Goal: Information Seeking & Learning: Learn about a topic

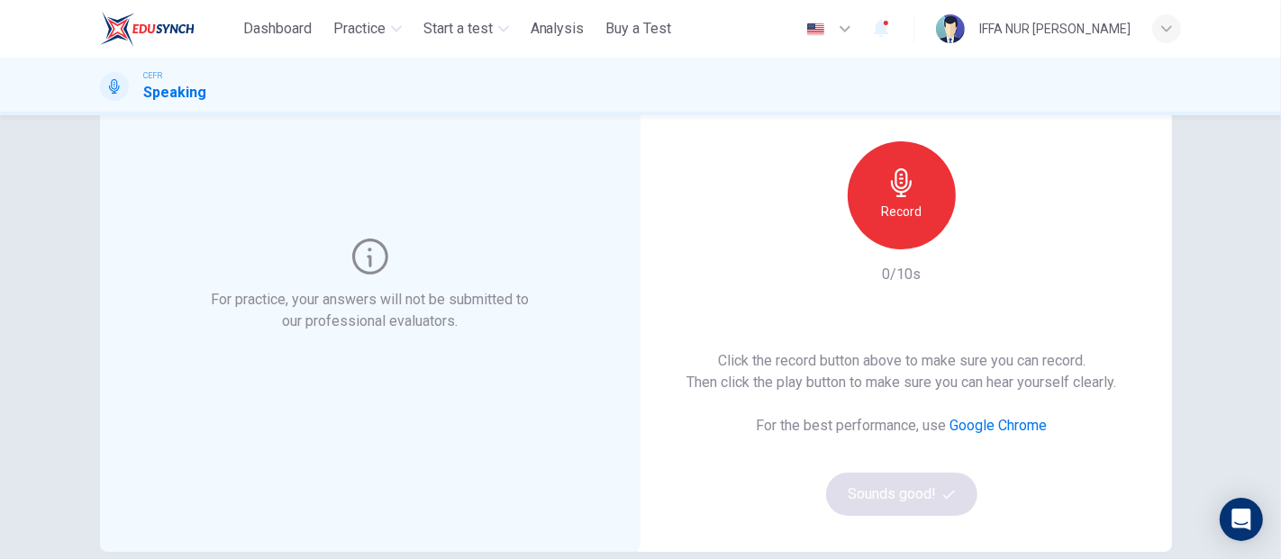
scroll to position [11, 0]
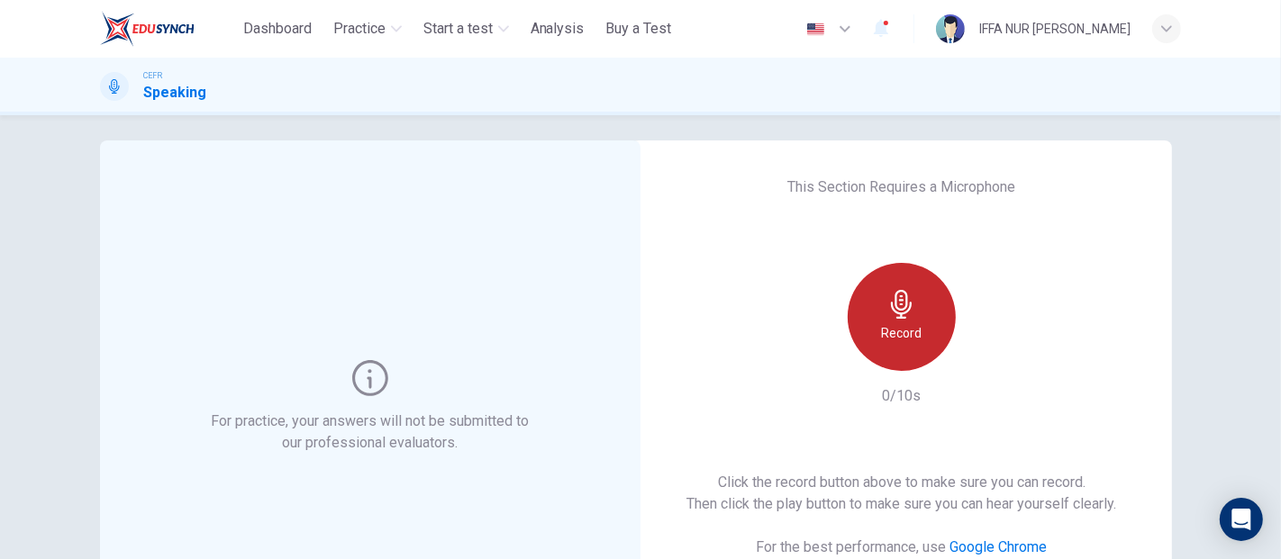
click at [899, 345] on div "Record" at bounding box center [902, 317] width 108 height 108
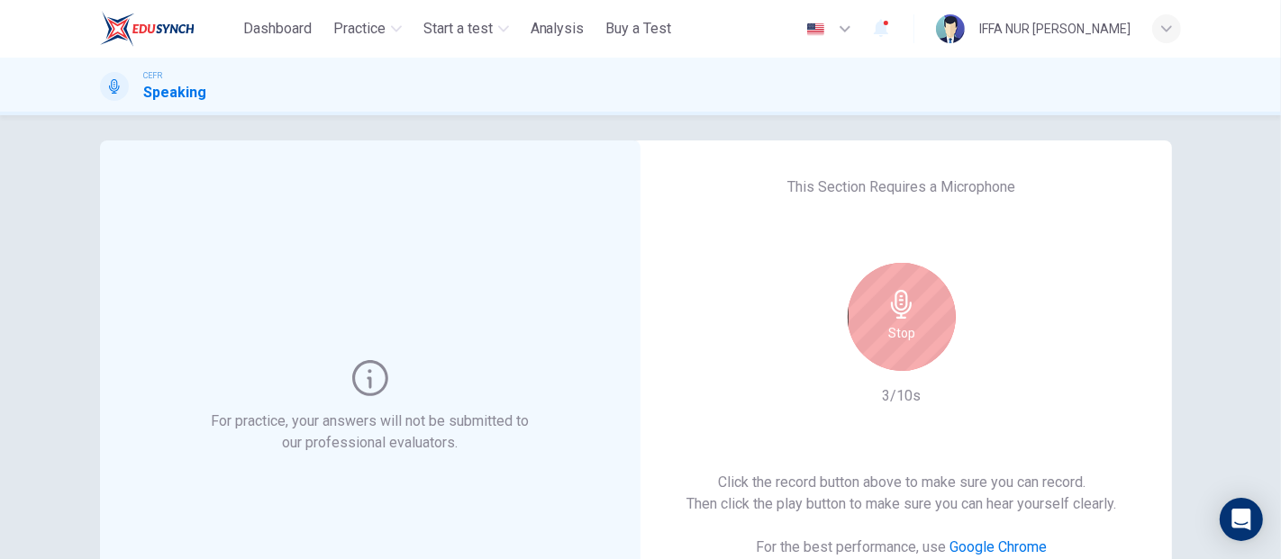
click at [899, 345] on div "Stop" at bounding box center [902, 317] width 108 height 108
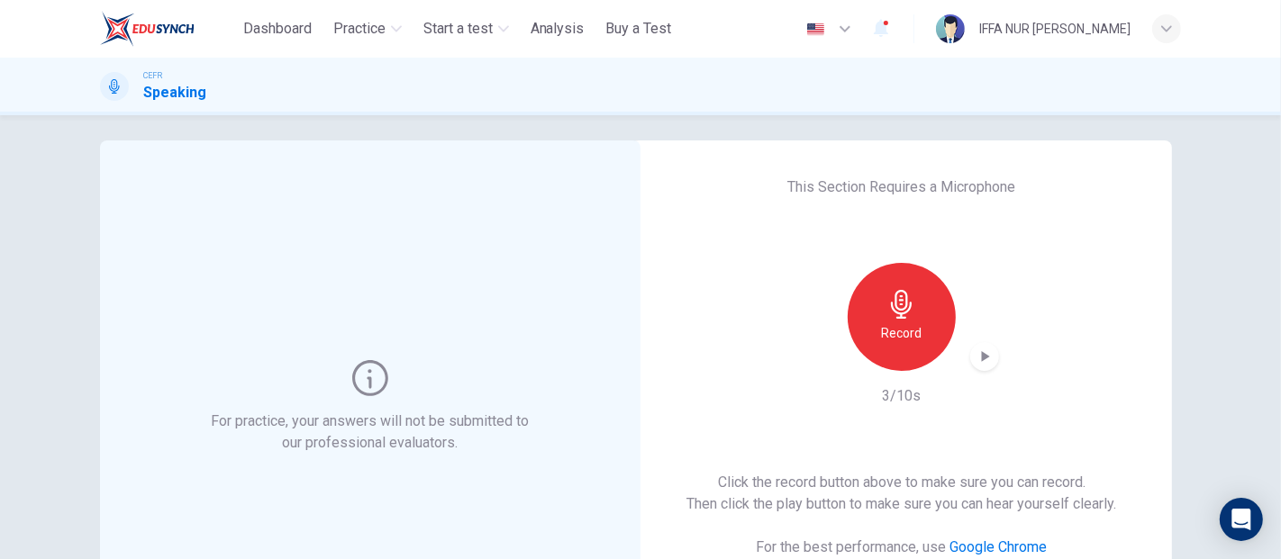
click at [979, 359] on icon "button" at bounding box center [984, 357] width 18 height 18
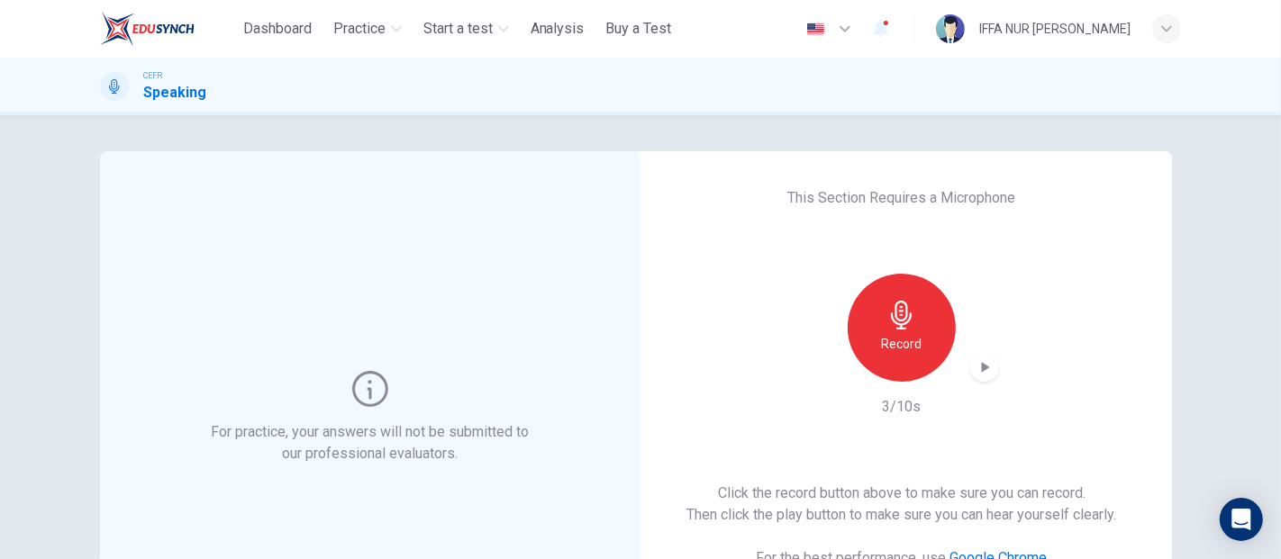
click at [980, 360] on icon "button" at bounding box center [984, 367] width 18 height 18
click at [917, 354] on div "Record" at bounding box center [902, 328] width 108 height 108
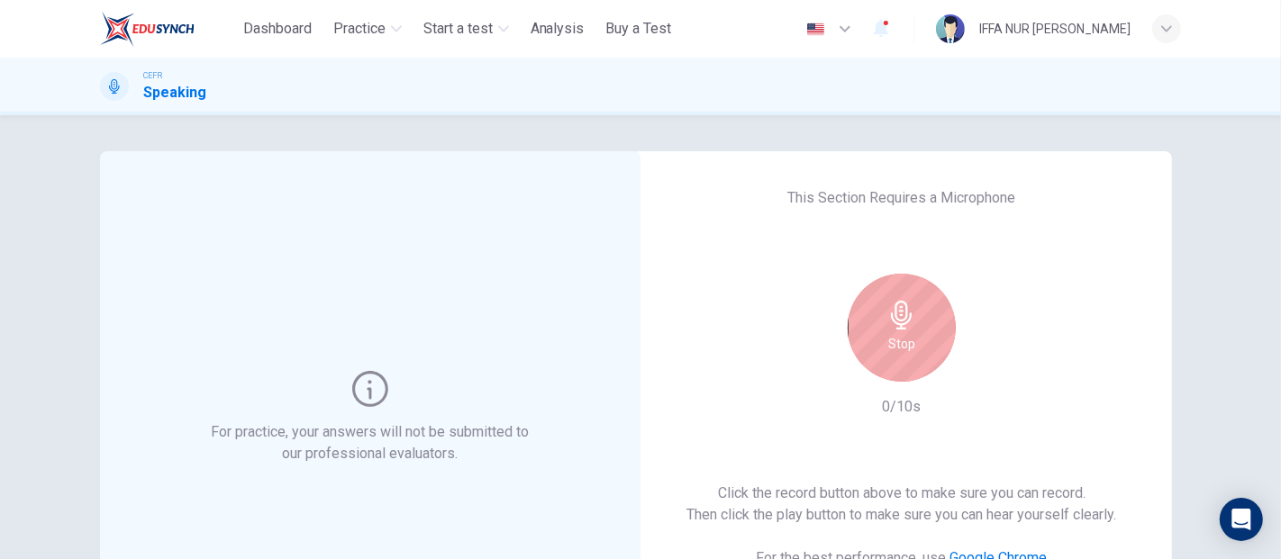
click at [917, 354] on div "Stop" at bounding box center [902, 328] width 108 height 108
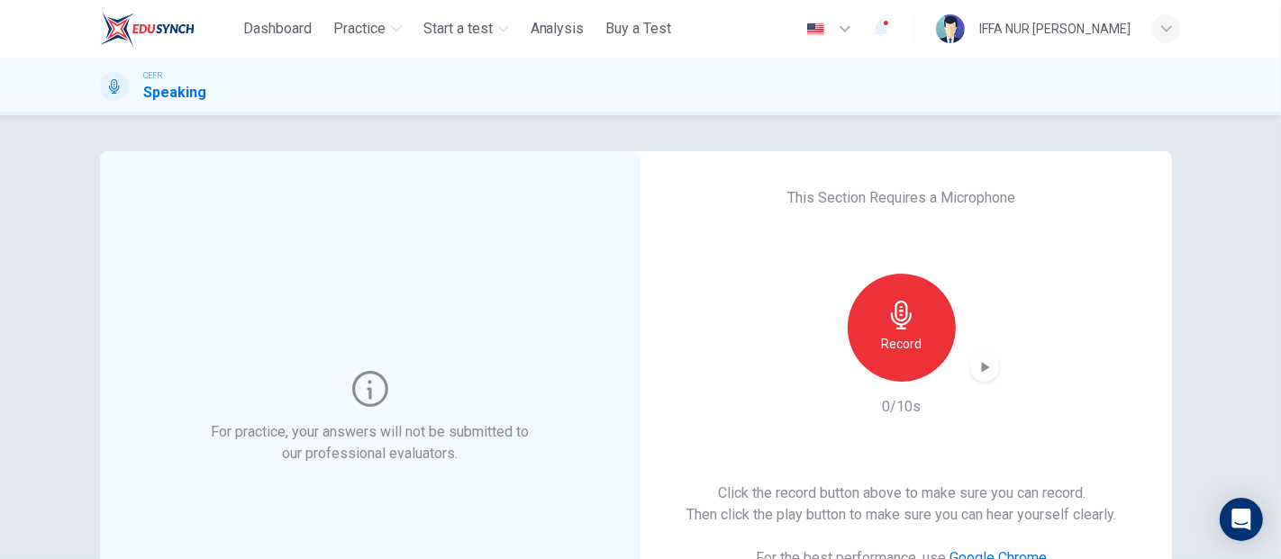
click at [917, 354] on div "Record" at bounding box center [902, 328] width 108 height 108
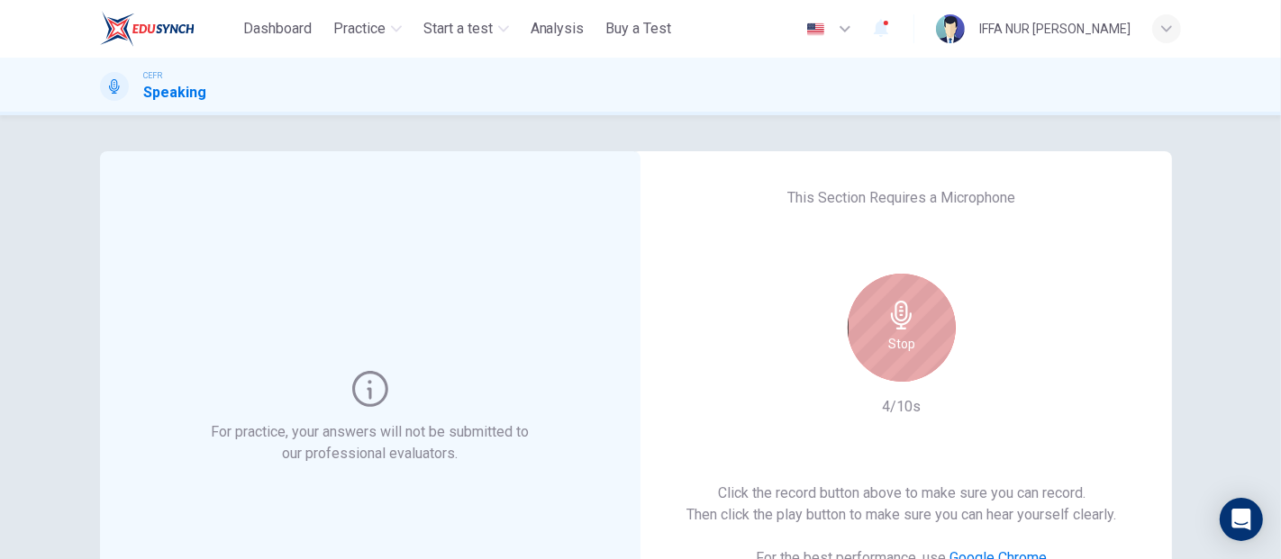
click at [906, 345] on h6 "Stop" at bounding box center [901, 344] width 27 height 22
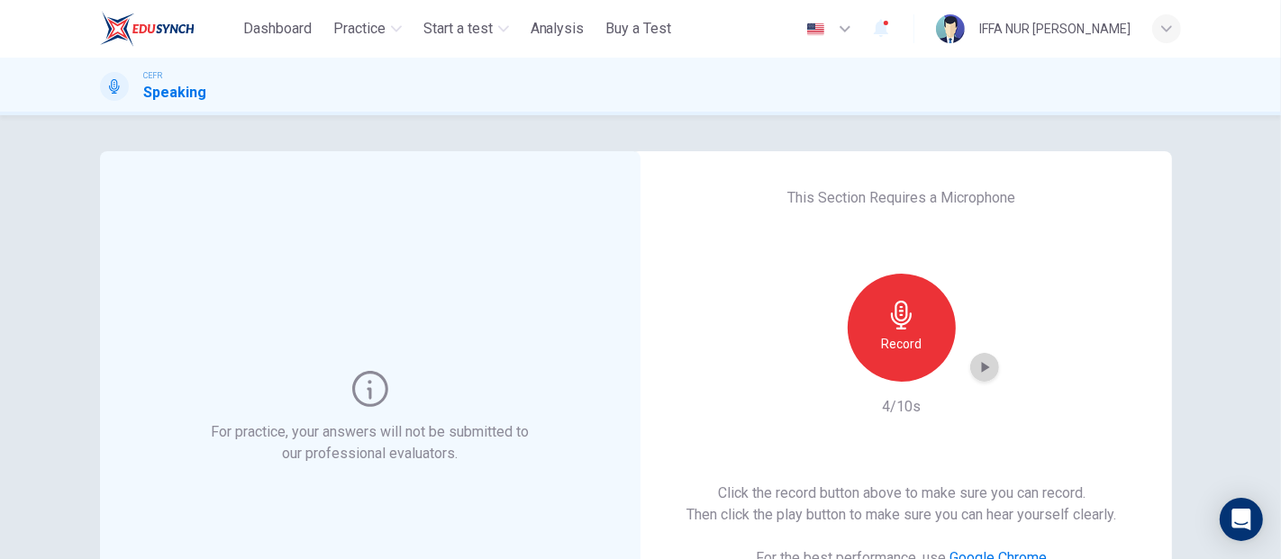
click at [974, 378] on div "button" at bounding box center [984, 367] width 29 height 29
click at [894, 357] on div "Record" at bounding box center [902, 328] width 108 height 108
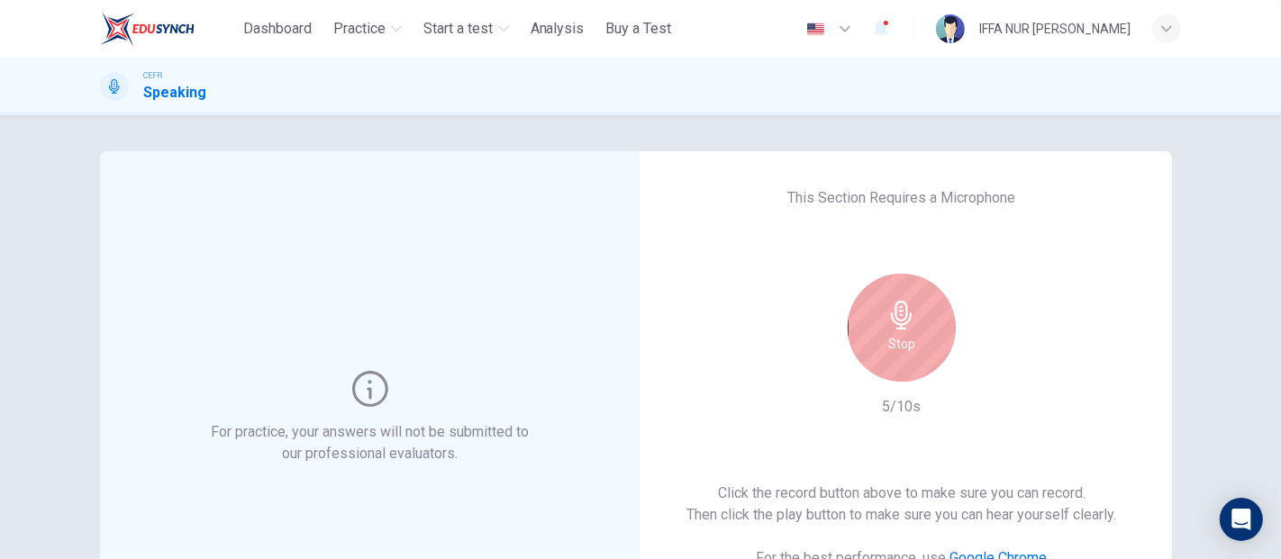
click at [563, 185] on div "For practice, your answers will not be submitted to our professional evaluators." at bounding box center [370, 417] width 540 height 533
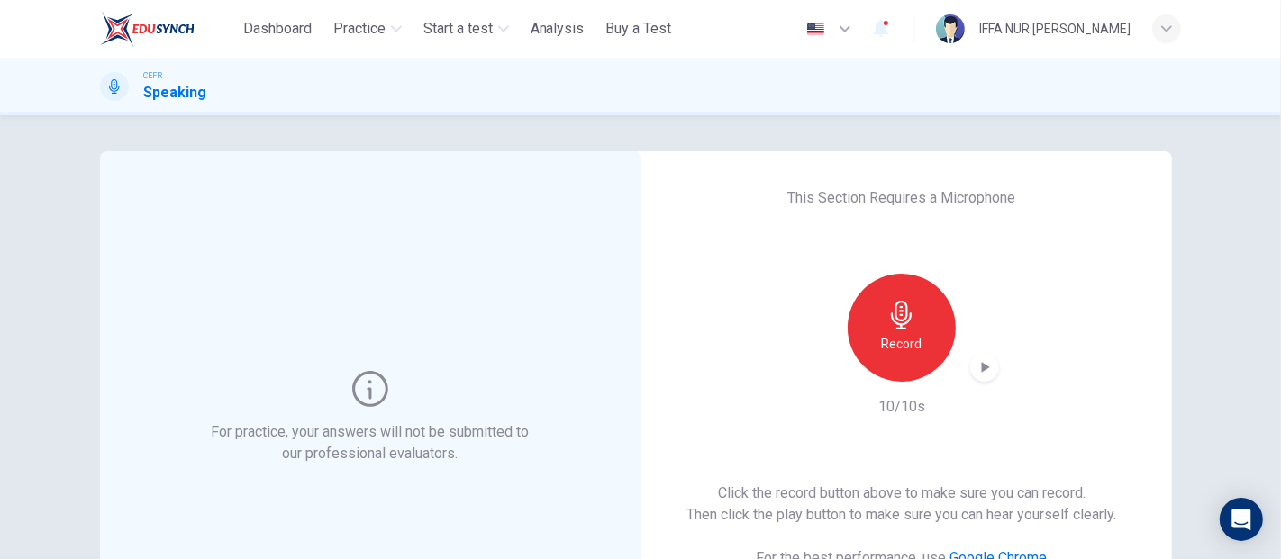
click at [982, 368] on icon "button" at bounding box center [986, 367] width 8 height 11
click at [890, 337] on h6 "Record" at bounding box center [902, 344] width 41 height 22
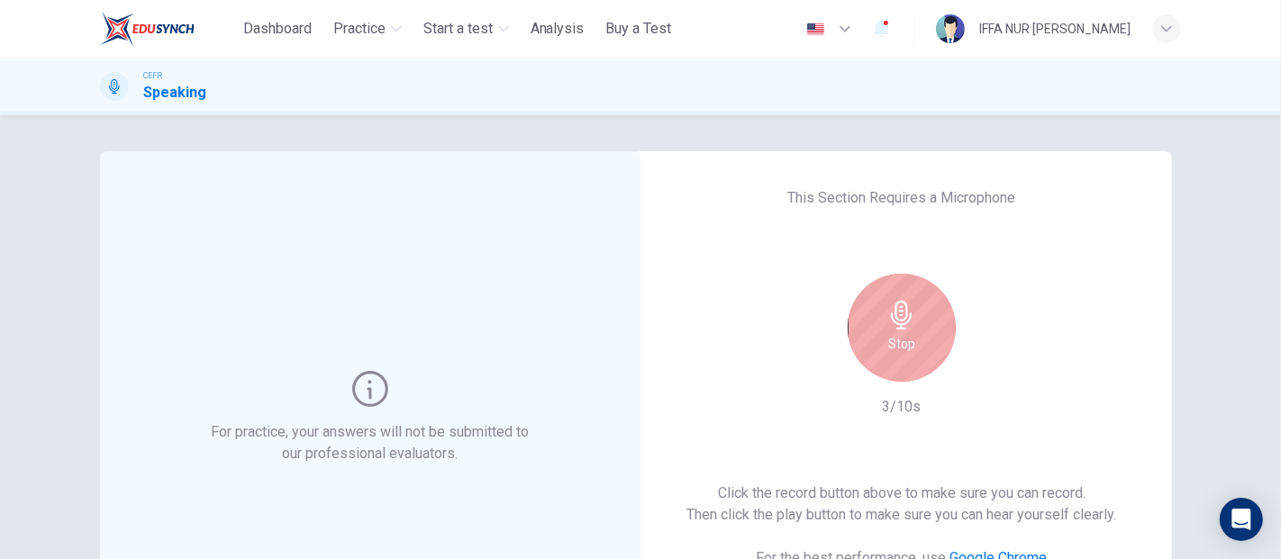
click at [883, 333] on div "Stop" at bounding box center [902, 328] width 108 height 108
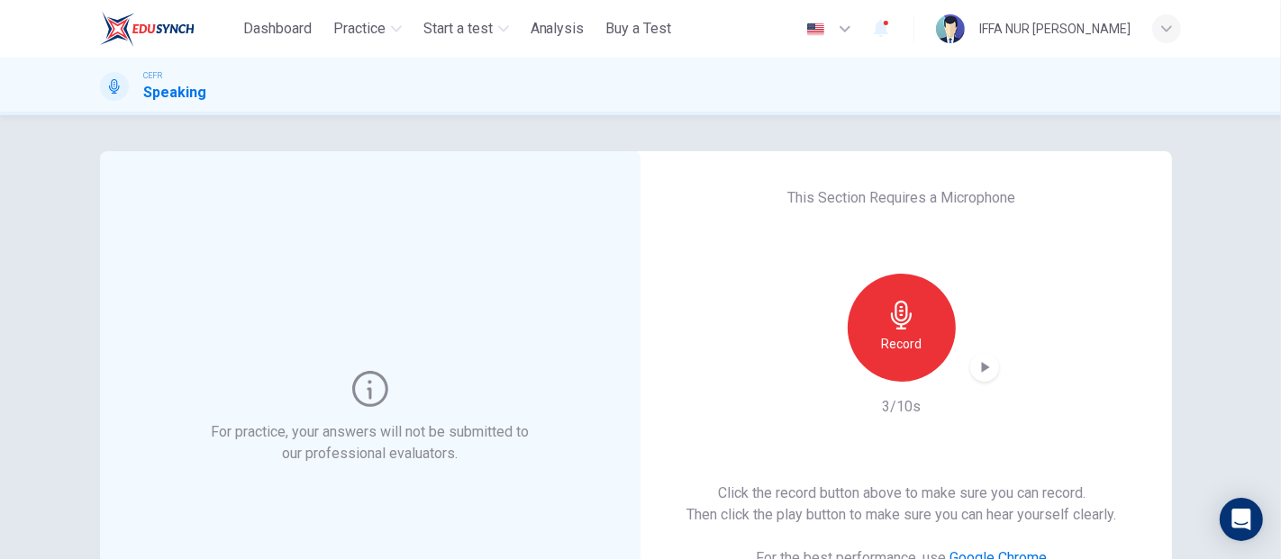
click at [982, 364] on icon "button" at bounding box center [986, 367] width 8 height 11
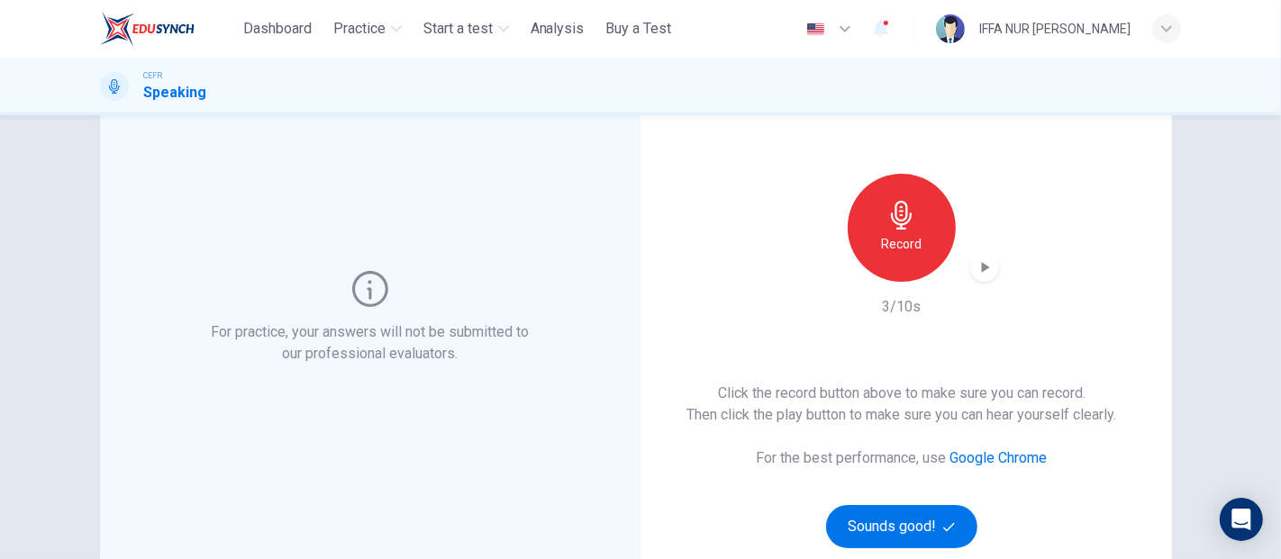
scroll to position [311, 0]
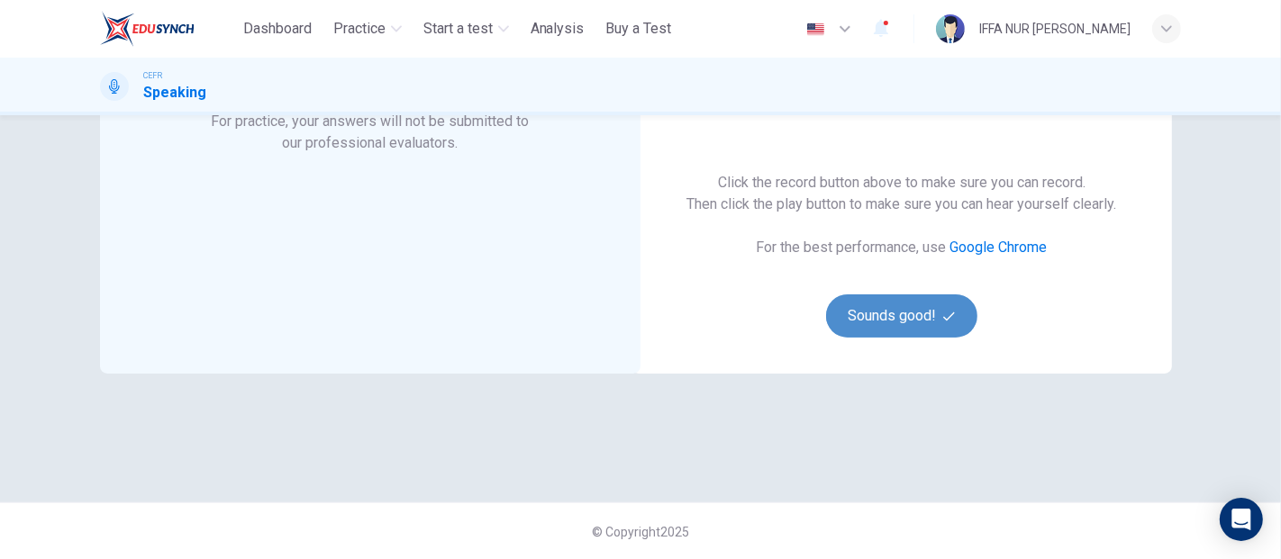
click at [926, 301] on button "Sounds good!" at bounding box center [901, 316] width 151 height 43
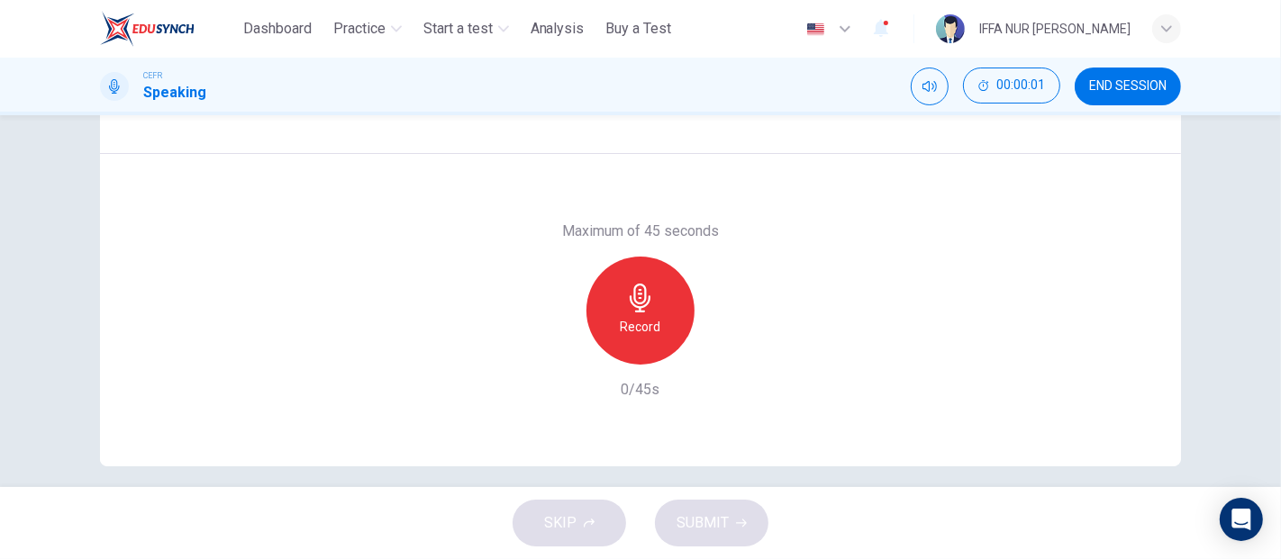
click at [644, 302] on icon "button" at bounding box center [640, 298] width 29 height 29
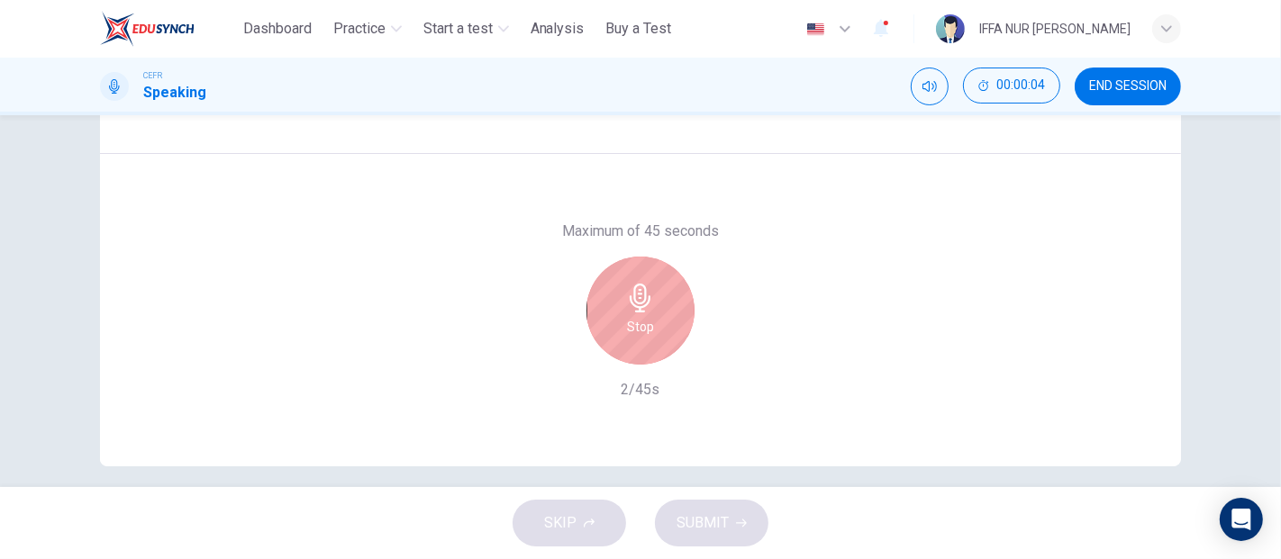
click at [644, 302] on icon "button" at bounding box center [640, 298] width 29 height 29
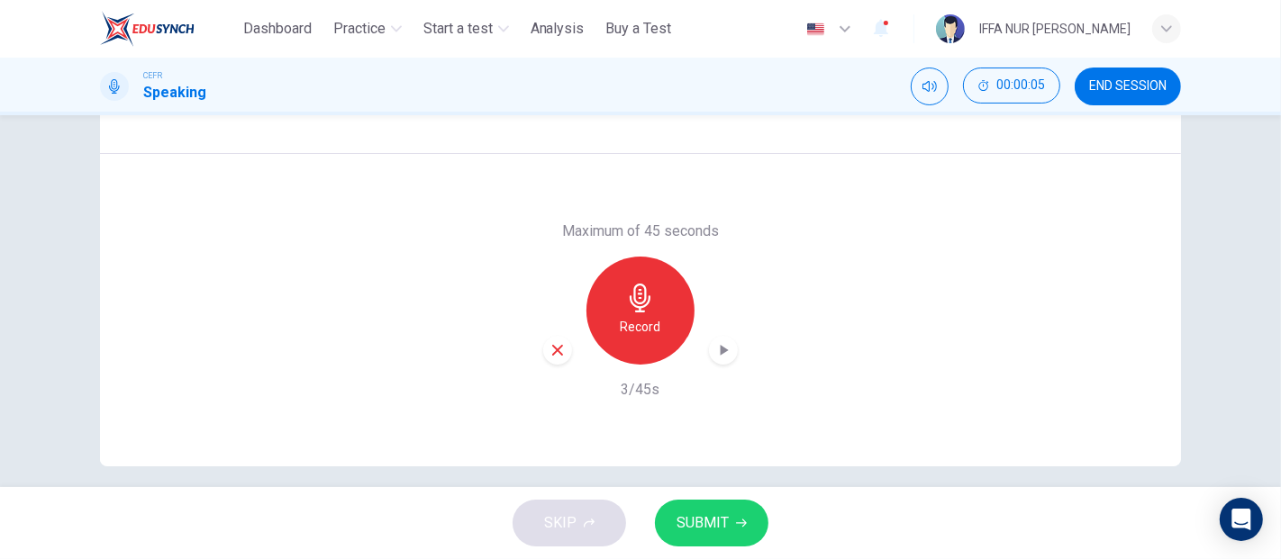
click at [710, 354] on div "button" at bounding box center [723, 350] width 29 height 29
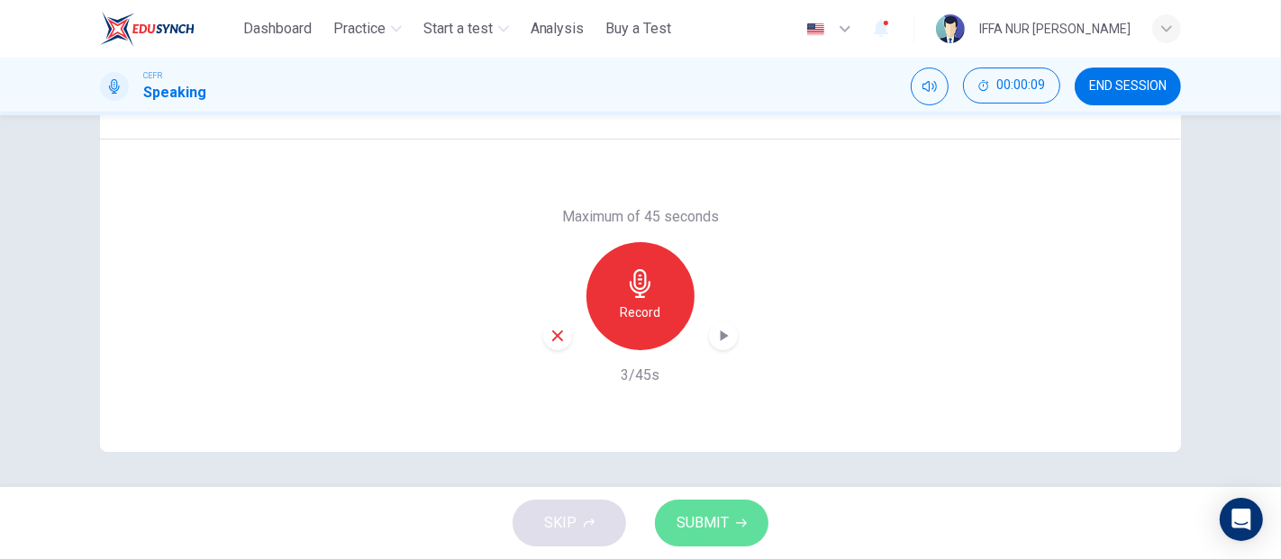
click at [699, 511] on span "SUBMIT" at bounding box center [702, 523] width 52 height 25
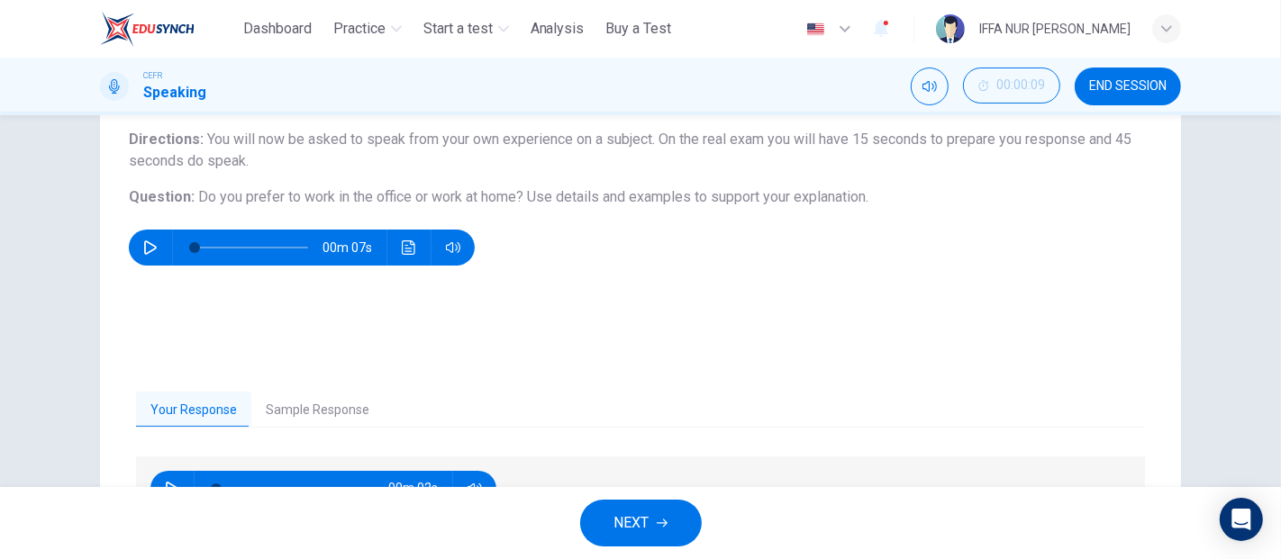
scroll to position [0, 0]
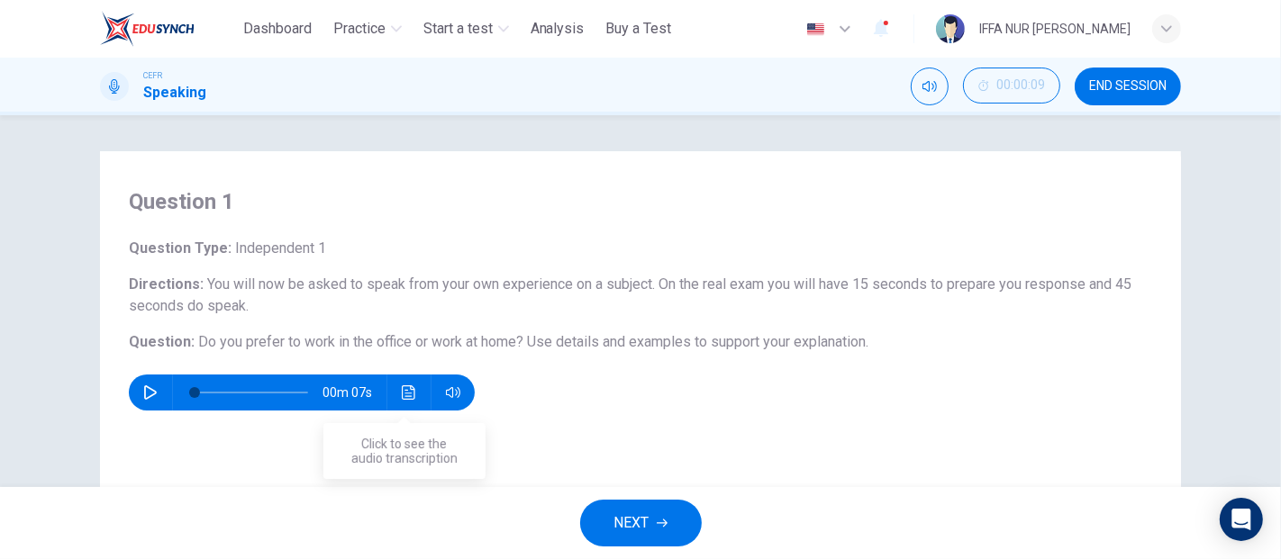
click at [410, 379] on button "Click to see the audio transcription" at bounding box center [408, 393] width 29 height 36
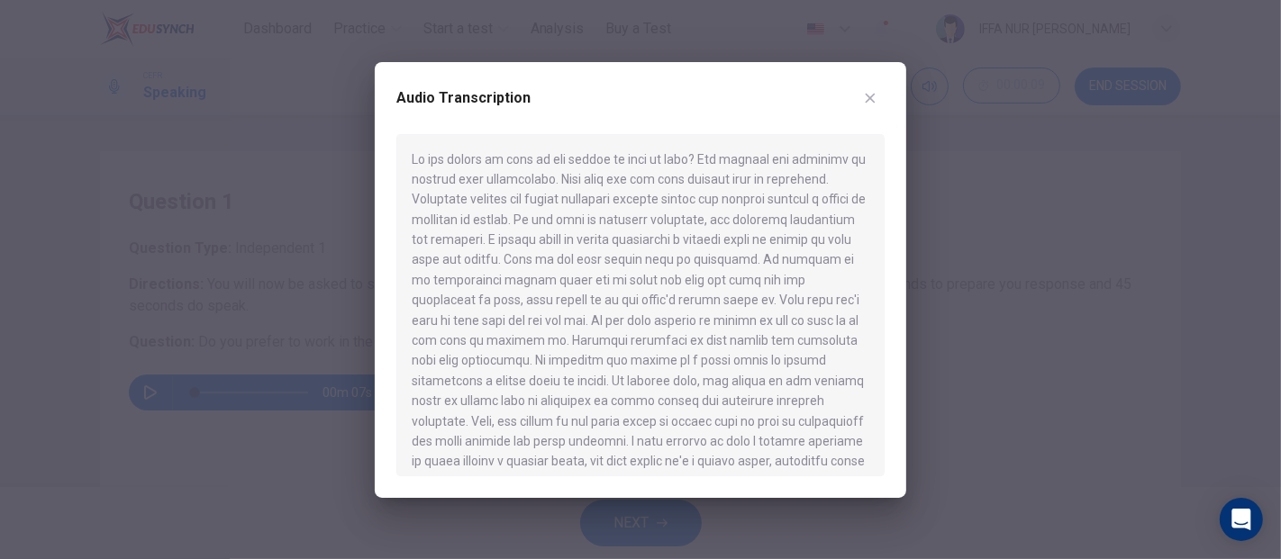
click at [878, 95] on button "button" at bounding box center [870, 98] width 29 height 29
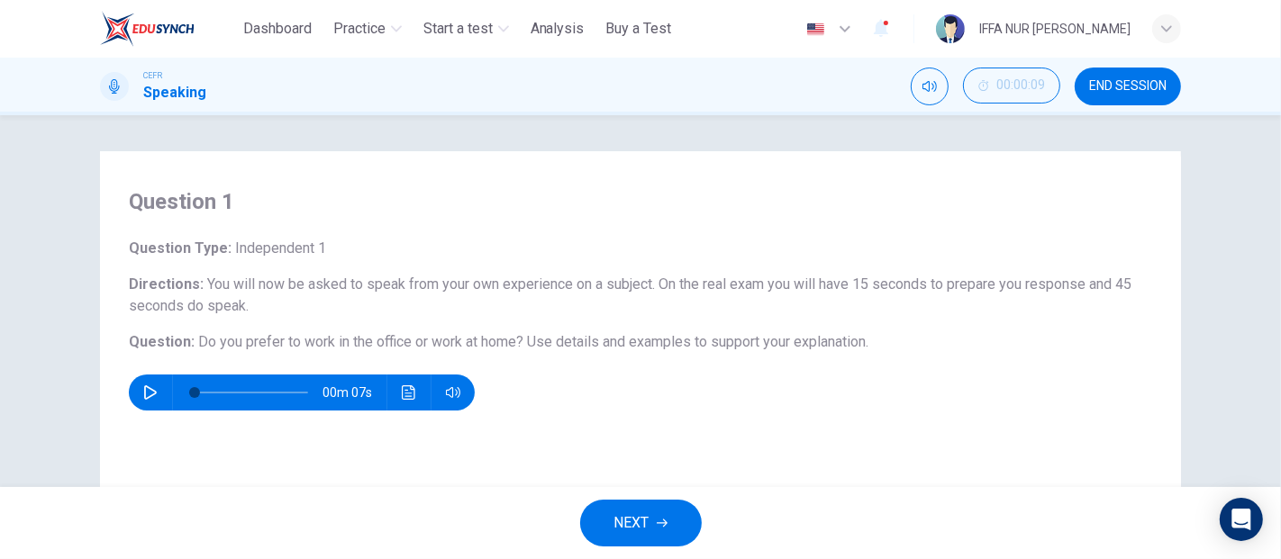
scroll to position [325, 0]
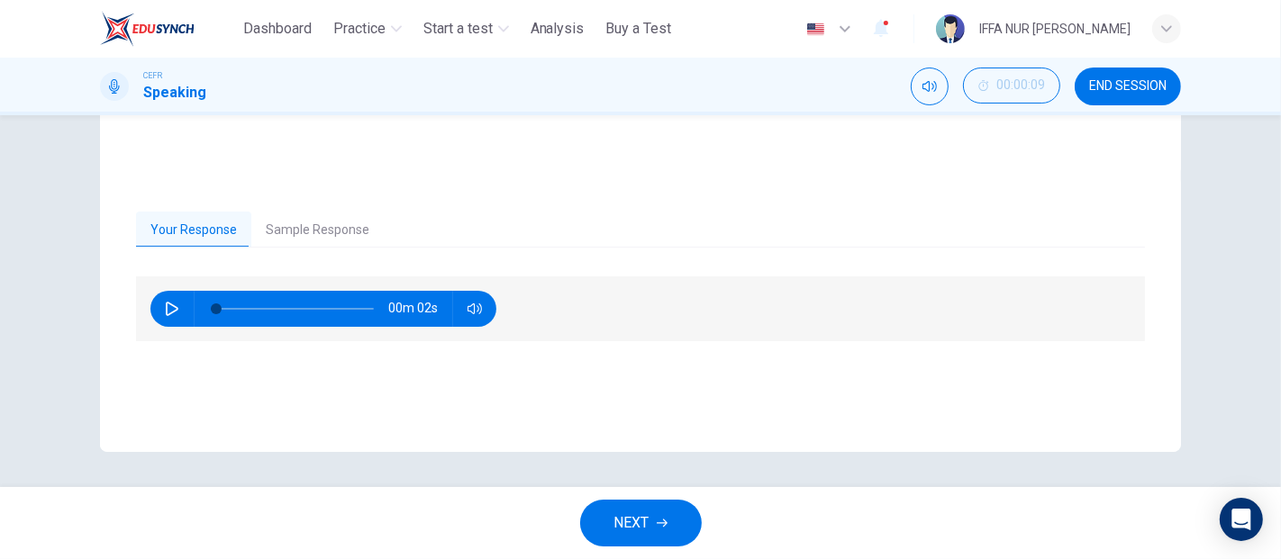
click at [276, 222] on button "Sample Response" at bounding box center [317, 231] width 132 height 38
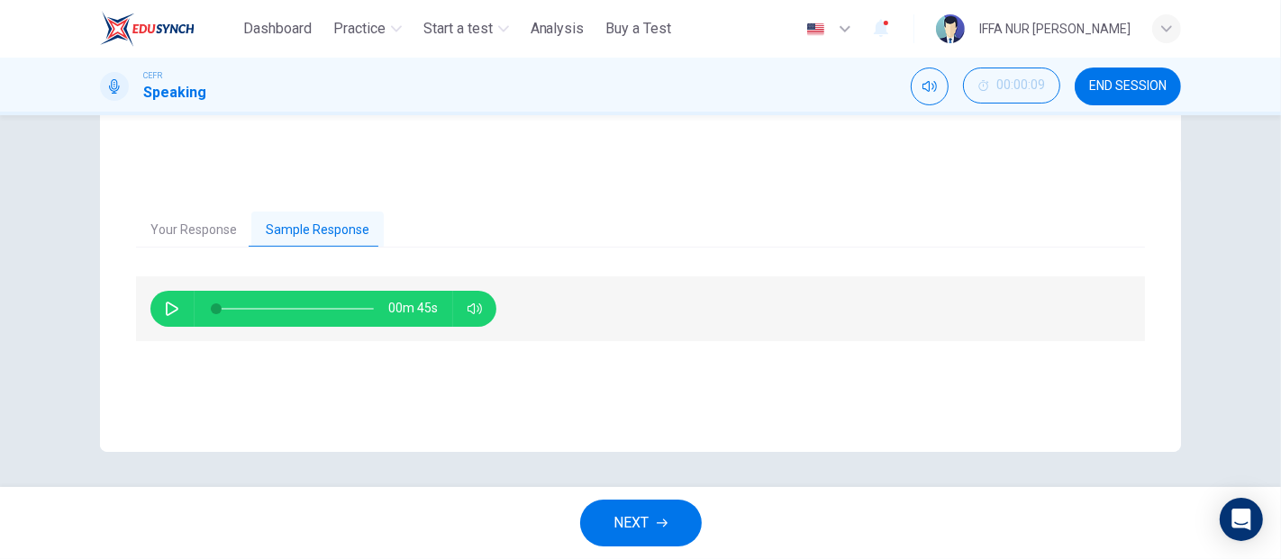
click at [145, 217] on button "Your Response" at bounding box center [193, 231] width 115 height 38
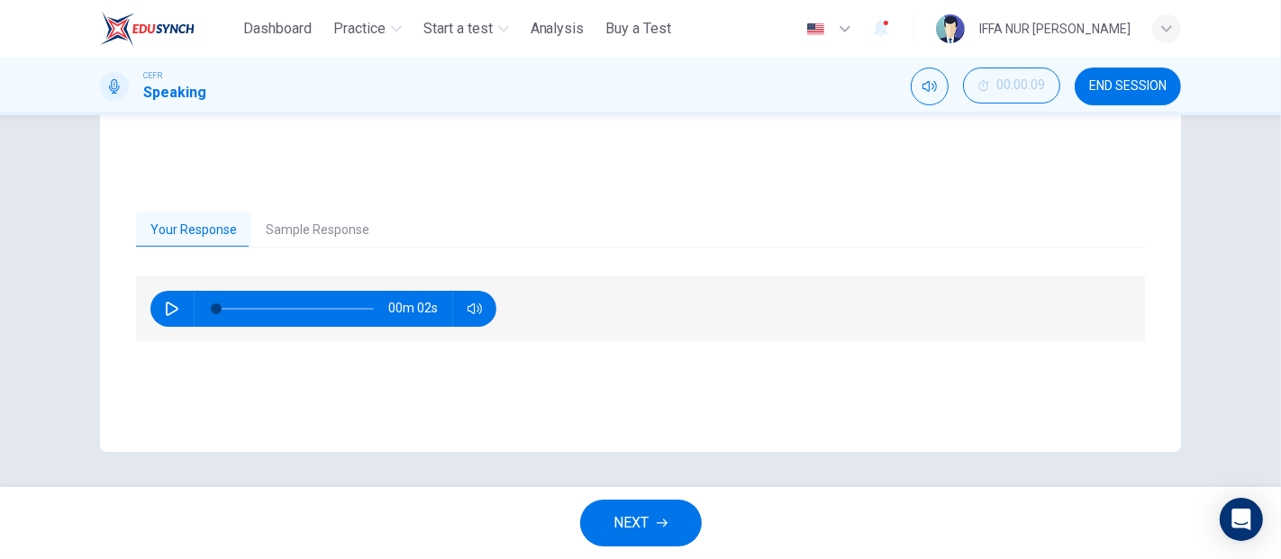
click at [171, 307] on icon "button" at bounding box center [172, 309] width 13 height 14
click at [171, 307] on icon "button" at bounding box center [172, 309] width 10 height 11
type input "**"
click at [304, 234] on button "Sample Response" at bounding box center [317, 231] width 132 height 38
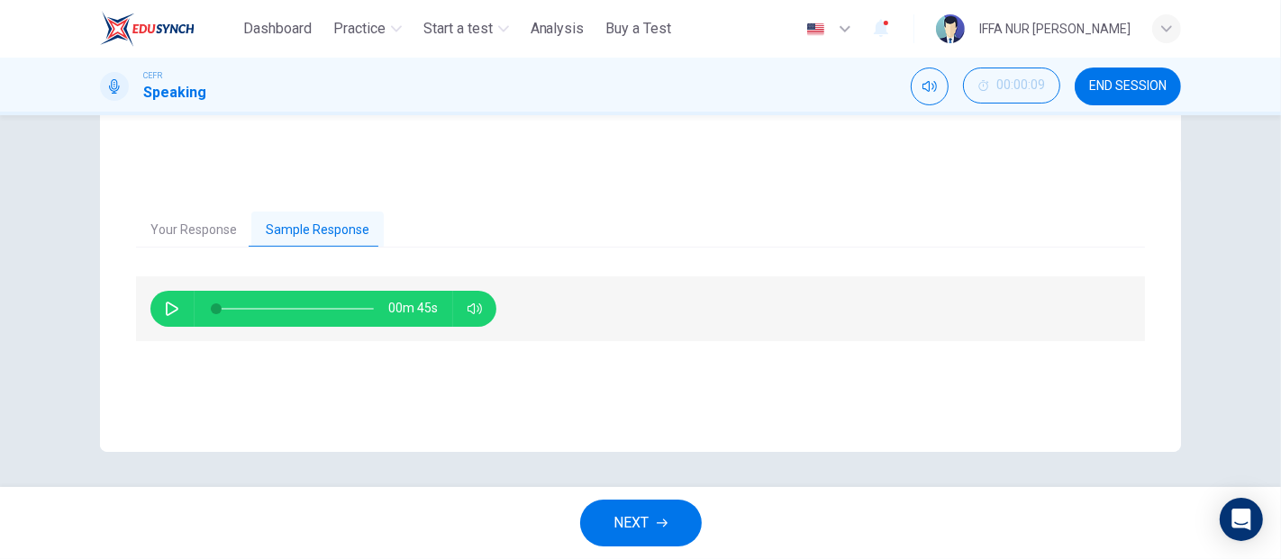
click at [621, 503] on button "NEXT" at bounding box center [641, 523] width 122 height 47
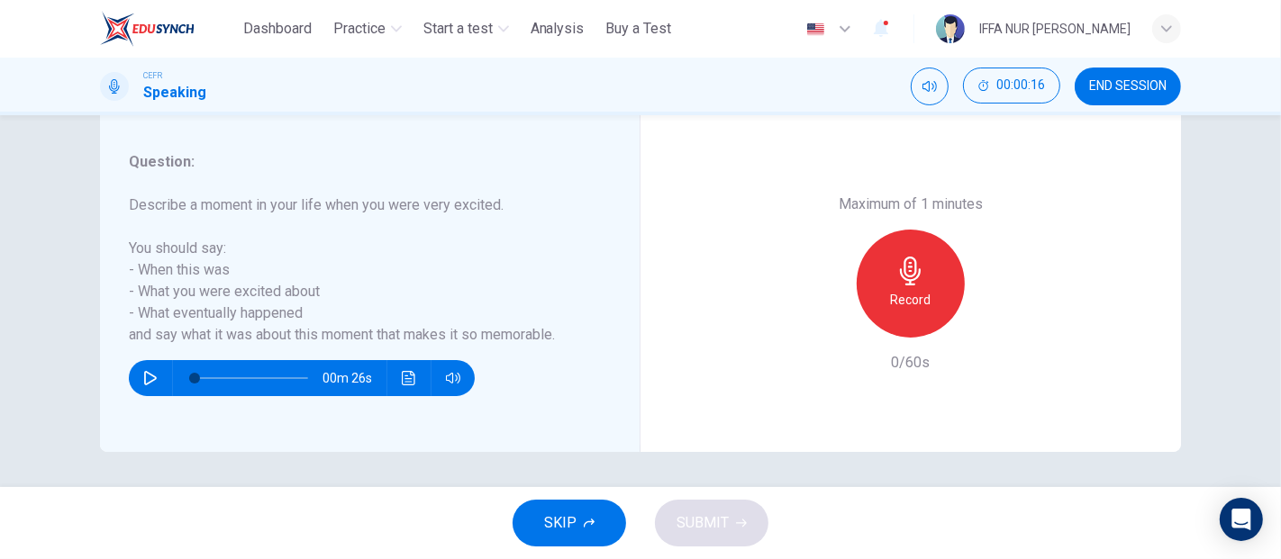
click at [410, 376] on icon "Click to see the audio transcription" at bounding box center [409, 378] width 14 height 14
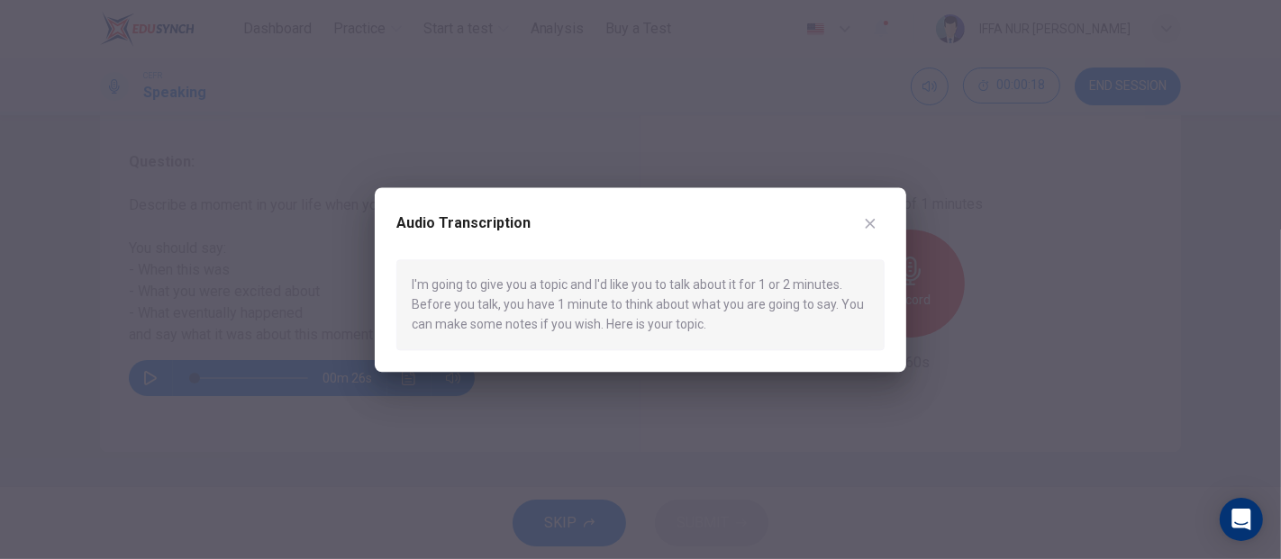
click at [871, 227] on icon "button" at bounding box center [870, 223] width 14 height 14
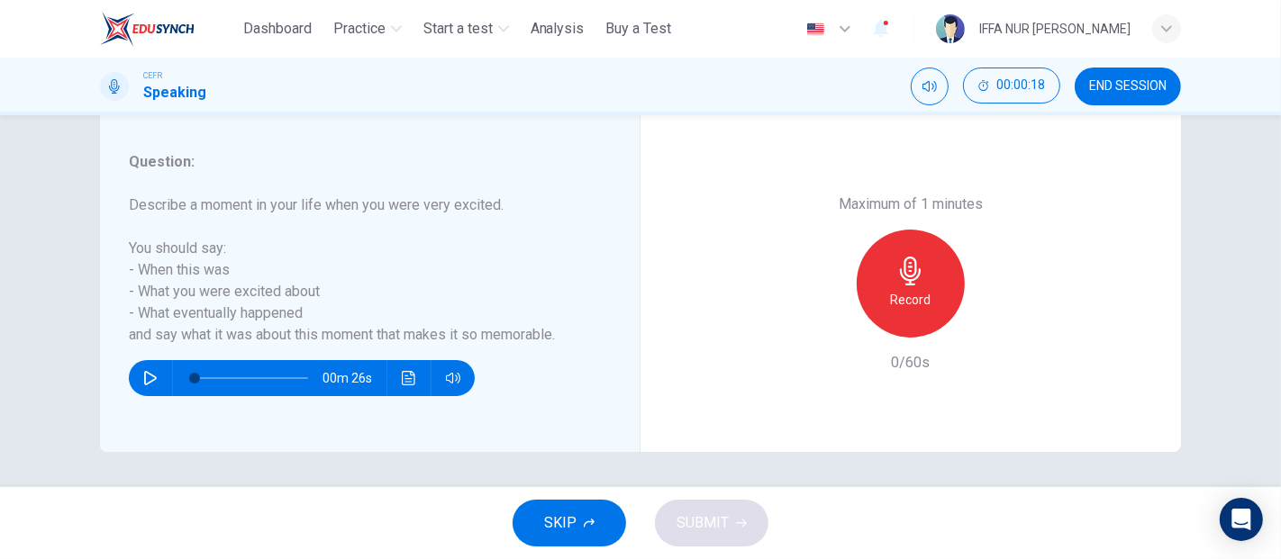
click at [884, 291] on div "Record" at bounding box center [911, 284] width 108 height 108
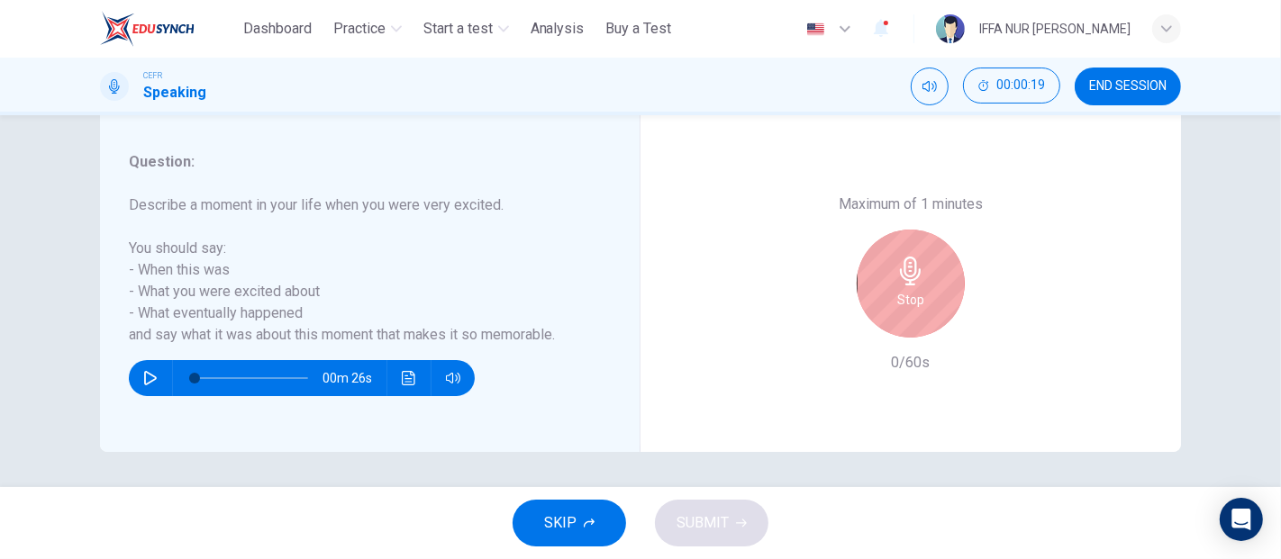
click at [884, 291] on div "Stop" at bounding box center [911, 284] width 108 height 108
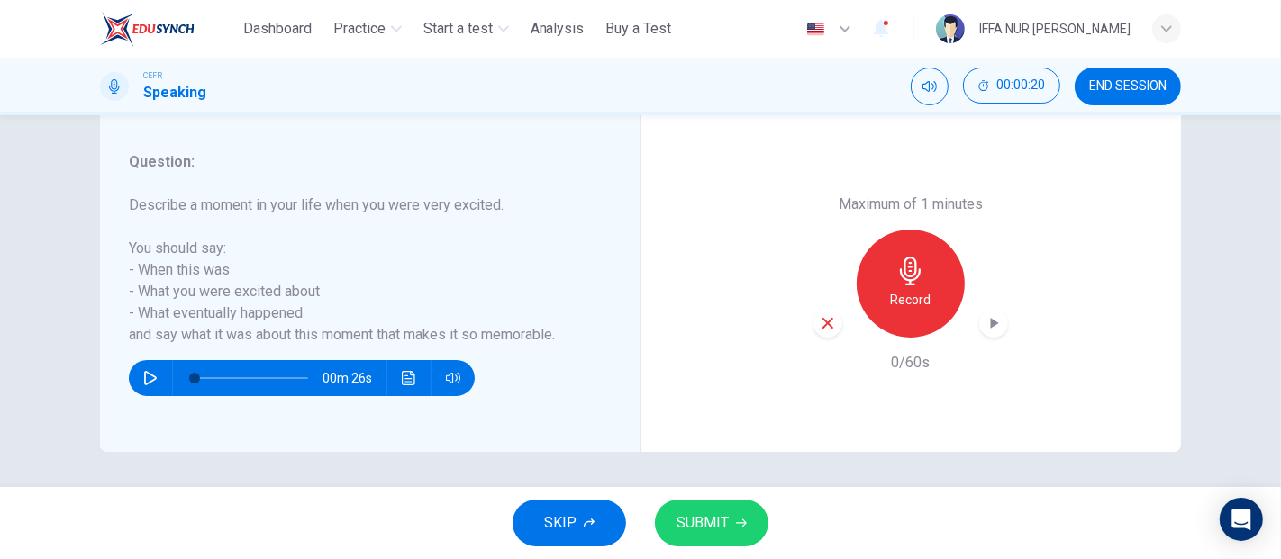
click at [742, 514] on button "SUBMIT" at bounding box center [711, 523] width 113 height 47
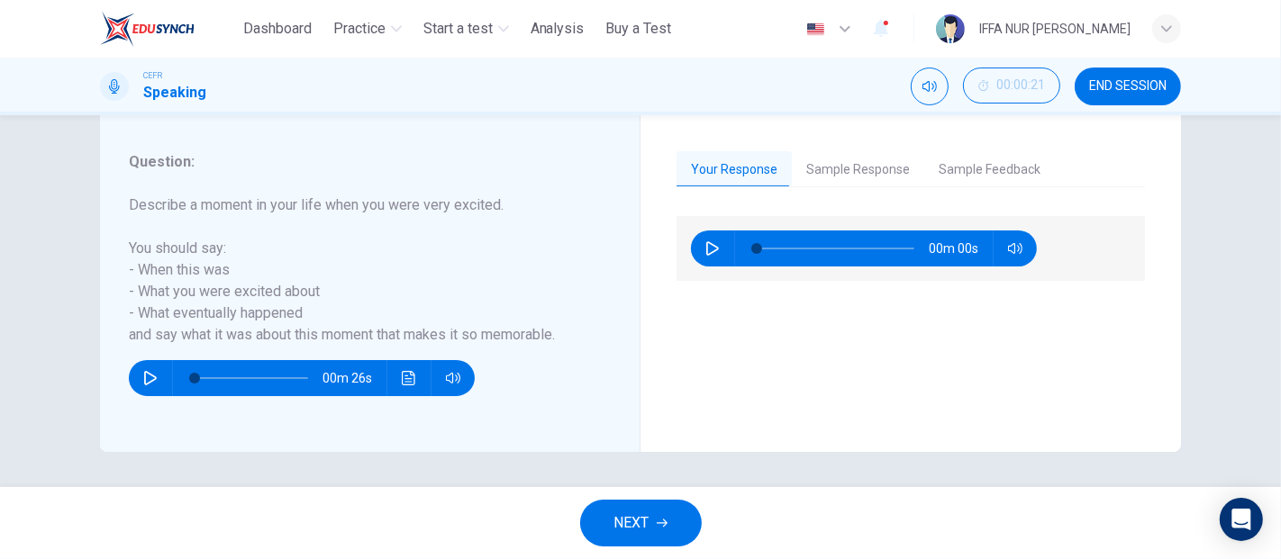
scroll to position [125, 0]
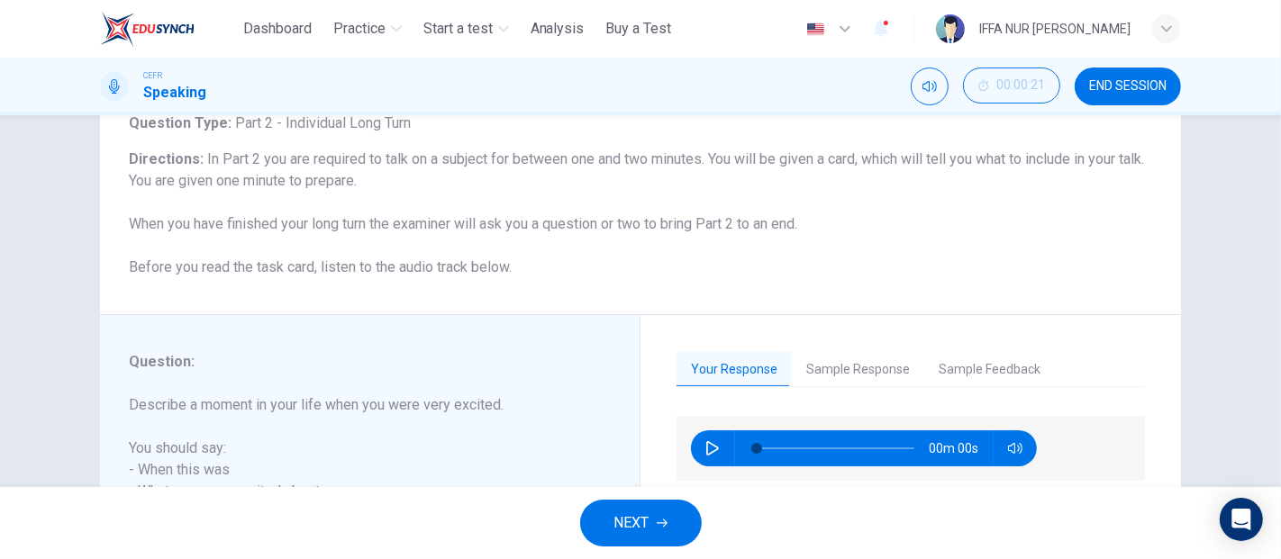
click at [844, 347] on div "Your Response Sample Response Sample Feedback 00m 00s 00m 00s This candidate sc…" at bounding box center [910, 483] width 540 height 337
click at [850, 380] on button "Sample Response" at bounding box center [858, 370] width 132 height 38
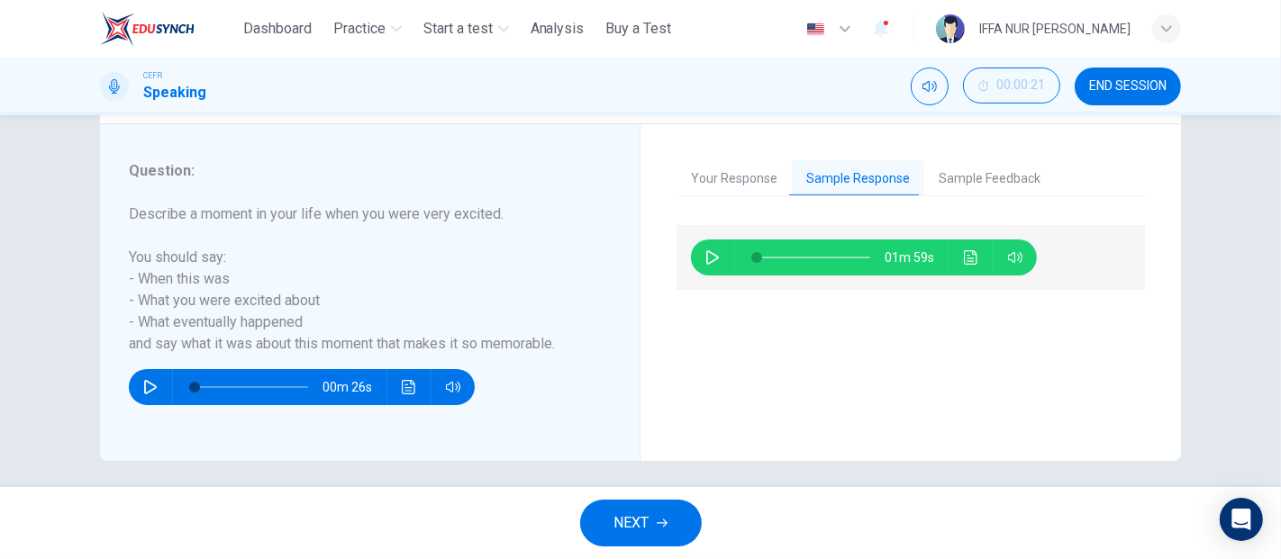
scroll to position [325, 0]
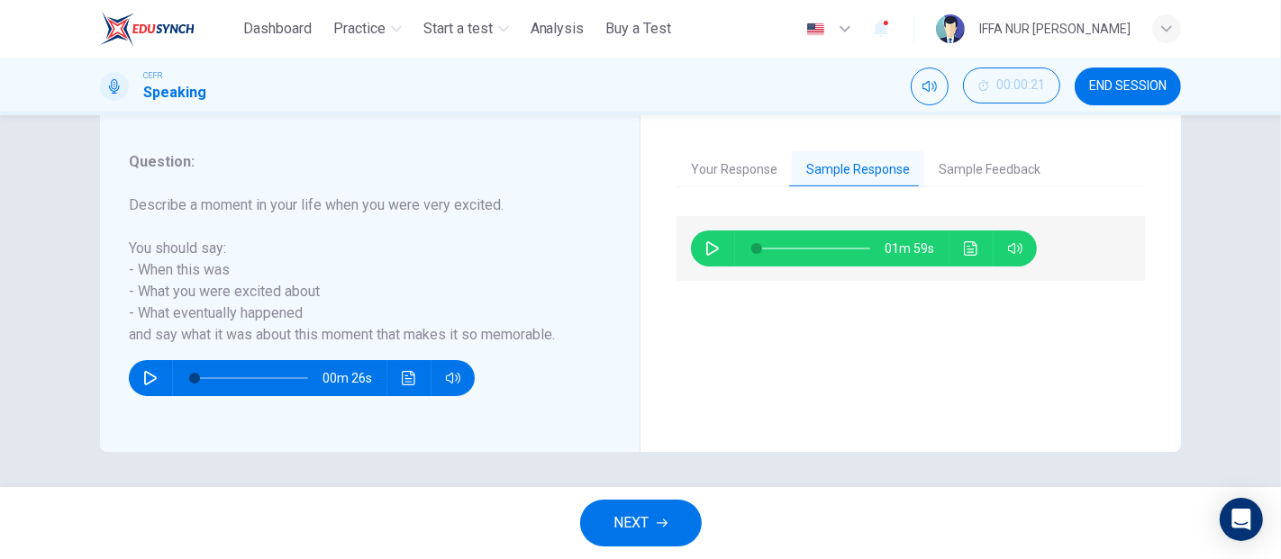
click at [964, 256] on button "Click to see the audio transcription" at bounding box center [970, 249] width 29 height 36
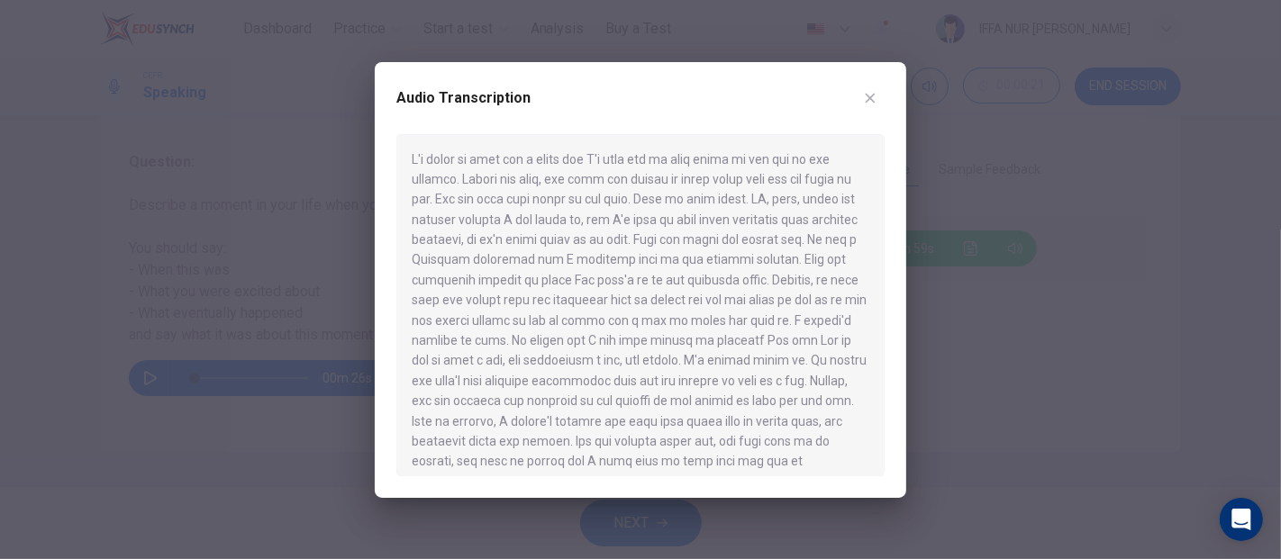
click at [889, 85] on div "Audio Transcription" at bounding box center [640, 280] width 531 height 436
click at [875, 93] on icon "button" at bounding box center [870, 98] width 14 height 14
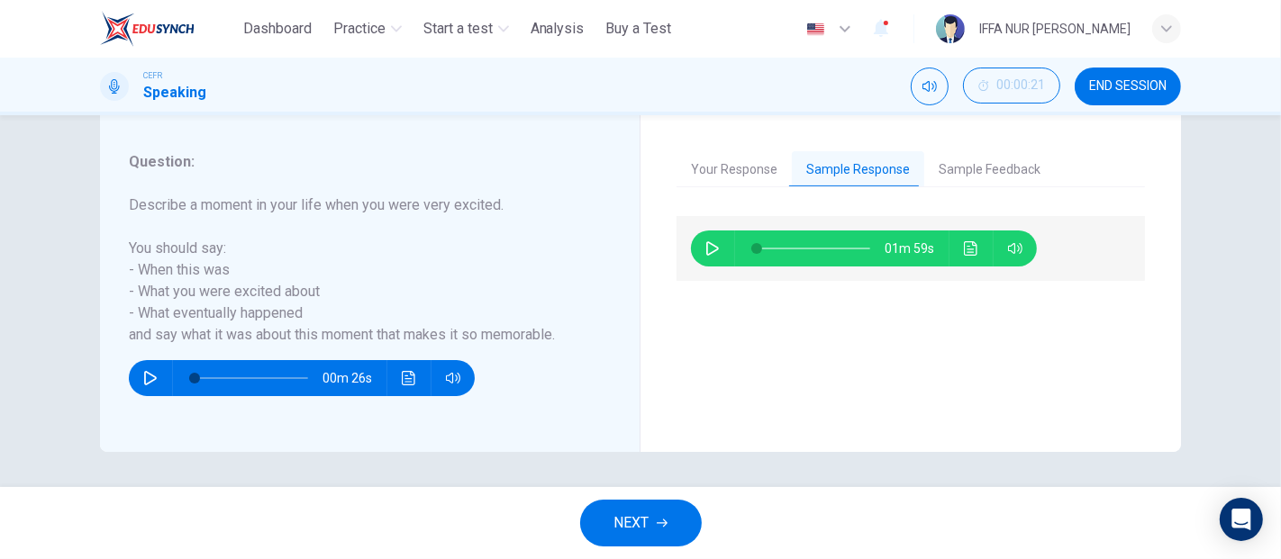
click at [636, 525] on span "NEXT" at bounding box center [631, 523] width 35 height 25
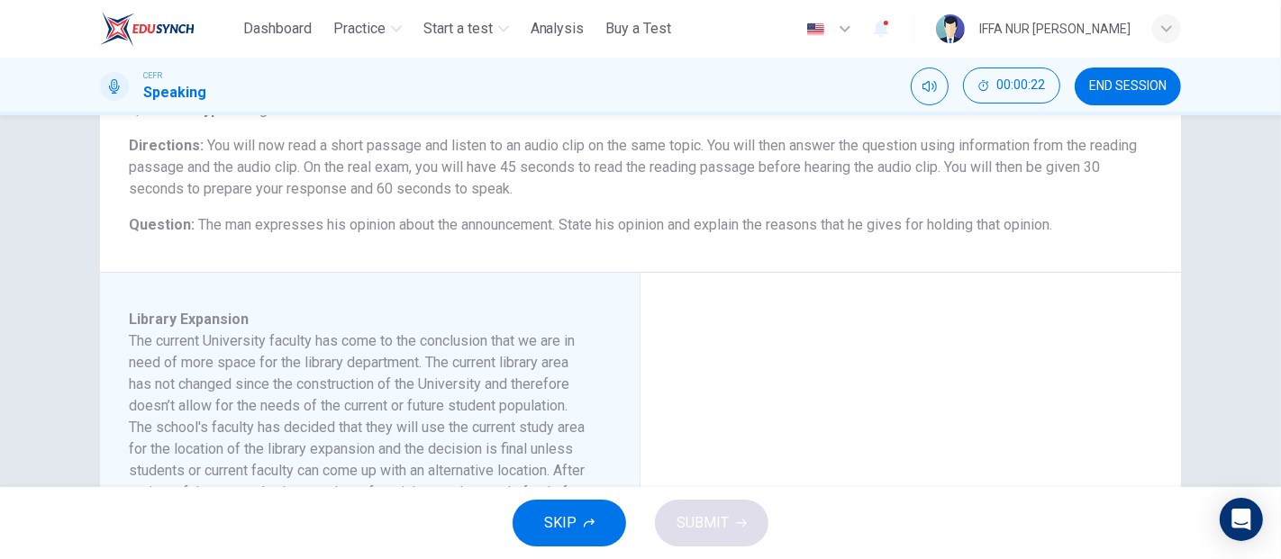
scroll to position [72, 0]
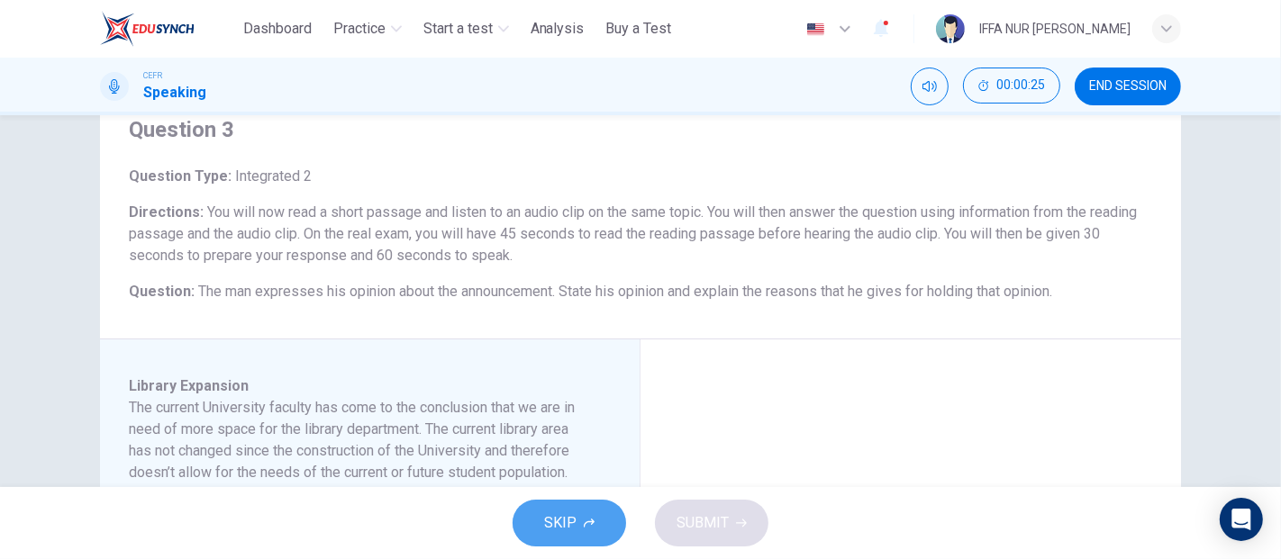
click at [603, 530] on button "SKIP" at bounding box center [568, 523] width 113 height 47
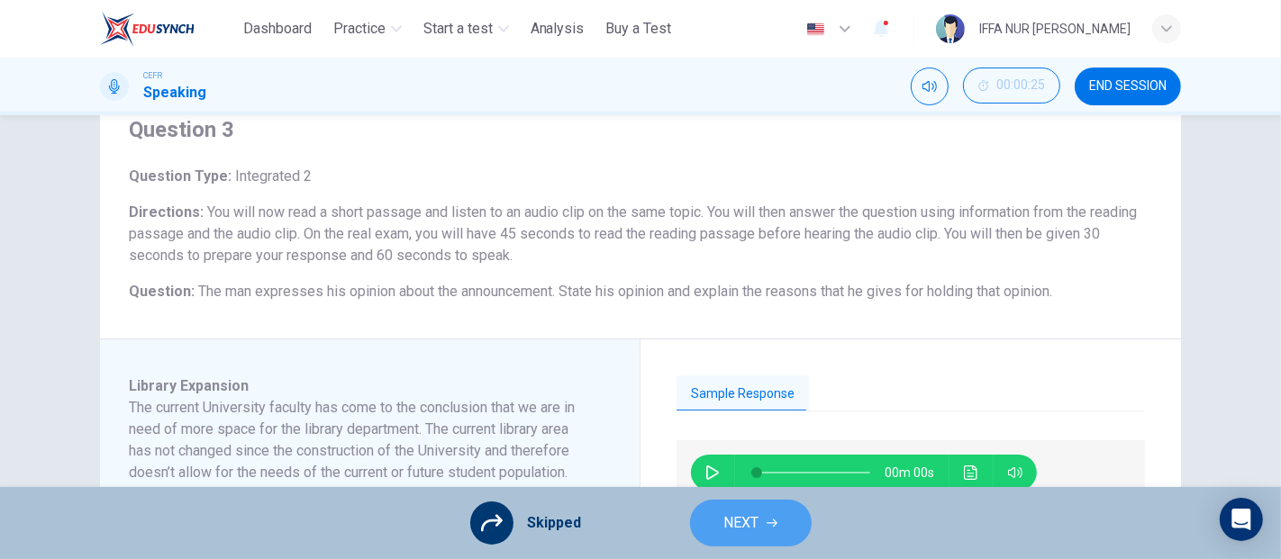
click at [761, 518] on button "NEXT" at bounding box center [751, 523] width 122 height 47
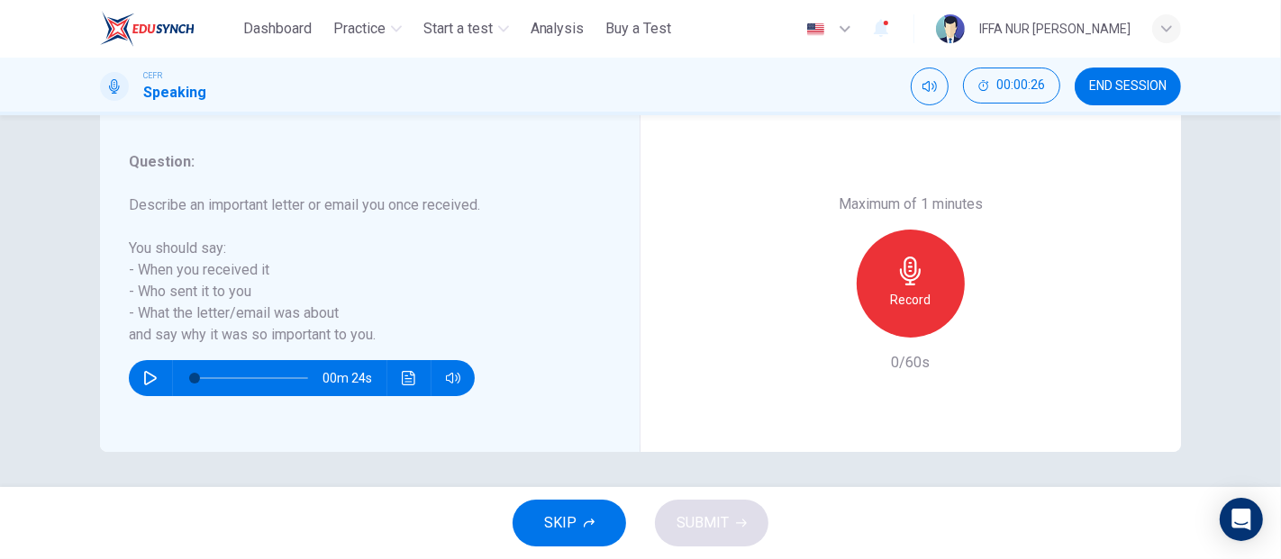
scroll to position [0, 0]
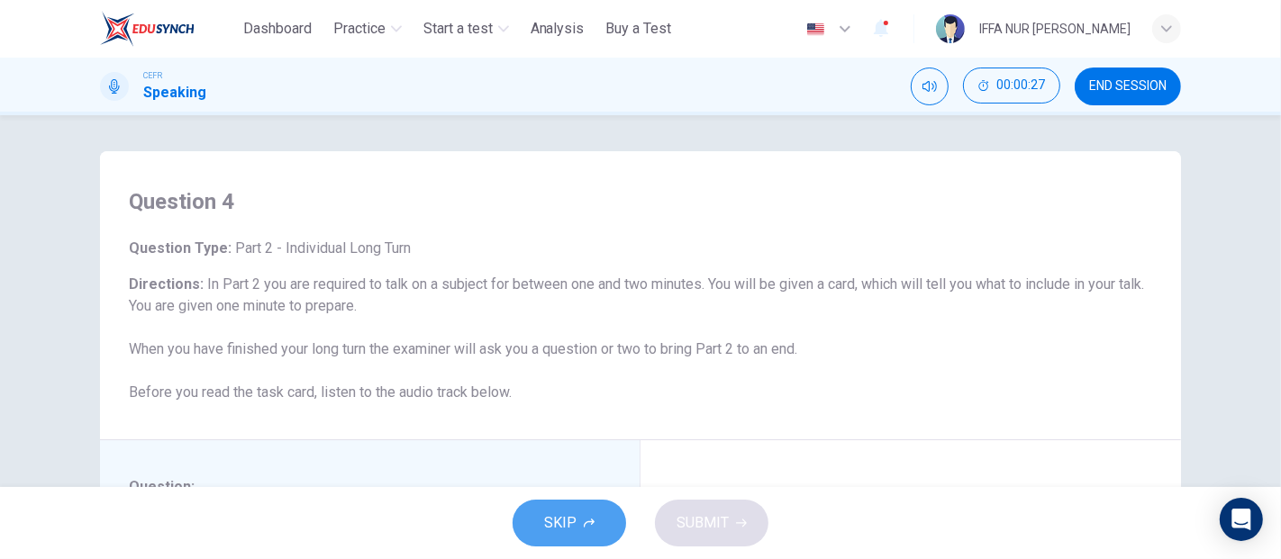
click at [600, 519] on button "SKIP" at bounding box center [568, 523] width 113 height 47
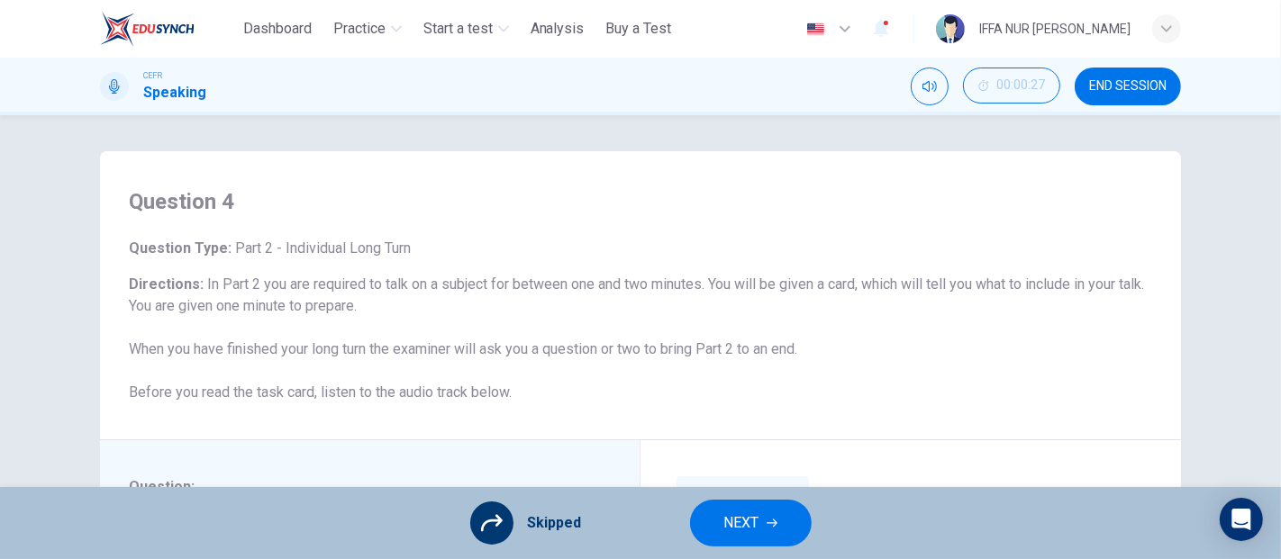
click at [703, 521] on button "NEXT" at bounding box center [751, 523] width 122 height 47
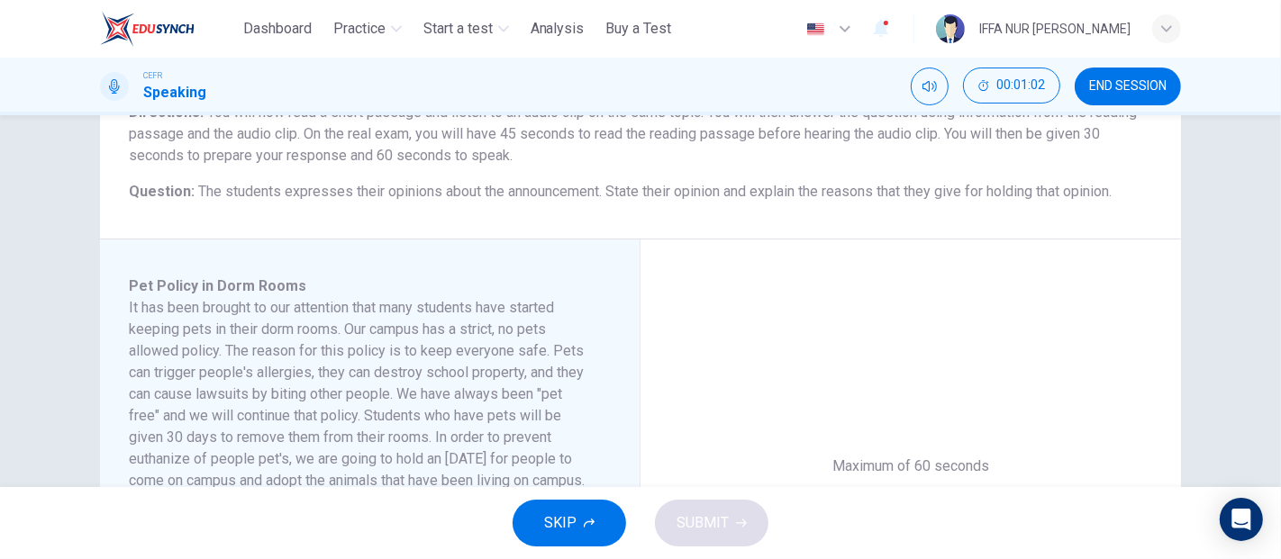
scroll to position [572, 0]
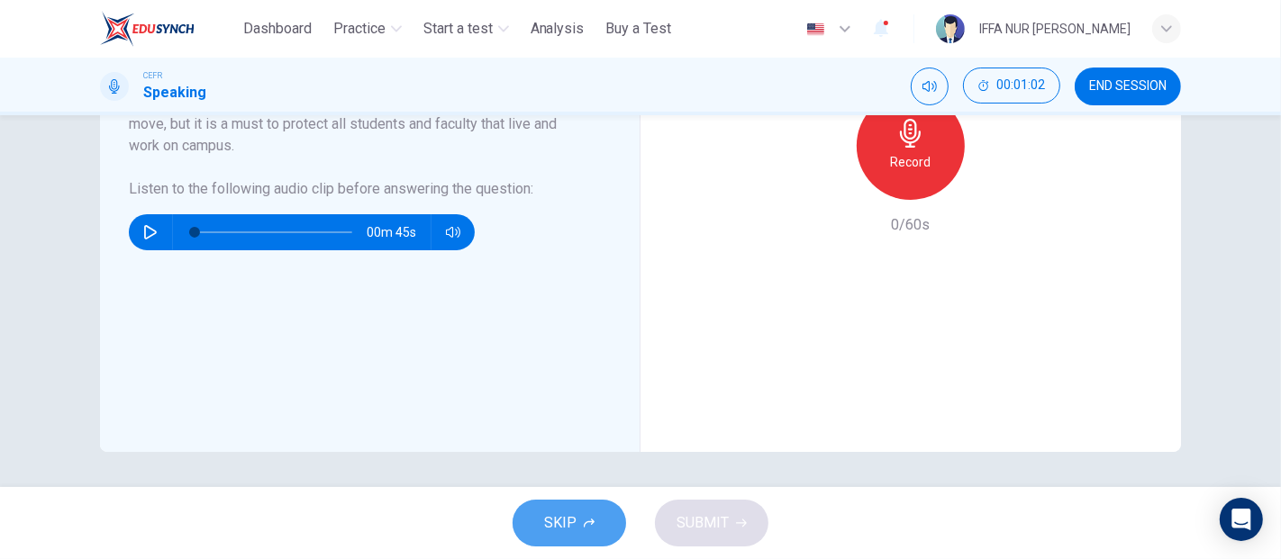
click at [580, 523] on button "SKIP" at bounding box center [568, 523] width 113 height 47
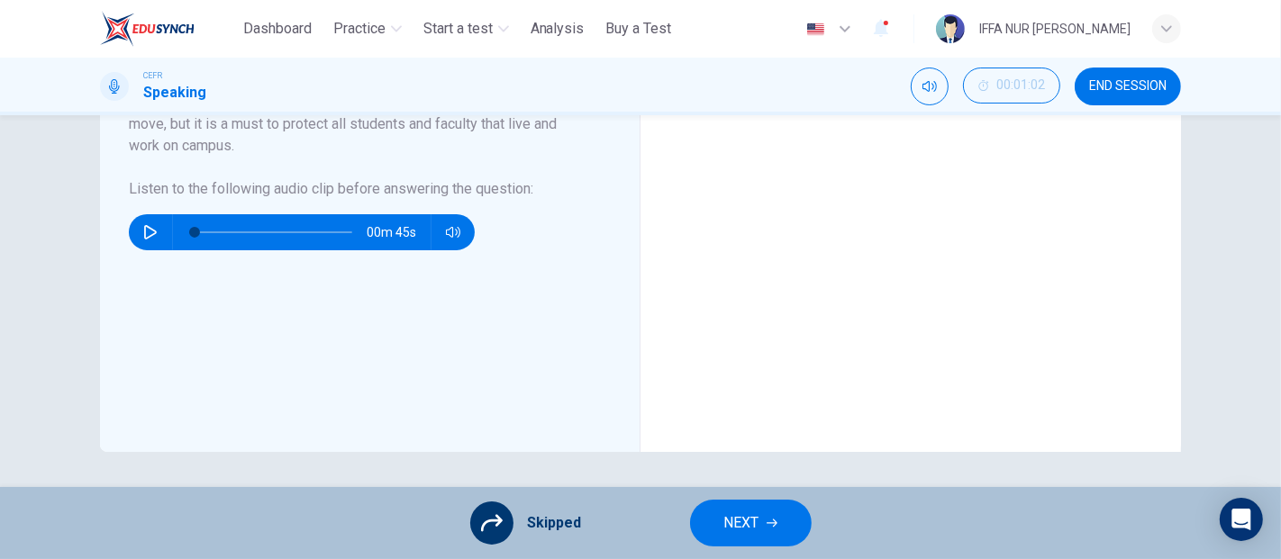
click at [745, 520] on span "NEXT" at bounding box center [741, 523] width 35 height 25
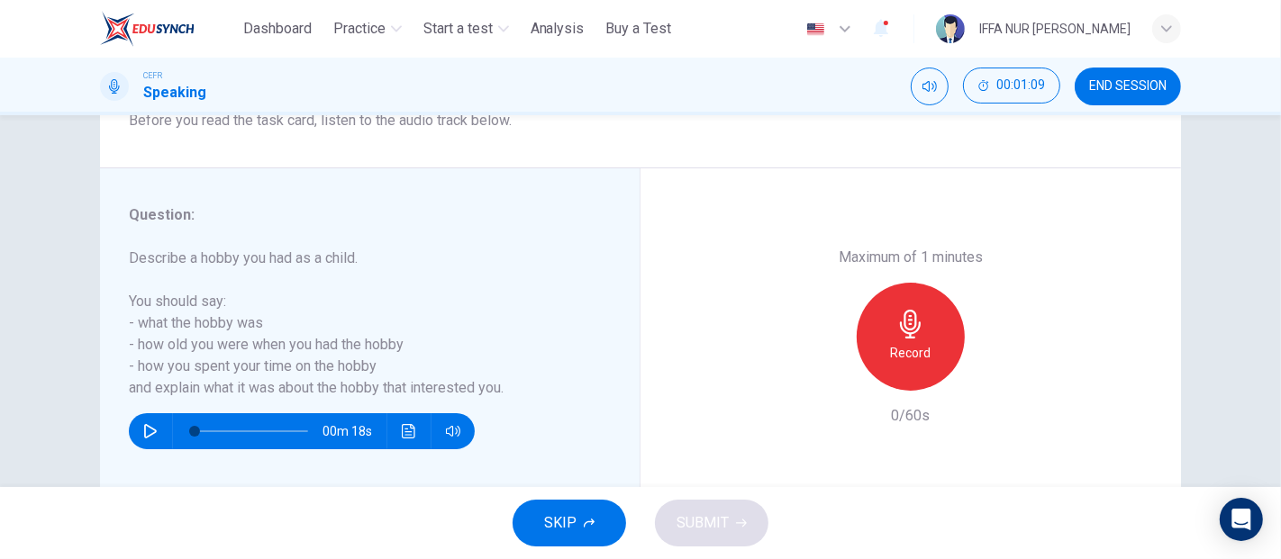
scroll to position [325, 0]
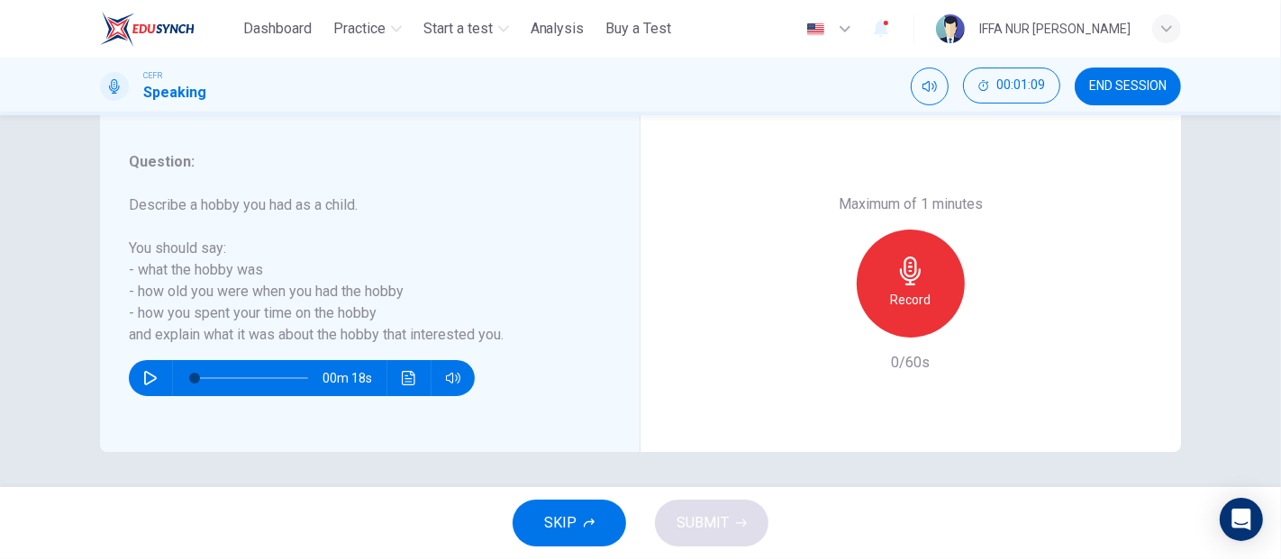
click at [520, 527] on button "SKIP" at bounding box center [568, 523] width 113 height 47
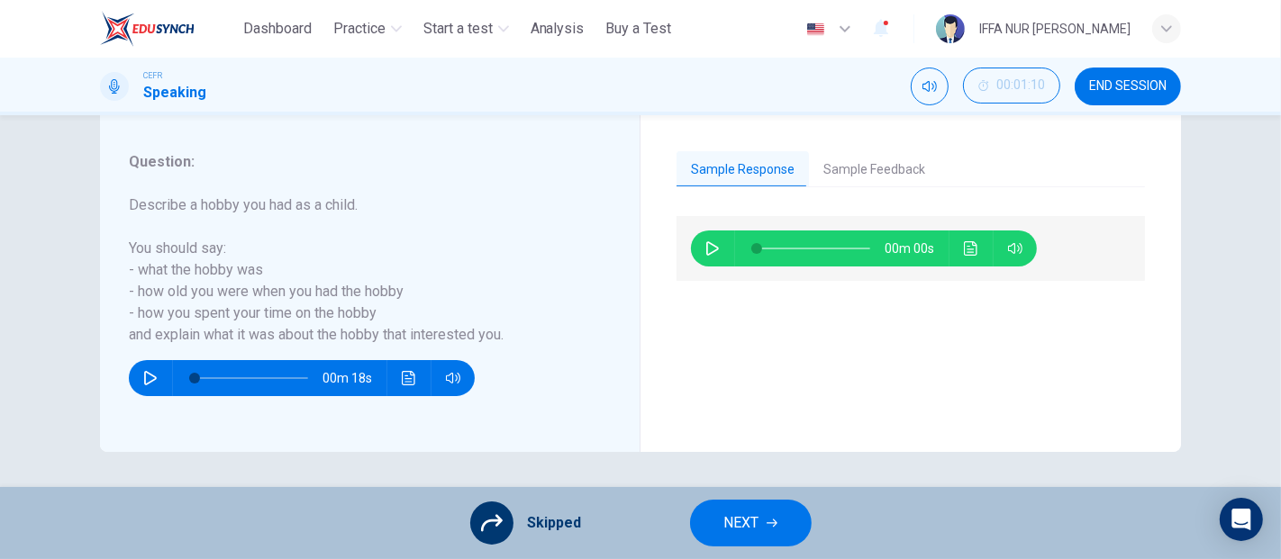
click at [726, 516] on span "NEXT" at bounding box center [741, 523] width 35 height 25
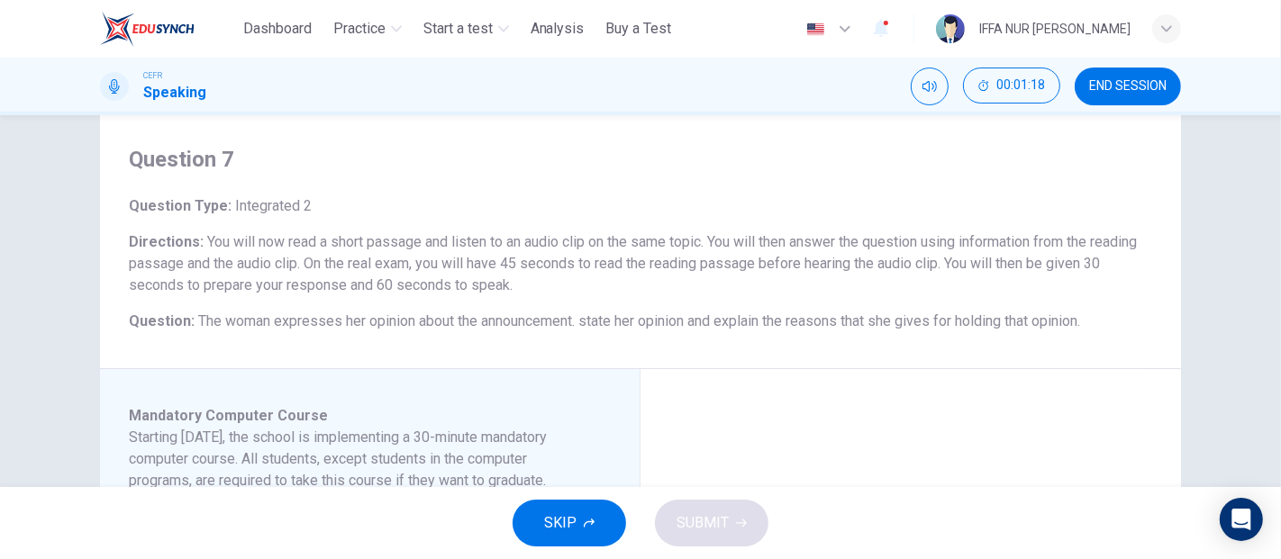
scroll to position [0, 0]
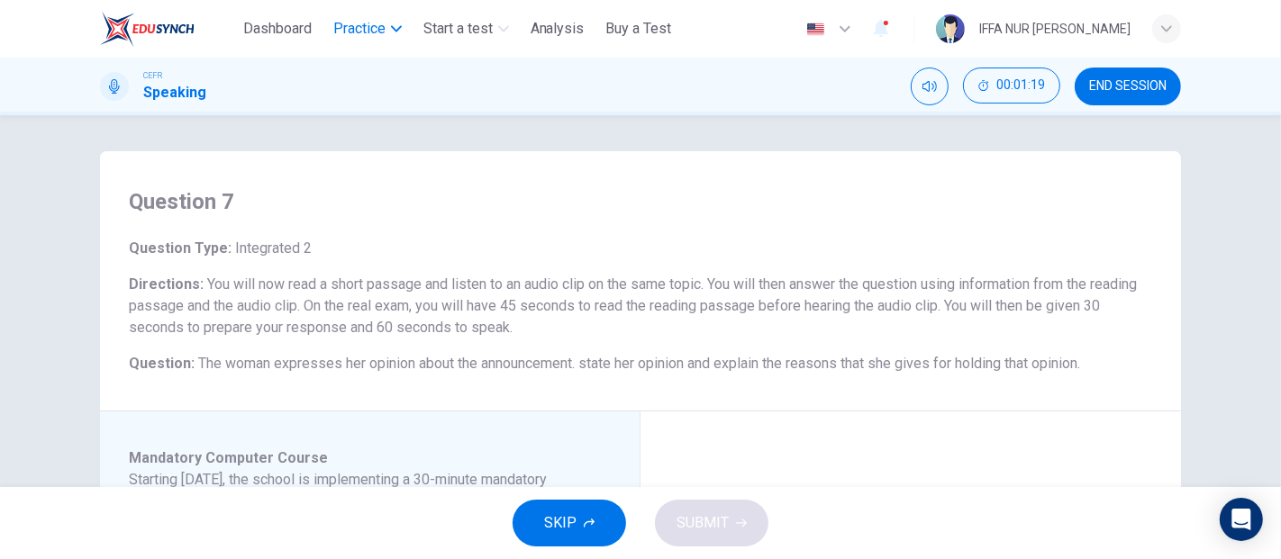
click at [371, 35] on span "Practice" at bounding box center [359, 29] width 52 height 22
click at [605, 535] on button "SKIP" at bounding box center [568, 523] width 113 height 47
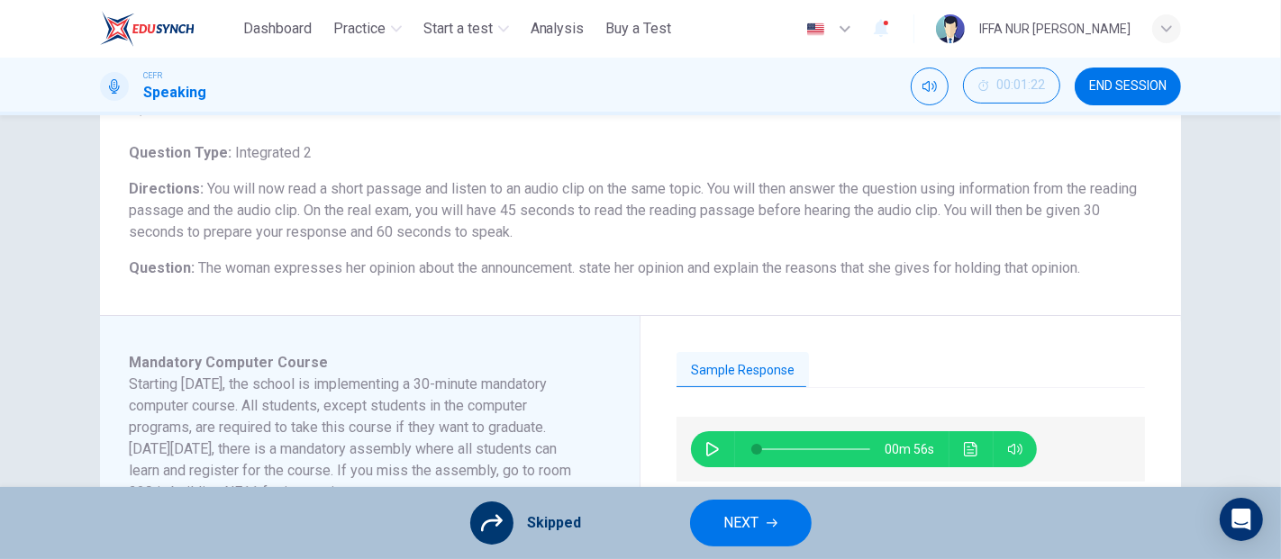
scroll to position [300, 0]
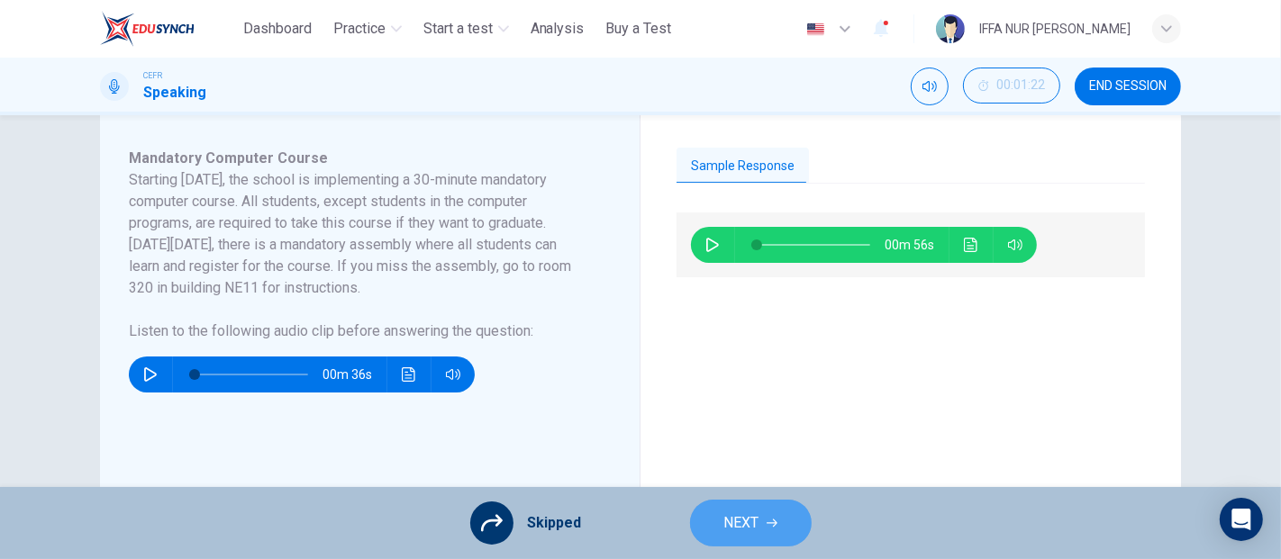
click at [743, 520] on span "NEXT" at bounding box center [741, 523] width 35 height 25
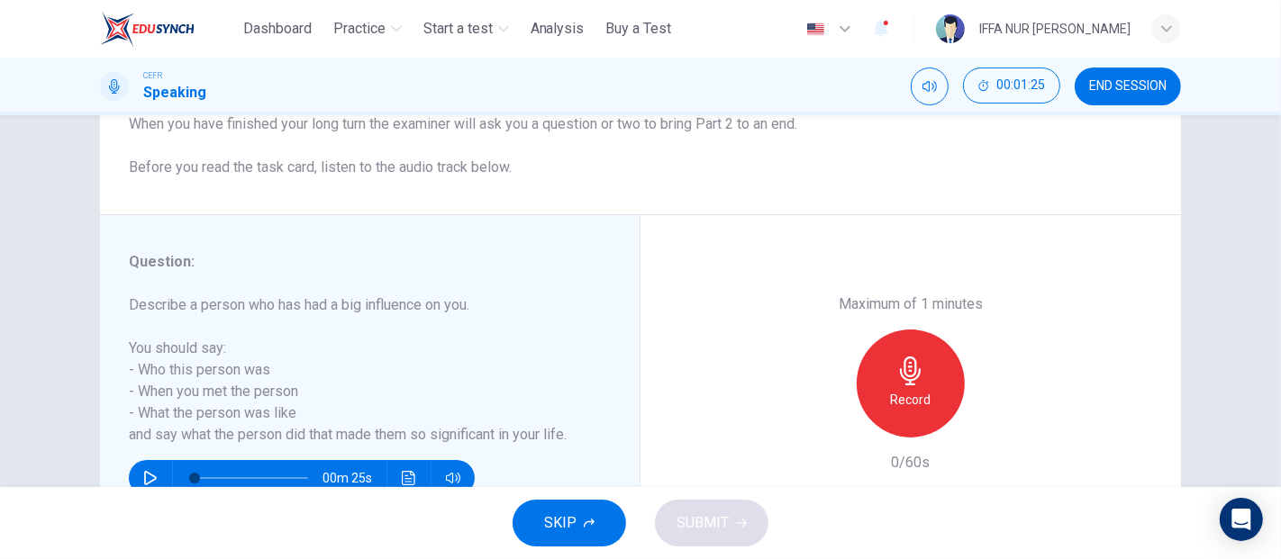
scroll to position [125, 0]
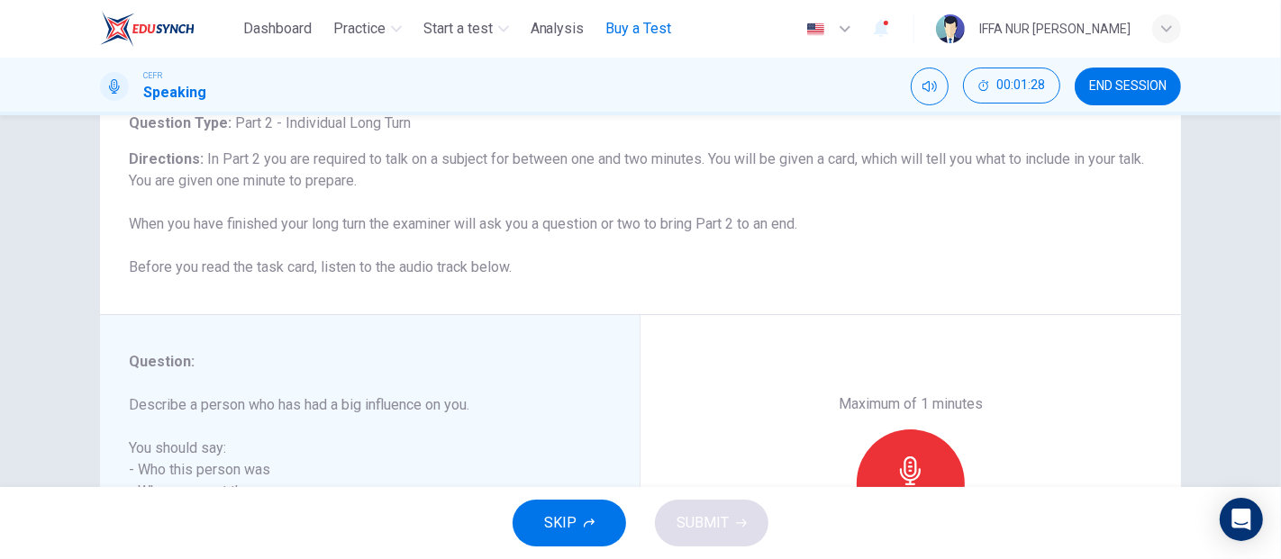
click at [628, 32] on span "Buy a Test" at bounding box center [639, 29] width 66 height 22
click at [1091, 92] on span "END SESSION" at bounding box center [1127, 86] width 77 height 14
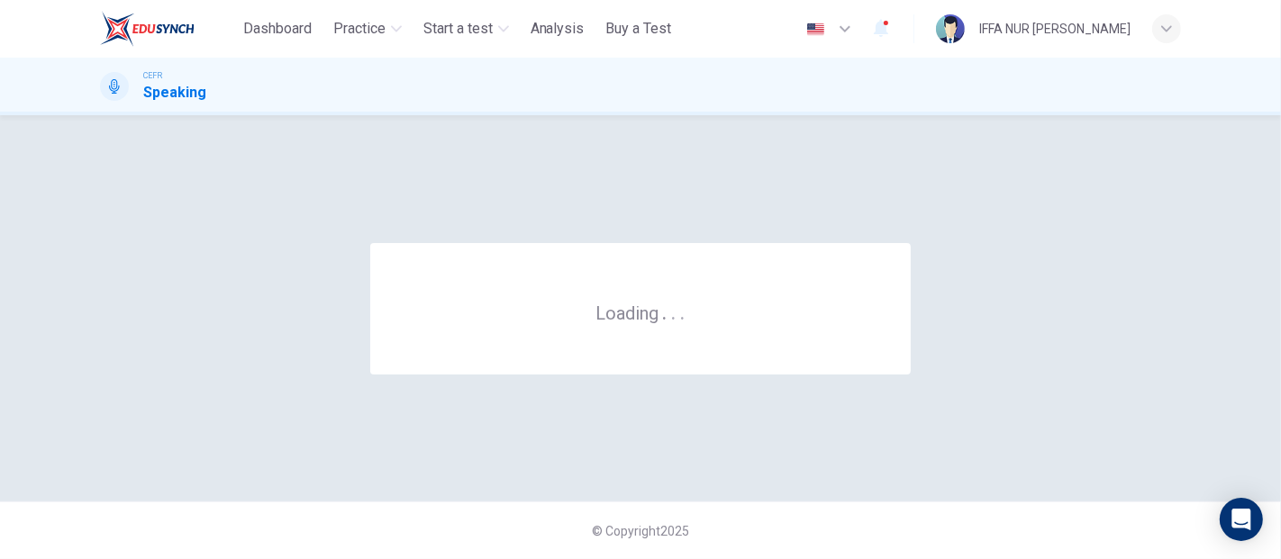
scroll to position [0, 0]
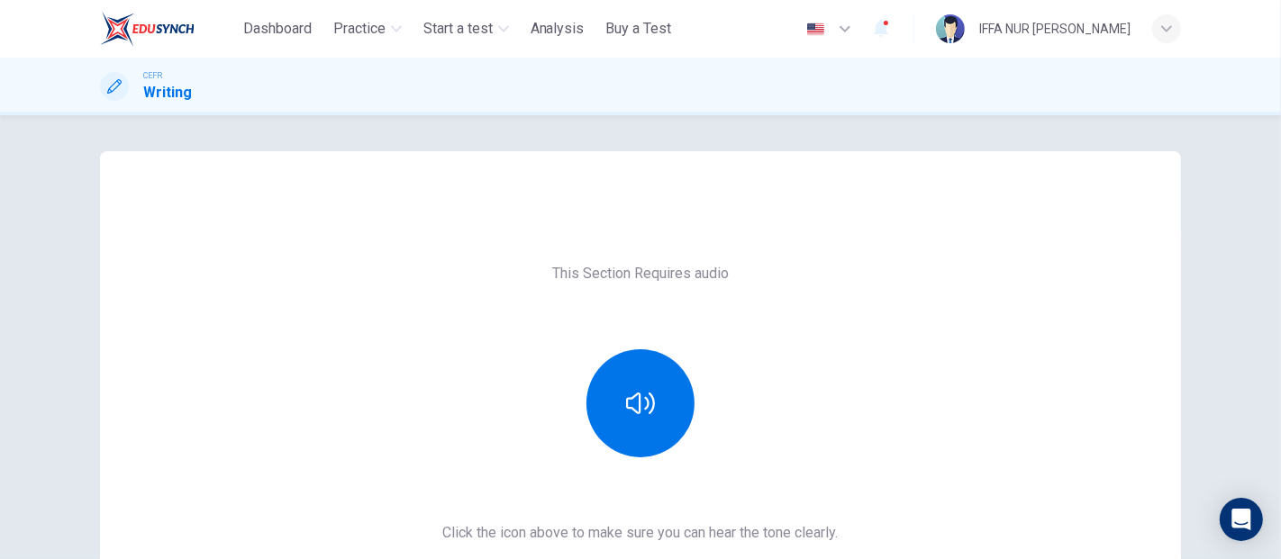
scroll to position [200, 0]
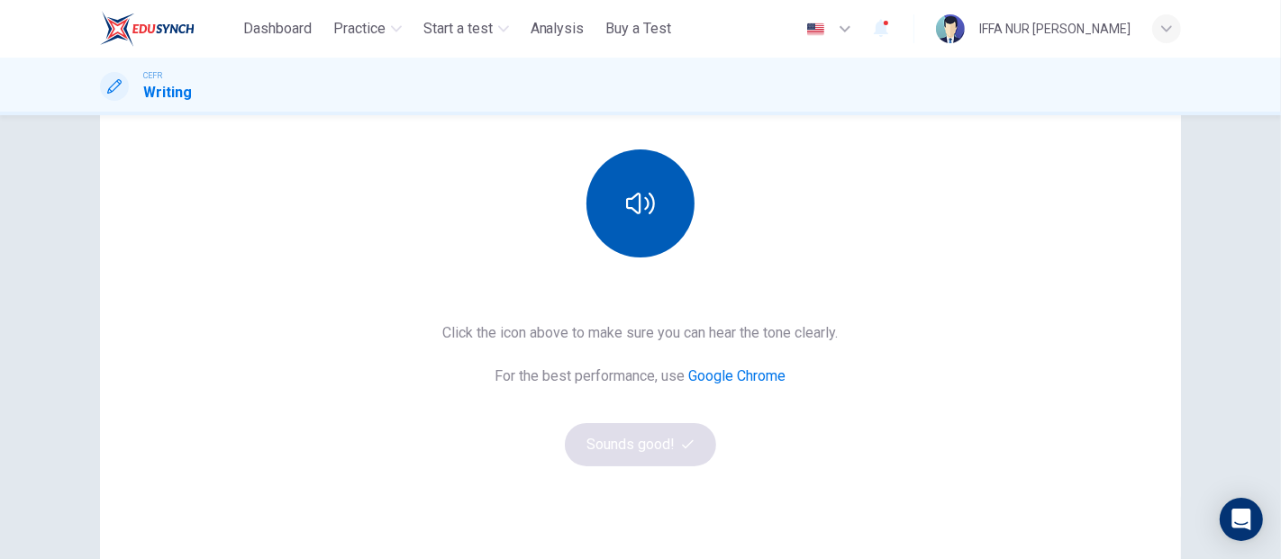
click at [669, 221] on button "button" at bounding box center [640, 204] width 108 height 108
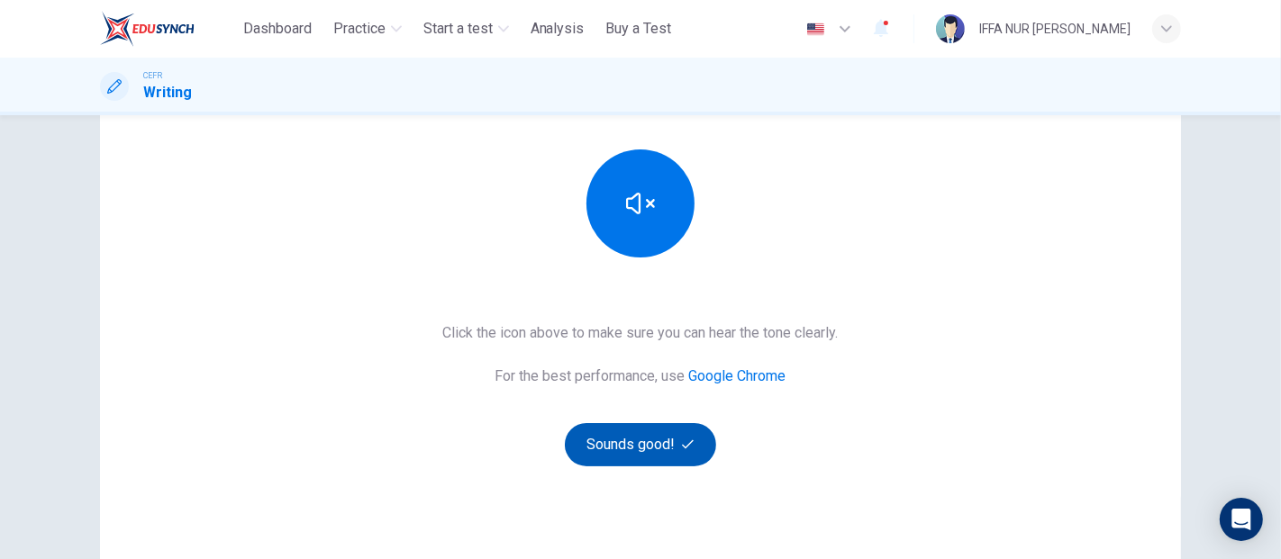
click at [665, 432] on button "Sounds good!" at bounding box center [640, 444] width 151 height 43
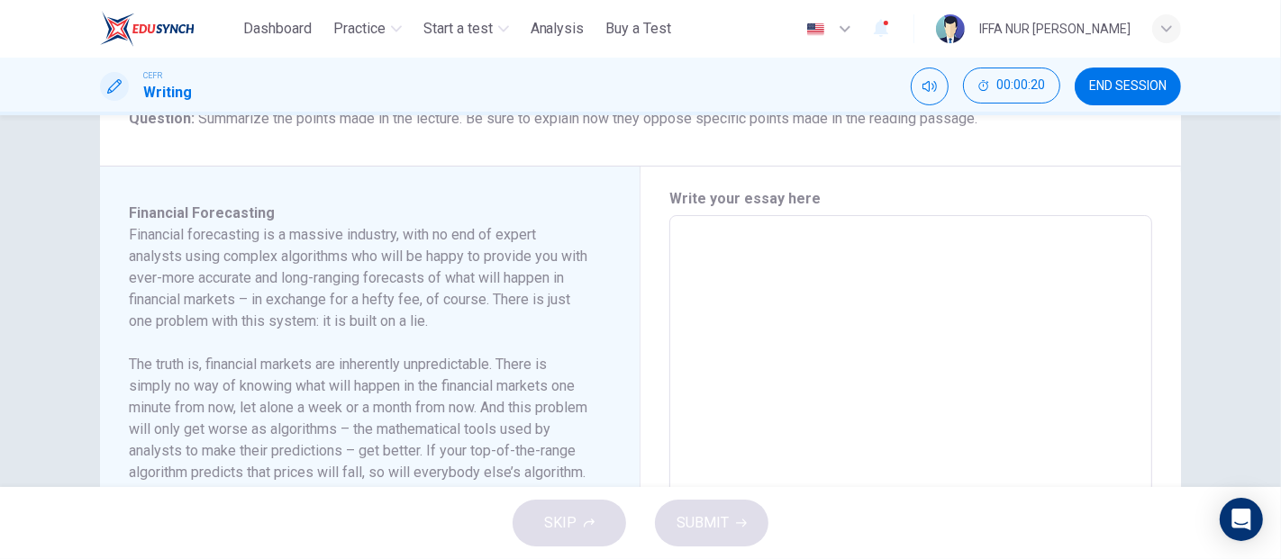
scroll to position [658, 0]
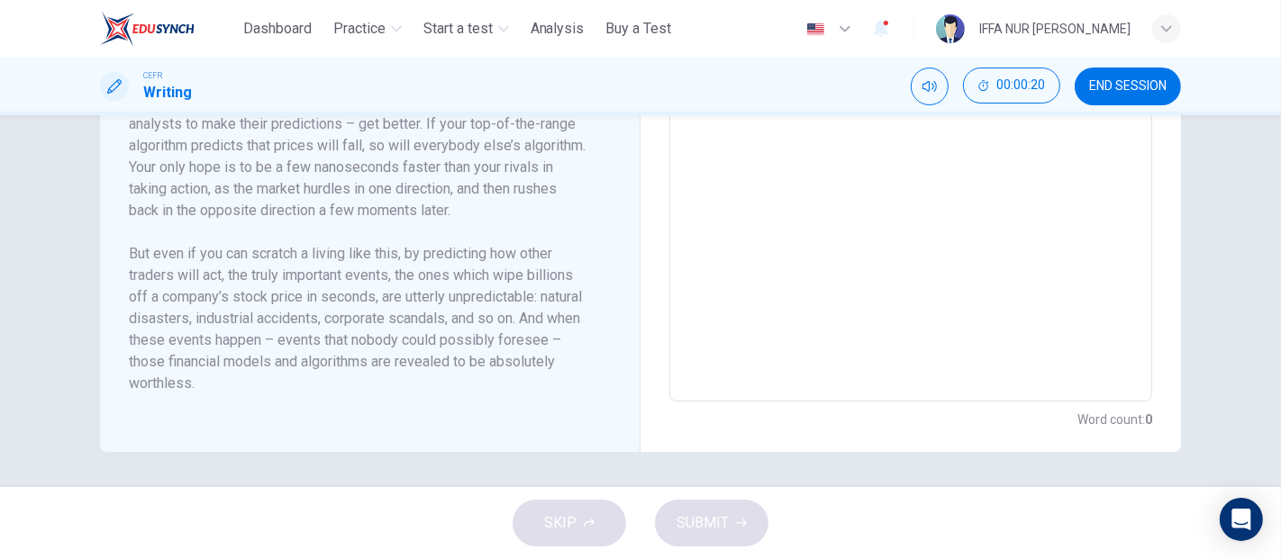
click at [871, 217] on textarea at bounding box center [911, 146] width 458 height 484
type textarea "**"
type textarea "*"
type textarea "***"
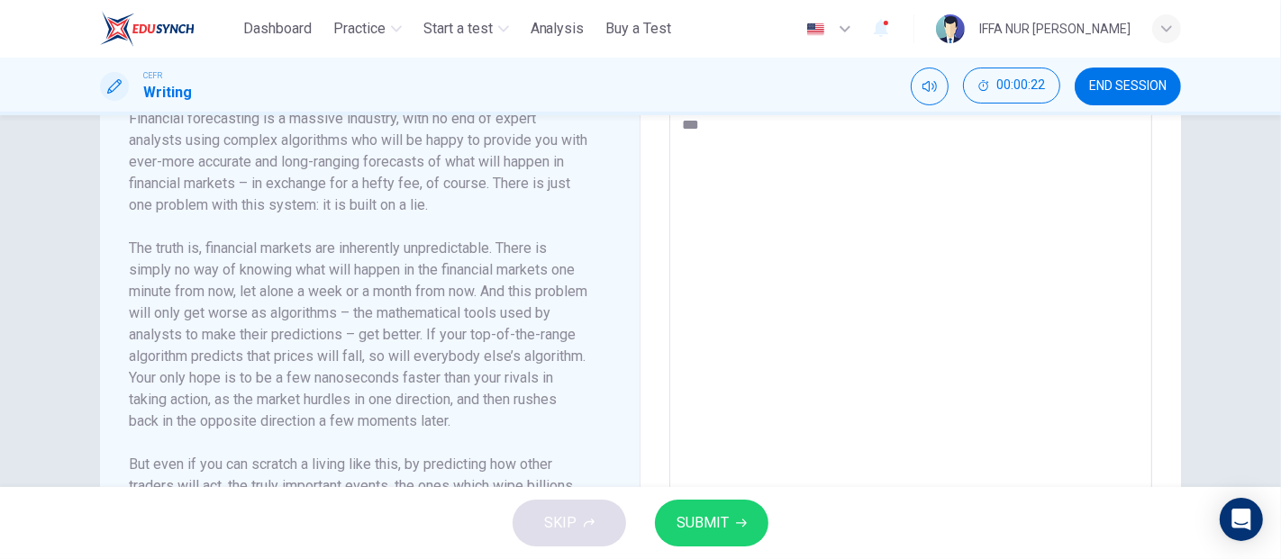
type textarea "*"
type textarea "***"
click at [681, 528] on span "SUBMIT" at bounding box center [702, 523] width 52 height 25
type textarea "*"
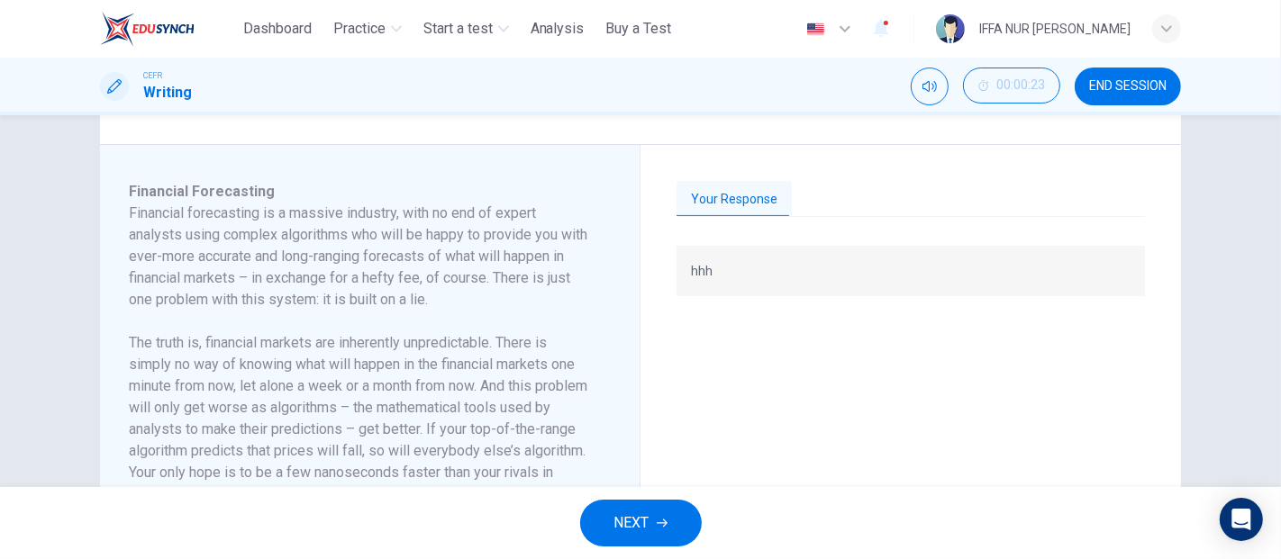
scroll to position [548, 0]
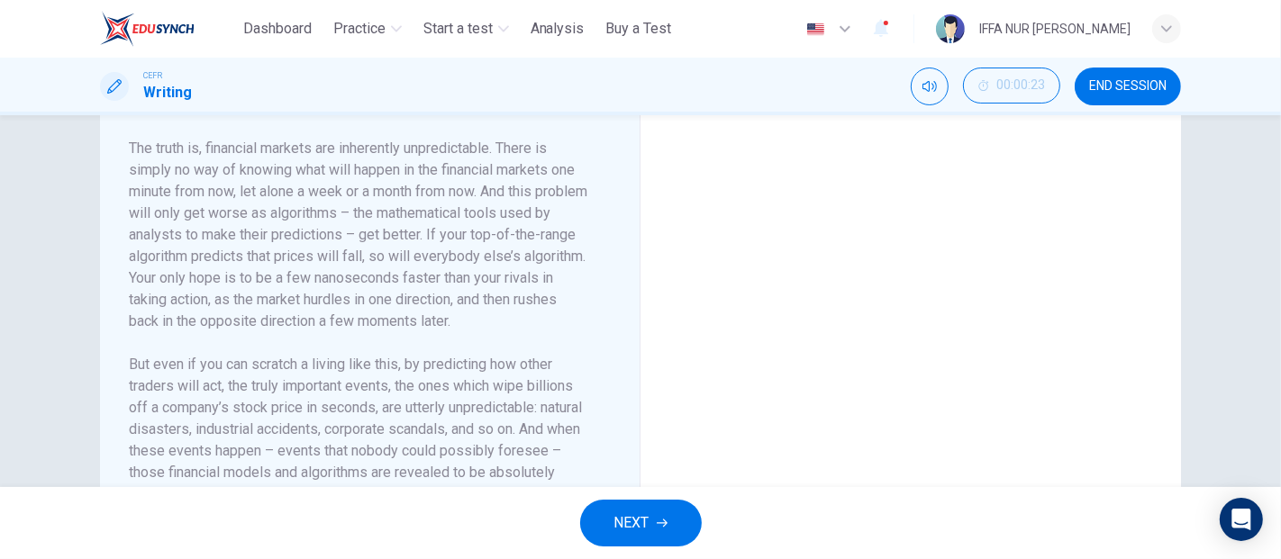
click at [676, 515] on button "NEXT" at bounding box center [641, 523] width 122 height 47
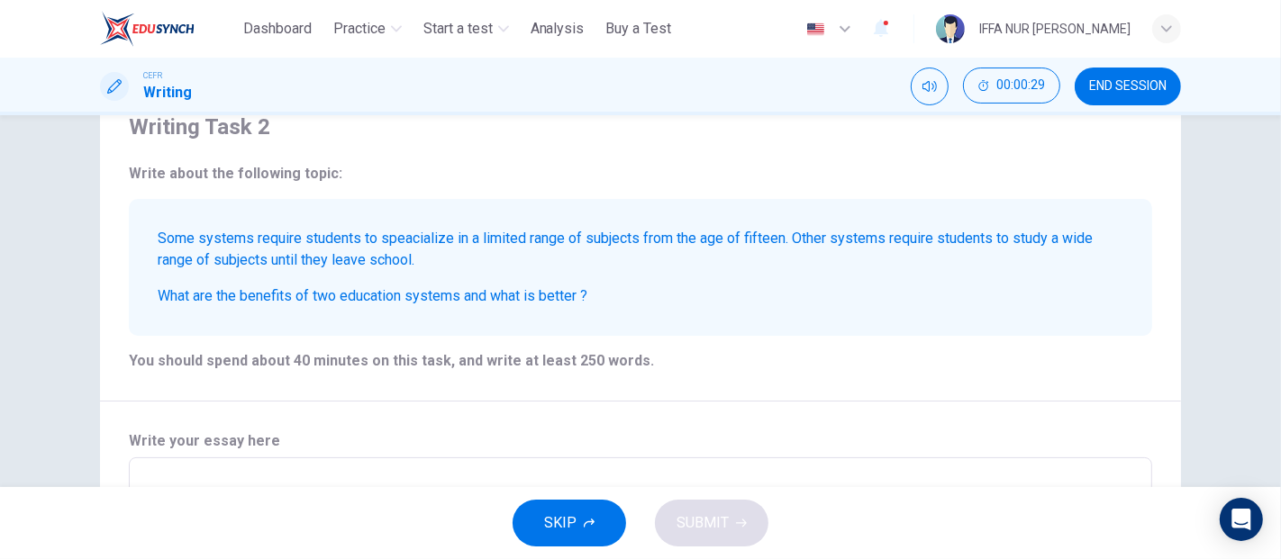
scroll to position [125, 0]
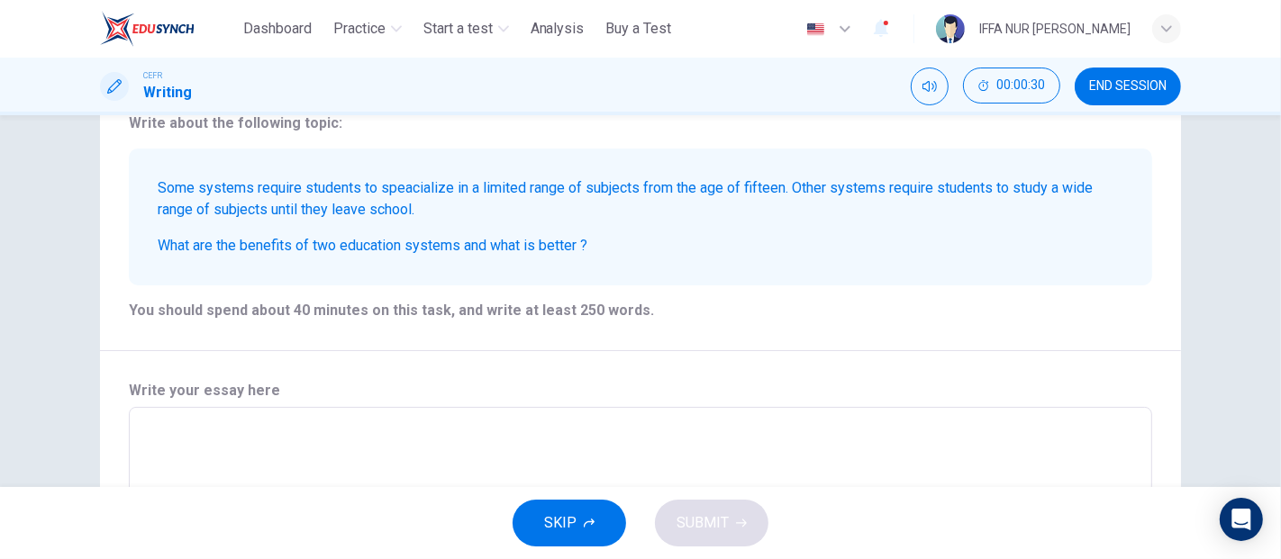
click at [559, 535] on span "SKIP" at bounding box center [560, 523] width 32 height 25
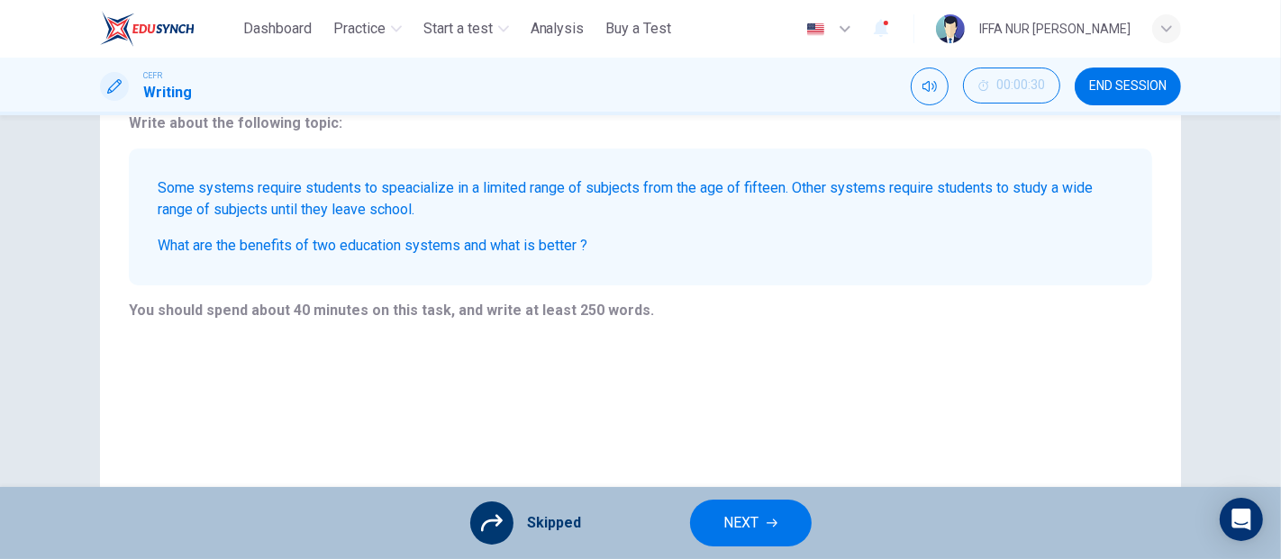
click at [729, 525] on span "NEXT" at bounding box center [741, 523] width 35 height 25
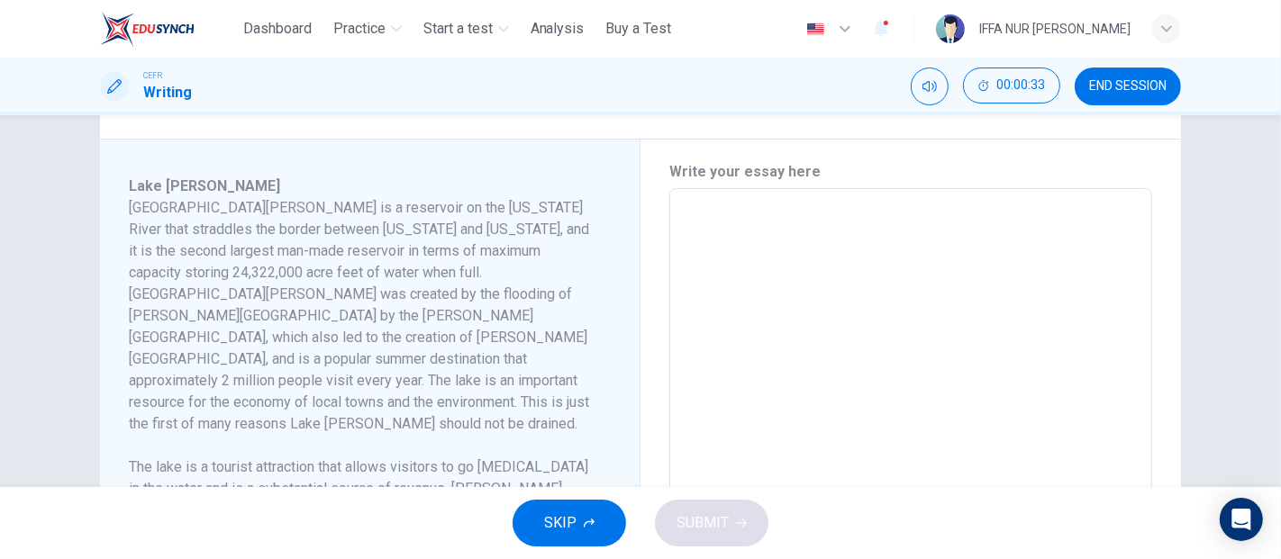
scroll to position [658, 0]
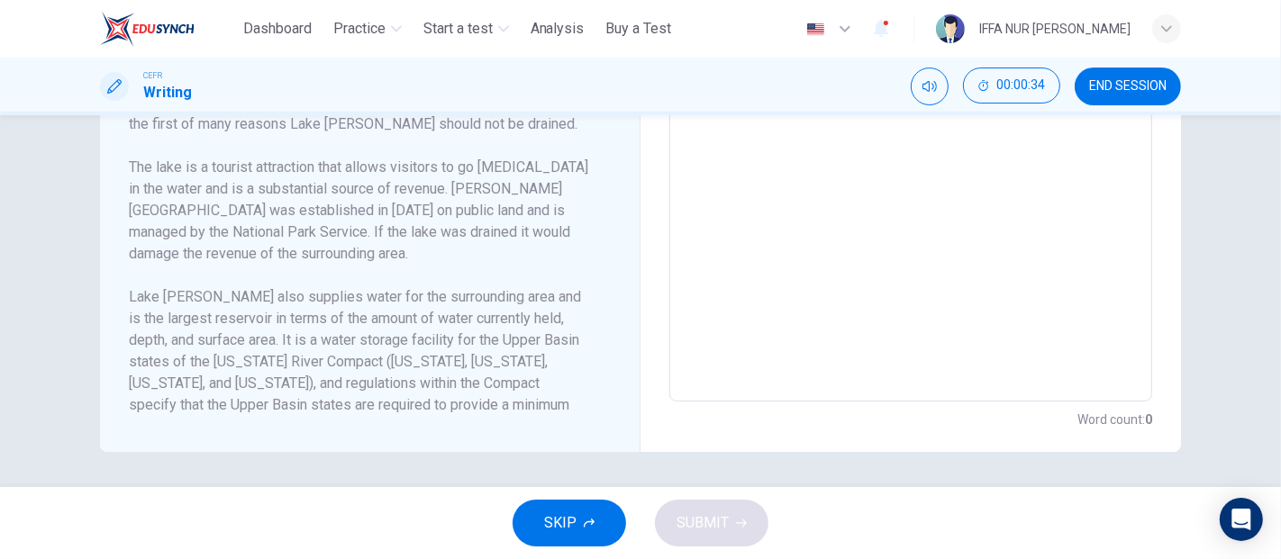
click at [575, 531] on span "SKIP" at bounding box center [560, 523] width 32 height 25
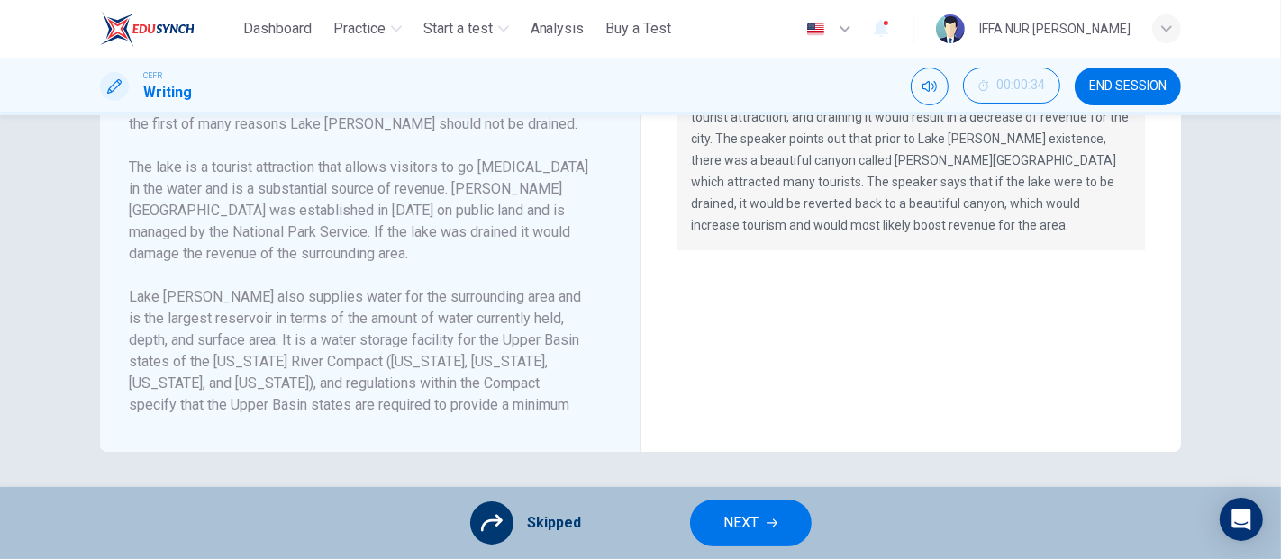
click at [748, 512] on span "NEXT" at bounding box center [741, 523] width 35 height 25
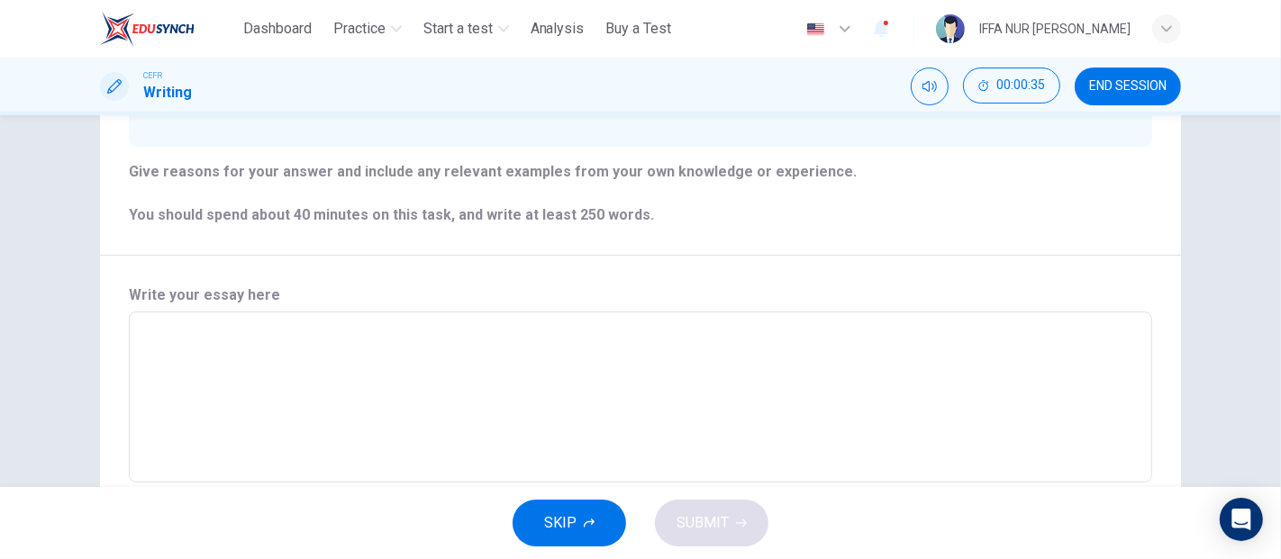
scroll to position [374, 0]
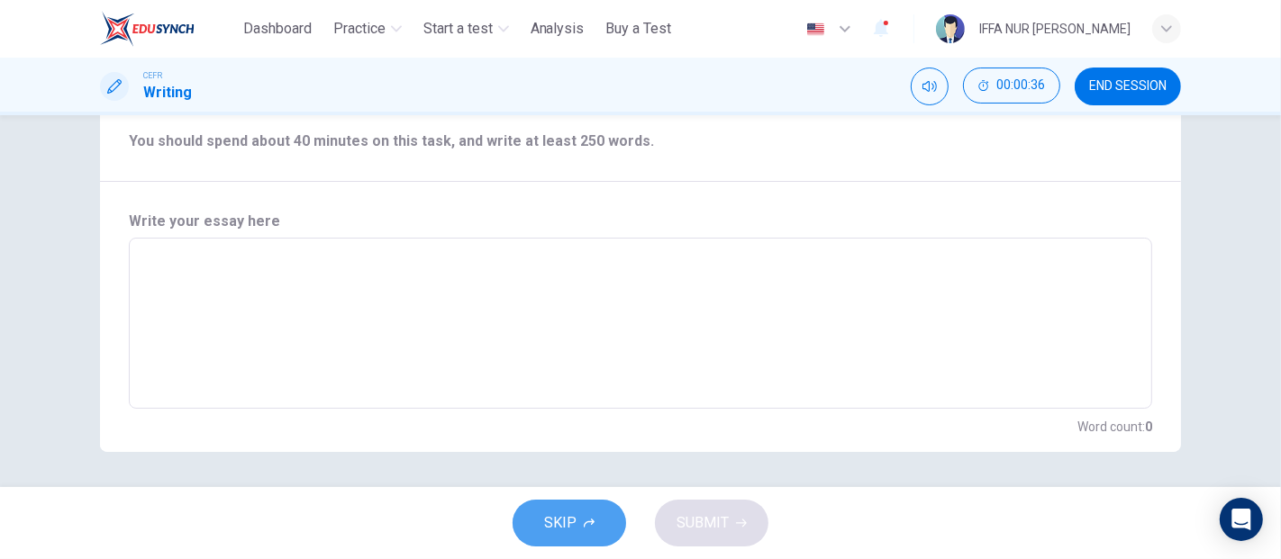
click at [584, 504] on button "SKIP" at bounding box center [568, 523] width 113 height 47
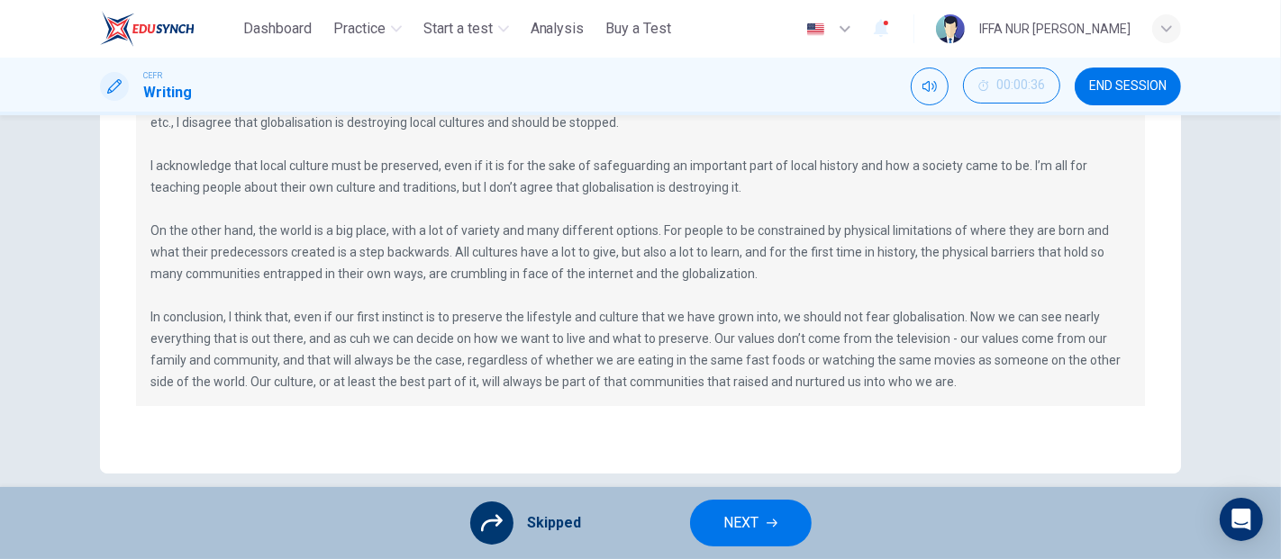
scroll to position [580, 0]
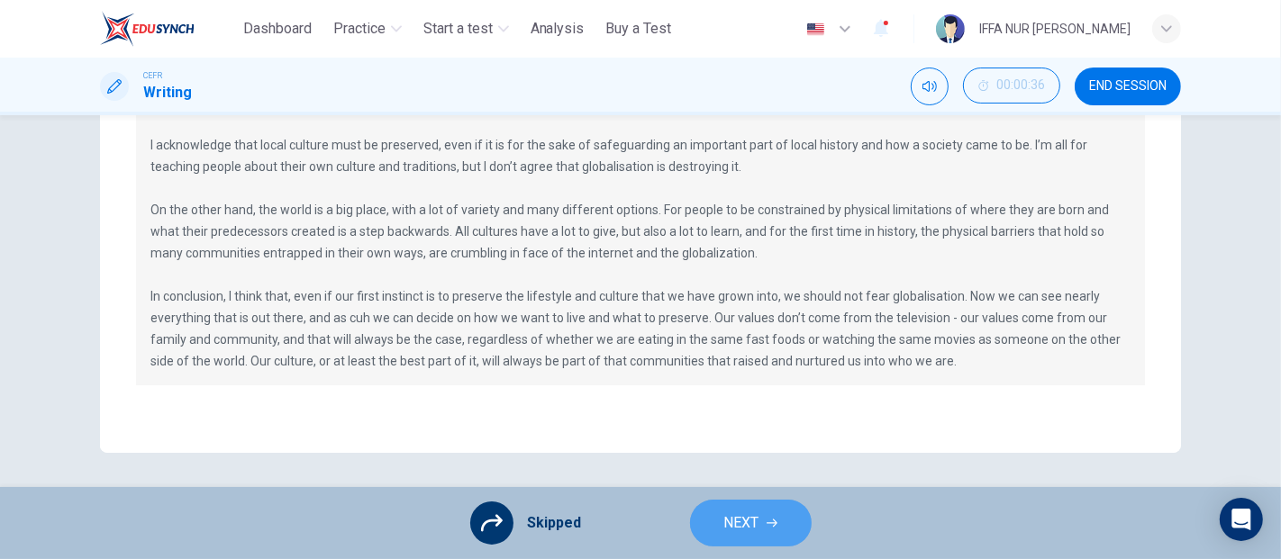
click at [753, 524] on span "NEXT" at bounding box center [741, 523] width 35 height 25
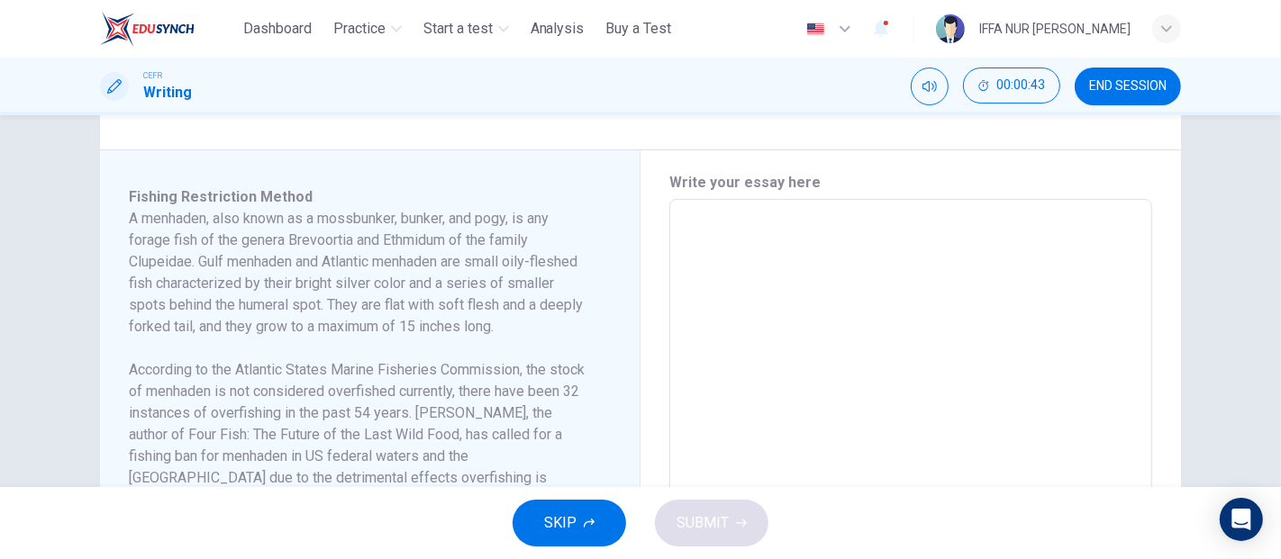
scroll to position [400, 0]
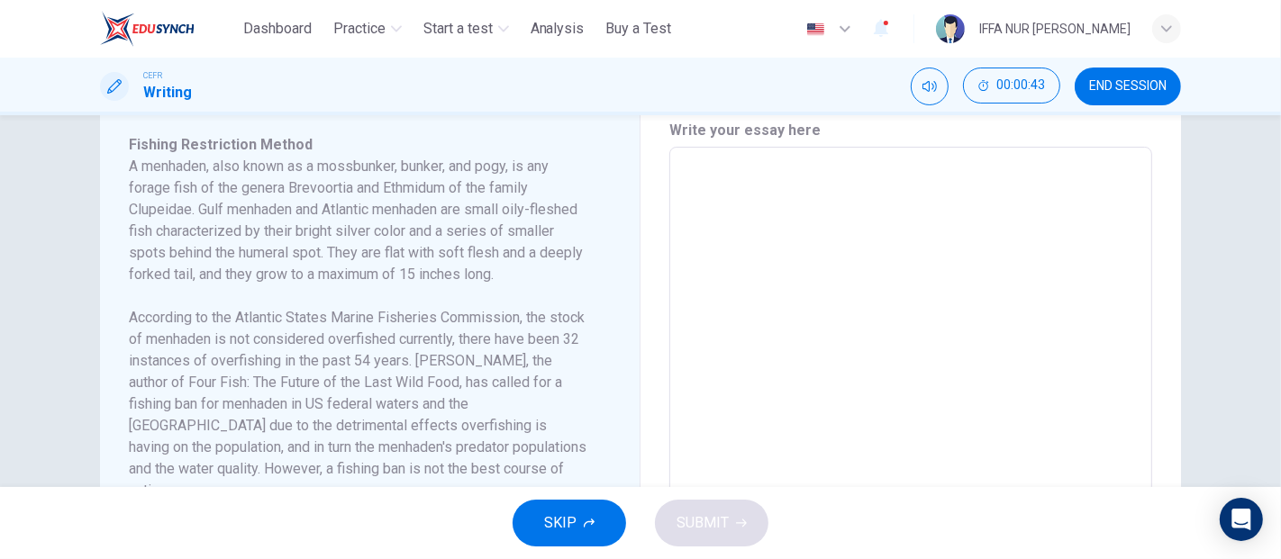
click at [590, 516] on button "SKIP" at bounding box center [568, 523] width 113 height 47
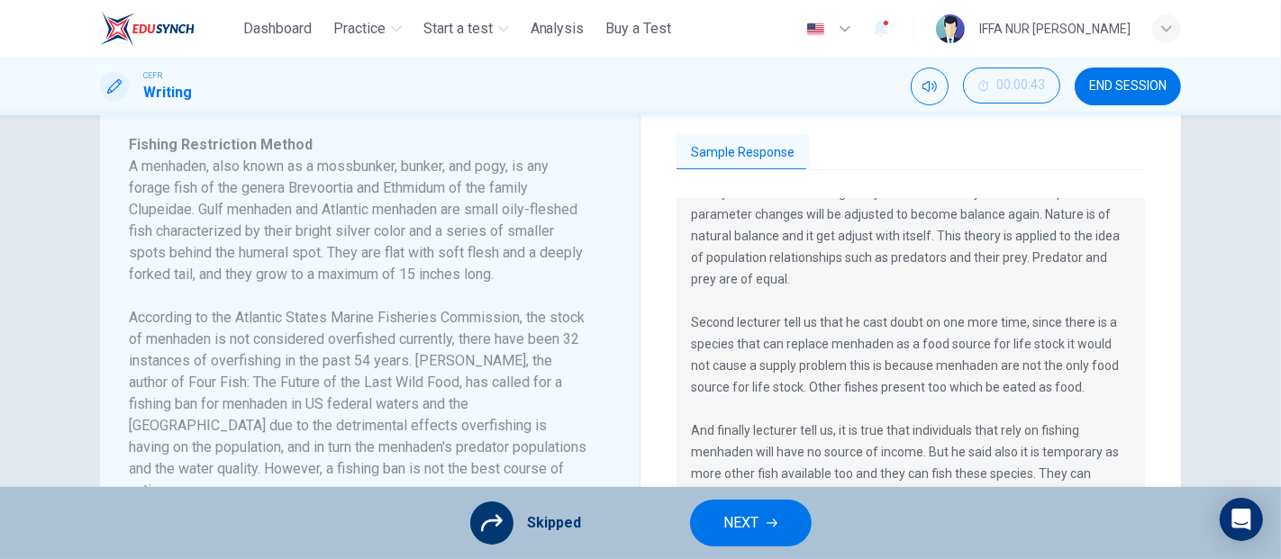
scroll to position [195, 0]
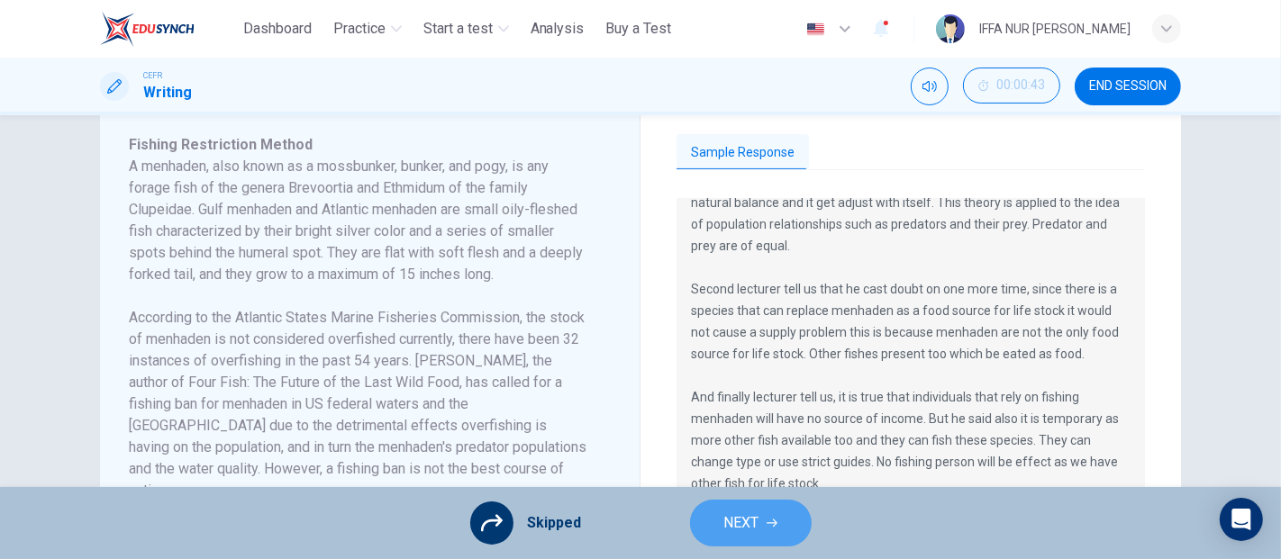
click at [724, 516] on span "NEXT" at bounding box center [741, 523] width 35 height 25
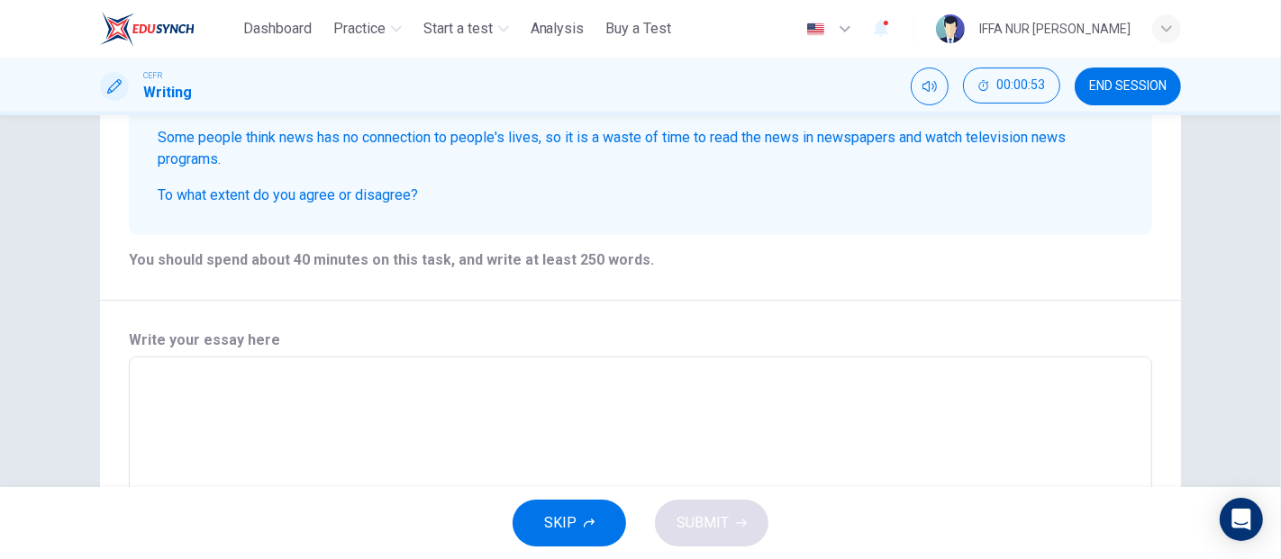
scroll to position [200, 0]
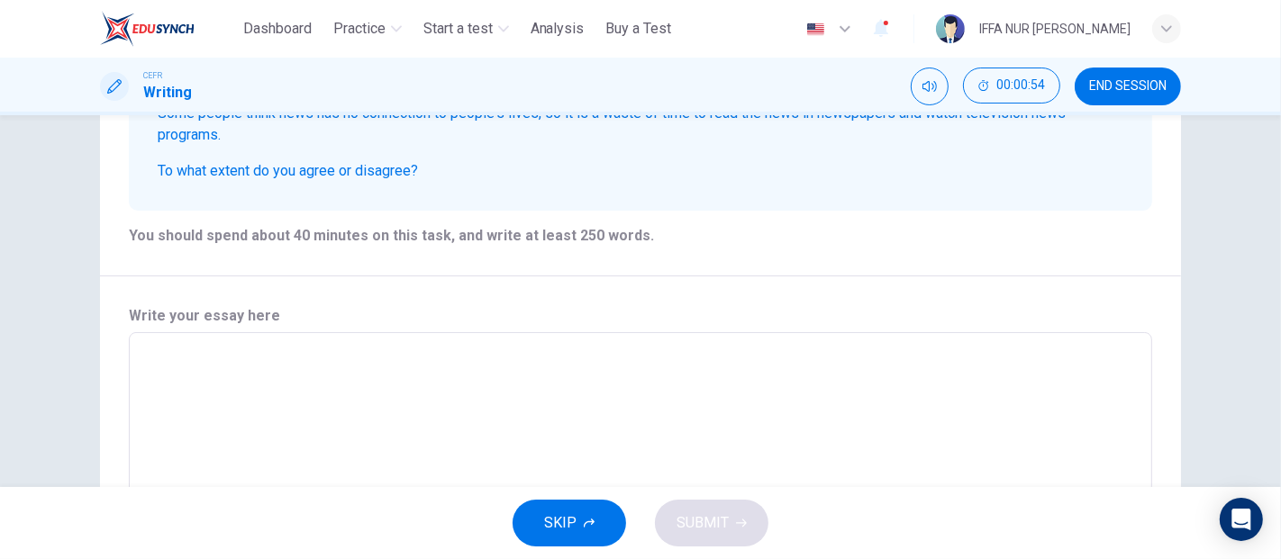
click at [568, 516] on span "SKIP" at bounding box center [560, 523] width 32 height 25
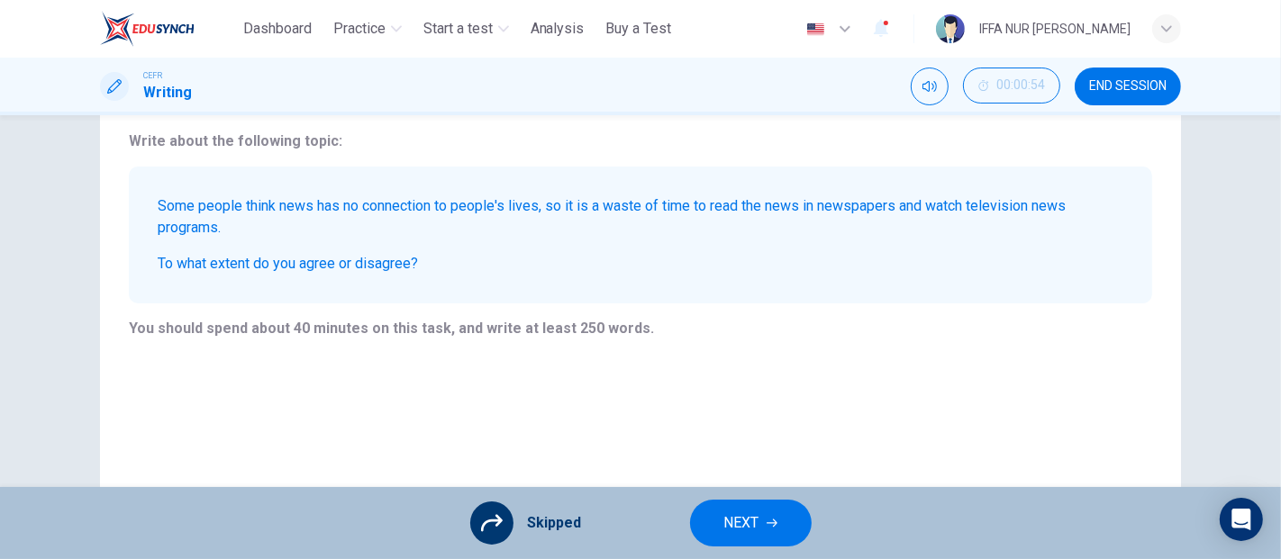
scroll to position [0, 0]
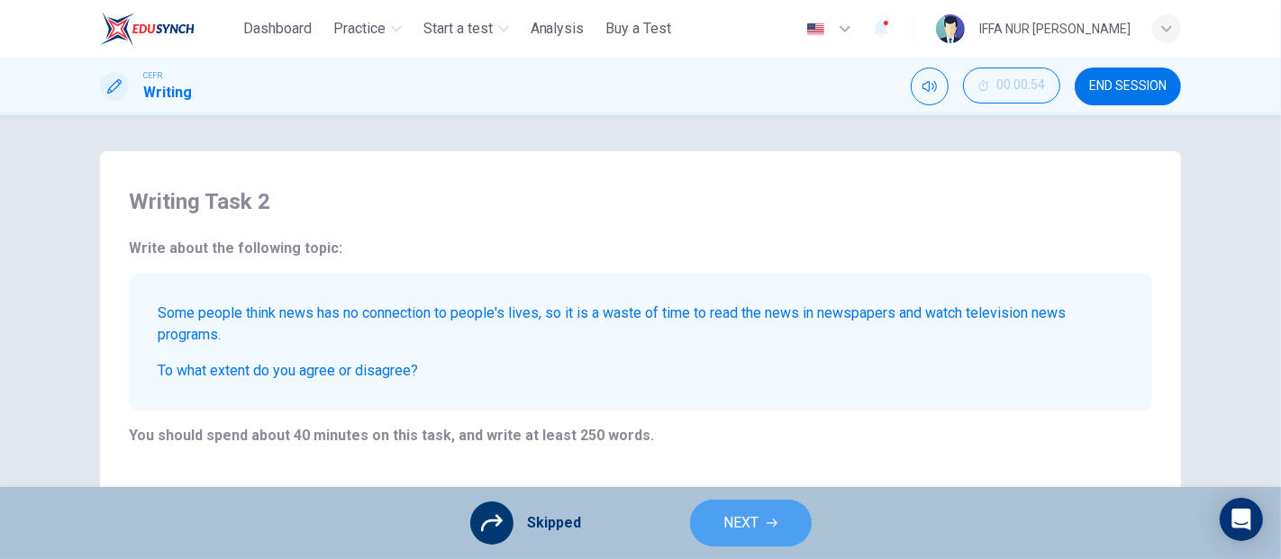
click at [737, 530] on span "NEXT" at bounding box center [741, 523] width 35 height 25
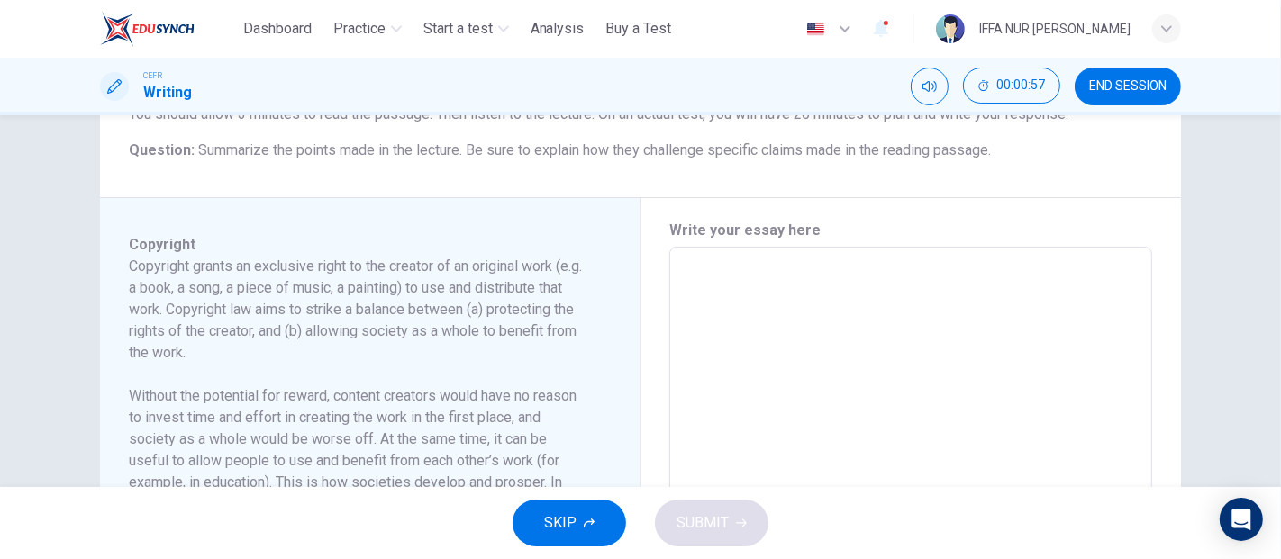
scroll to position [658, 0]
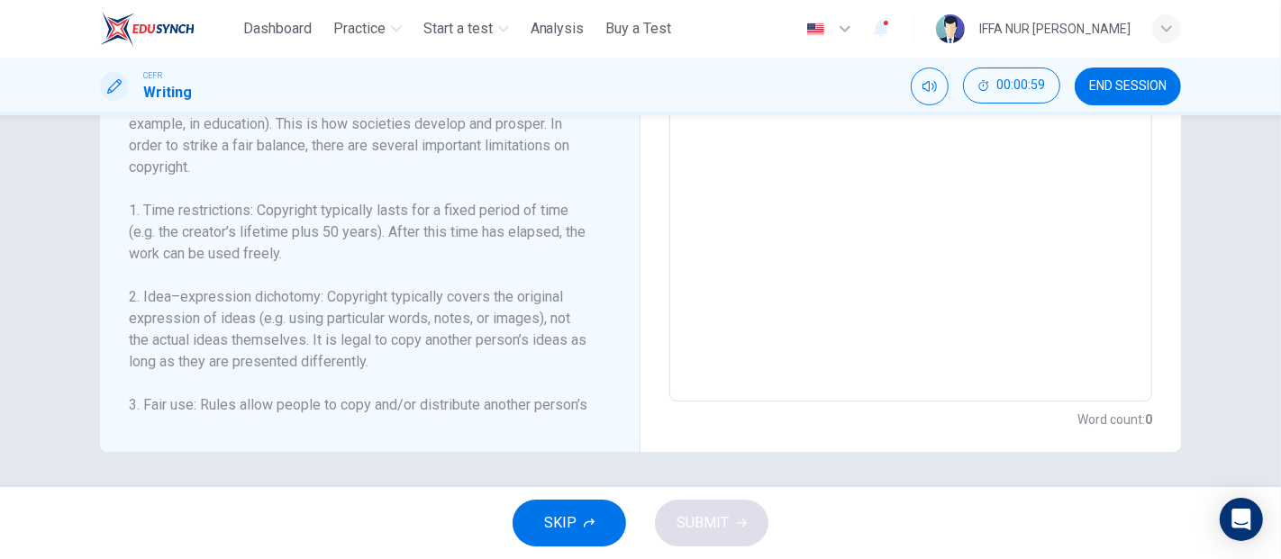
click at [548, 521] on span "SKIP" at bounding box center [560, 523] width 32 height 25
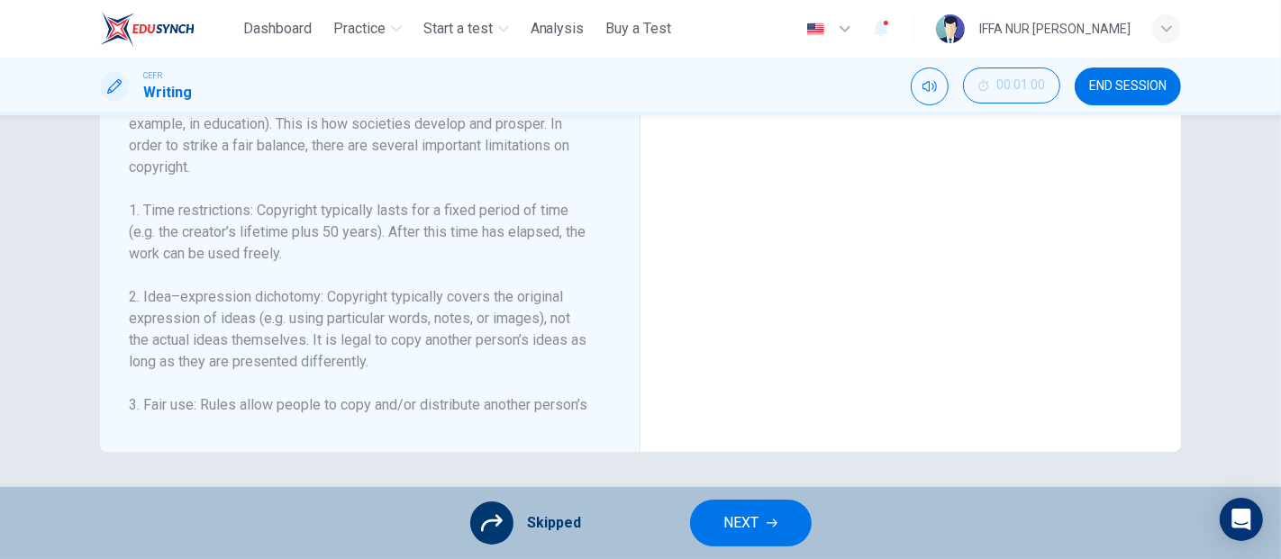
click at [772, 520] on icon "button" at bounding box center [771, 524] width 11 height 8
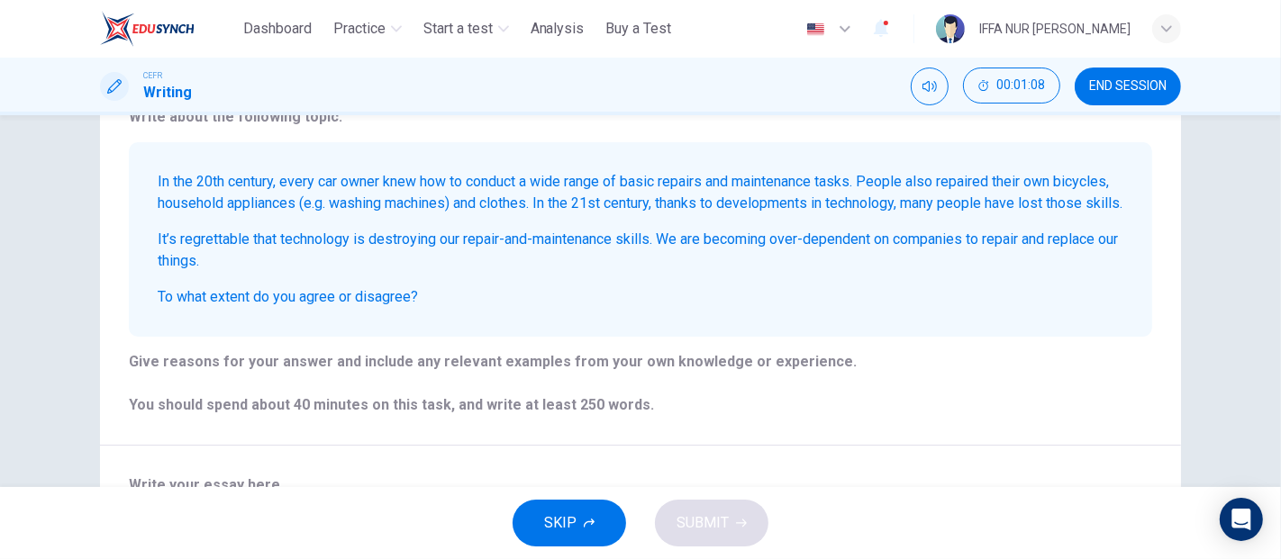
scroll to position [200, 0]
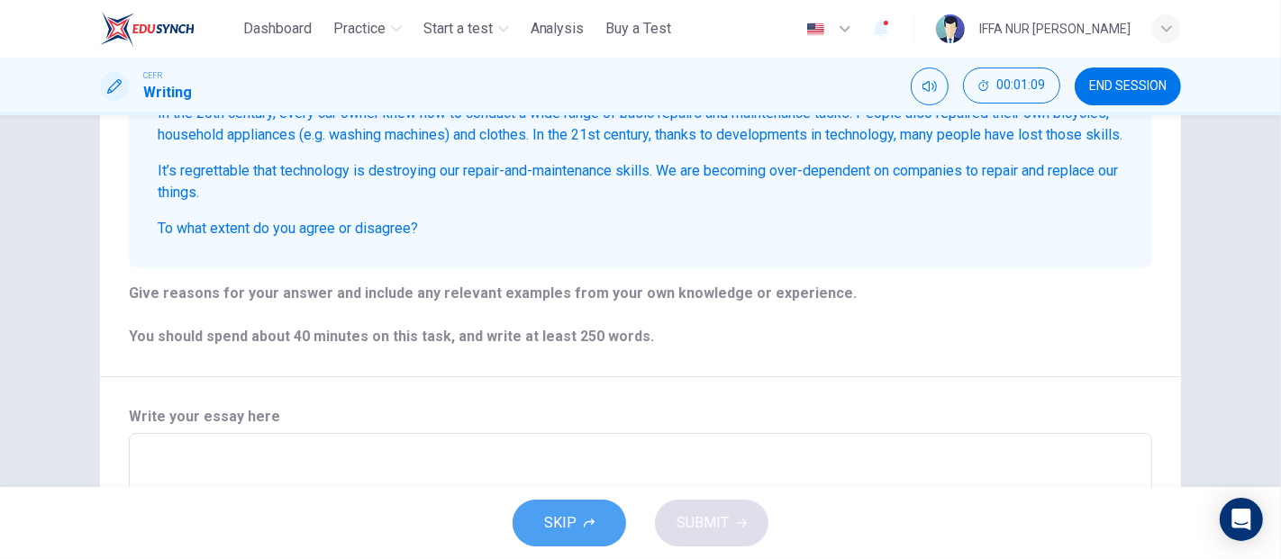
click at [590, 528] on icon "button" at bounding box center [589, 523] width 11 height 11
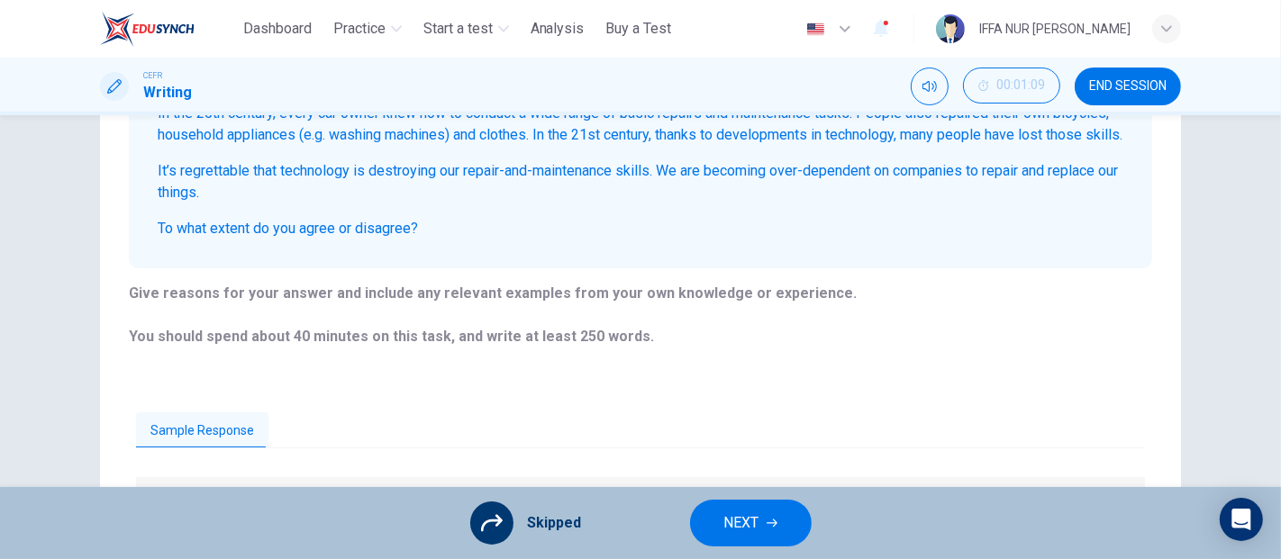
scroll to position [623, 0]
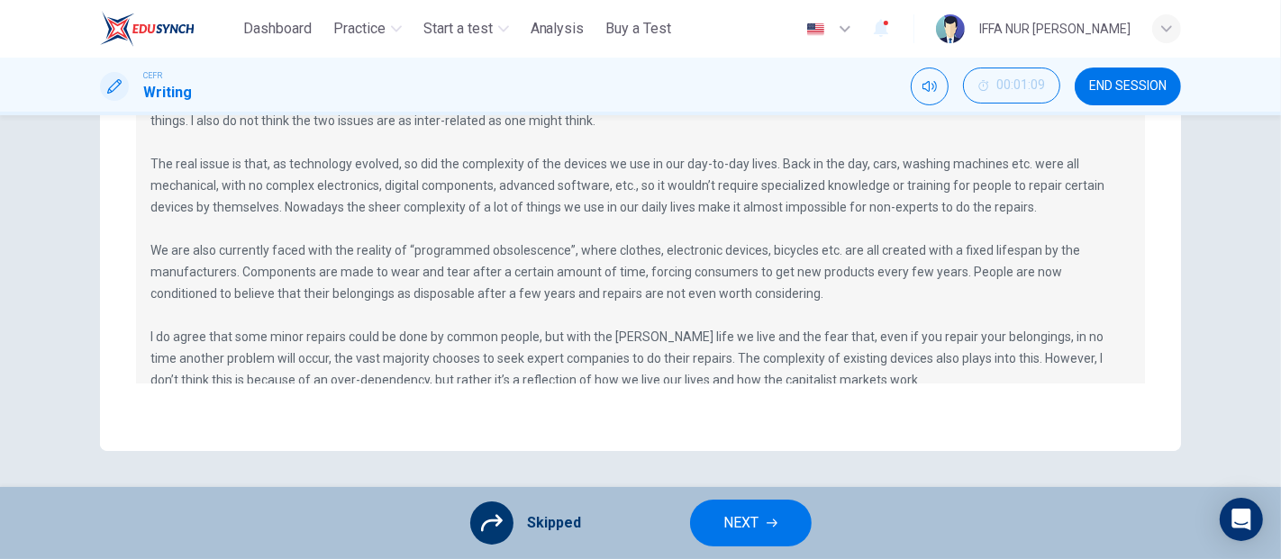
click at [710, 504] on button "NEXT" at bounding box center [751, 523] width 122 height 47
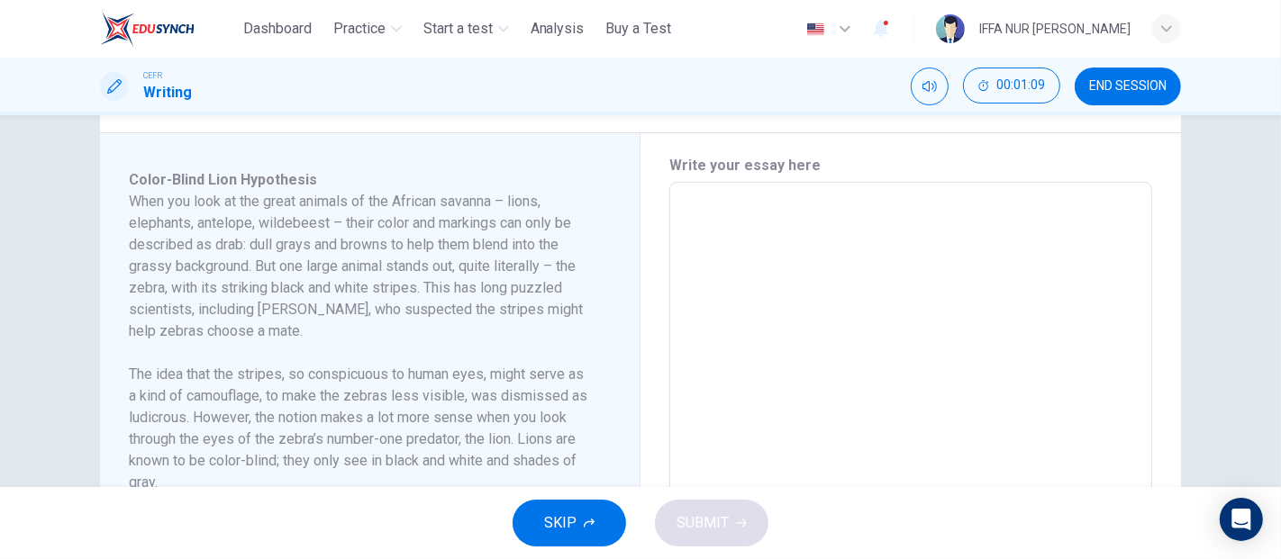
scroll to position [658, 0]
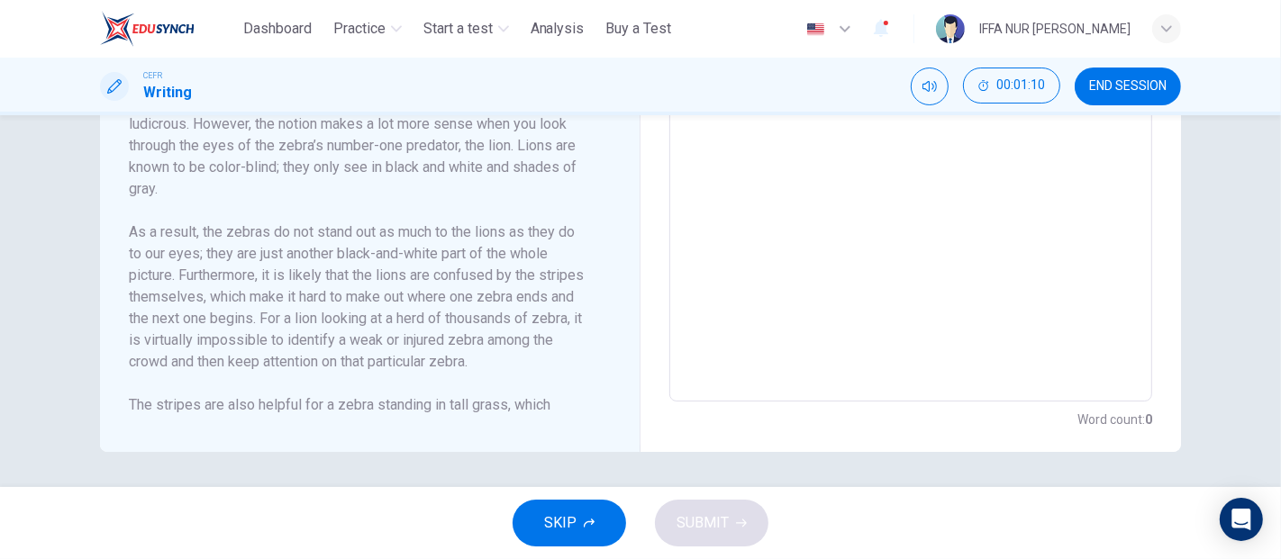
click at [584, 519] on icon "button" at bounding box center [589, 523] width 11 height 11
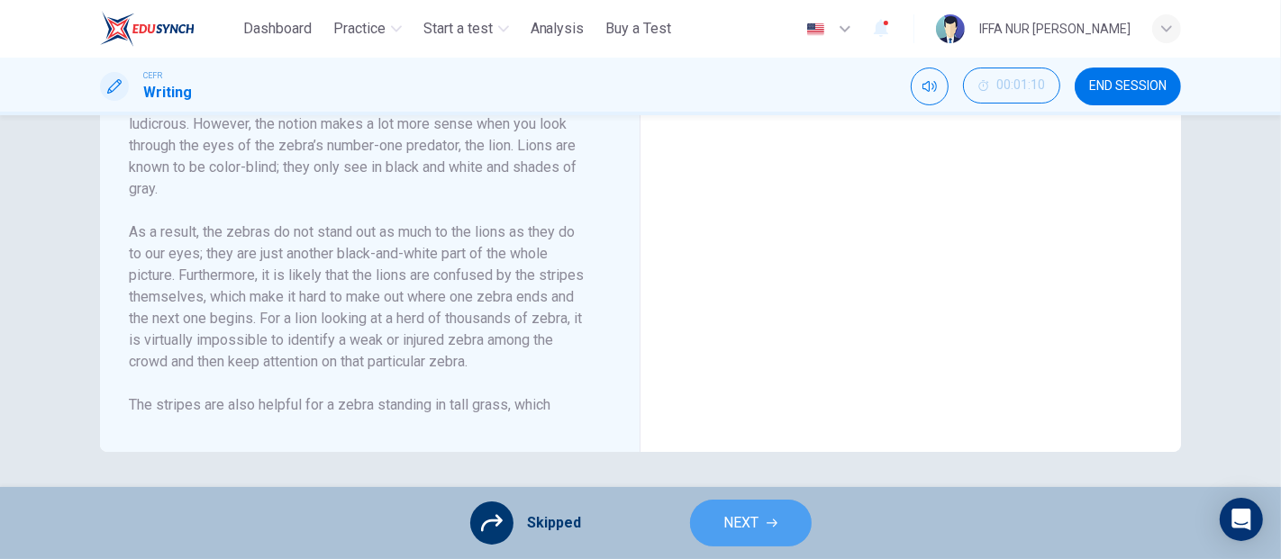
click at [734, 519] on span "NEXT" at bounding box center [741, 523] width 35 height 25
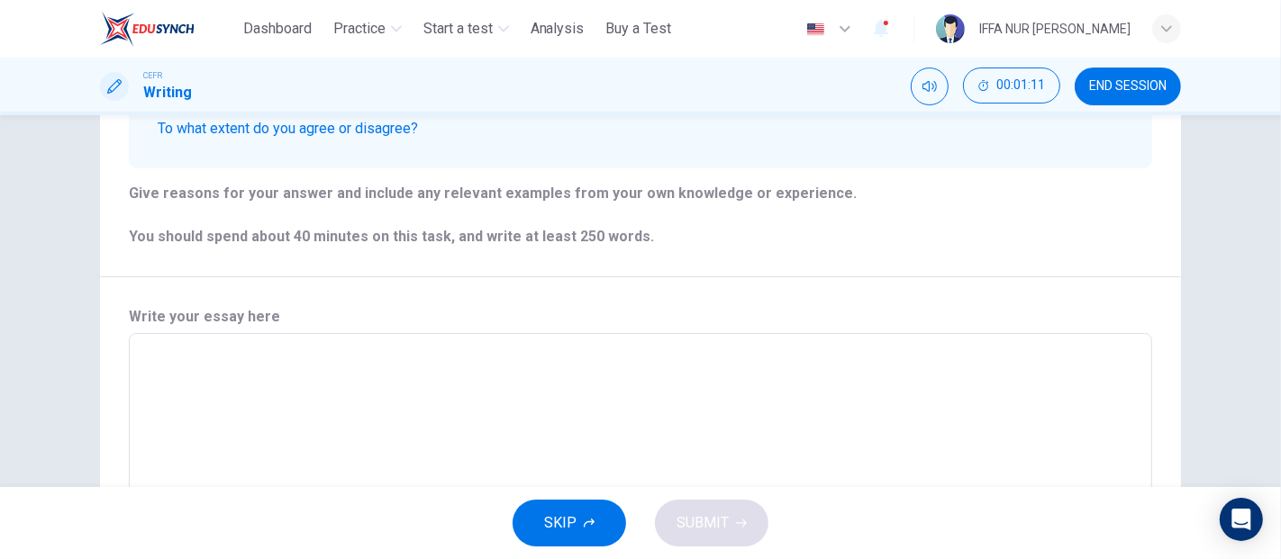
scroll to position [0, 0]
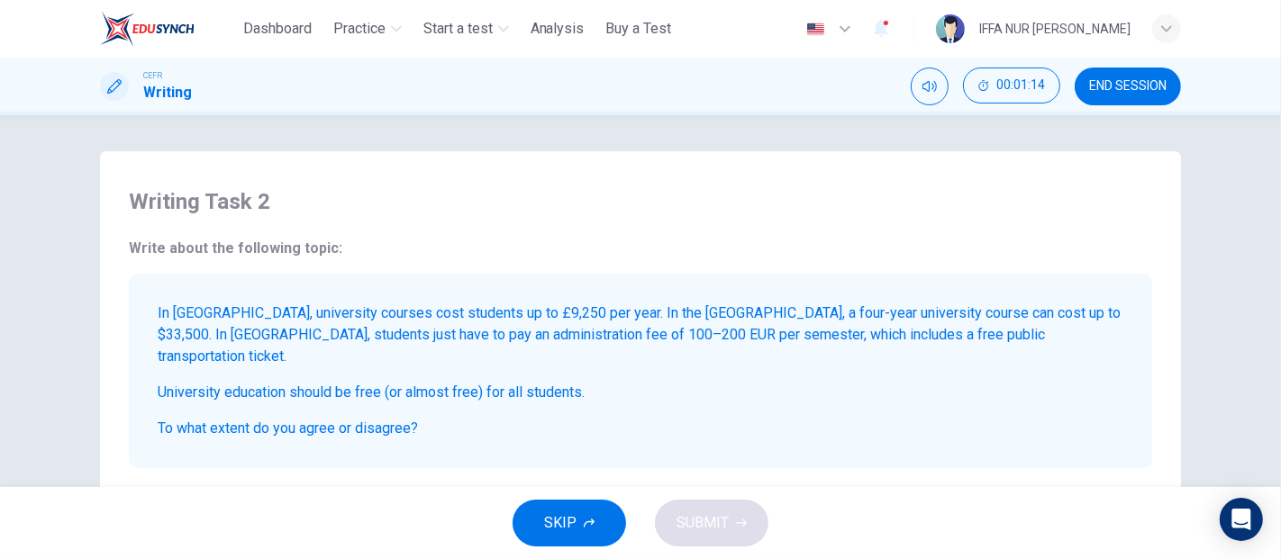
click at [518, 540] on div "SKIP SUBMIT" at bounding box center [640, 523] width 1281 height 72
click at [540, 534] on button "SKIP" at bounding box center [568, 523] width 113 height 47
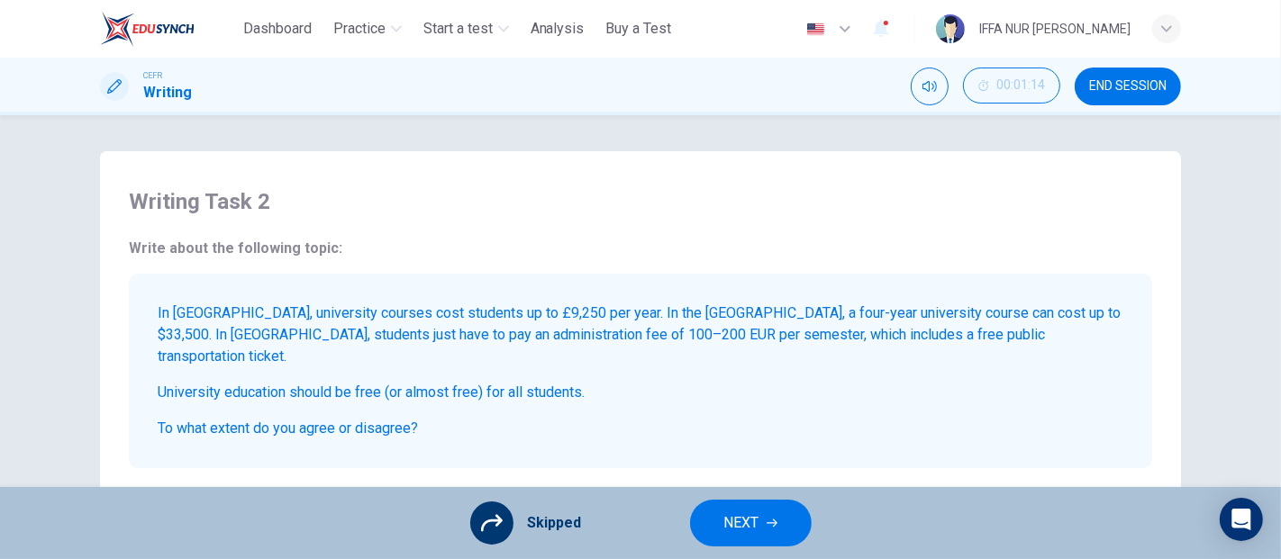
scroll to position [500, 0]
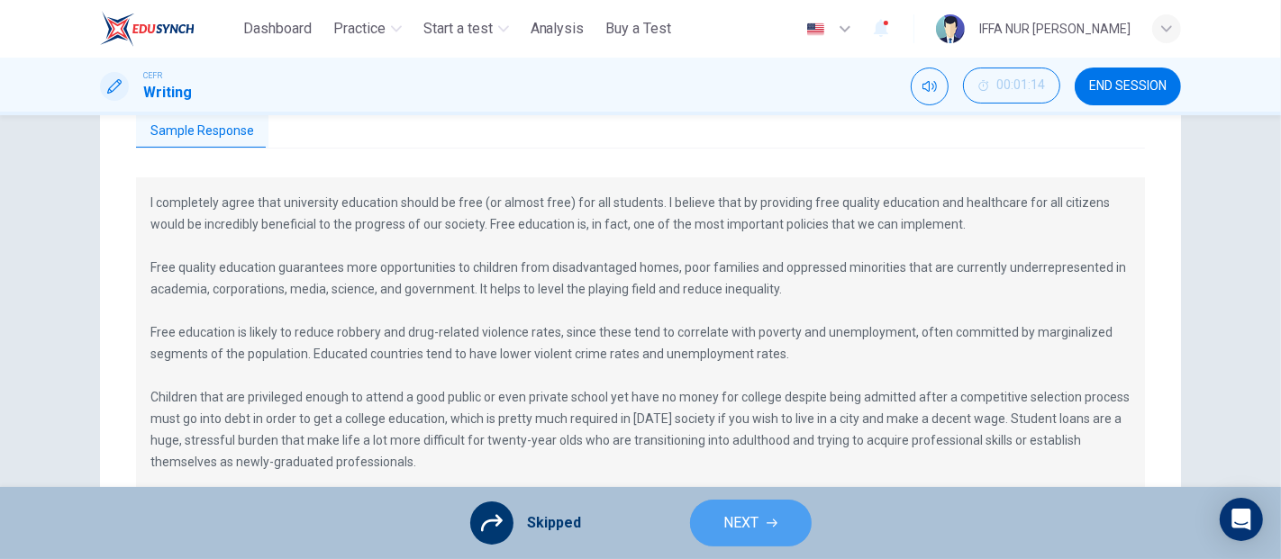
click at [724, 525] on span "NEXT" at bounding box center [741, 523] width 35 height 25
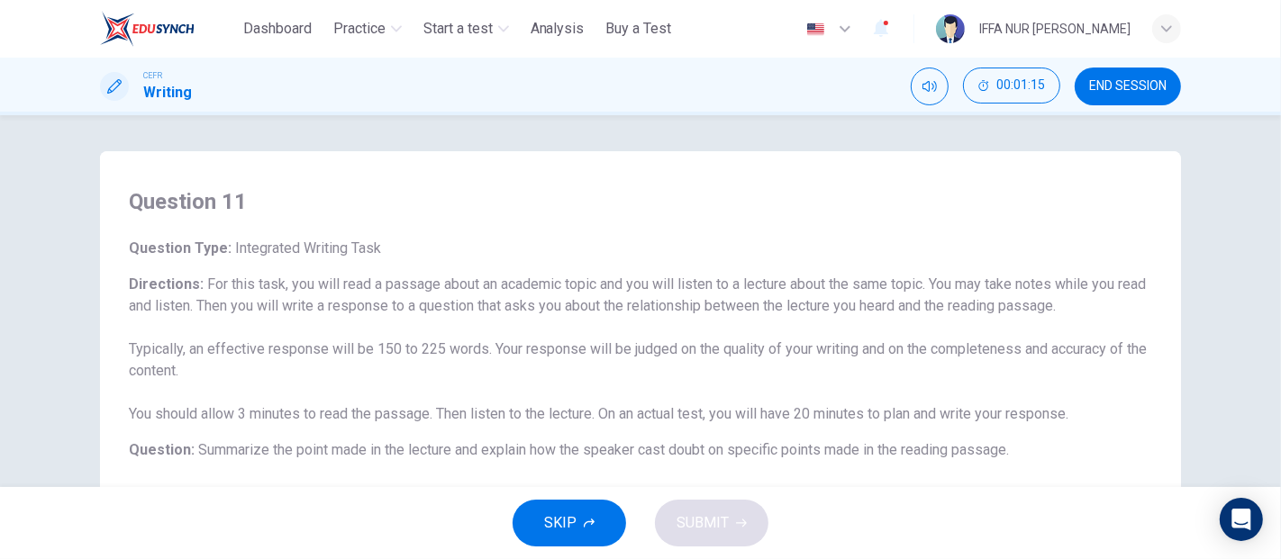
click at [594, 524] on button "SKIP" at bounding box center [568, 523] width 113 height 47
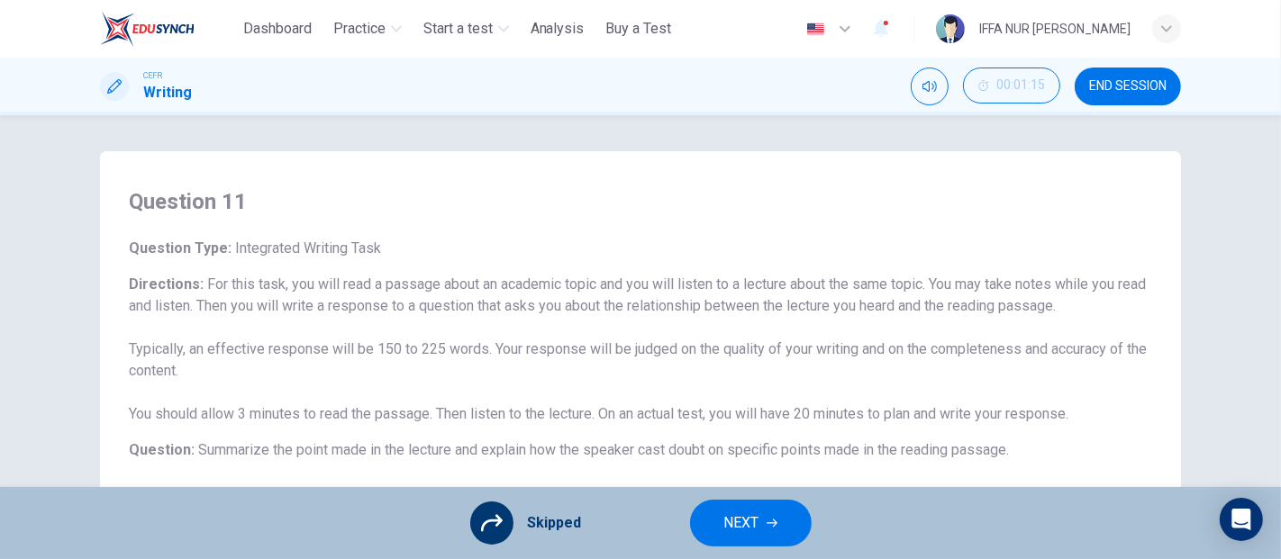
click at [716, 542] on button "NEXT" at bounding box center [751, 523] width 122 height 47
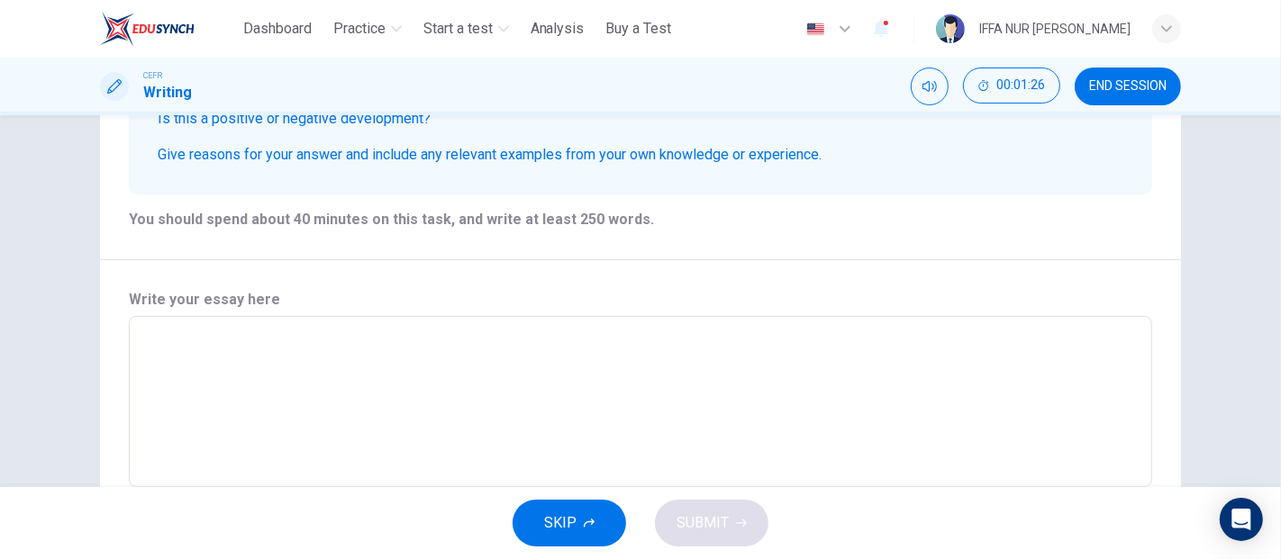
scroll to position [345, 0]
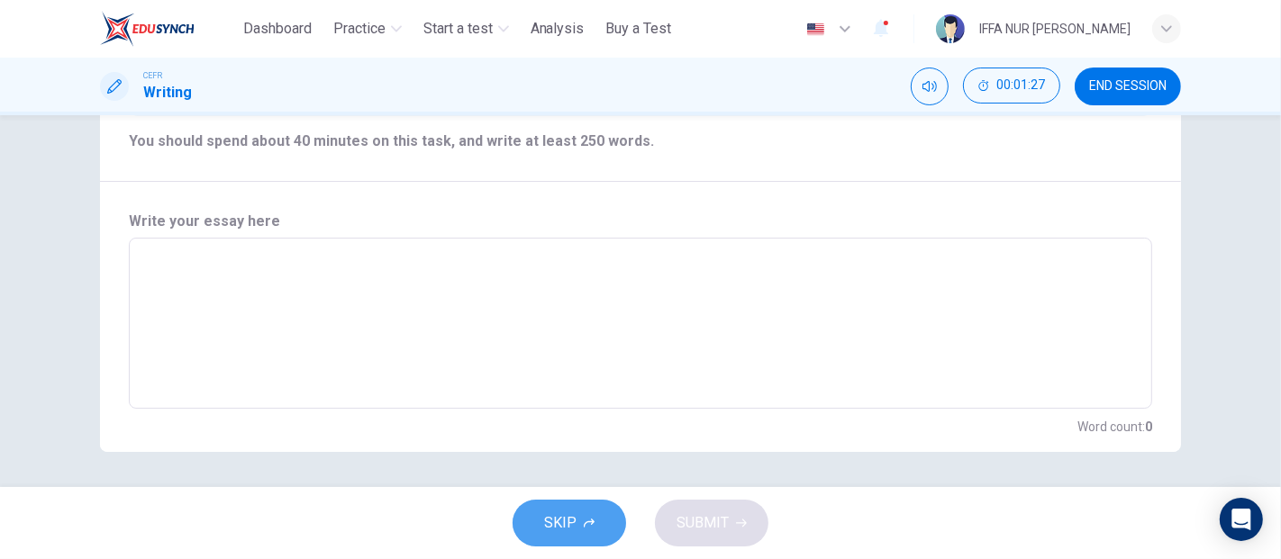
click at [554, 542] on button "SKIP" at bounding box center [568, 523] width 113 height 47
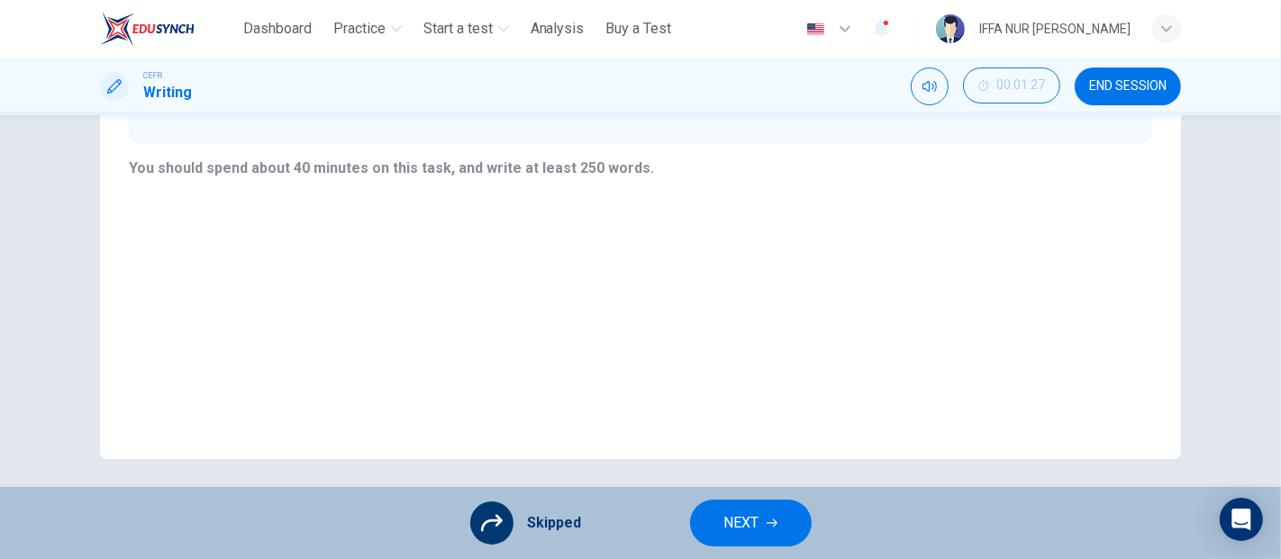
scroll to position [325, 0]
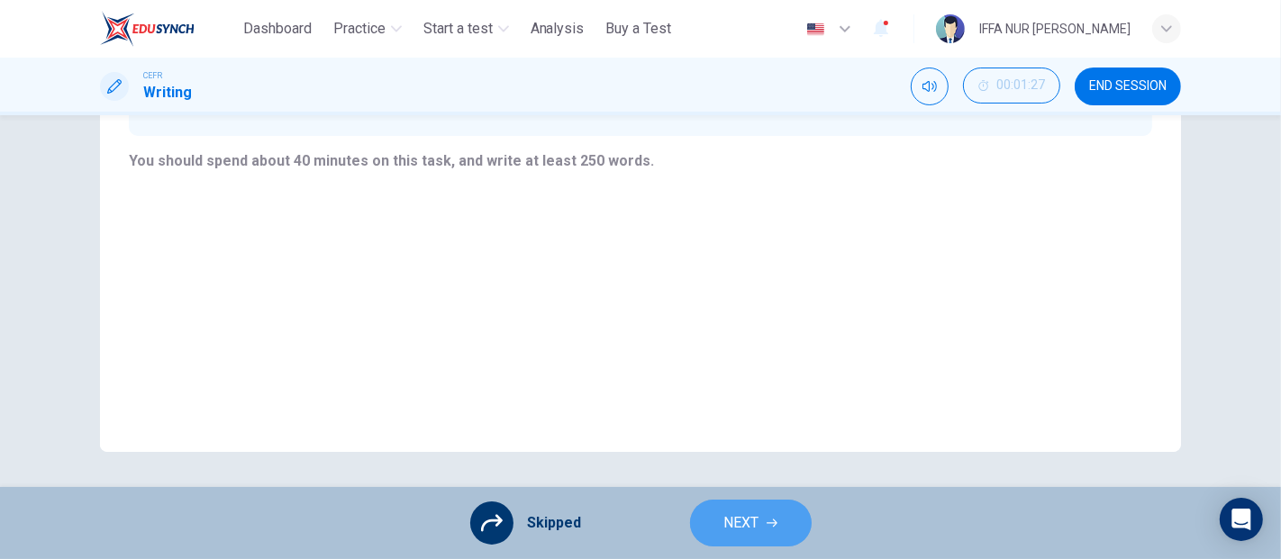
click at [718, 530] on button "NEXT" at bounding box center [751, 523] width 122 height 47
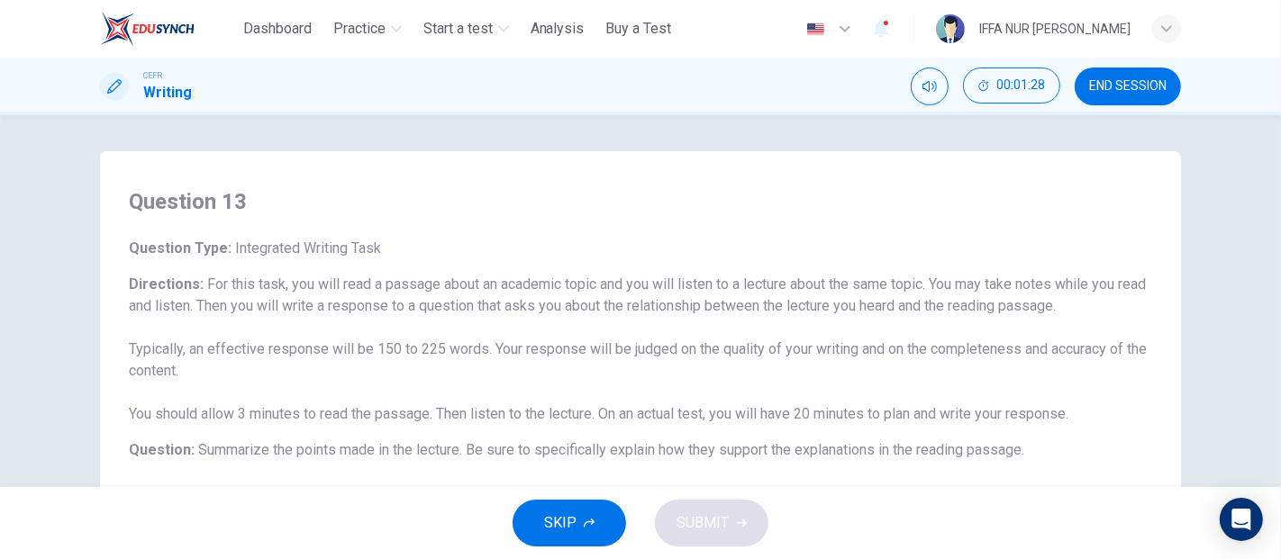
scroll to position [600, 0]
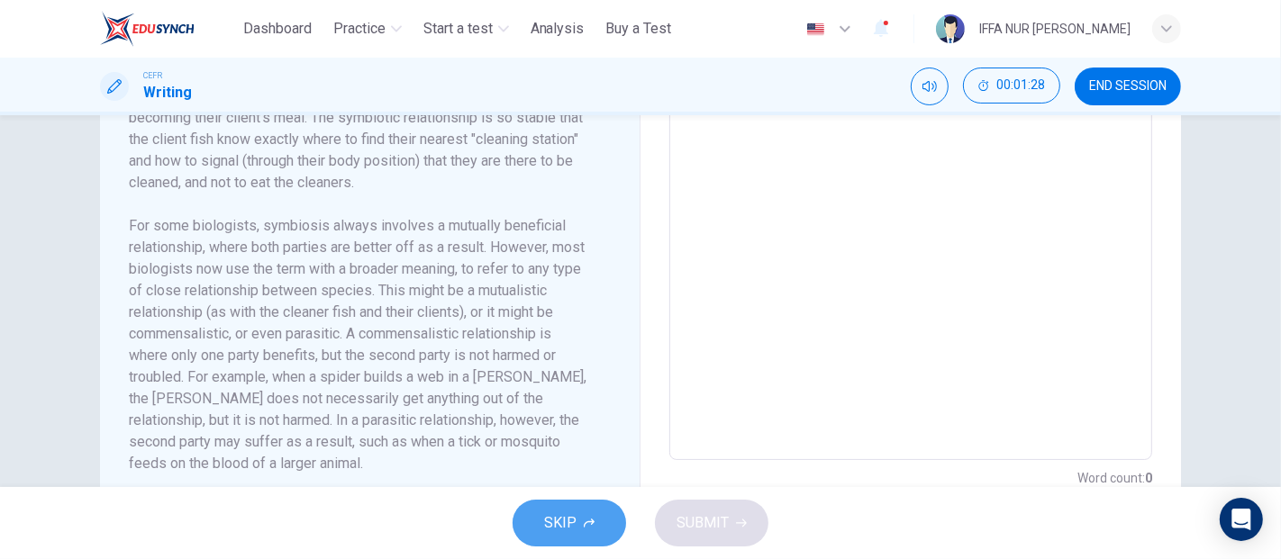
click at [600, 525] on button "SKIP" at bounding box center [568, 523] width 113 height 47
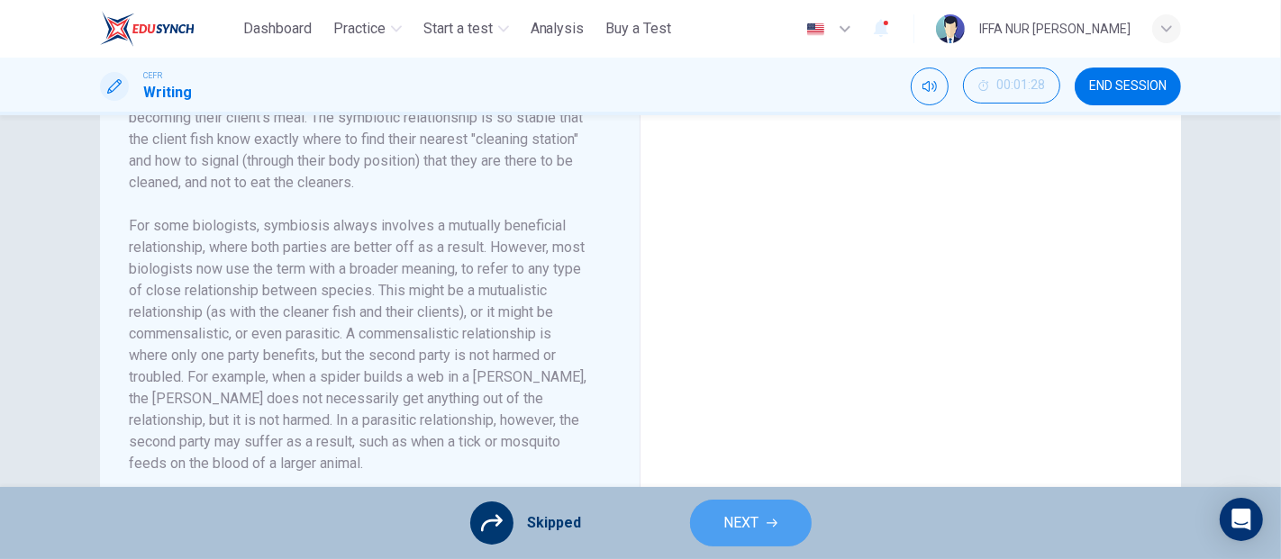
click at [734, 525] on span "NEXT" at bounding box center [741, 523] width 35 height 25
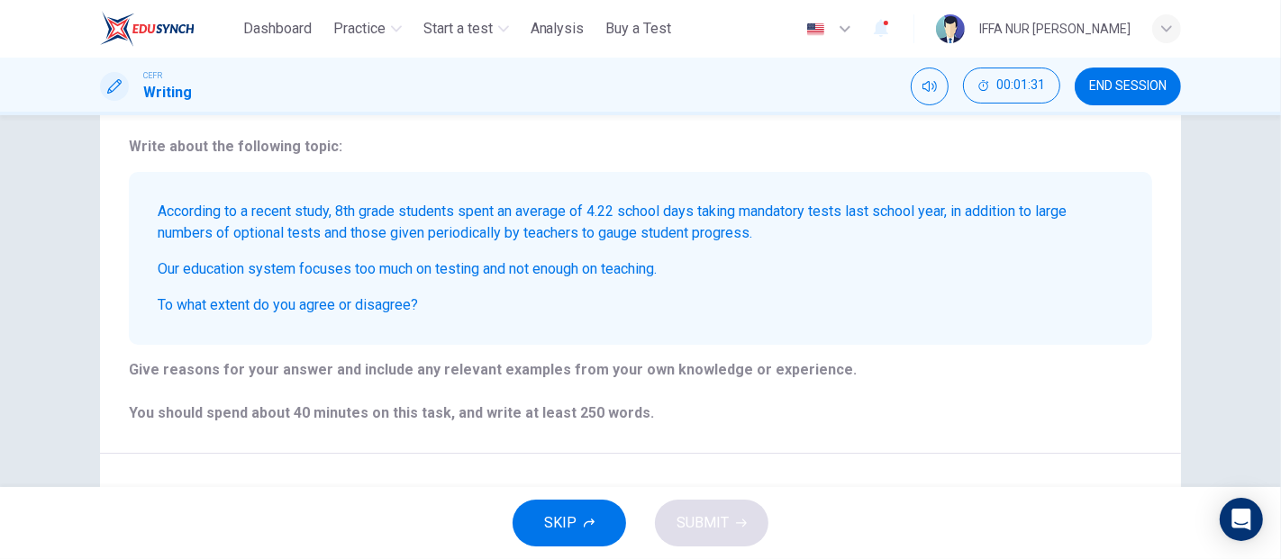
scroll to position [300, 0]
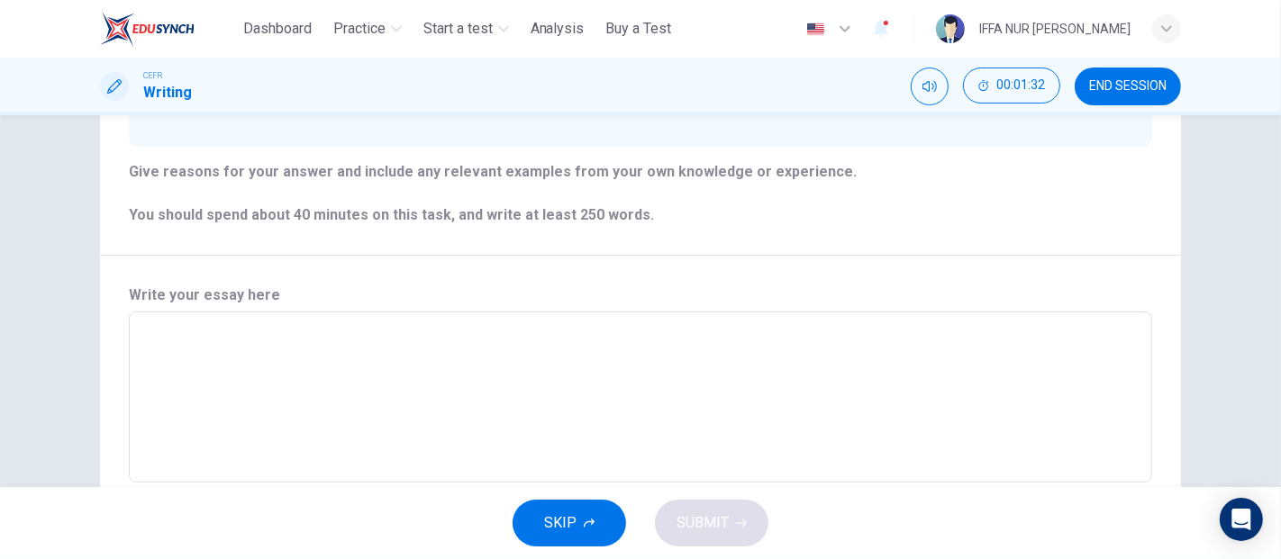
click at [567, 517] on span "SKIP" at bounding box center [560, 523] width 32 height 25
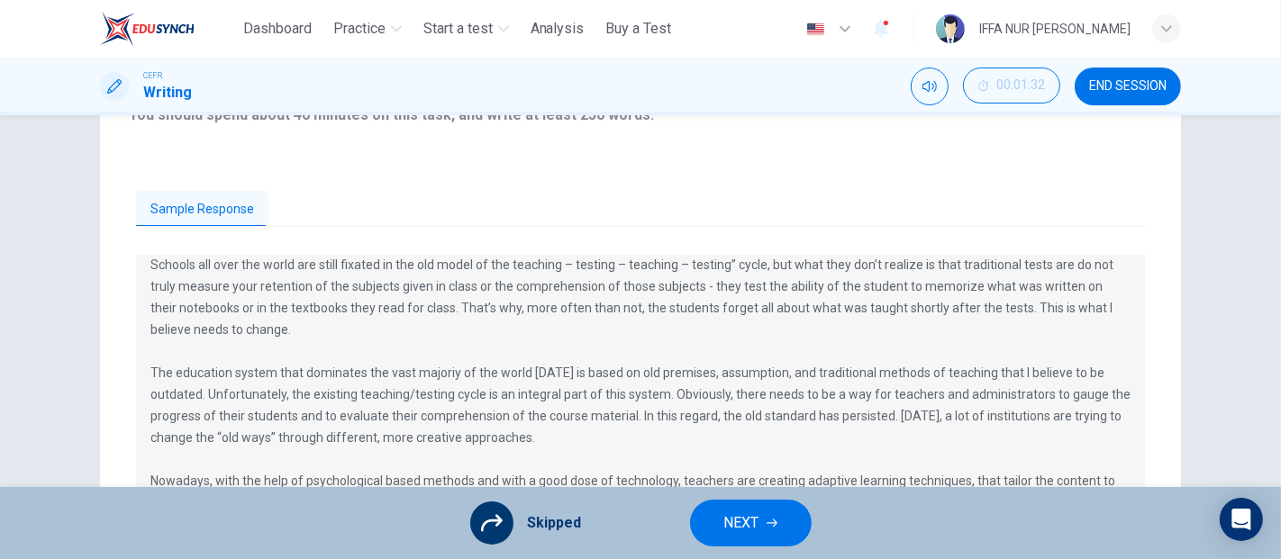
scroll to position [100, 0]
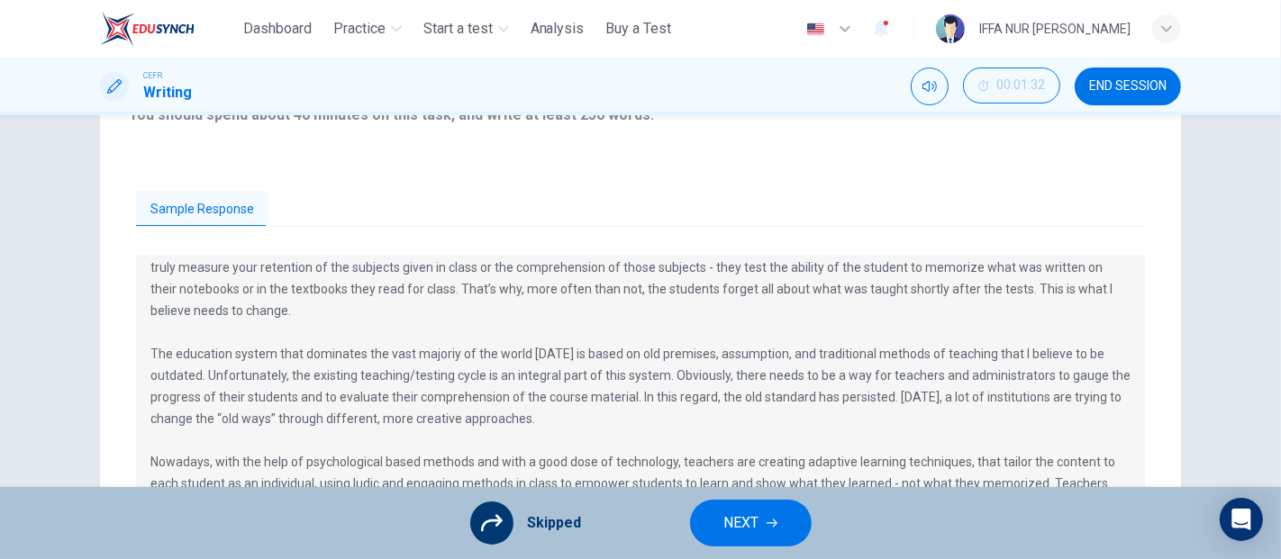
click at [754, 525] on span "NEXT" at bounding box center [741, 523] width 35 height 25
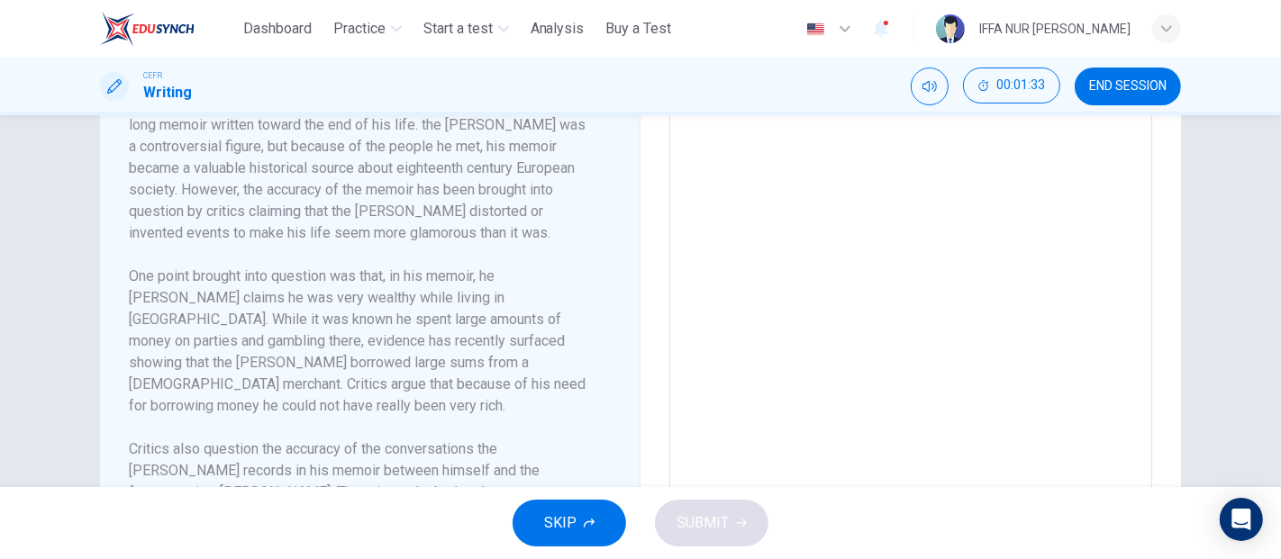
scroll to position [500, 0]
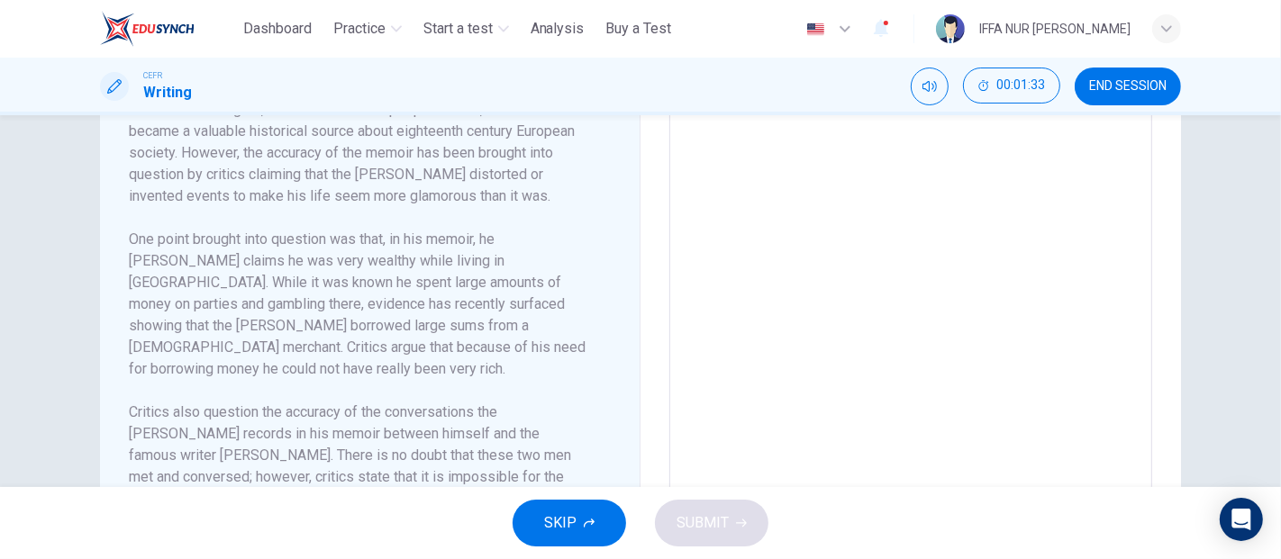
click at [612, 523] on button "SKIP" at bounding box center [568, 523] width 113 height 47
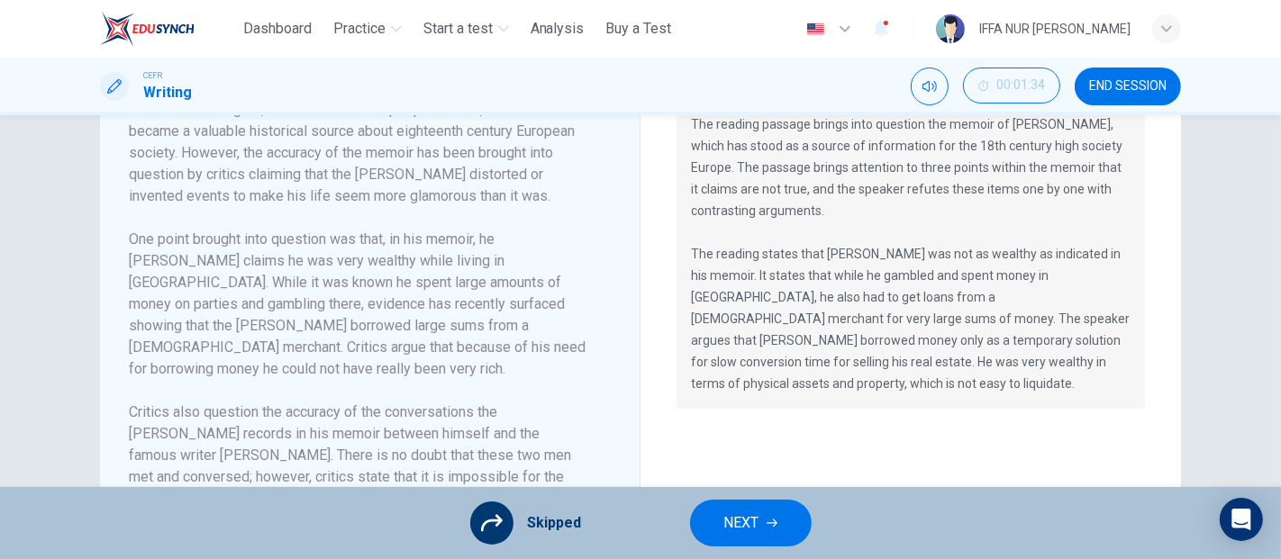
click at [744, 518] on span "NEXT" at bounding box center [741, 523] width 35 height 25
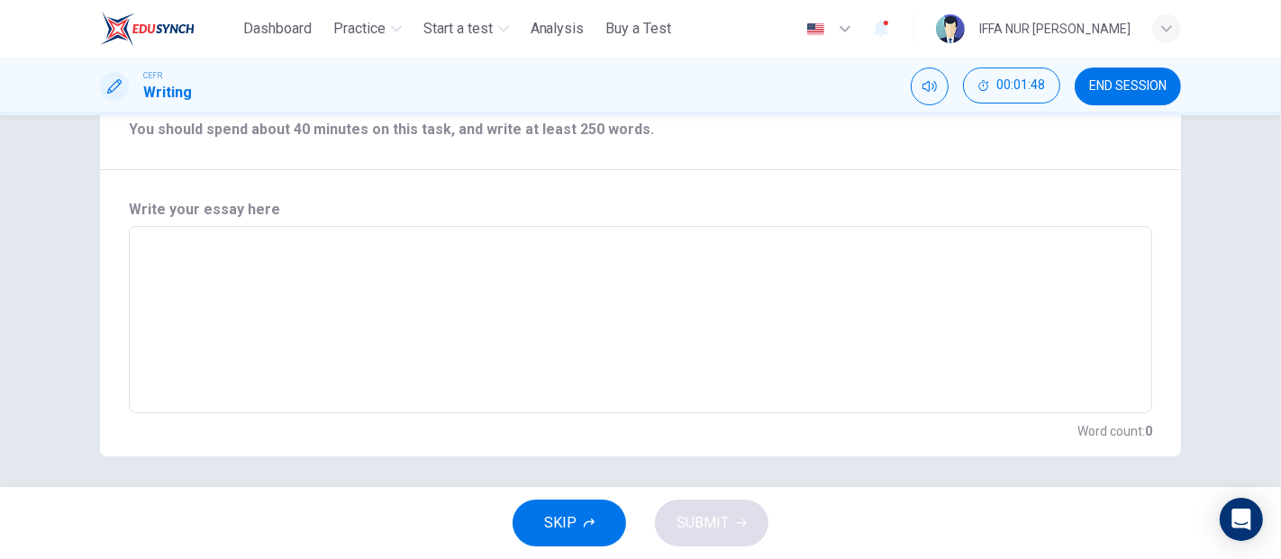
scroll to position [325, 0]
click at [566, 523] on span "SKIP" at bounding box center [560, 523] width 32 height 25
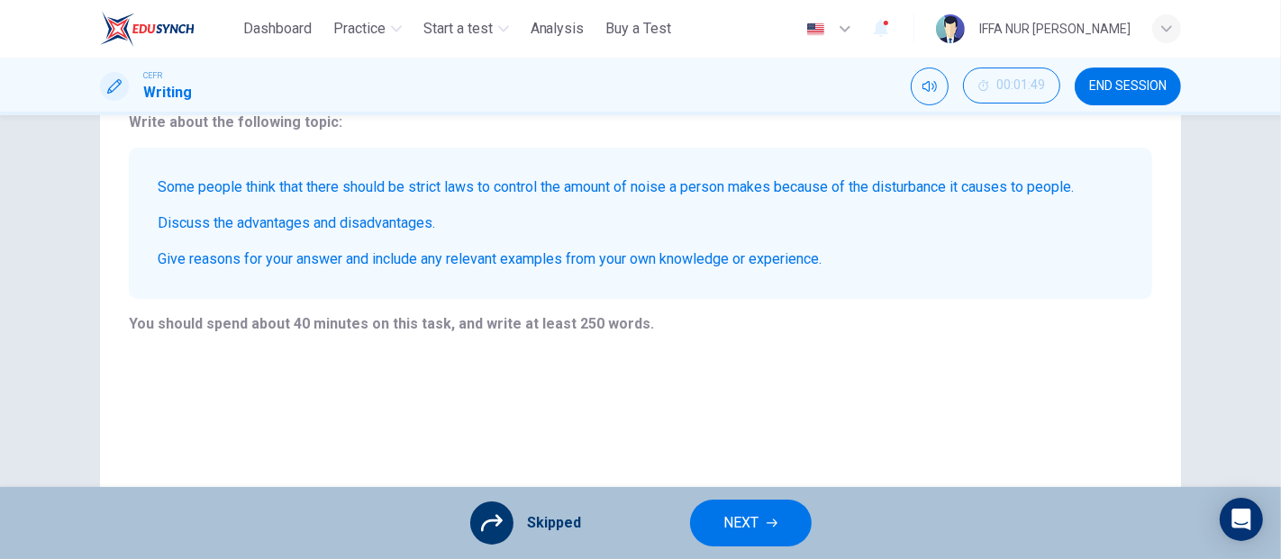
scroll to position [125, 0]
click at [755, 516] on span "NEXT" at bounding box center [741, 523] width 35 height 25
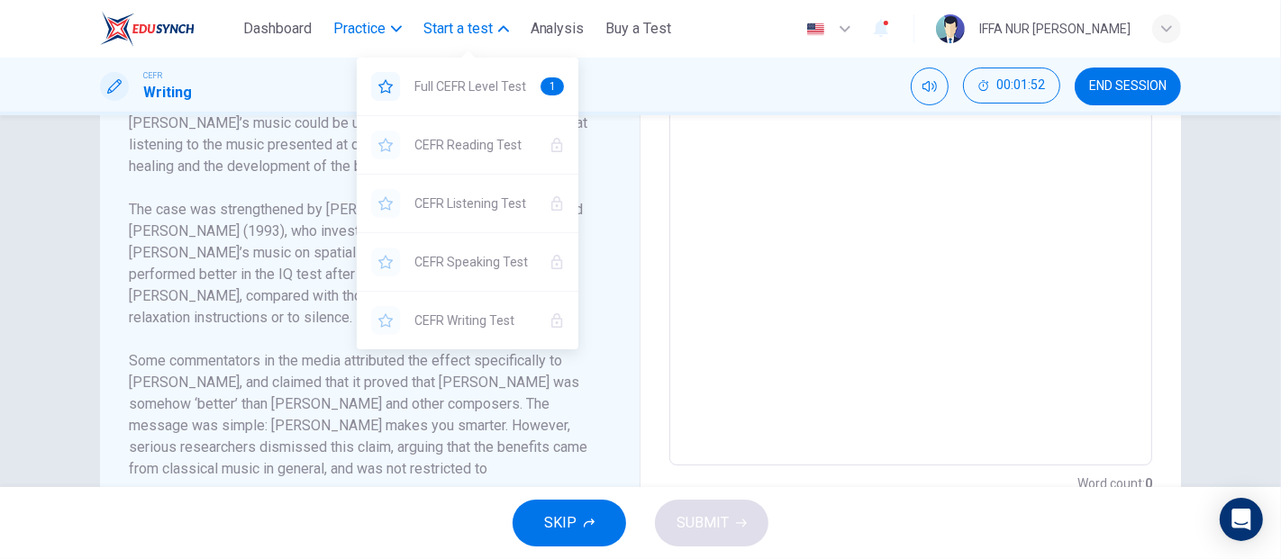
scroll to position [558, 0]
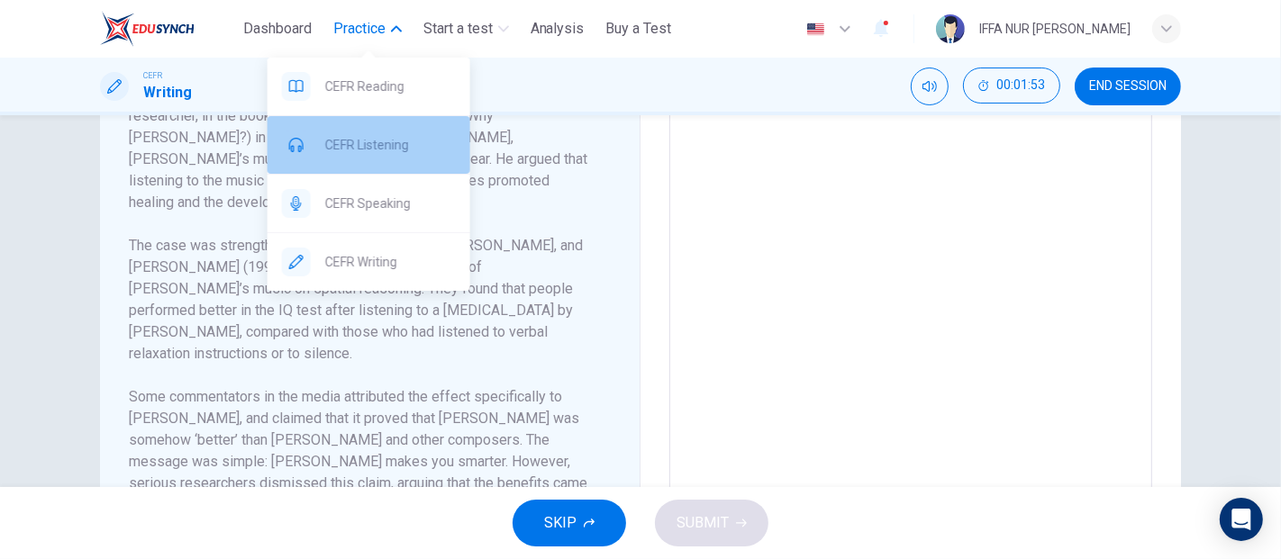
click at [382, 145] on span "CEFR Listening" at bounding box center [390, 145] width 131 height 22
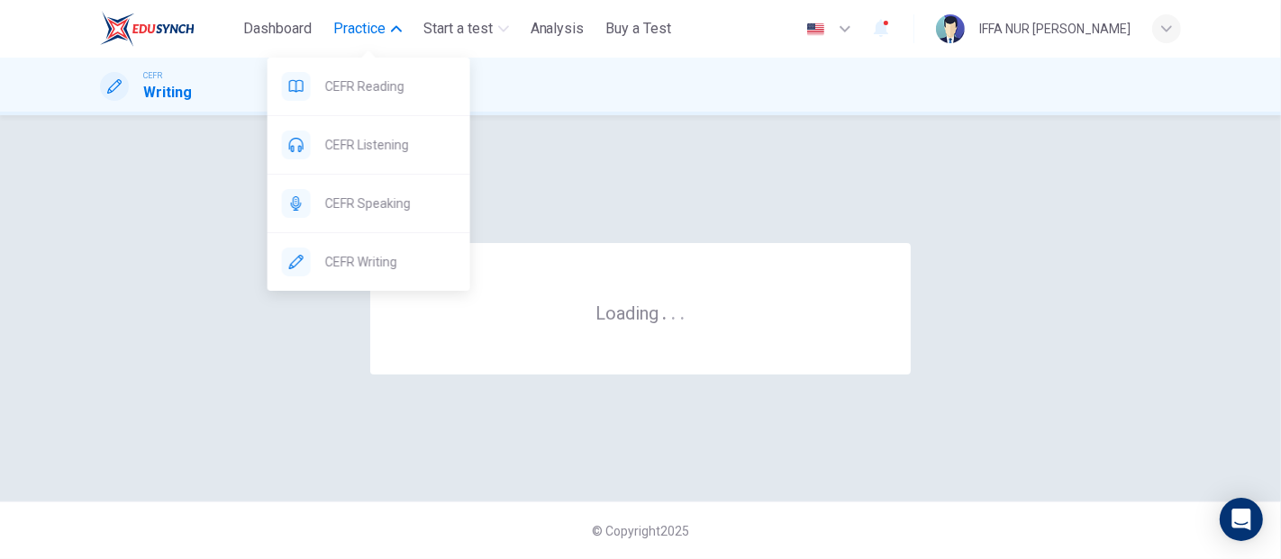
scroll to position [0, 0]
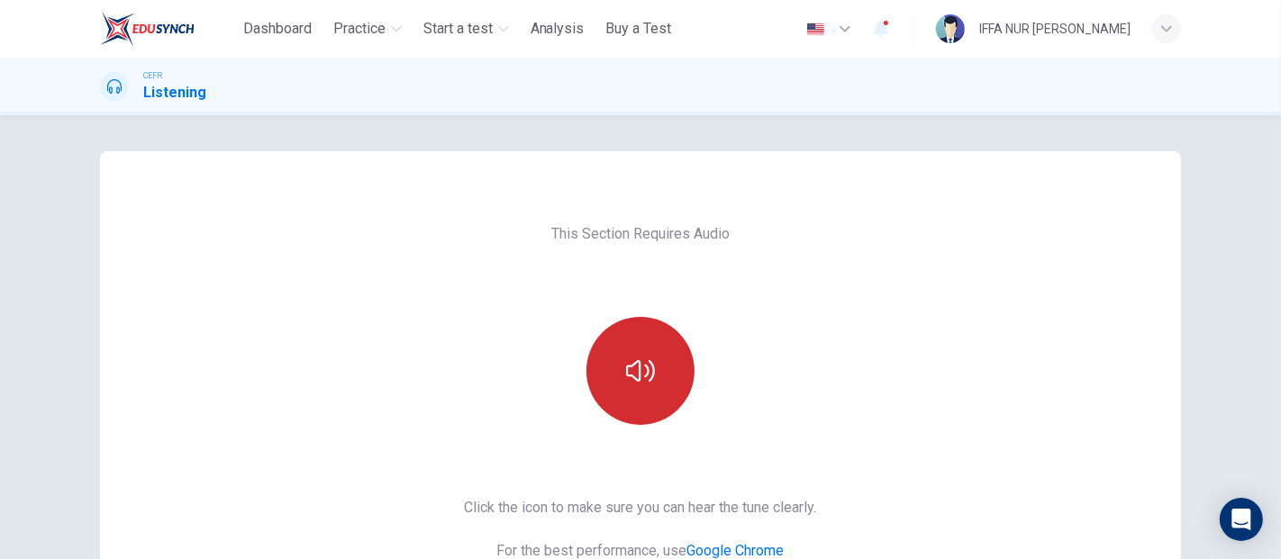
click at [628, 397] on button "button" at bounding box center [640, 371] width 108 height 108
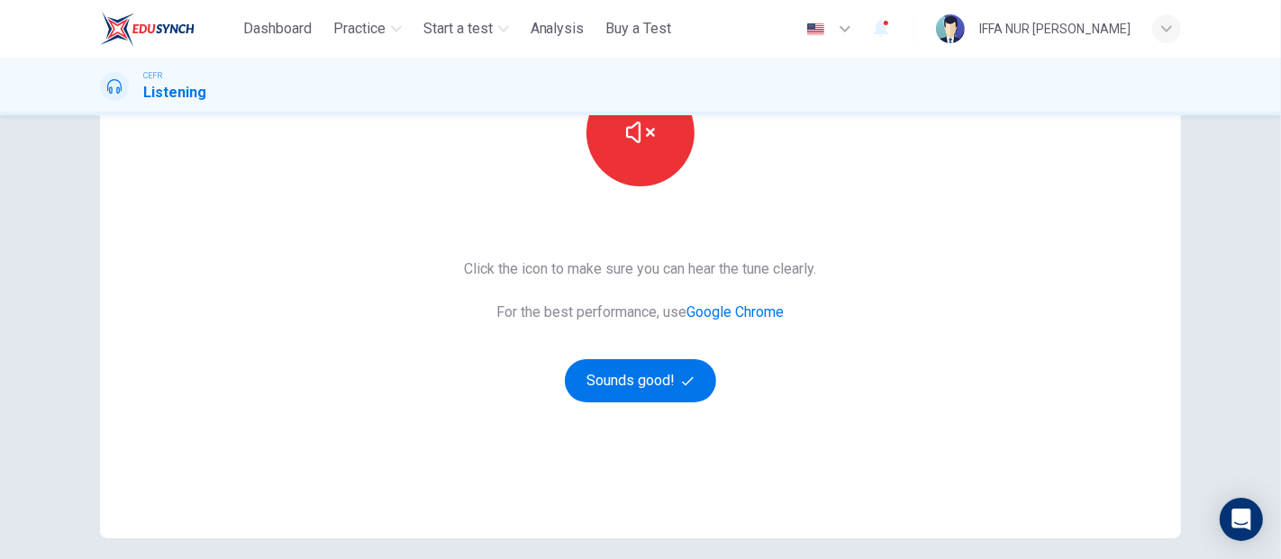
scroll to position [311, 0]
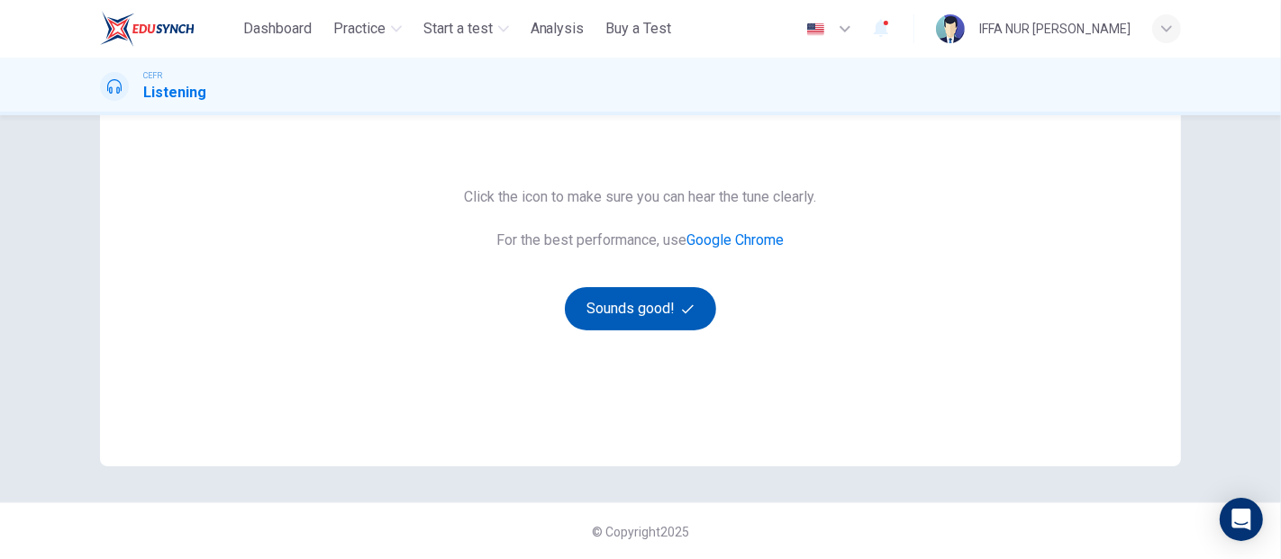
click at [655, 313] on button "Sounds good!" at bounding box center [640, 308] width 151 height 43
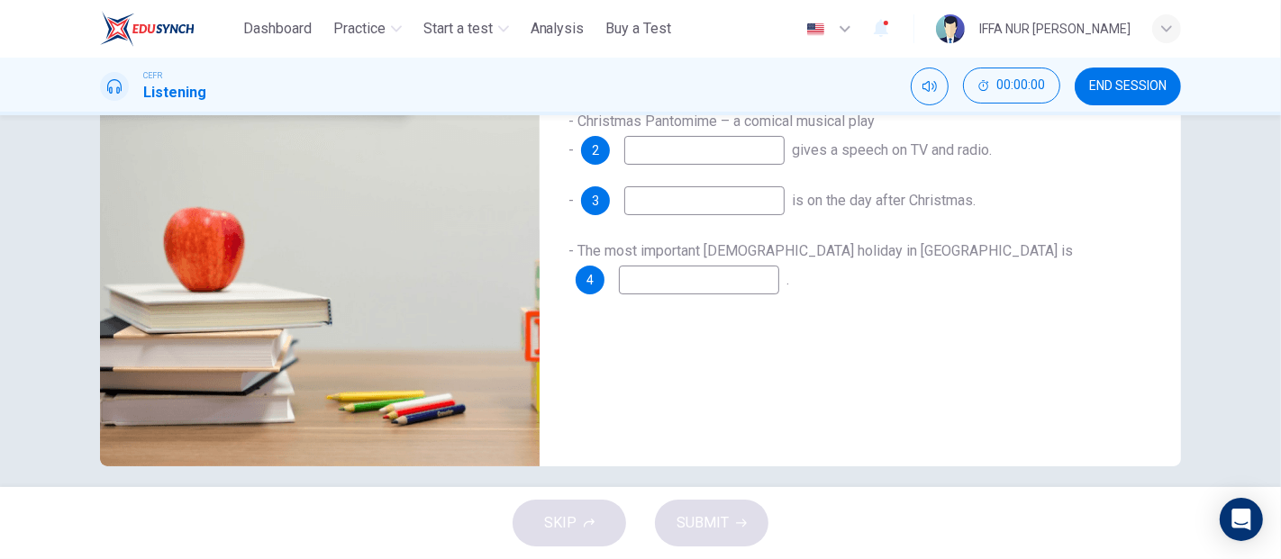
scroll to position [0, 0]
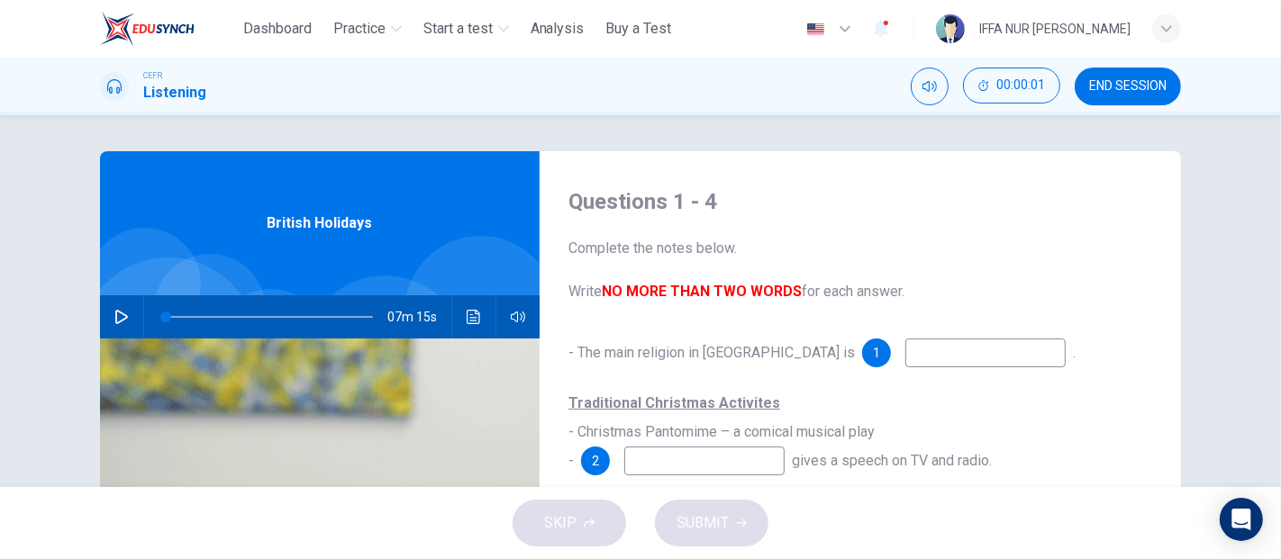
click at [92, 312] on div "Questions 1 - 4 Complete the notes below. Write NO MORE THAN TWO WORDS for each…" at bounding box center [640, 464] width 1138 height 626
click at [130, 322] on button "button" at bounding box center [121, 316] width 29 height 43
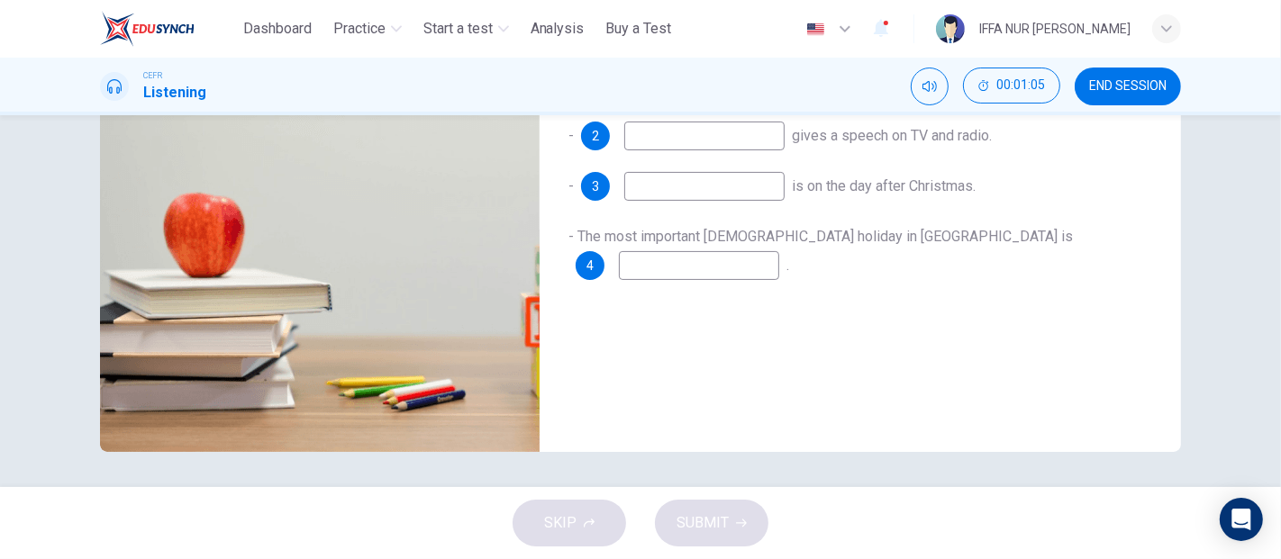
scroll to position [325, 0]
click at [743, 168] on div "- The main religion in Britain is 1 . Traditional Christmas Activites - Christm…" at bounding box center [860, 165] width 584 height 303
click at [737, 192] on input at bounding box center [704, 186] width 160 height 29
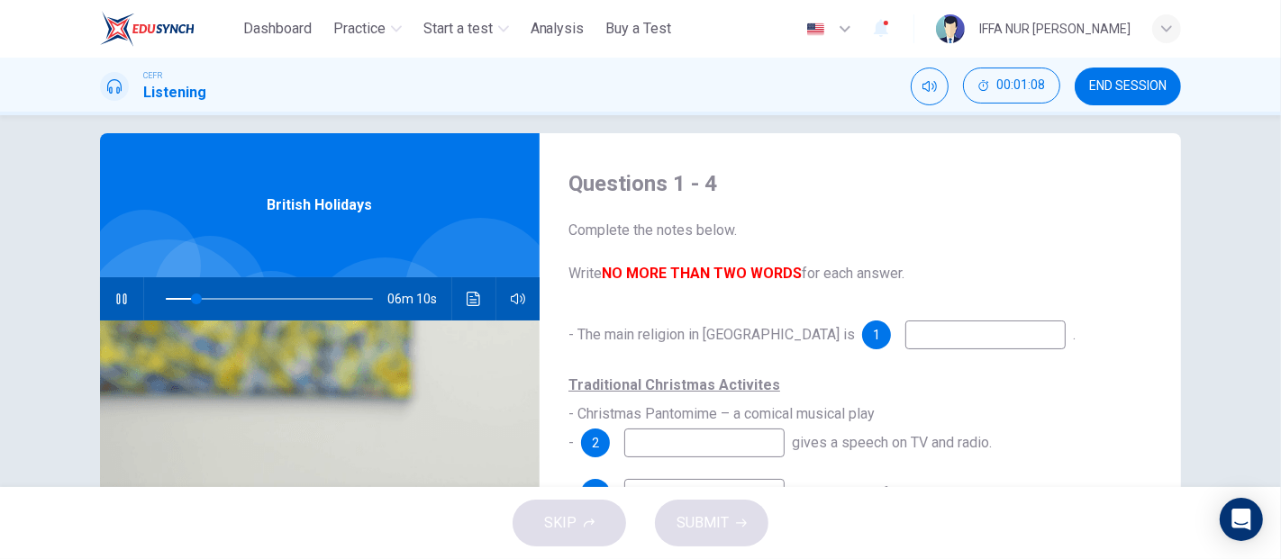
scroll to position [0, 0]
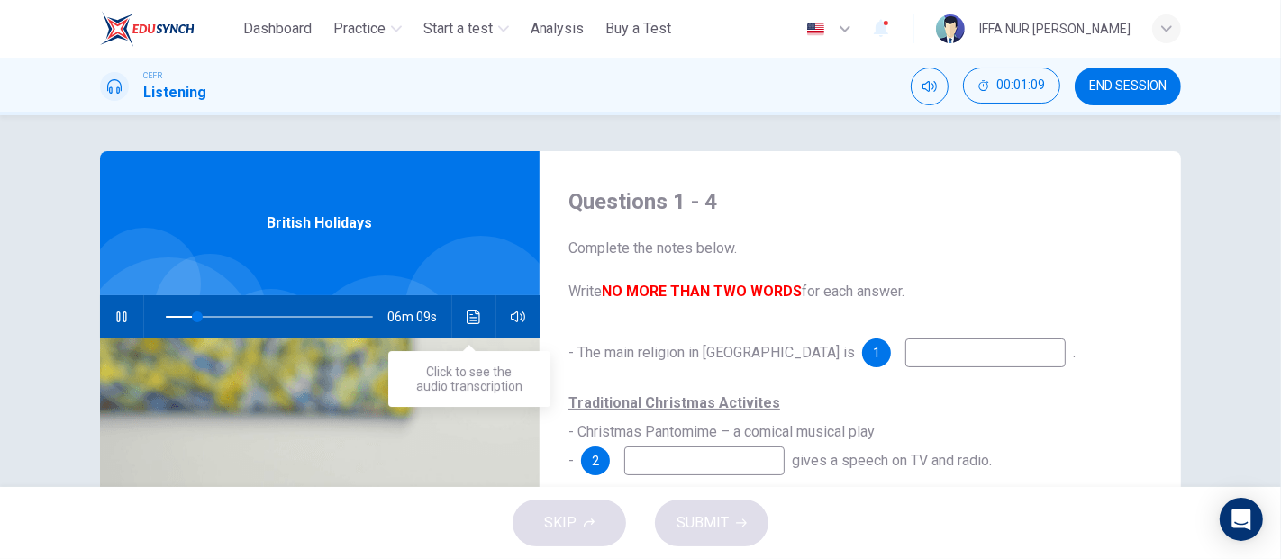
click at [469, 321] on icon "Click to see the audio transcription" at bounding box center [474, 317] width 14 height 14
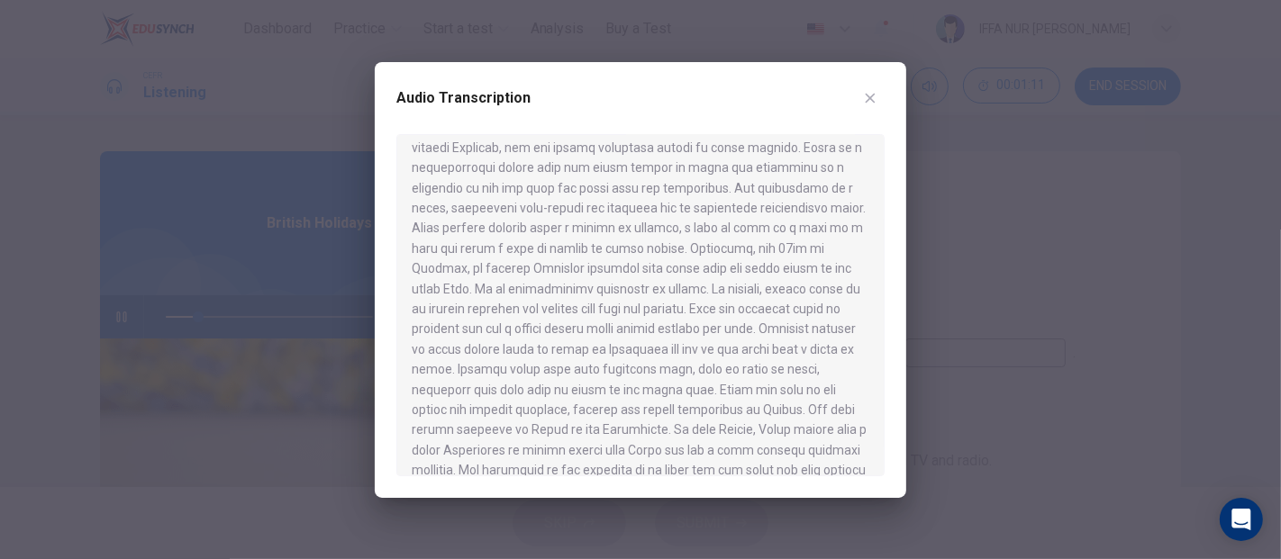
scroll to position [1180, 0]
click at [863, 95] on icon "button" at bounding box center [870, 98] width 14 height 14
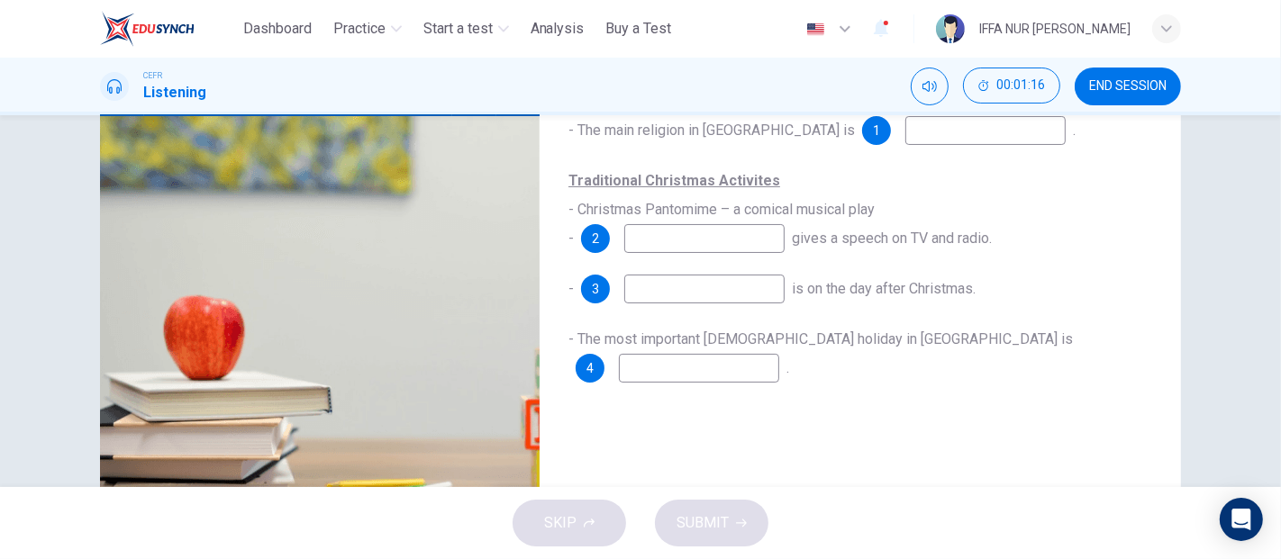
scroll to position [100, 0]
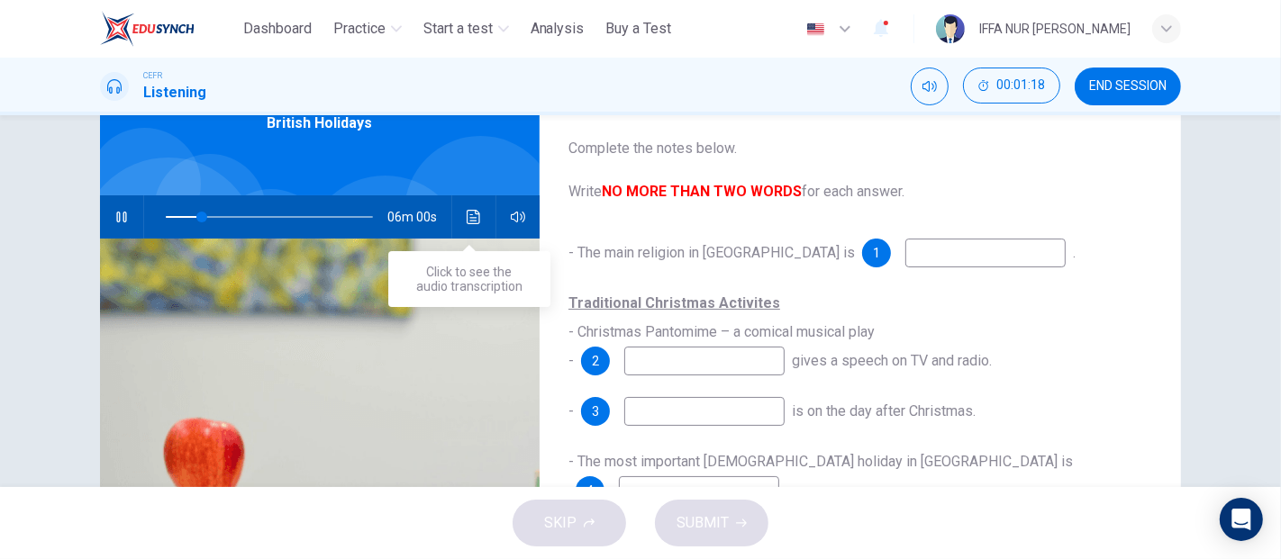
click at [476, 210] on icon "Click to see the audio transcription" at bounding box center [474, 217] width 14 height 14
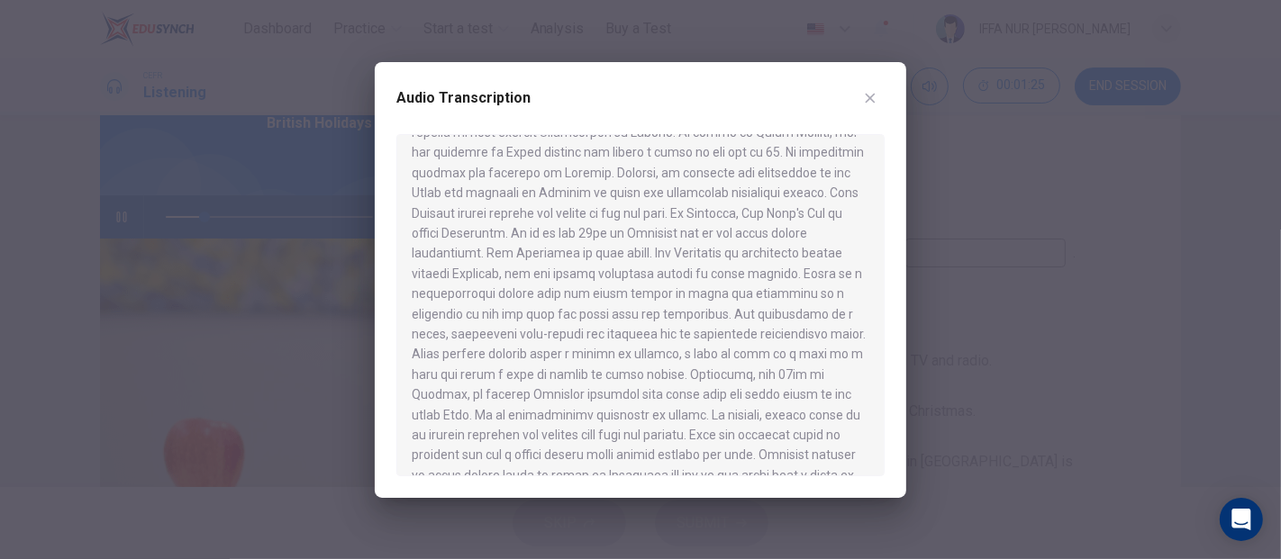
scroll to position [1180, 0]
click at [875, 102] on icon "button" at bounding box center [870, 98] width 14 height 14
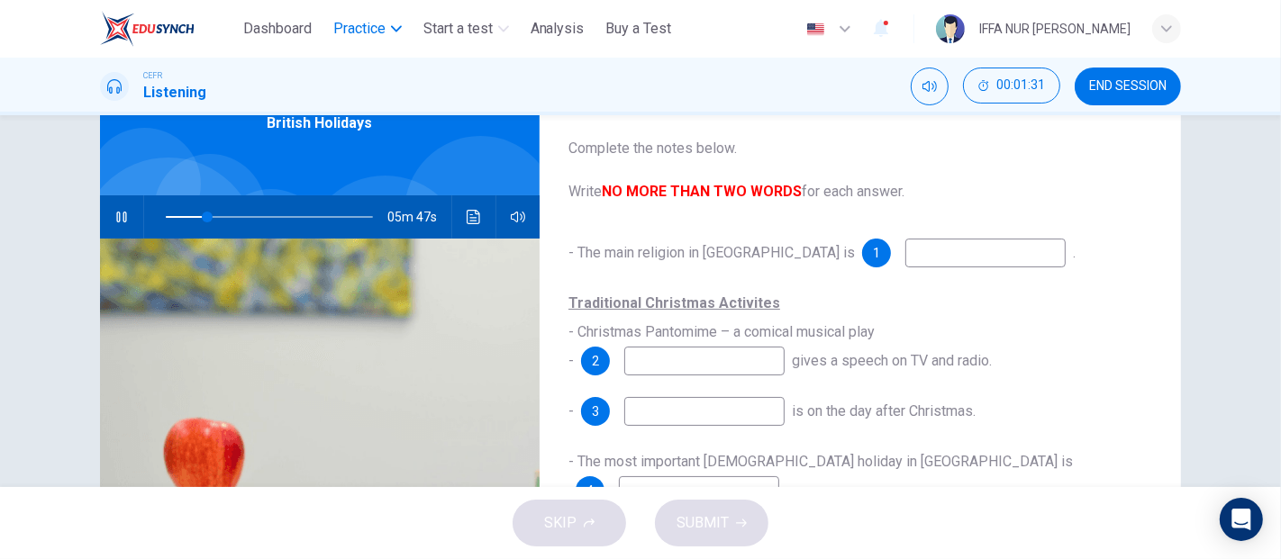
click at [362, 39] on span "Practice" at bounding box center [359, 29] width 52 height 22
type input "**"
click at [286, 42] on button "Dashboard" at bounding box center [277, 29] width 83 height 32
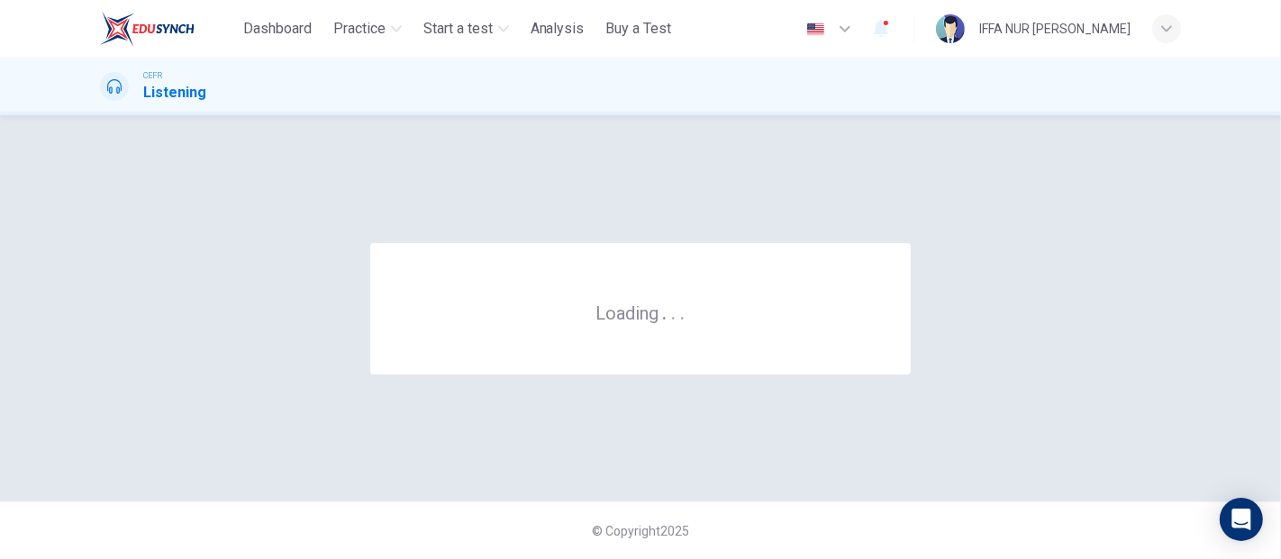
scroll to position [0, 0]
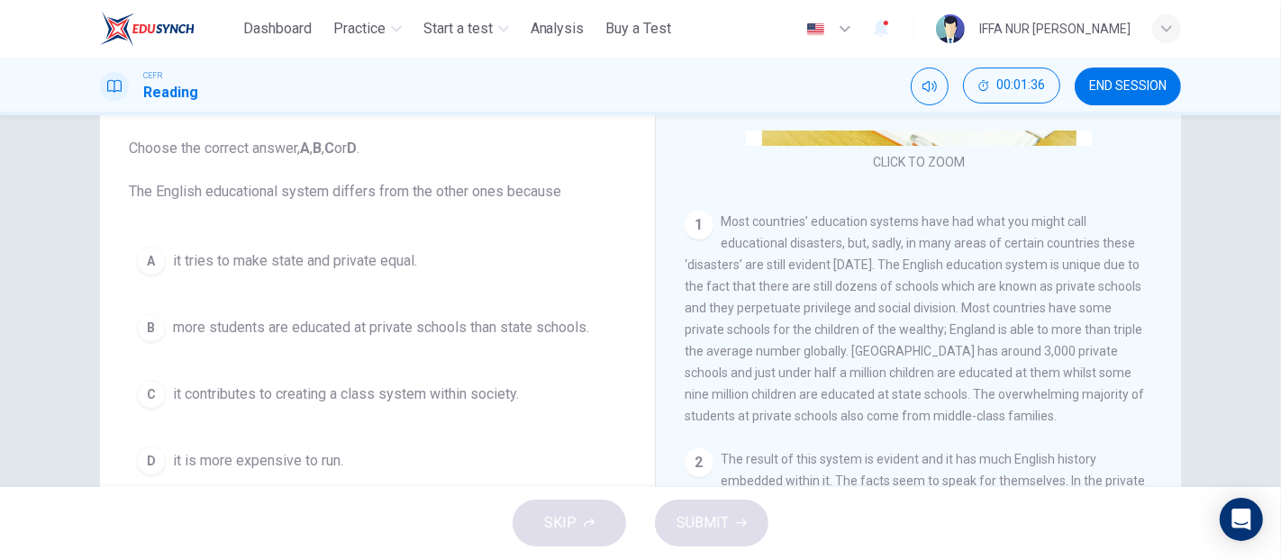
scroll to position [333, 0]
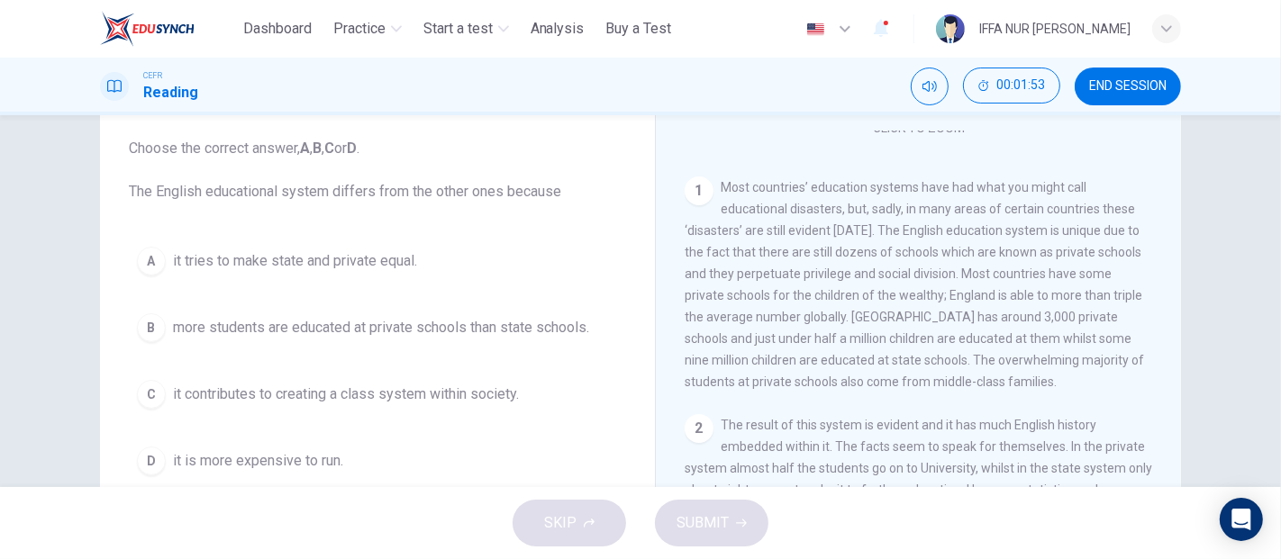
click at [440, 396] on span "it contributes to creating a class system within society." at bounding box center [346, 395] width 346 height 22
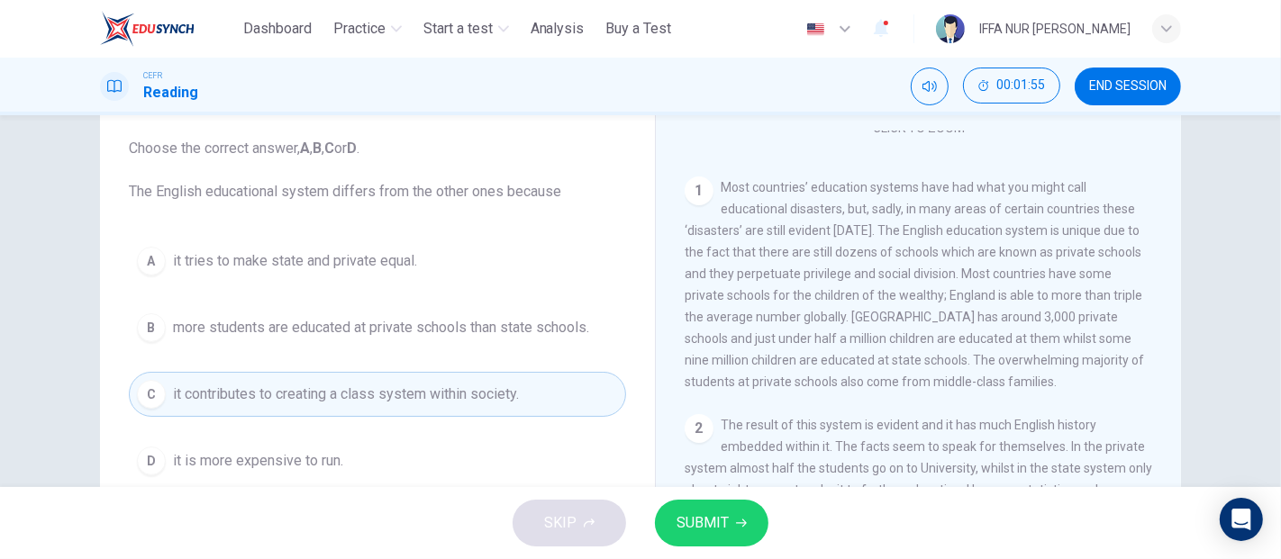
click at [692, 528] on span "SUBMIT" at bounding box center [702, 523] width 52 height 25
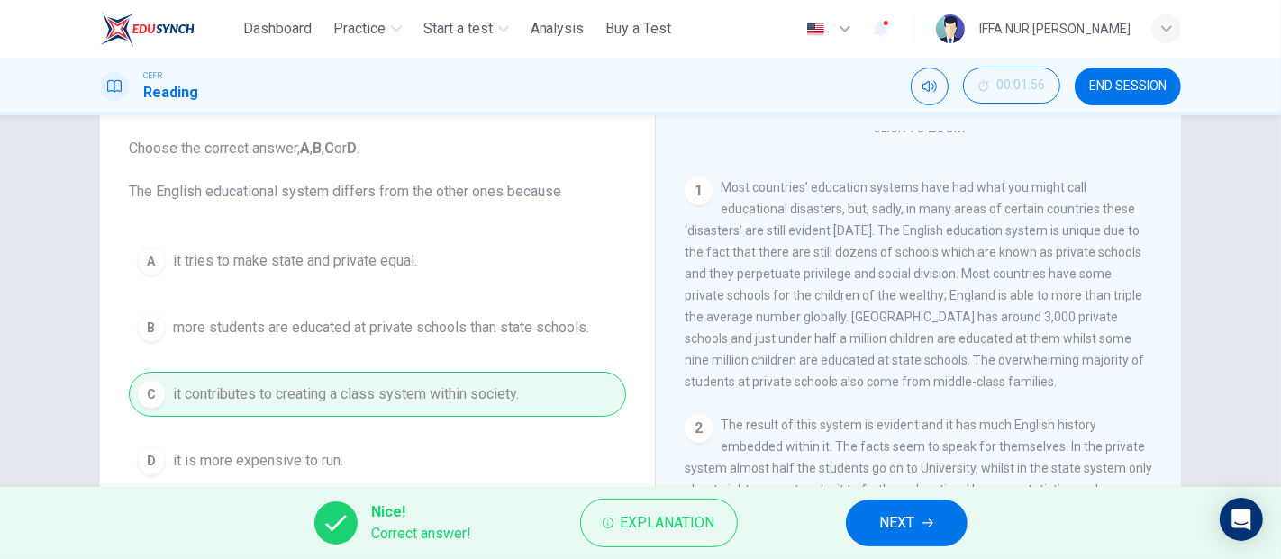
scroll to position [200, 0]
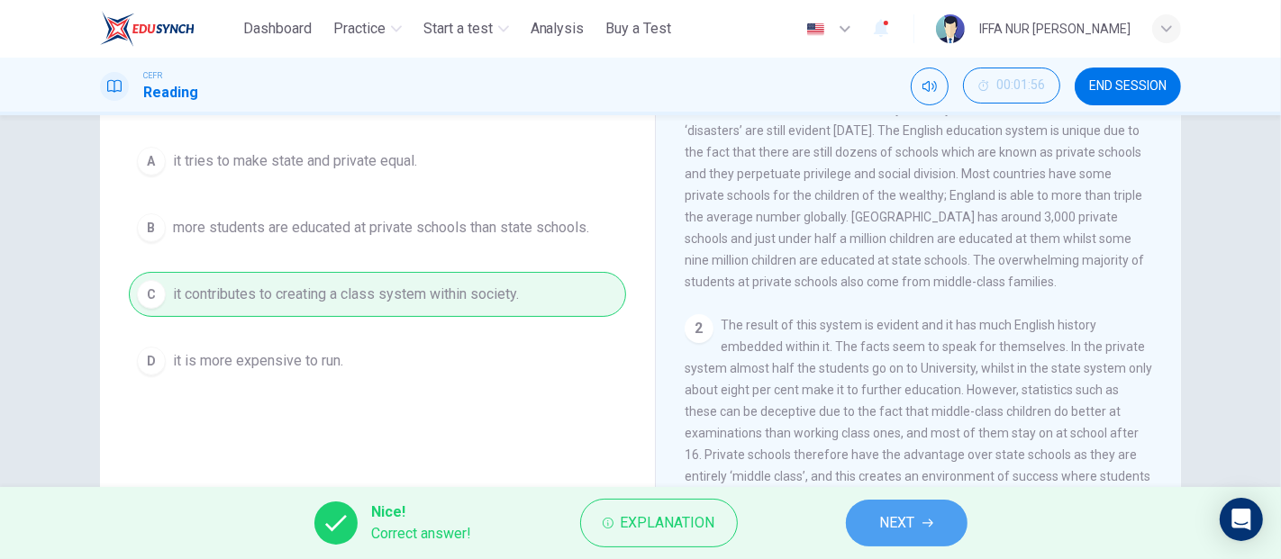
click at [902, 524] on span "NEXT" at bounding box center [897, 523] width 35 height 25
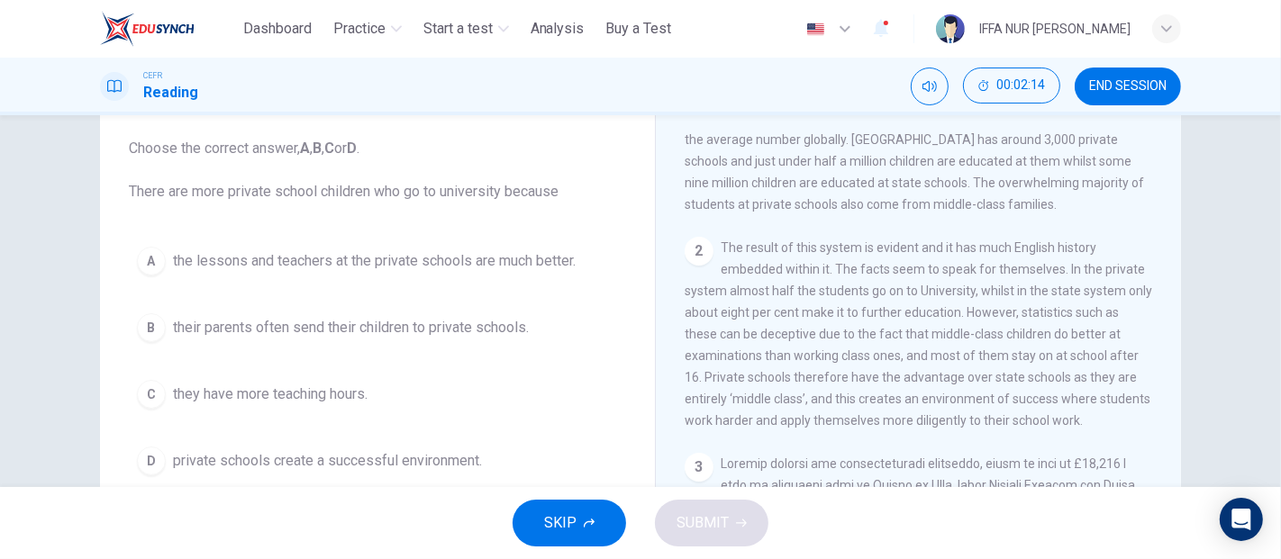
scroll to position [533, 0]
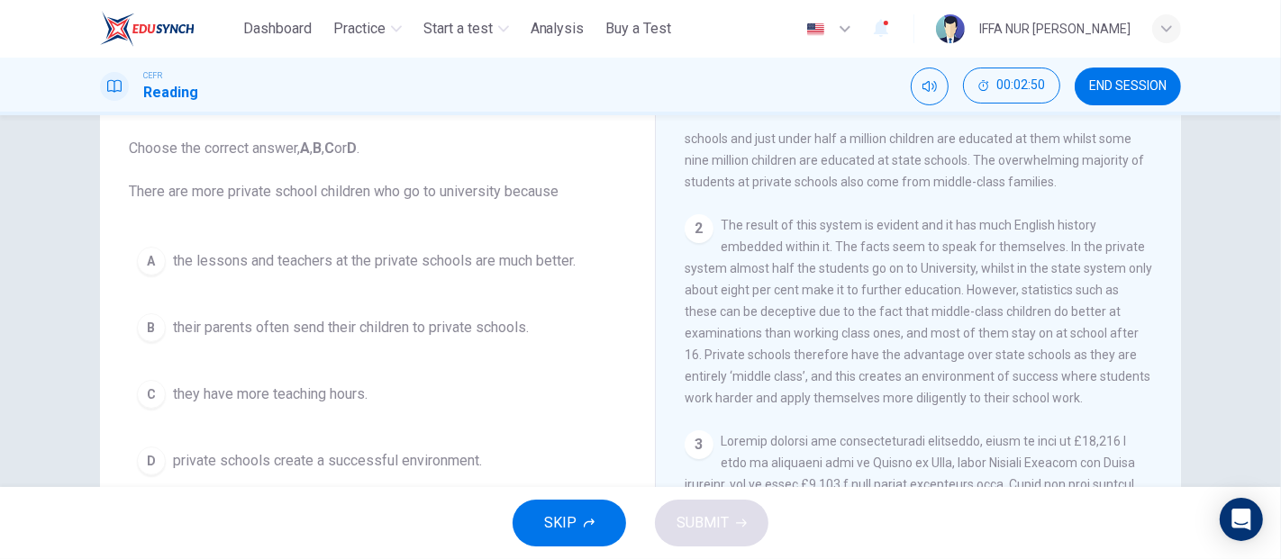
click at [388, 267] on span "the lessons and teachers at the private schools are much better." at bounding box center [374, 261] width 403 height 22
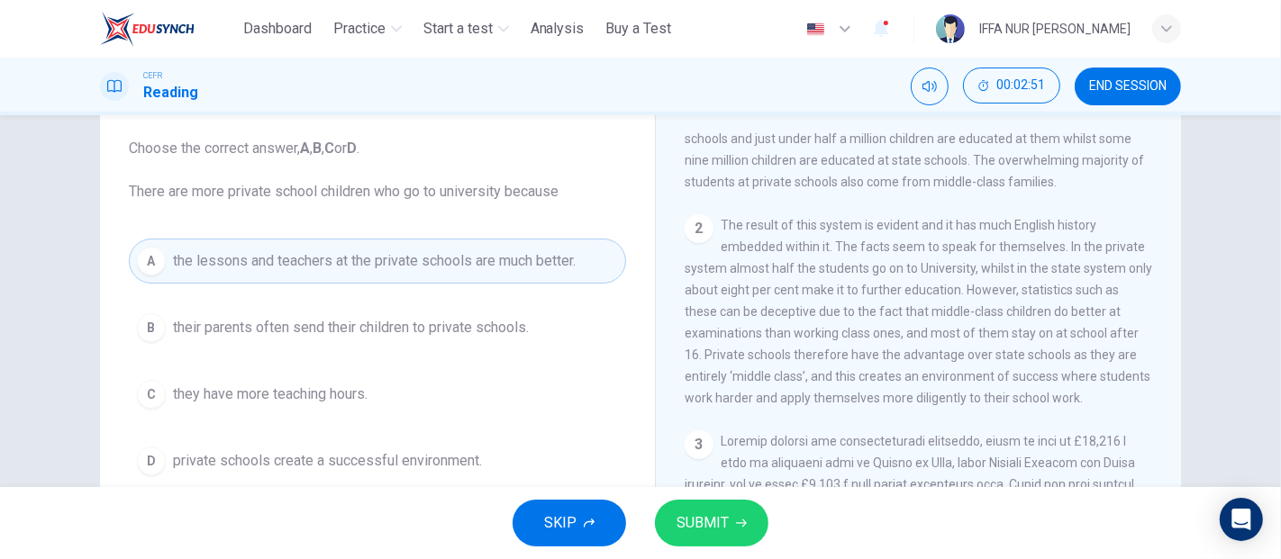
click at [707, 530] on span "SUBMIT" at bounding box center [702, 523] width 52 height 25
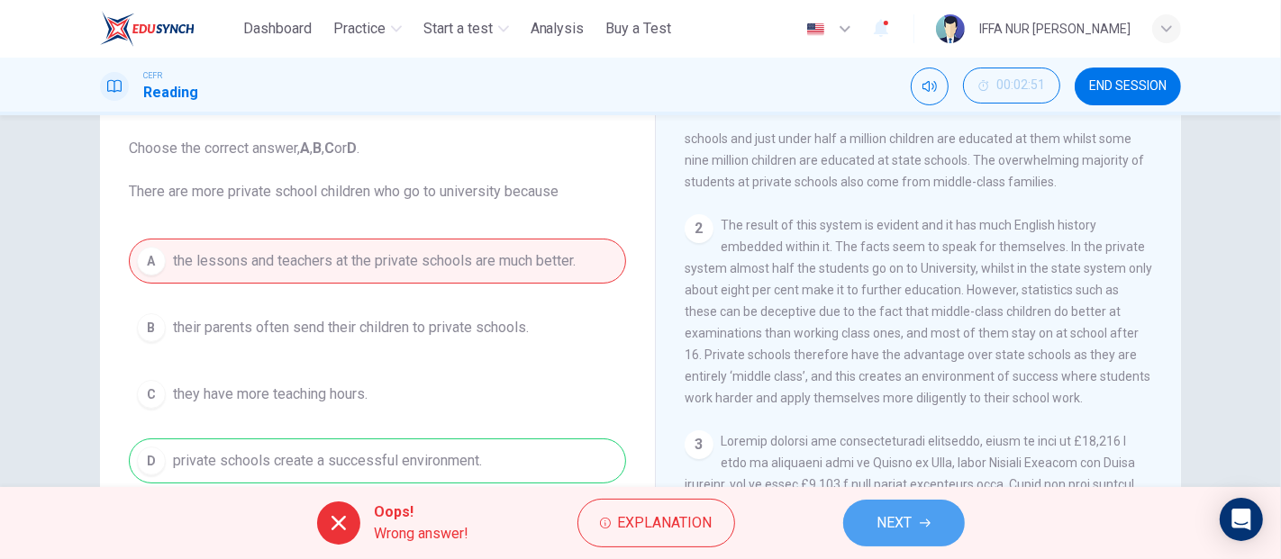
click at [896, 525] on span "NEXT" at bounding box center [894, 523] width 35 height 25
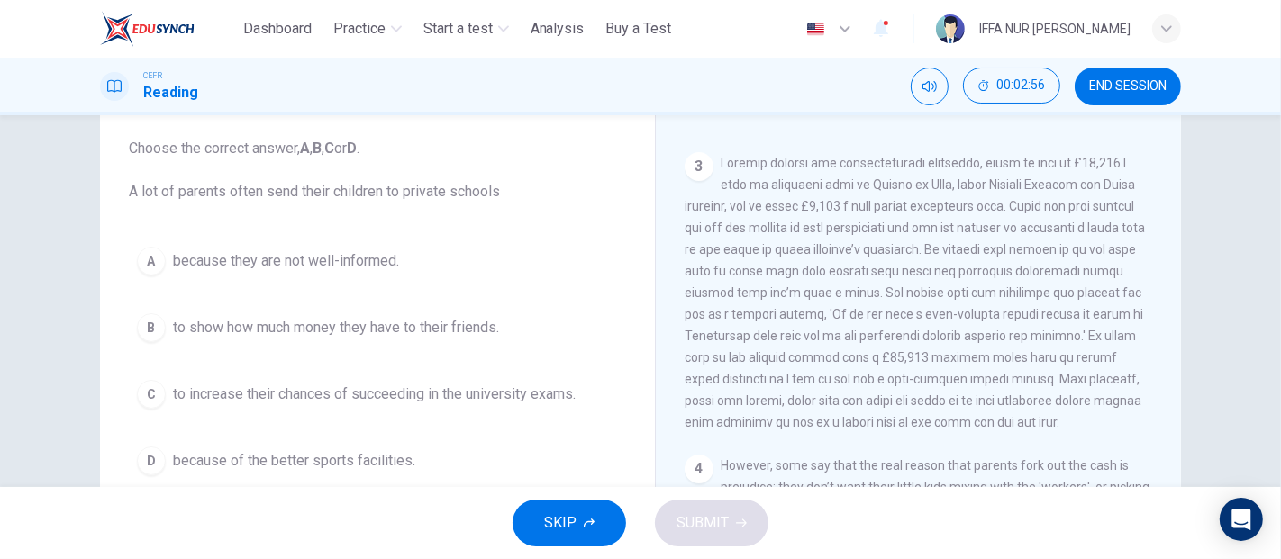
scroll to position [834, 0]
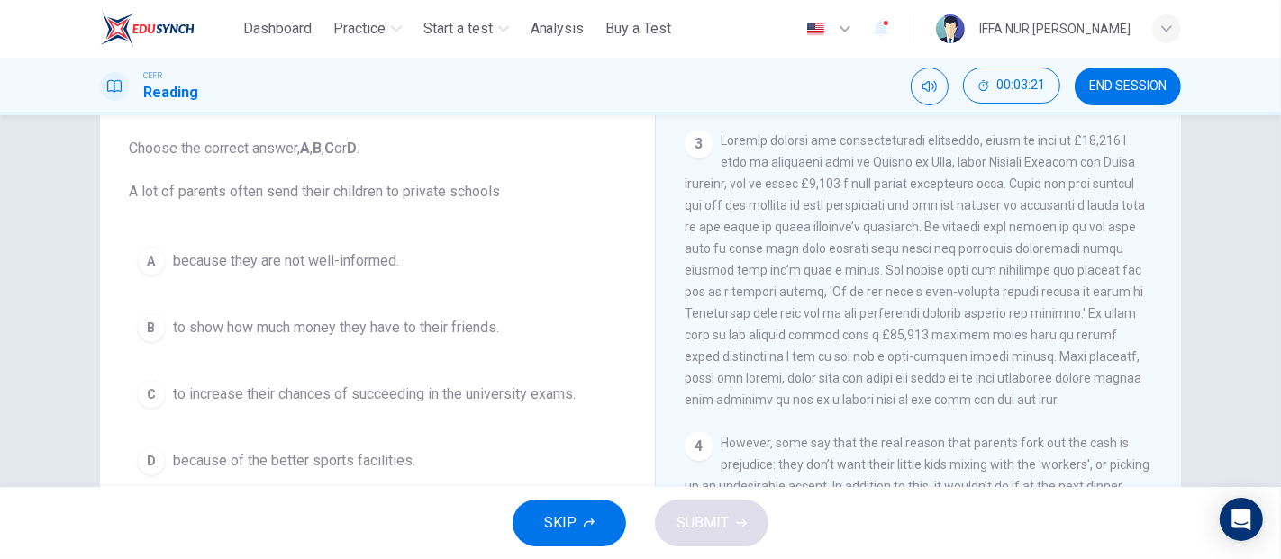
click at [391, 392] on span "to increase their chances of succeeding in the university exams." at bounding box center [374, 395] width 403 height 22
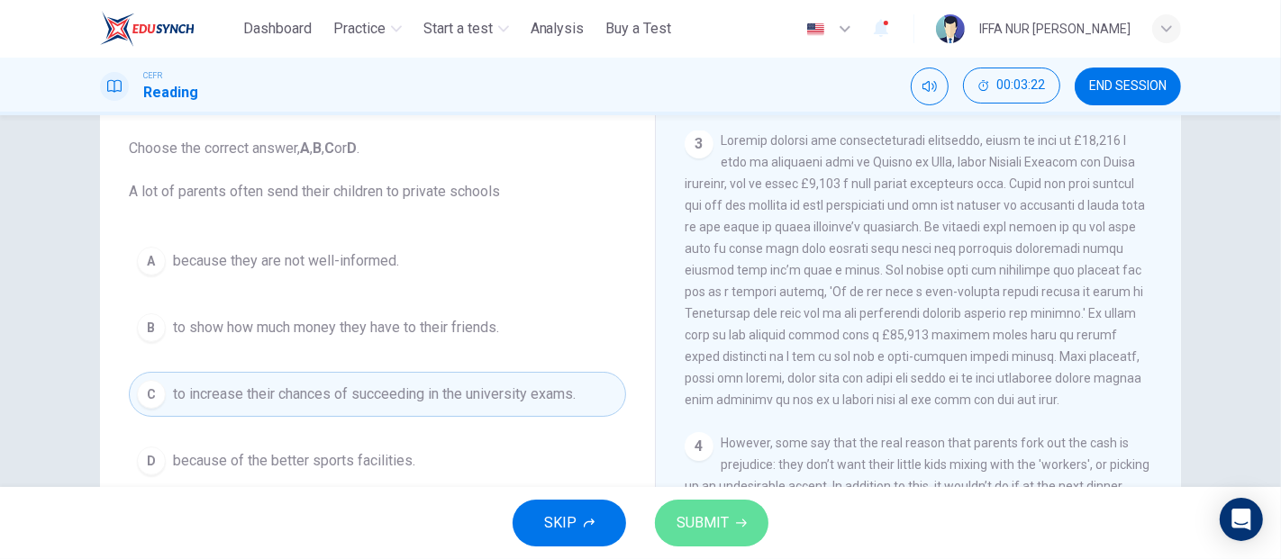
click at [676, 521] on span "SUBMIT" at bounding box center [702, 523] width 52 height 25
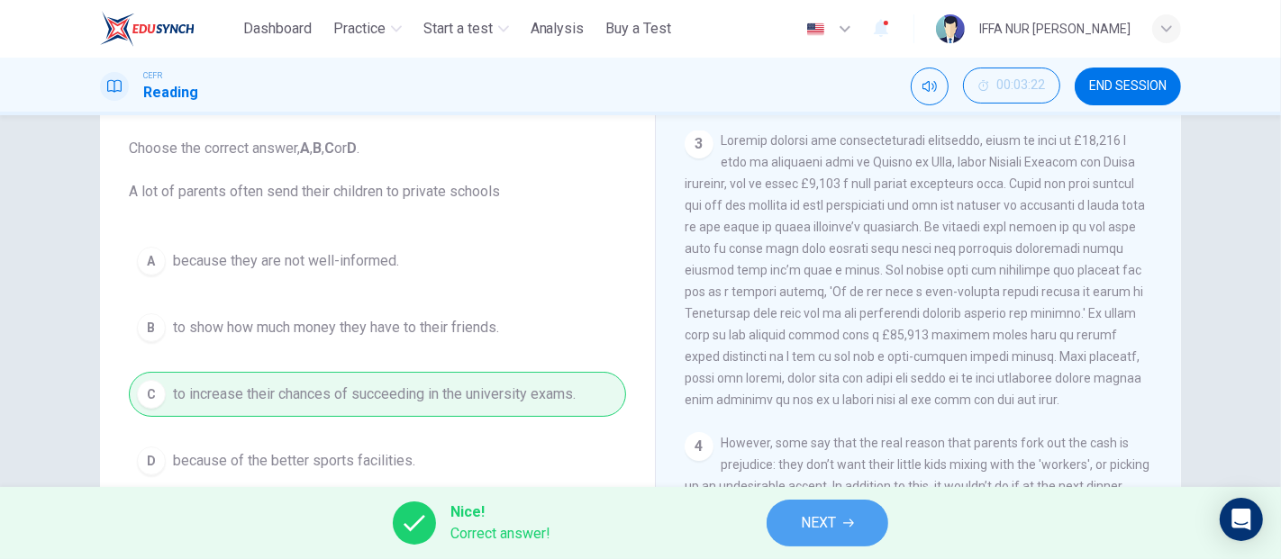
click at [807, 535] on span "NEXT" at bounding box center [818, 523] width 35 height 25
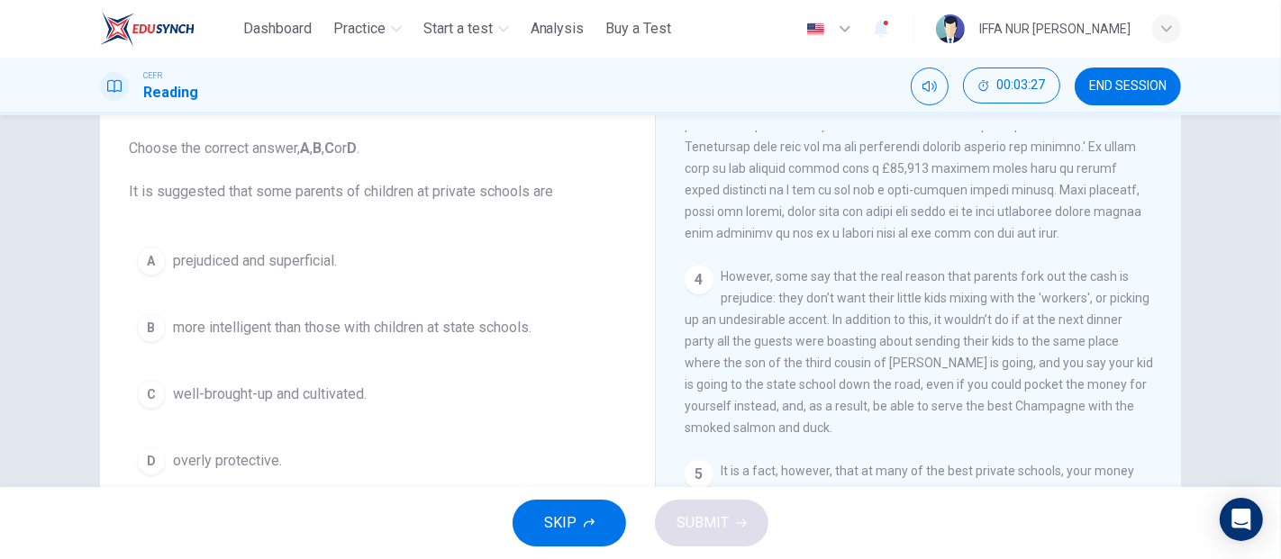
scroll to position [1034, 0]
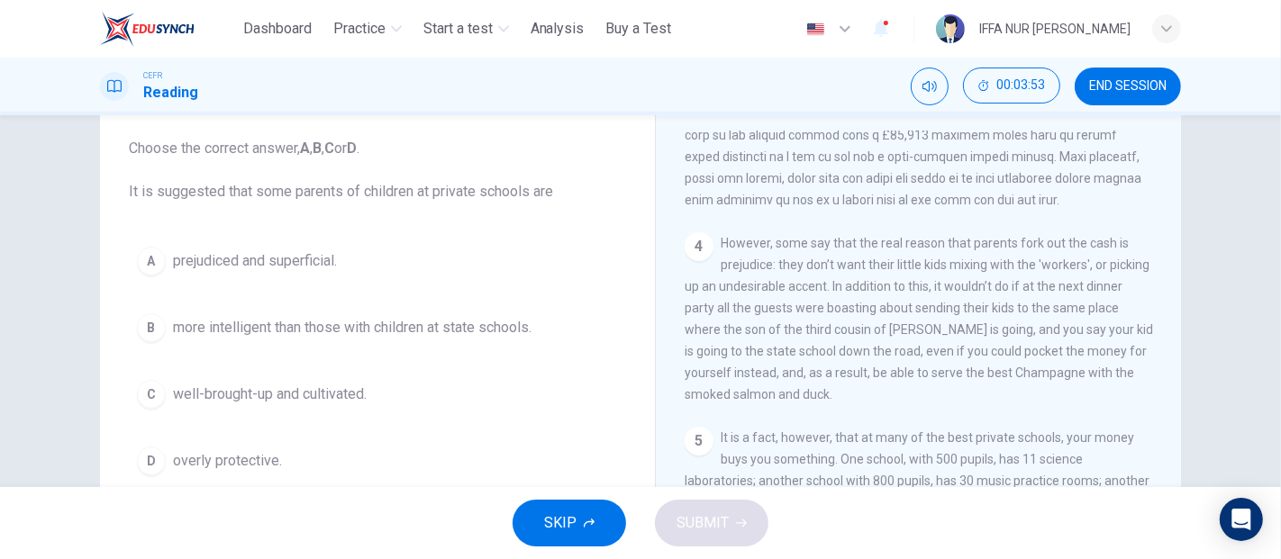
click at [286, 251] on span "prejudiced and superficial." at bounding box center [255, 261] width 164 height 22
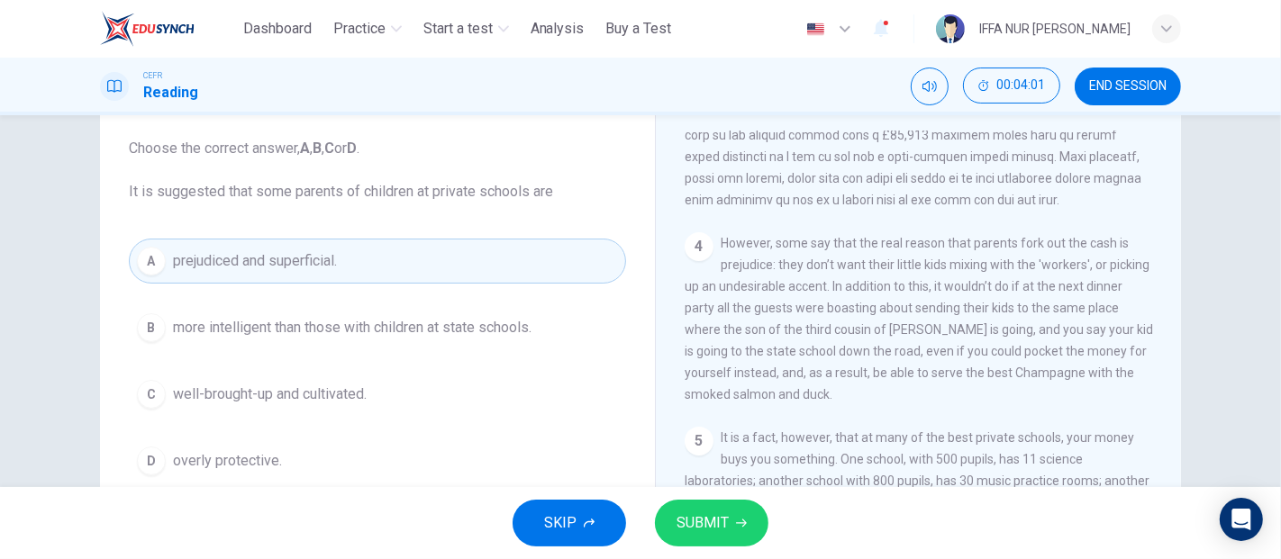
click at [713, 520] on span "SUBMIT" at bounding box center [702, 523] width 52 height 25
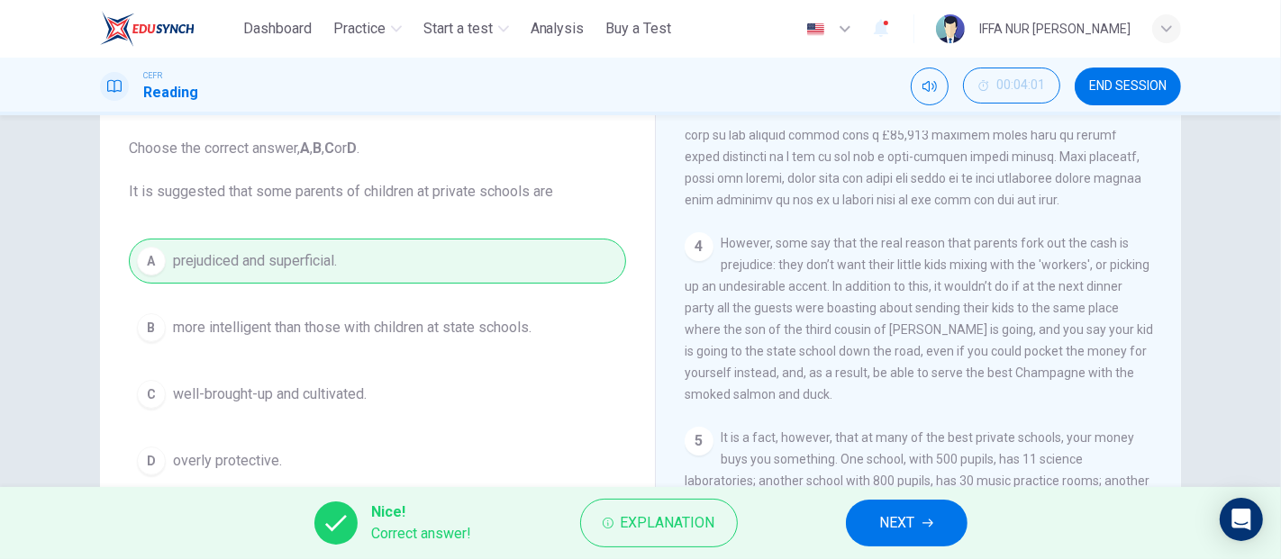
click at [915, 526] on span "NEXT" at bounding box center [897, 523] width 35 height 25
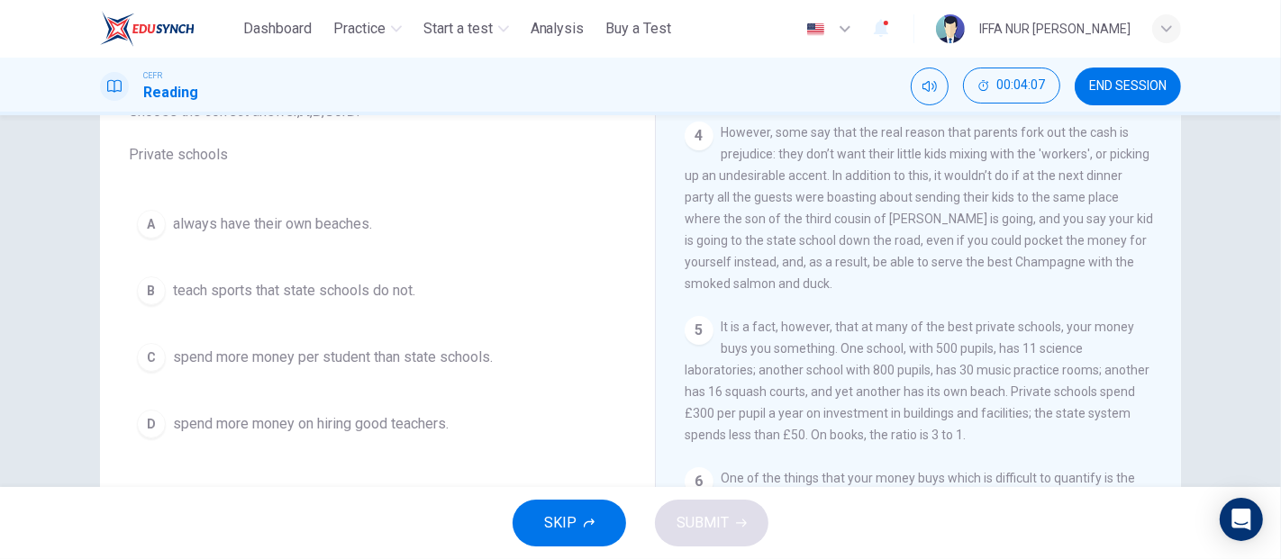
scroll to position [136, 0]
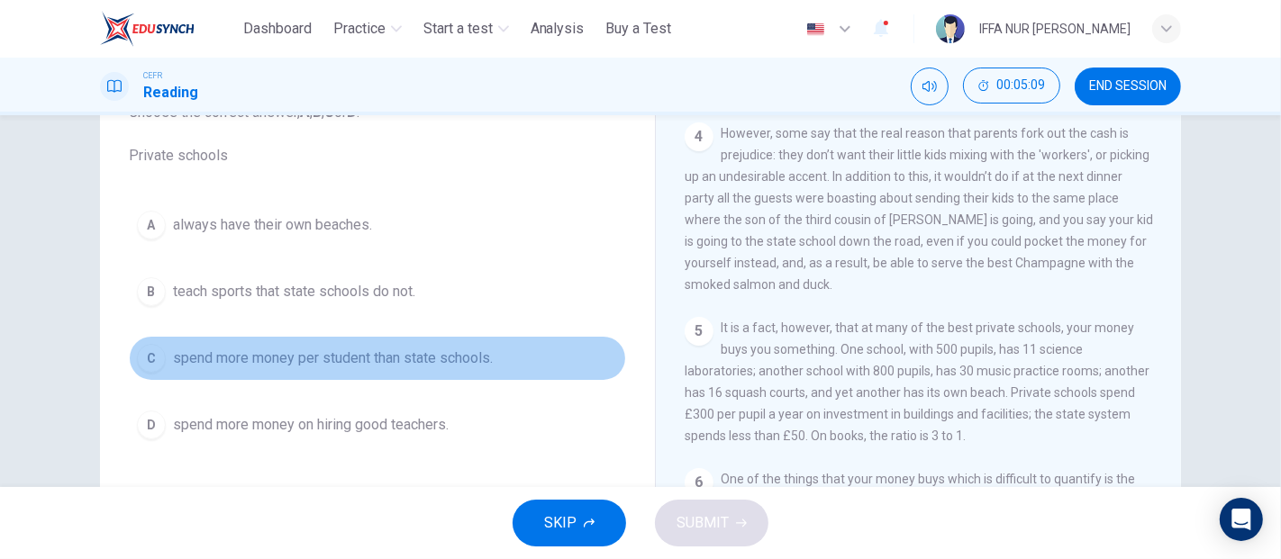
click at [277, 358] on span "spend more money per student than state schools." at bounding box center [333, 359] width 320 height 22
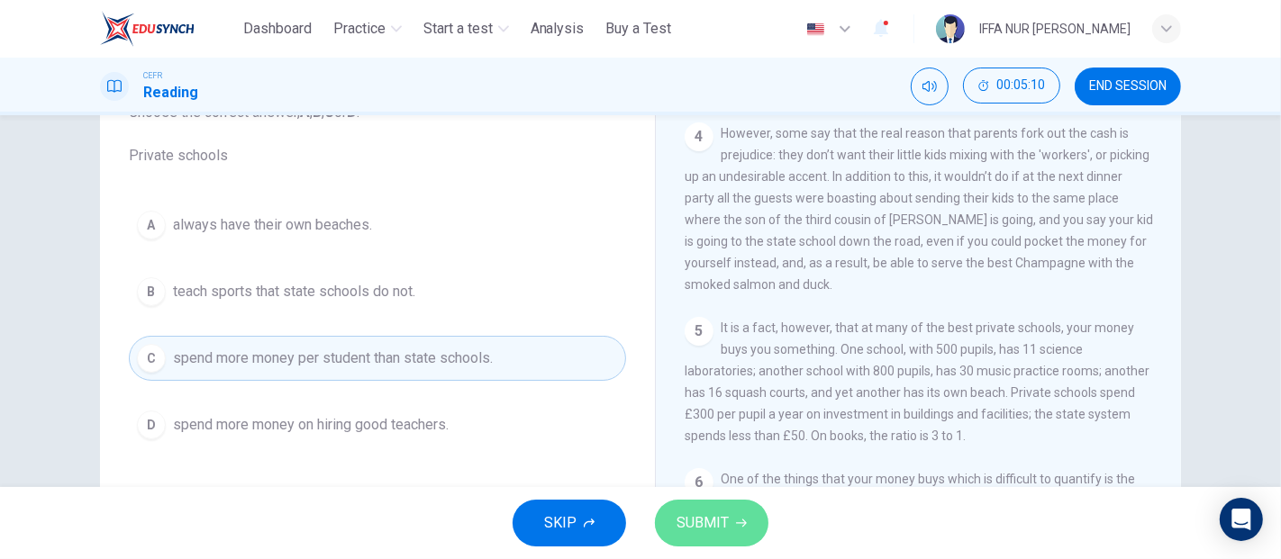
click at [740, 511] on button "SUBMIT" at bounding box center [711, 523] width 113 height 47
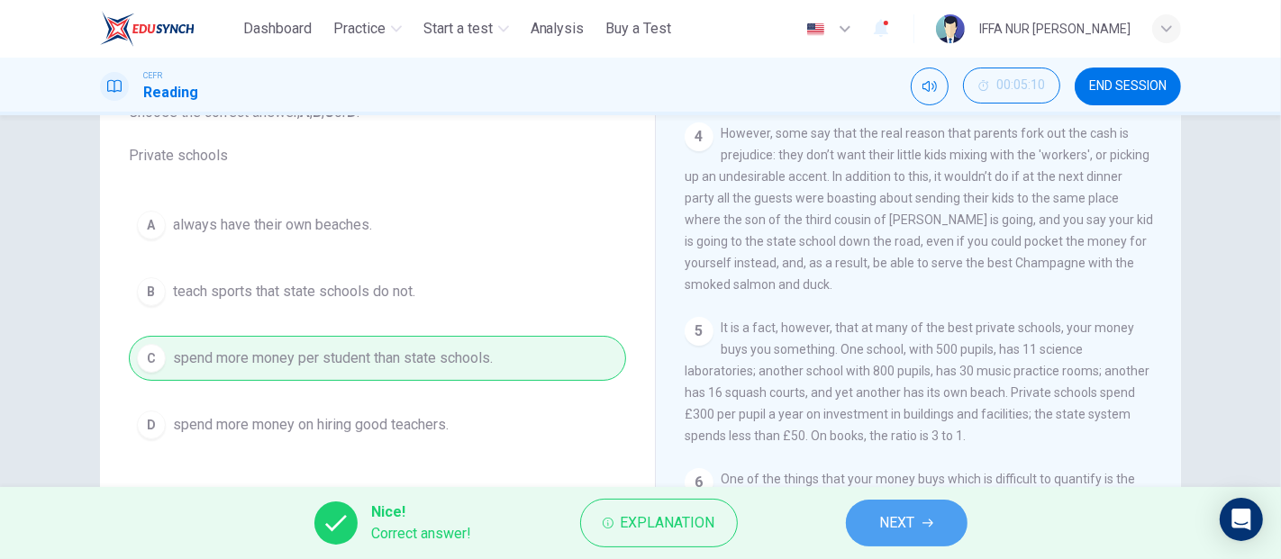
click at [903, 522] on span "NEXT" at bounding box center [897, 523] width 35 height 25
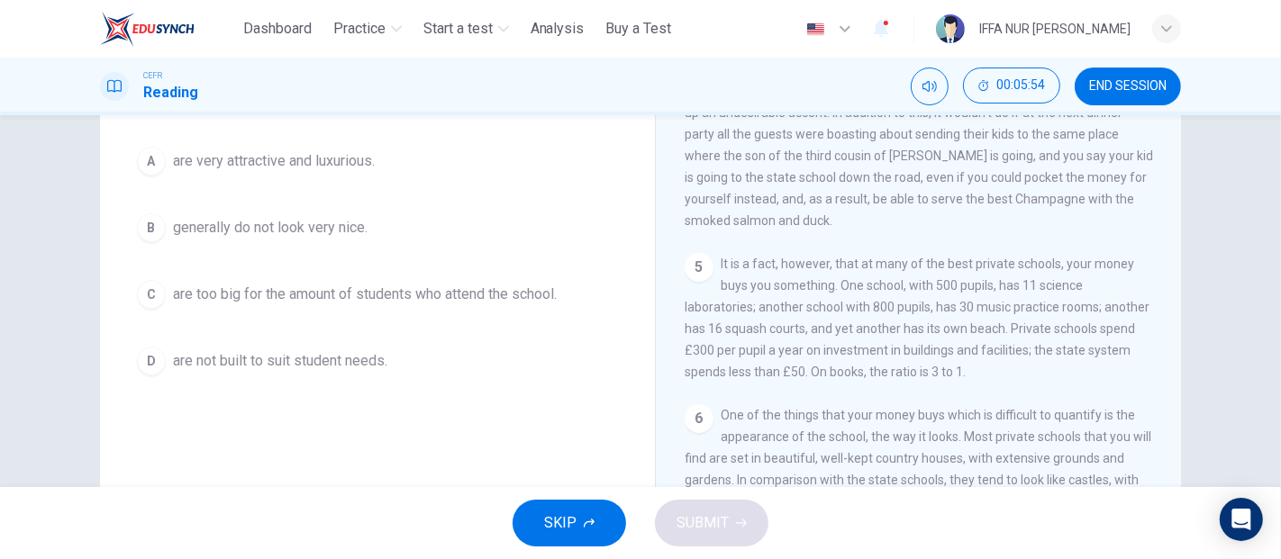
scroll to position [100, 0]
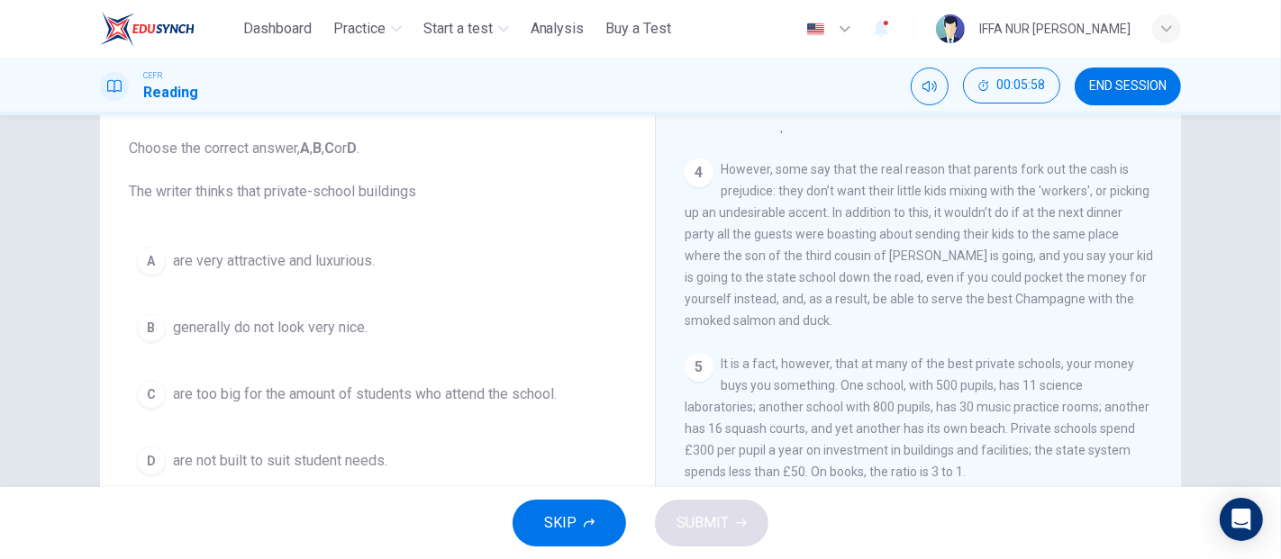
click at [291, 263] on span "are very attractive and luxurious." at bounding box center [274, 261] width 202 height 22
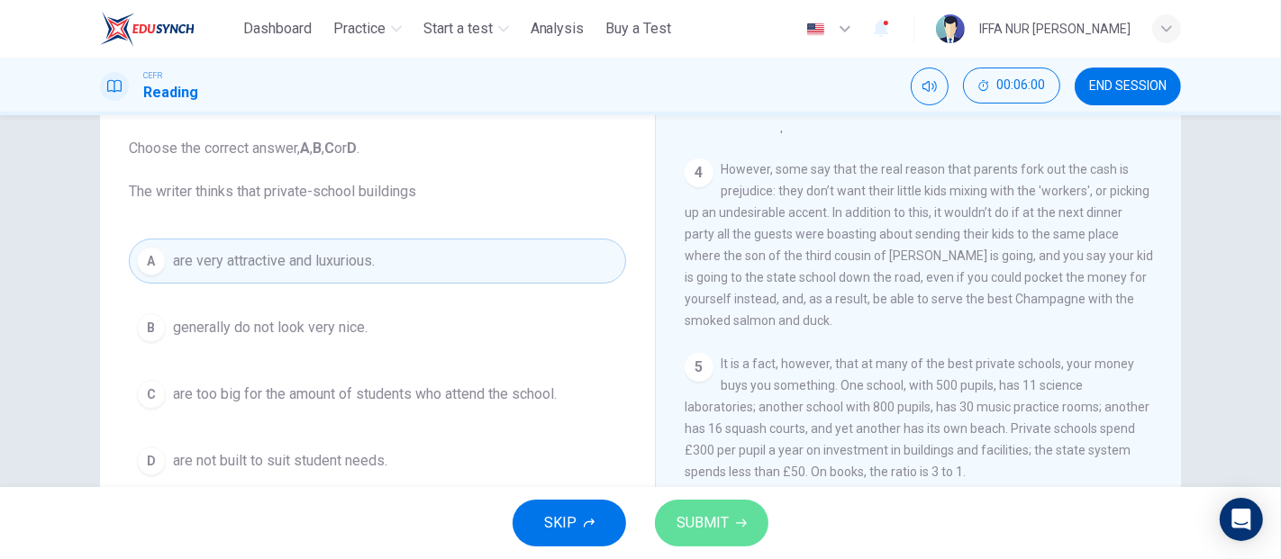
click at [704, 511] on span "SUBMIT" at bounding box center [702, 523] width 52 height 25
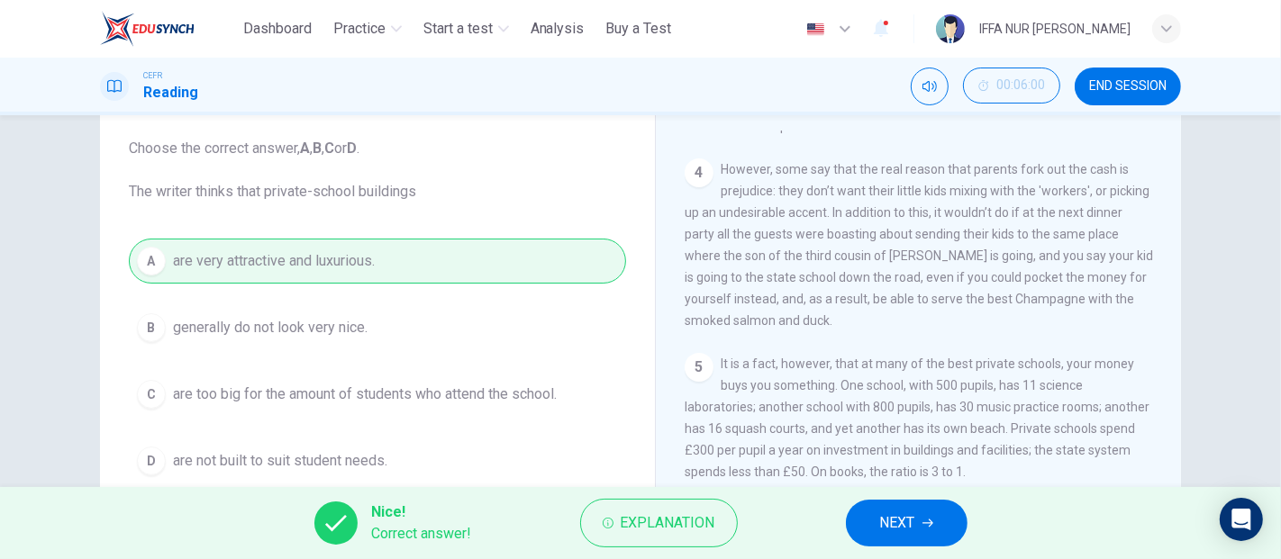
click at [933, 522] on button "NEXT" at bounding box center [907, 523] width 122 height 47
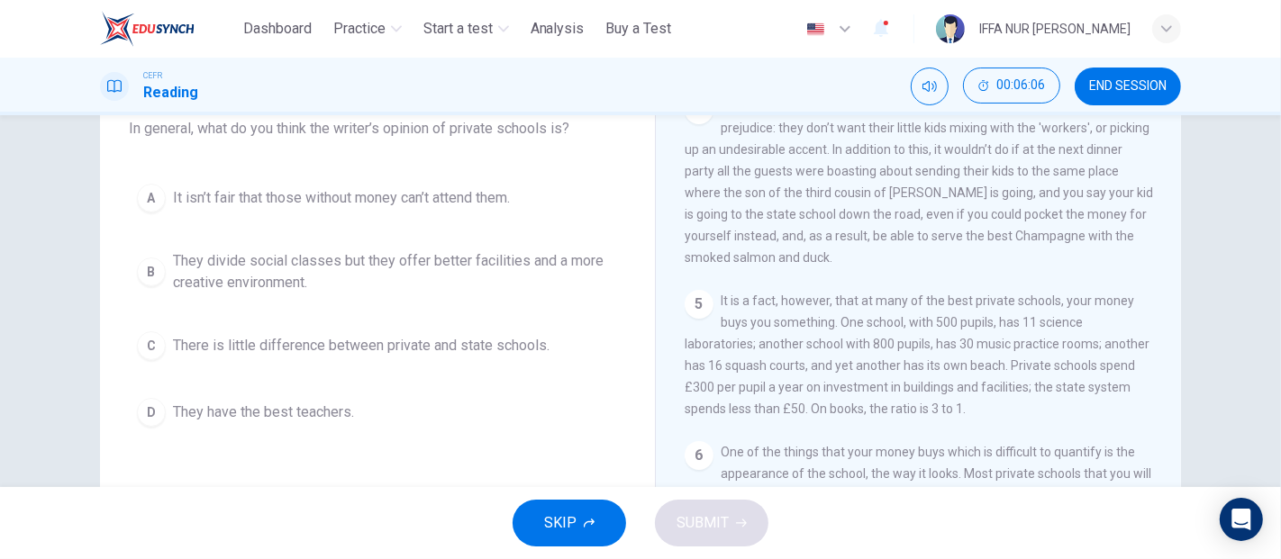
scroll to position [200, 0]
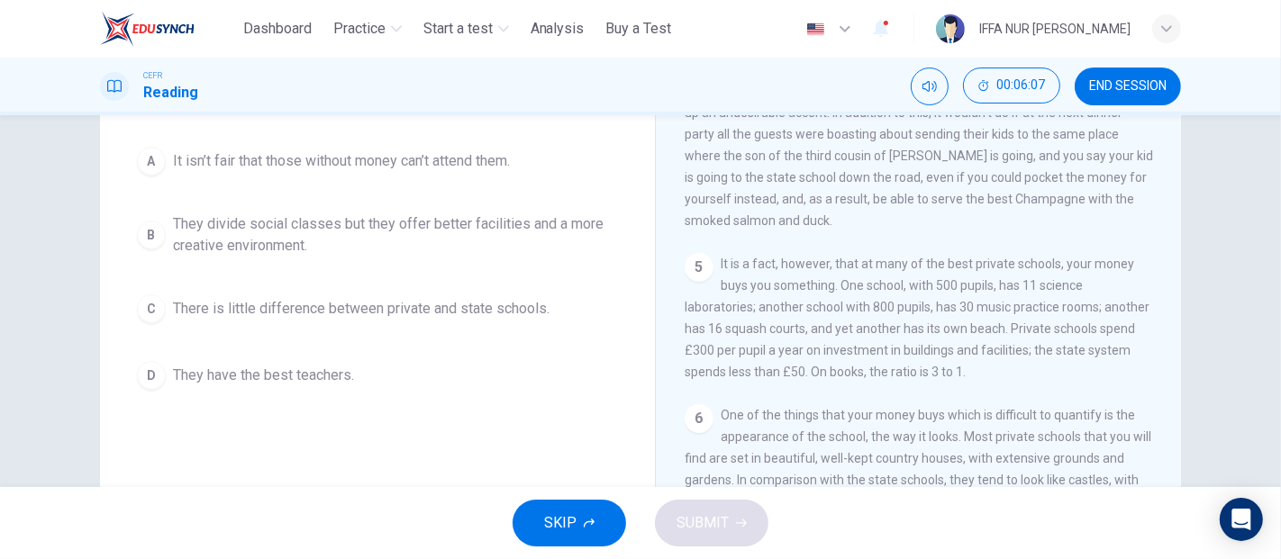
click at [437, 231] on span "They divide social classes but they offer better facilities and a more creative…" at bounding box center [395, 234] width 445 height 43
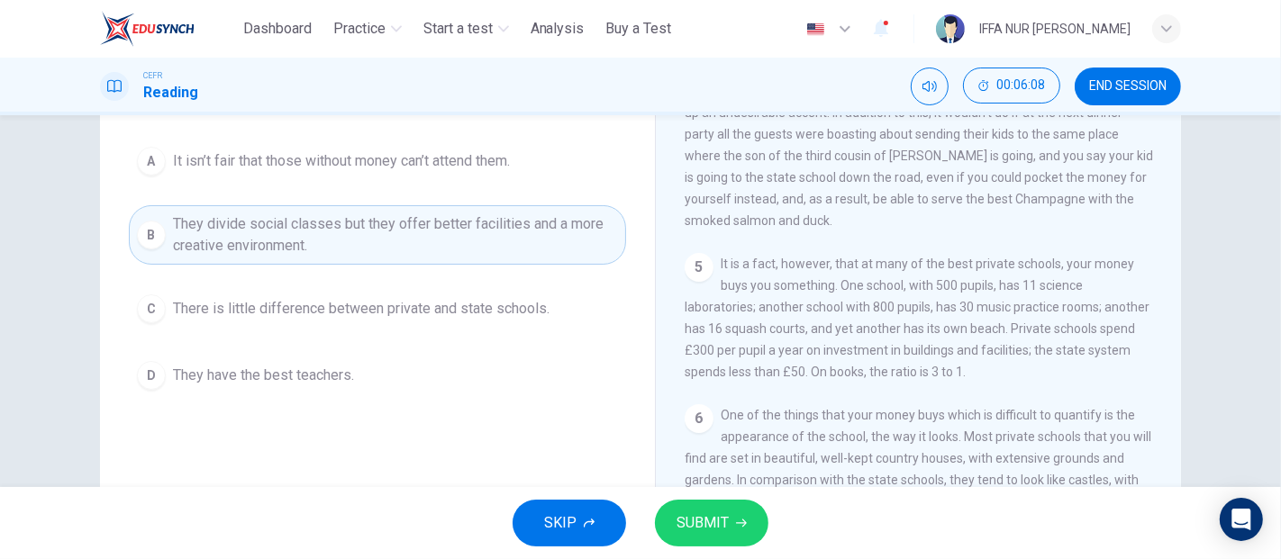
click at [684, 515] on span "SUBMIT" at bounding box center [702, 523] width 52 height 25
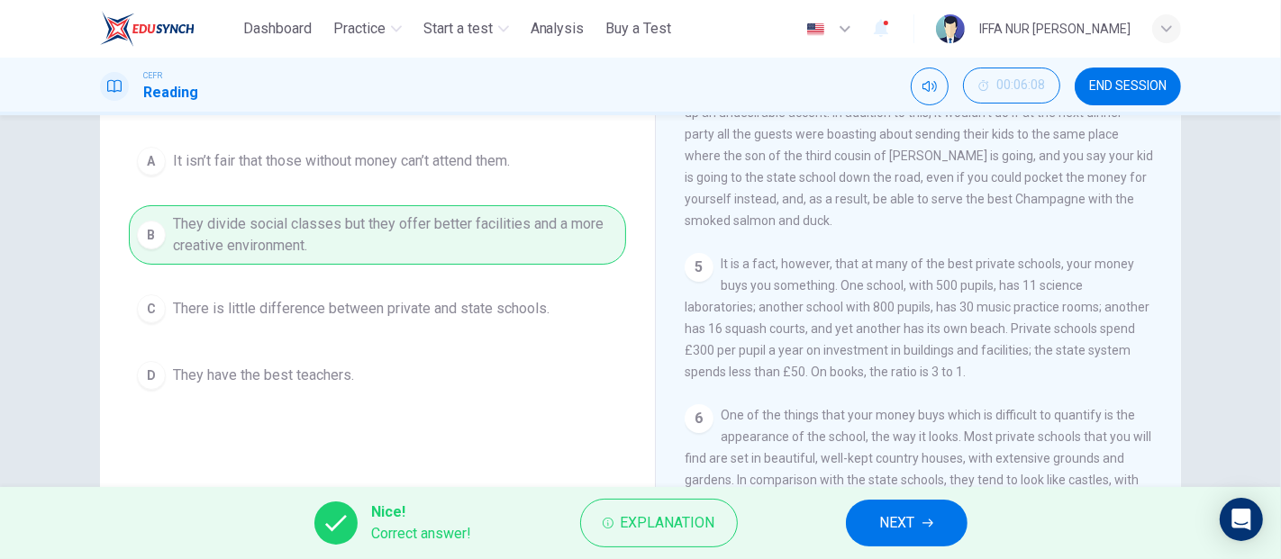
click at [920, 520] on button "NEXT" at bounding box center [907, 523] width 122 height 47
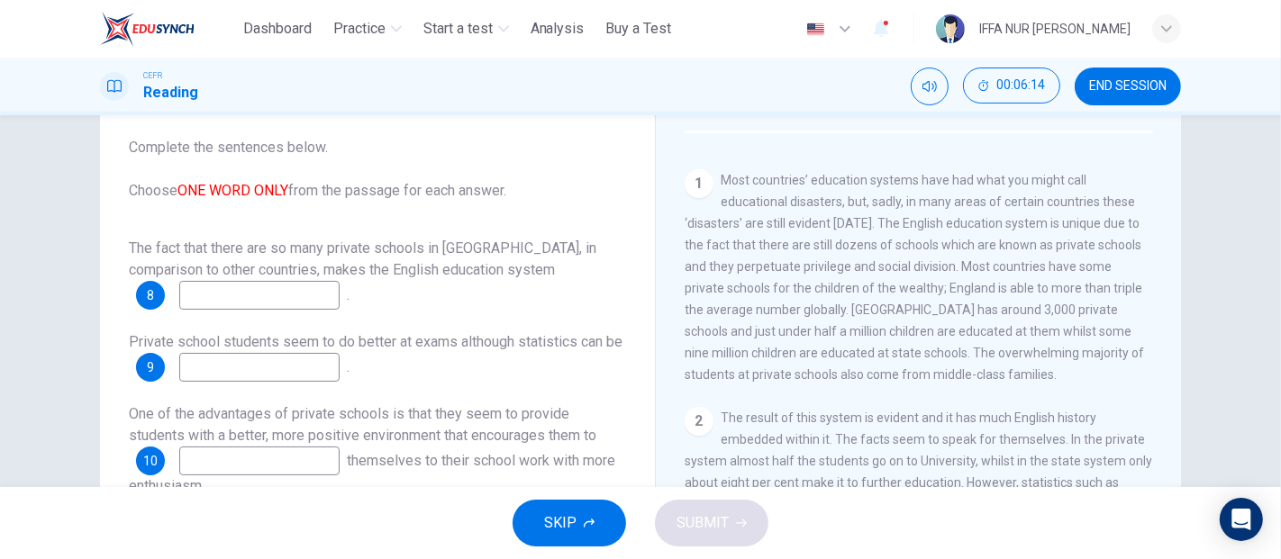
scroll to position [300, 0]
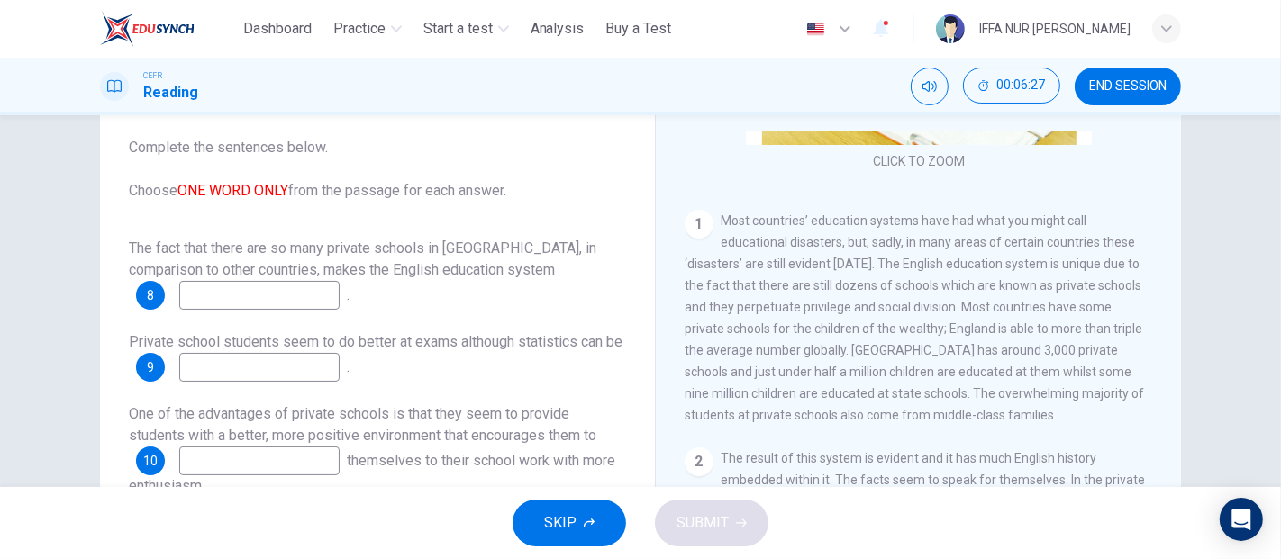
click at [150, 281] on div "8" at bounding box center [150, 295] width 29 height 29
click at [288, 283] on input at bounding box center [259, 295] width 160 height 29
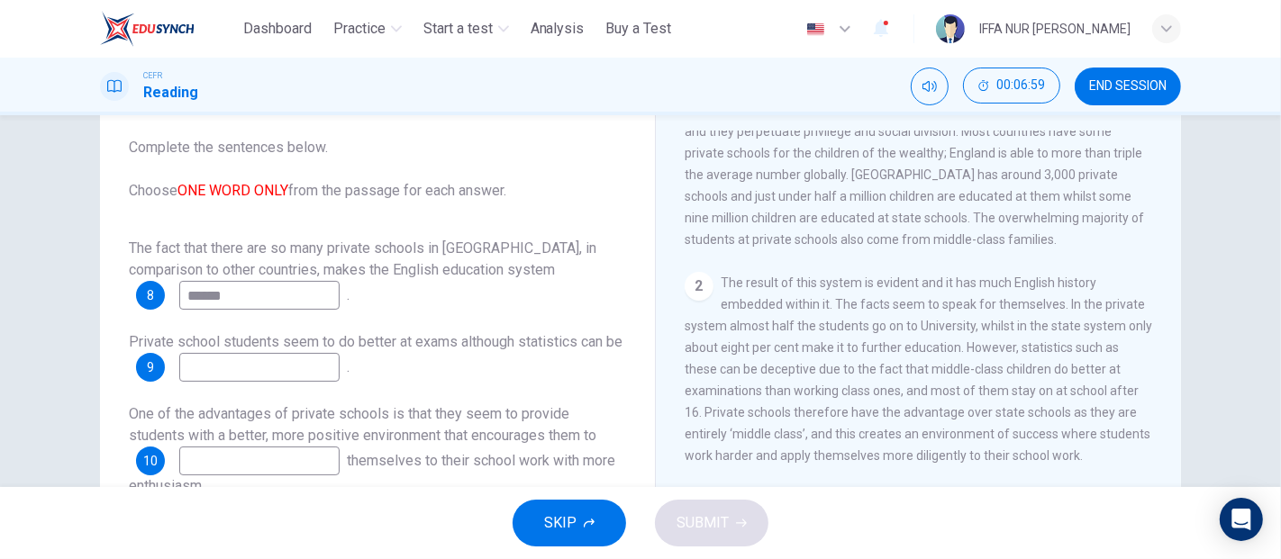
scroll to position [500, 0]
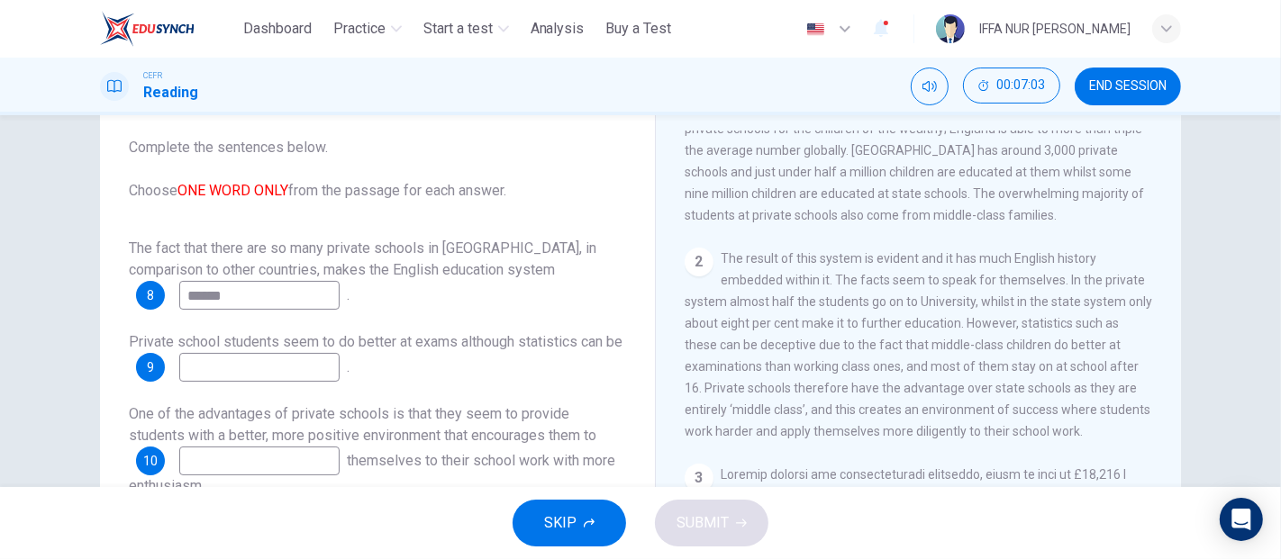
type input "******"
click at [302, 357] on input at bounding box center [259, 367] width 160 height 29
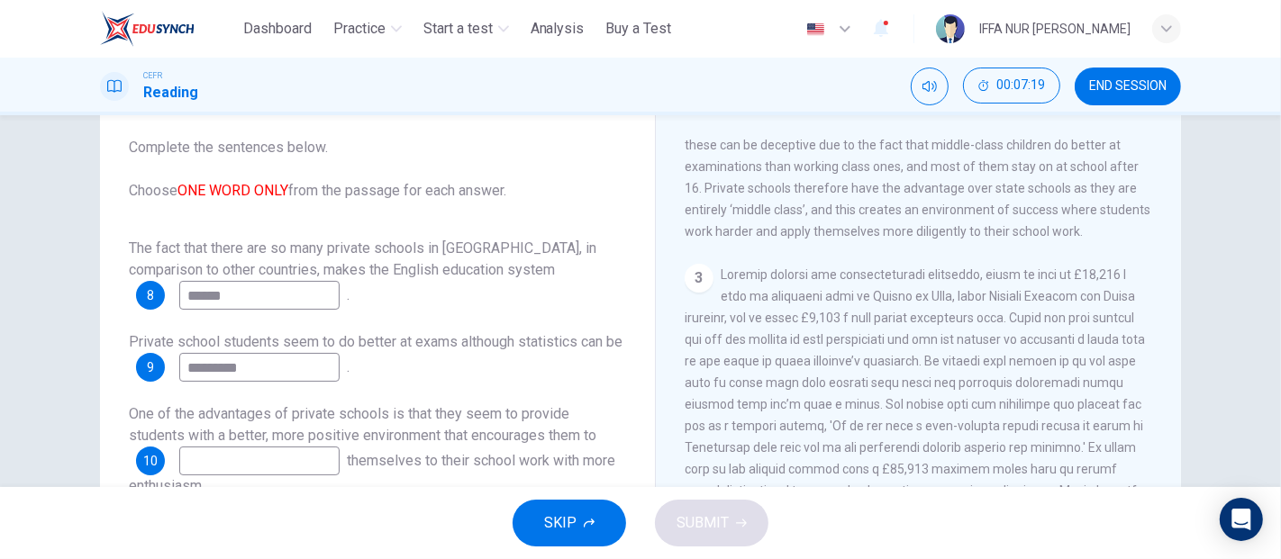
scroll to position [800, 0]
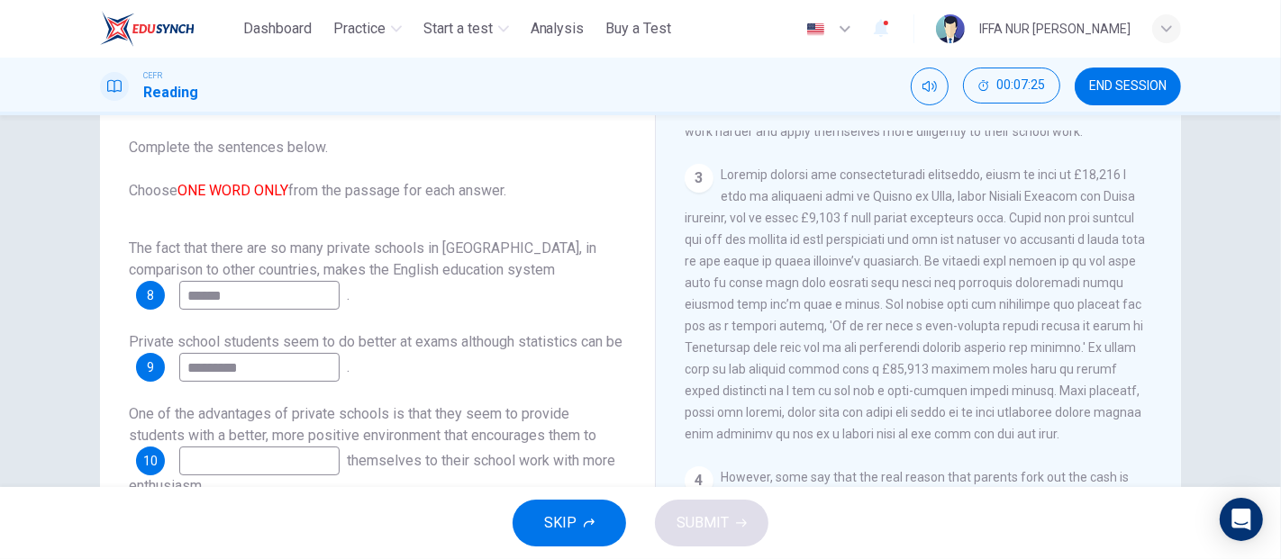
type input "*********"
click at [299, 447] on input at bounding box center [259, 461] width 160 height 29
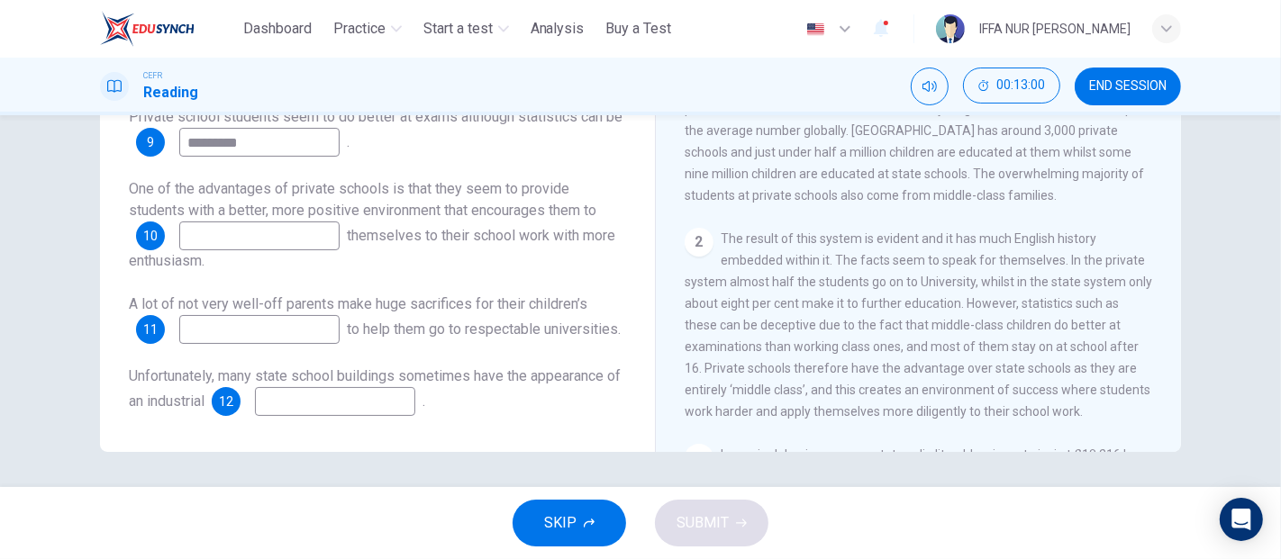
scroll to position [333, 0]
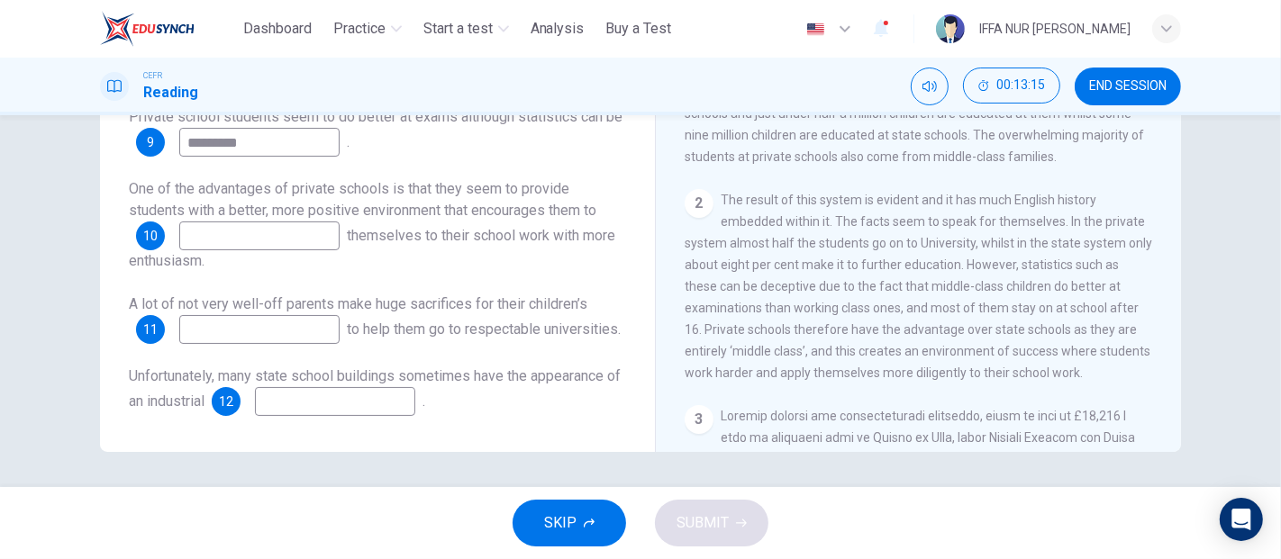
click at [284, 222] on input at bounding box center [259, 236] width 160 height 29
type input "*****"
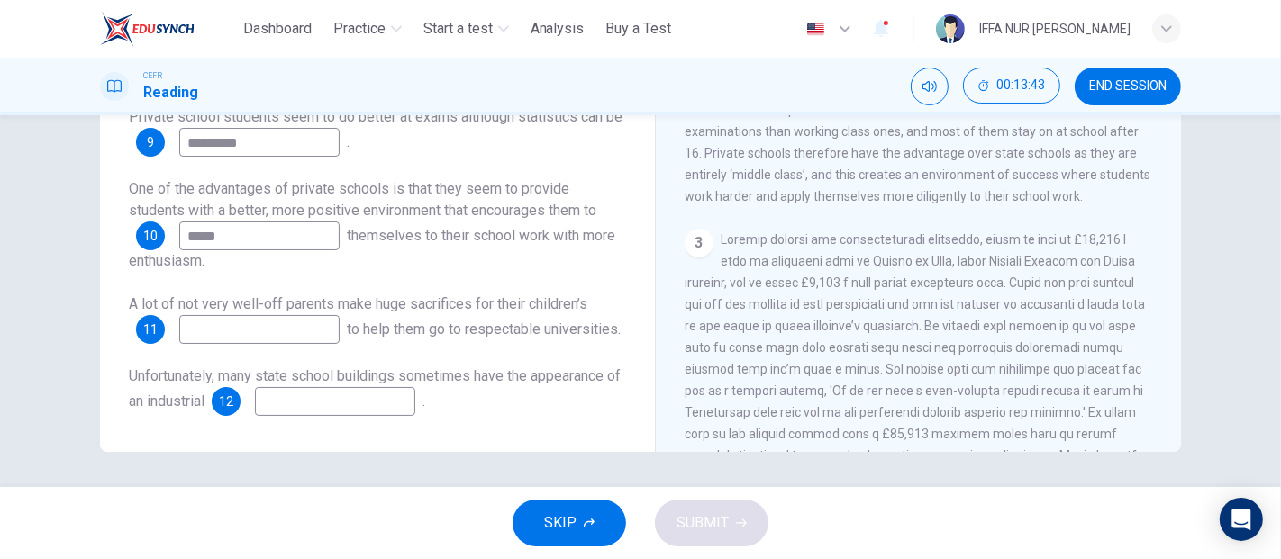
scroll to position [533, 0]
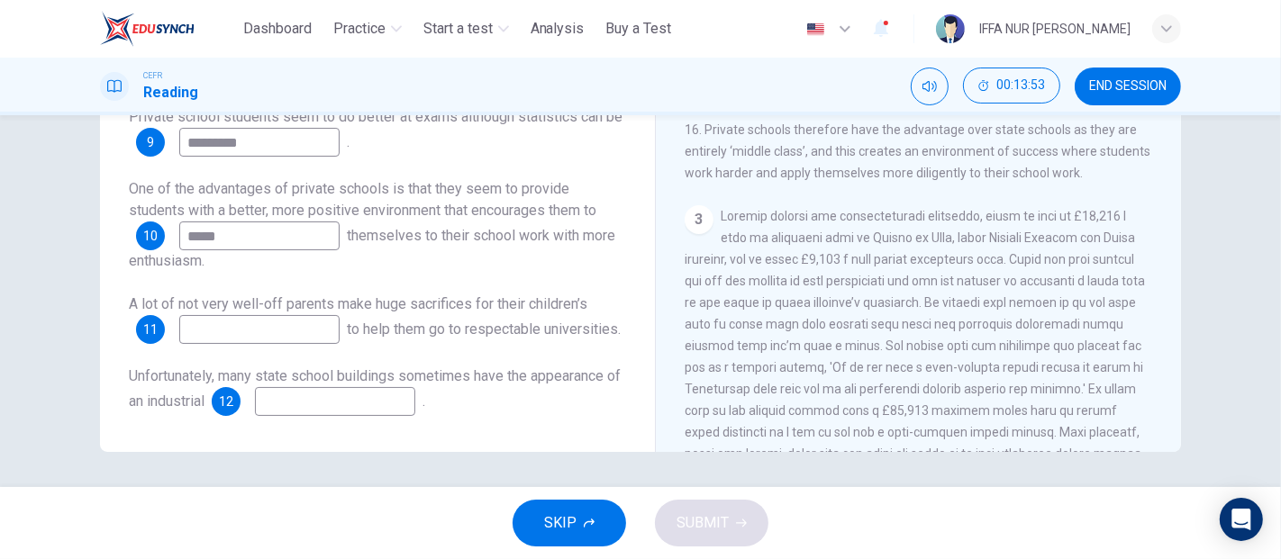
click at [312, 315] on input at bounding box center [259, 329] width 160 height 29
type input "*********"
click at [361, 394] on input at bounding box center [335, 401] width 160 height 29
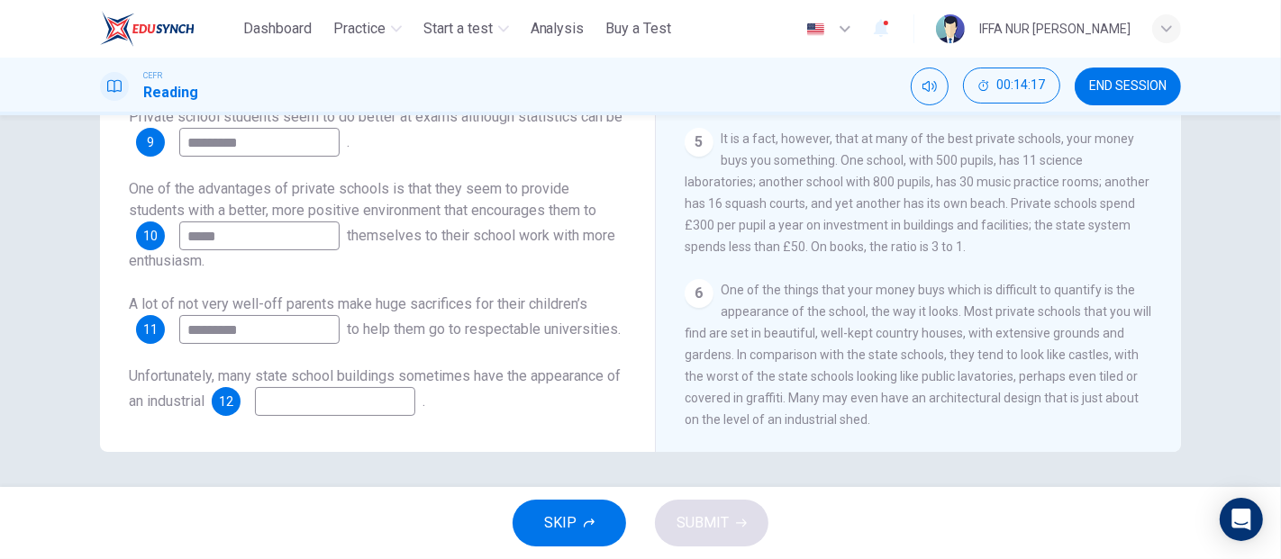
click at [373, 405] on input at bounding box center [335, 401] width 160 height 29
type input "**********"
click at [721, 506] on button "SUBMIT" at bounding box center [711, 523] width 113 height 47
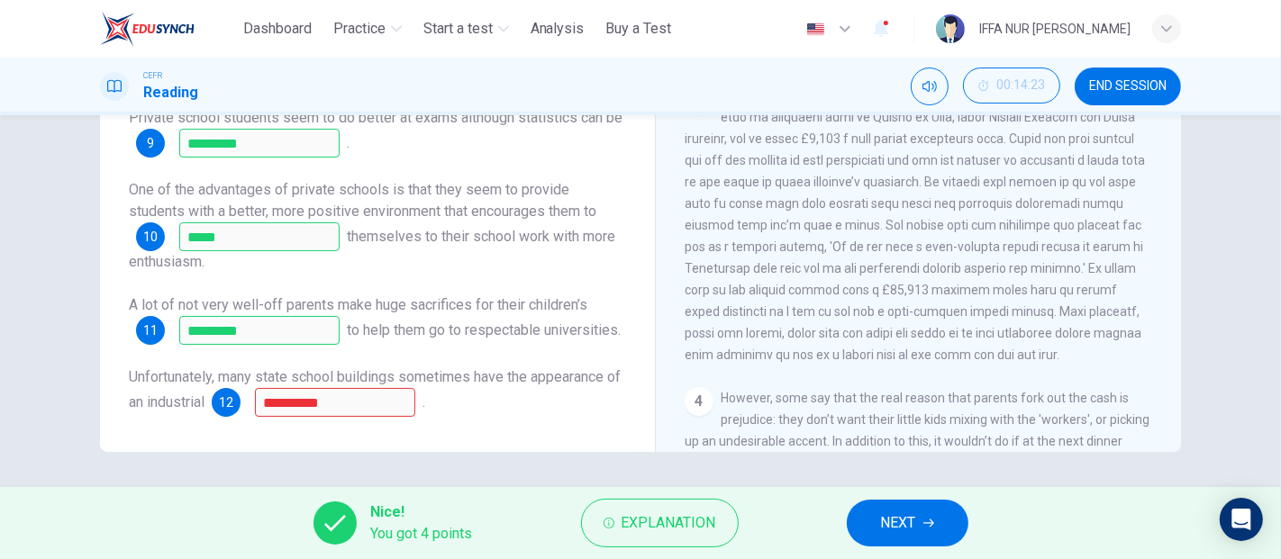
scroll to position [533, 0]
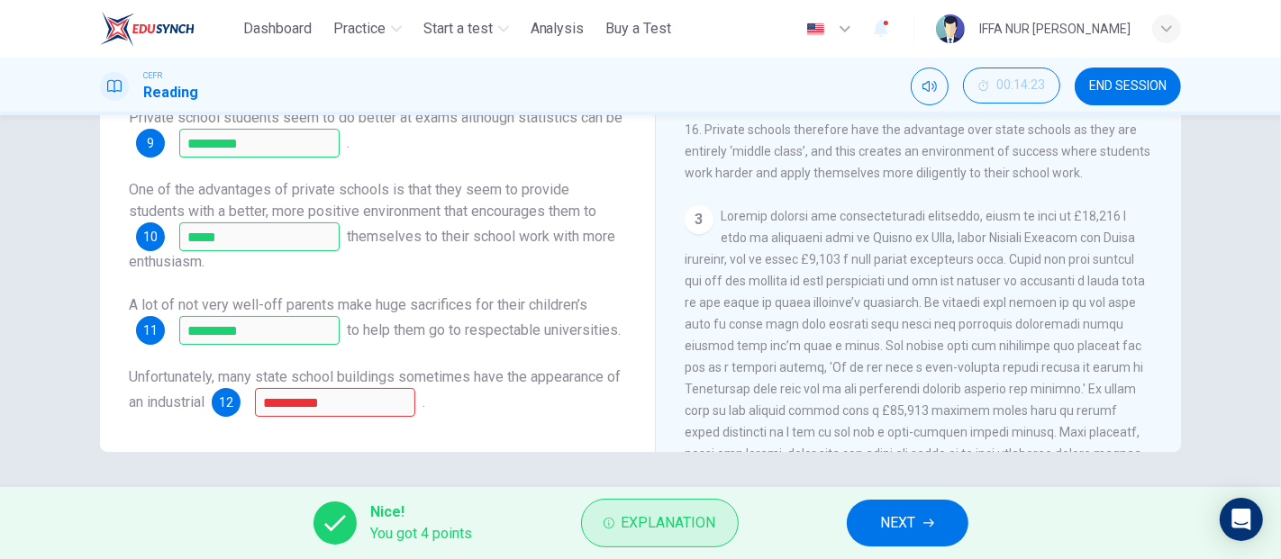
click at [658, 518] on span "Explanation" at bounding box center [668, 523] width 95 height 25
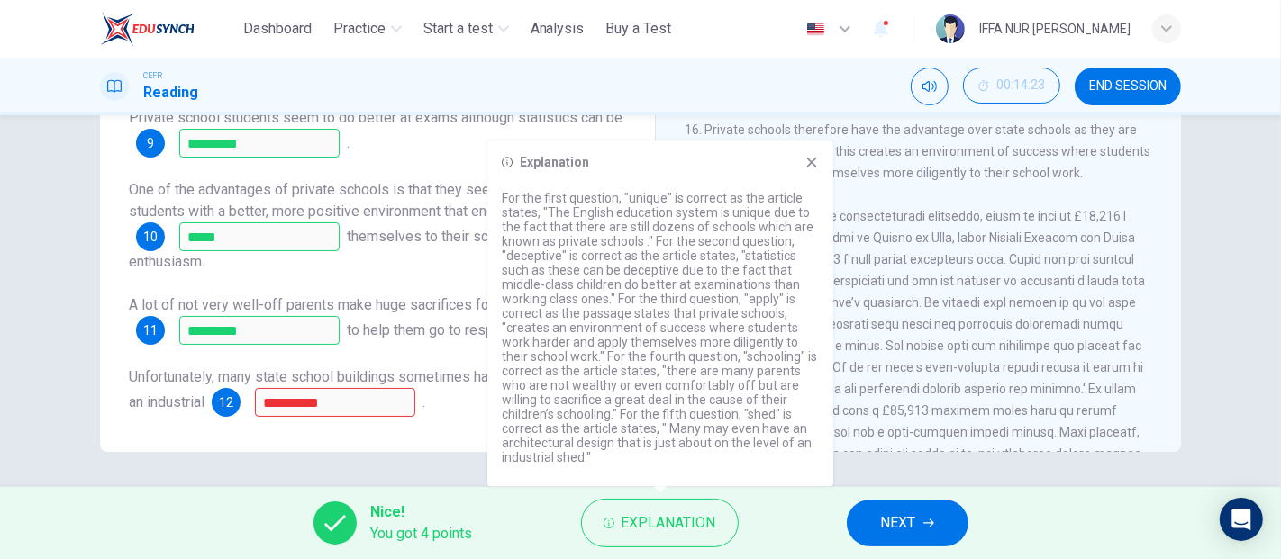
click at [961, 411] on div "3" at bounding box center [918, 345] width 468 height 281
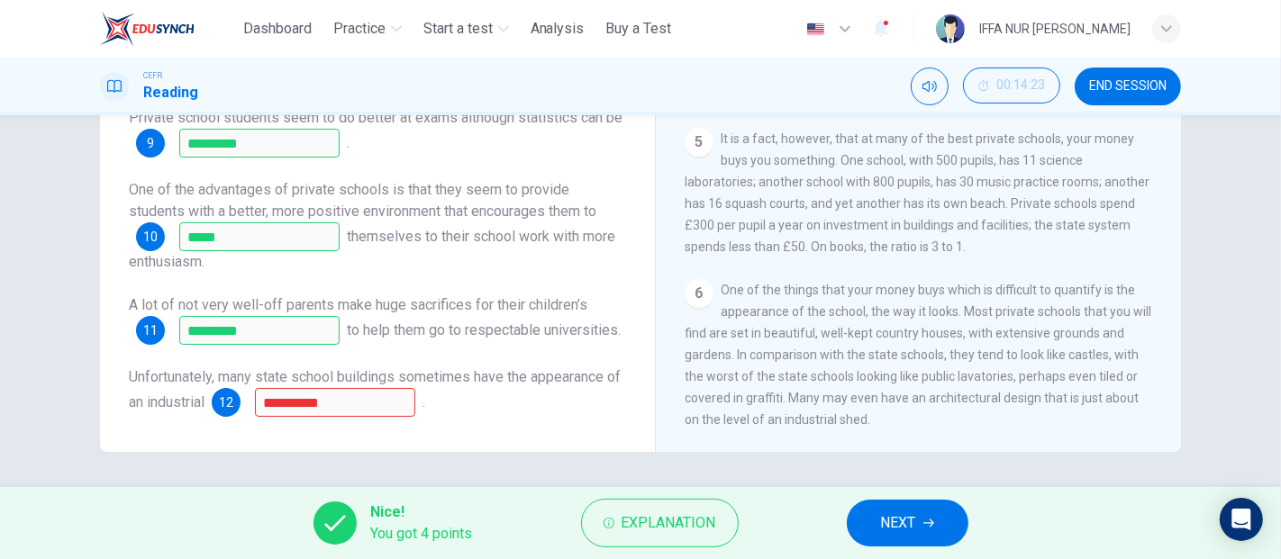
scroll to position [1134, 0]
click at [906, 515] on span "NEXT" at bounding box center [898, 523] width 35 height 25
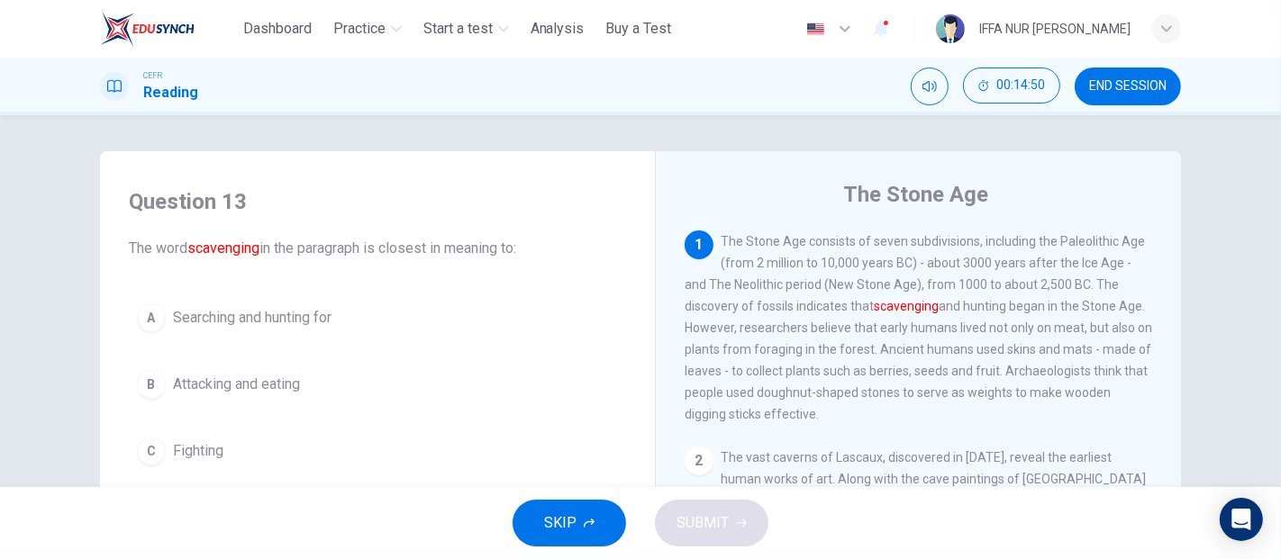
scroll to position [100, 0]
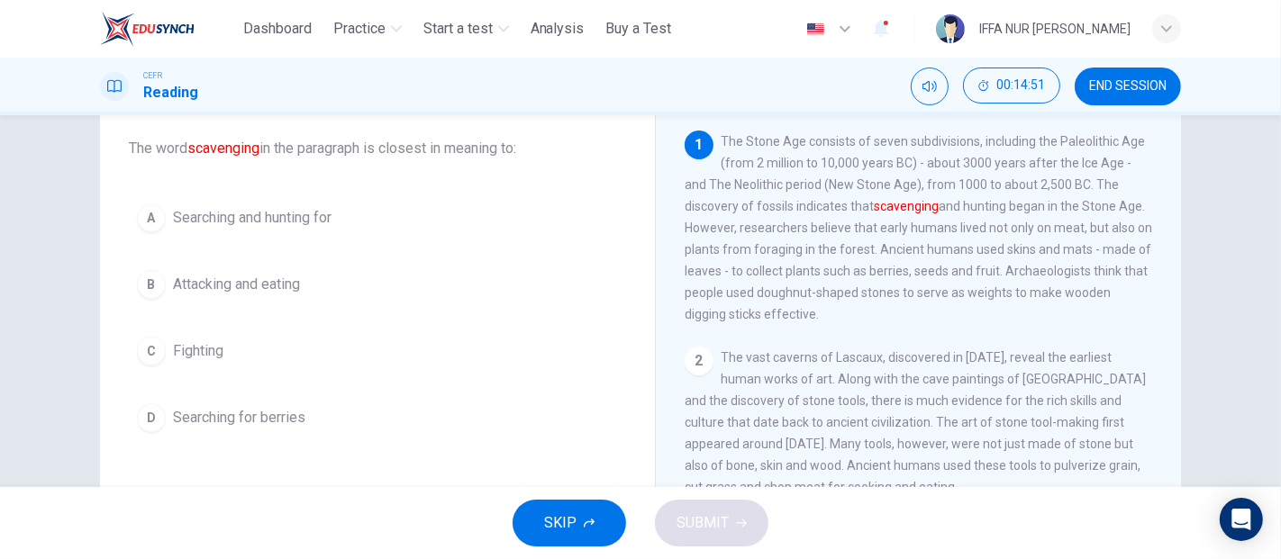
click at [276, 248] on div "A Searching and hunting for B Attacking and eating C Fighting D Searching for b…" at bounding box center [377, 317] width 497 height 245
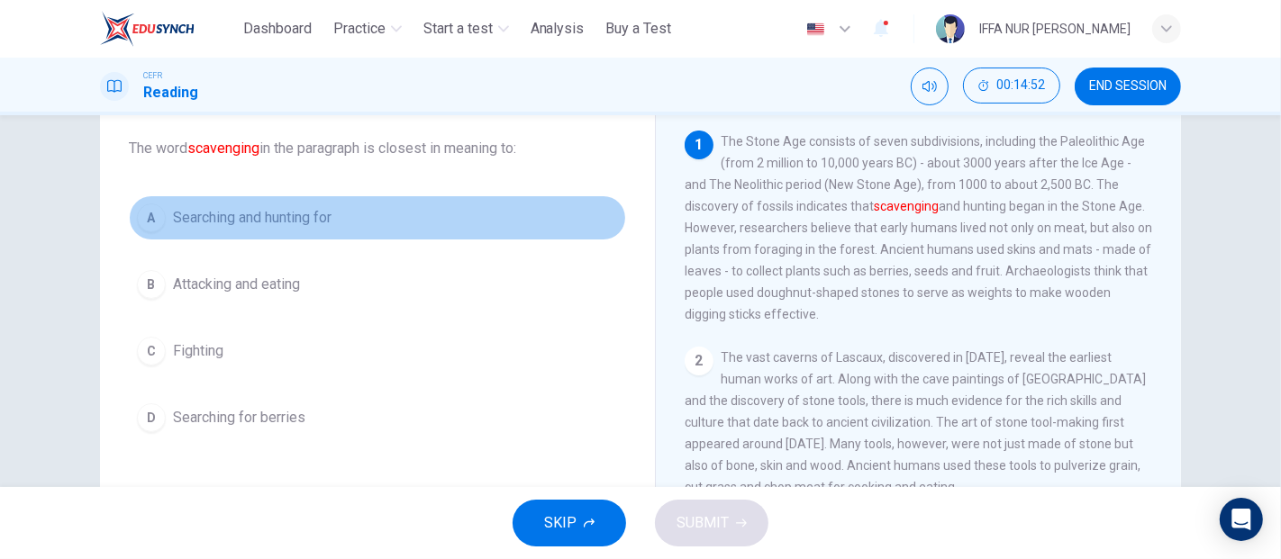
click at [269, 222] on span "Searching and hunting for" at bounding box center [252, 218] width 159 height 22
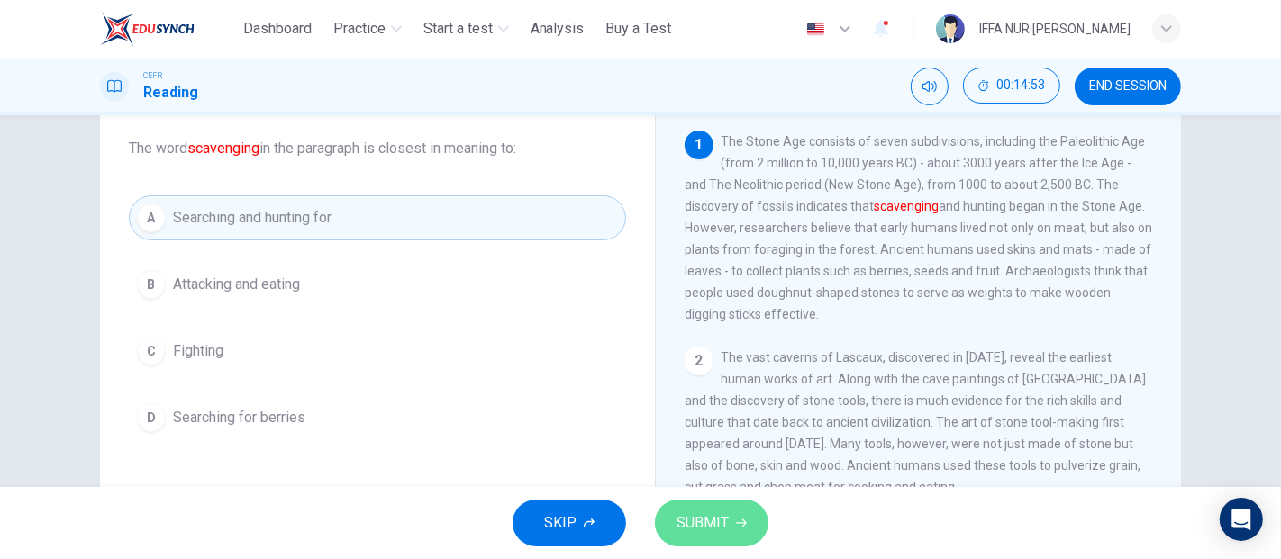
click at [690, 518] on span "SUBMIT" at bounding box center [702, 523] width 52 height 25
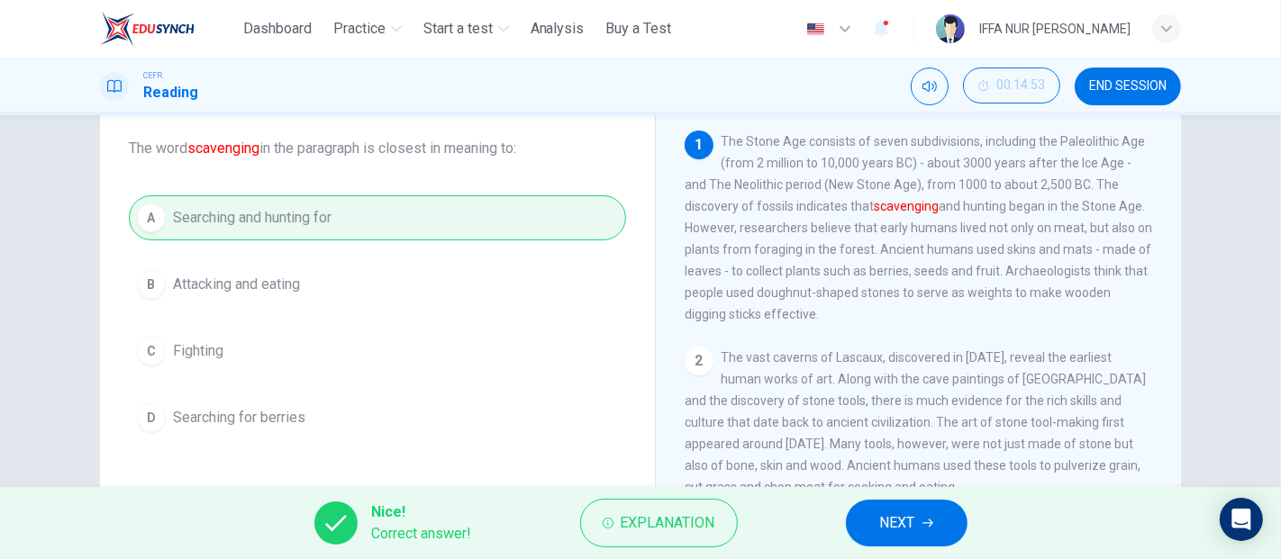
click at [910, 530] on span "NEXT" at bounding box center [897, 523] width 35 height 25
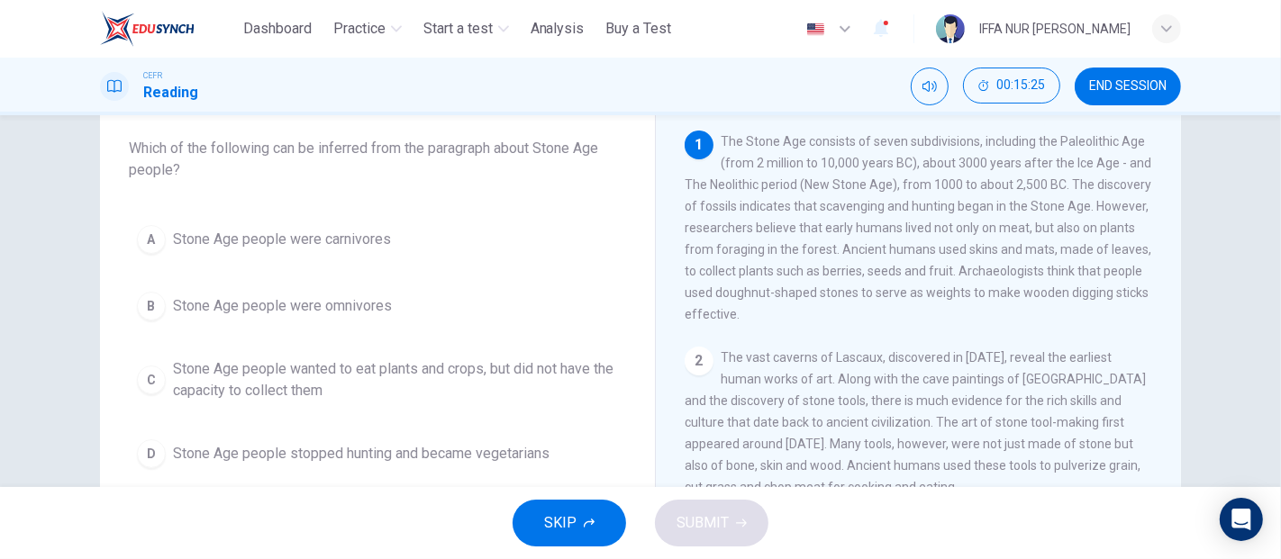
click at [295, 305] on span "Stone Age people were omnivores" at bounding box center [282, 306] width 219 height 22
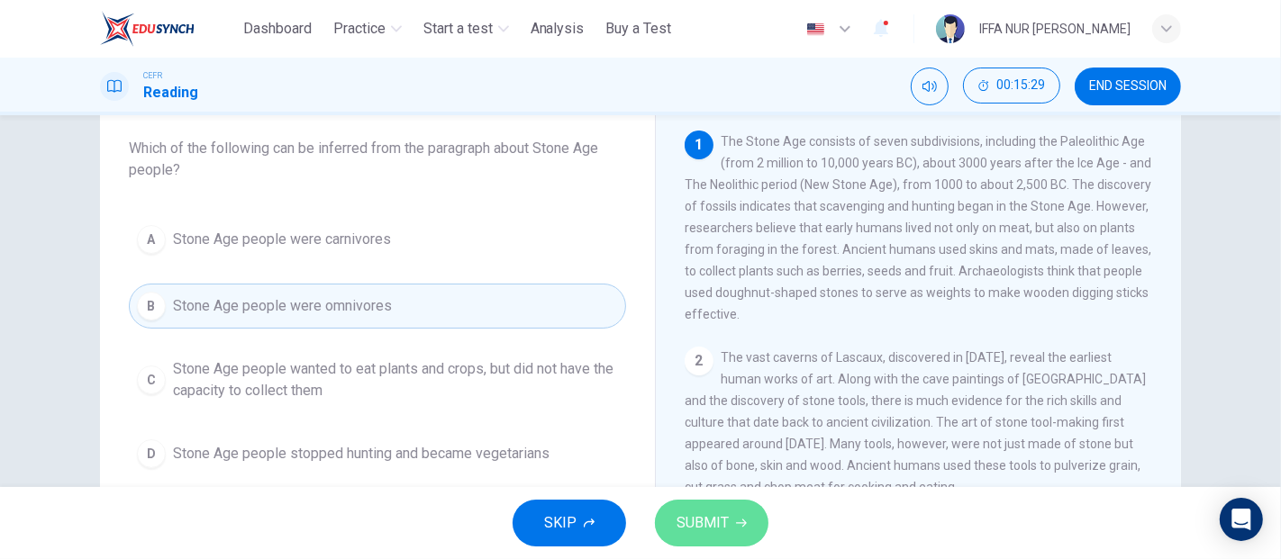
click at [744, 527] on icon "button" at bounding box center [741, 523] width 11 height 11
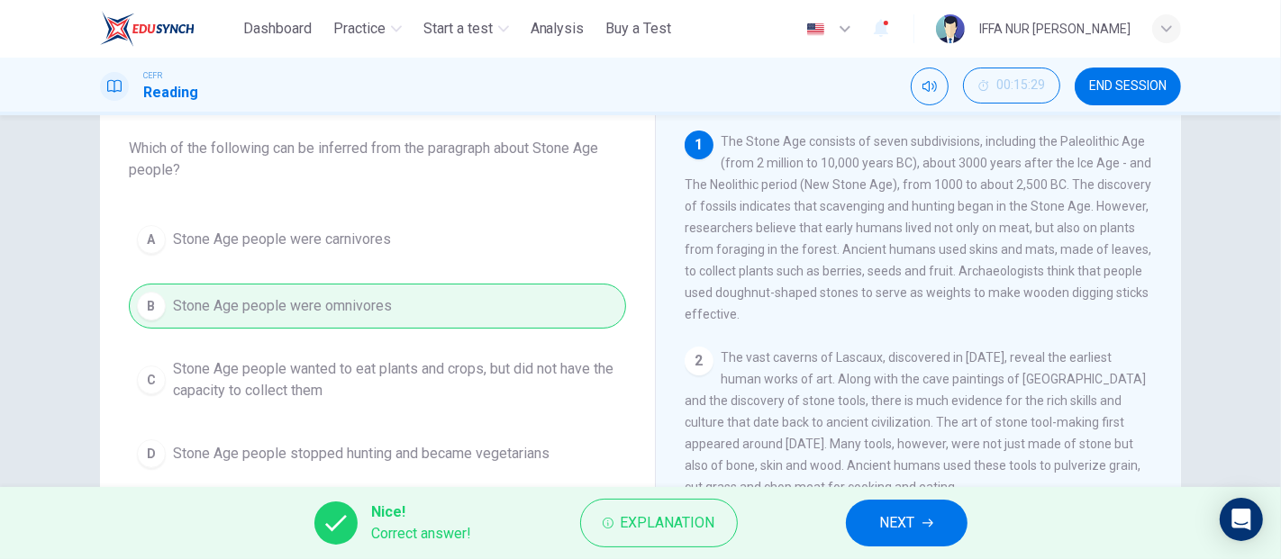
click at [883, 523] on span "NEXT" at bounding box center [897, 523] width 35 height 25
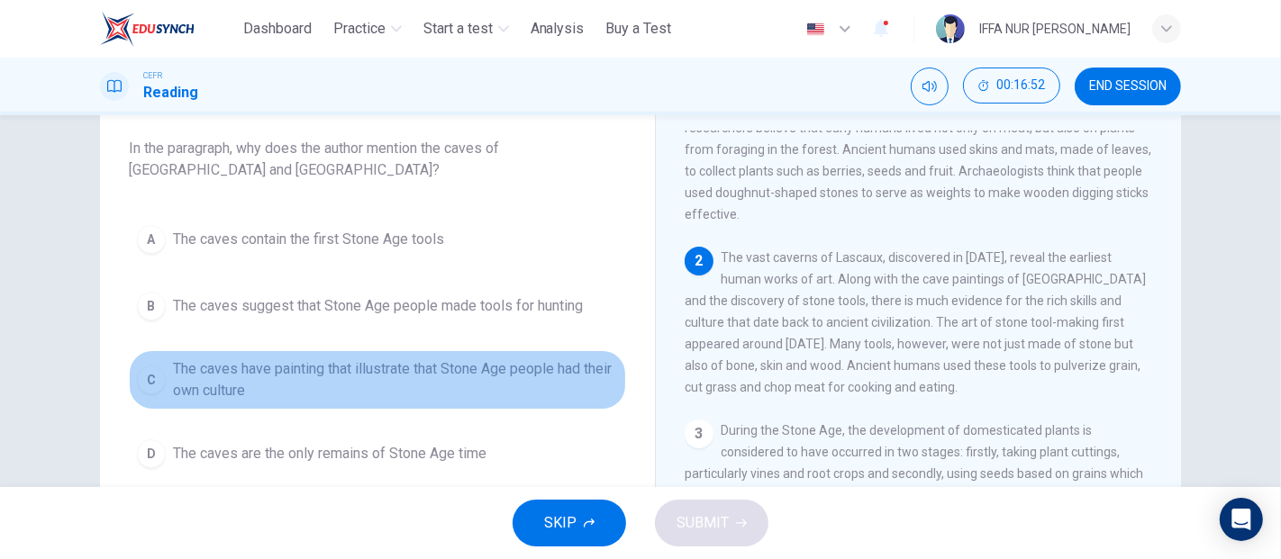
click at [326, 376] on span "The caves have painting that illustrate that Stone Age people had their own cul…" at bounding box center [395, 379] width 445 height 43
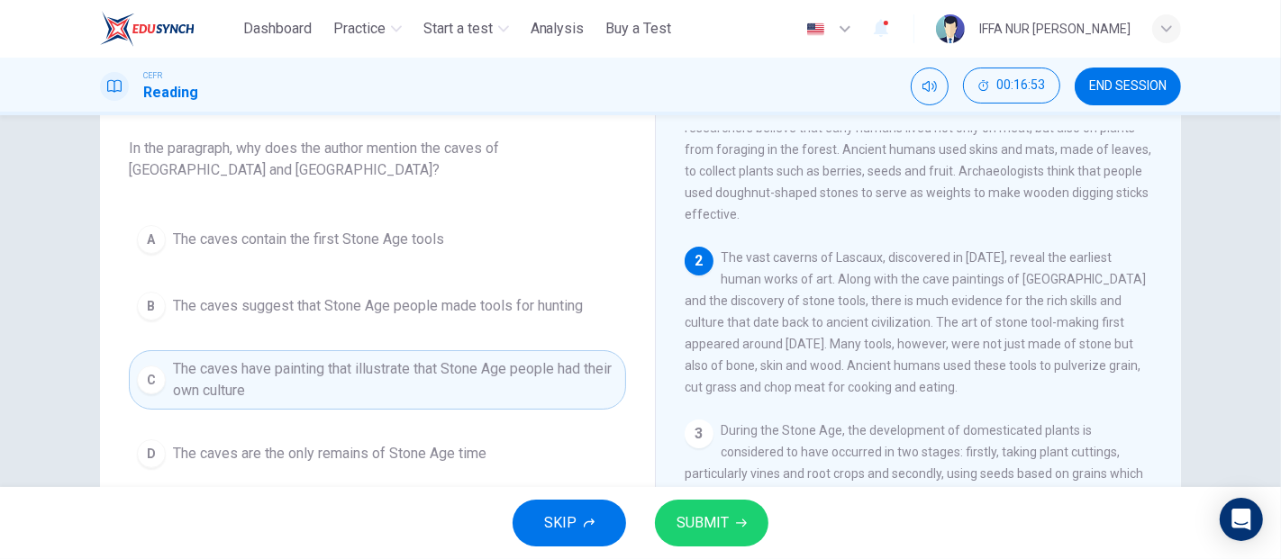
click at [708, 510] on button "SUBMIT" at bounding box center [711, 523] width 113 height 47
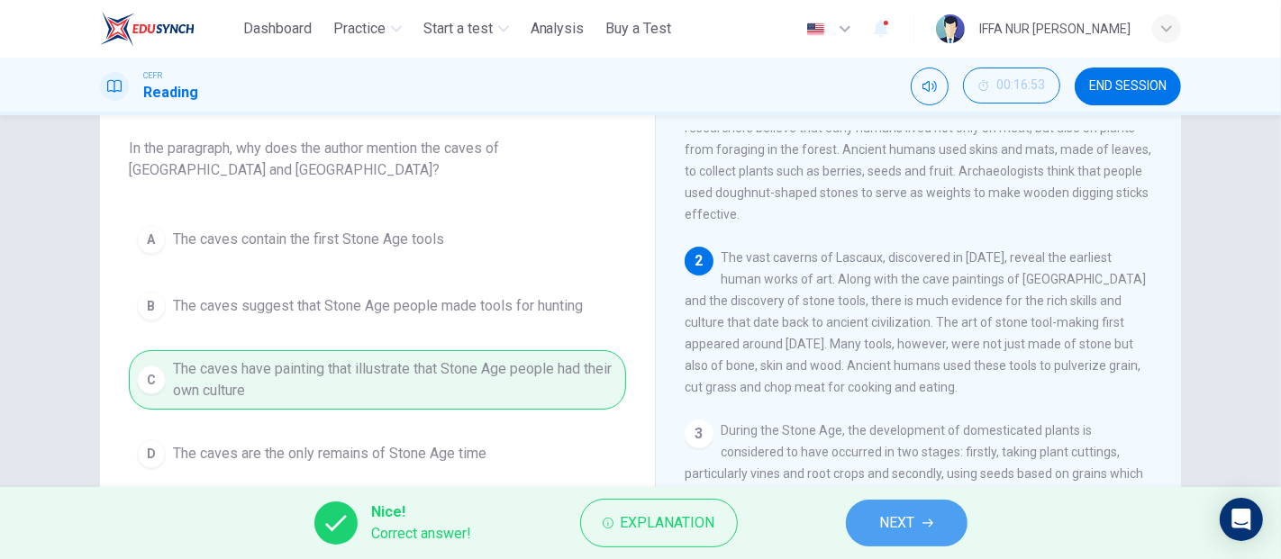
click at [882, 525] on span "NEXT" at bounding box center [897, 523] width 35 height 25
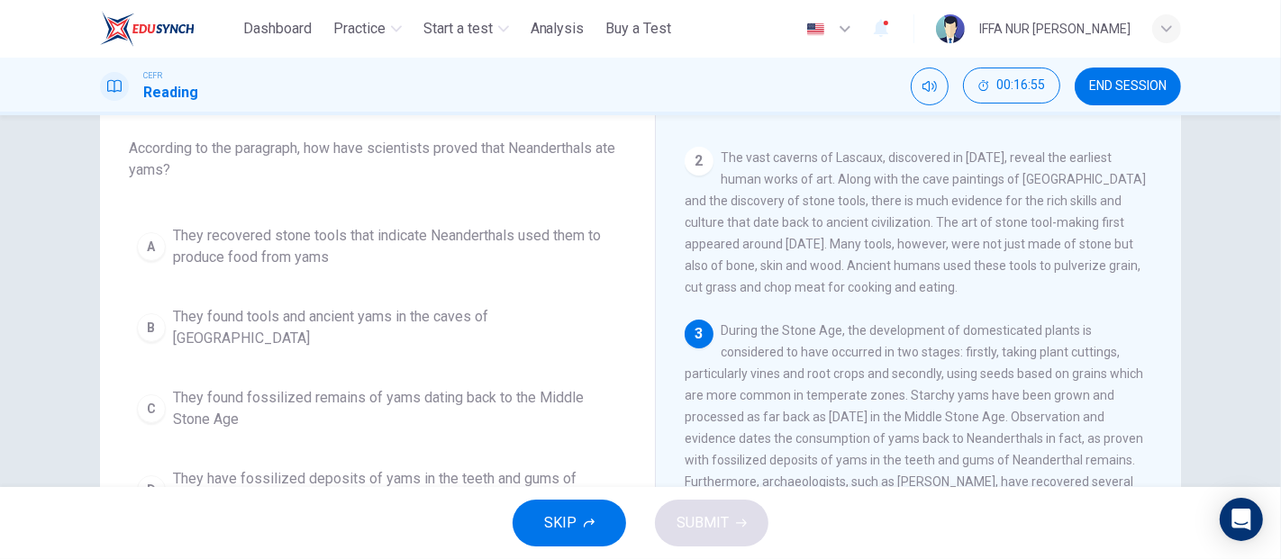
scroll to position [300, 0]
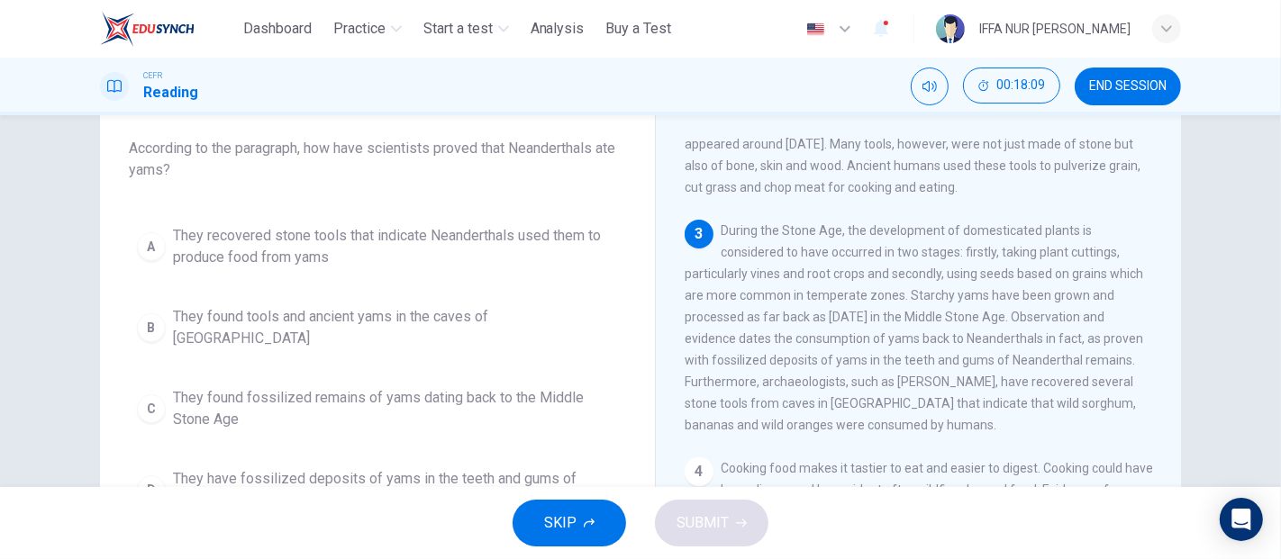
click at [368, 387] on span "They found fossilized remains of yams dating back to the Middle Stone Age" at bounding box center [395, 408] width 445 height 43
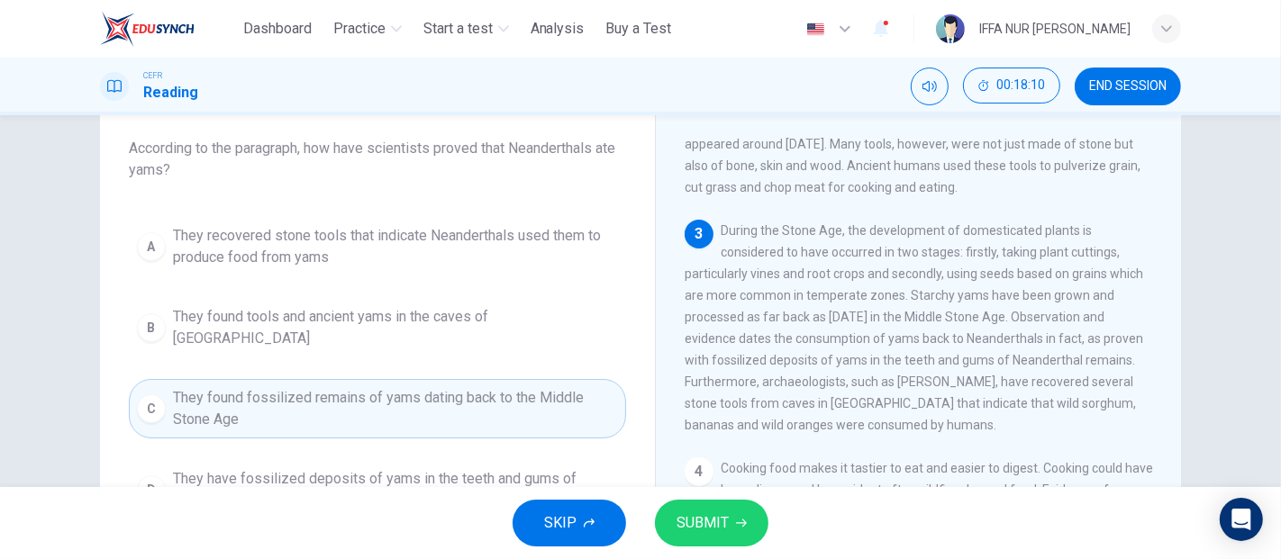
click at [711, 522] on span "SUBMIT" at bounding box center [702, 523] width 52 height 25
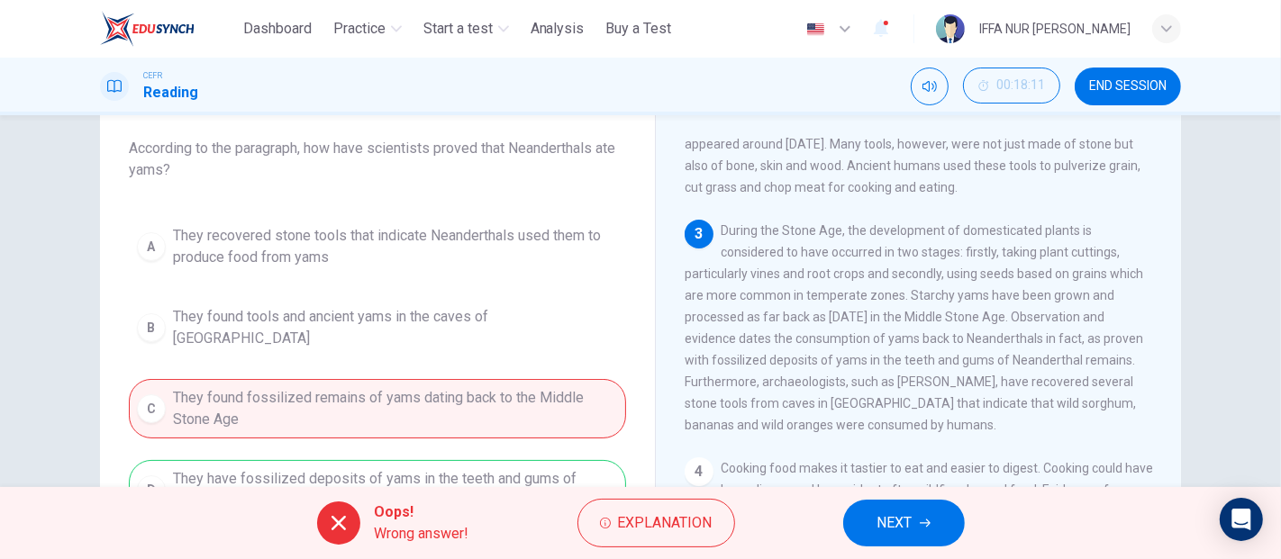
click at [917, 520] on button "NEXT" at bounding box center [904, 523] width 122 height 47
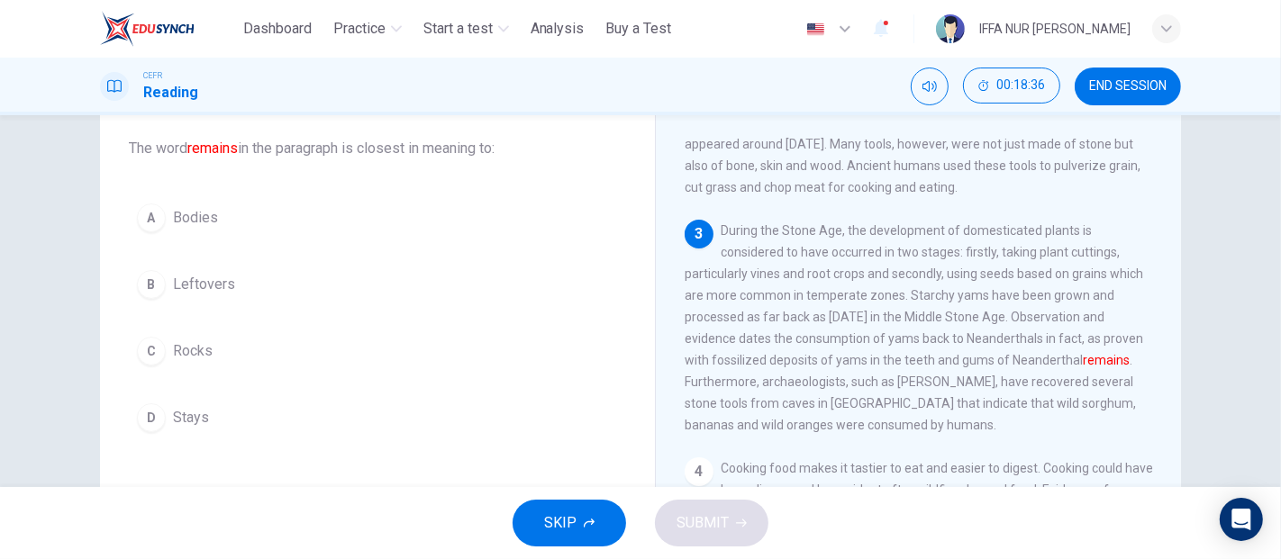
click at [190, 296] on button "B Leftovers" at bounding box center [377, 284] width 497 height 45
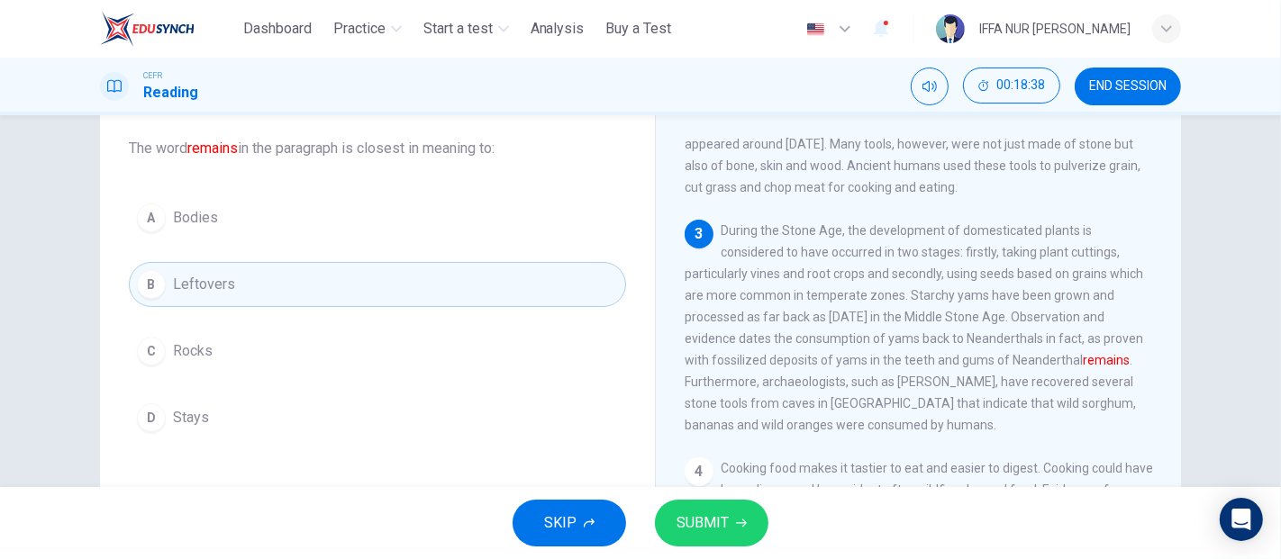
click at [730, 523] on button "SUBMIT" at bounding box center [711, 523] width 113 height 47
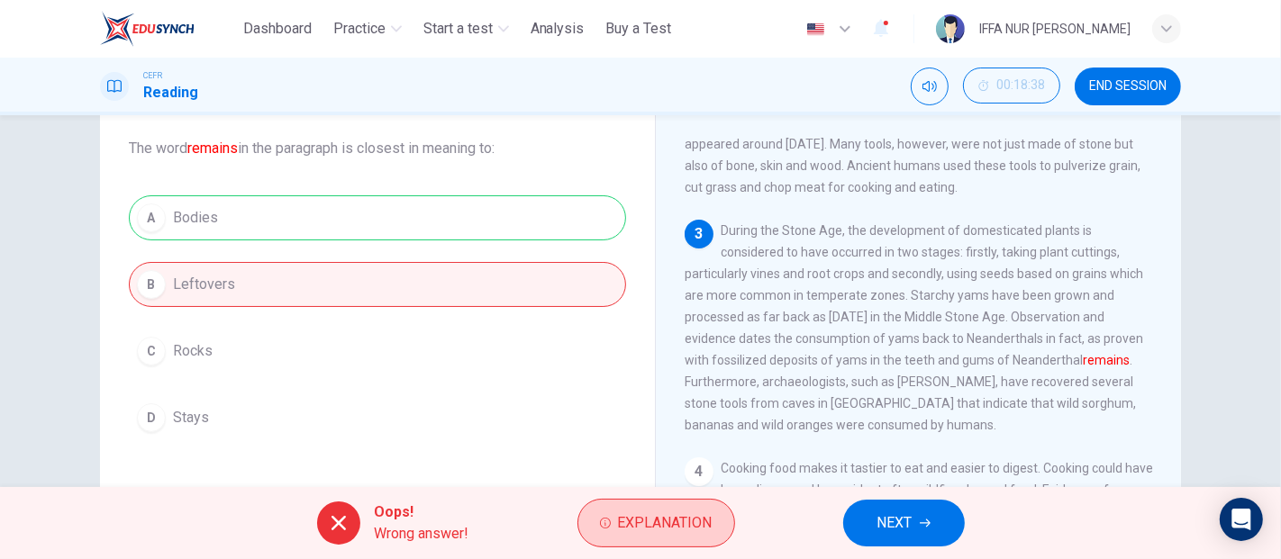
click at [648, 531] on span "Explanation" at bounding box center [665, 523] width 95 height 25
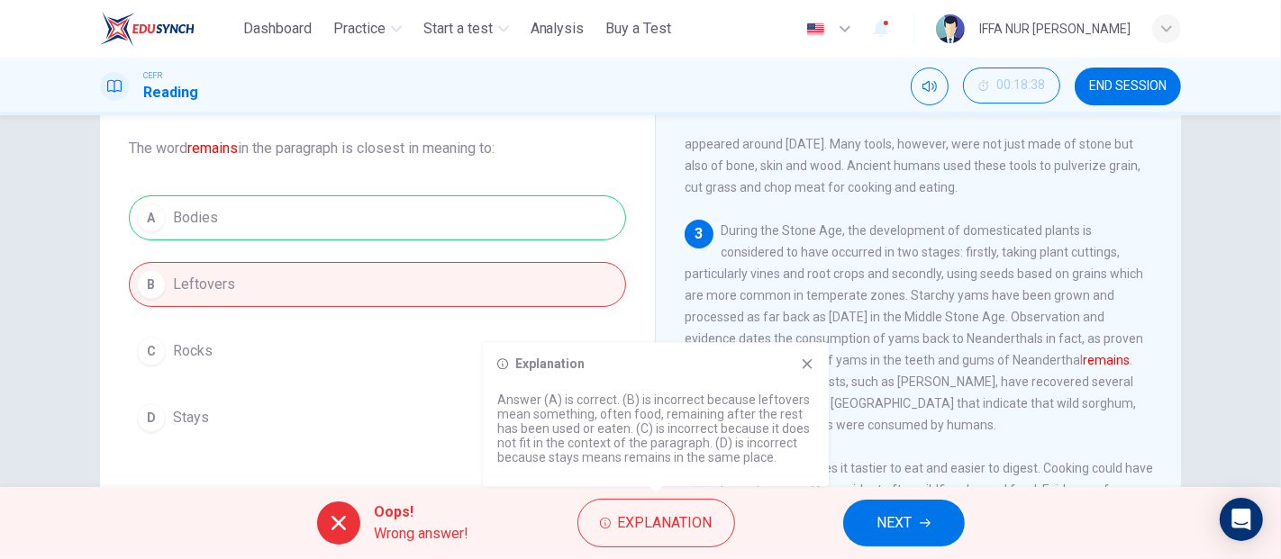
click at [808, 376] on div "Explanation Answer (A) is correct. (B) is incorrect because leftovers mean some…" at bounding box center [656, 414] width 346 height 144
click at [808, 367] on icon at bounding box center [807, 364] width 14 height 14
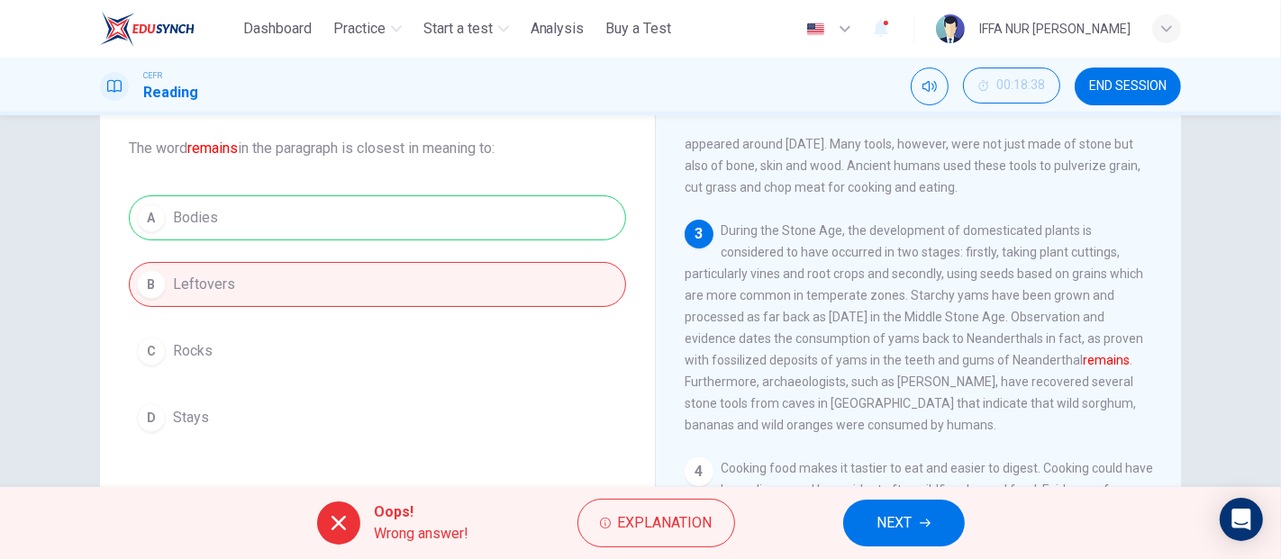
click at [906, 526] on span "NEXT" at bounding box center [894, 523] width 35 height 25
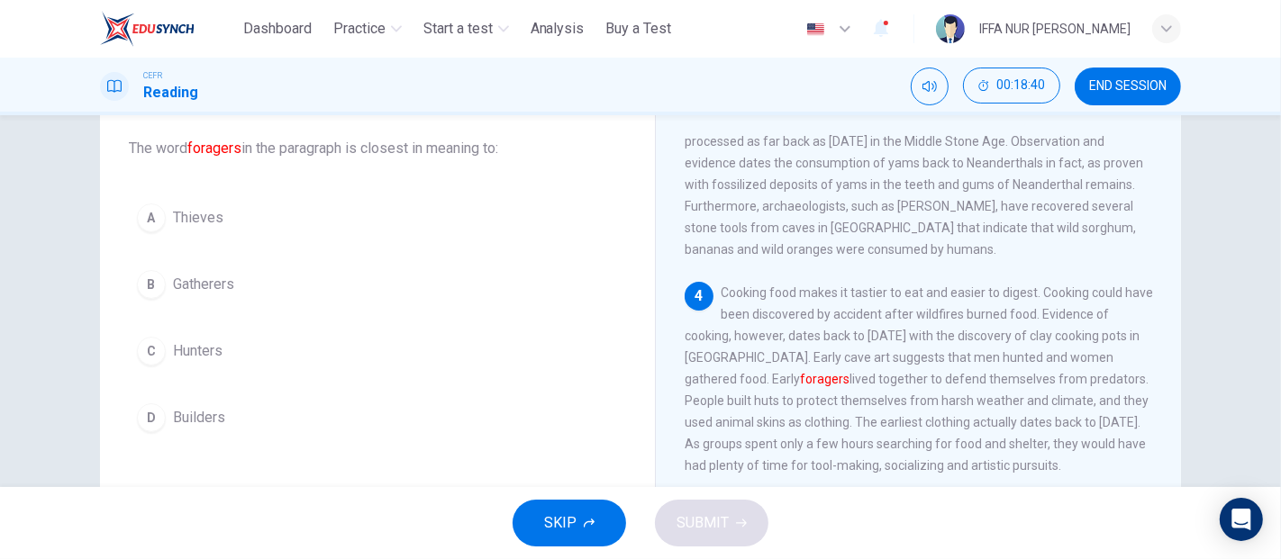
scroll to position [500, 0]
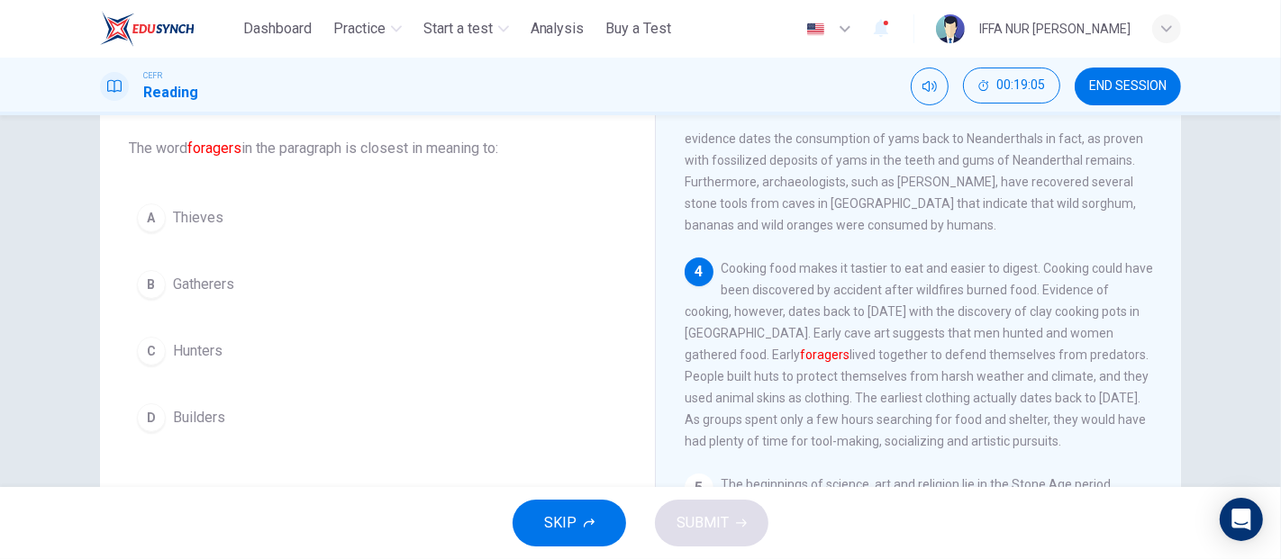
click at [205, 352] on span "Hunters" at bounding box center [198, 351] width 50 height 22
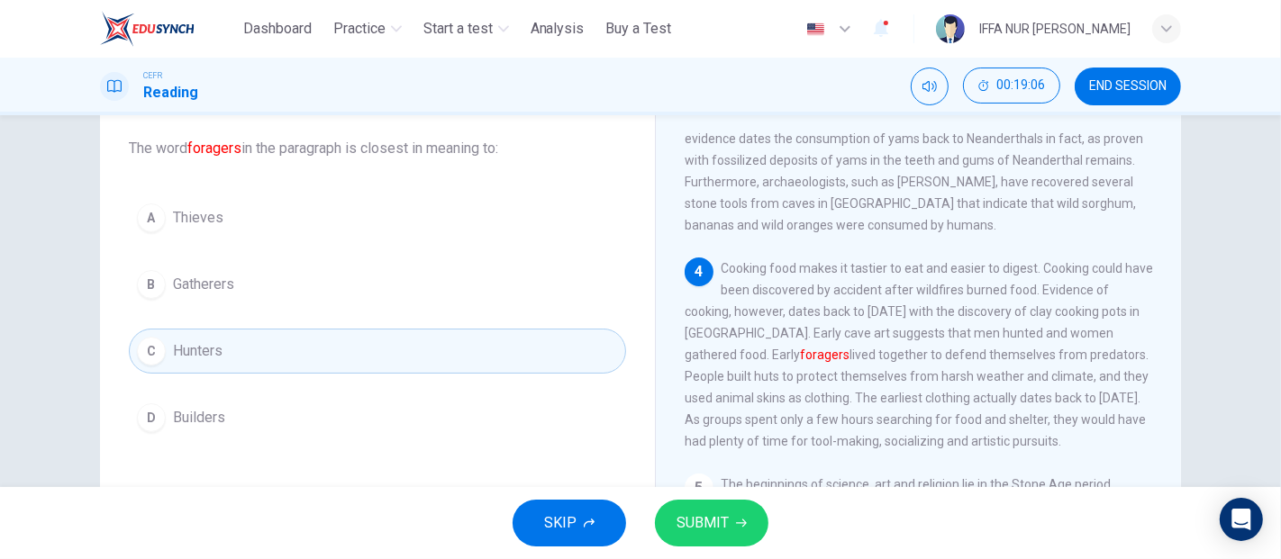
click at [747, 523] on button "SUBMIT" at bounding box center [711, 523] width 113 height 47
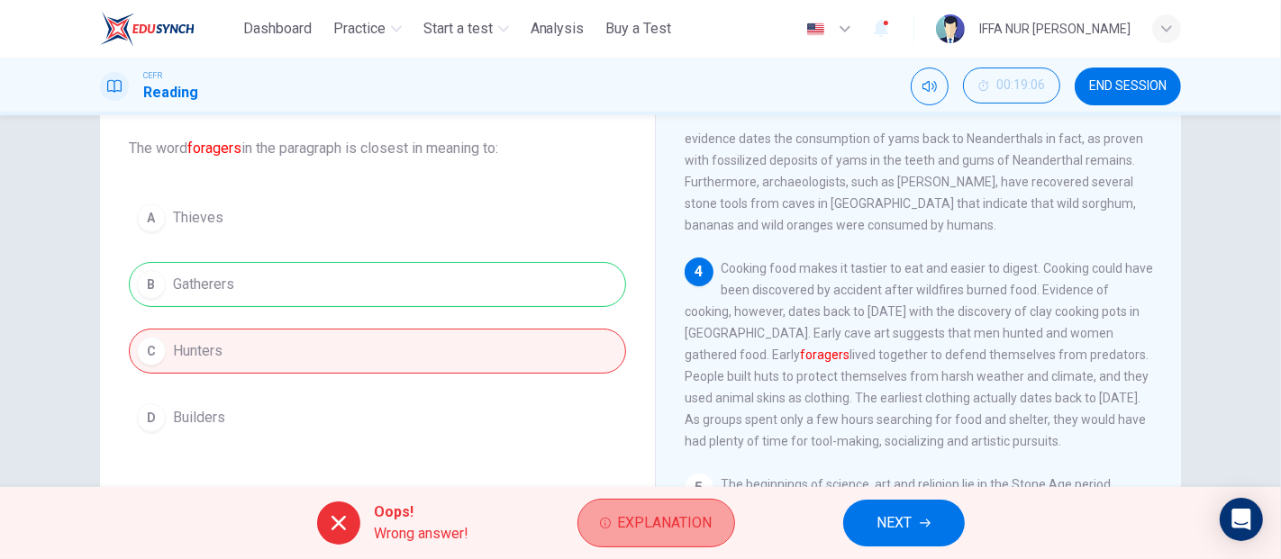
click at [668, 510] on button "Explanation" at bounding box center [656, 523] width 158 height 49
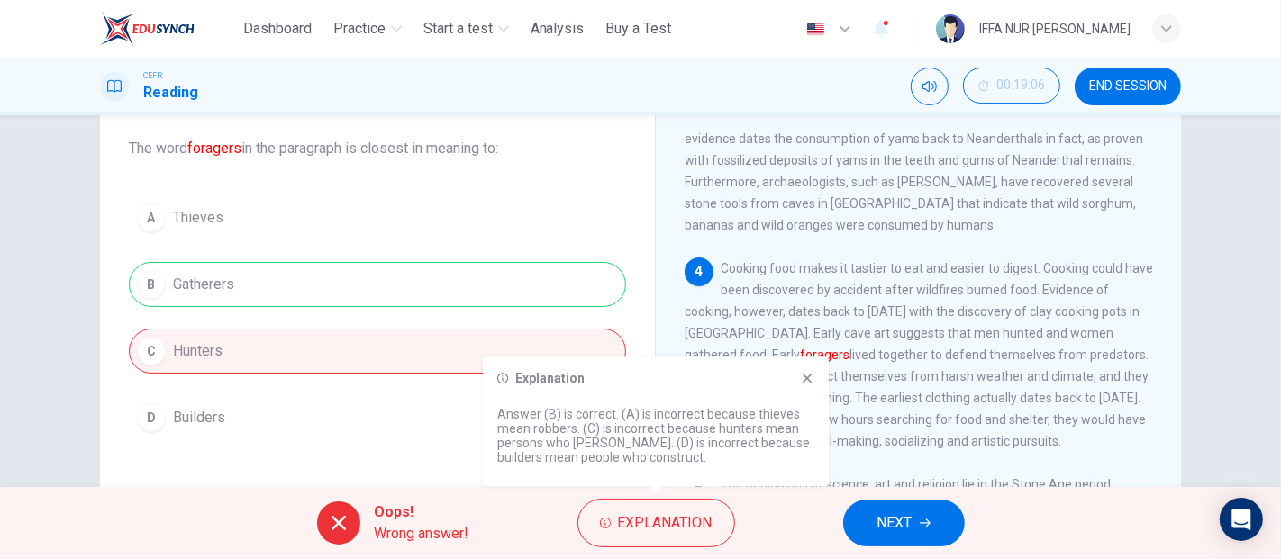
click at [811, 385] on div "Explanation Answer (B) is correct. (A) is incorrect because thieves mean robber…" at bounding box center [656, 422] width 346 height 130
click at [820, 374] on div "Explanation Answer (B) is correct. (A) is incorrect because thieves mean robber…" at bounding box center [656, 422] width 346 height 130
click at [808, 376] on icon at bounding box center [807, 378] width 14 height 14
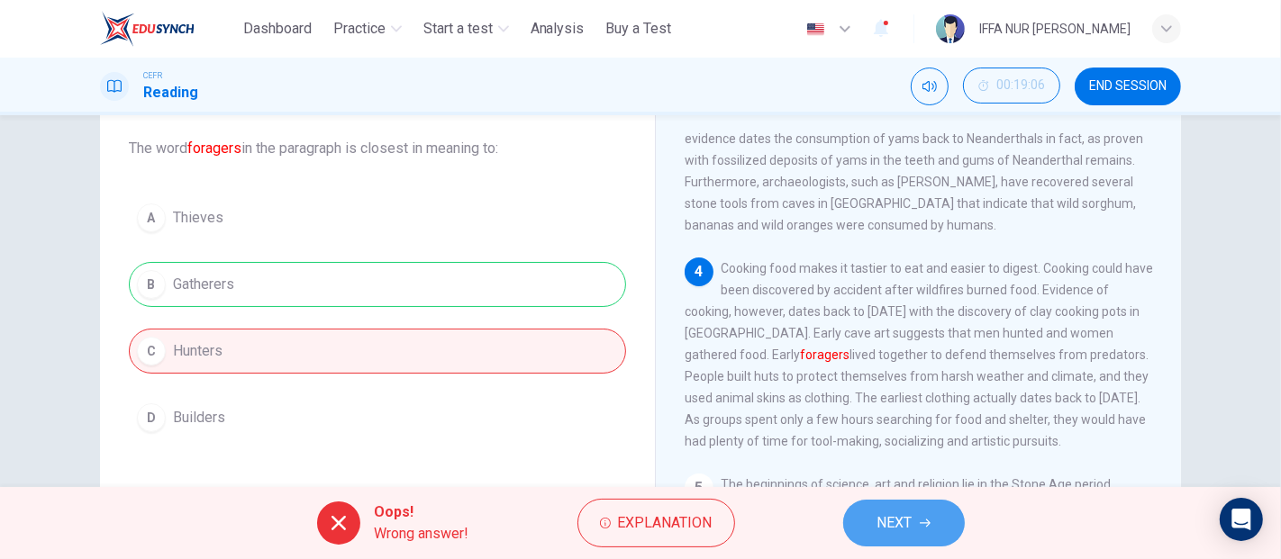
click at [881, 520] on span "NEXT" at bounding box center [894, 523] width 35 height 25
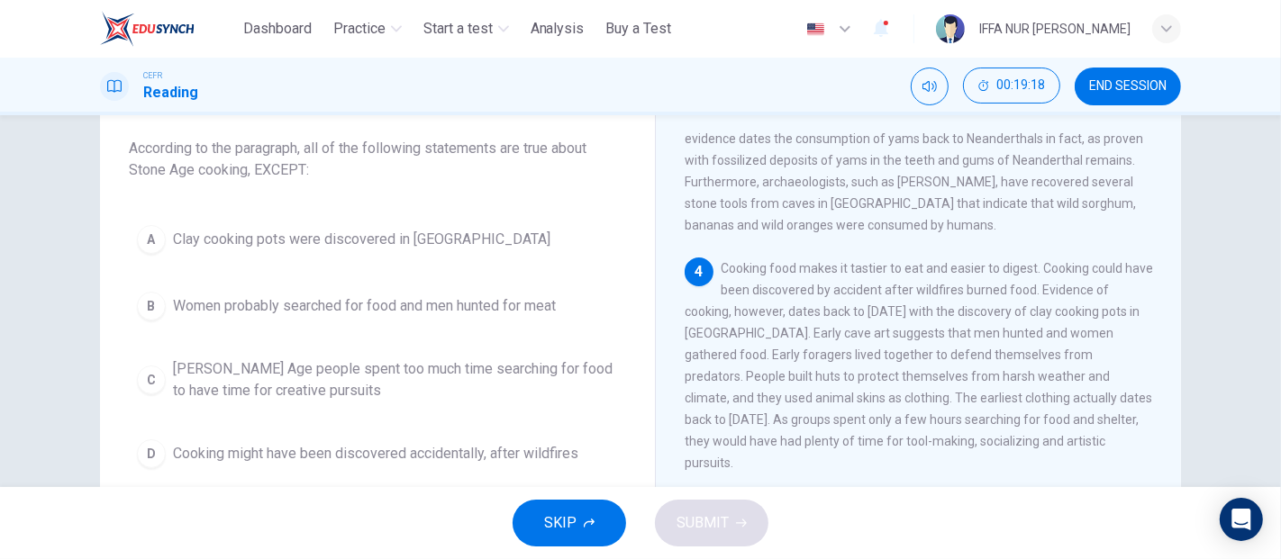
click at [376, 312] on span "Women probably searched for food and men hunted for meat" at bounding box center [364, 306] width 383 height 22
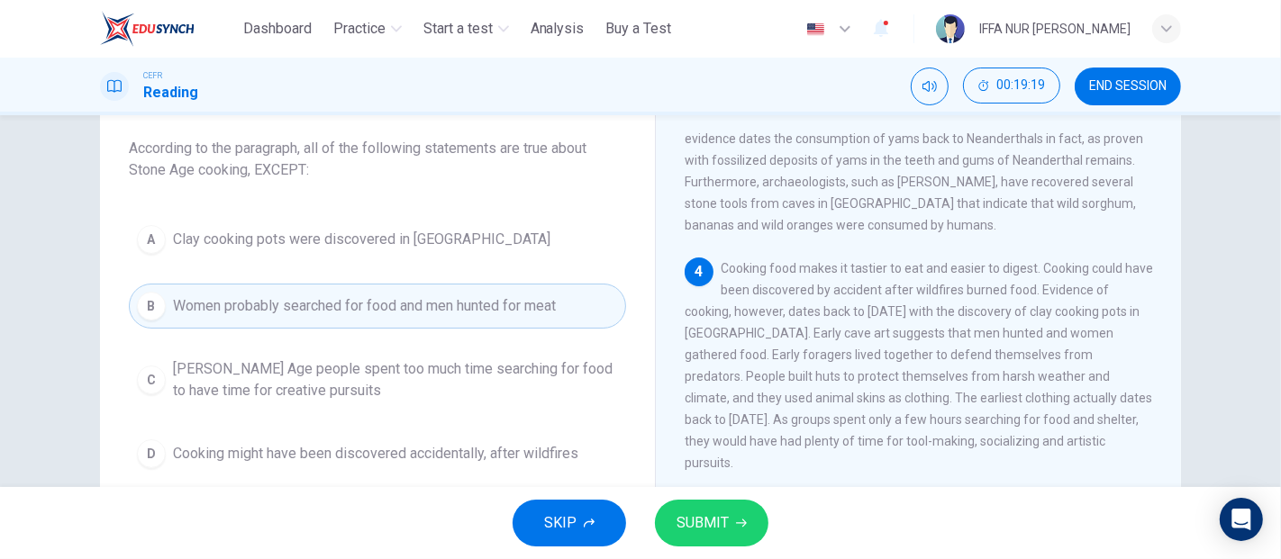
click at [703, 520] on span "SUBMIT" at bounding box center [702, 523] width 52 height 25
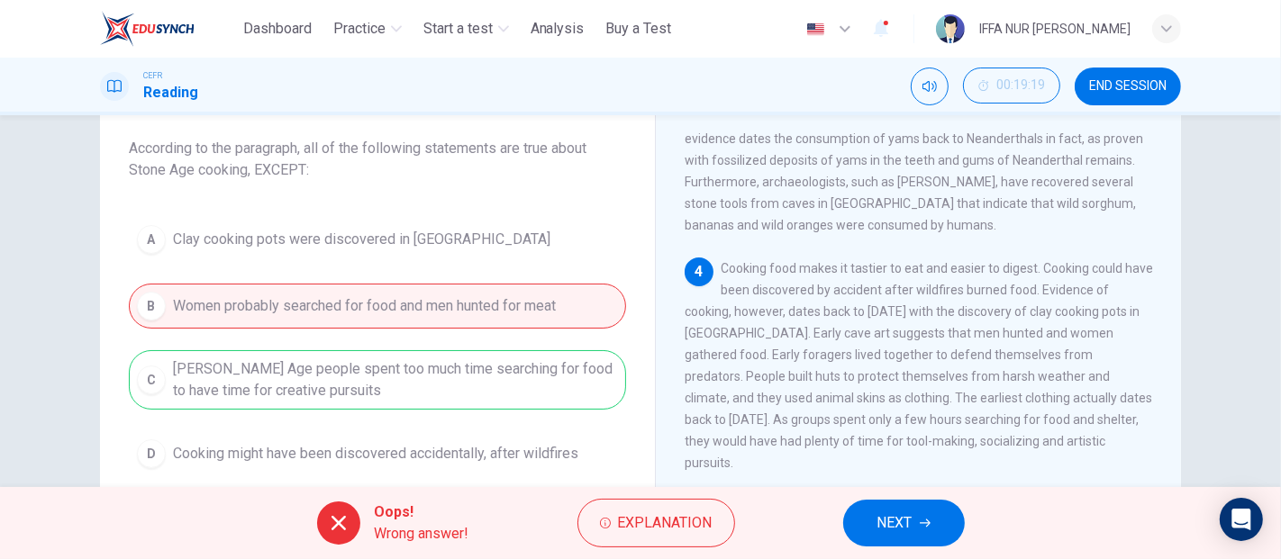
scroll to position [600, 0]
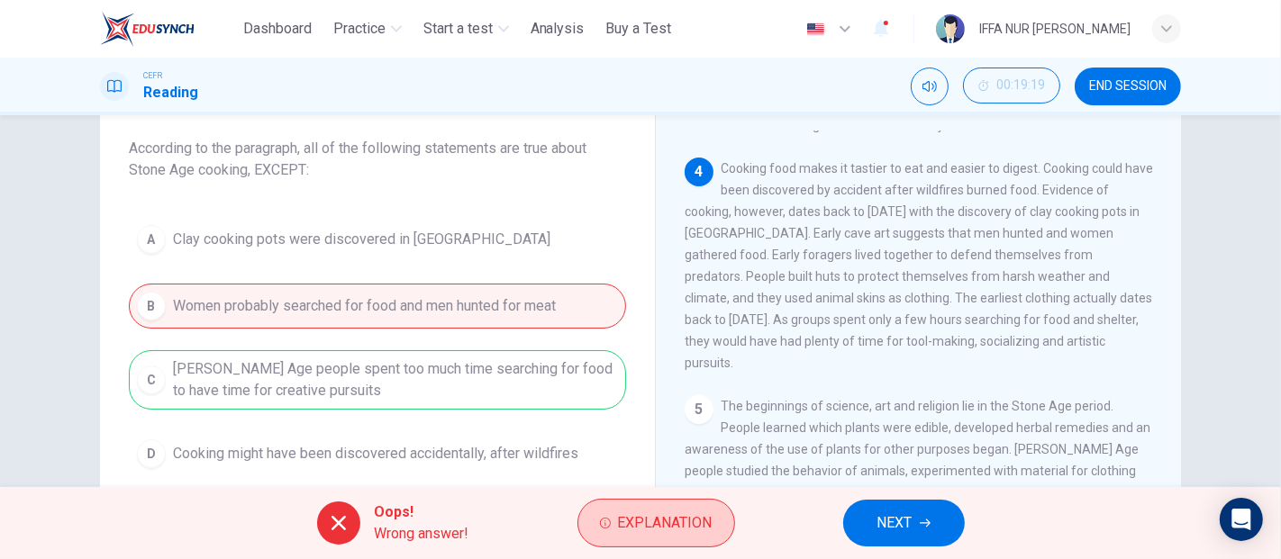
click at [655, 514] on span "Explanation" at bounding box center [665, 523] width 95 height 25
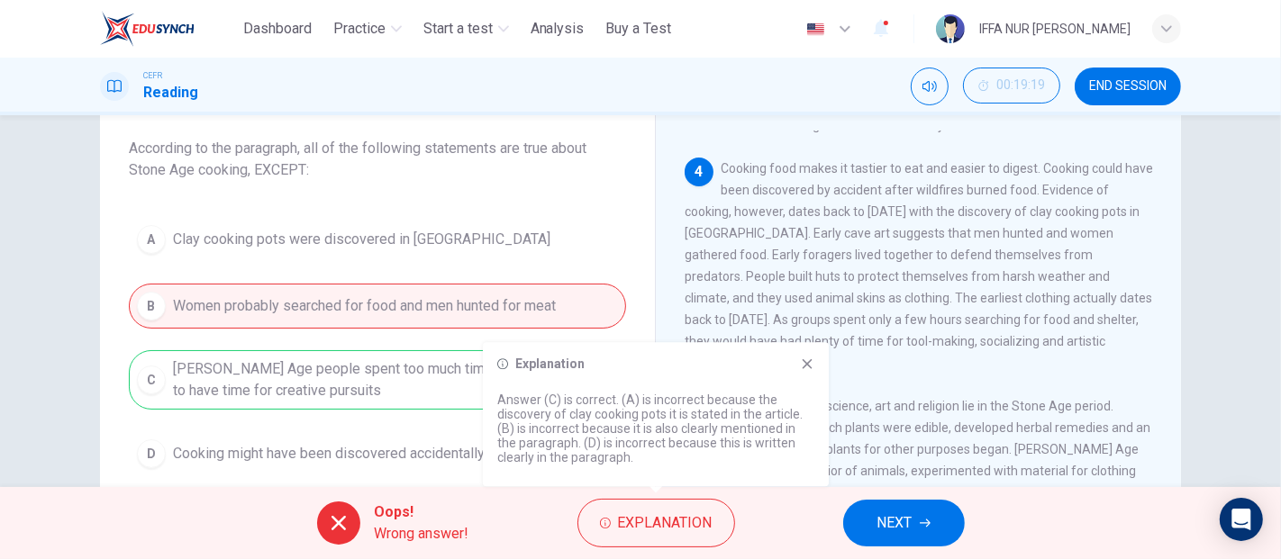
click at [807, 358] on icon at bounding box center [807, 364] width 14 height 14
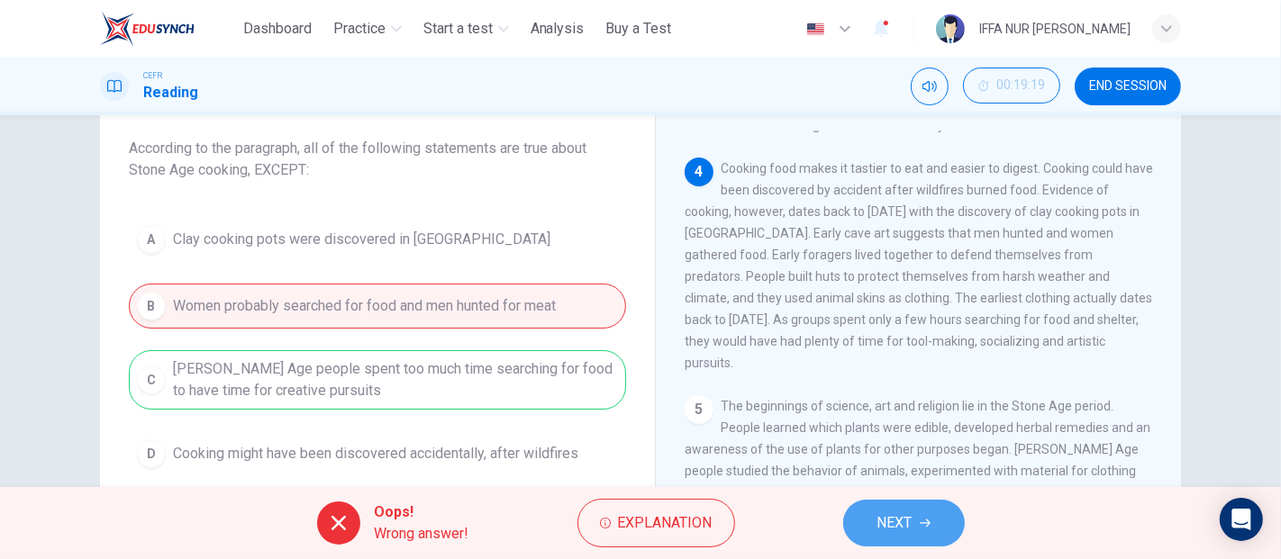
click at [917, 529] on button "NEXT" at bounding box center [904, 523] width 122 height 47
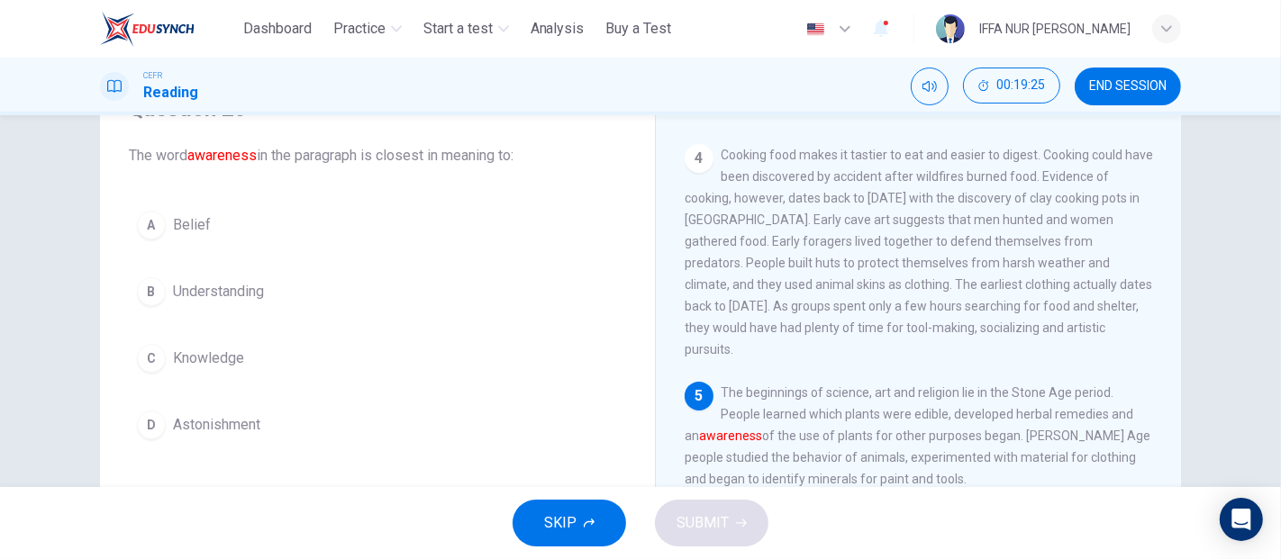
scroll to position [95, 0]
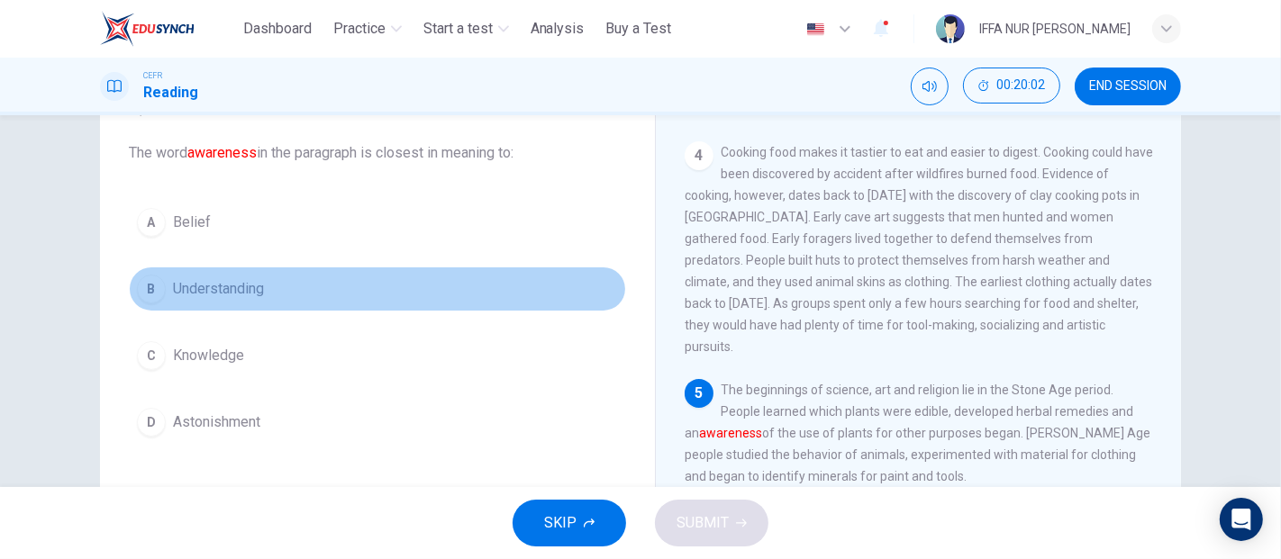
click at [240, 288] on span "Understanding" at bounding box center [218, 289] width 91 height 22
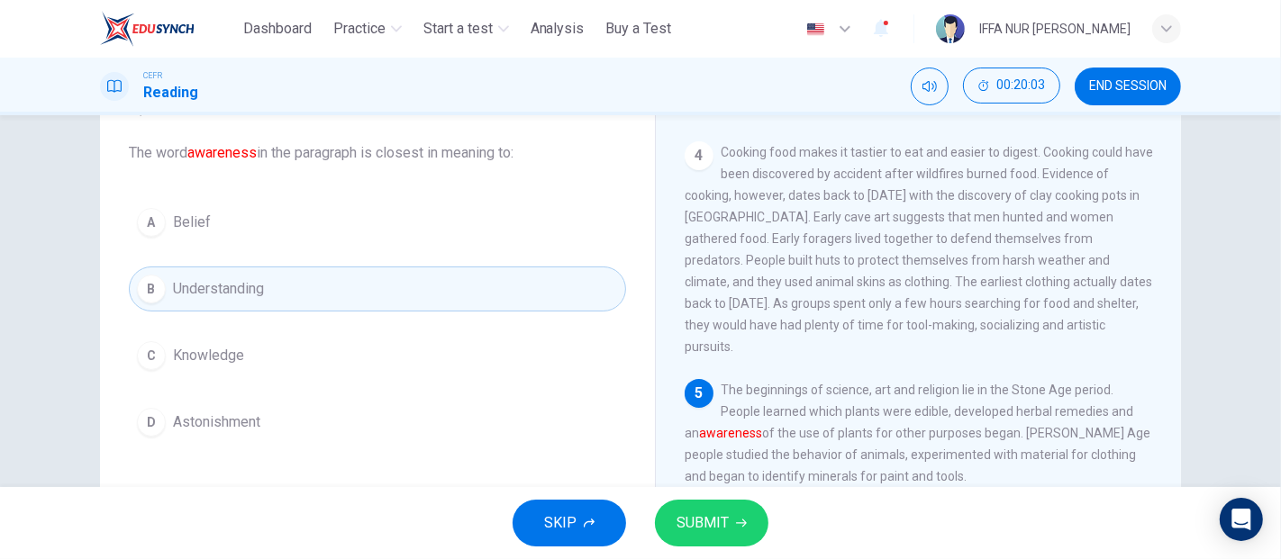
click at [688, 533] on span "SUBMIT" at bounding box center [702, 523] width 52 height 25
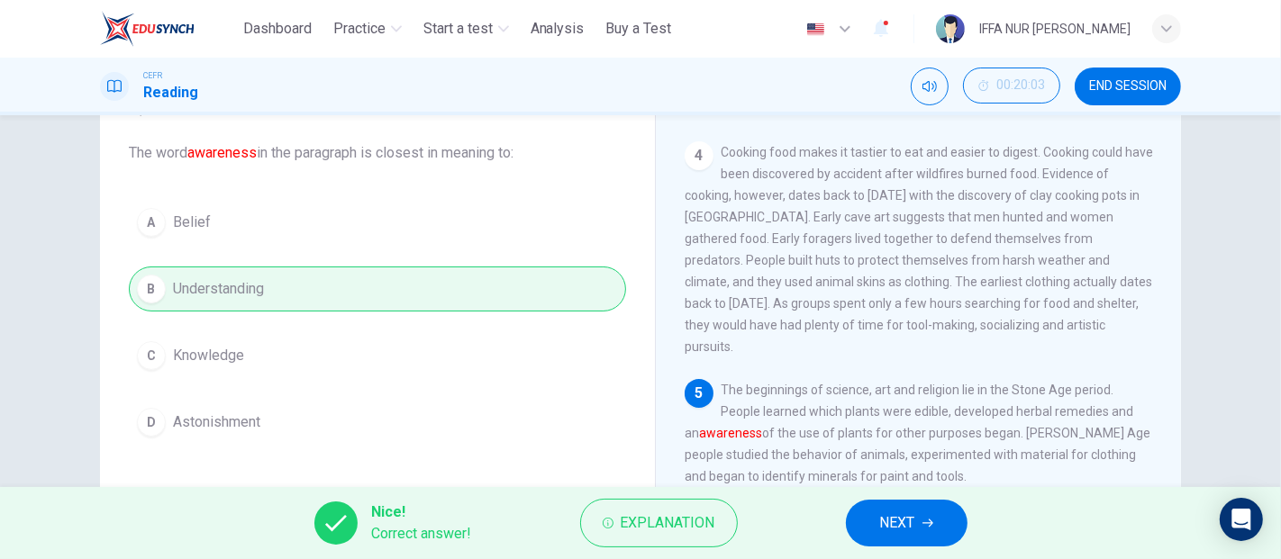
click at [872, 533] on button "NEXT" at bounding box center [907, 523] width 122 height 47
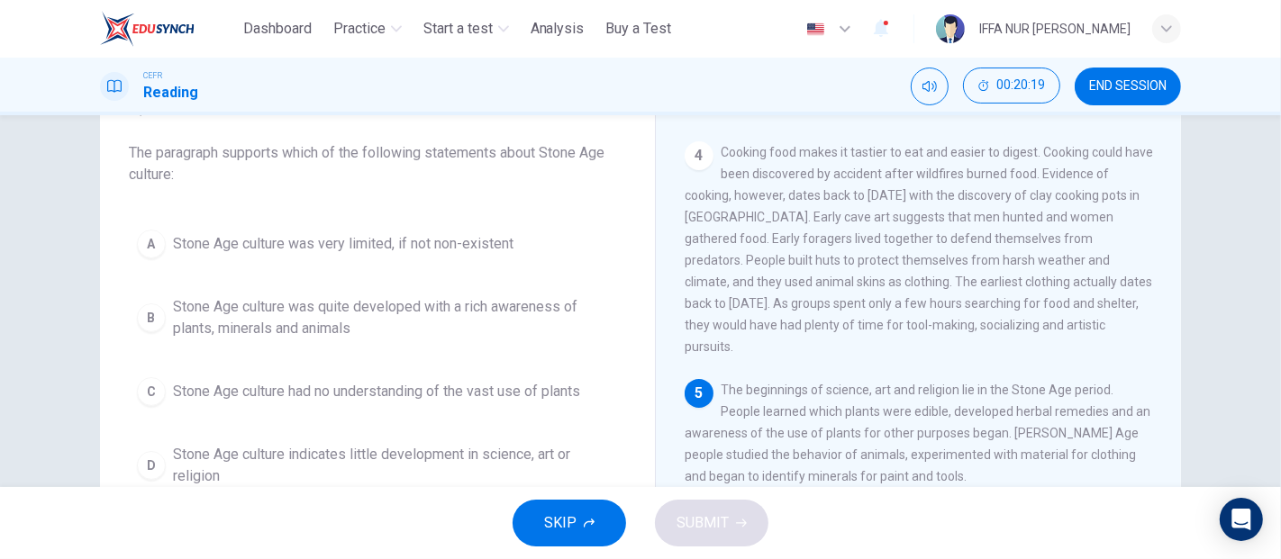
click at [470, 318] on span "Stone Age culture was quite developed with a rich awareness of plants, minerals…" at bounding box center [395, 317] width 445 height 43
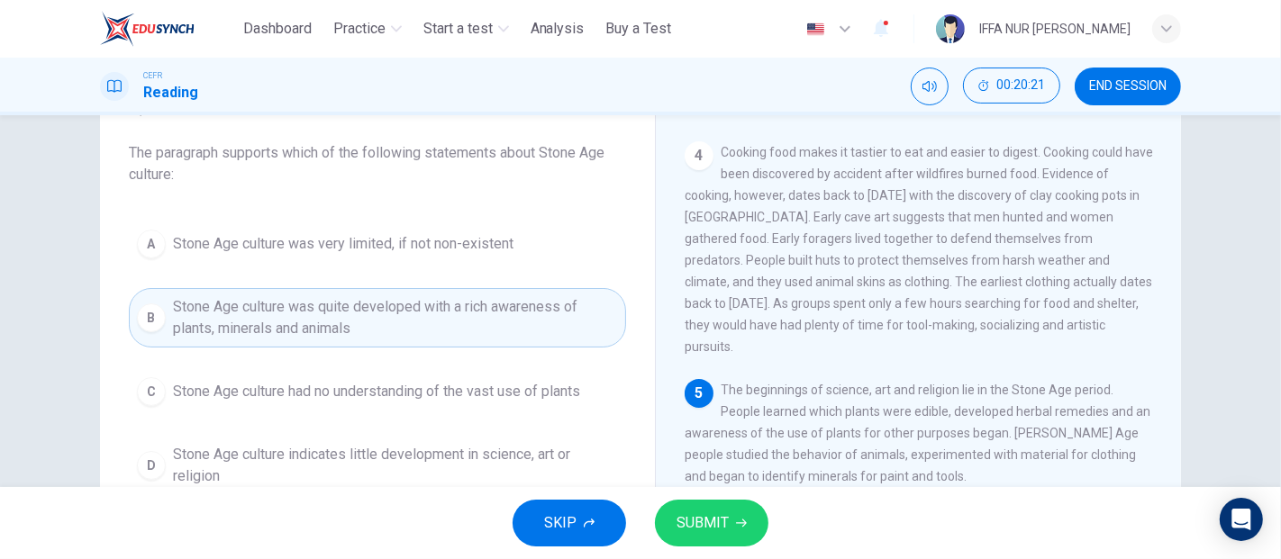
click at [681, 531] on span "SUBMIT" at bounding box center [702, 523] width 52 height 25
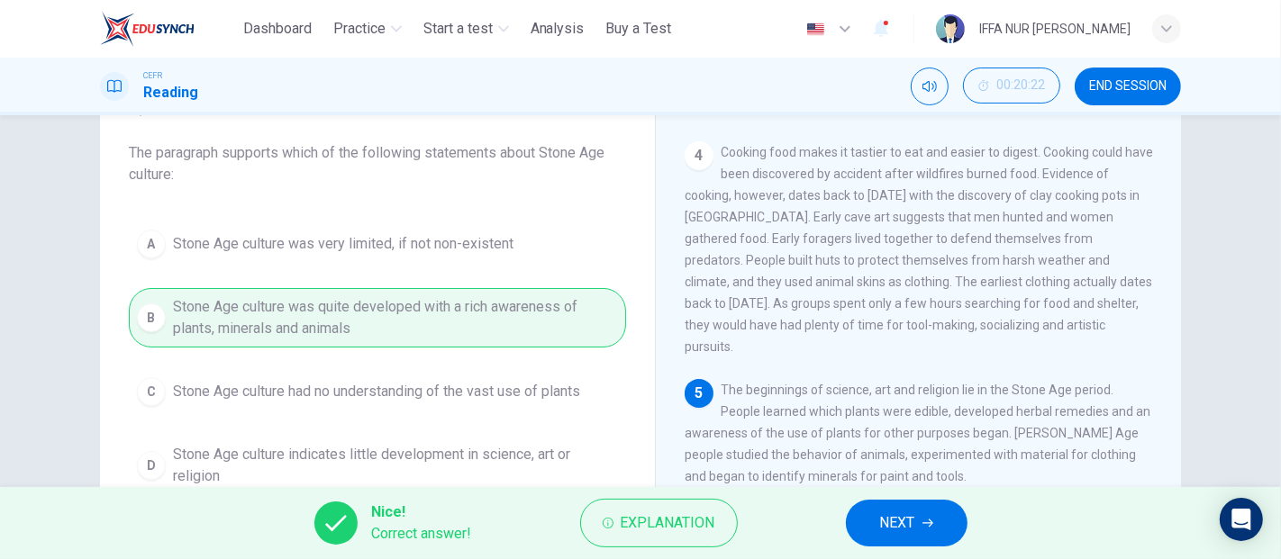
click at [908, 531] on span "NEXT" at bounding box center [897, 523] width 35 height 25
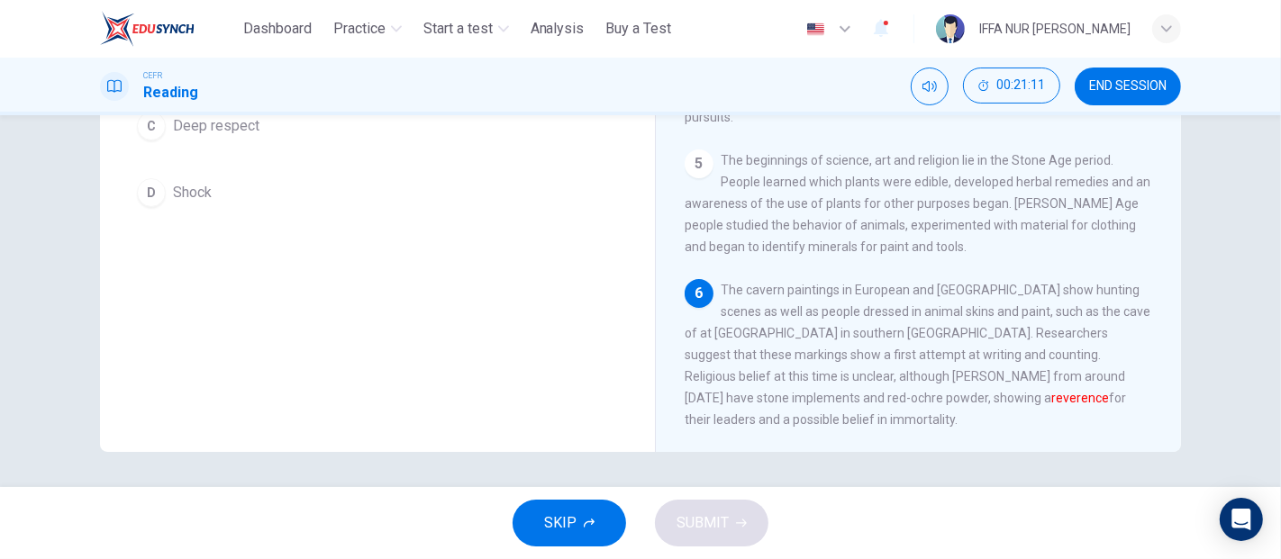
scroll to position [125, 0]
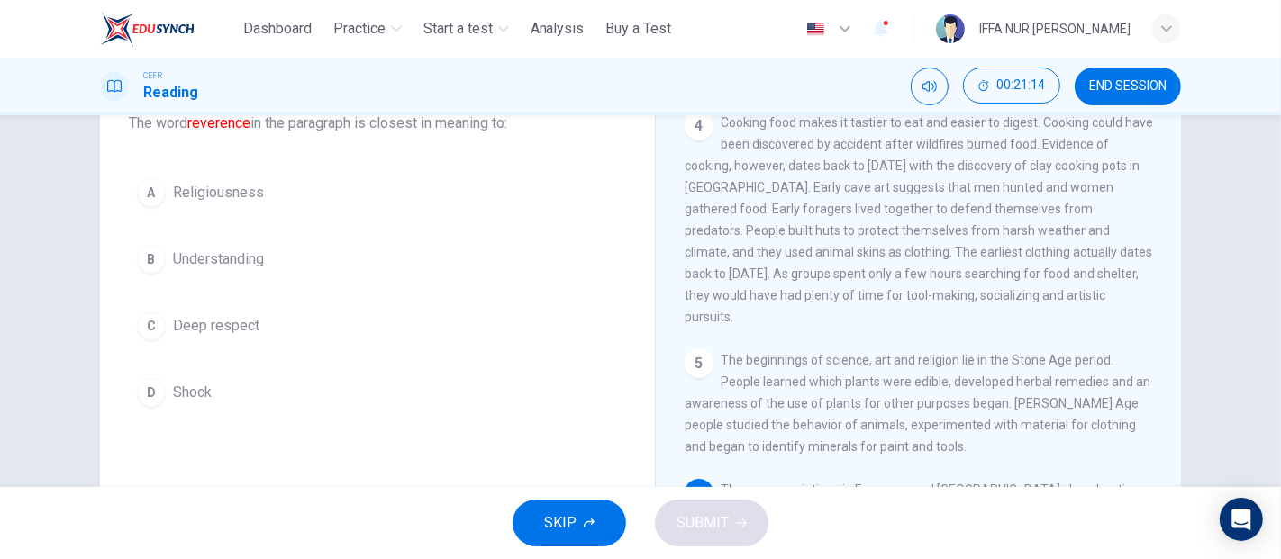
click at [202, 336] on button "C Deep respect" at bounding box center [377, 326] width 497 height 45
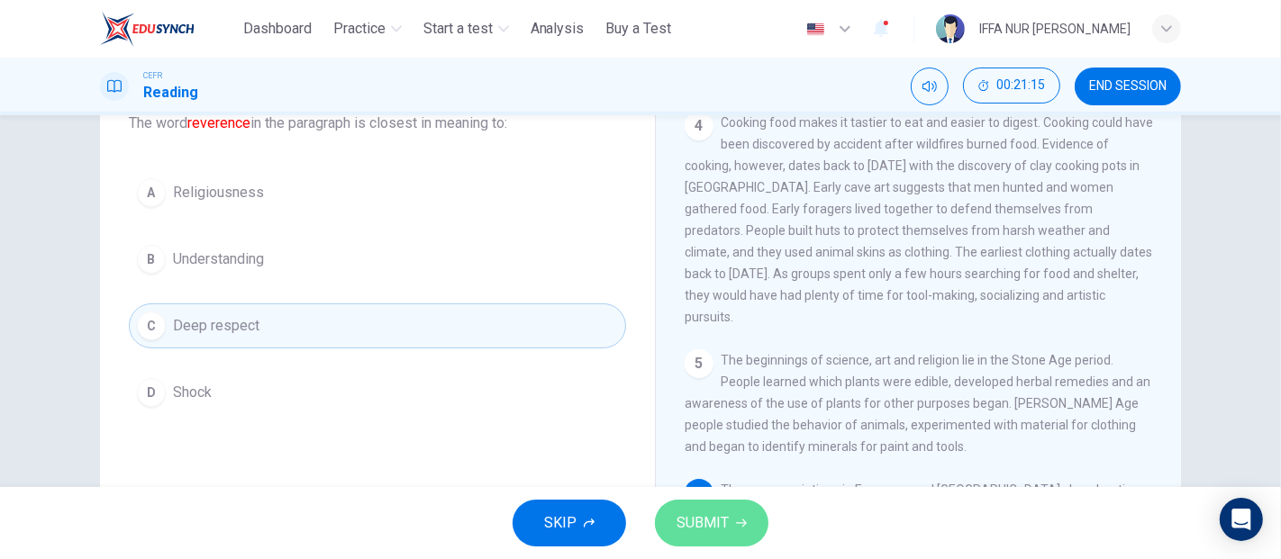
click at [730, 523] on button "SUBMIT" at bounding box center [711, 523] width 113 height 47
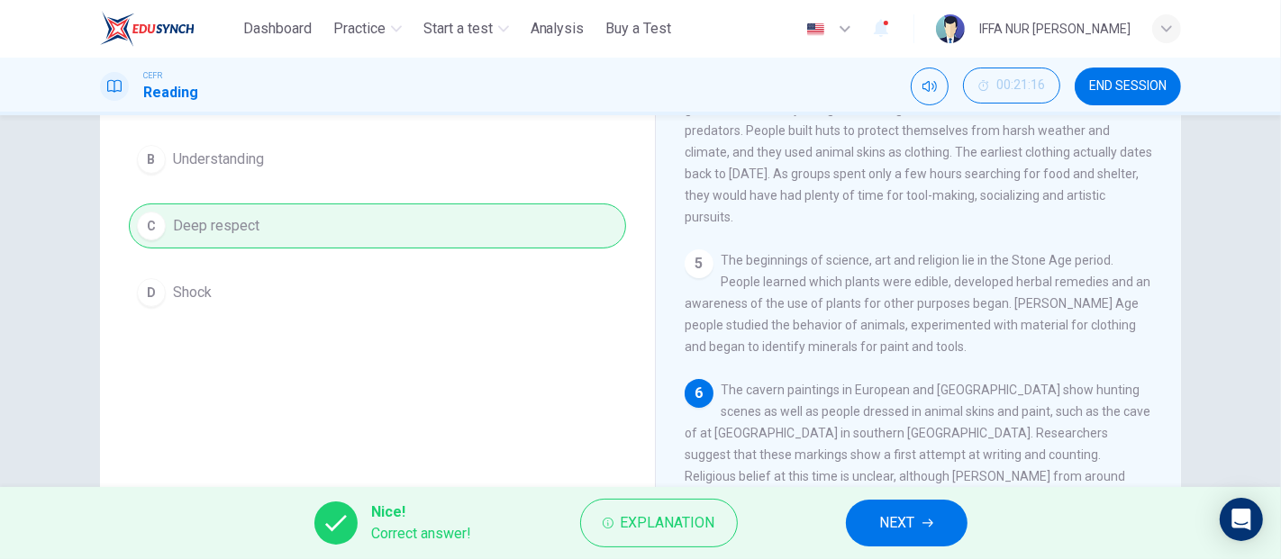
click at [937, 532] on button "NEXT" at bounding box center [907, 523] width 122 height 47
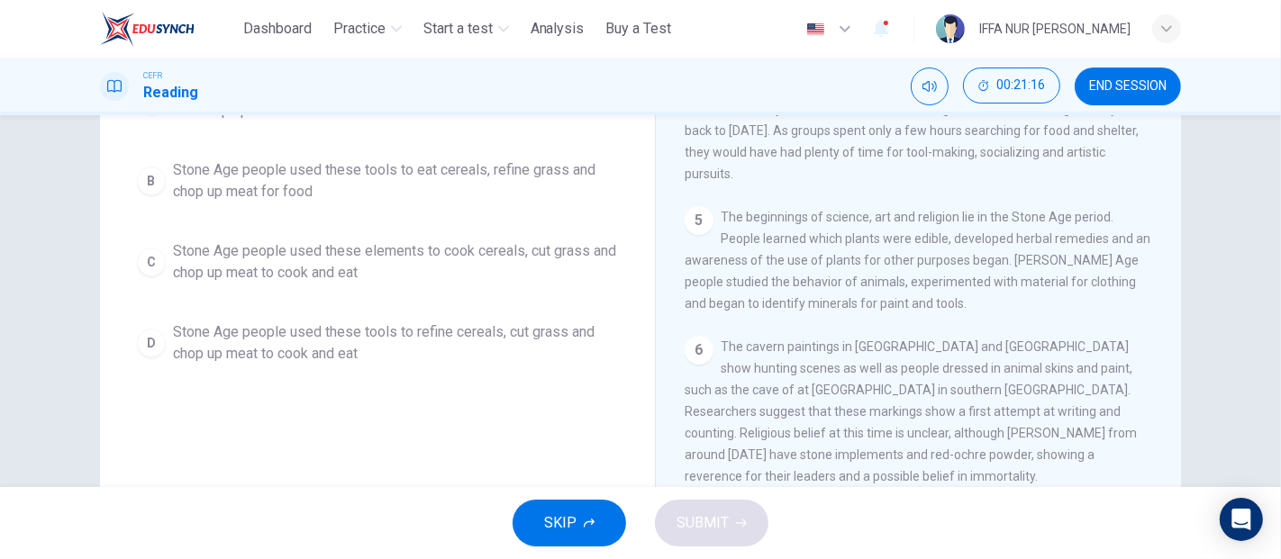
scroll to position [222, 0]
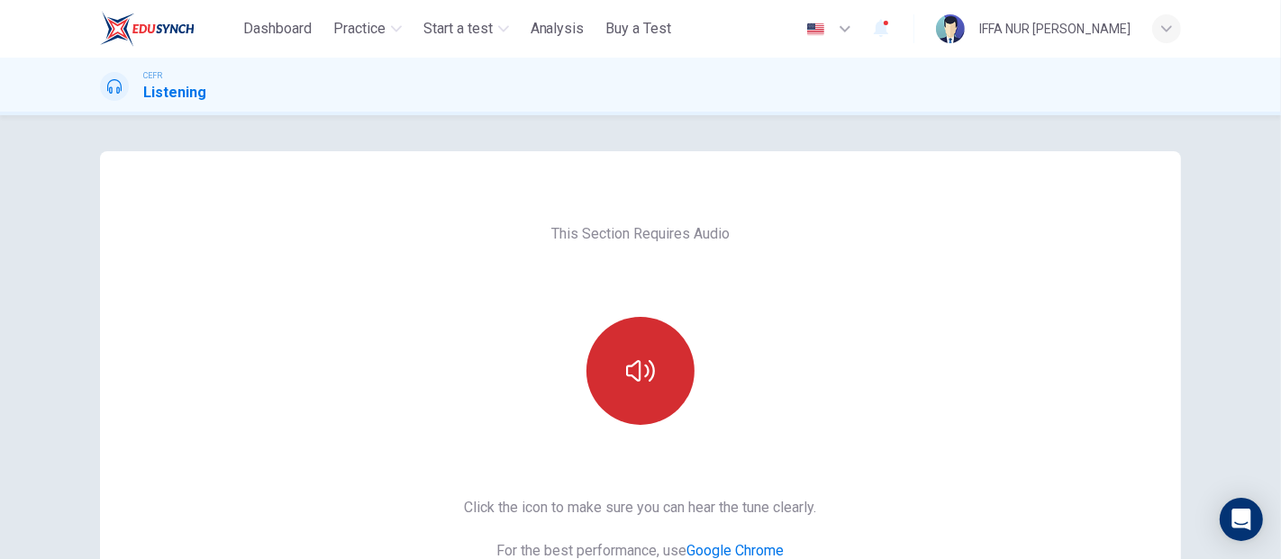
click at [639, 357] on icon "button" at bounding box center [640, 371] width 29 height 29
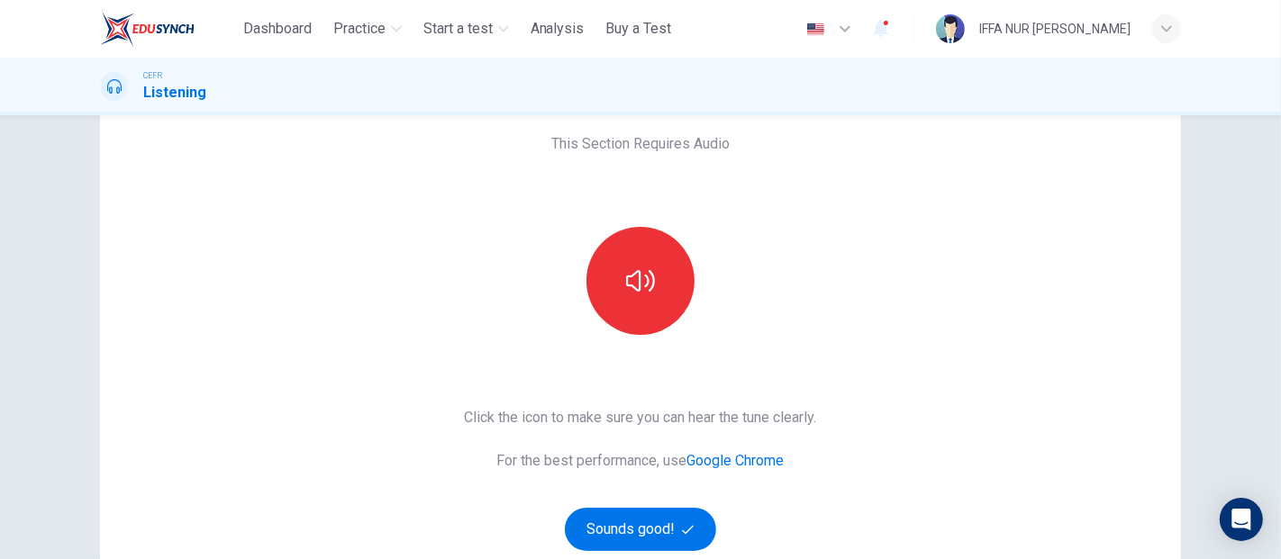
scroll to position [311, 0]
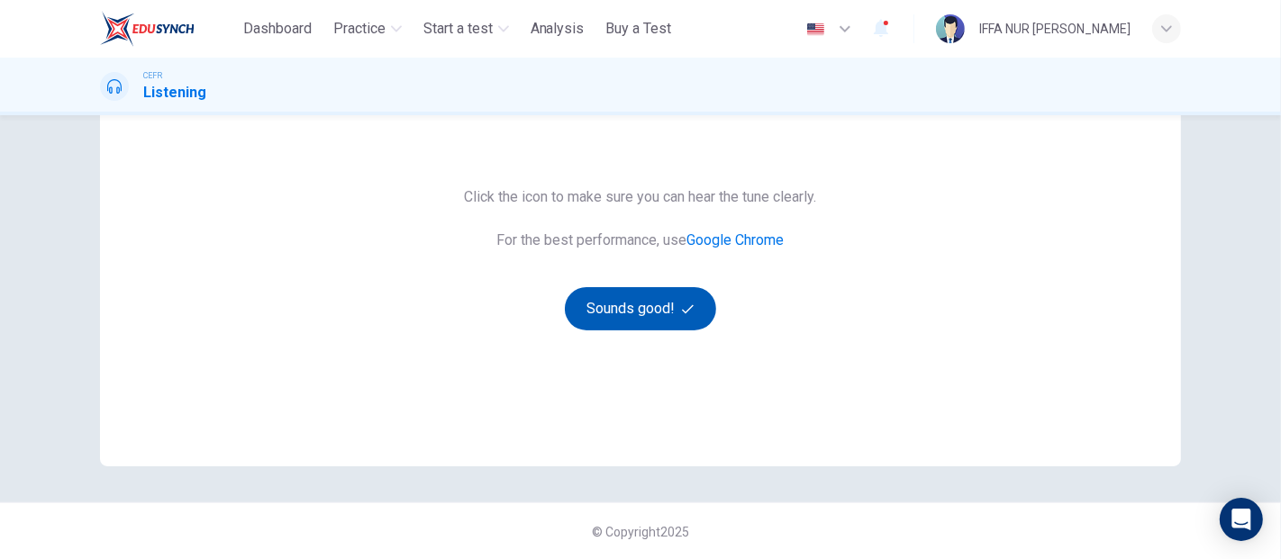
click at [671, 313] on button "Sounds good!" at bounding box center [640, 308] width 151 height 43
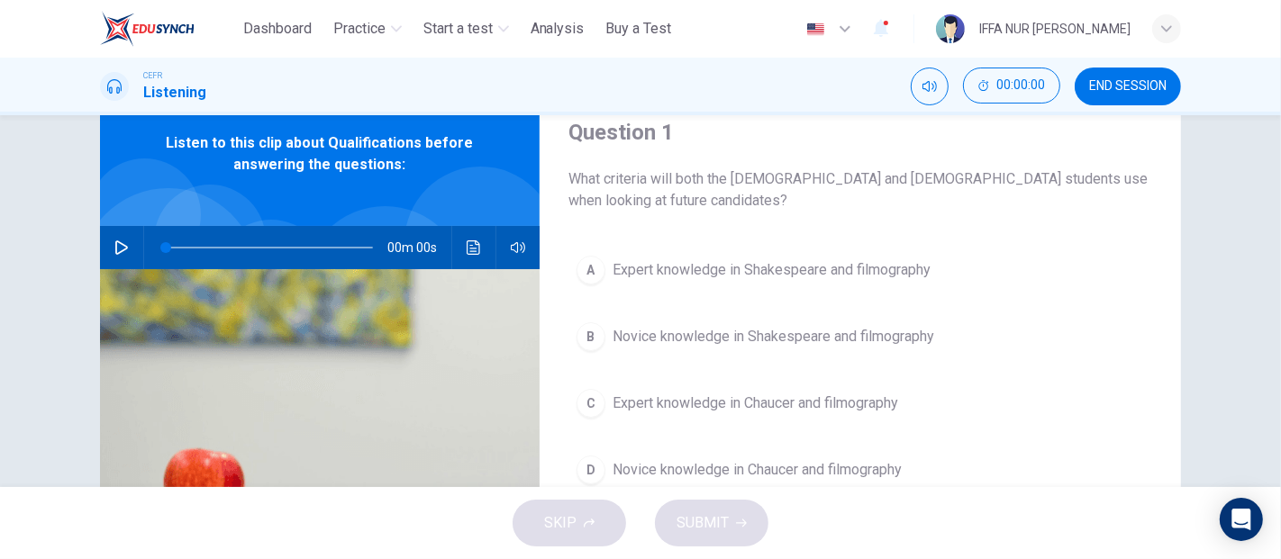
scroll to position [0, 0]
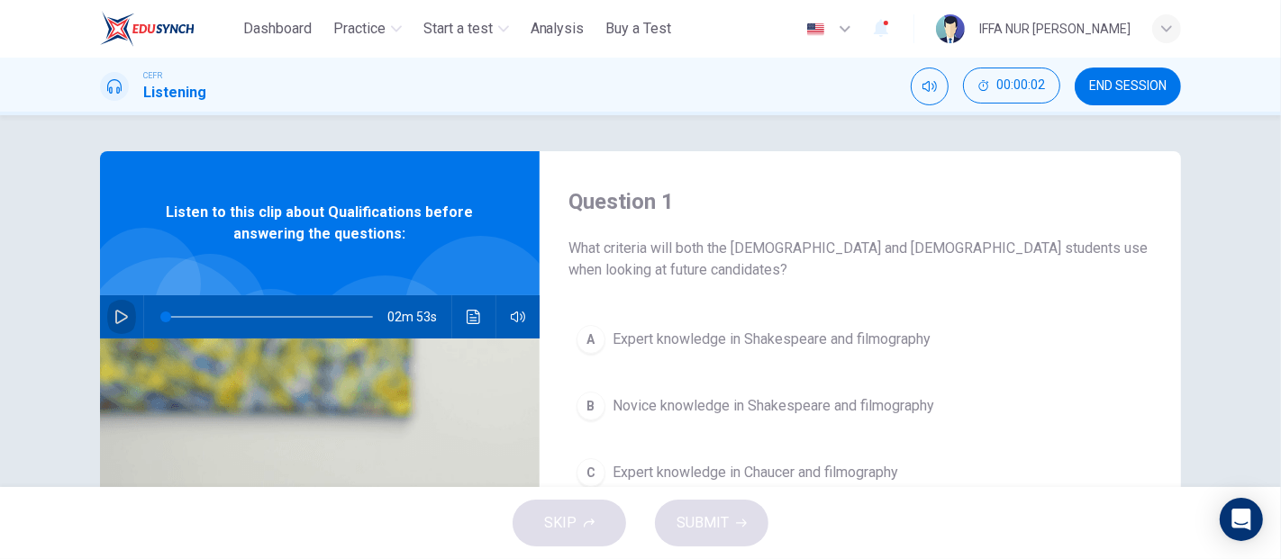
click at [115, 311] on icon "button" at bounding box center [121, 317] width 13 height 14
type input "*"
click at [467, 322] on icon "Click to see the audio transcription" at bounding box center [474, 317] width 14 height 14
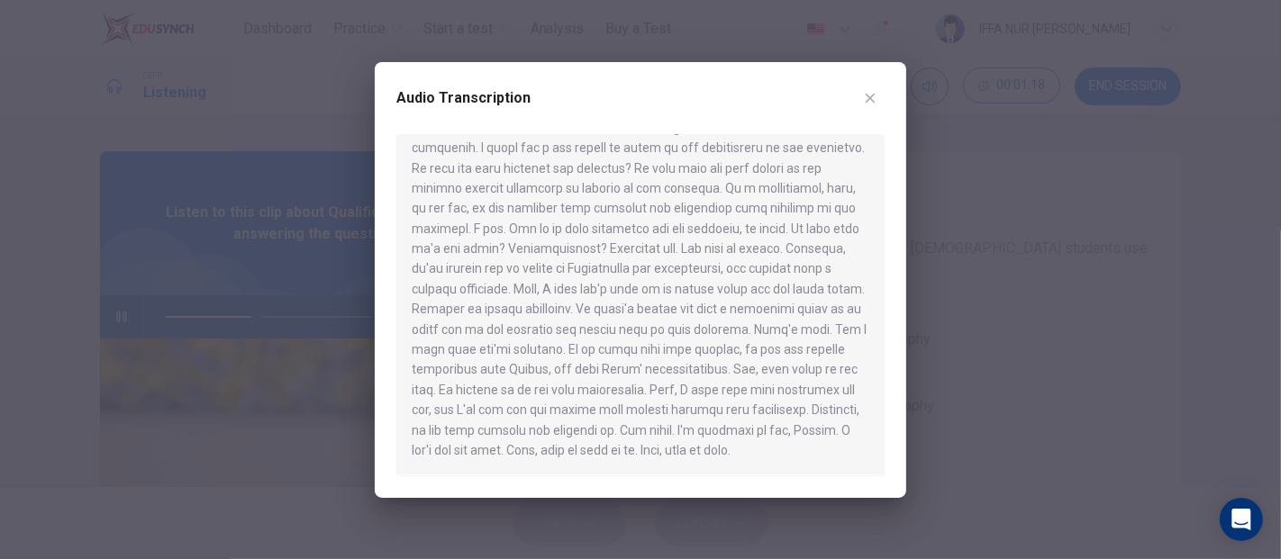
scroll to position [373, 0]
click at [1112, 231] on div at bounding box center [640, 279] width 1281 height 559
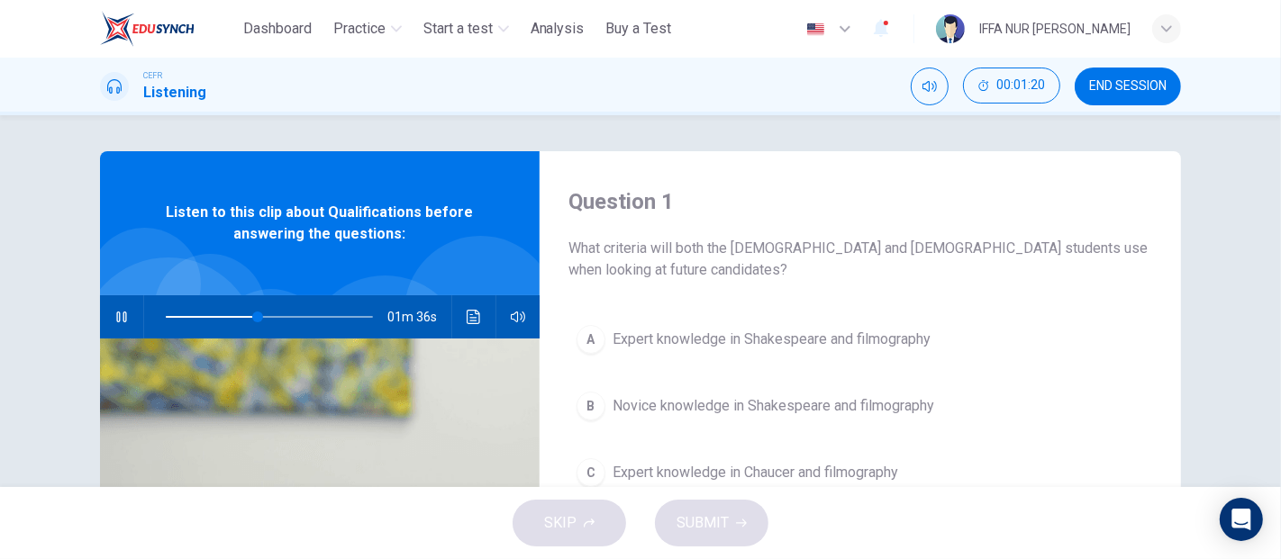
scroll to position [100, 0]
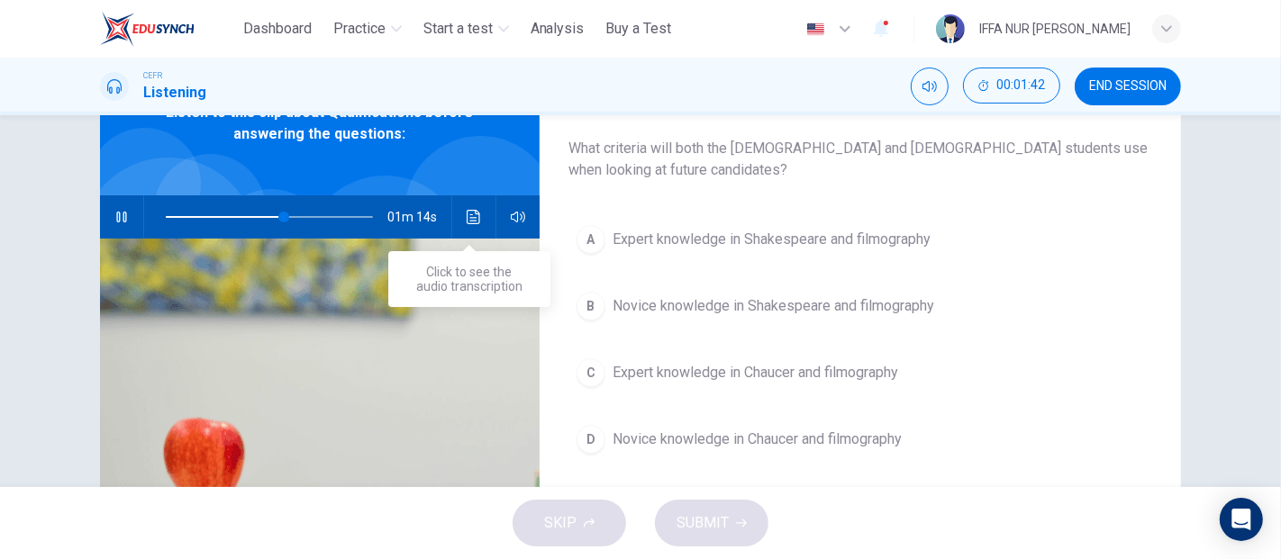
click at [467, 210] on icon "Click to see the audio transcription" at bounding box center [474, 217] width 14 height 14
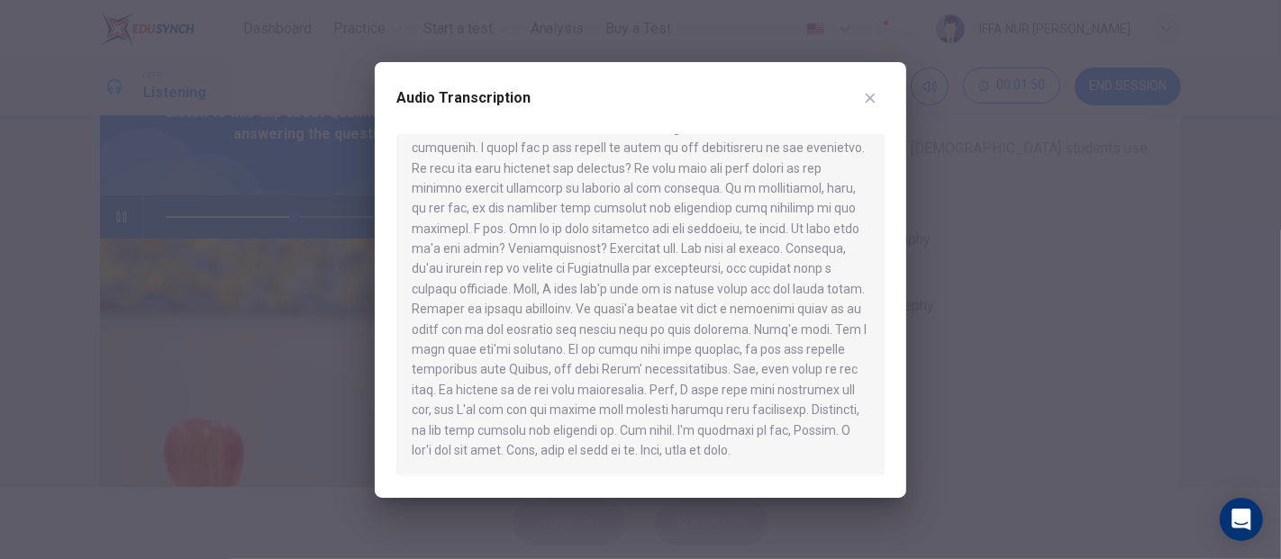
scroll to position [0, 0]
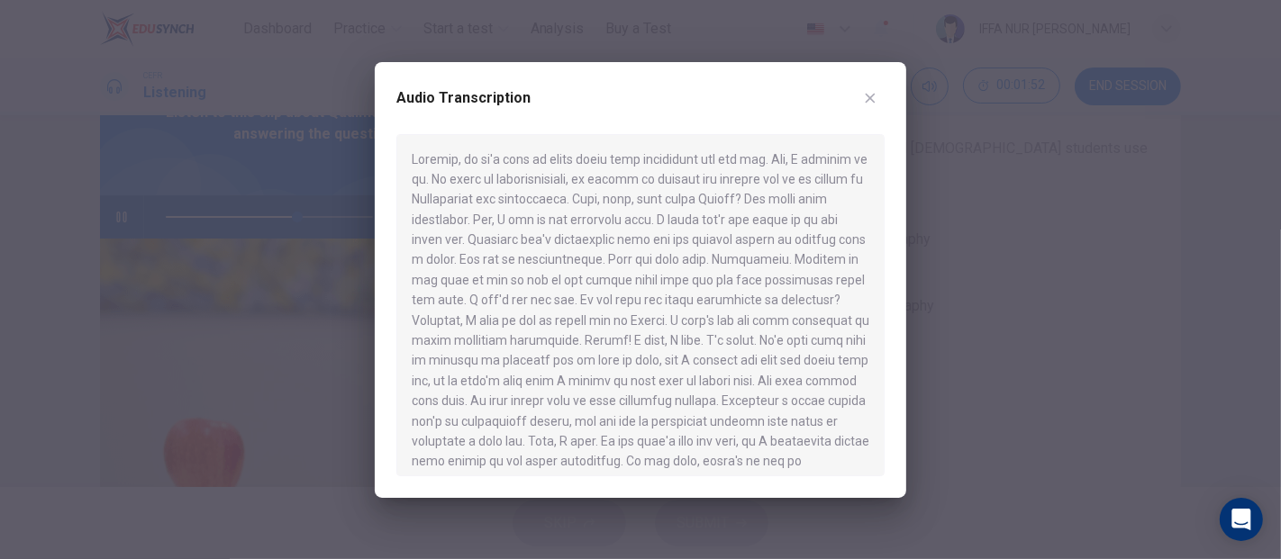
click at [1020, 254] on div at bounding box center [640, 279] width 1281 height 559
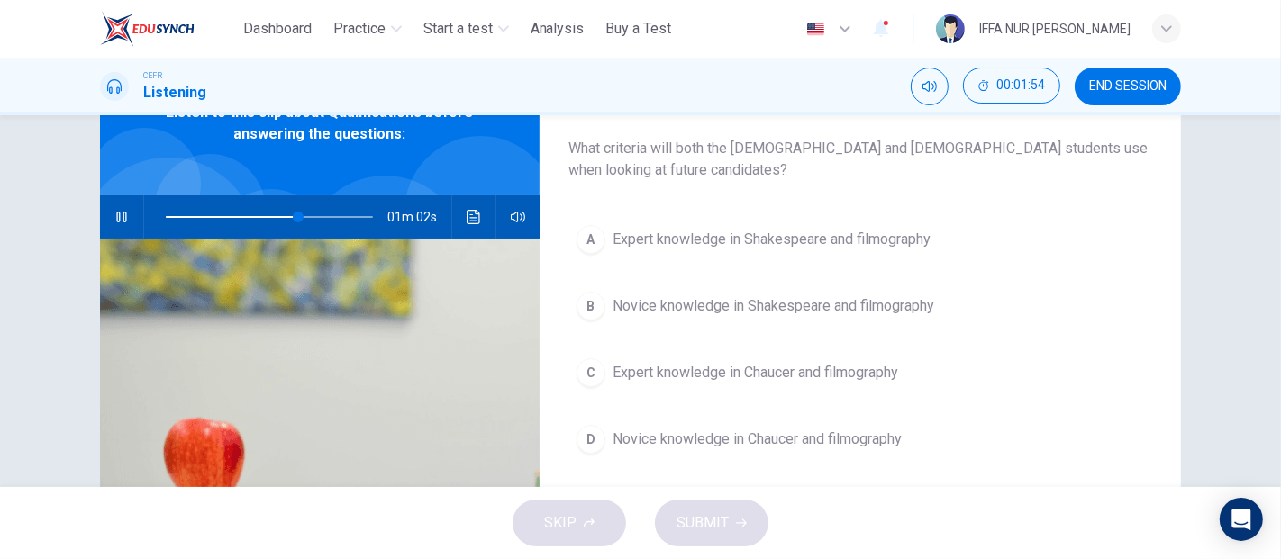
click at [686, 250] on button "A Expert knowledge in Shakespeare and filmography" at bounding box center [860, 239] width 584 height 45
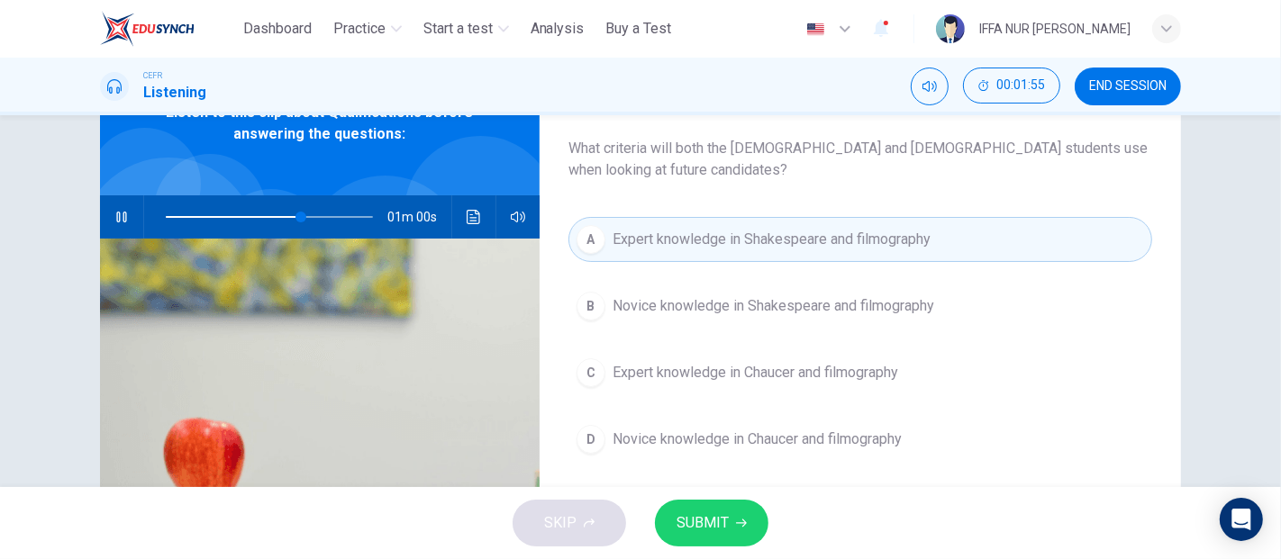
click at [710, 528] on span "SUBMIT" at bounding box center [702, 523] width 52 height 25
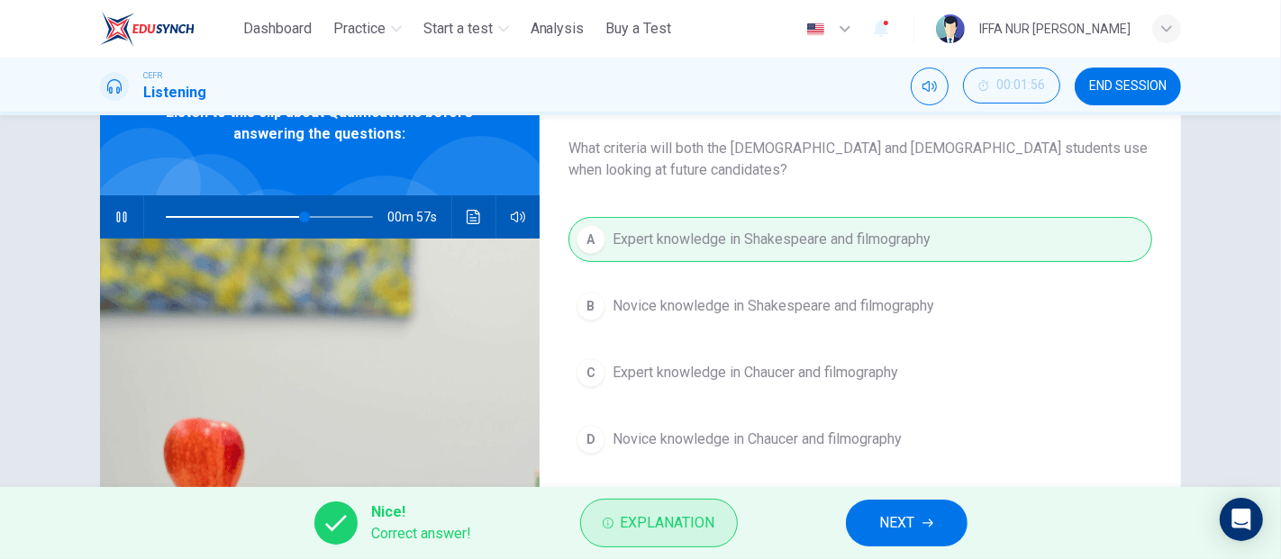
click at [673, 533] on span "Explanation" at bounding box center [668, 523] width 95 height 25
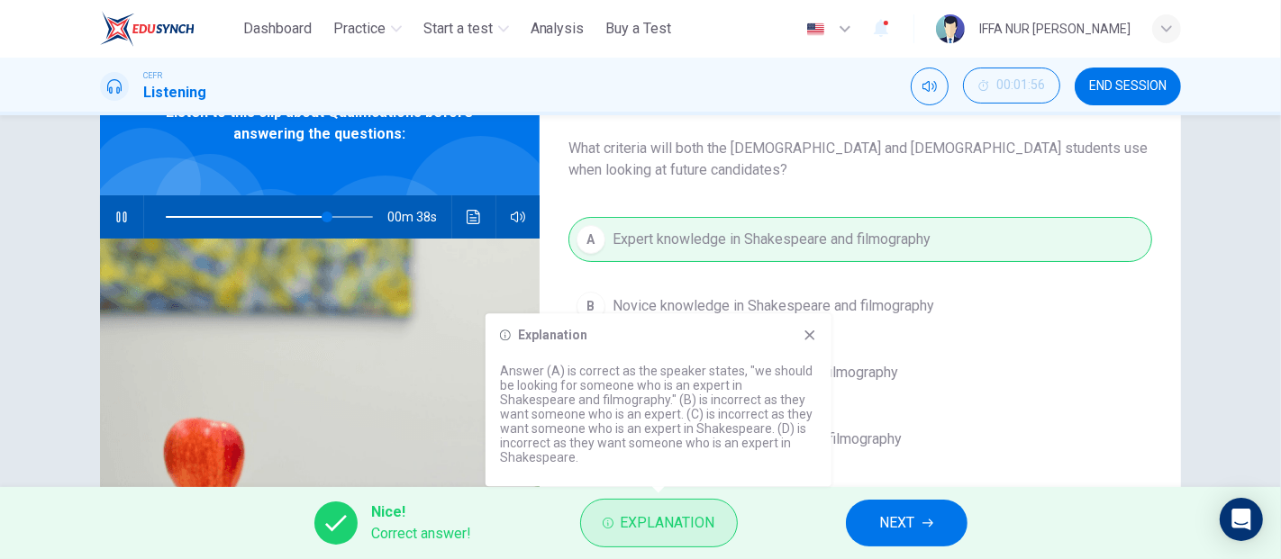
click at [664, 512] on span "Explanation" at bounding box center [668, 523] width 95 height 25
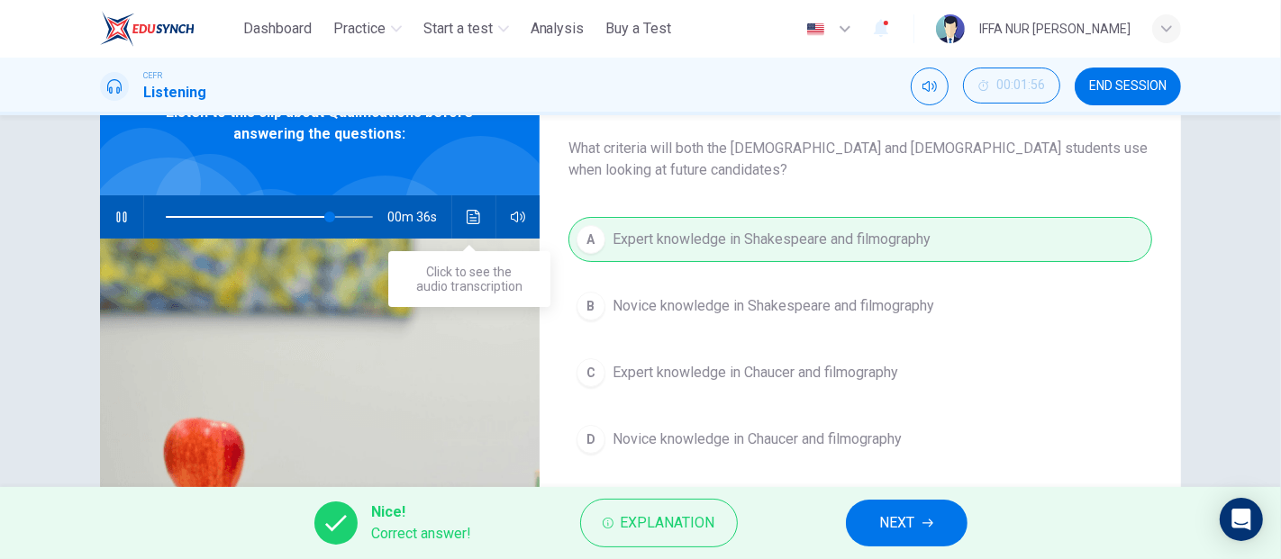
click at [478, 219] on button "Click to see the audio transcription" at bounding box center [473, 216] width 29 height 43
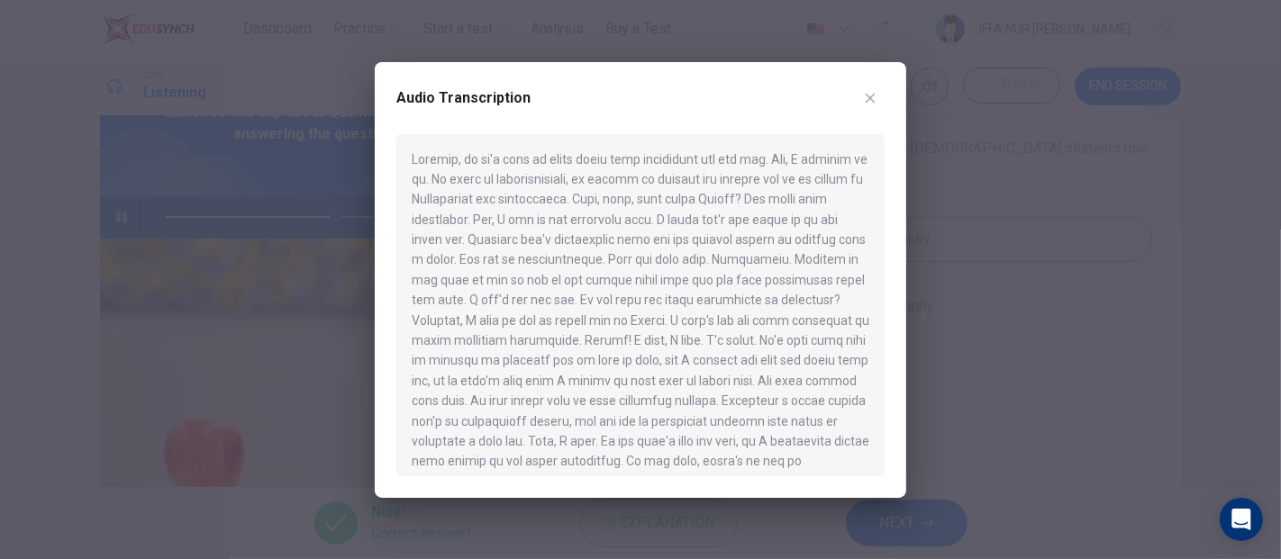
click at [1034, 244] on div at bounding box center [640, 279] width 1281 height 559
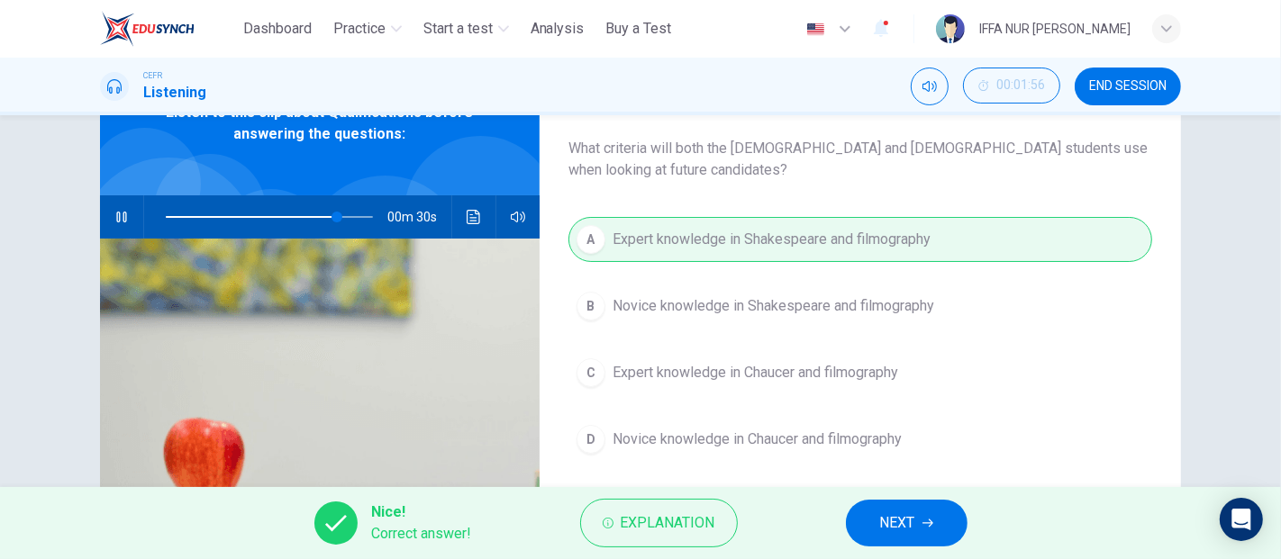
click at [899, 514] on span "NEXT" at bounding box center [897, 523] width 35 height 25
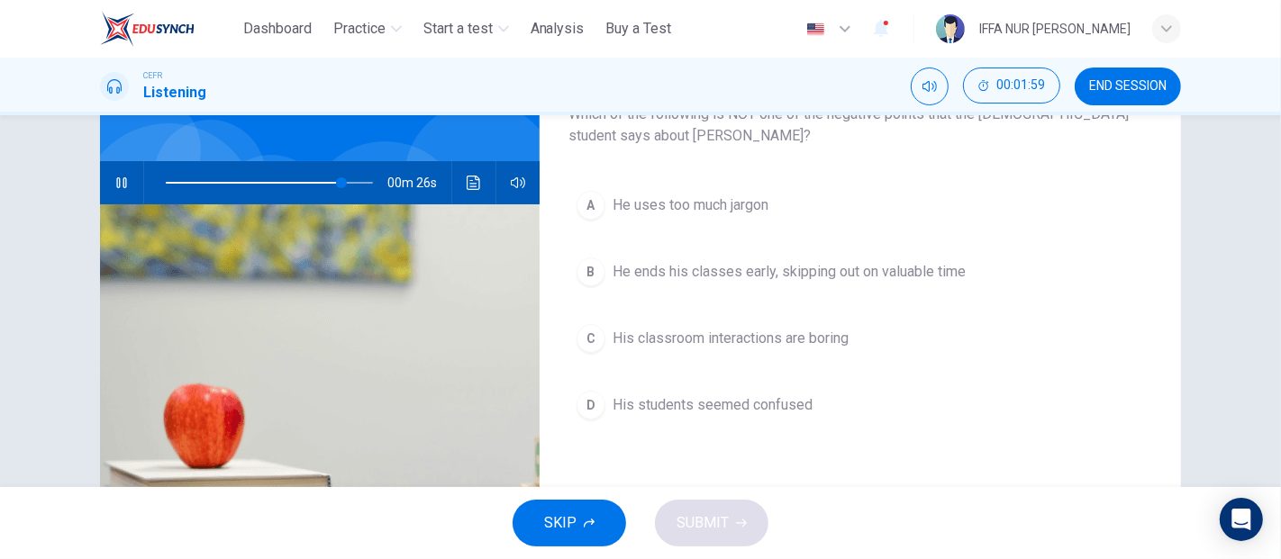
scroll to position [100, 0]
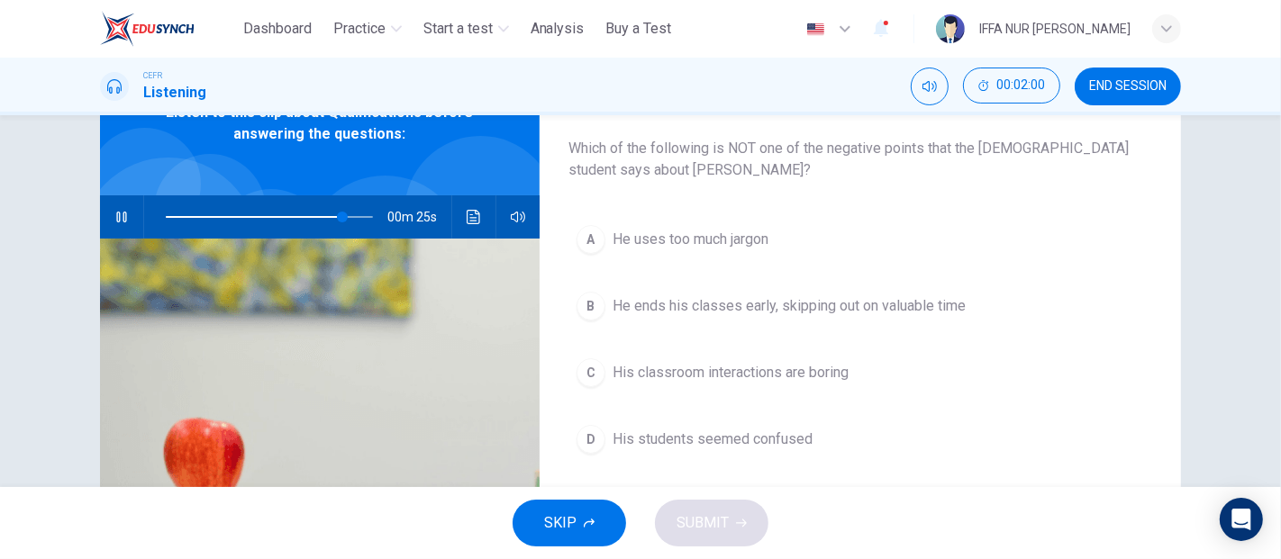
click at [713, 382] on button "C His classroom interactions are boring" at bounding box center [860, 372] width 584 height 45
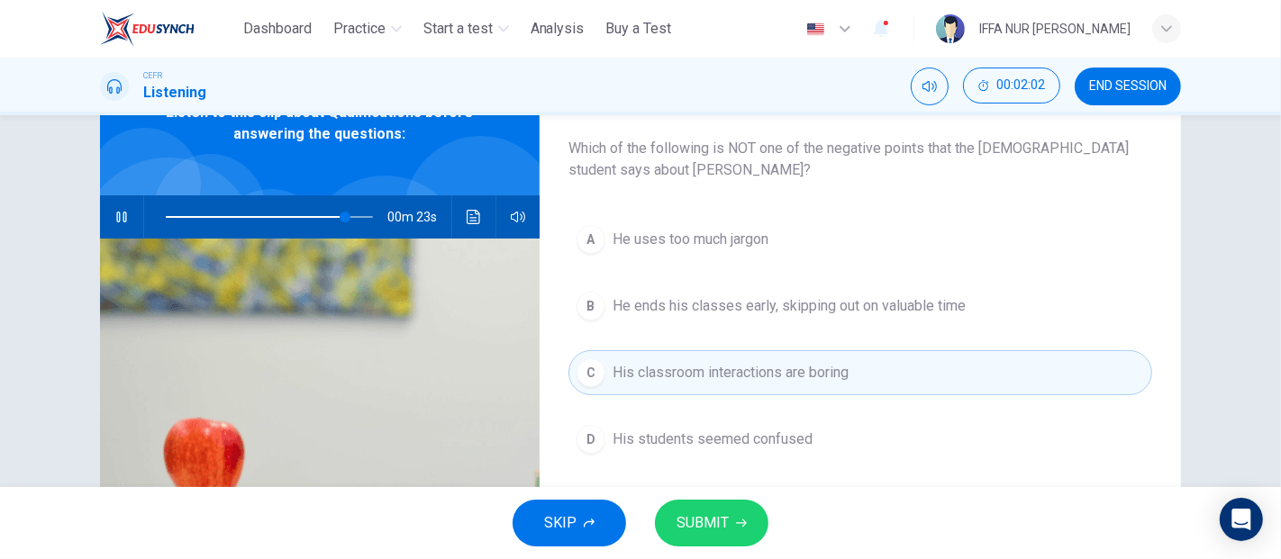
click at [685, 306] on span "He ends his classes early, skipping out on valuable time" at bounding box center [788, 306] width 353 height 22
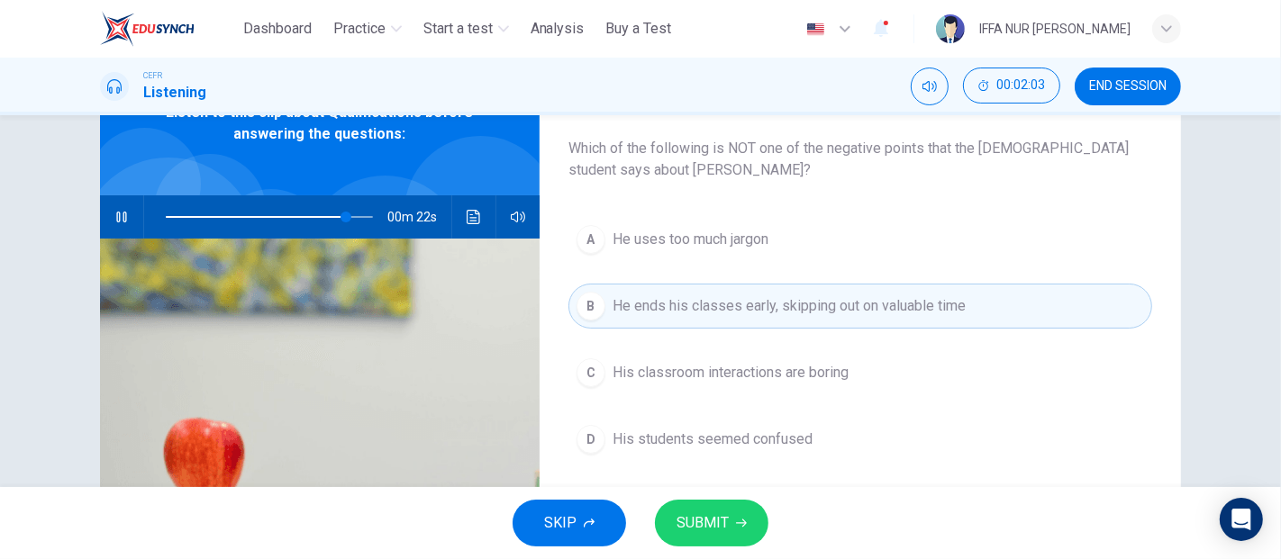
click at [696, 531] on span "SUBMIT" at bounding box center [702, 523] width 52 height 25
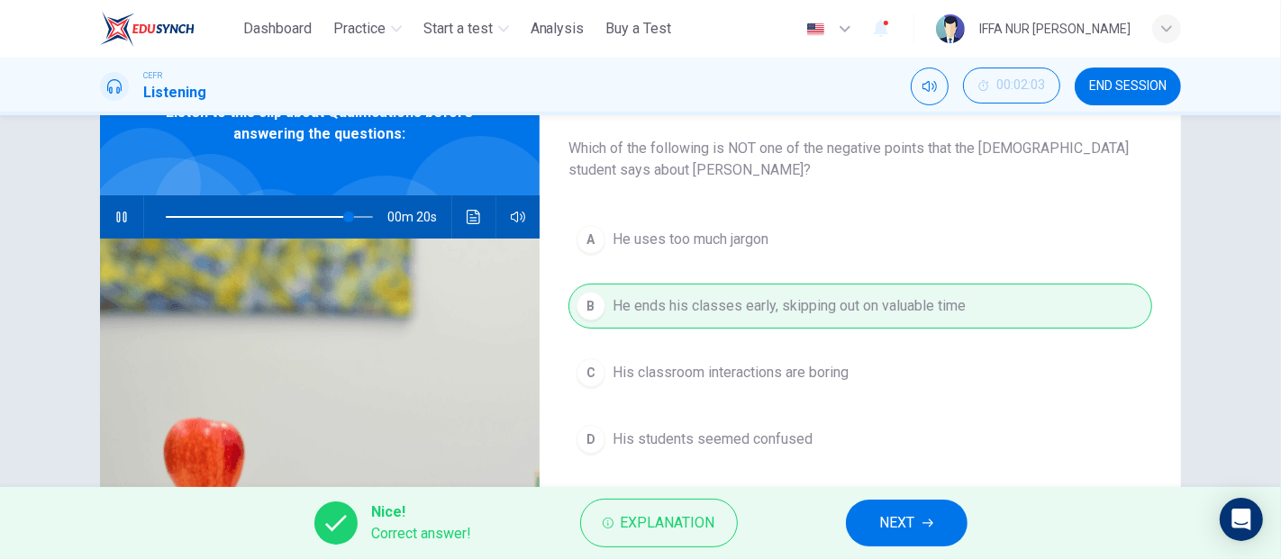
click at [919, 534] on button "NEXT" at bounding box center [907, 523] width 122 height 47
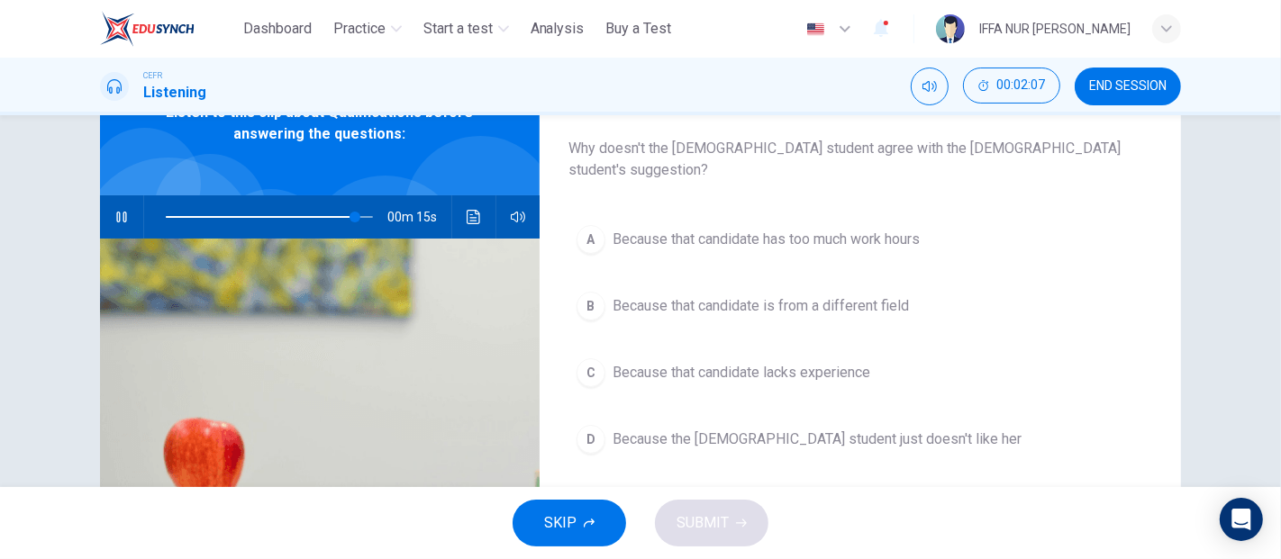
click at [751, 295] on span "Because that candidate is from a different field" at bounding box center [760, 306] width 296 height 22
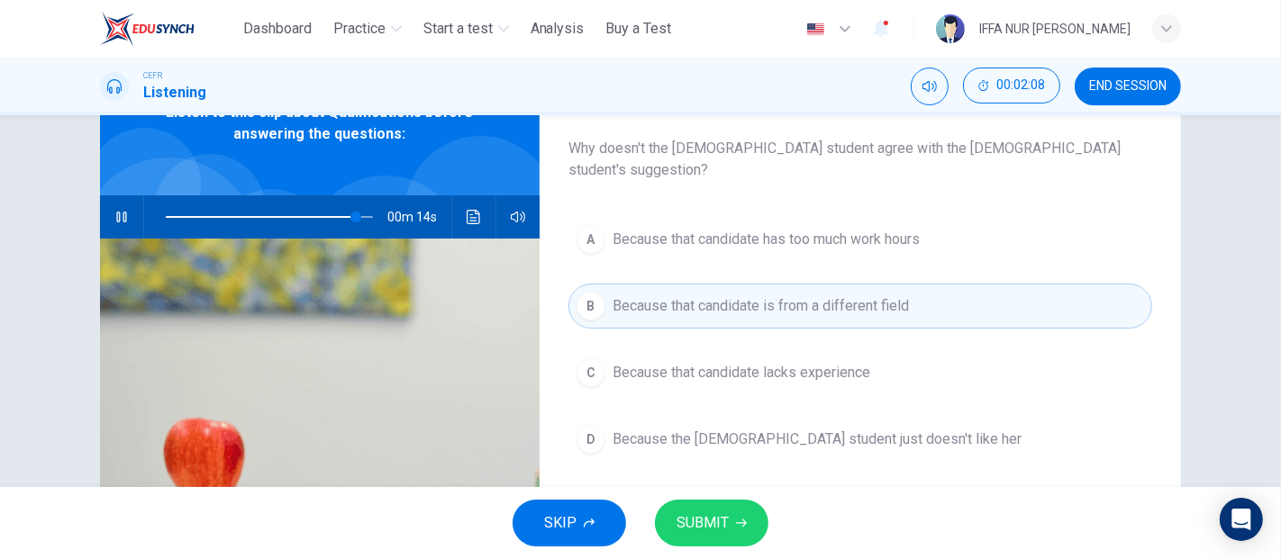
click at [734, 518] on button "SUBMIT" at bounding box center [711, 523] width 113 height 47
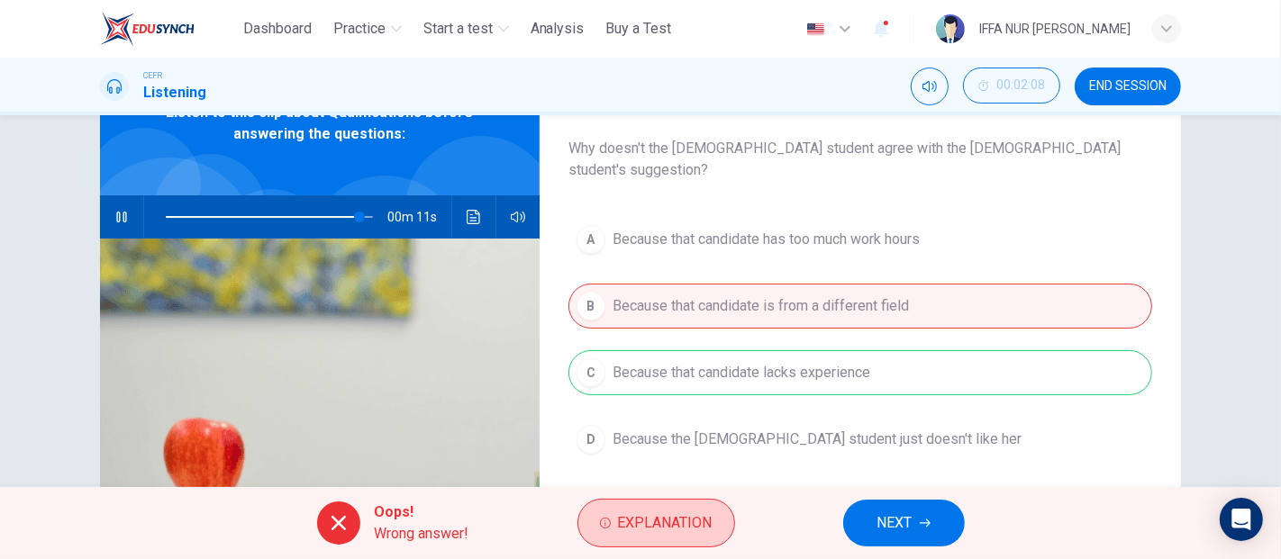
click at [661, 512] on span "Explanation" at bounding box center [665, 523] width 95 height 25
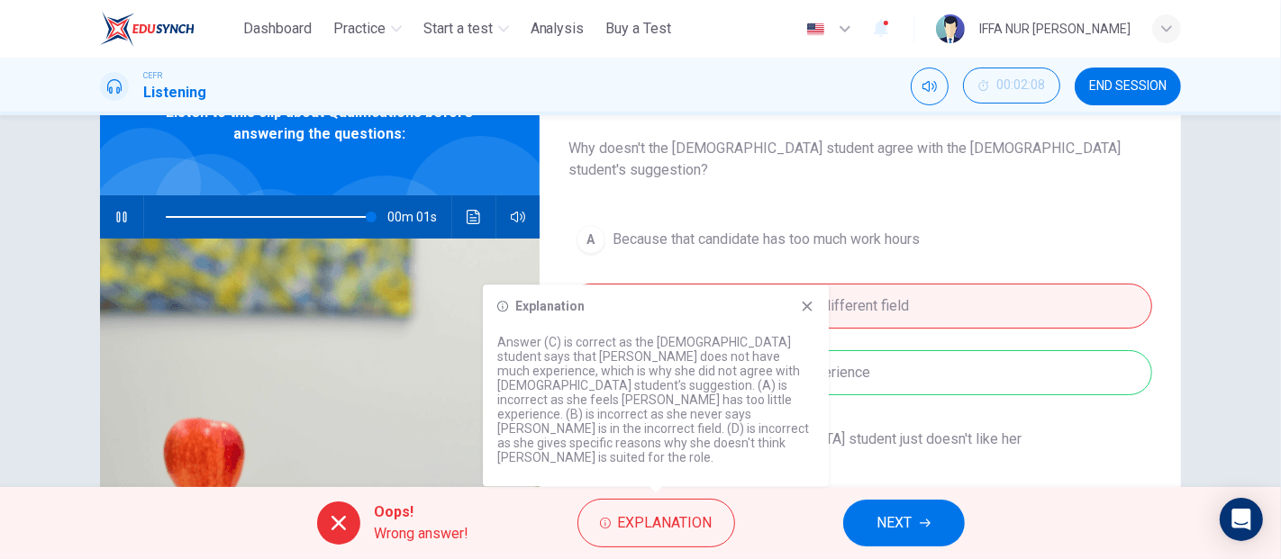
click at [806, 313] on icon at bounding box center [807, 306] width 14 height 14
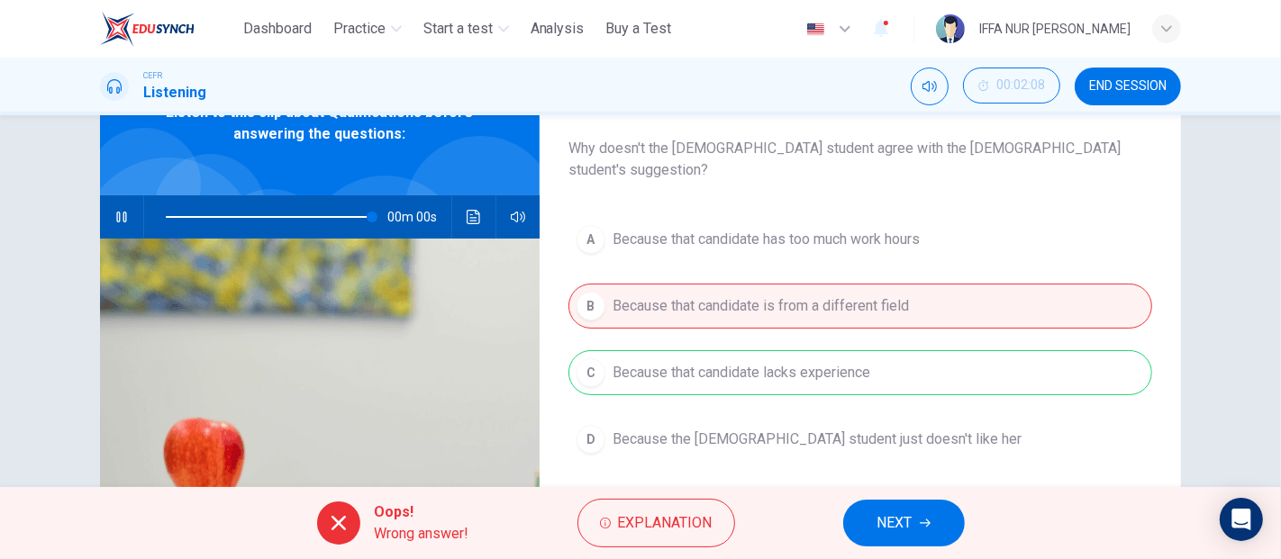
type input "*"
click at [915, 533] on button "NEXT" at bounding box center [904, 523] width 122 height 47
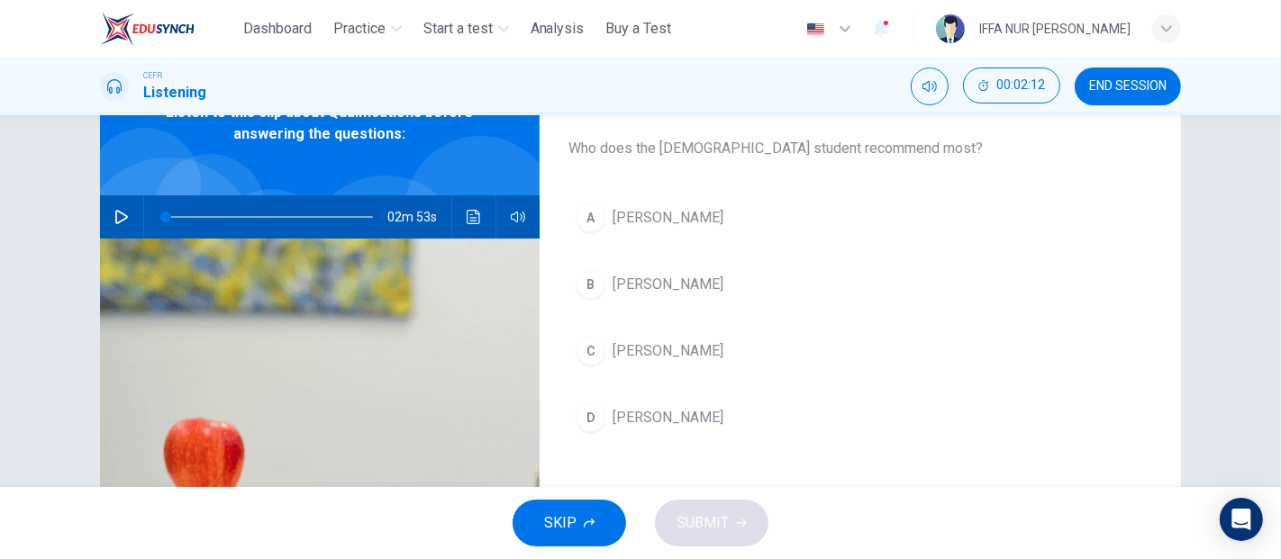
click at [620, 281] on span "[PERSON_NAME]" at bounding box center [667, 285] width 111 height 22
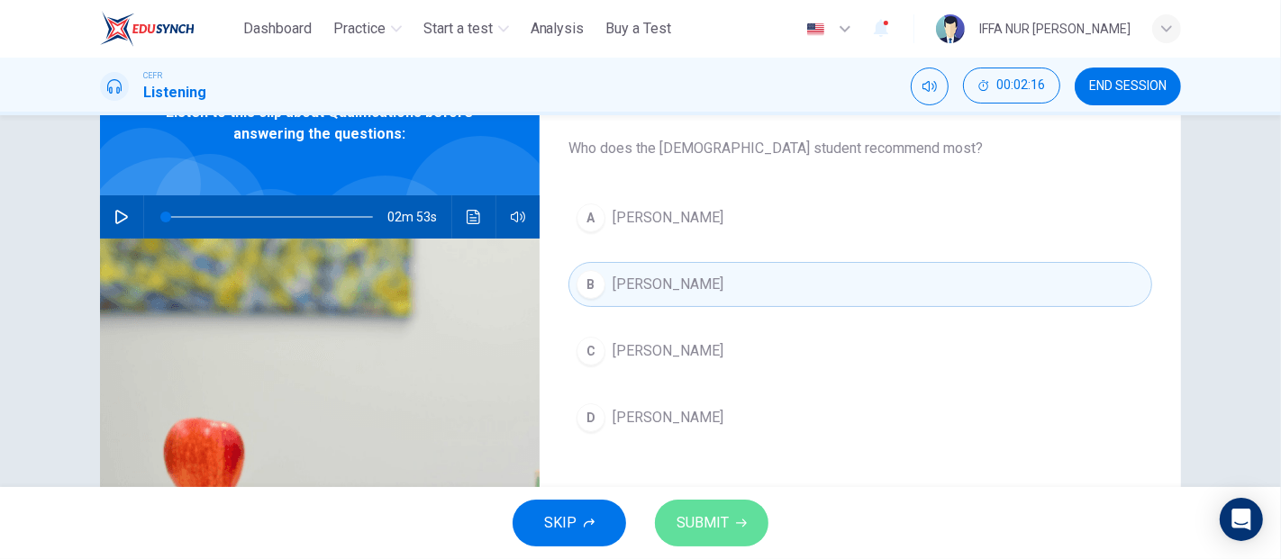
click at [710, 516] on span "SUBMIT" at bounding box center [702, 523] width 52 height 25
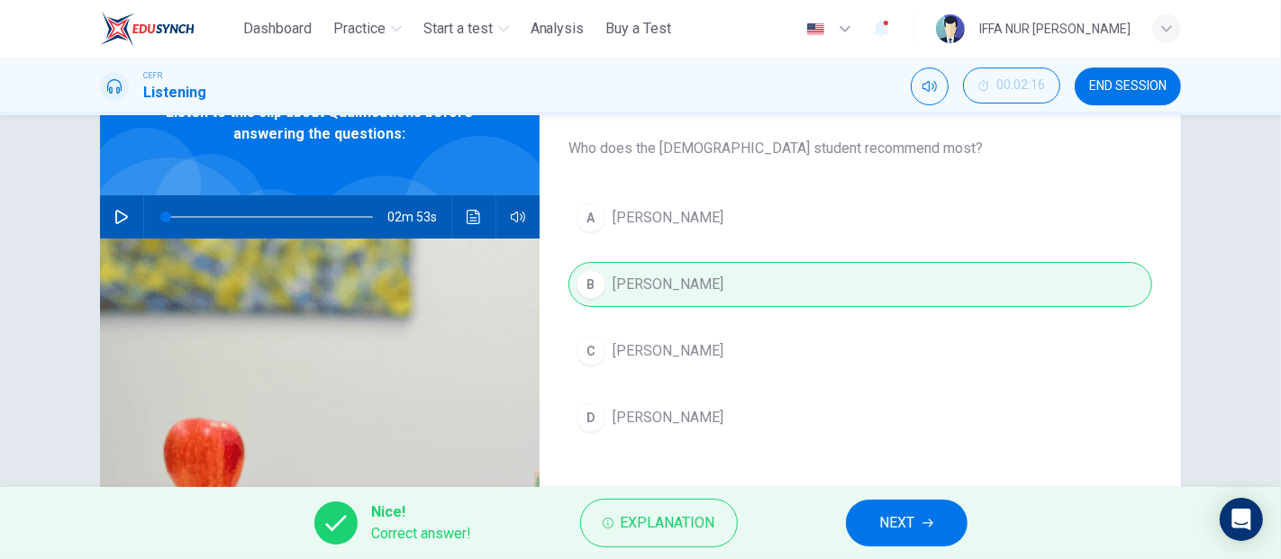
click at [881, 526] on span "NEXT" at bounding box center [897, 523] width 35 height 25
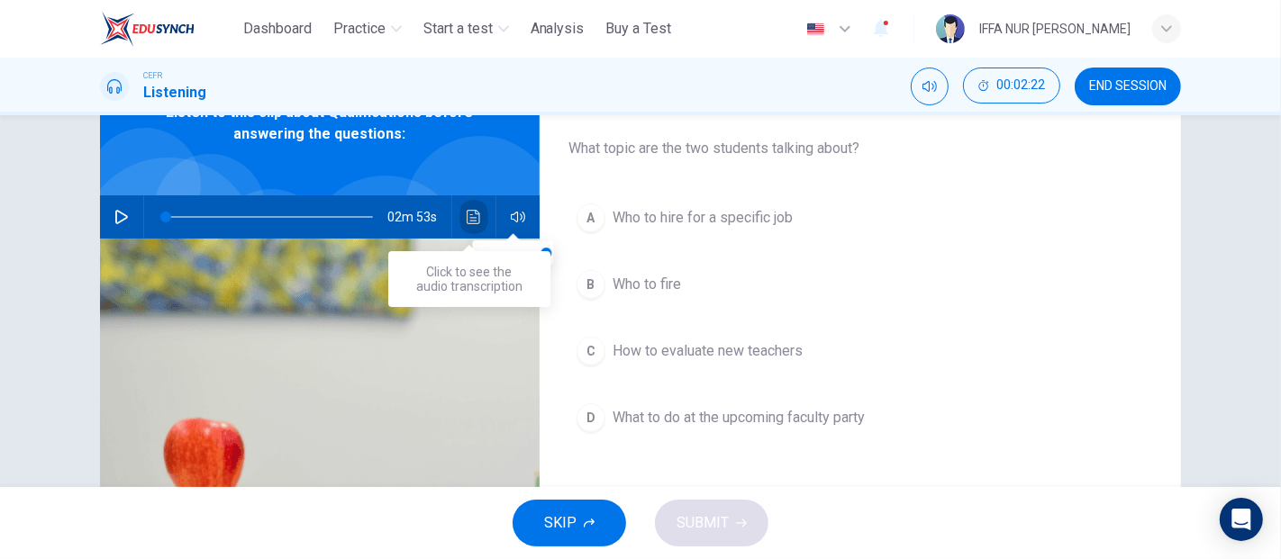
click at [471, 214] on icon "Click to see the audio transcription" at bounding box center [474, 217] width 14 height 14
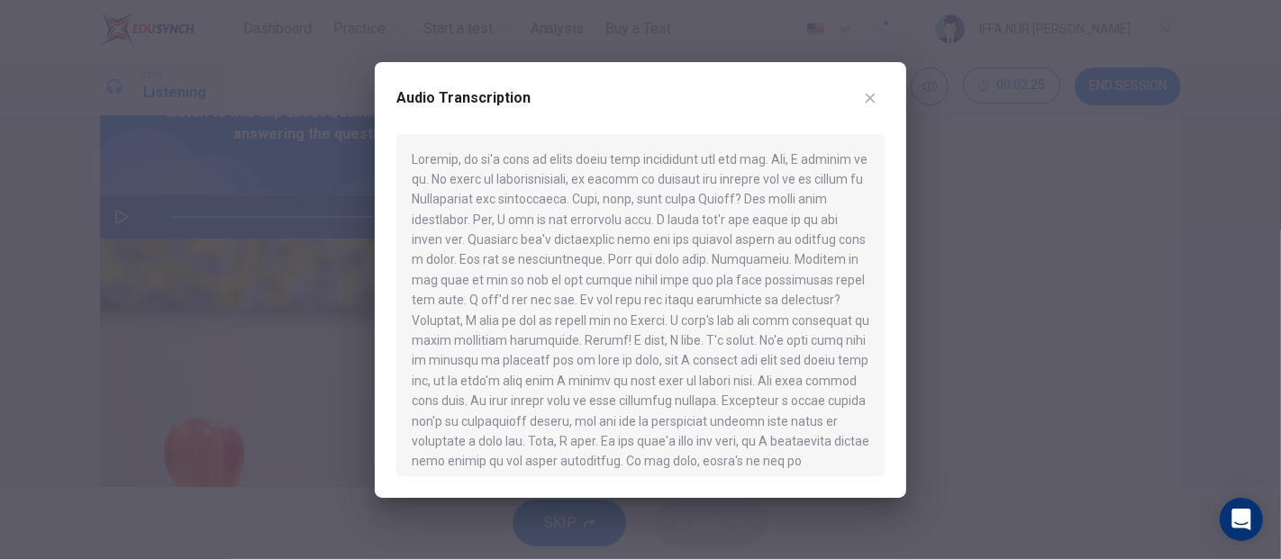
click at [885, 96] on div "Audio Transcription" at bounding box center [640, 280] width 531 height 436
click at [866, 100] on icon "button" at bounding box center [870, 98] width 14 height 14
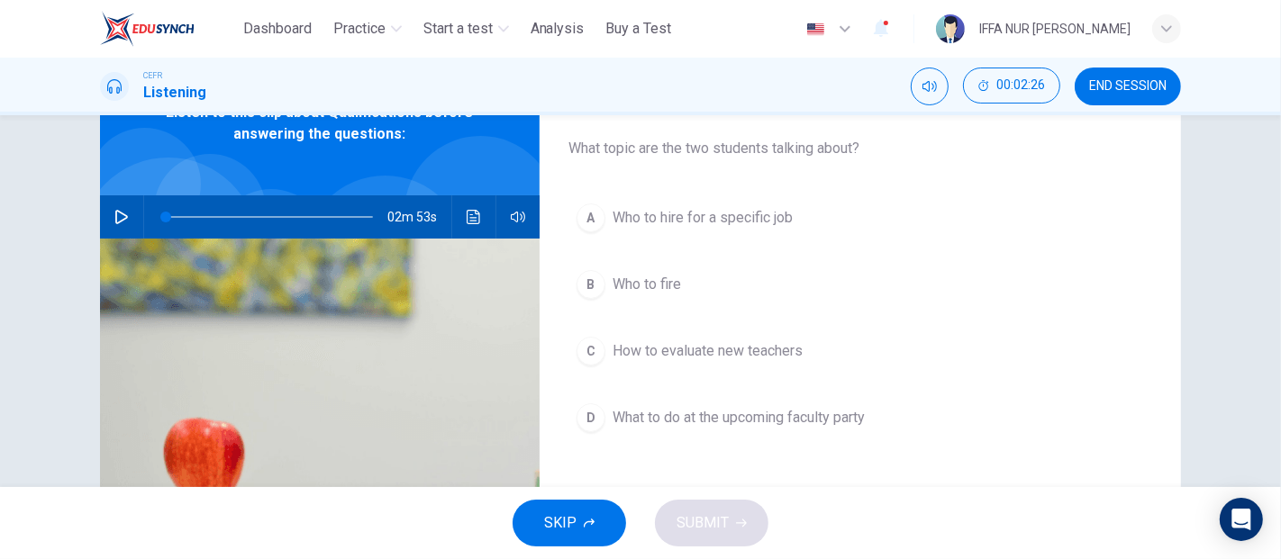
click at [649, 274] on span "Who to fire" at bounding box center [646, 285] width 68 height 22
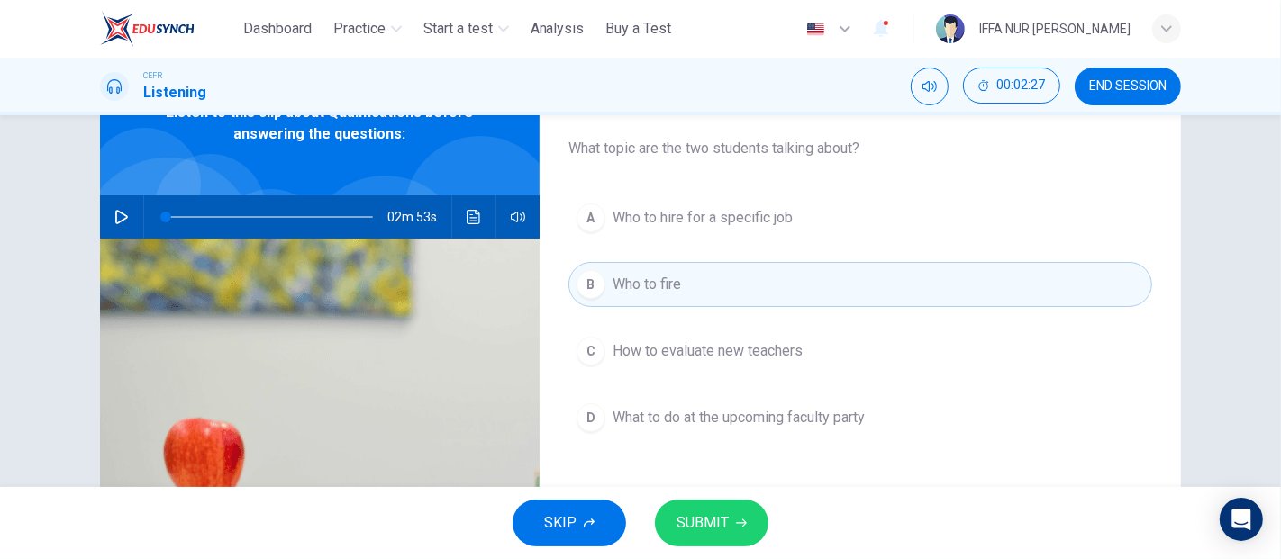
click at [662, 358] on span "How to evaluate new teachers" at bounding box center [707, 351] width 190 height 22
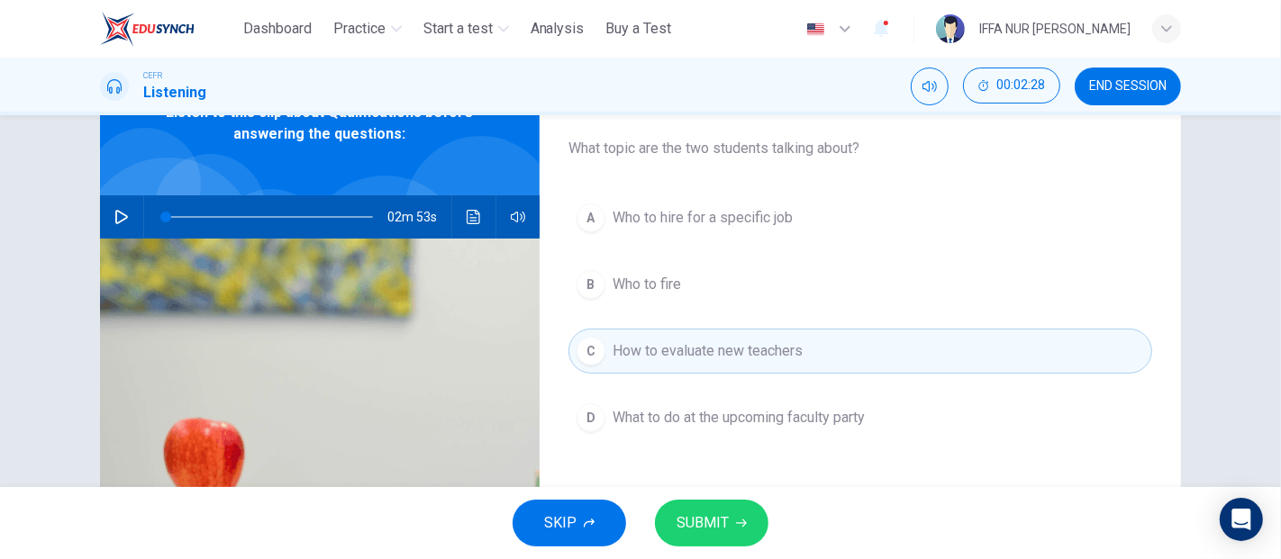
click at [712, 428] on button "D What to do at the upcoming faculty party" at bounding box center [860, 417] width 584 height 45
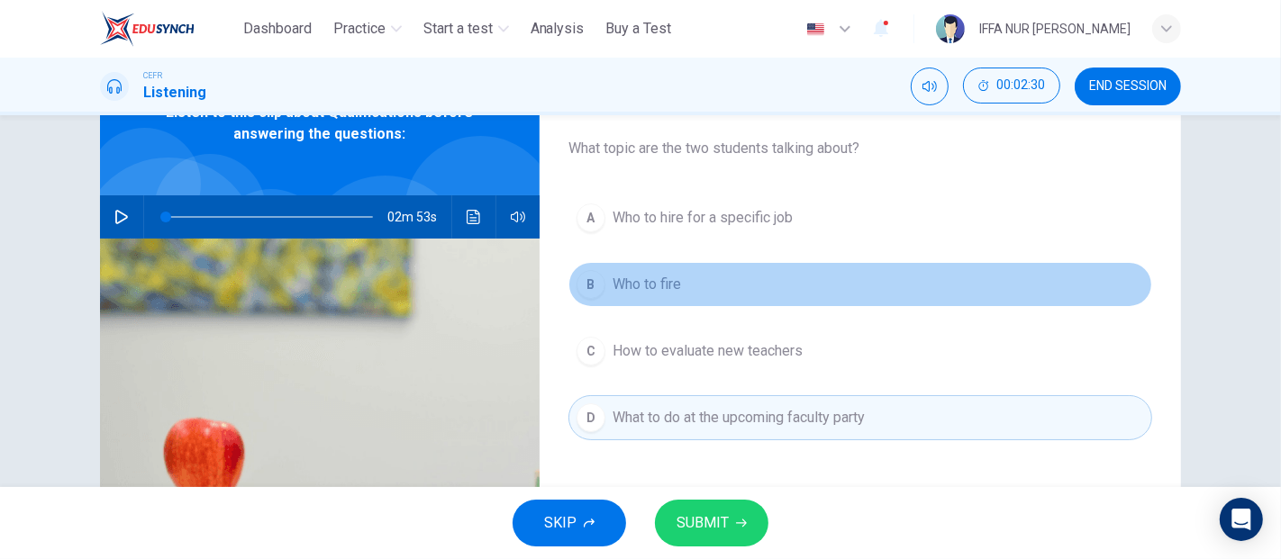
click at [646, 286] on span "Who to fire" at bounding box center [646, 285] width 68 height 22
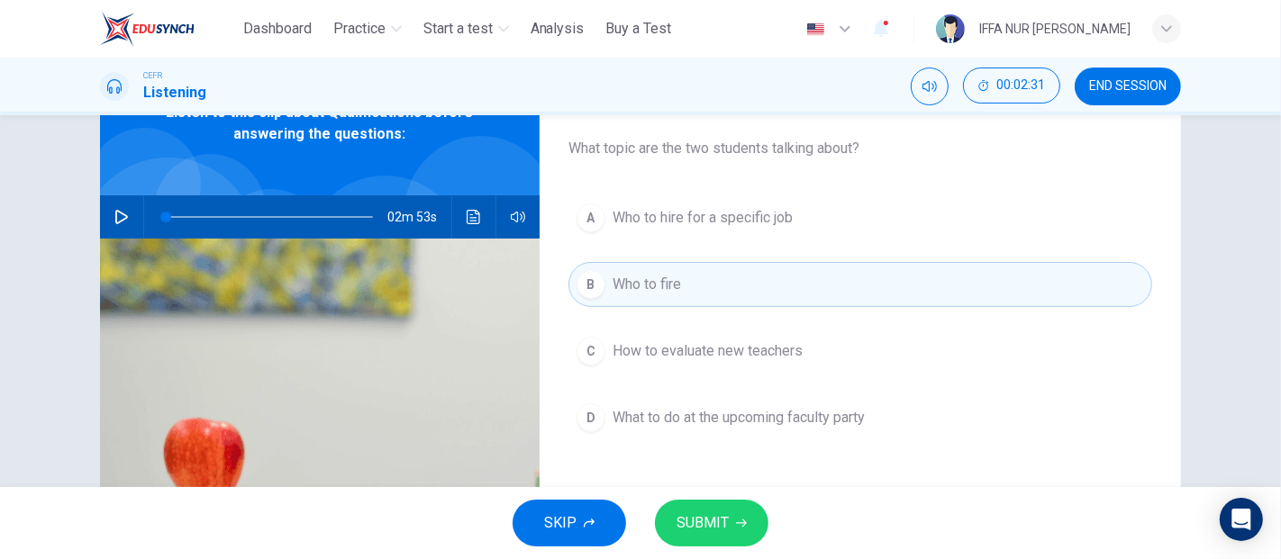
click at [689, 214] on span "Who to hire for a specific job" at bounding box center [702, 218] width 180 height 22
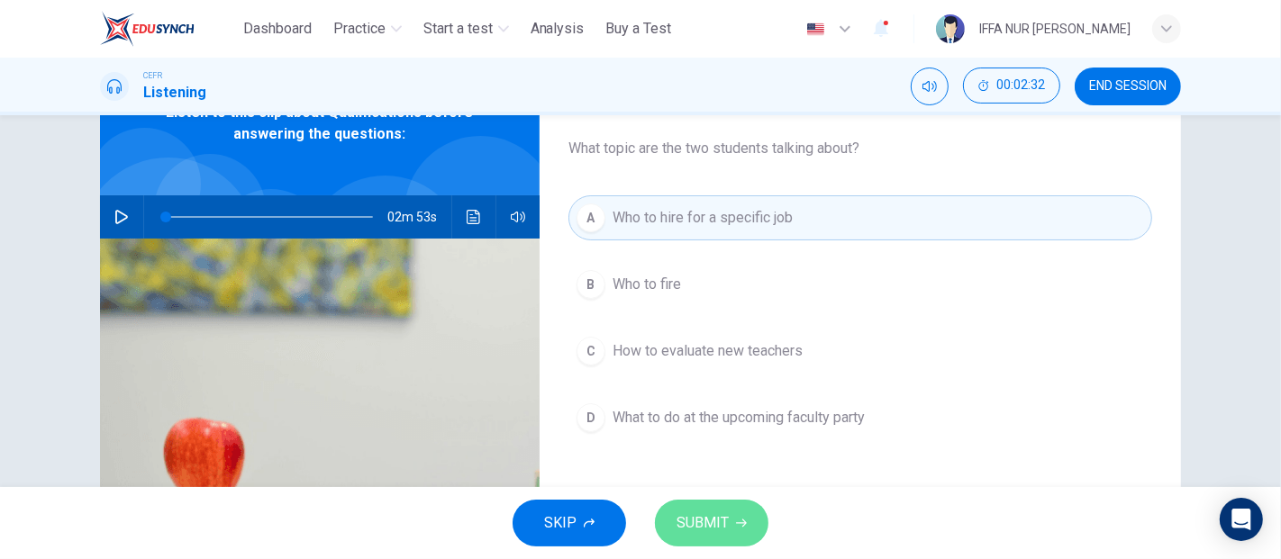
click at [723, 525] on span "SUBMIT" at bounding box center [702, 523] width 52 height 25
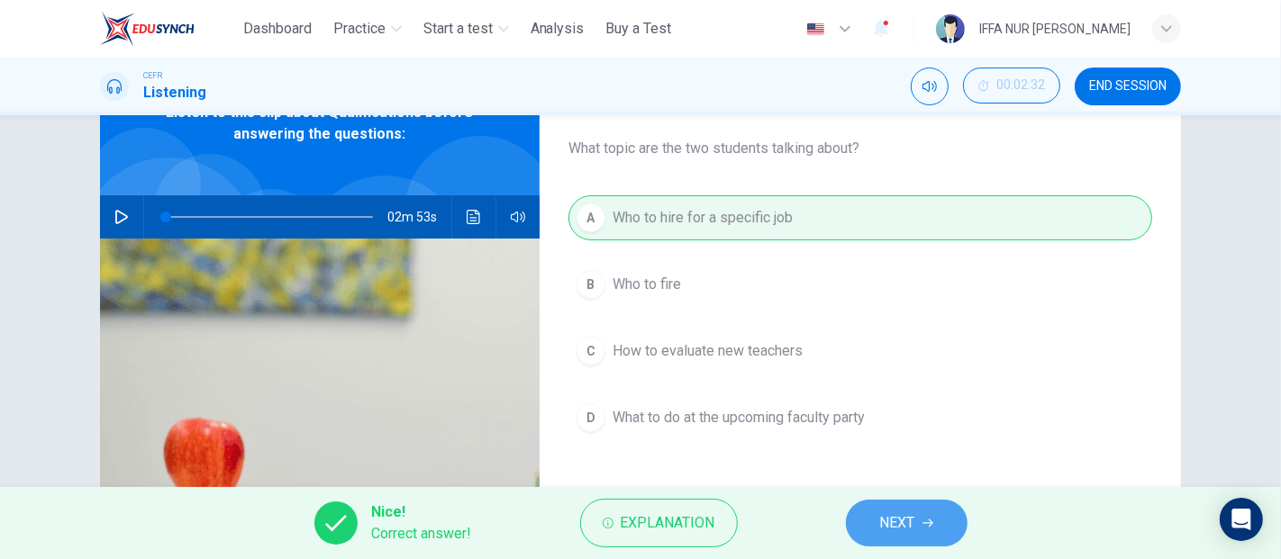
click at [923, 519] on icon "button" at bounding box center [927, 523] width 11 height 11
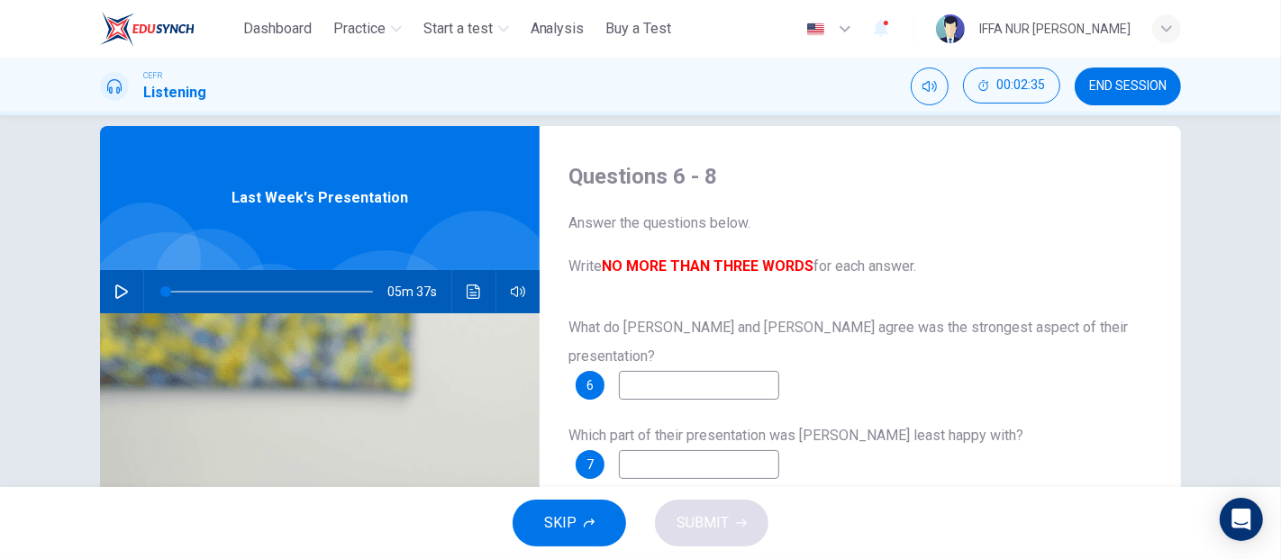
scroll to position [125, 0]
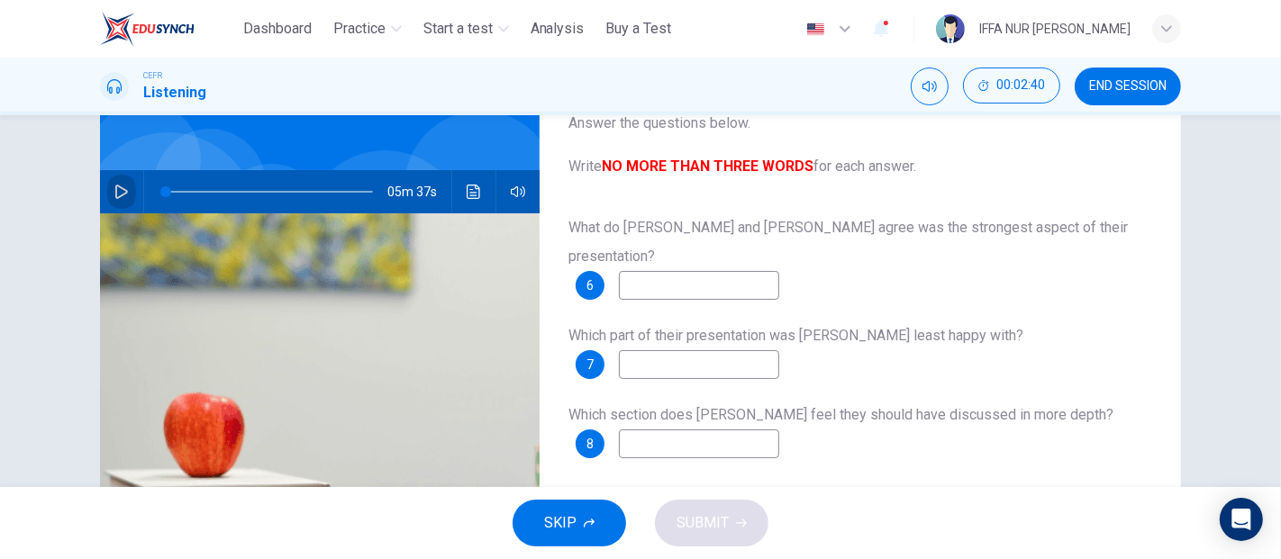
click at [114, 186] on icon "button" at bounding box center [121, 192] width 14 height 14
type input "*"
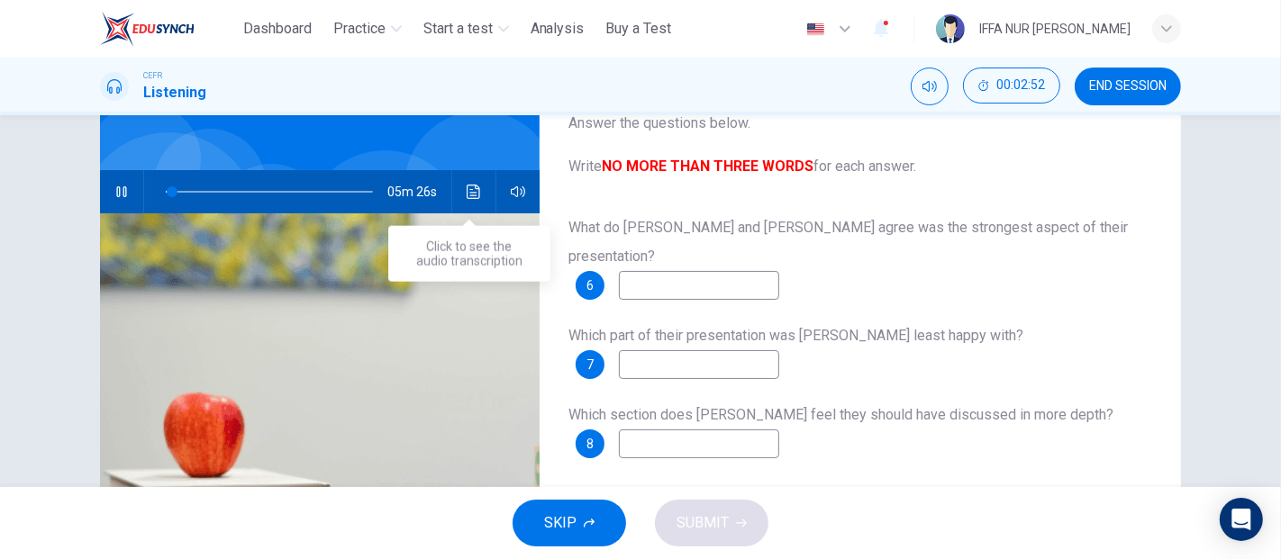
click at [460, 196] on button "Click to see the audio transcription" at bounding box center [473, 191] width 29 height 43
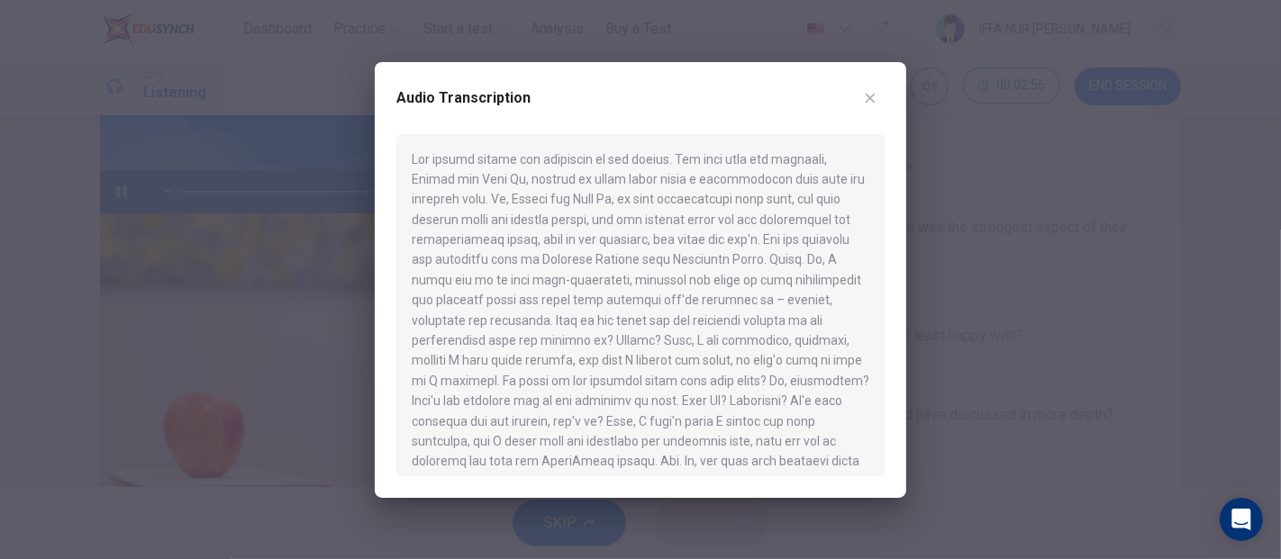
click at [971, 195] on div at bounding box center [640, 279] width 1281 height 559
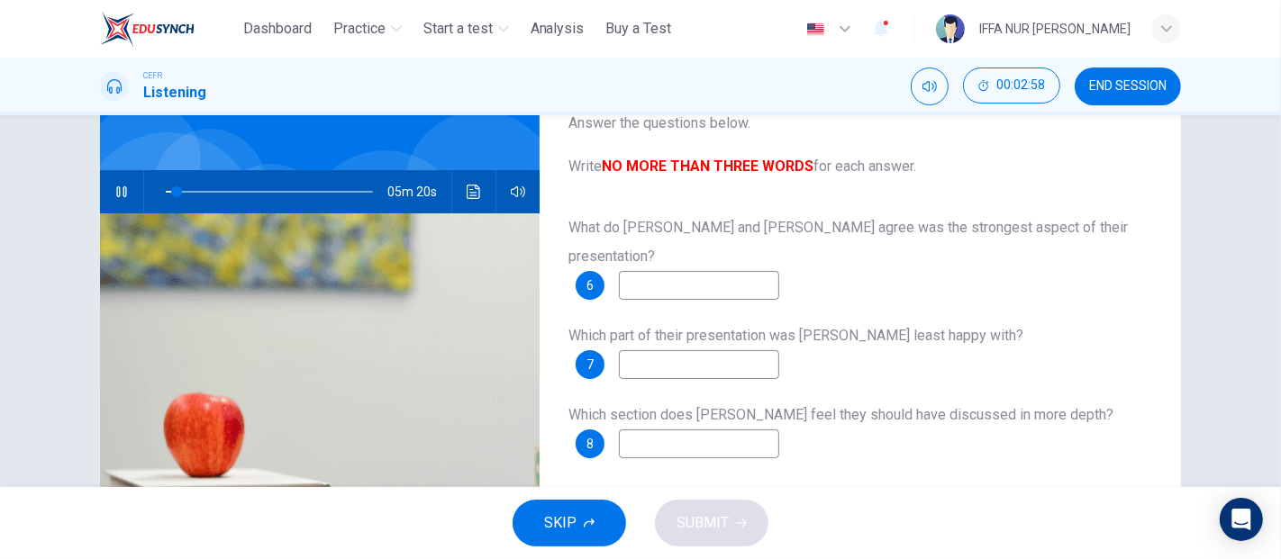
click at [721, 271] on input at bounding box center [699, 285] width 160 height 29
type input "*"
type input "******"
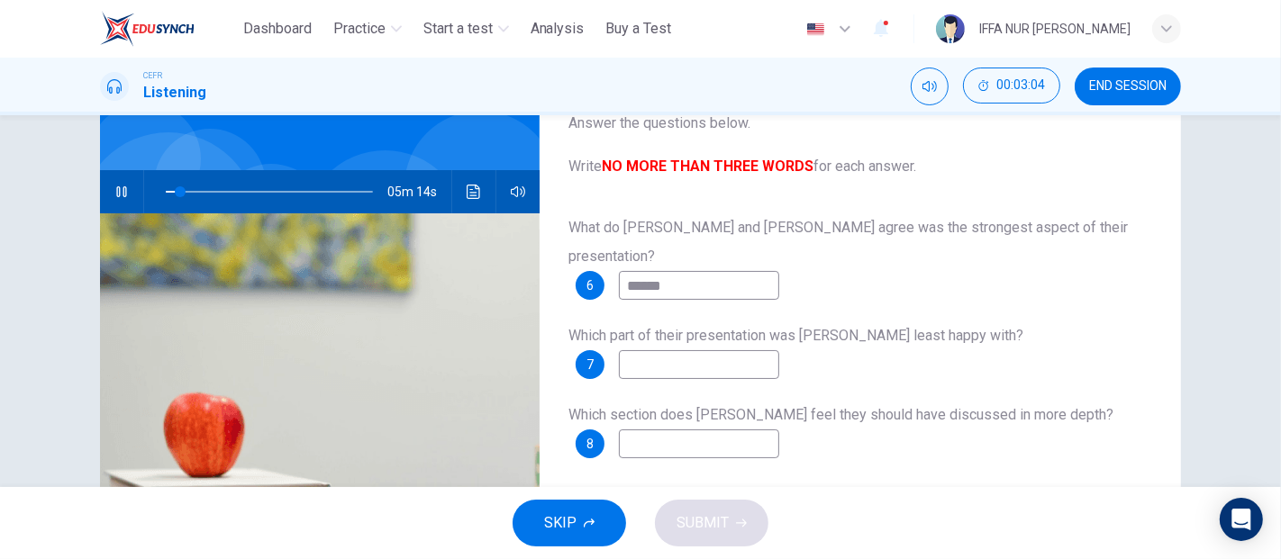
type input "*"
type input "*******"
type input "*"
type input "*******"
click at [482, 188] on button "Click to see the audio transcription" at bounding box center [473, 191] width 29 height 43
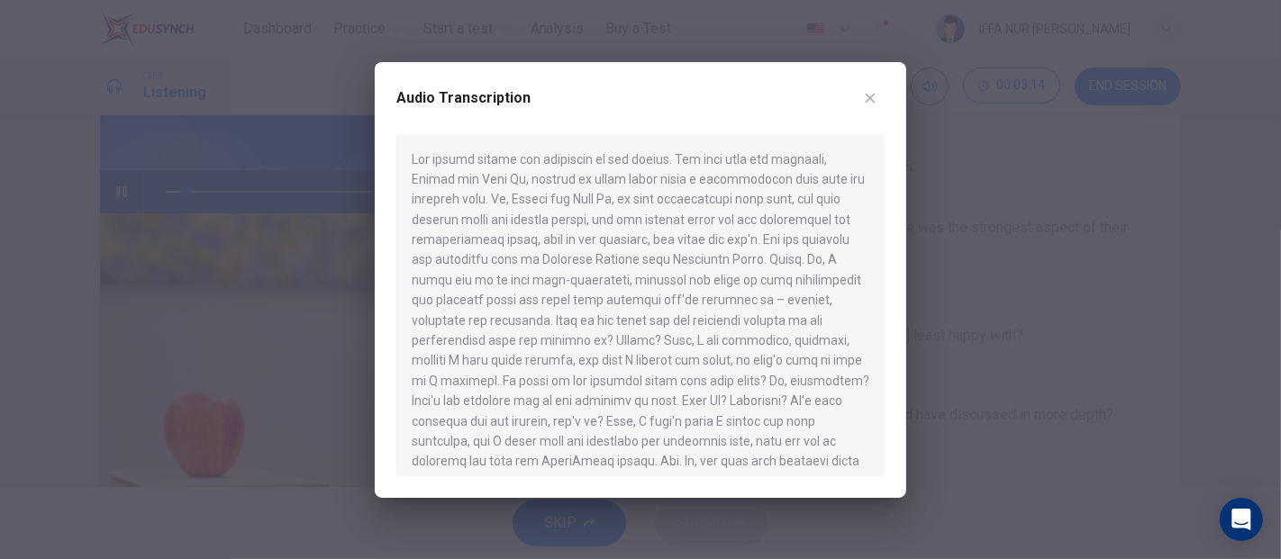
click at [986, 249] on div at bounding box center [640, 279] width 1281 height 559
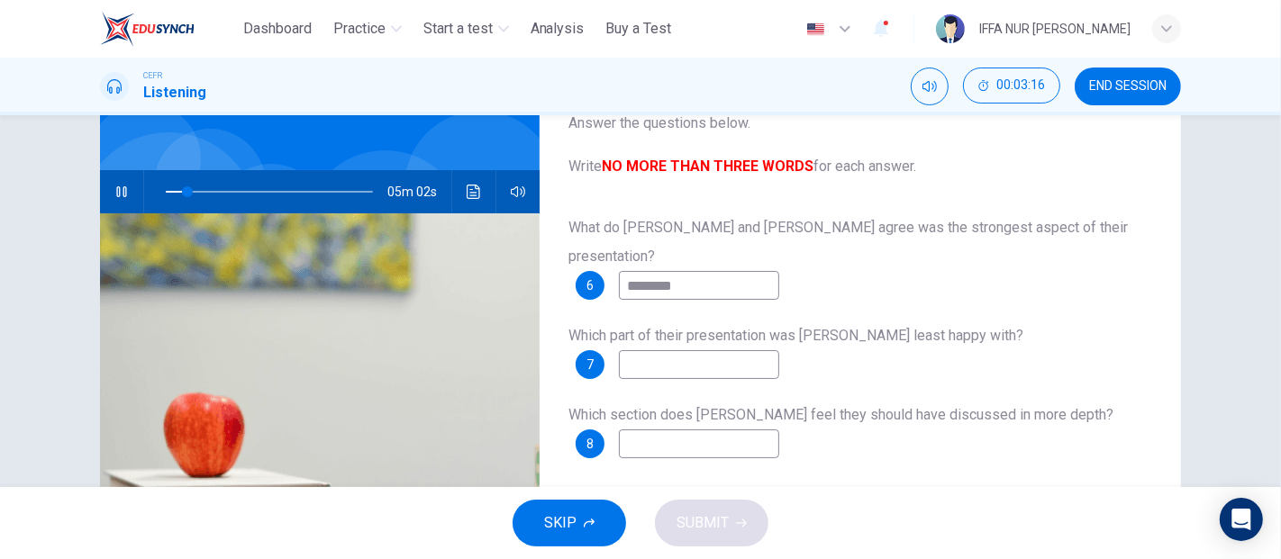
click at [716, 271] on input "*******" at bounding box center [699, 285] width 160 height 29
type input "**"
click at [716, 271] on input "*******" at bounding box center [699, 285] width 160 height 29
type input "**"
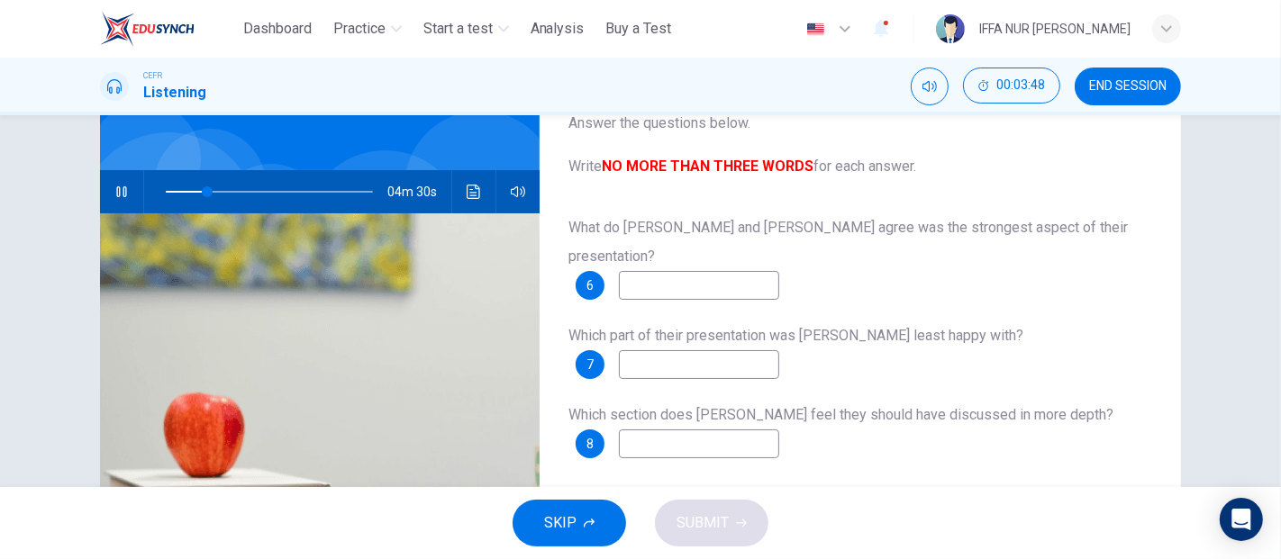
type input "*"
type input "**"
type input "****"
type input "**"
type input "****"
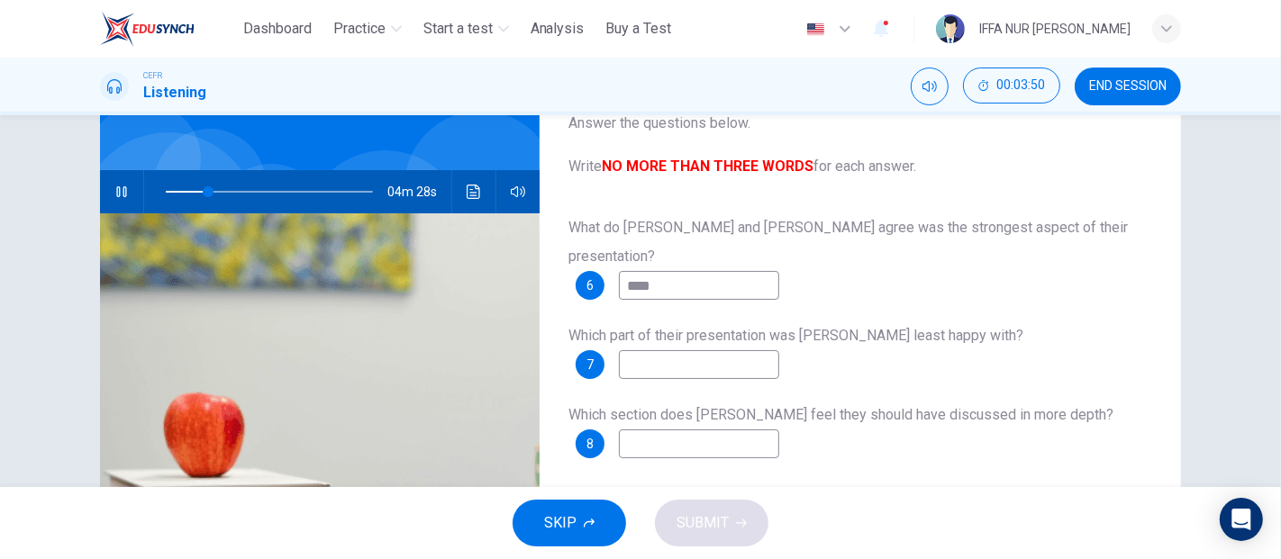
type input "**"
type input "*"
type input "**"
type input "*"
type input "**"
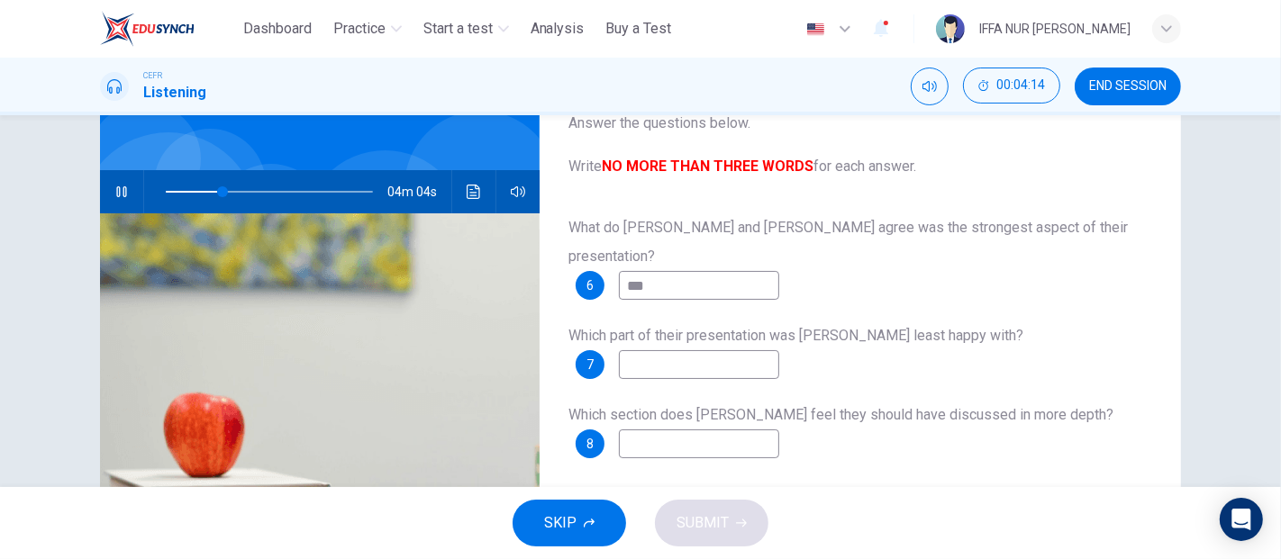
type input "****"
type input "**"
type input "****"
type input "**"
type input "*********"
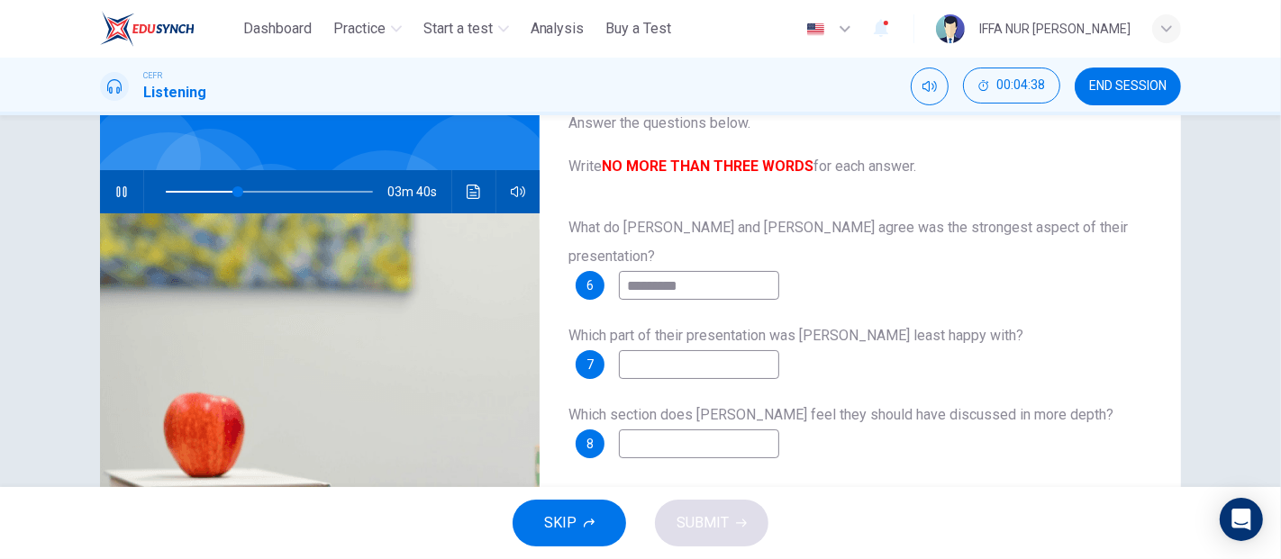
type input "**"
type input "*********"
type input "**"
click at [747, 350] on input at bounding box center [699, 364] width 160 height 29
type input "***"
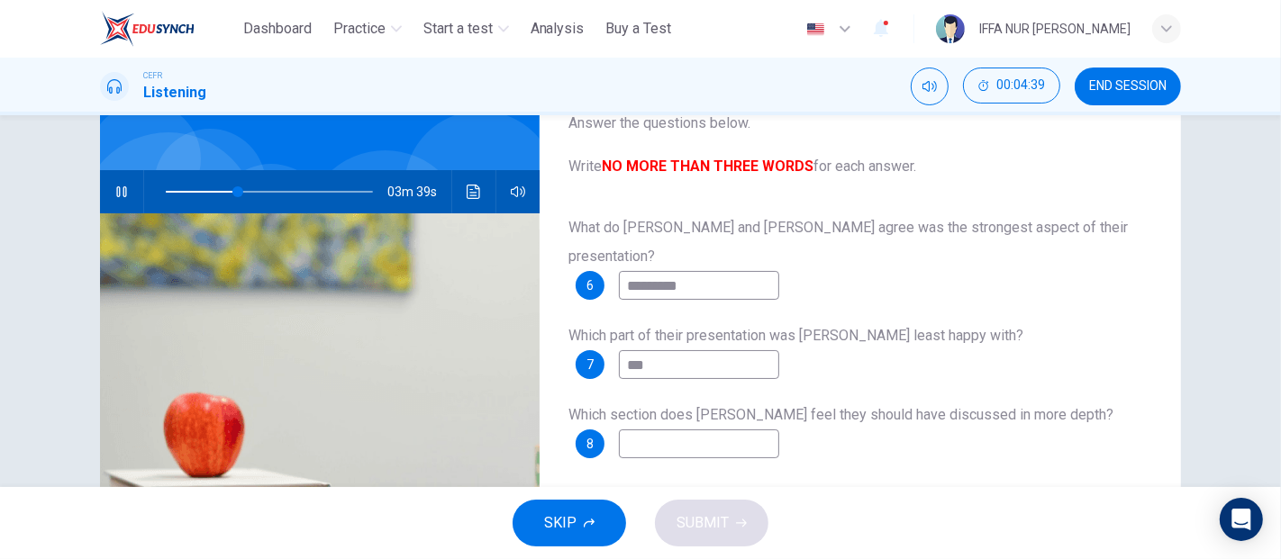
type input "**"
type input "********"
type input "**"
type input "*******"
type input "**"
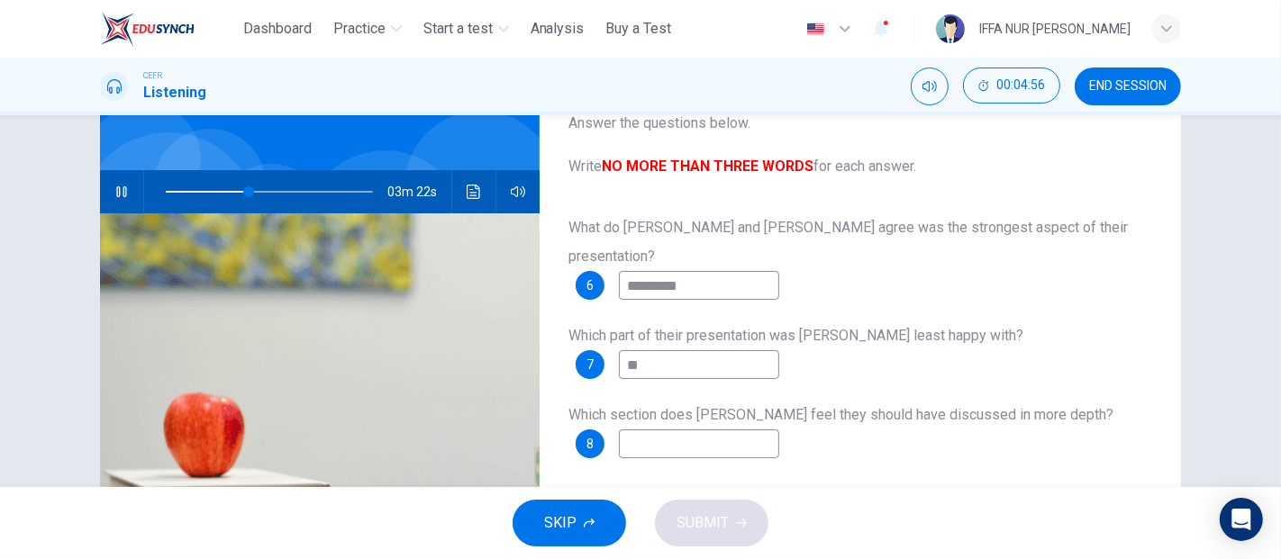
type input "*"
type input "**"
type input "***"
type input "**"
type input "*******"
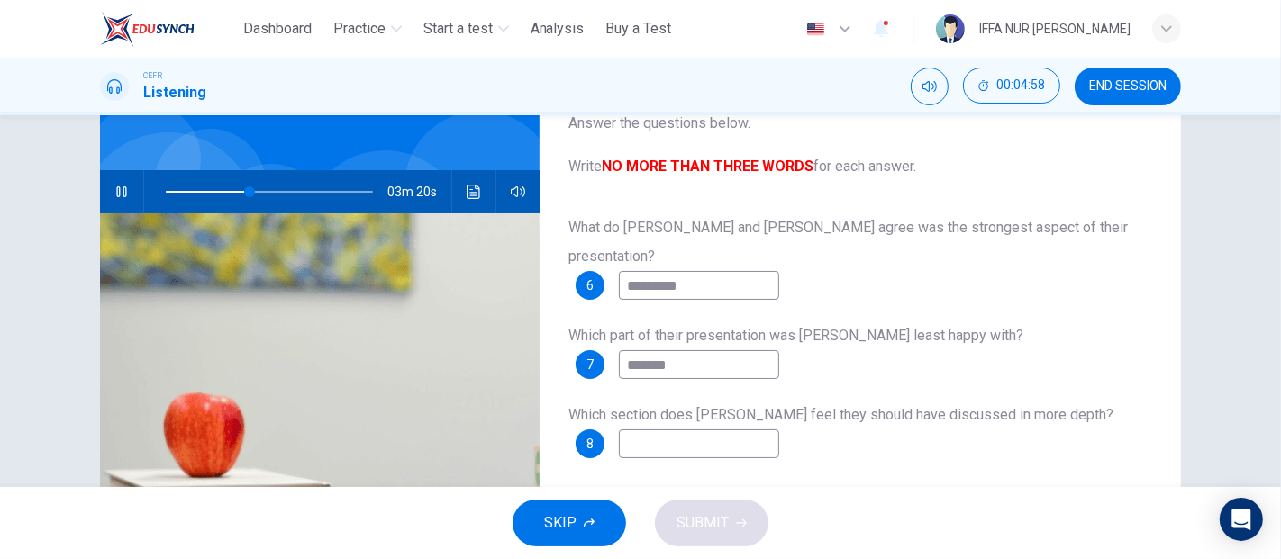
type input "**"
type input "********"
click at [747, 350] on input "********" at bounding box center [699, 364] width 160 height 29
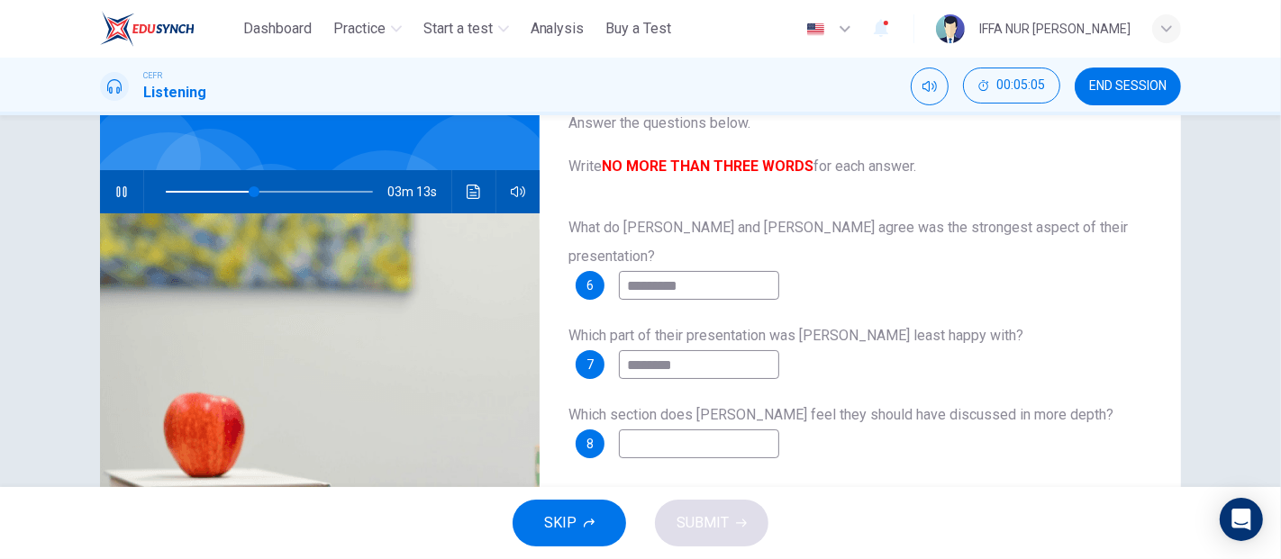
type input "**"
type input "********"
click at [697, 430] on input at bounding box center [699, 444] width 160 height 29
type input "*"
type input "**"
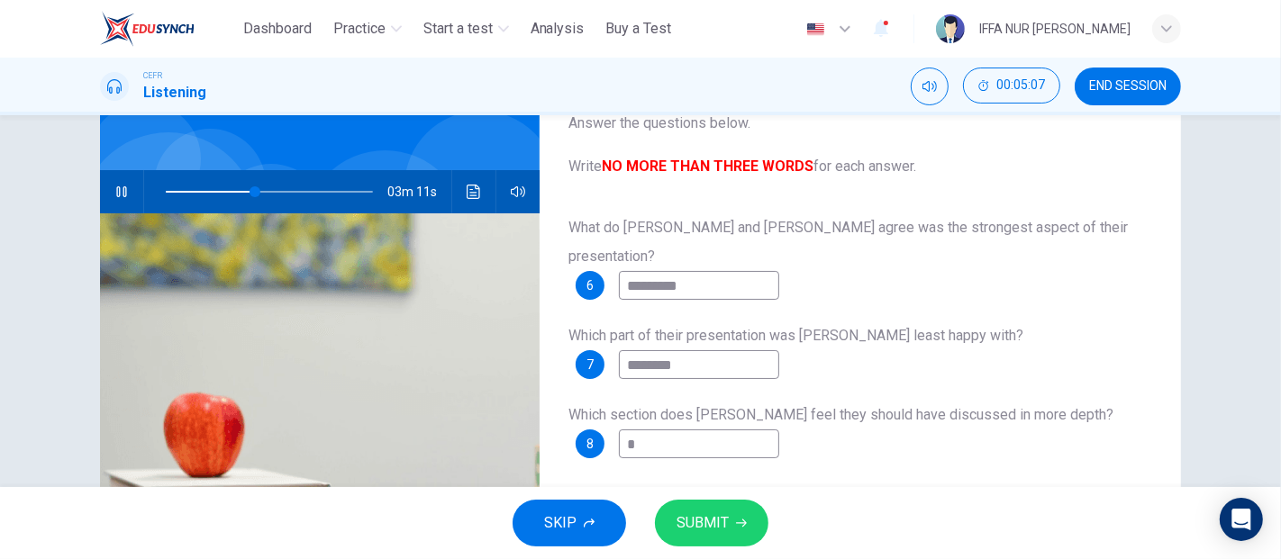
type input "**"
type input "***"
type input "**"
type input "****"
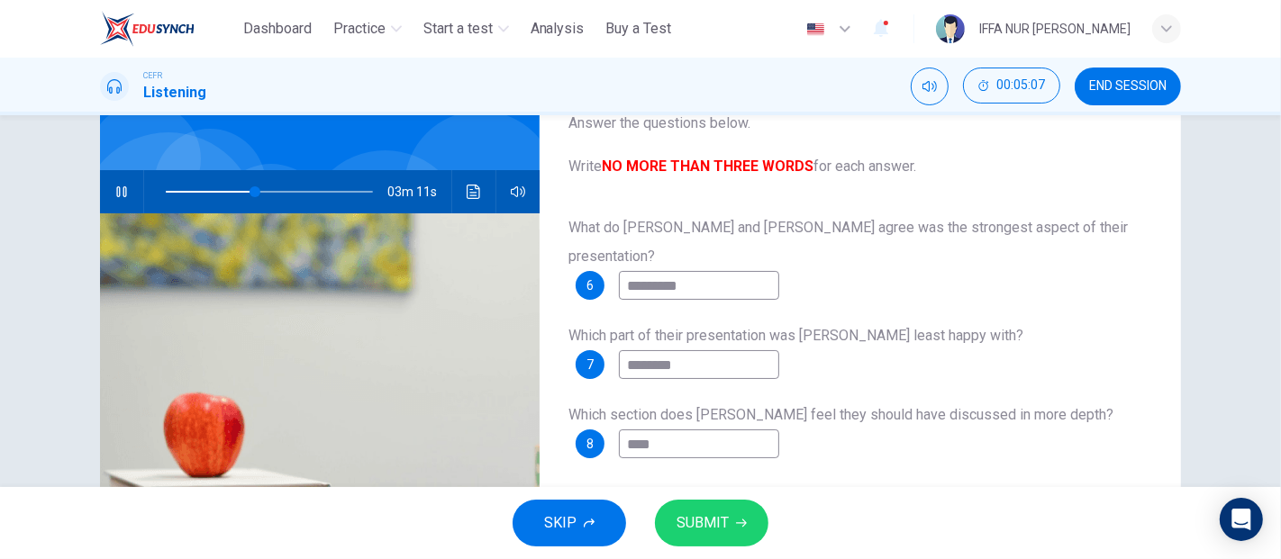
type input "**"
type input "*****"
type input "**"
type input "******"
type input "**"
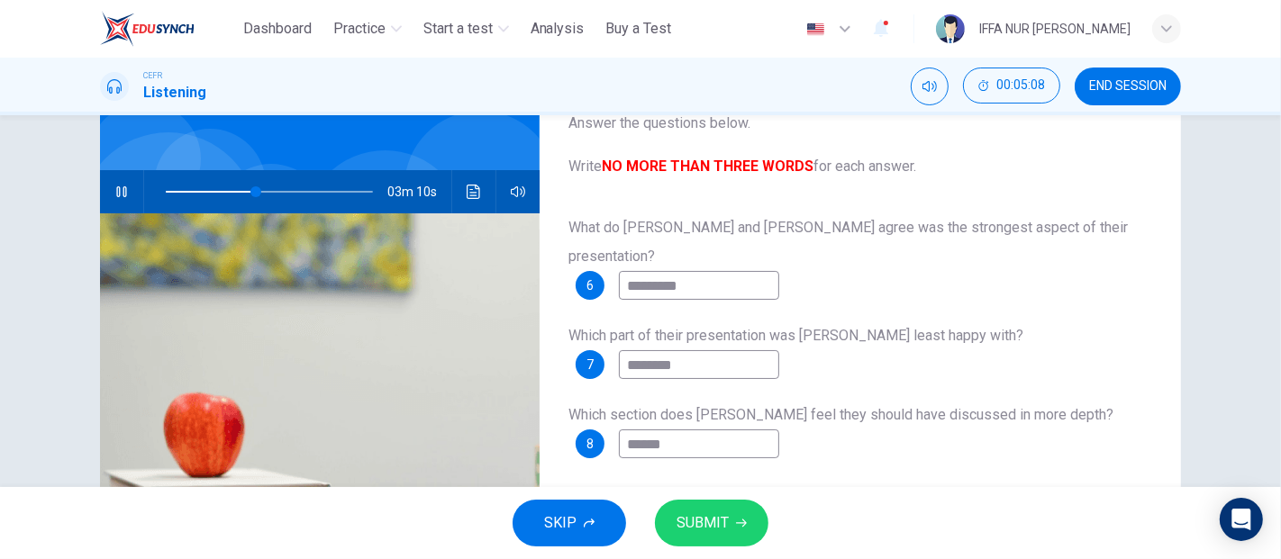
type input "*******"
type input "**"
type input "********"
type input "**"
type input "********"
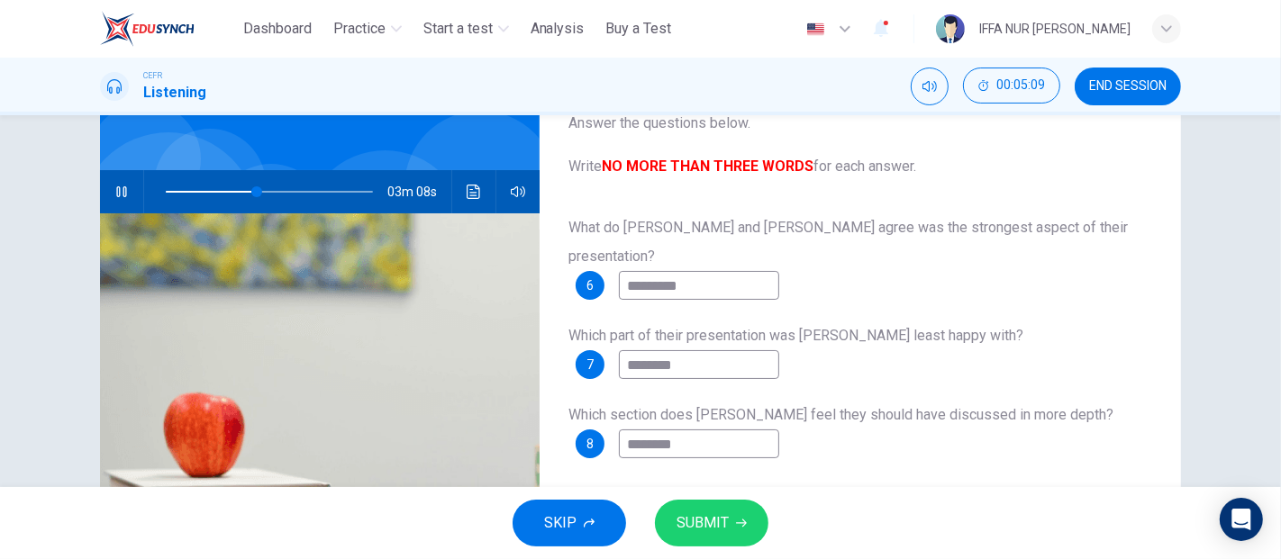
click at [656, 350] on input "********" at bounding box center [699, 364] width 160 height 29
type input "**"
type input "*"
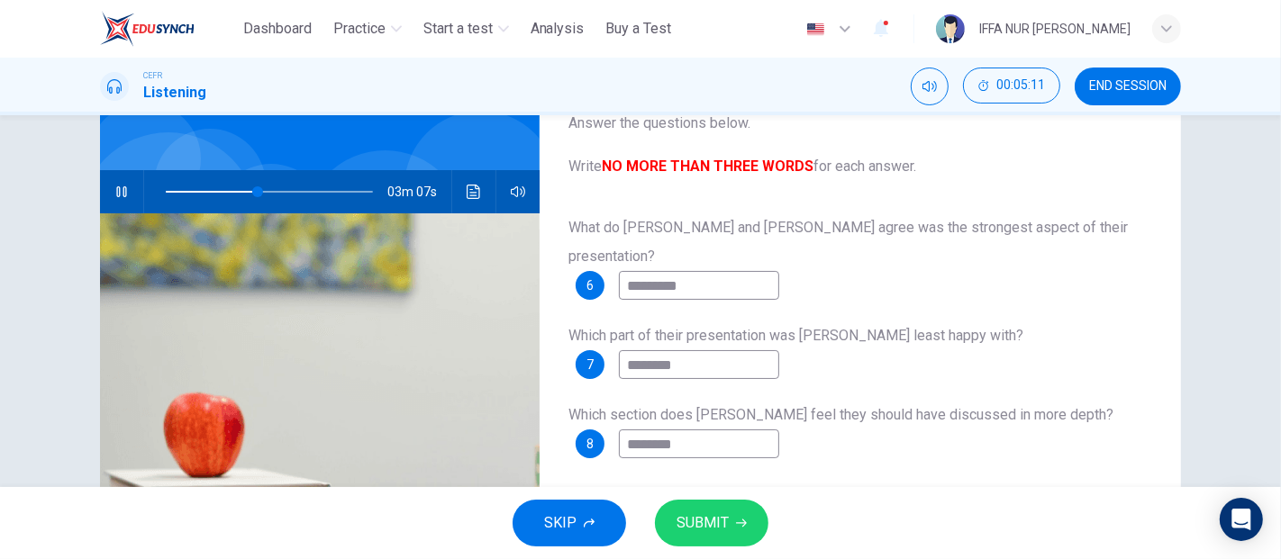
type input "**"
type input "***"
type input "**"
type input "****"
type input "**"
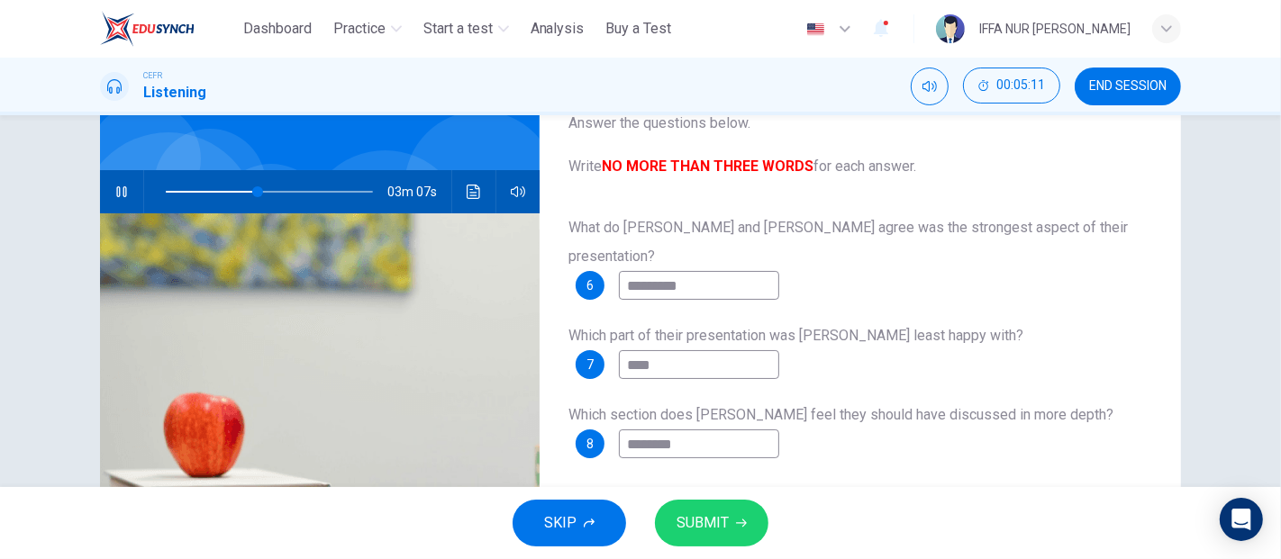
type input "*****"
type input "**"
type input "******"
type input "**"
type input "*******"
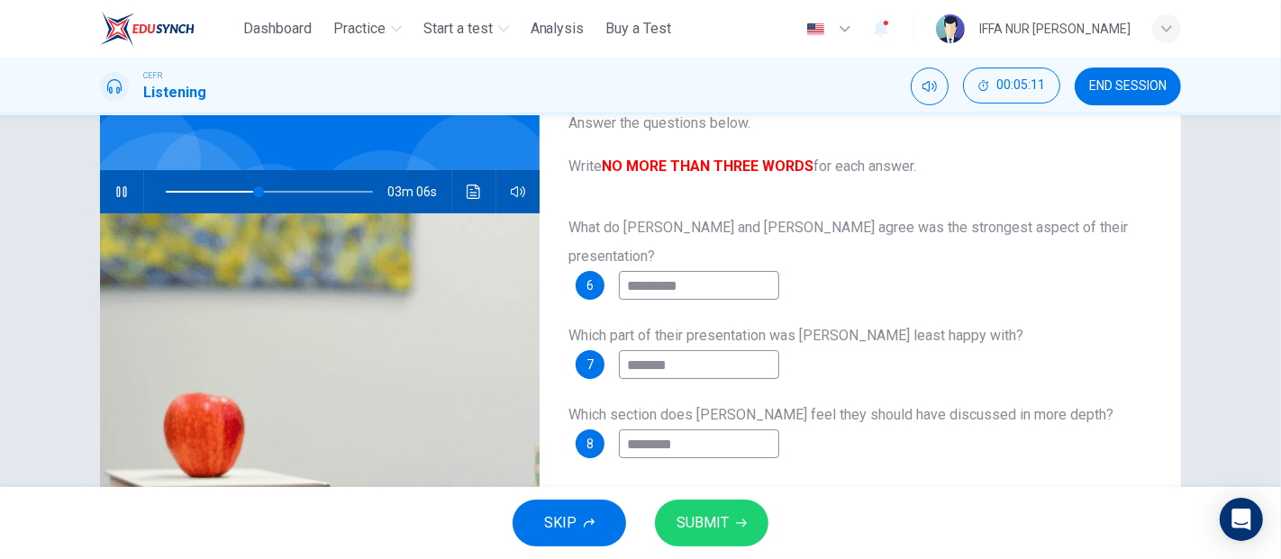
type input "**"
type input "********"
type input "**"
type input "********"
click at [712, 516] on span "SUBMIT" at bounding box center [702, 523] width 52 height 25
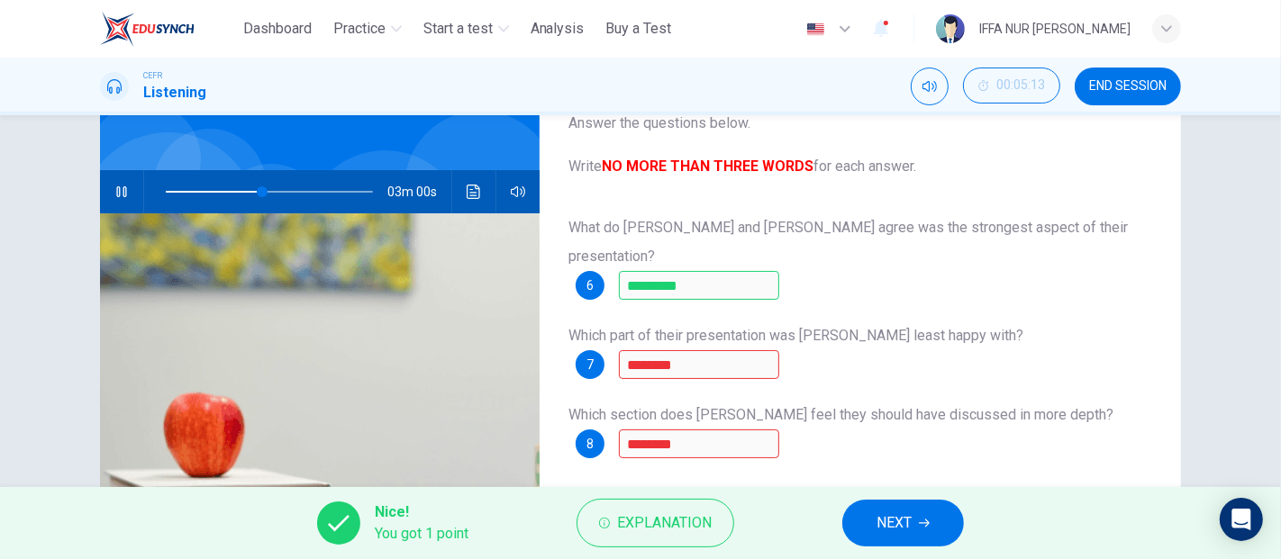
click at [727, 518] on button "Explanation" at bounding box center [655, 523] width 158 height 49
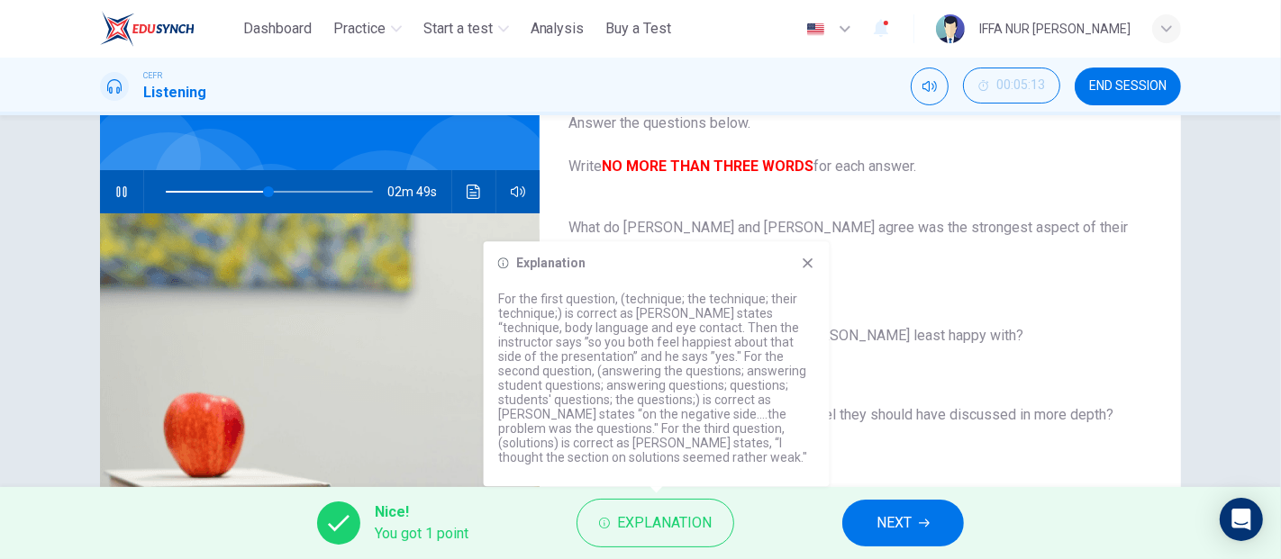
click at [805, 276] on div "Explanation For the first question, (technique; the technique; their technique;…" at bounding box center [657, 363] width 346 height 245
click at [802, 269] on icon at bounding box center [808, 263] width 14 height 14
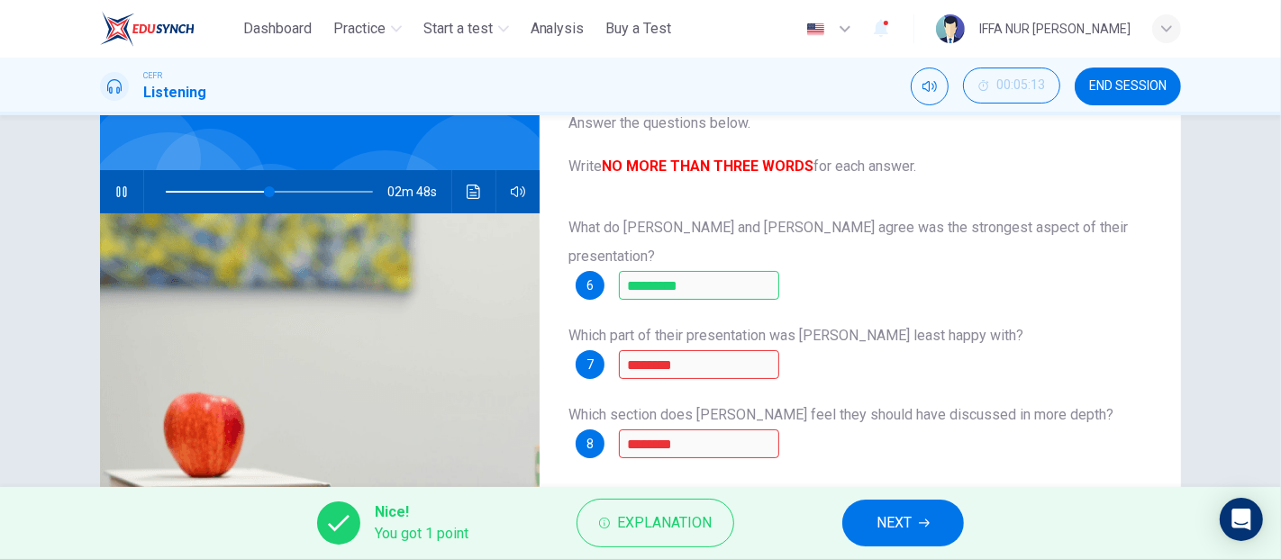
click at [902, 529] on span "NEXT" at bounding box center [893, 523] width 35 height 25
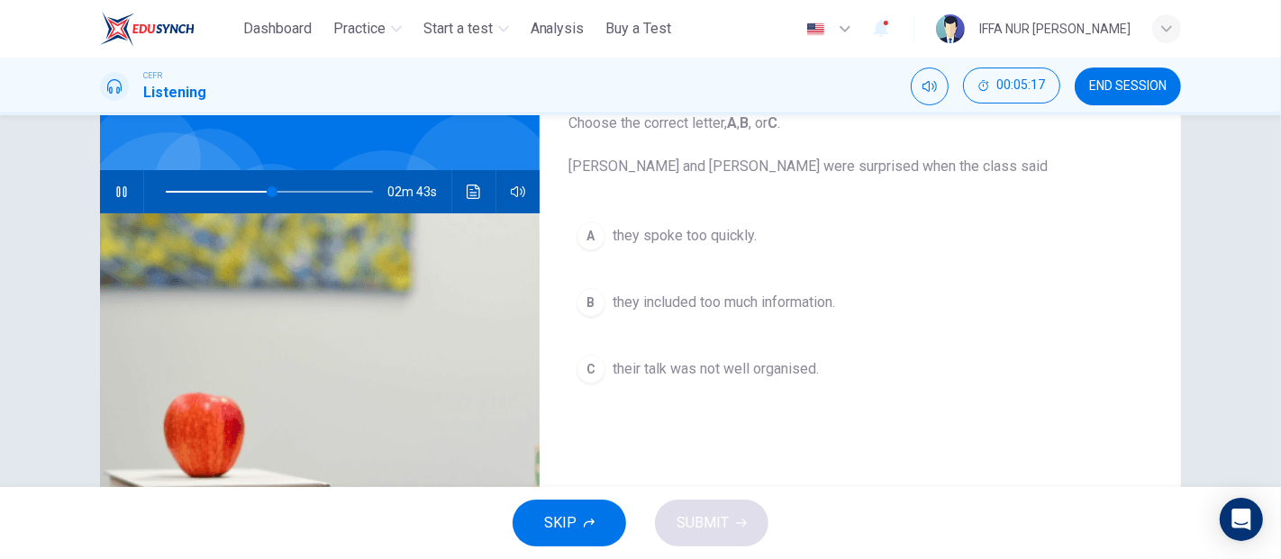
click at [773, 304] on span "they included too much information." at bounding box center [723, 303] width 222 height 22
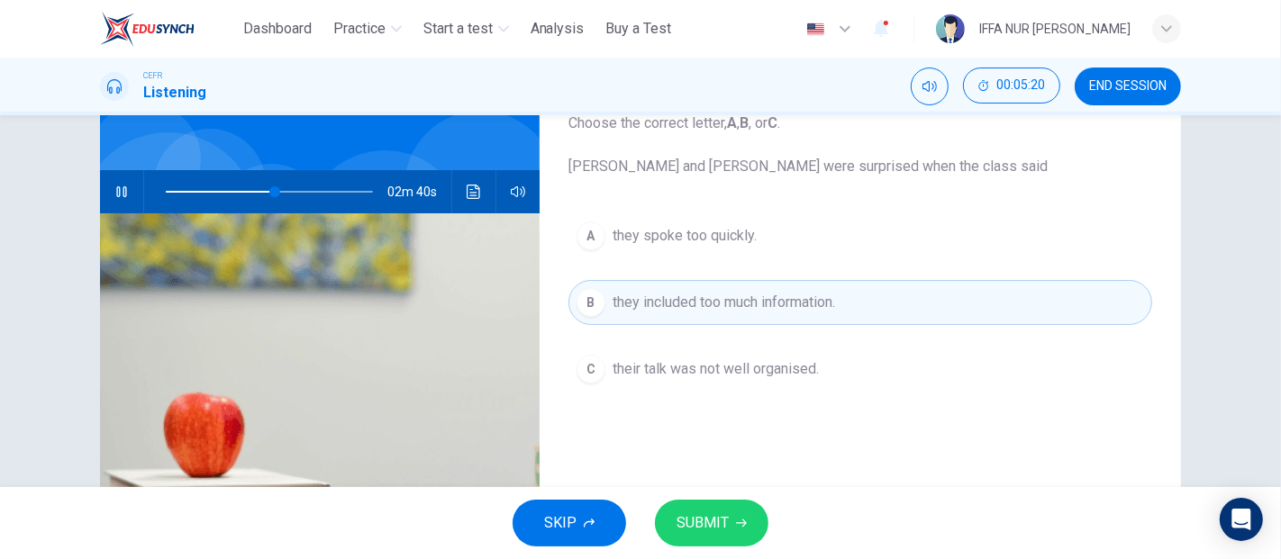
click at [704, 244] on span "they spoke too quickly." at bounding box center [684, 236] width 144 height 22
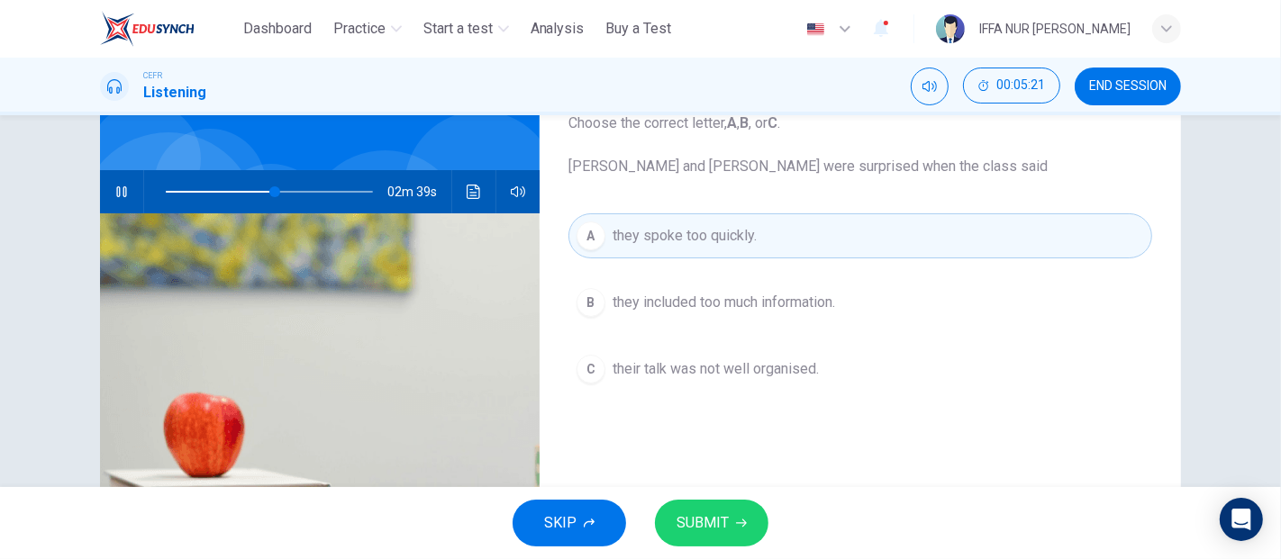
click at [724, 524] on span "SUBMIT" at bounding box center [702, 523] width 52 height 25
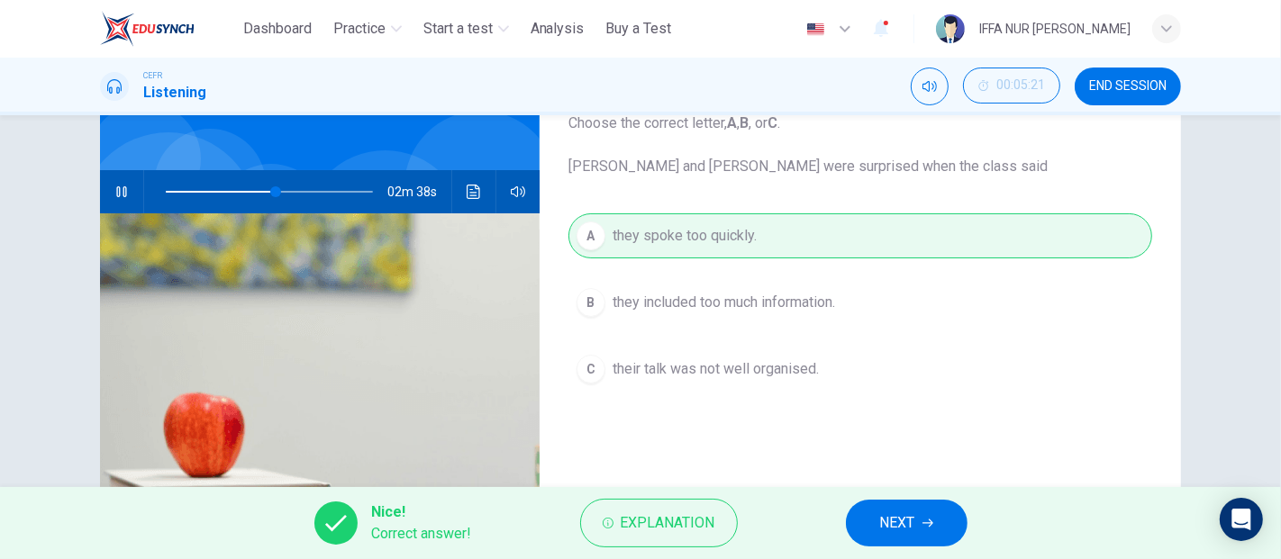
click at [884, 521] on span "NEXT" at bounding box center [897, 523] width 35 height 25
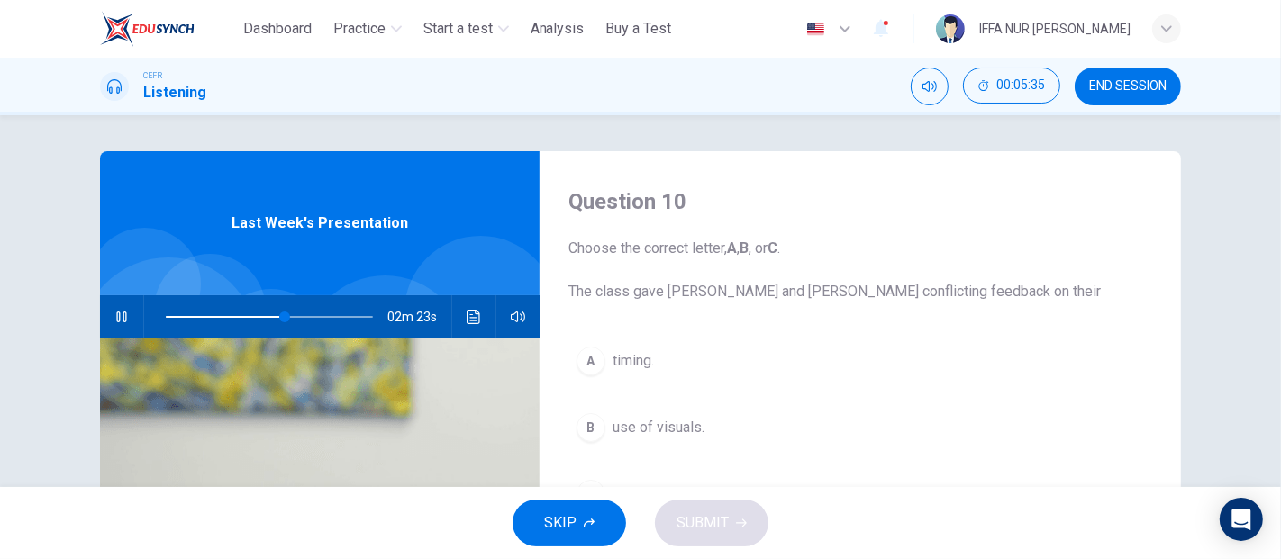
scroll to position [100, 0]
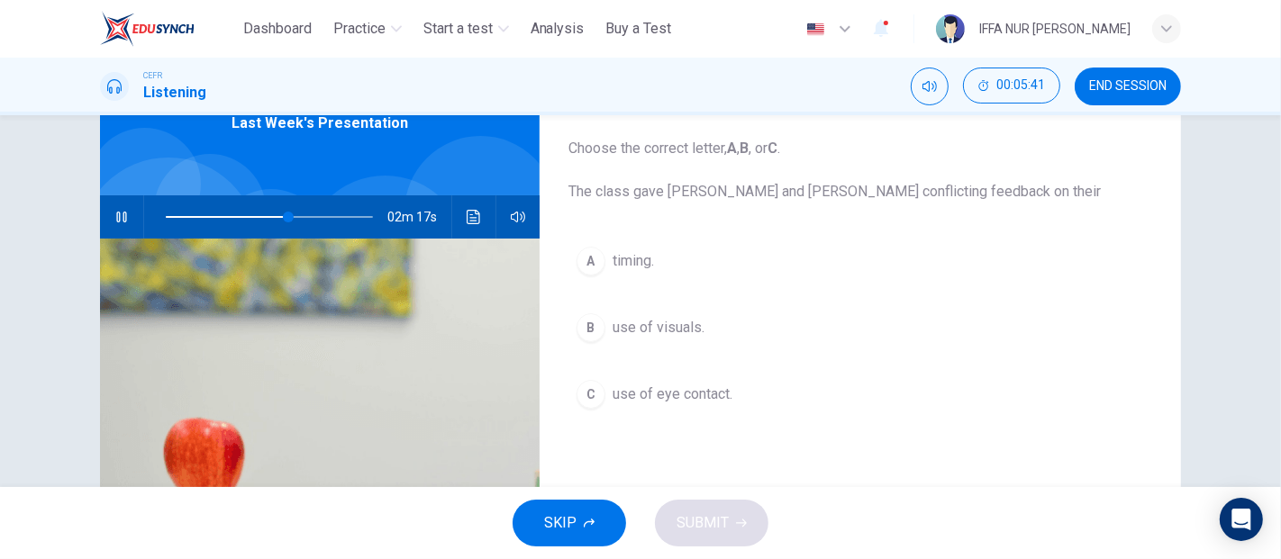
click at [657, 343] on button "B use of visuals." at bounding box center [860, 327] width 584 height 45
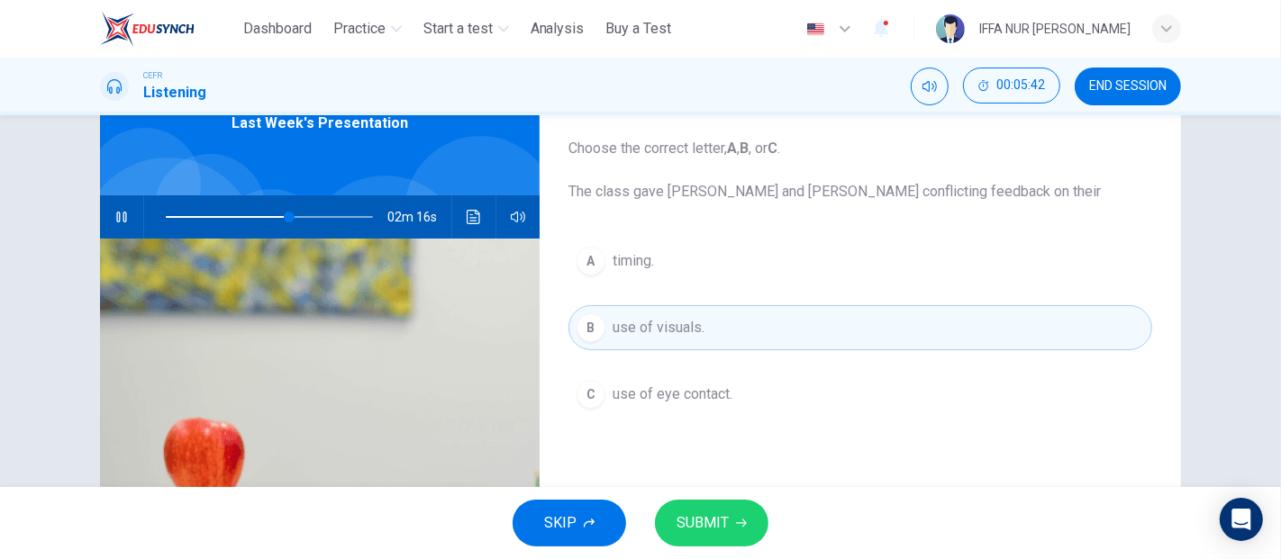
click at [746, 513] on button "SUBMIT" at bounding box center [711, 523] width 113 height 47
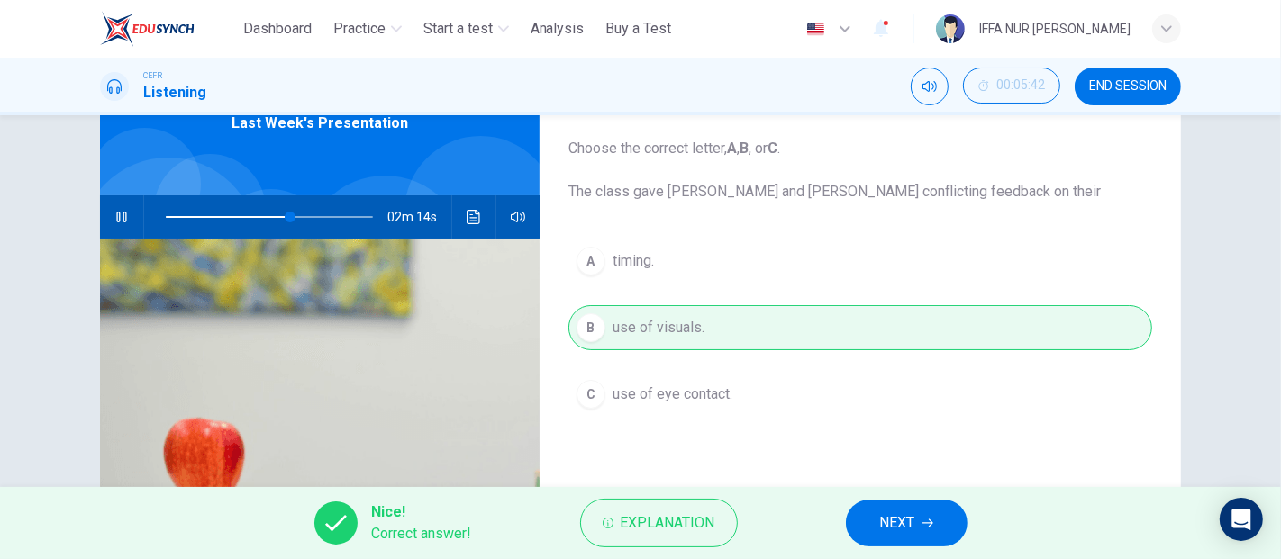
click at [902, 505] on button "NEXT" at bounding box center [907, 523] width 122 height 47
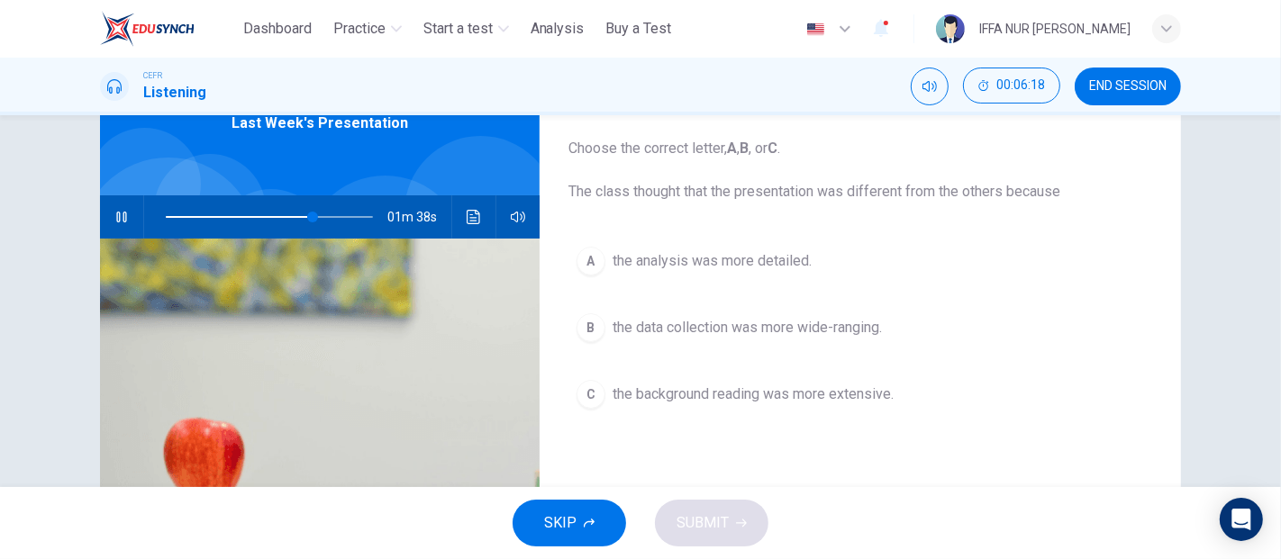
click at [702, 399] on span "the background reading was more extensive." at bounding box center [752, 395] width 281 height 22
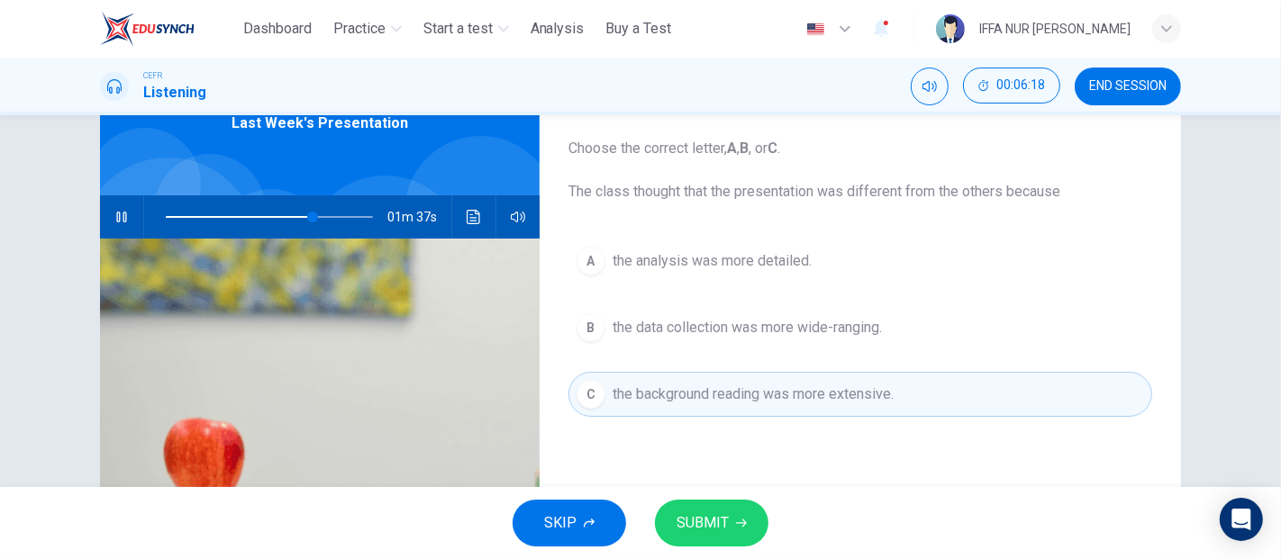
click at [723, 507] on button "SUBMIT" at bounding box center [711, 523] width 113 height 47
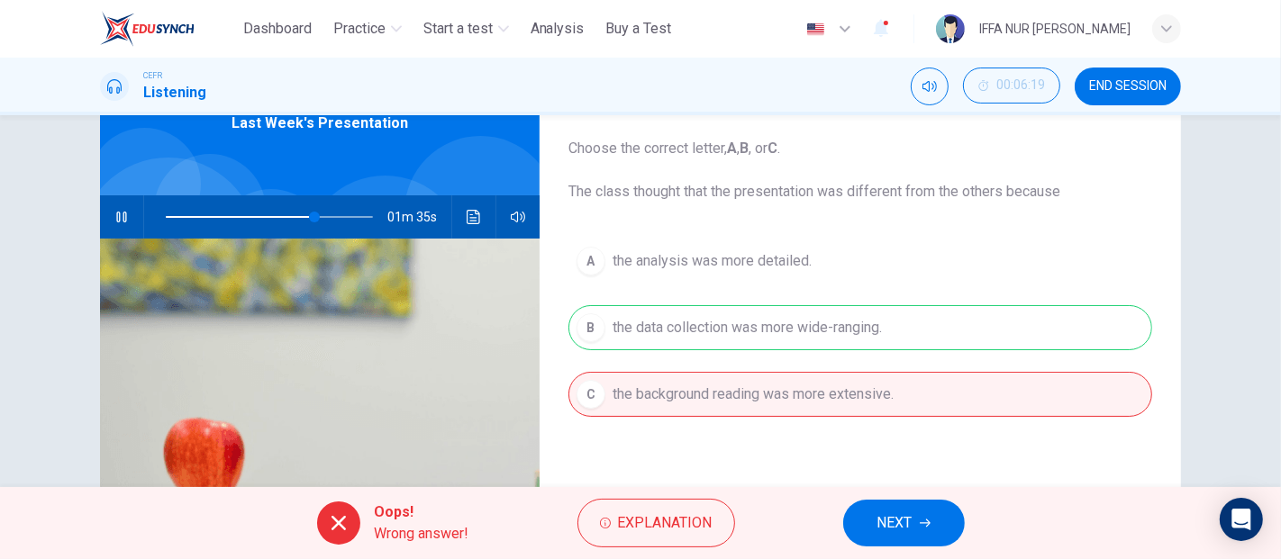
click at [916, 521] on button "NEXT" at bounding box center [904, 523] width 122 height 47
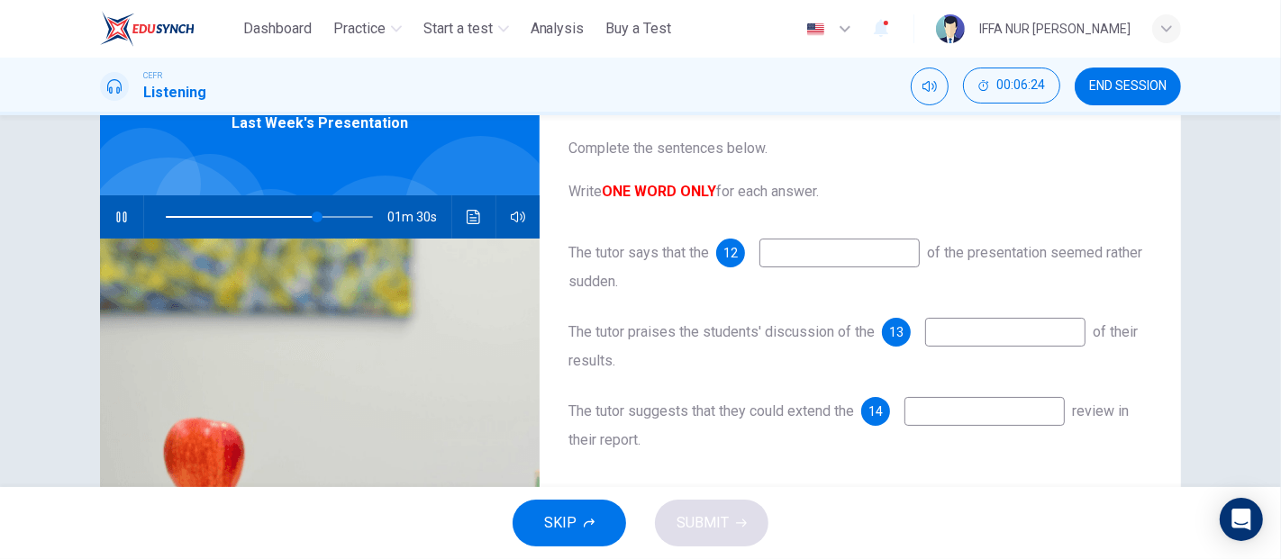
click at [775, 258] on input at bounding box center [839, 253] width 160 height 29
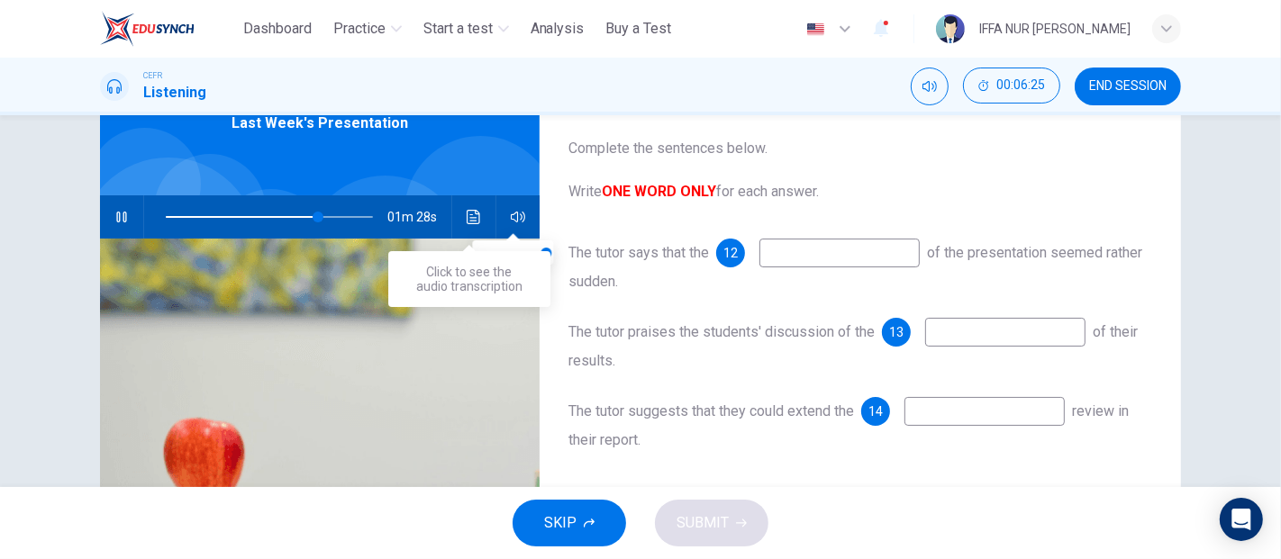
click at [468, 217] on icon "Click to see the audio transcription" at bounding box center [474, 217] width 14 height 14
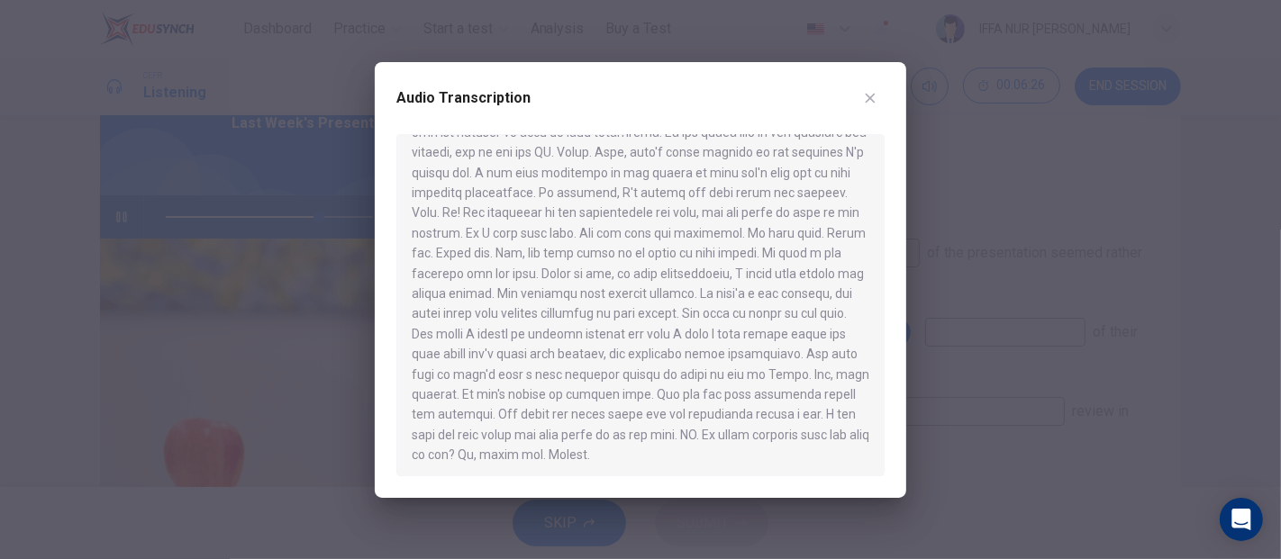
scroll to position [978, 0]
click at [875, 95] on icon "button" at bounding box center [870, 98] width 14 height 14
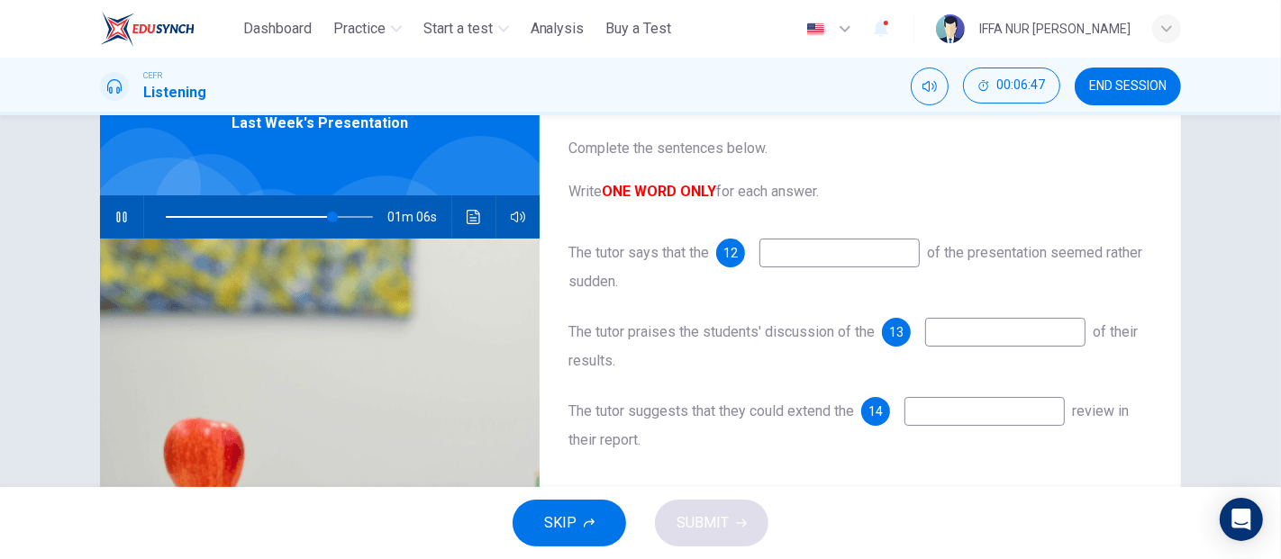
click at [852, 258] on input at bounding box center [839, 253] width 160 height 29
type input "**"
type input "*********"
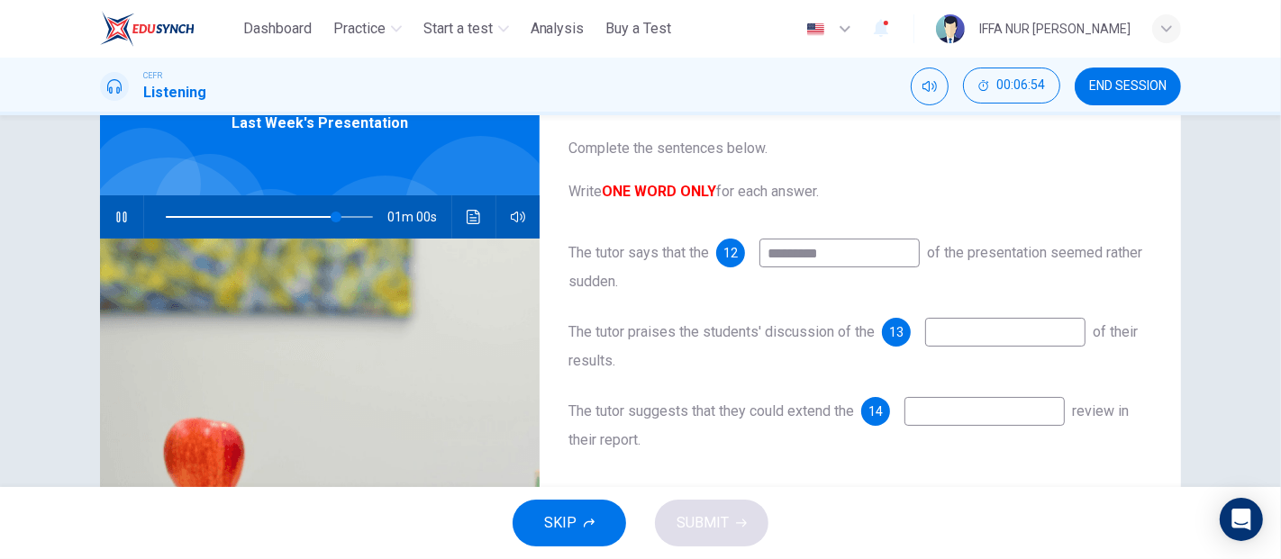
type input "**"
type input "*********"
click at [987, 335] on input at bounding box center [1005, 332] width 160 height 29
type input "**"
type input "*****"
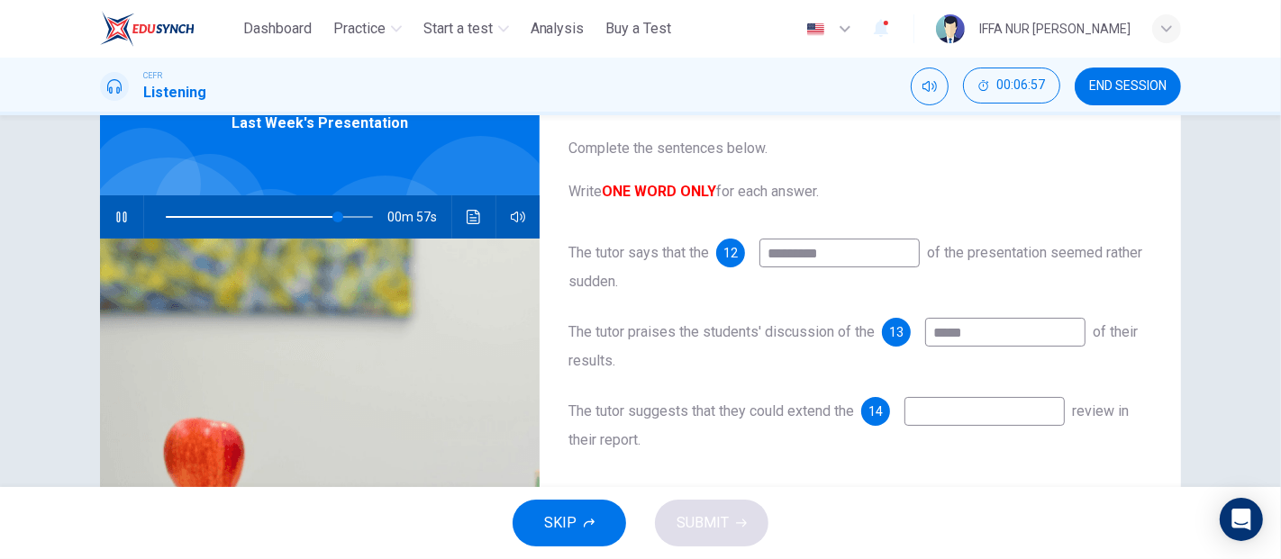
type input "**"
type input "*******"
type input "**"
type input "*******"
click at [969, 412] on input at bounding box center [984, 411] width 160 height 29
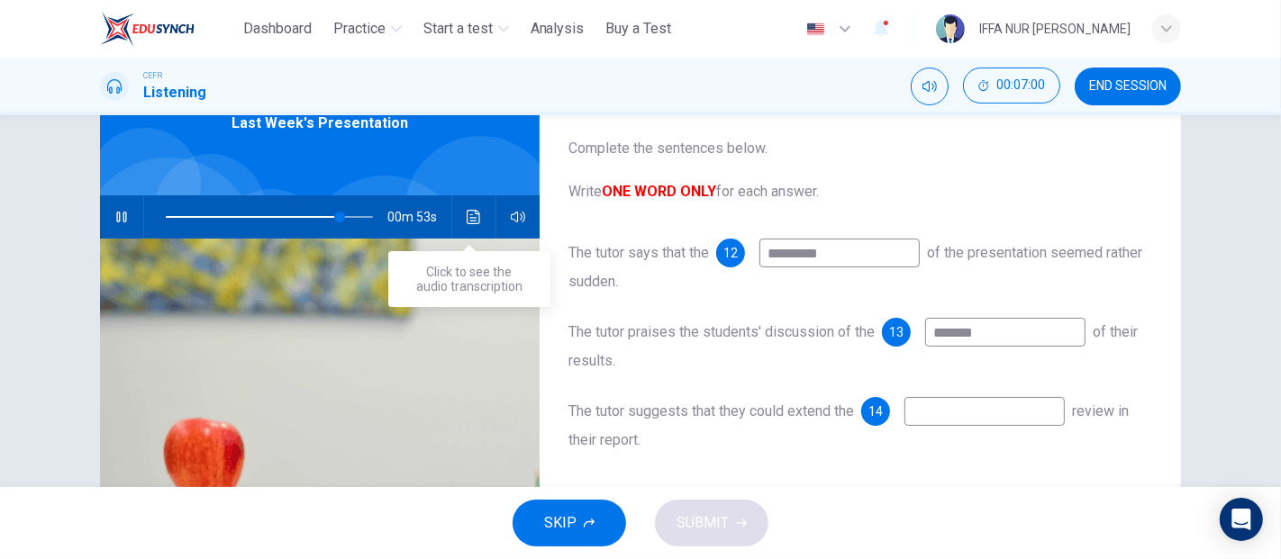
click at [468, 215] on icon "Click to see the audio transcription" at bounding box center [474, 217] width 14 height 14
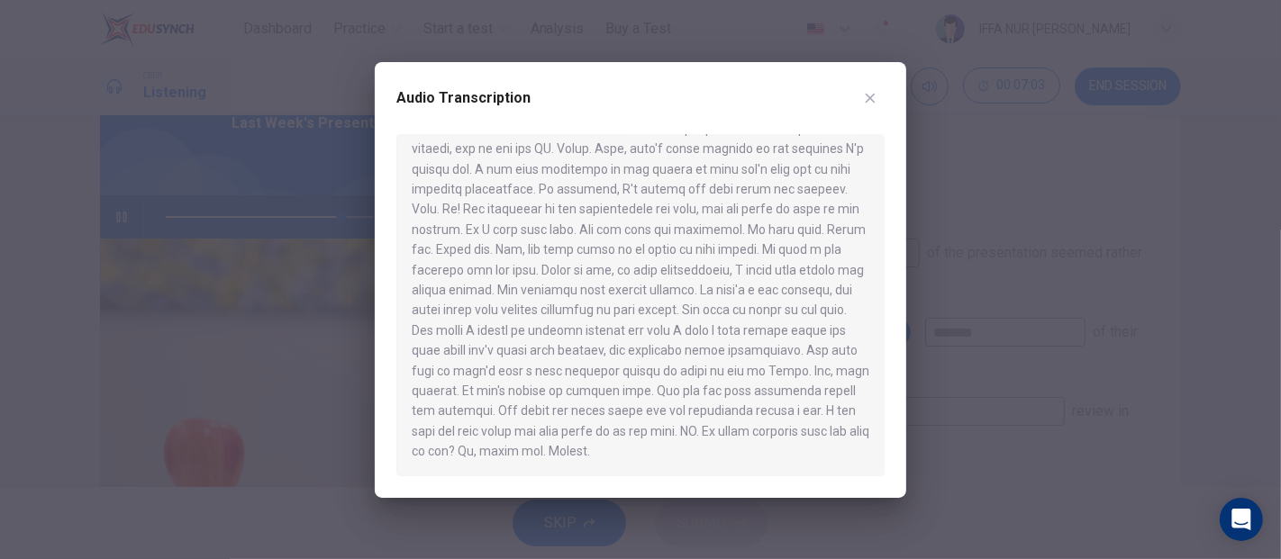
click at [993, 286] on div at bounding box center [640, 279] width 1281 height 559
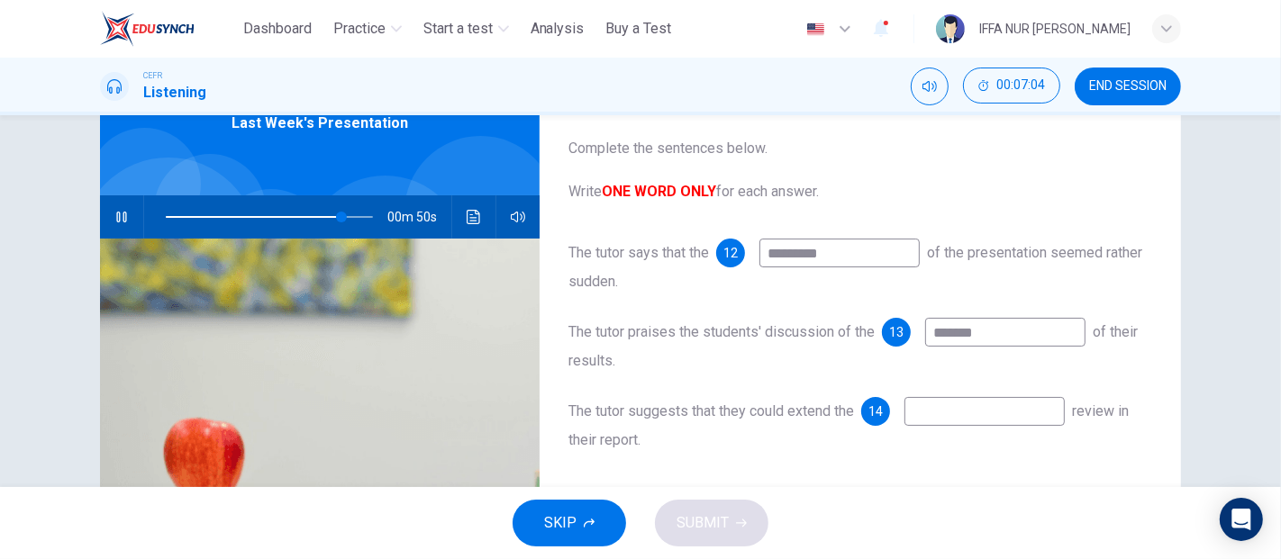
type input "**"
click at [952, 408] on input at bounding box center [984, 411] width 160 height 29
type input "*"
type input "**"
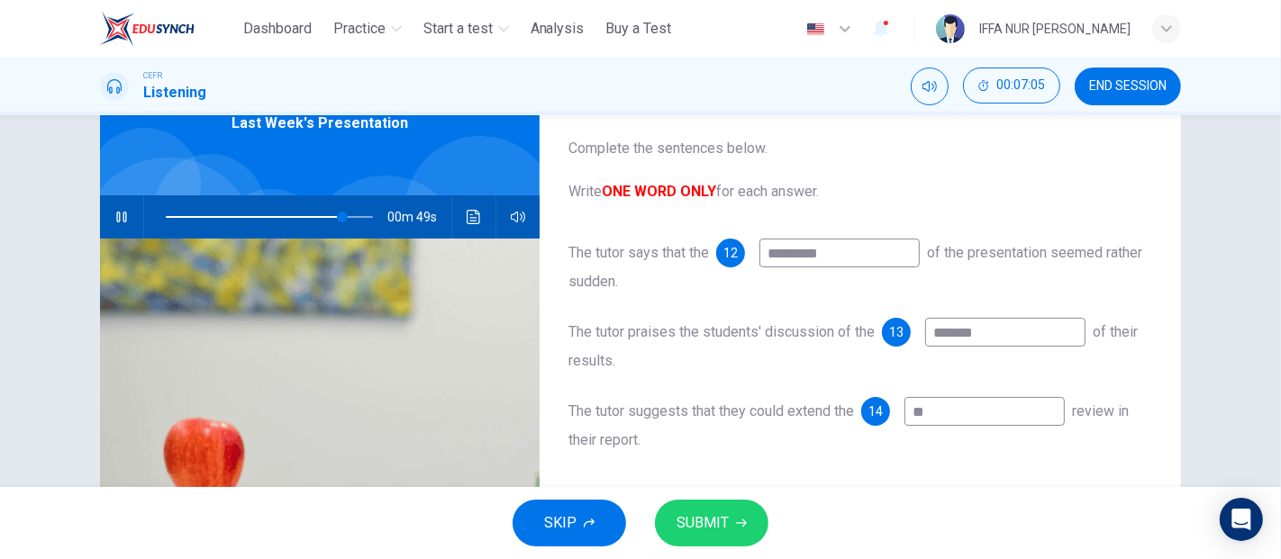
type input "**"
type input "***"
type input "**"
type input "****"
type input "**"
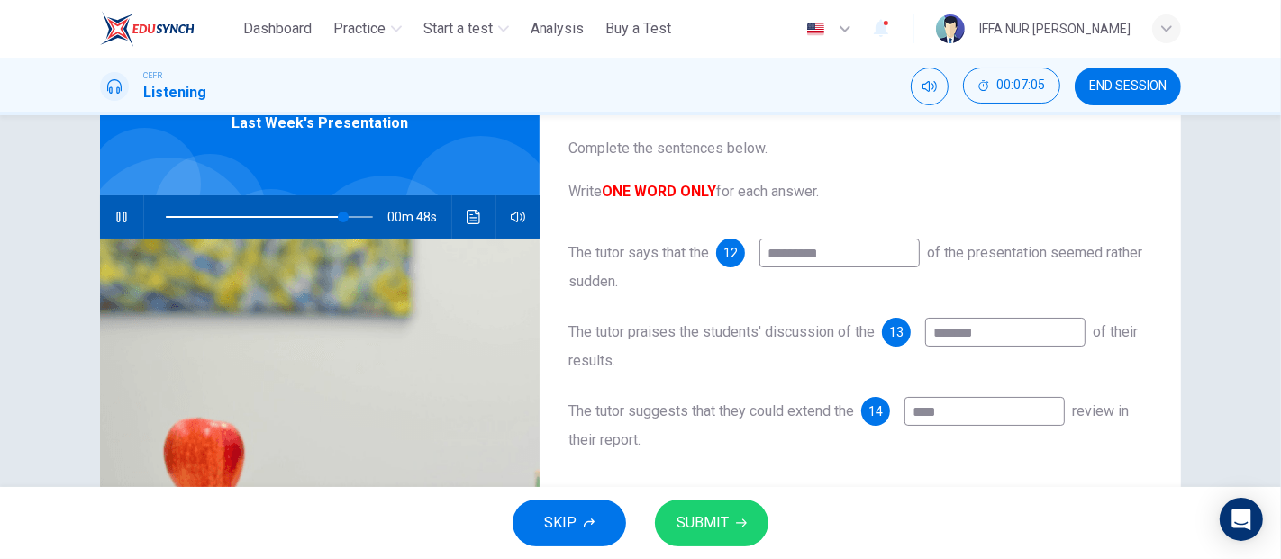
type input "*****"
type input "**"
type input "******"
type input "**"
type input "******"
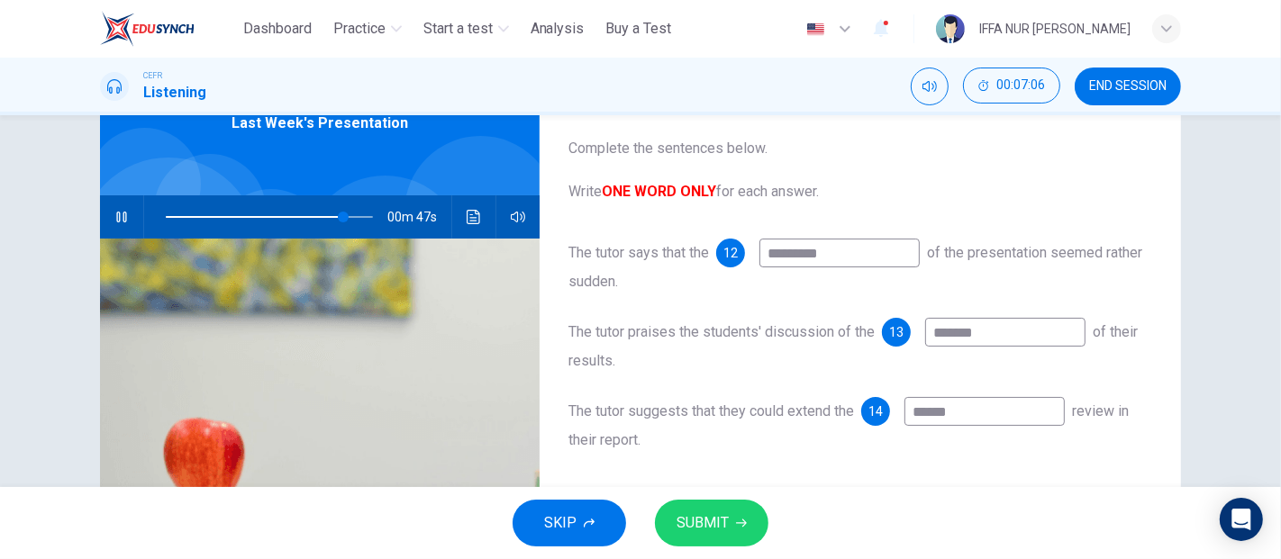
click at [691, 508] on button "SUBMIT" at bounding box center [711, 523] width 113 height 47
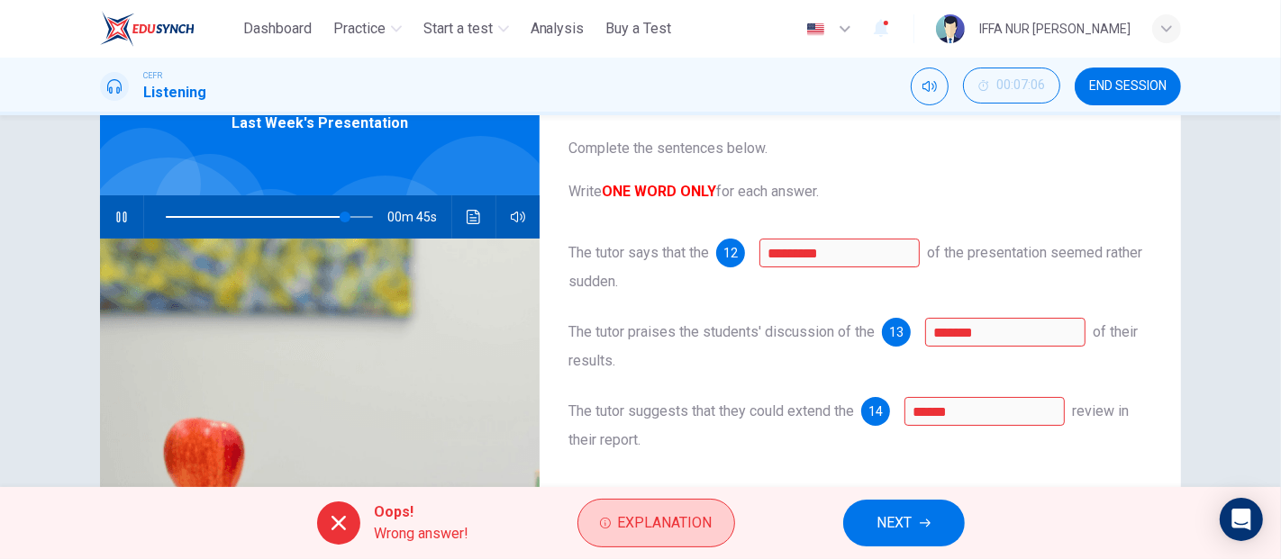
click at [638, 516] on span "Explanation" at bounding box center [665, 523] width 95 height 25
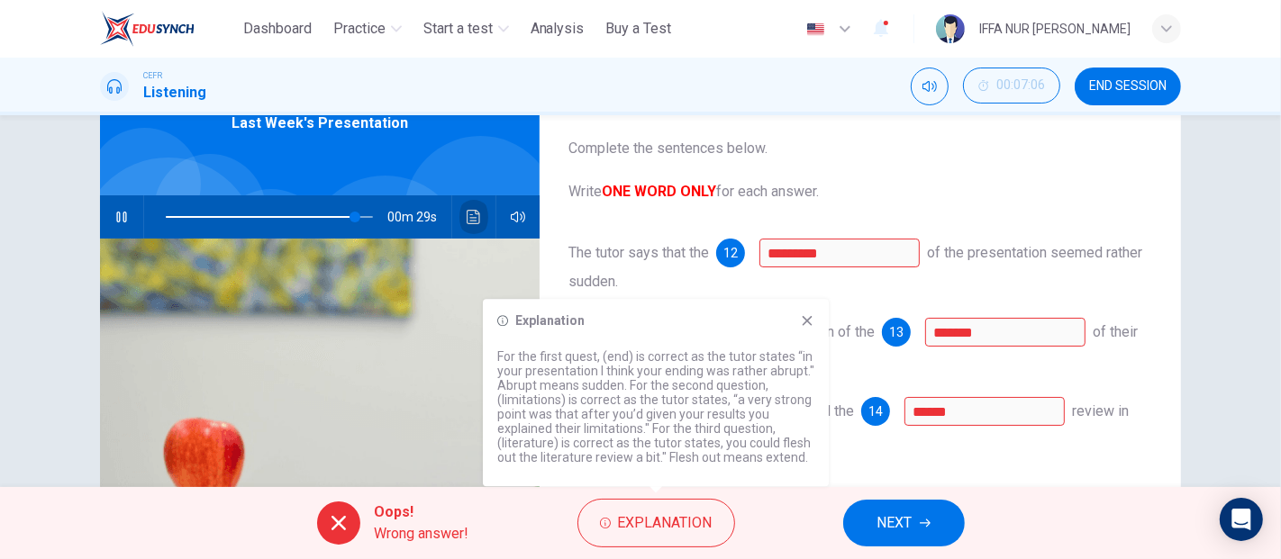
click at [467, 222] on icon "Click to see the audio transcription" at bounding box center [474, 217] width 14 height 14
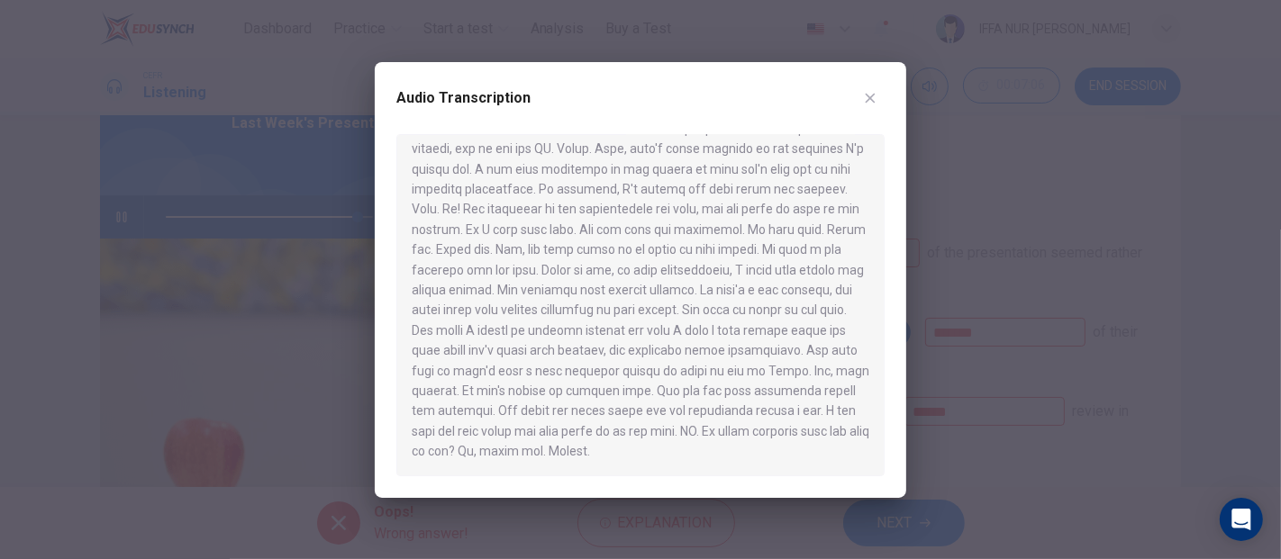
click at [871, 87] on button "button" at bounding box center [870, 98] width 29 height 29
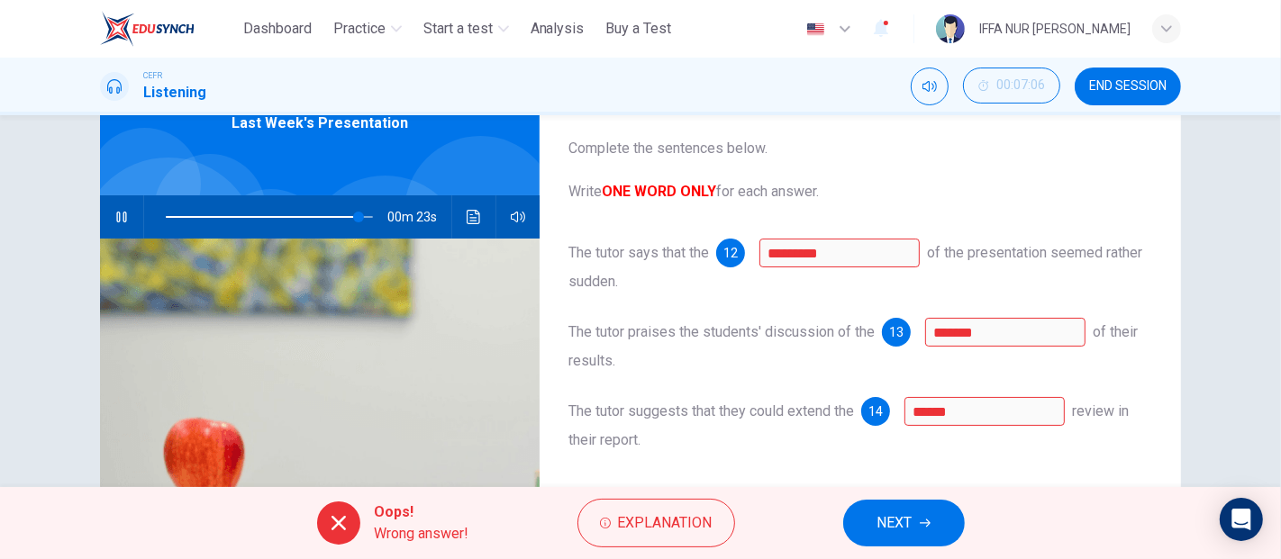
type input "**"
click at [928, 536] on button "NEXT" at bounding box center [904, 523] width 122 height 47
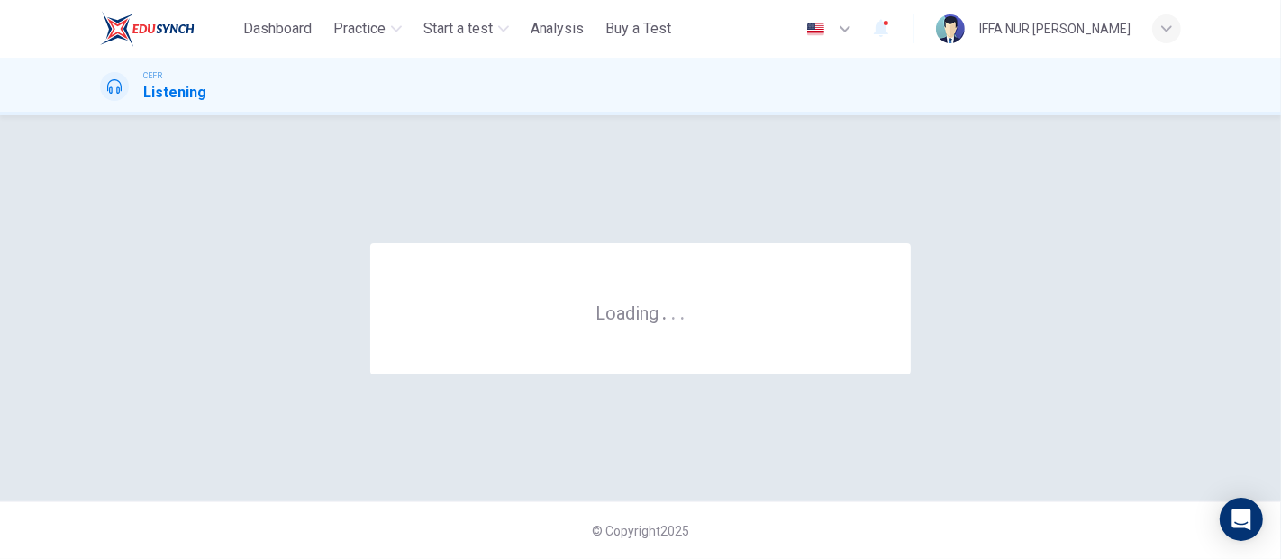
scroll to position [0, 0]
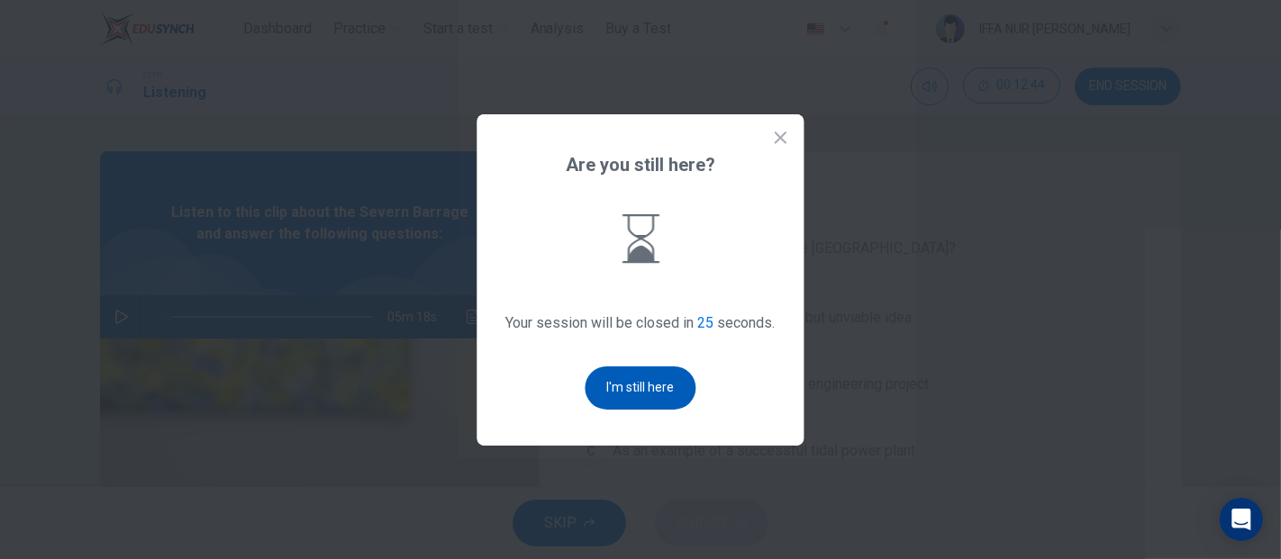
click at [663, 391] on button "I'm still here" at bounding box center [640, 388] width 111 height 43
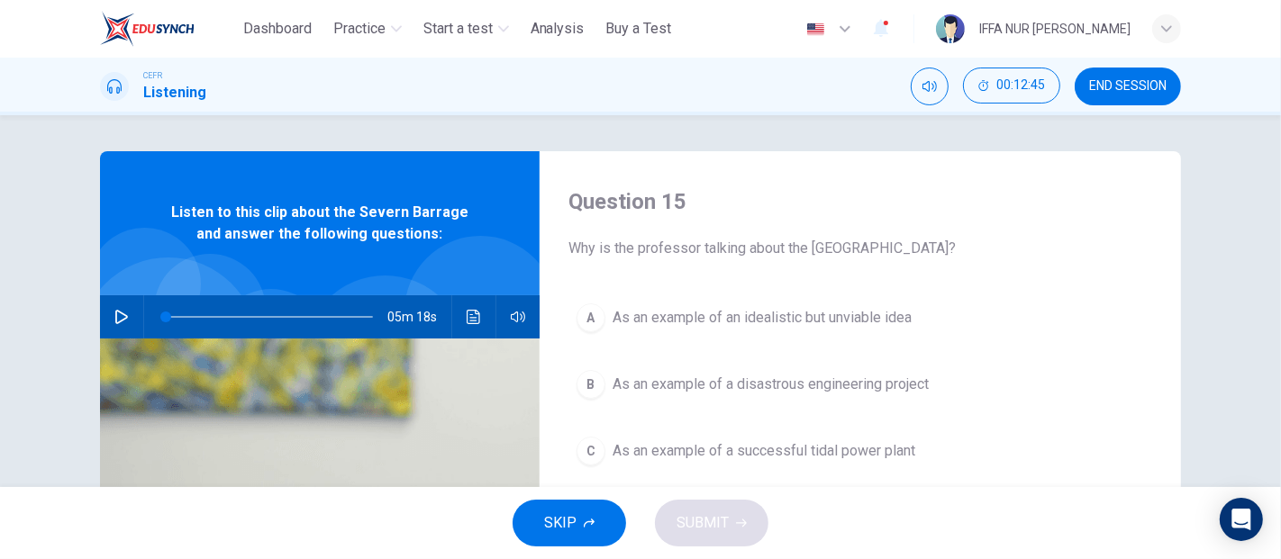
click at [120, 316] on icon "button" at bounding box center [121, 317] width 13 height 14
type input "*"
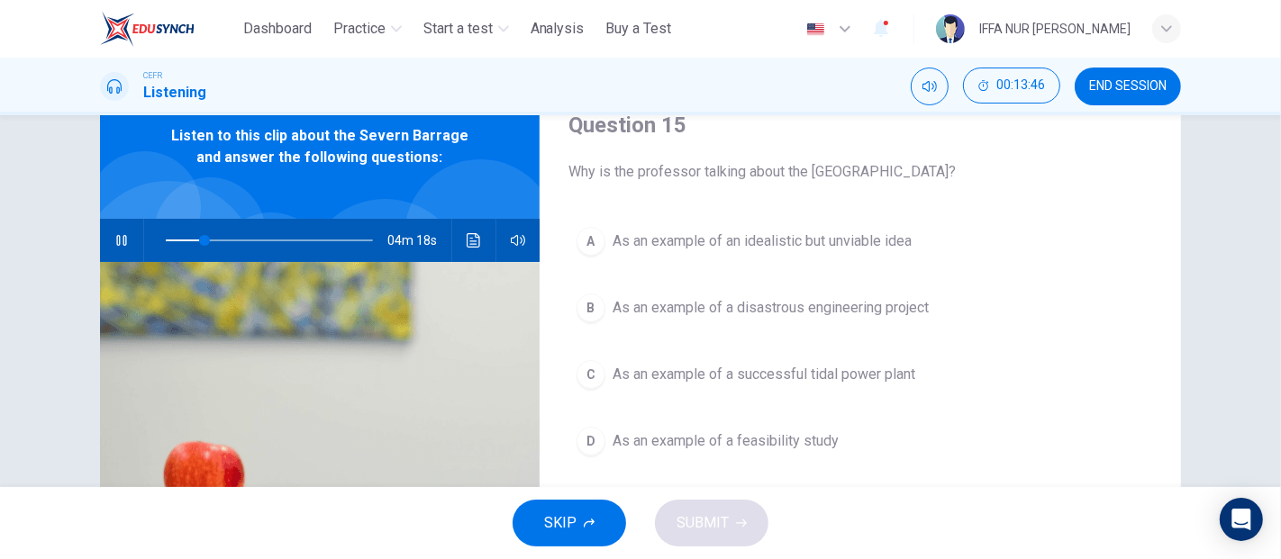
scroll to position [81, 0]
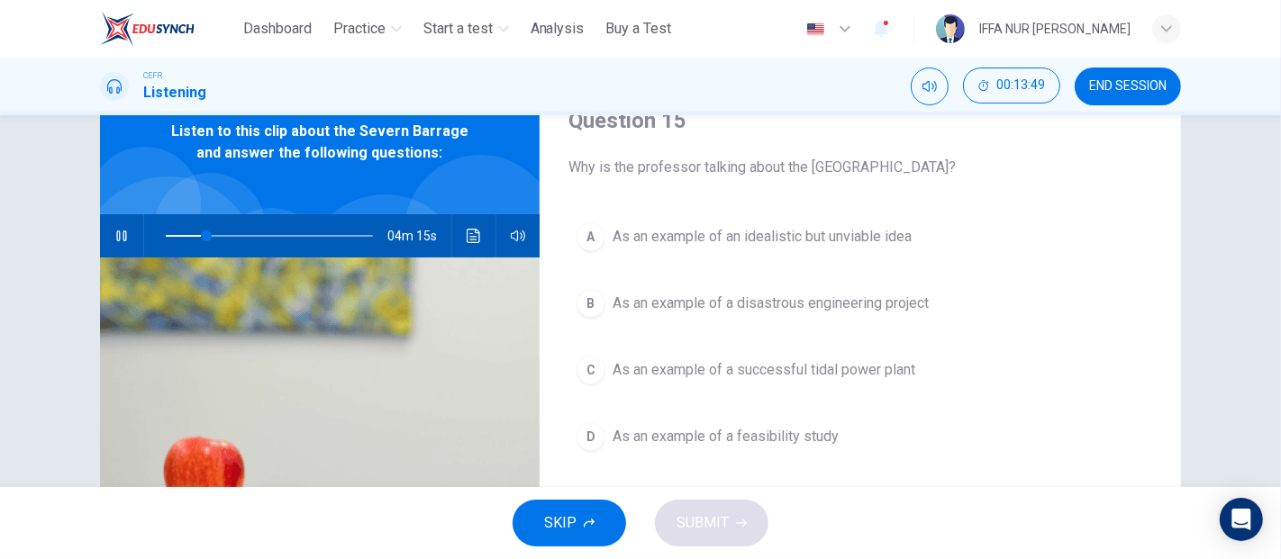
click at [798, 436] on span "As an example of a feasibility study" at bounding box center [725, 437] width 226 height 22
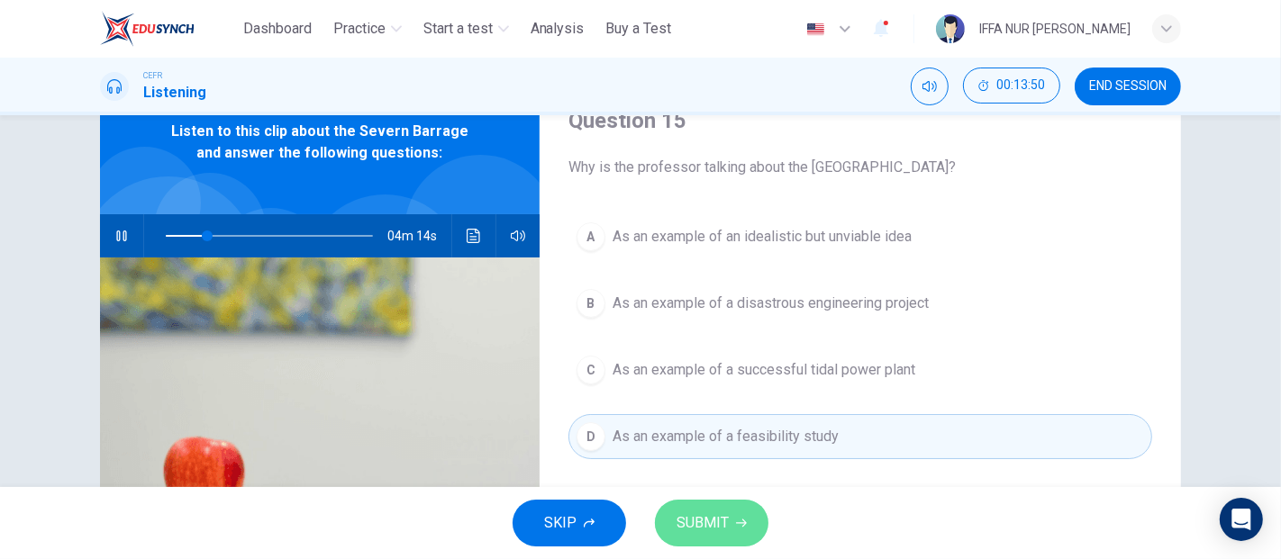
click at [675, 522] on button "SUBMIT" at bounding box center [711, 523] width 113 height 47
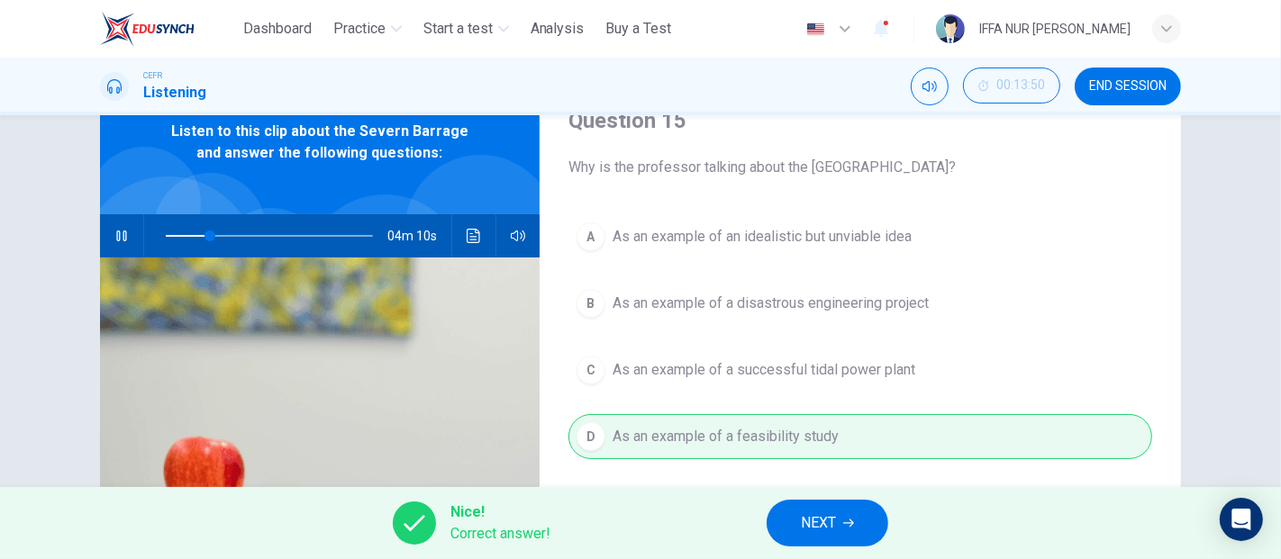
click at [832, 525] on span "NEXT" at bounding box center [818, 523] width 35 height 25
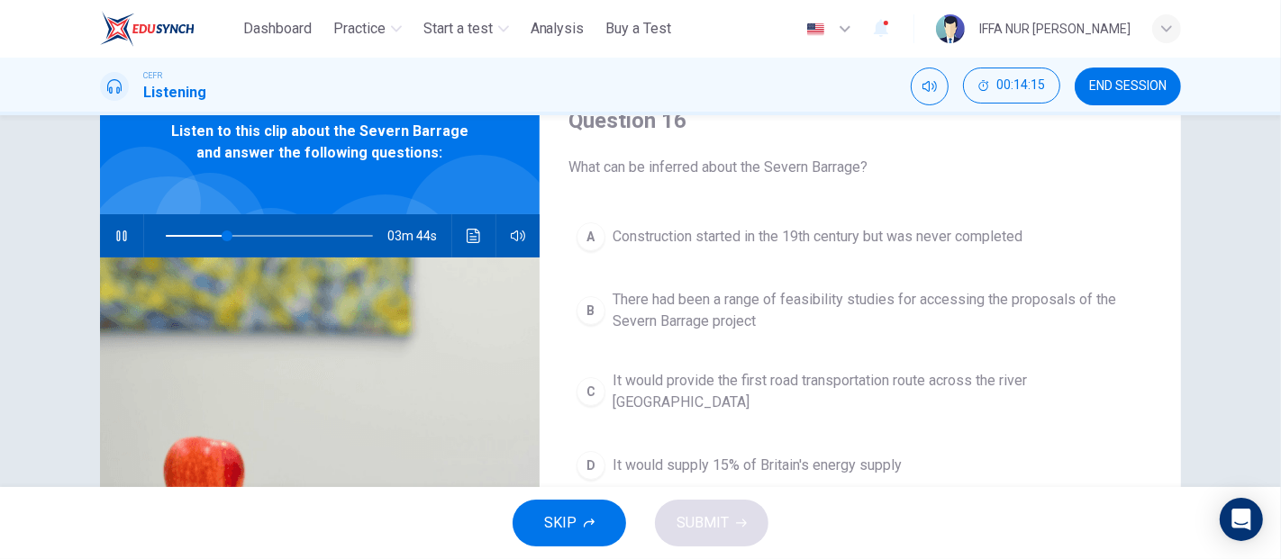
click at [719, 304] on span "There had been a range of feasibility studies for accessing the proposals of th…" at bounding box center [877, 310] width 531 height 43
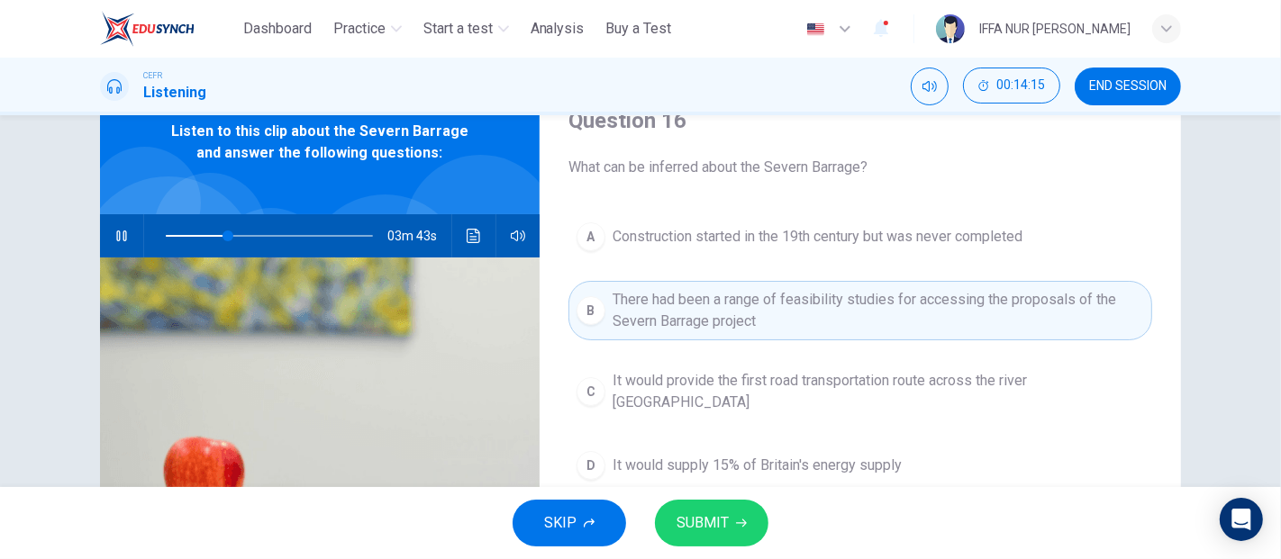
click at [710, 539] on button "SUBMIT" at bounding box center [711, 523] width 113 height 47
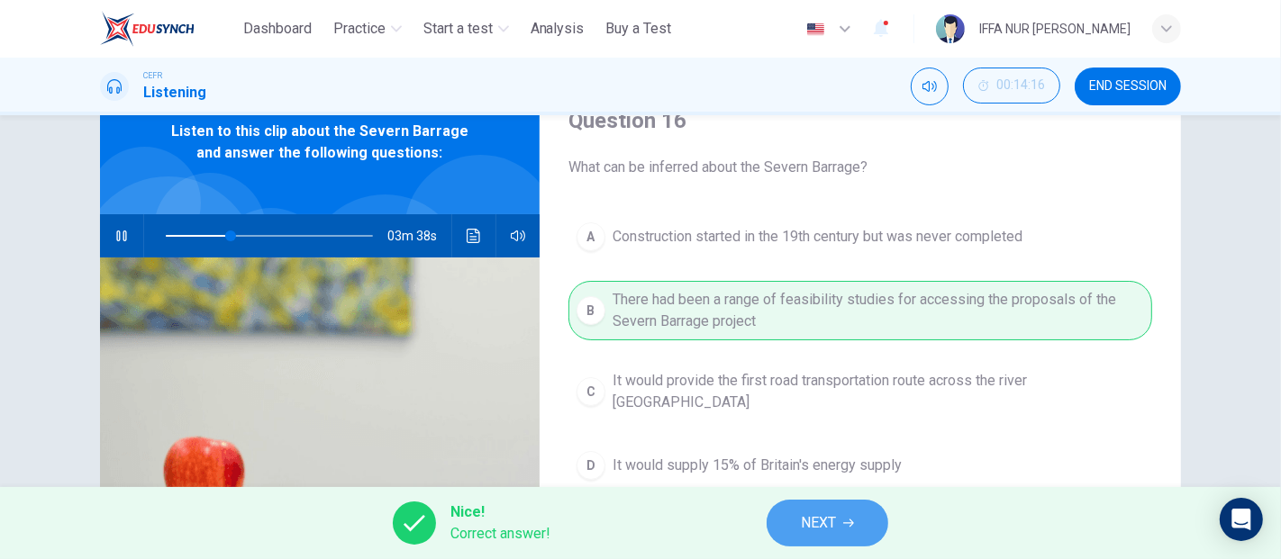
click at [843, 508] on button "NEXT" at bounding box center [827, 523] width 122 height 47
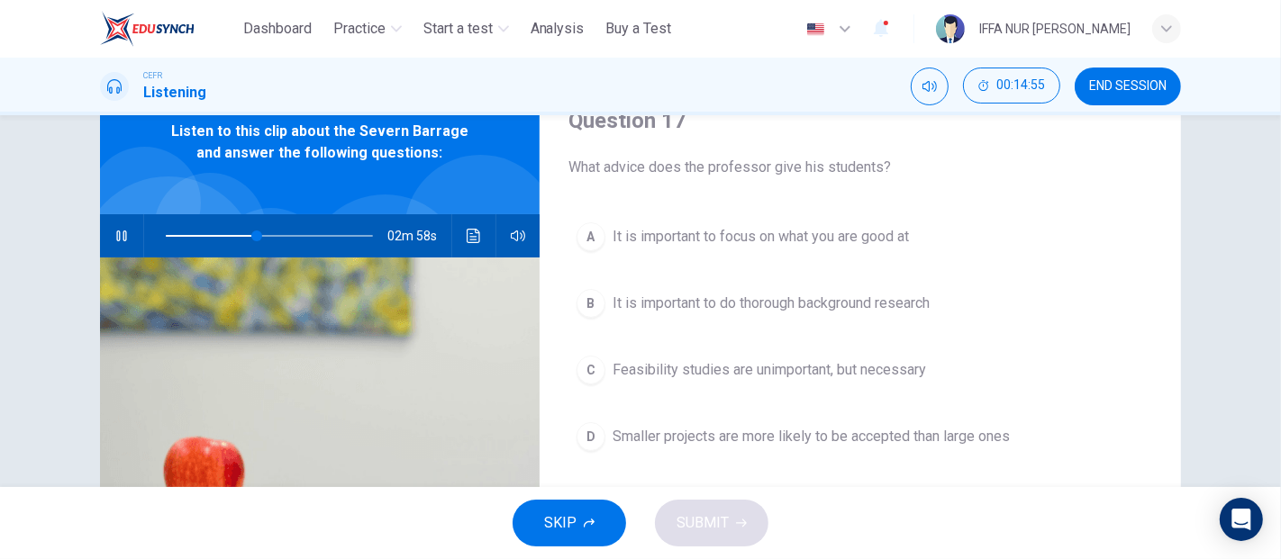
click at [829, 312] on span "It is important to do thorough background research" at bounding box center [770, 304] width 317 height 22
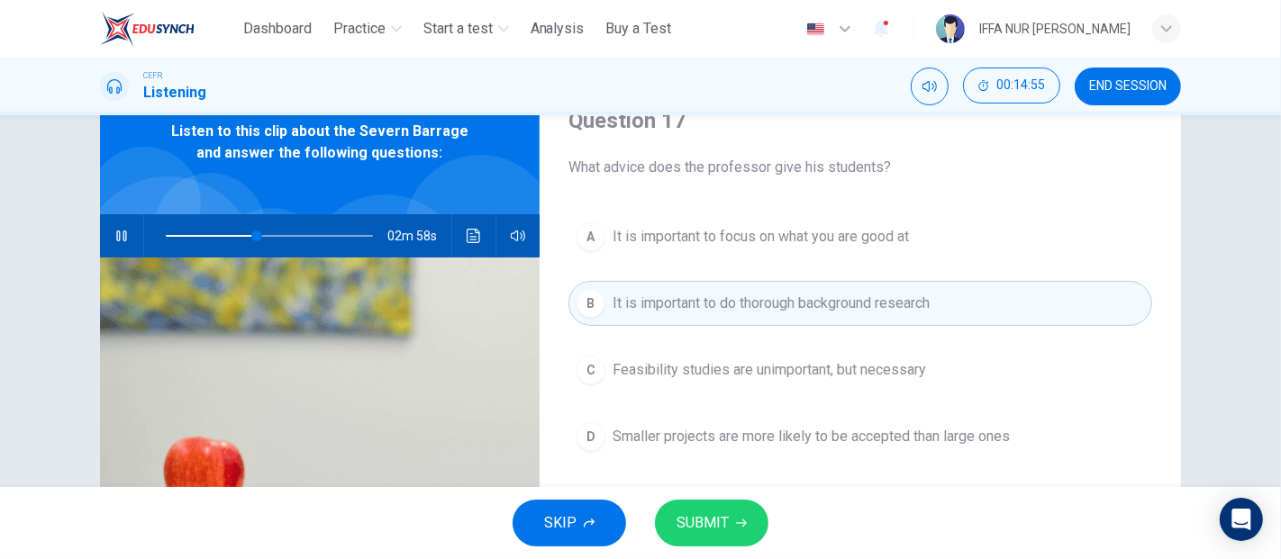
click at [717, 498] on div "SKIP SUBMIT" at bounding box center [640, 523] width 1281 height 72
click at [714, 519] on span "SUBMIT" at bounding box center [702, 523] width 52 height 25
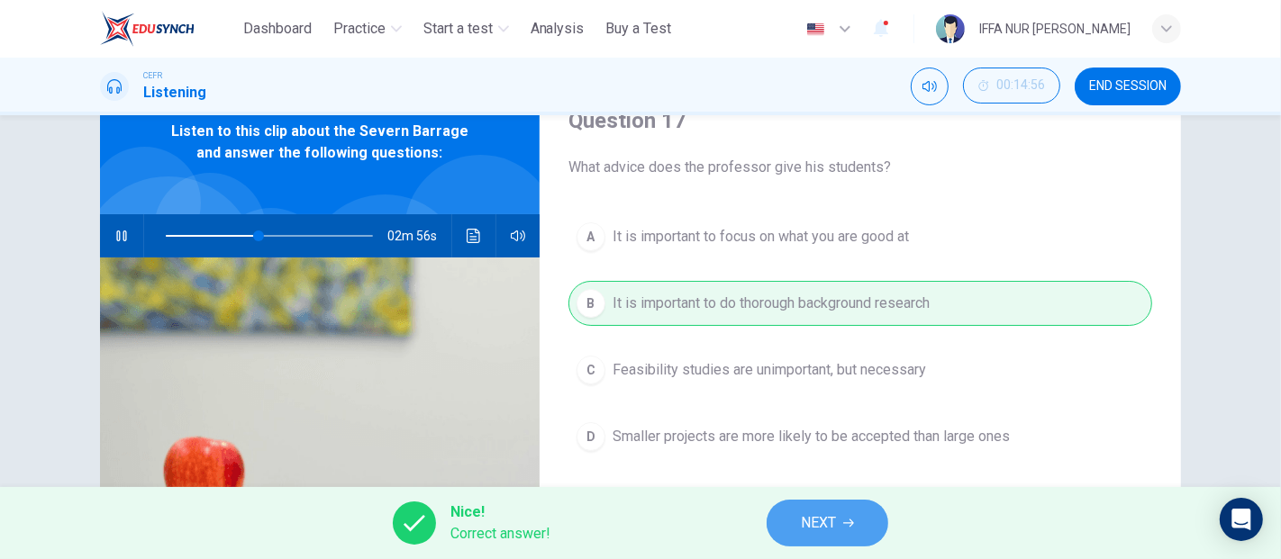
click at [816, 525] on span "NEXT" at bounding box center [818, 523] width 35 height 25
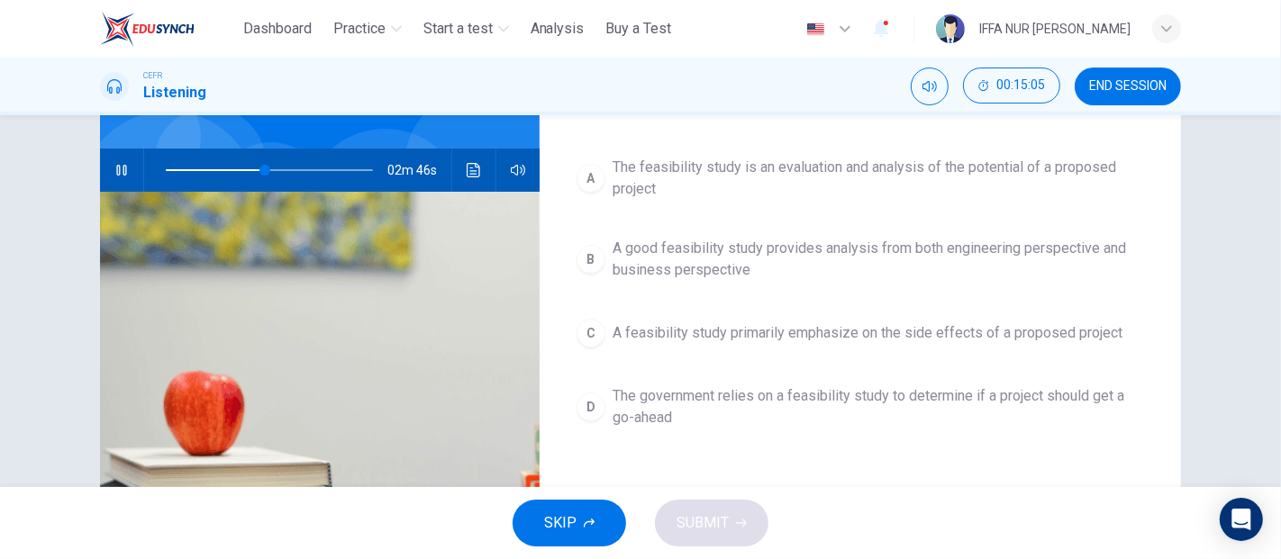
scroll to position [181, 0]
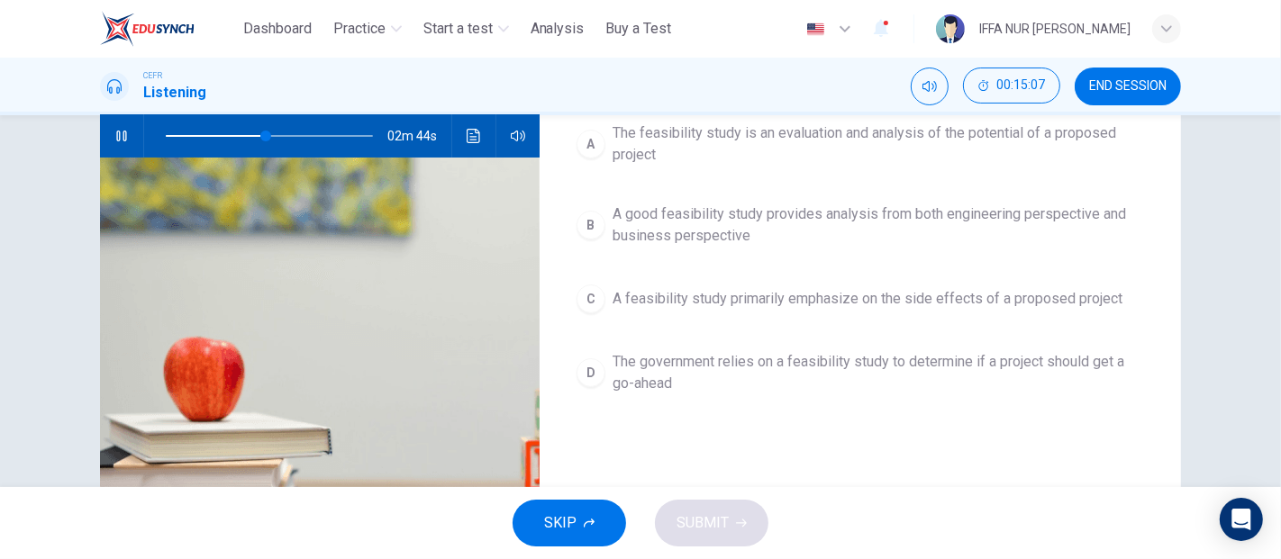
click at [954, 351] on span "The government relies on a feasibility study to determine if a project should g…" at bounding box center [877, 372] width 531 height 43
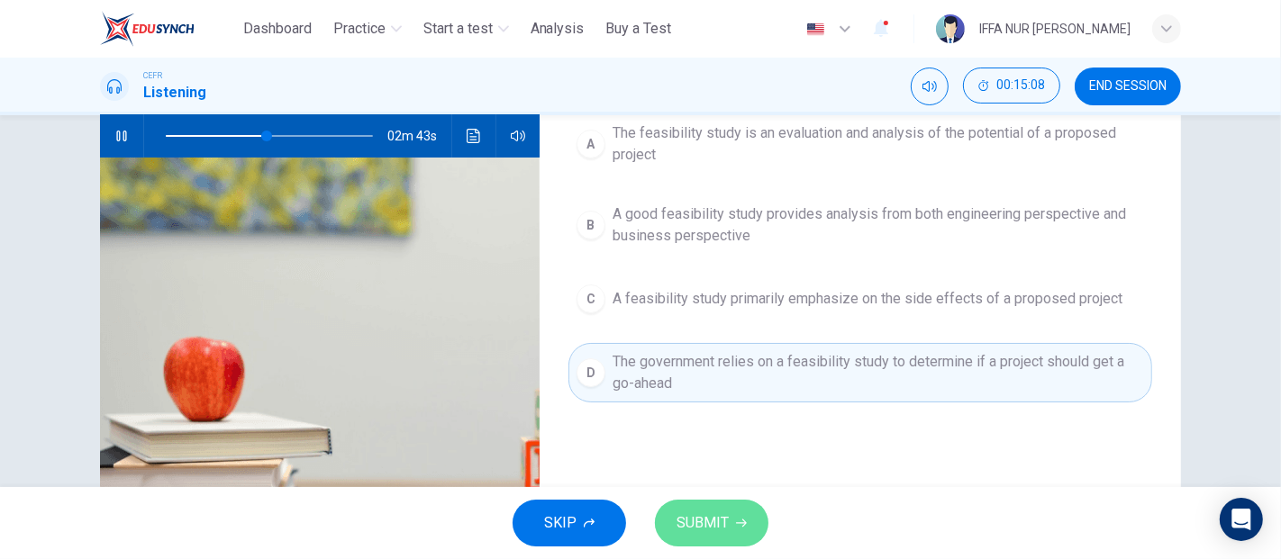
click at [745, 519] on icon "button" at bounding box center [741, 523] width 11 height 11
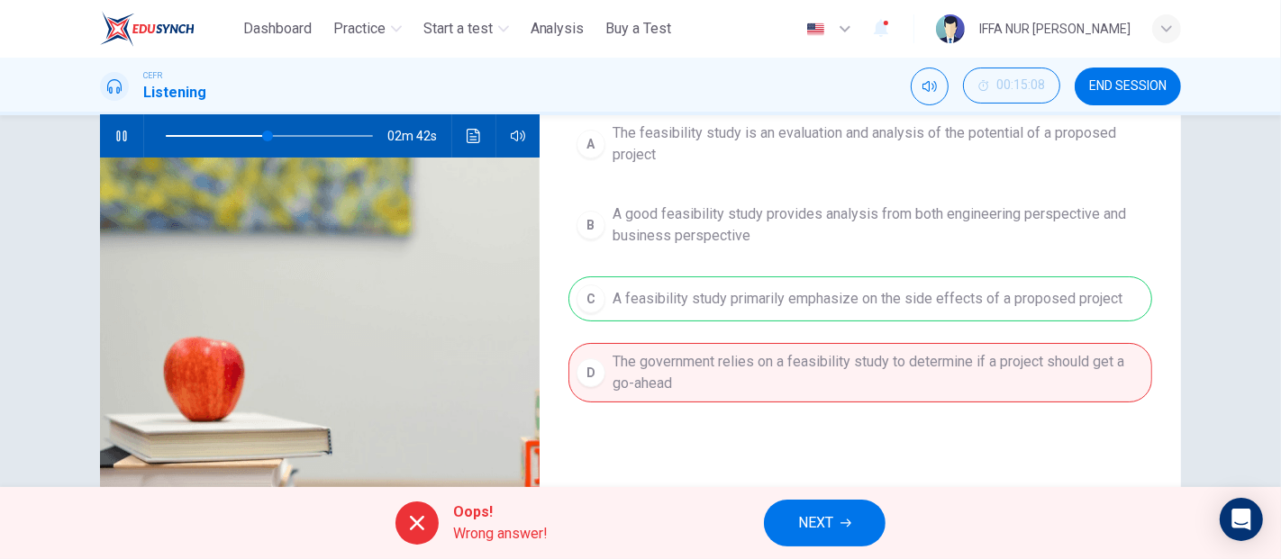
scroll to position [81, 0]
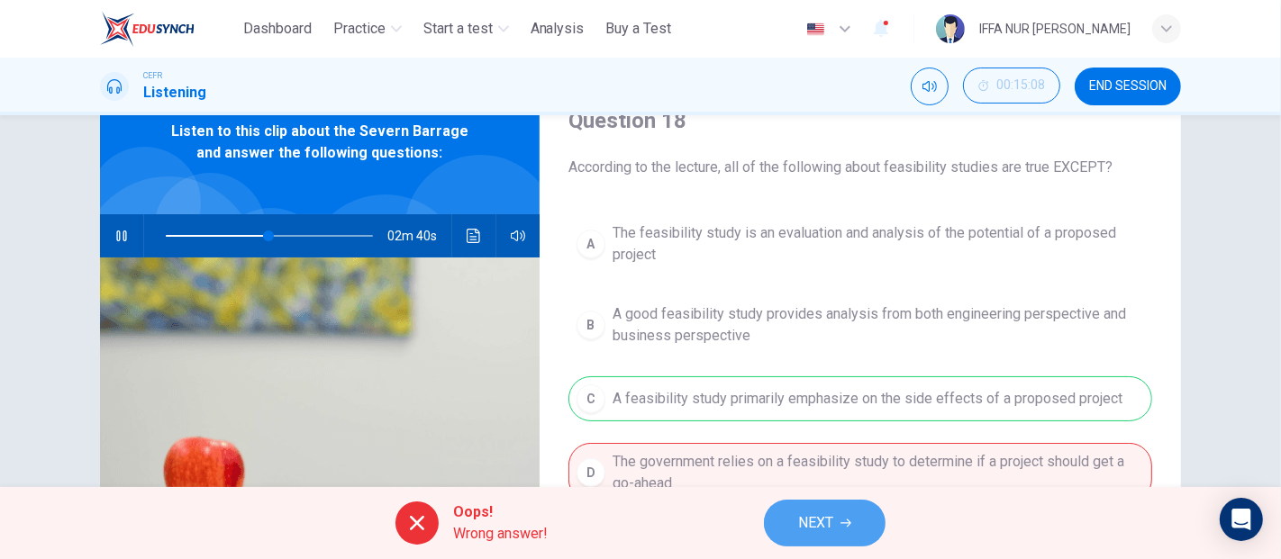
click at [804, 508] on button "NEXT" at bounding box center [825, 523] width 122 height 47
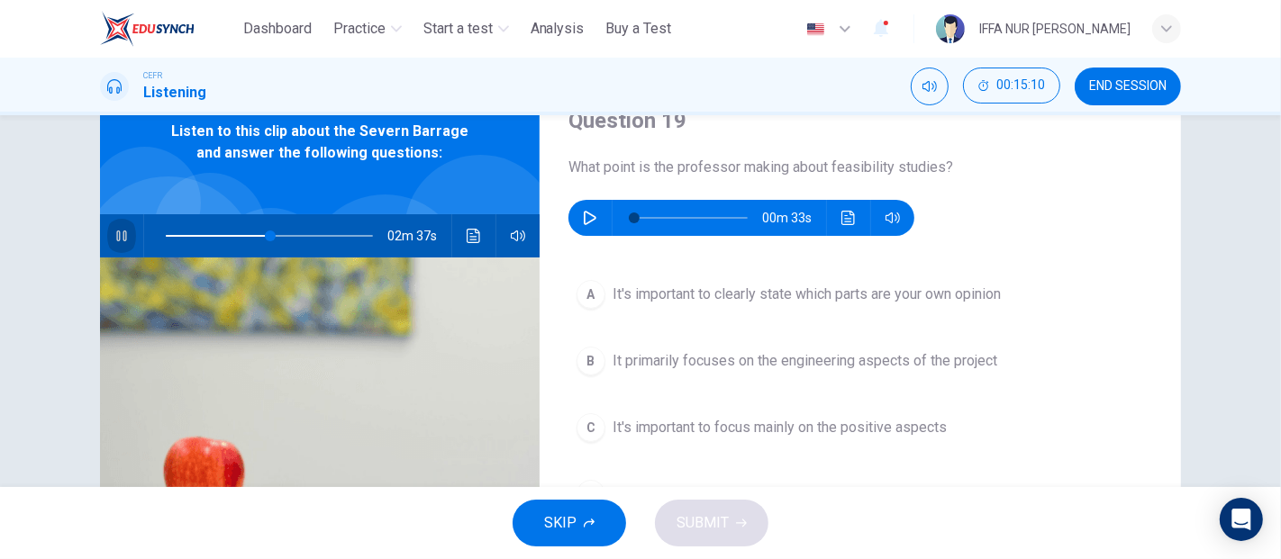
click at [118, 237] on icon "button" at bounding box center [121, 236] width 10 height 11
type input "**"
click at [588, 217] on icon "button" at bounding box center [590, 218] width 14 height 14
click at [838, 225] on button "Click to see the audio transcription" at bounding box center [848, 218] width 29 height 36
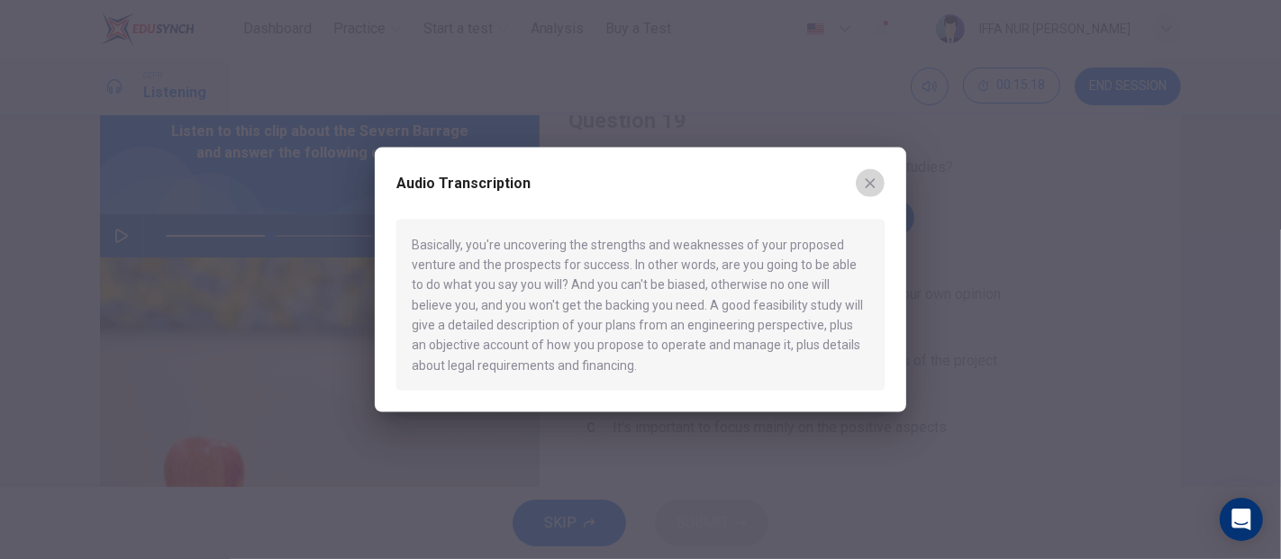
click at [882, 177] on button "button" at bounding box center [870, 182] width 29 height 29
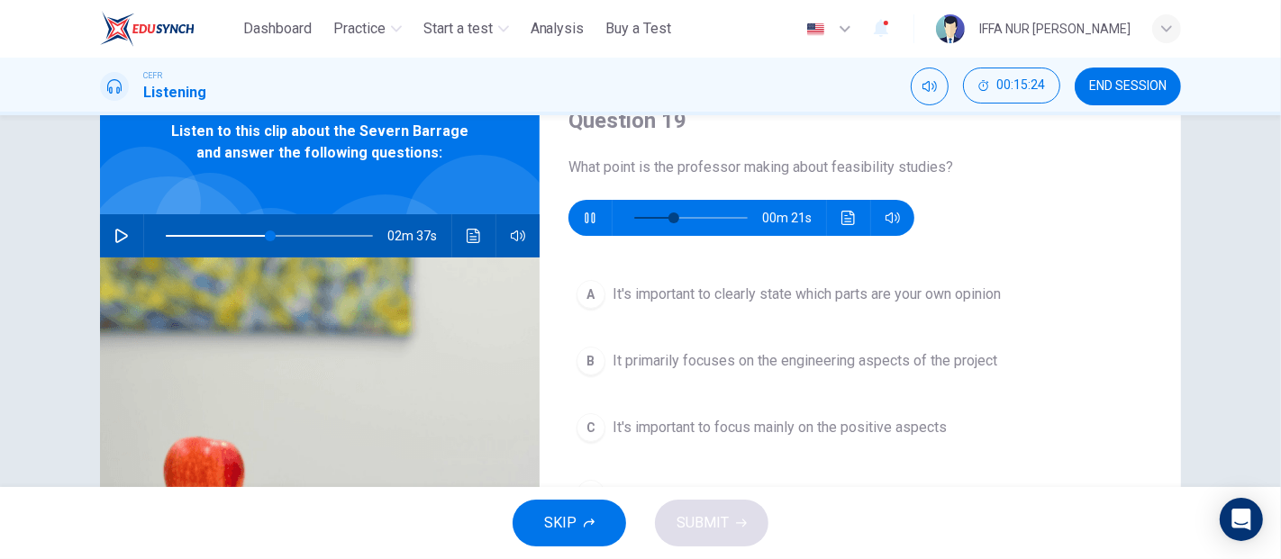
scroll to position [181, 0]
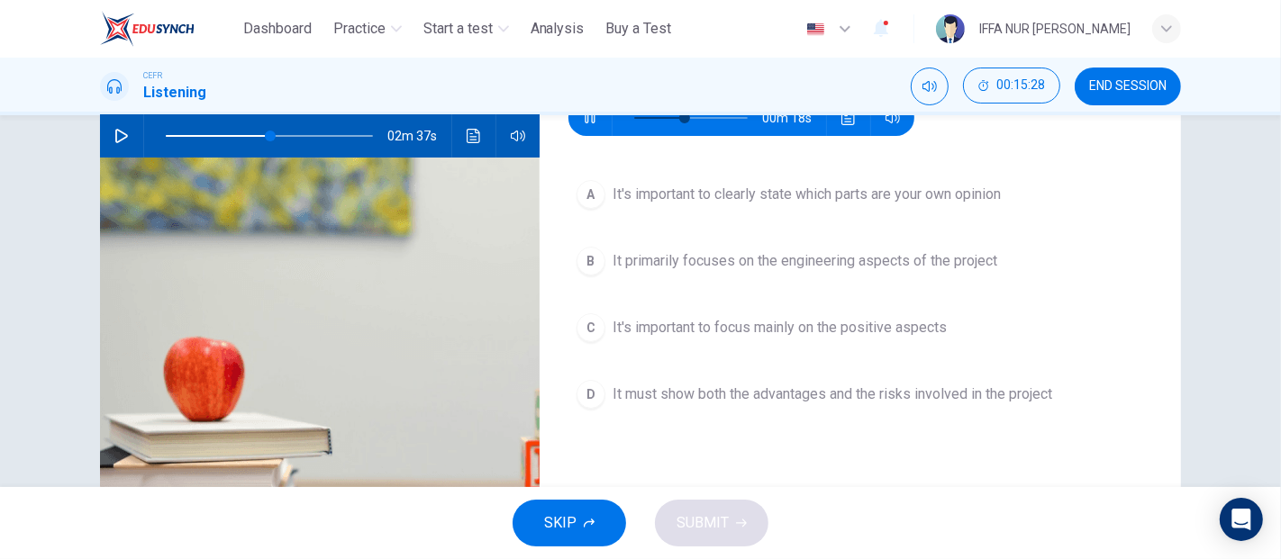
type input "**"
click at [842, 196] on span "It's important to clearly state which parts are your own opinion" at bounding box center [806, 195] width 388 height 22
type input "**"
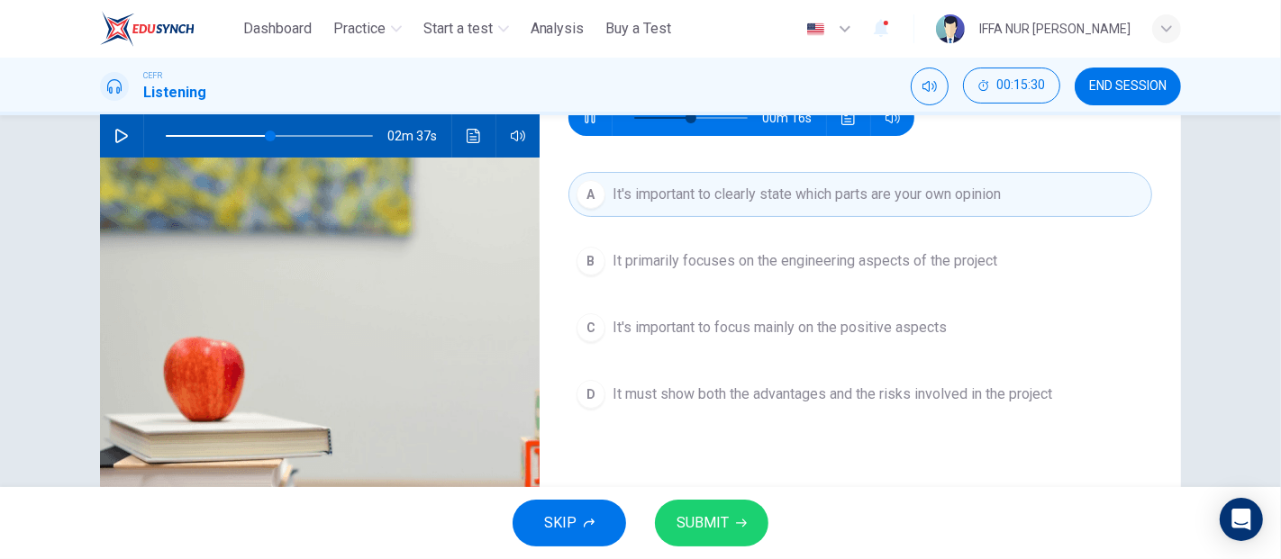
type input "**"
click at [725, 537] on button "SUBMIT" at bounding box center [711, 523] width 113 height 47
type input "**"
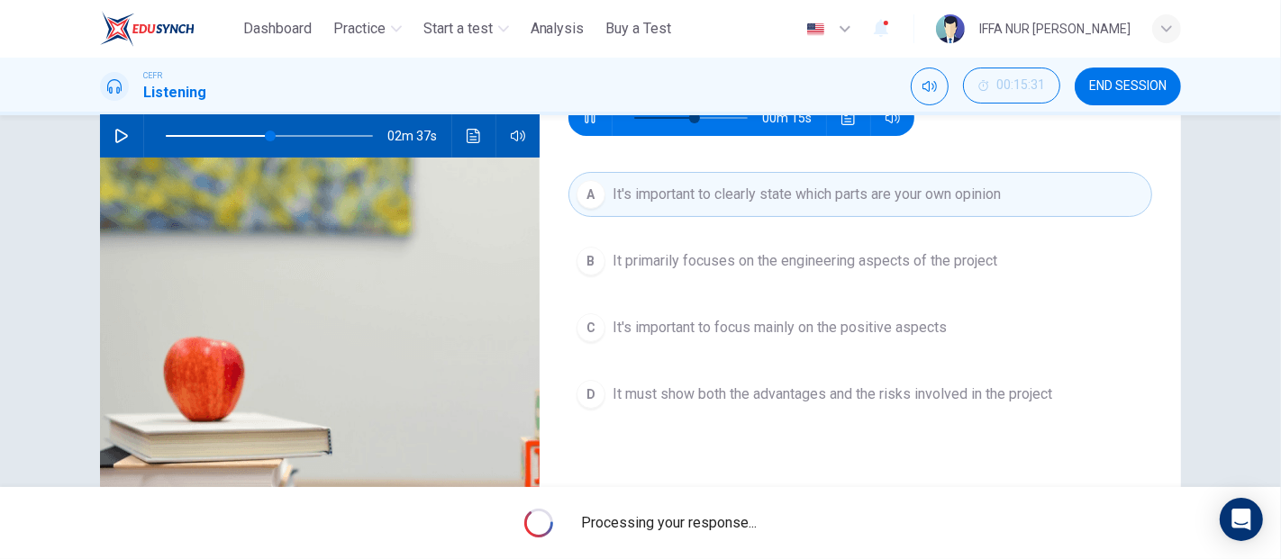
type input "**"
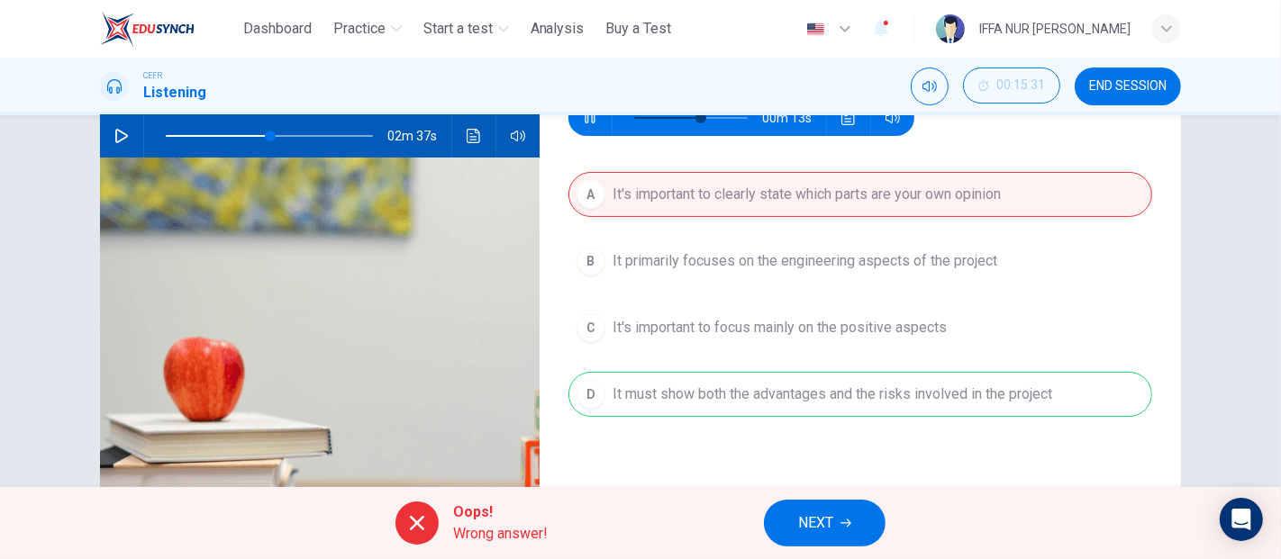
type input "**"
click at [823, 521] on span "NEXT" at bounding box center [815, 523] width 35 height 25
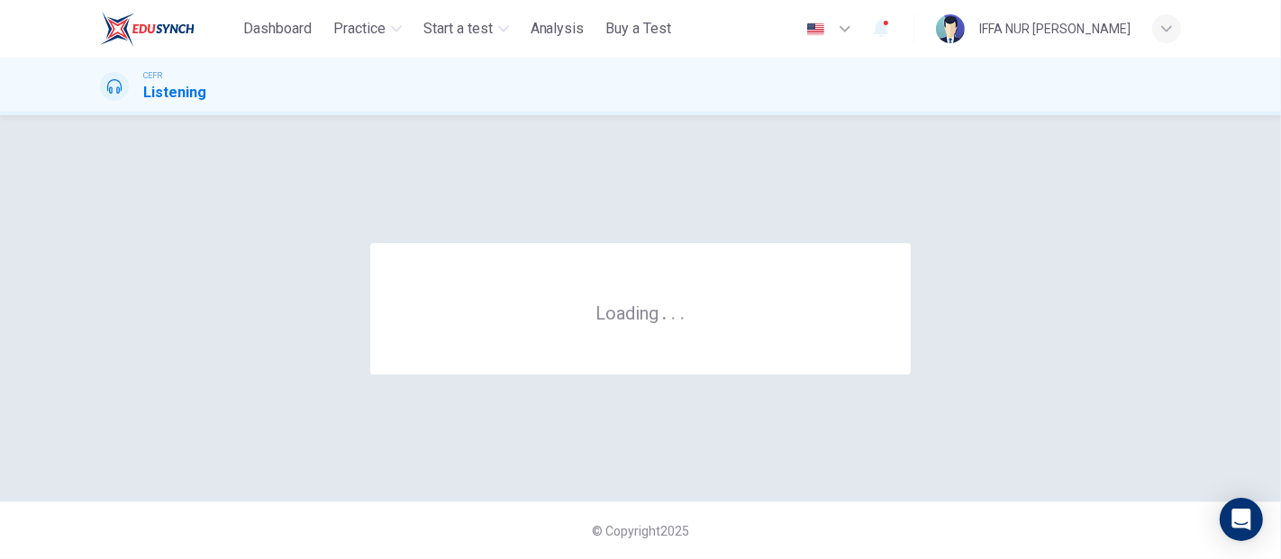
scroll to position [0, 0]
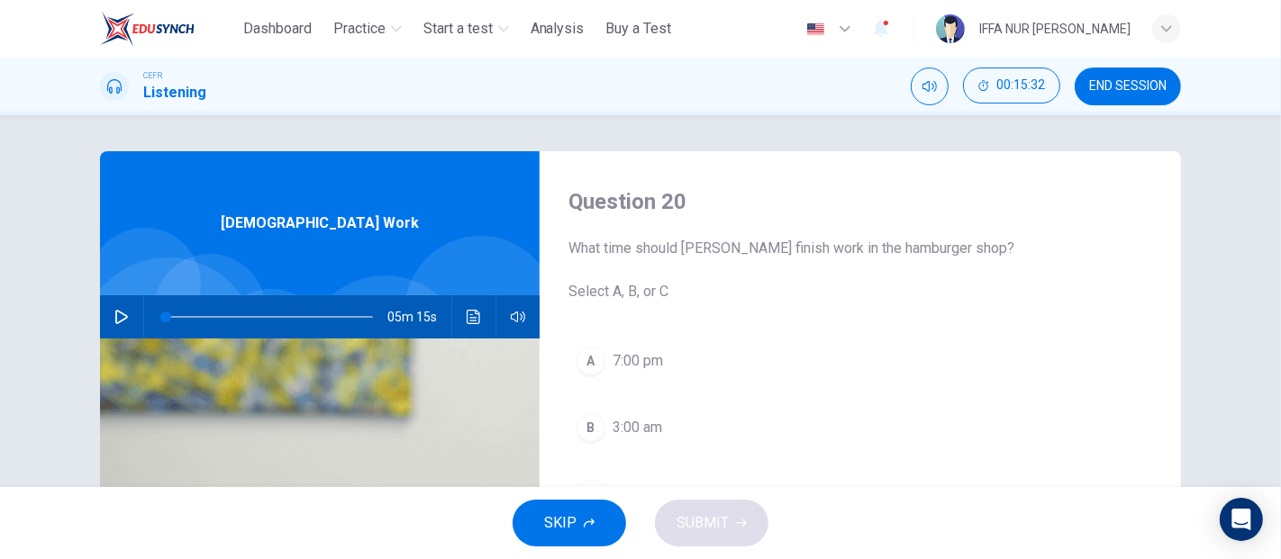
click at [131, 320] on button "button" at bounding box center [121, 316] width 29 height 43
type input "*"
click at [468, 317] on icon "Click to see the audio transcription" at bounding box center [474, 317] width 14 height 14
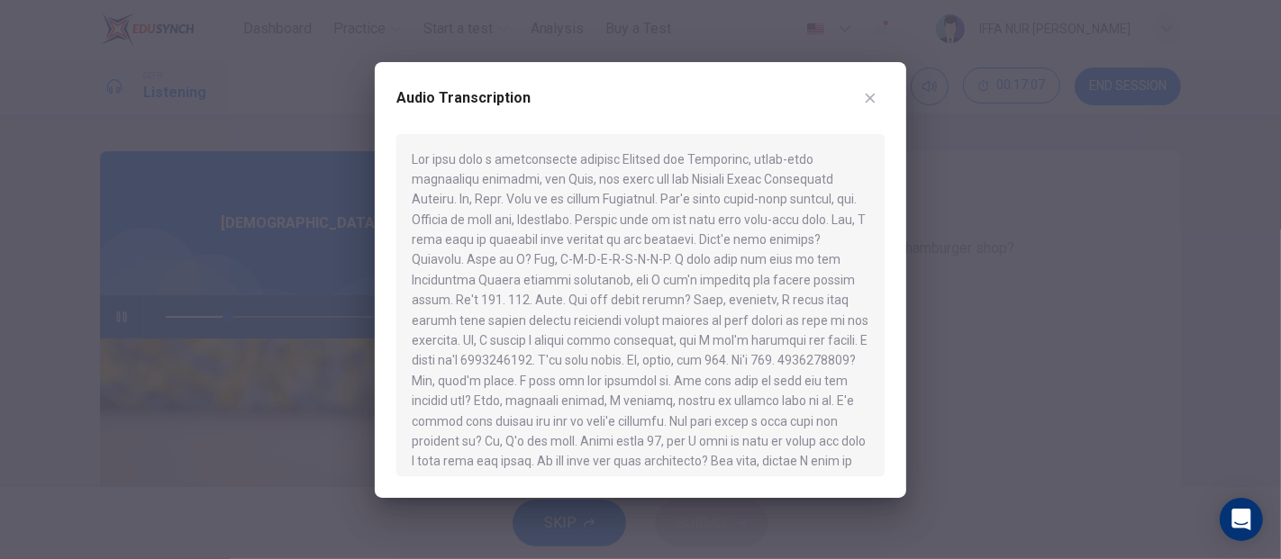
scroll to position [100, 0]
click at [1041, 227] on div at bounding box center [640, 279] width 1281 height 559
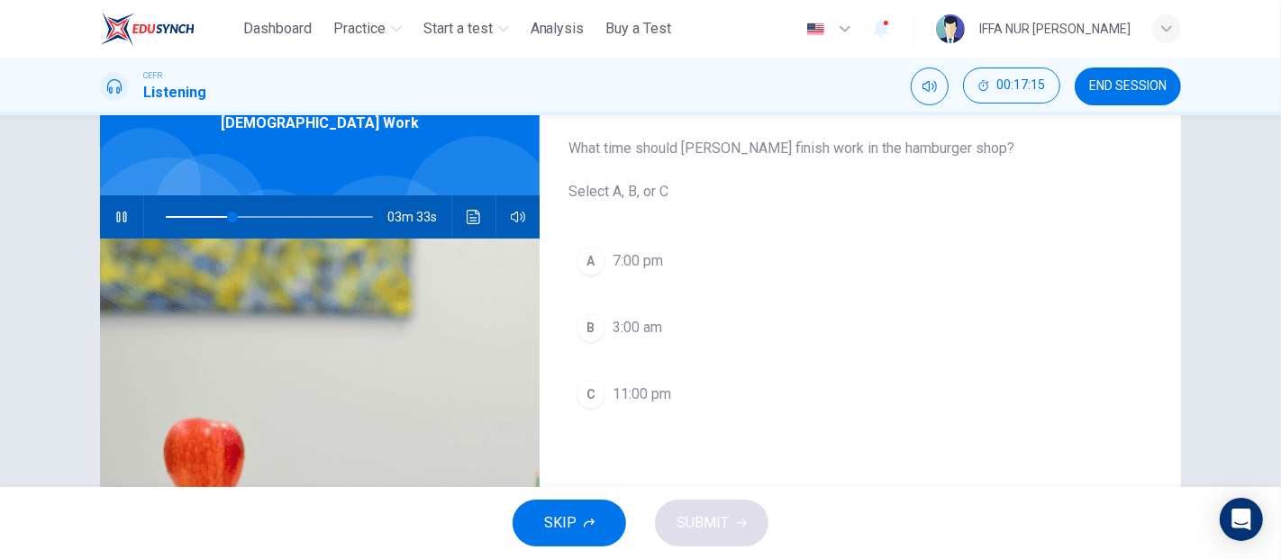
click at [455, 217] on div "03m 33s" at bounding box center [320, 216] width 440 height 43
click at [467, 222] on icon "Click to see the audio transcription" at bounding box center [474, 217] width 14 height 14
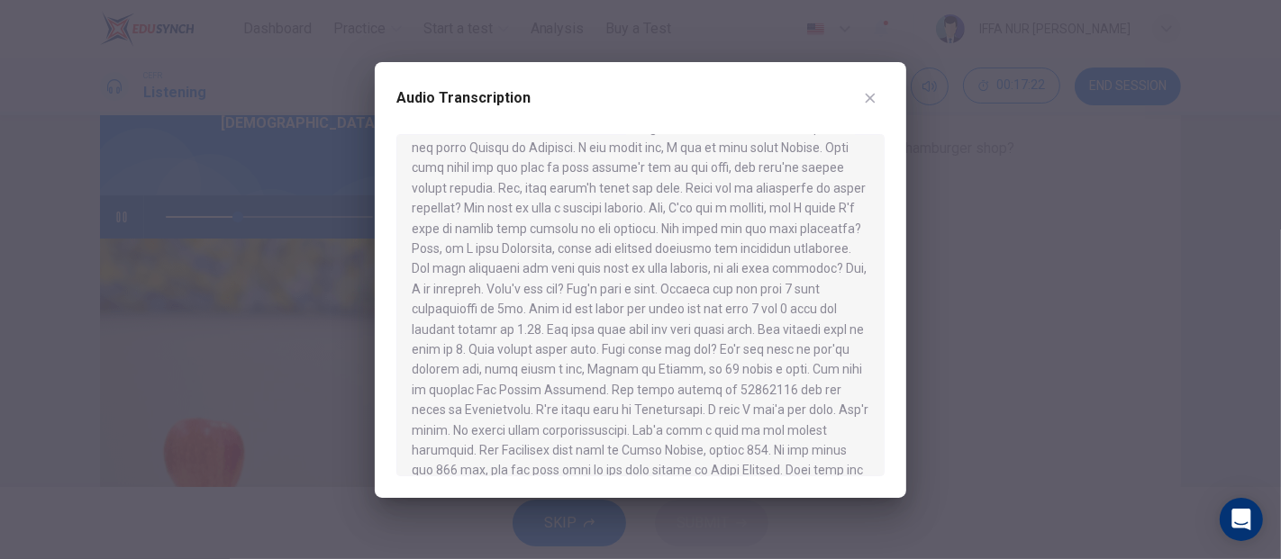
scroll to position [635, 0]
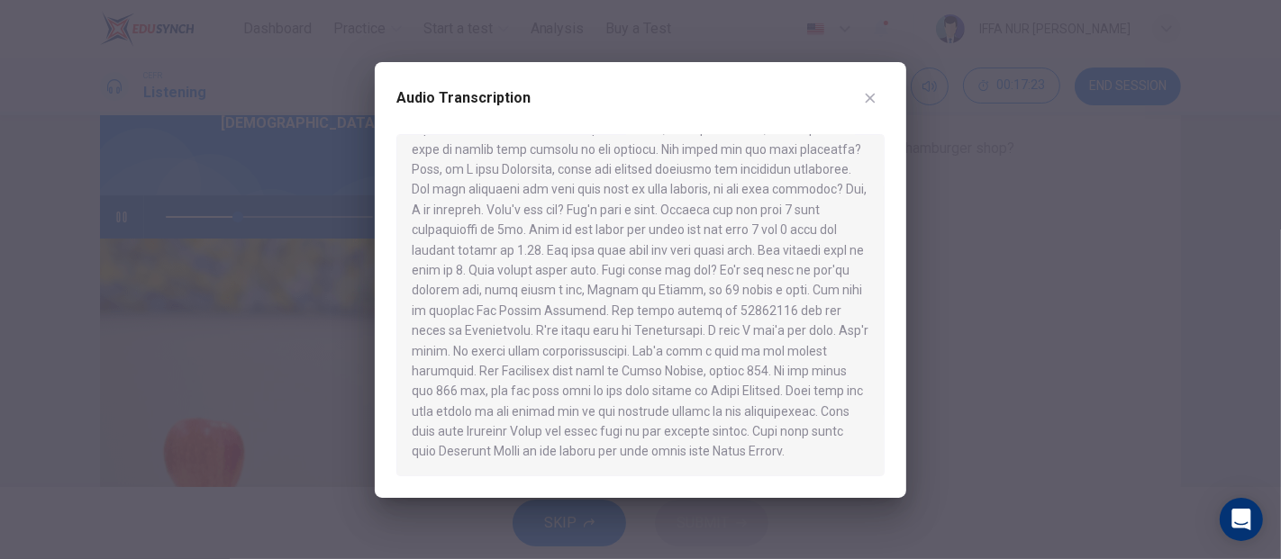
click at [1110, 330] on div at bounding box center [640, 279] width 1281 height 559
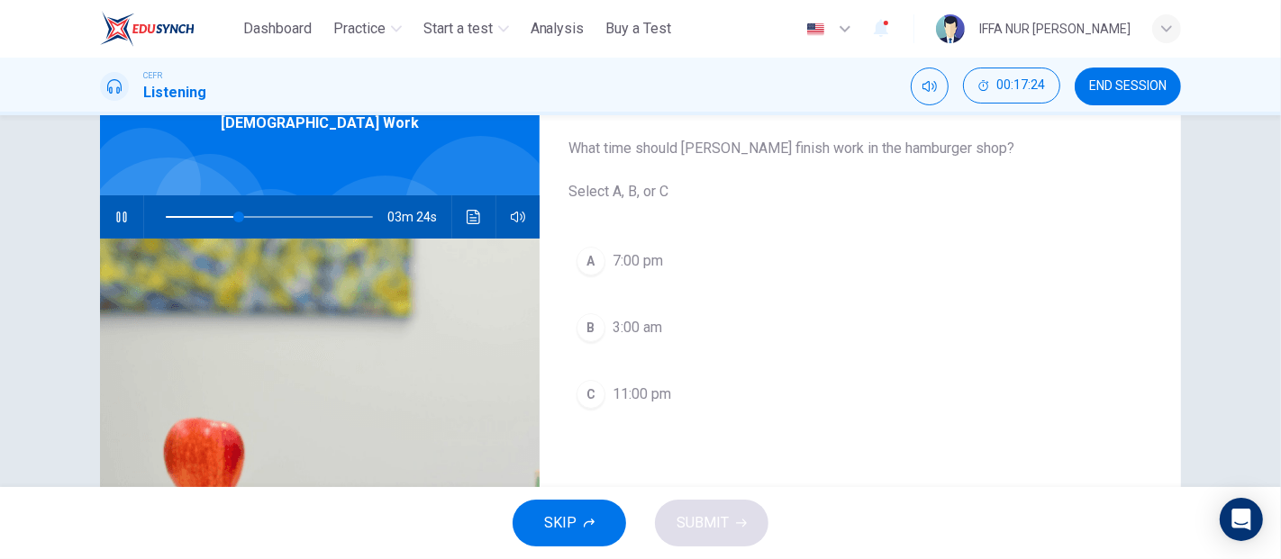
click at [613, 330] on span "3:00 am" at bounding box center [637, 328] width 50 height 22
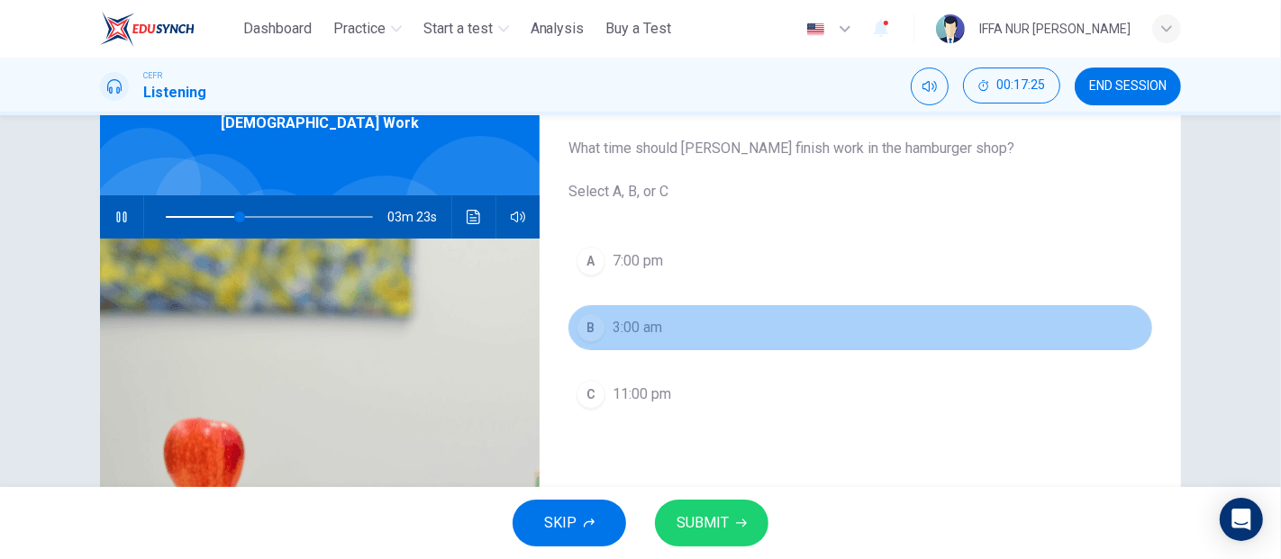
click at [613, 330] on span "3:00 am" at bounding box center [637, 328] width 50 height 22
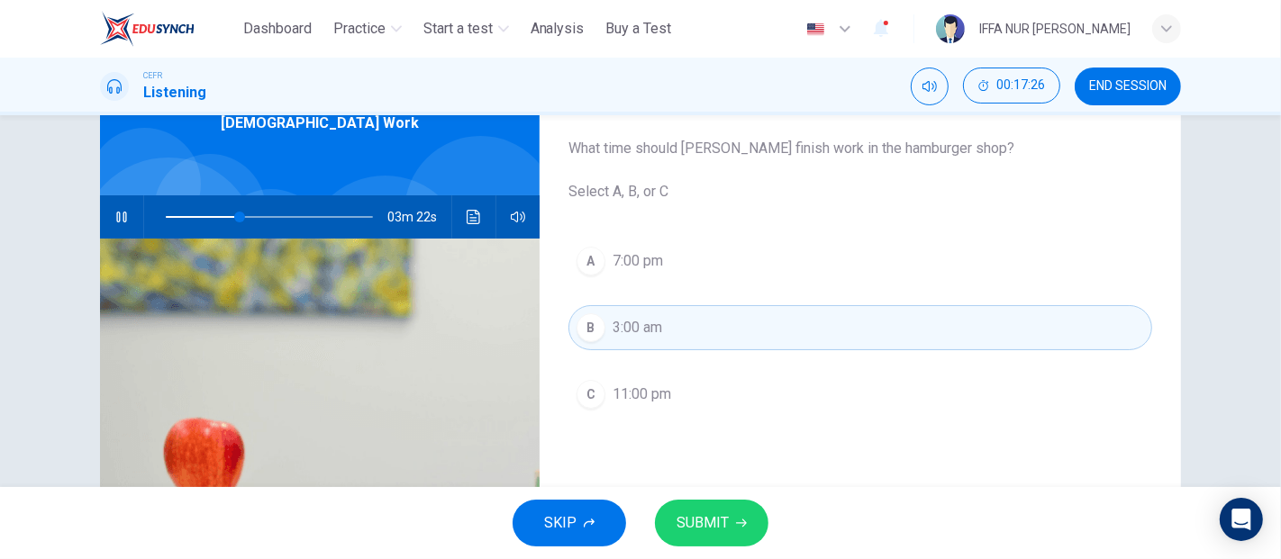
click at [696, 515] on span "SUBMIT" at bounding box center [702, 523] width 52 height 25
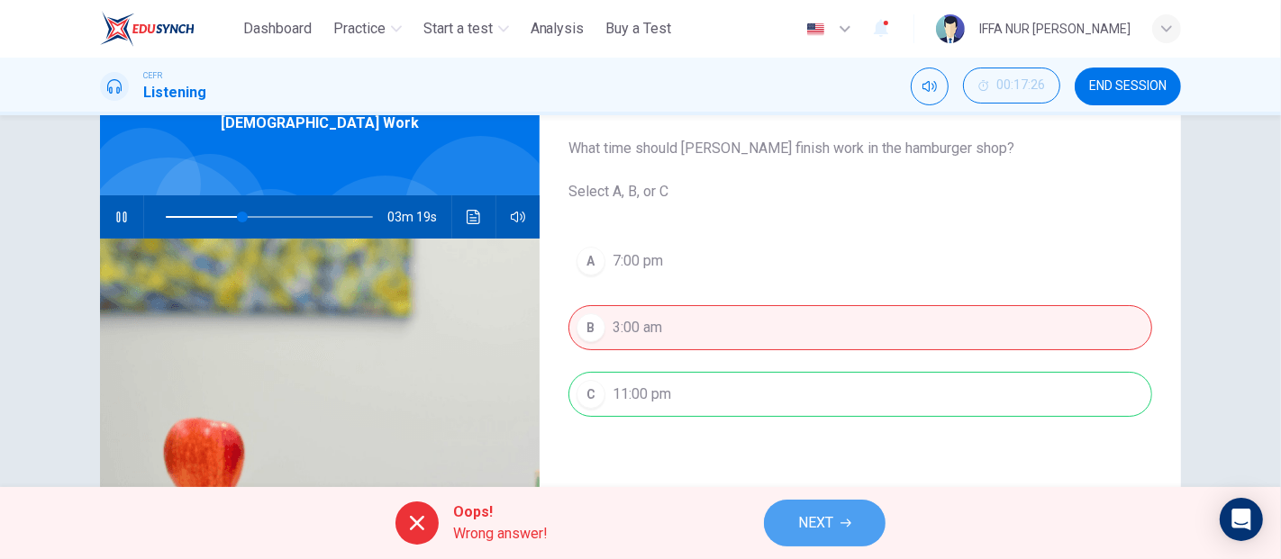
click at [840, 508] on button "NEXT" at bounding box center [825, 523] width 122 height 47
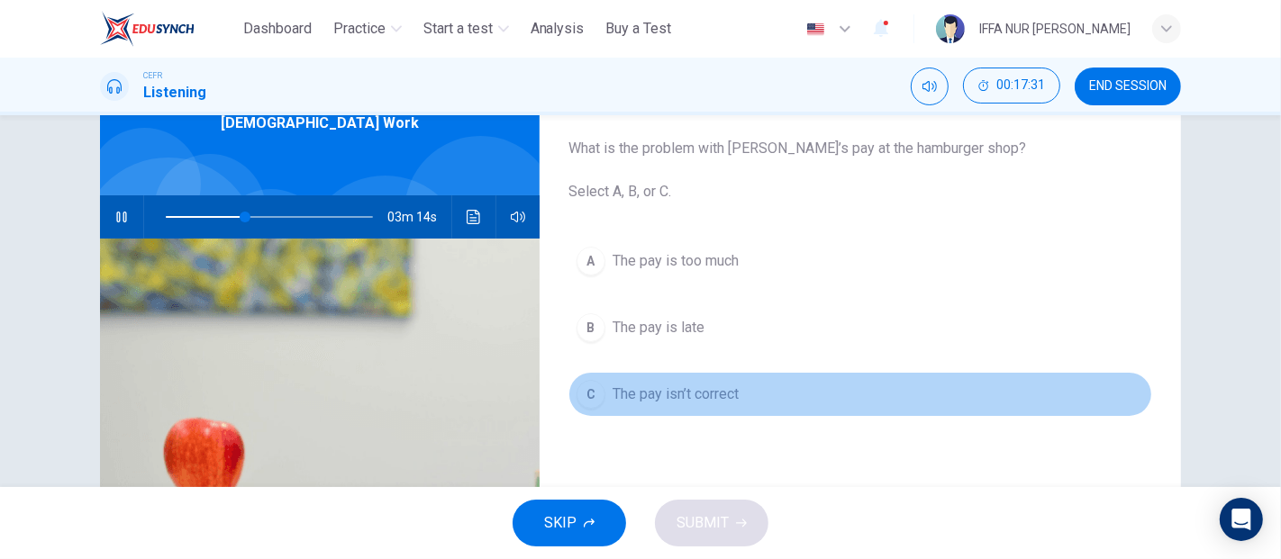
click at [664, 398] on span "The pay isn’t correct" at bounding box center [675, 395] width 126 height 22
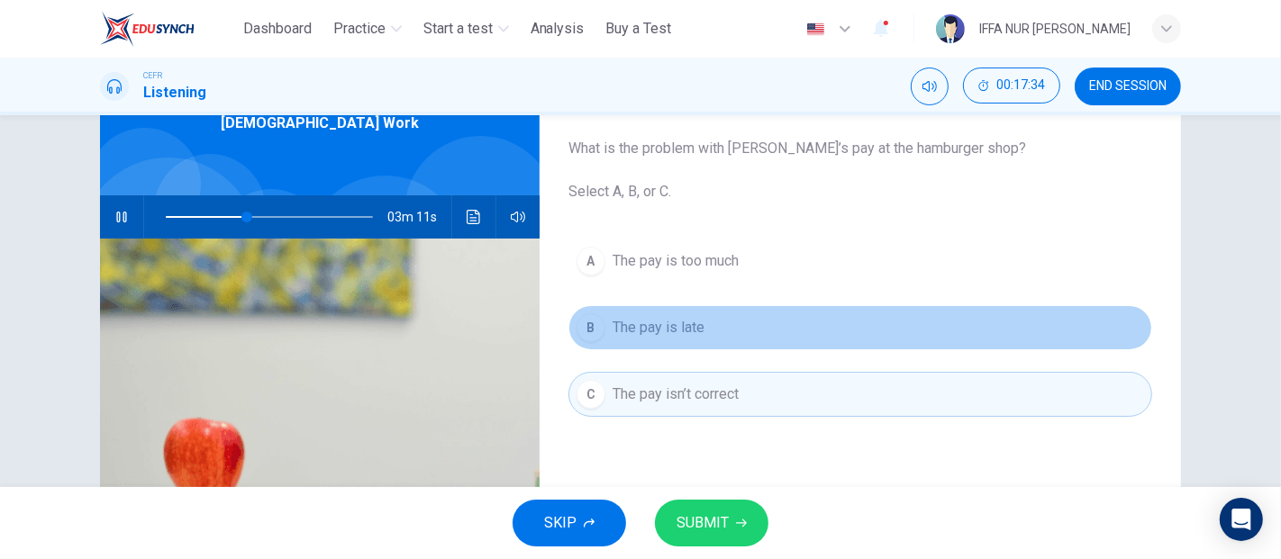
click at [661, 324] on span "The pay is late" at bounding box center [658, 328] width 92 height 22
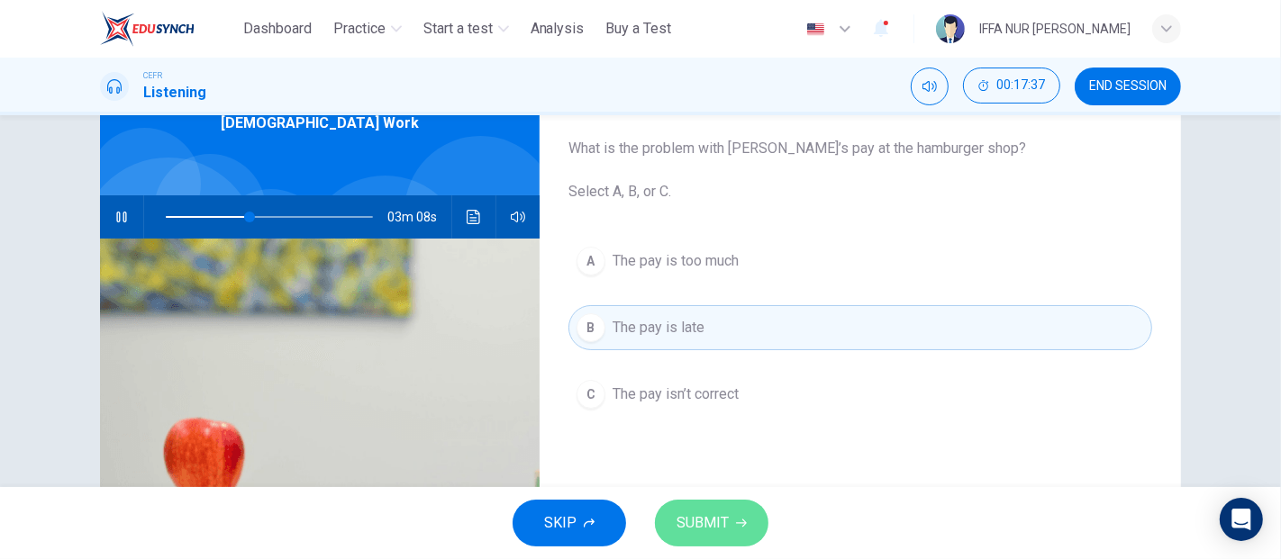
click at [725, 511] on span "SUBMIT" at bounding box center [702, 523] width 52 height 25
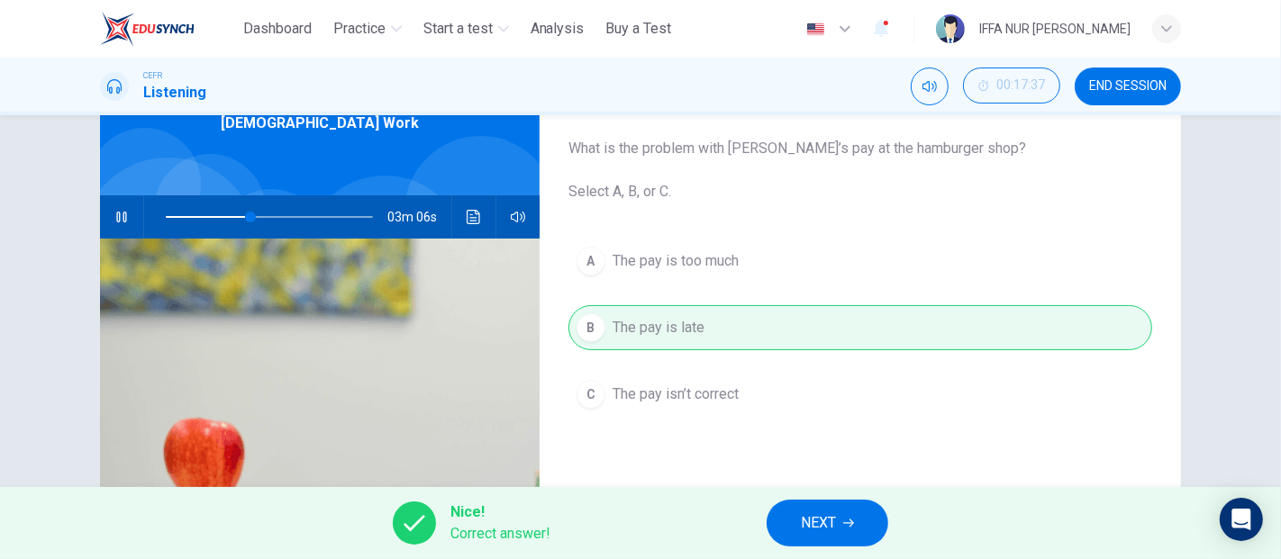
click at [848, 538] on button "NEXT" at bounding box center [827, 523] width 122 height 47
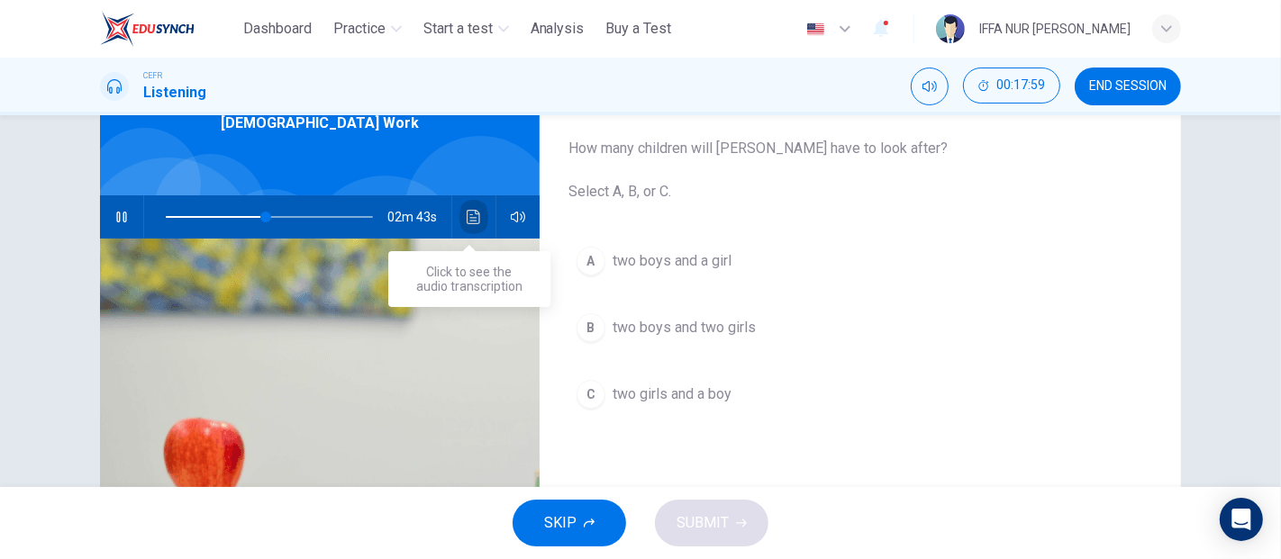
click at [474, 217] on icon "Click to see the audio transcription" at bounding box center [474, 217] width 14 height 14
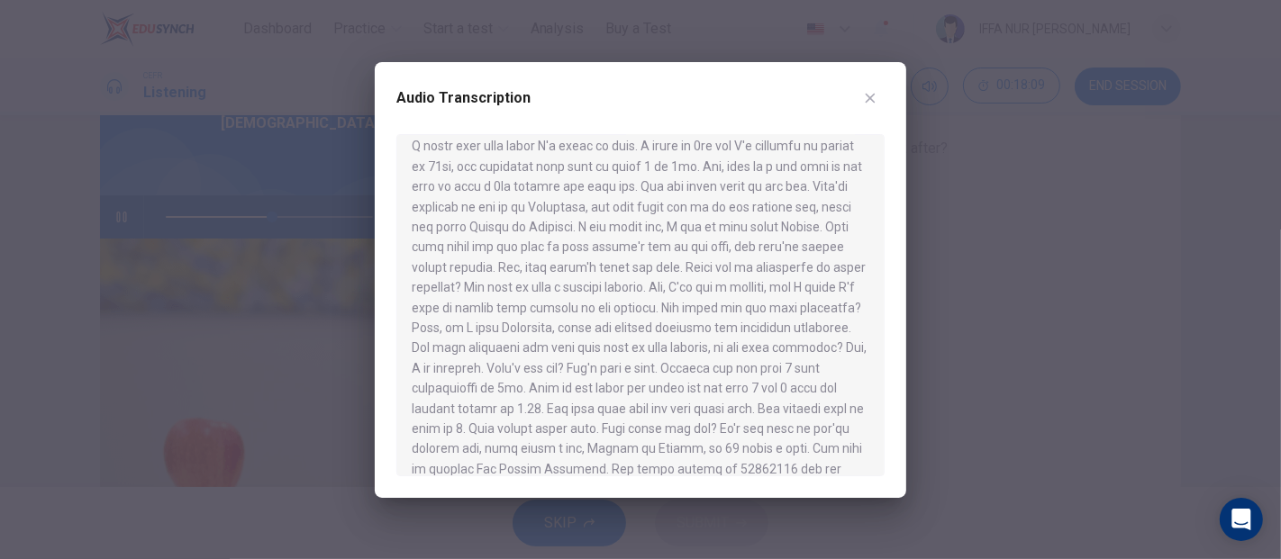
scroll to position [500, 0]
click at [1033, 219] on div at bounding box center [640, 279] width 1281 height 559
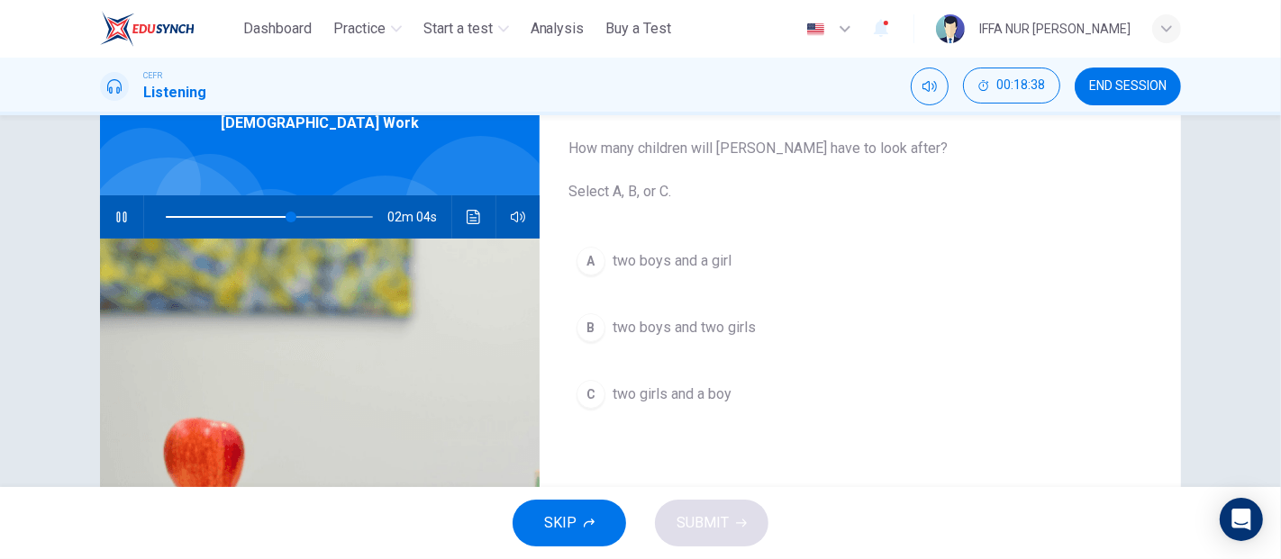
click at [655, 394] on span "two girls and a boy" at bounding box center [671, 395] width 119 height 22
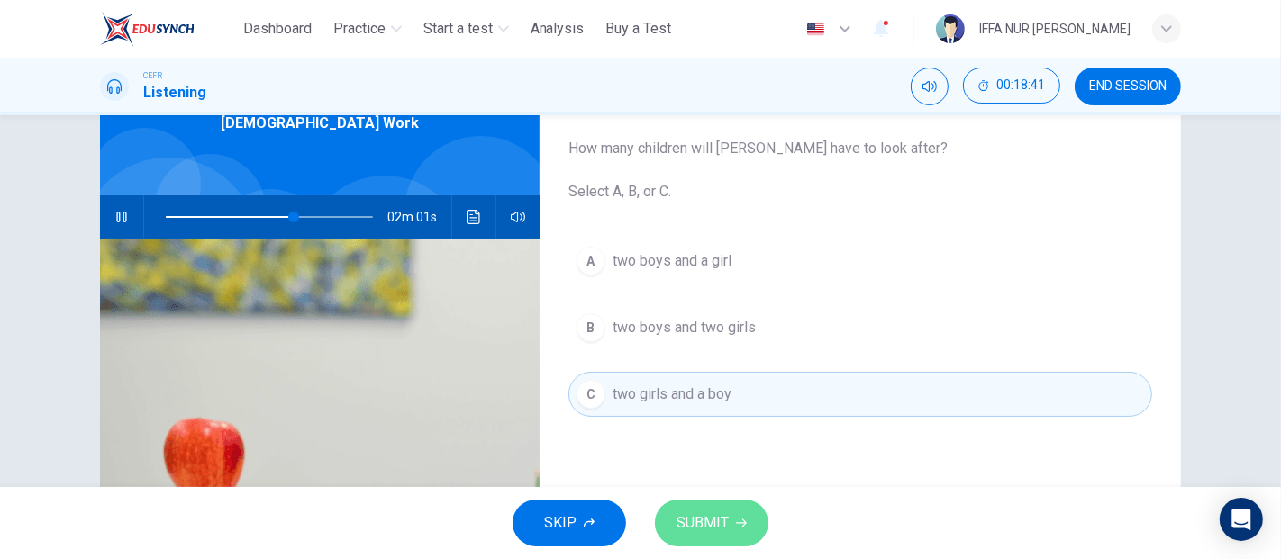
click at [705, 529] on span "SUBMIT" at bounding box center [702, 523] width 52 height 25
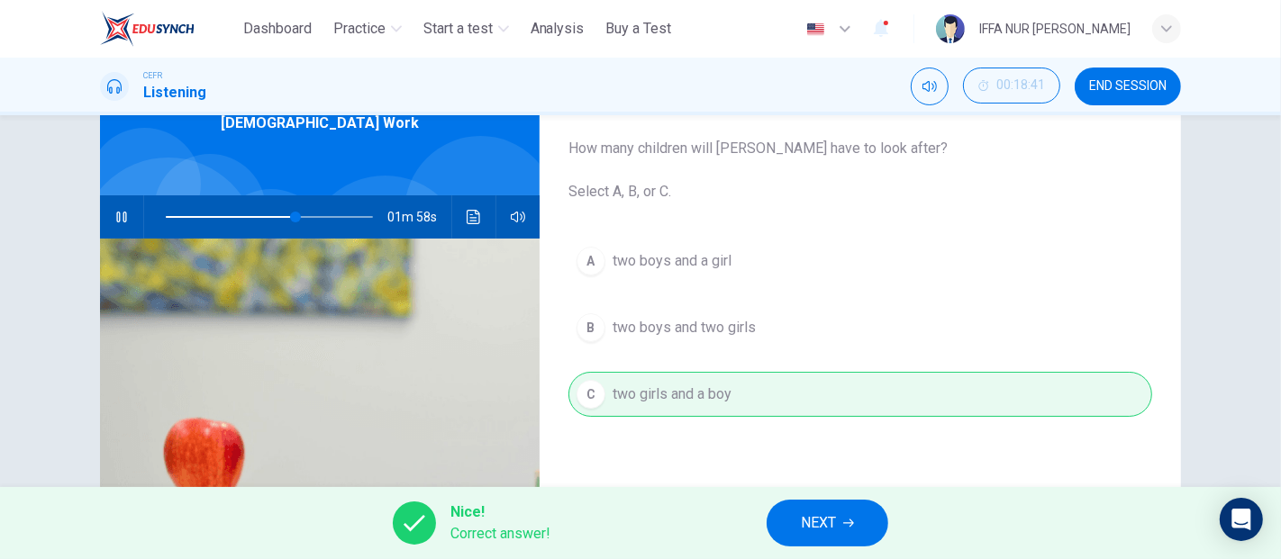
type input "**"
click at [873, 524] on button "NEXT" at bounding box center [827, 523] width 122 height 47
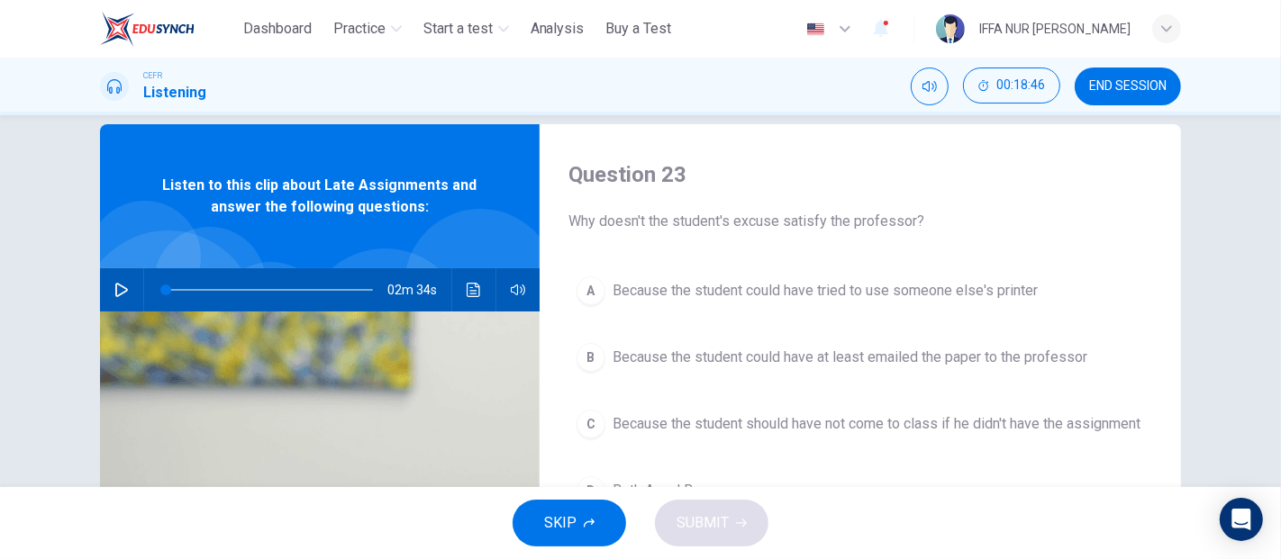
scroll to position [0, 0]
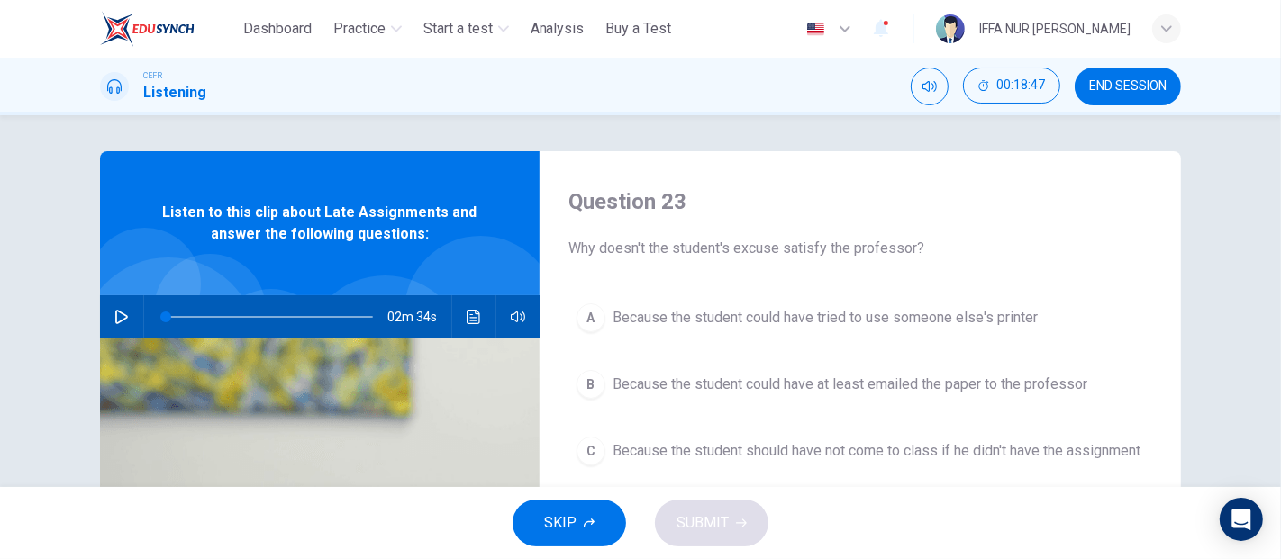
click at [107, 317] on button "button" at bounding box center [121, 316] width 29 height 43
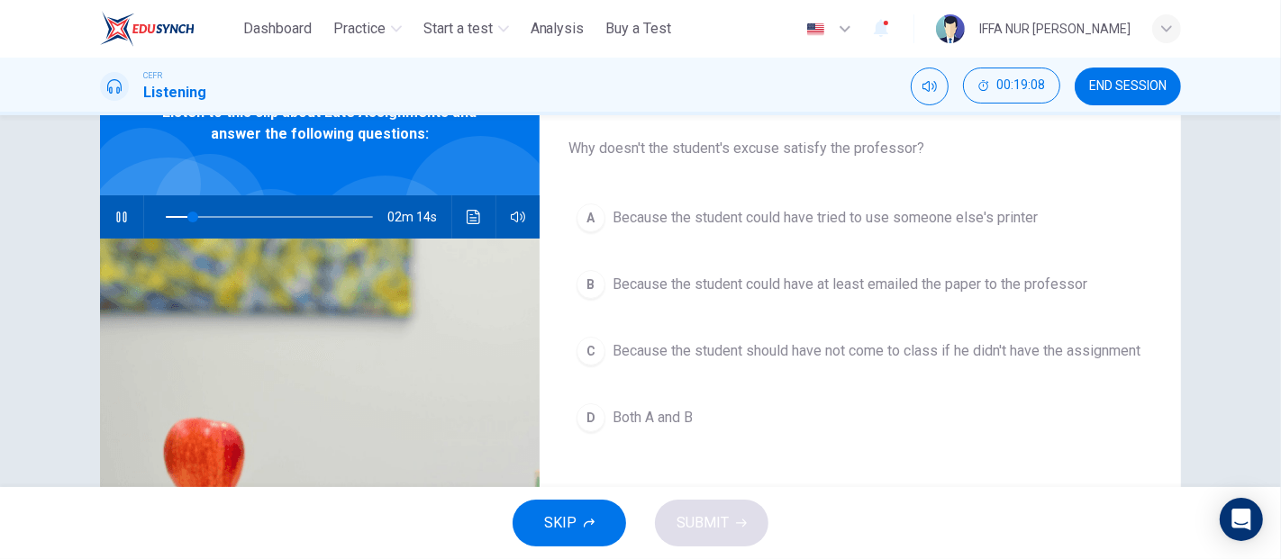
click at [929, 225] on span "Because the student could have tried to use someone else's printer" at bounding box center [824, 218] width 425 height 22
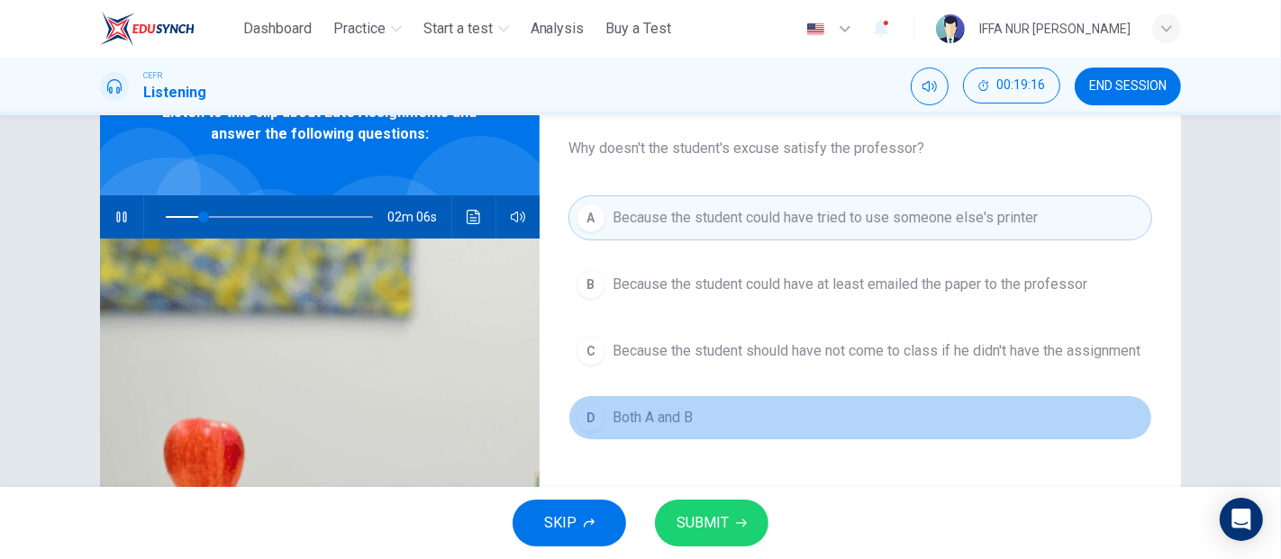
click at [675, 421] on span "Both A and B" at bounding box center [652, 418] width 80 height 22
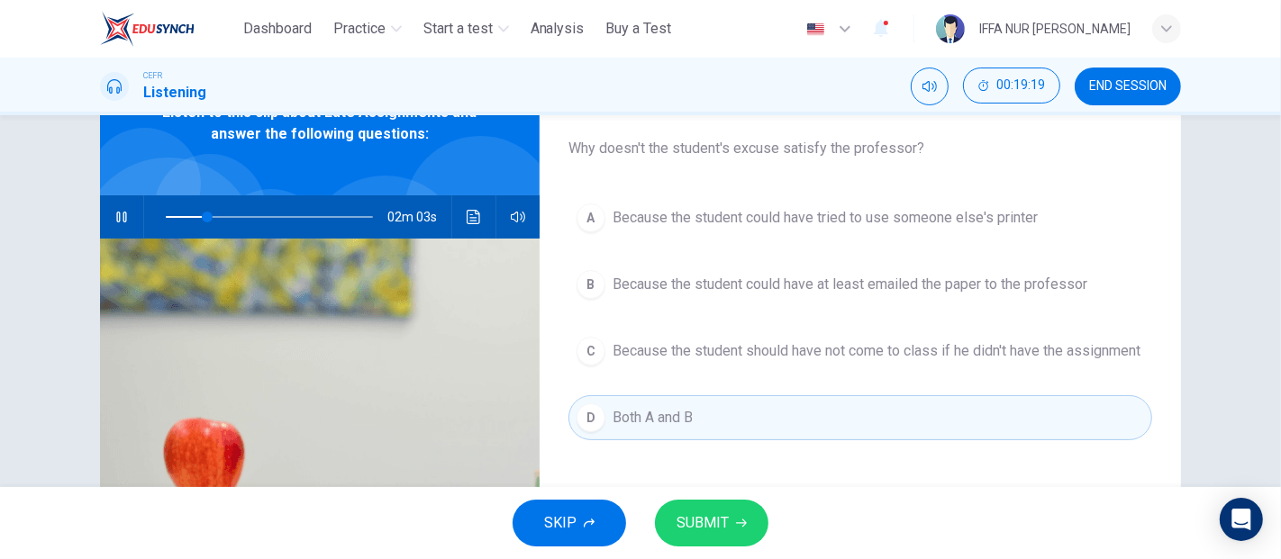
click at [696, 519] on span "SUBMIT" at bounding box center [702, 523] width 52 height 25
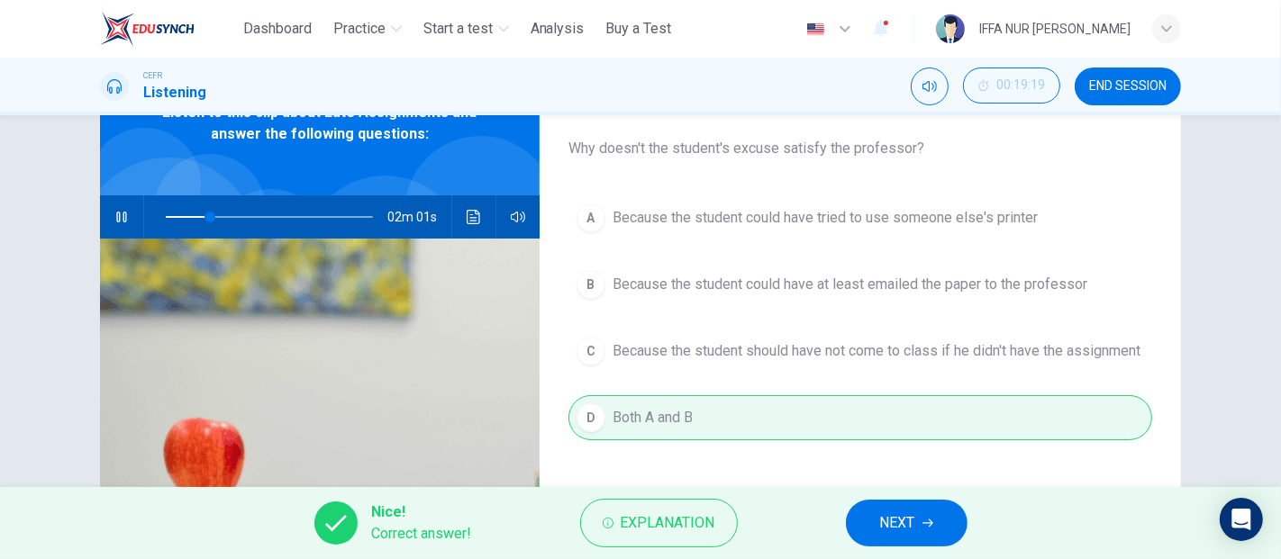
click at [919, 510] on button "NEXT" at bounding box center [907, 523] width 122 height 47
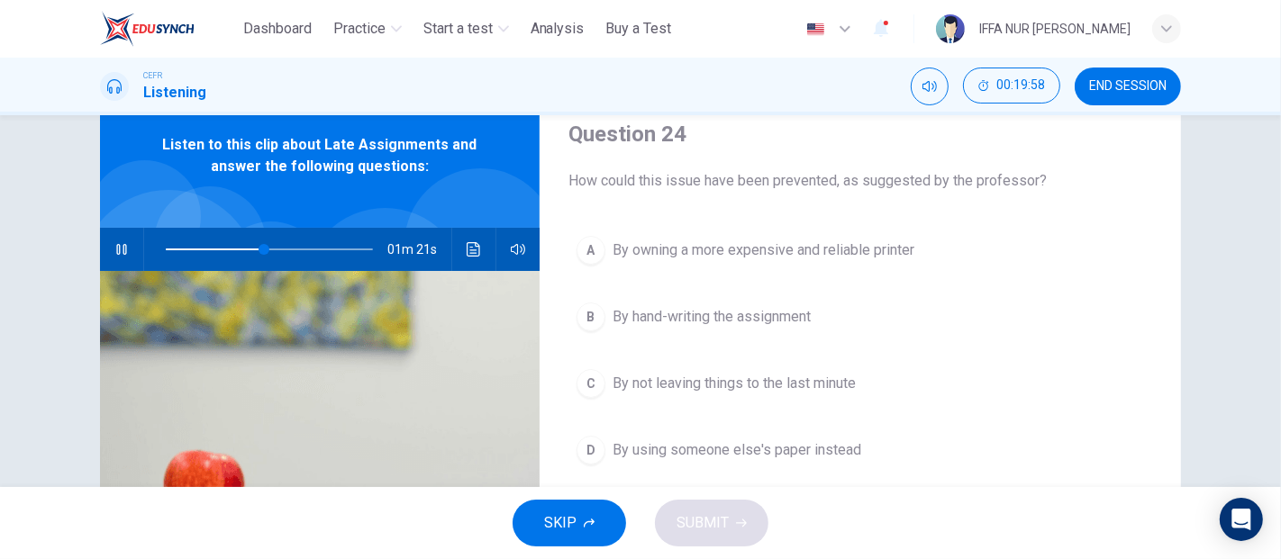
scroll to position [69, 0]
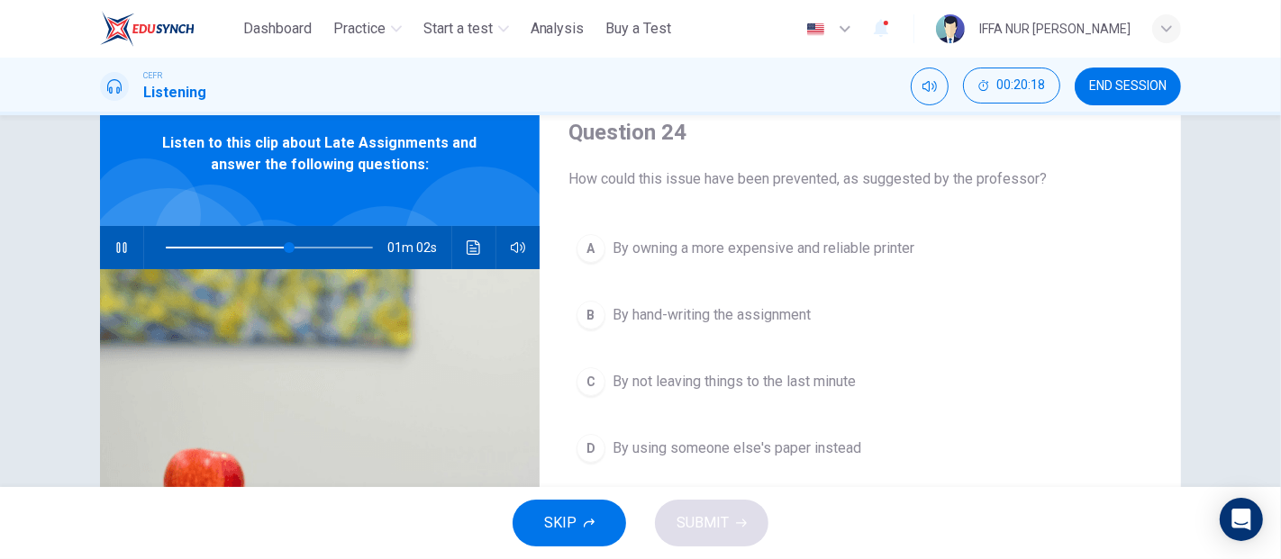
click at [825, 379] on span "By not leaving things to the last minute" at bounding box center [733, 382] width 243 height 22
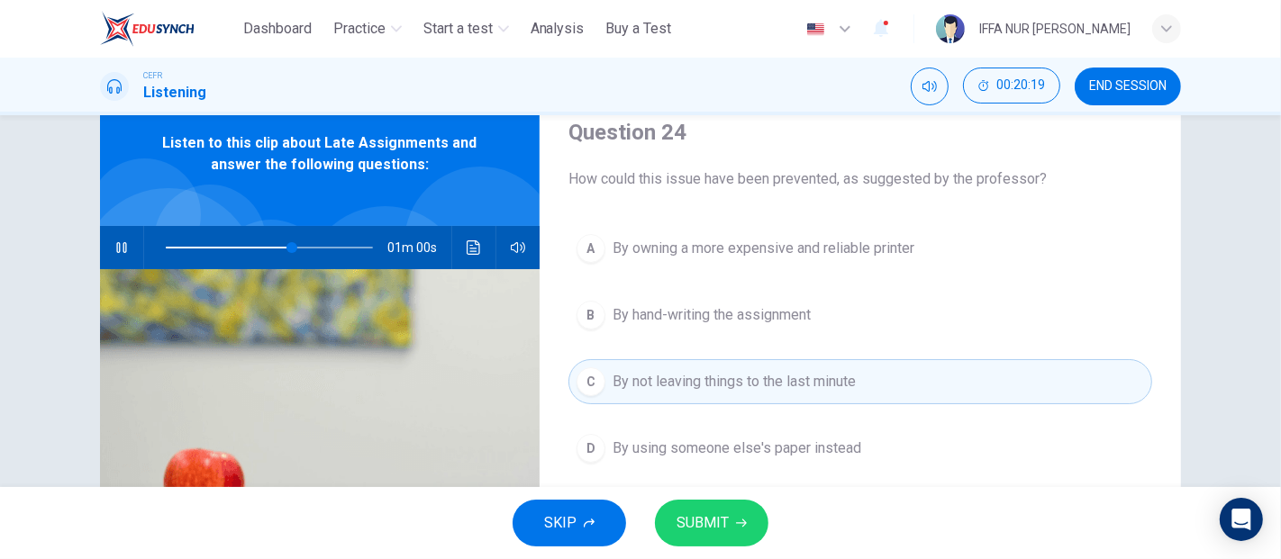
click at [712, 524] on span "SUBMIT" at bounding box center [702, 523] width 52 height 25
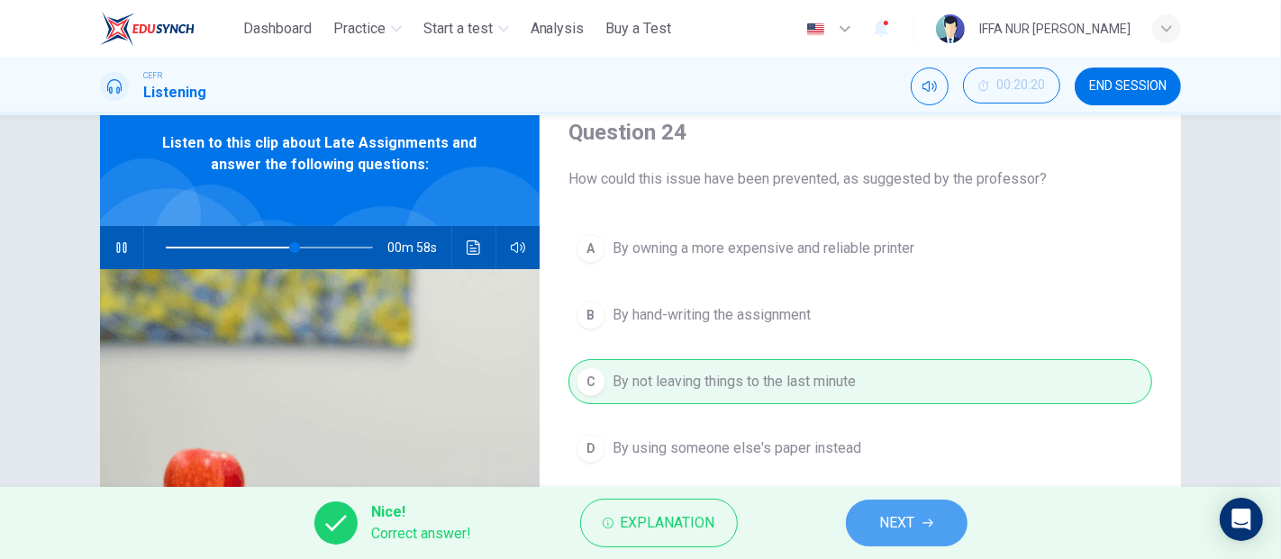
click at [911, 521] on span "NEXT" at bounding box center [897, 523] width 35 height 25
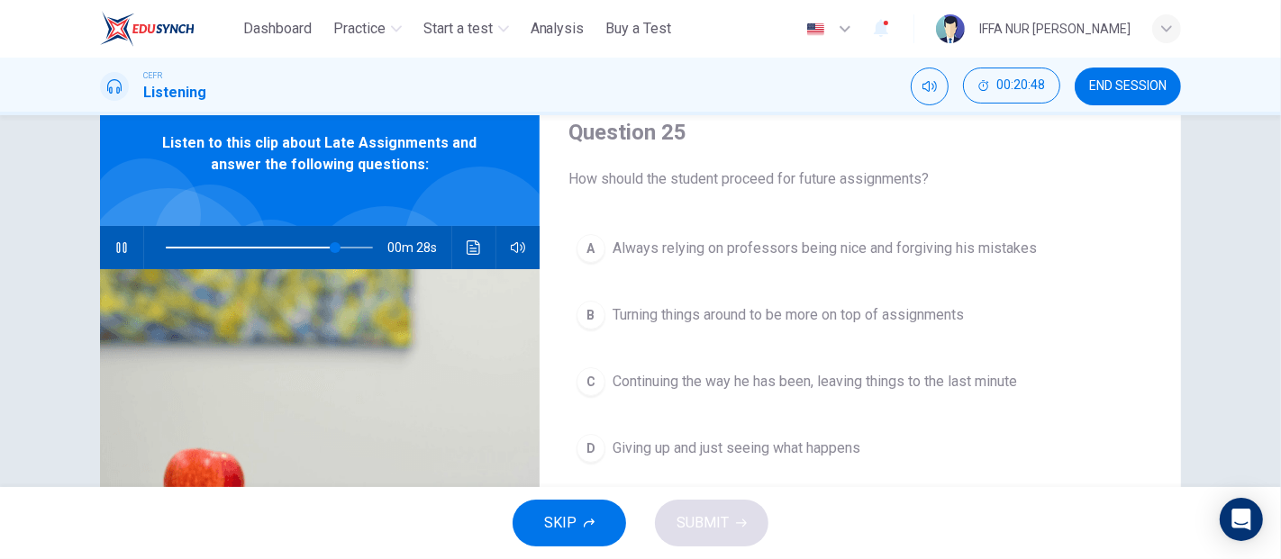
click at [719, 317] on span "Turning things around to be more on top of assignments" at bounding box center [787, 315] width 351 height 22
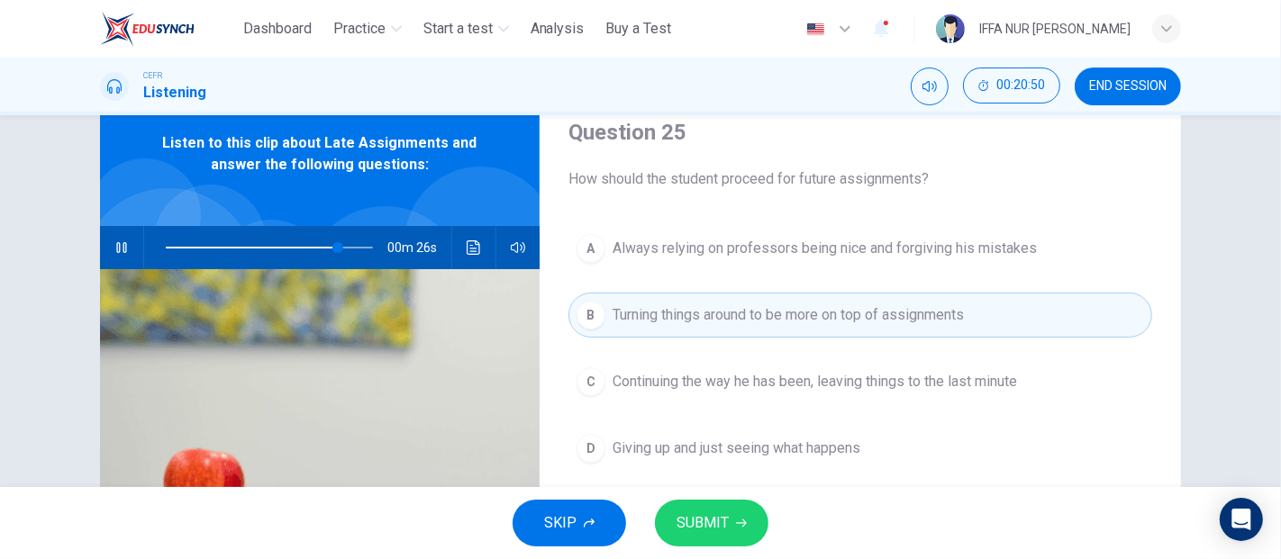
click at [730, 514] on button "SUBMIT" at bounding box center [711, 523] width 113 height 47
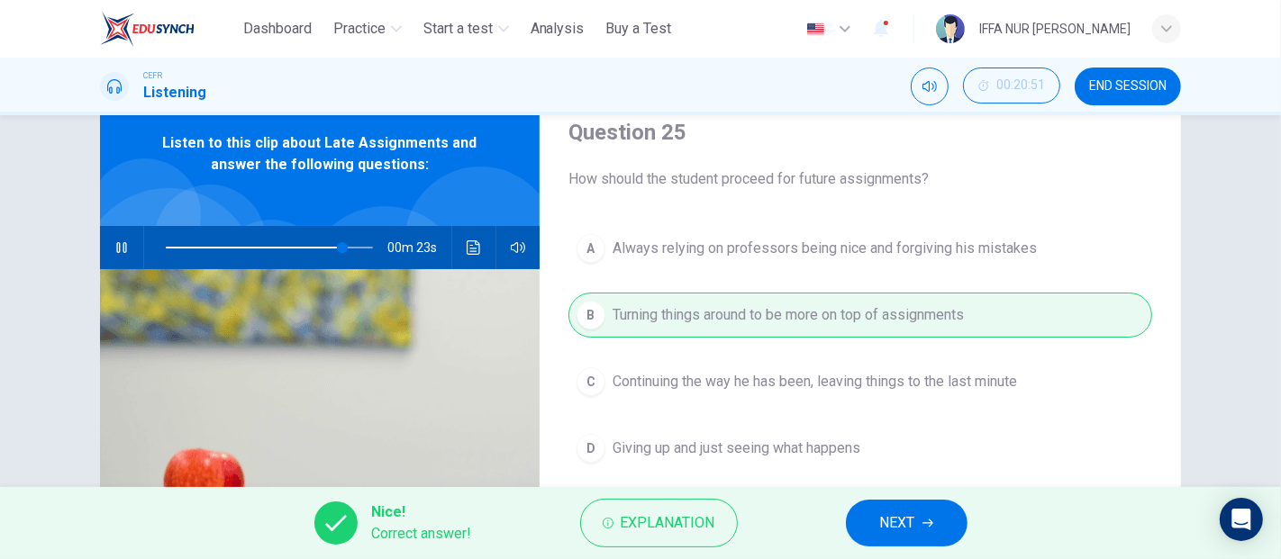
click at [910, 516] on span "NEXT" at bounding box center [897, 523] width 35 height 25
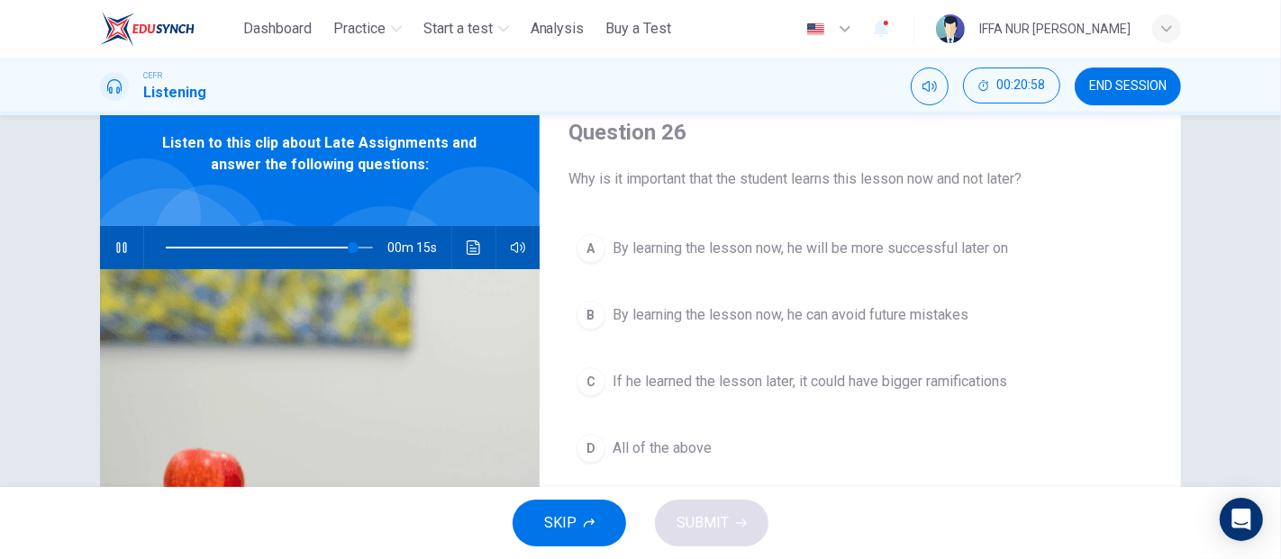
click at [684, 309] on span "By learning the lesson now, he can avoid future mistakes" at bounding box center [790, 315] width 356 height 22
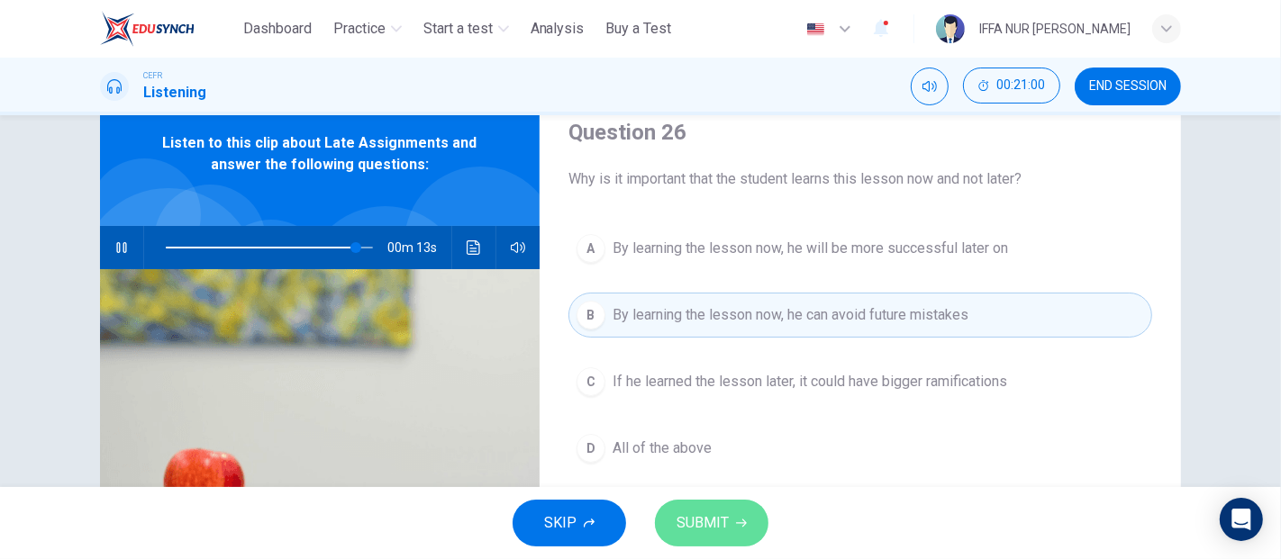
click at [701, 519] on span "SUBMIT" at bounding box center [702, 523] width 52 height 25
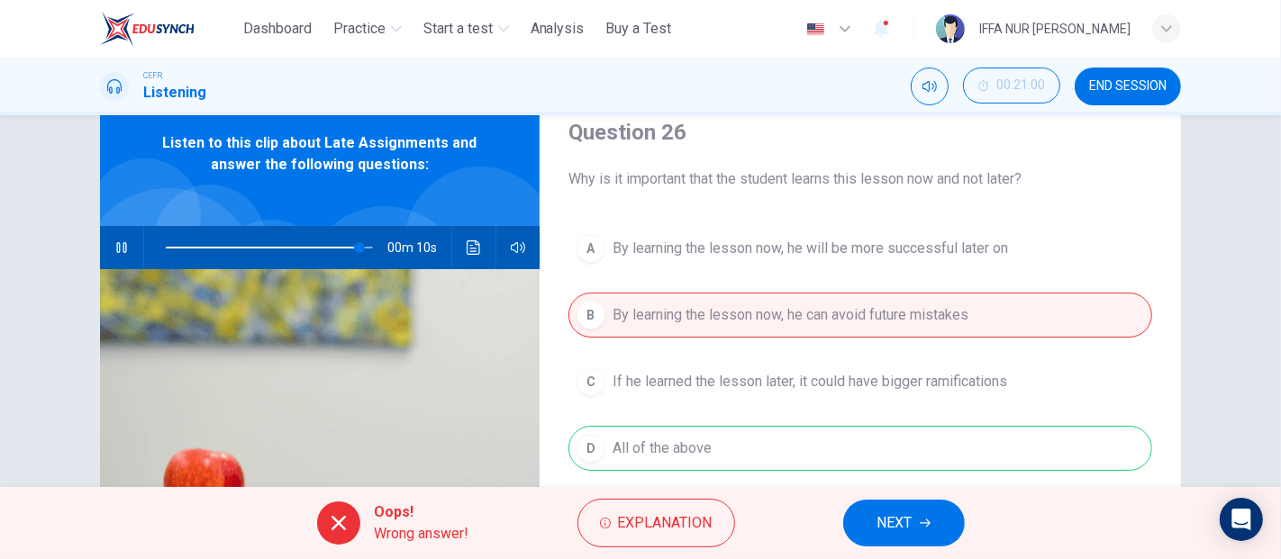
click at [885, 526] on span "NEXT" at bounding box center [894, 523] width 35 height 25
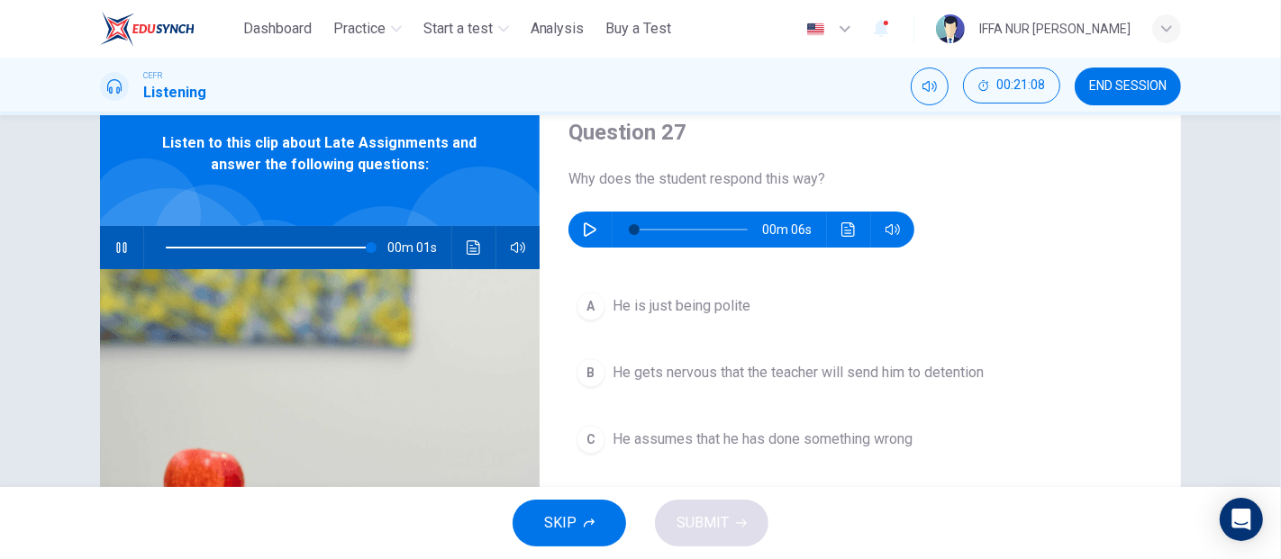
type input "*"
click at [585, 226] on icon "button" at bounding box center [590, 229] width 14 height 14
type input "*"
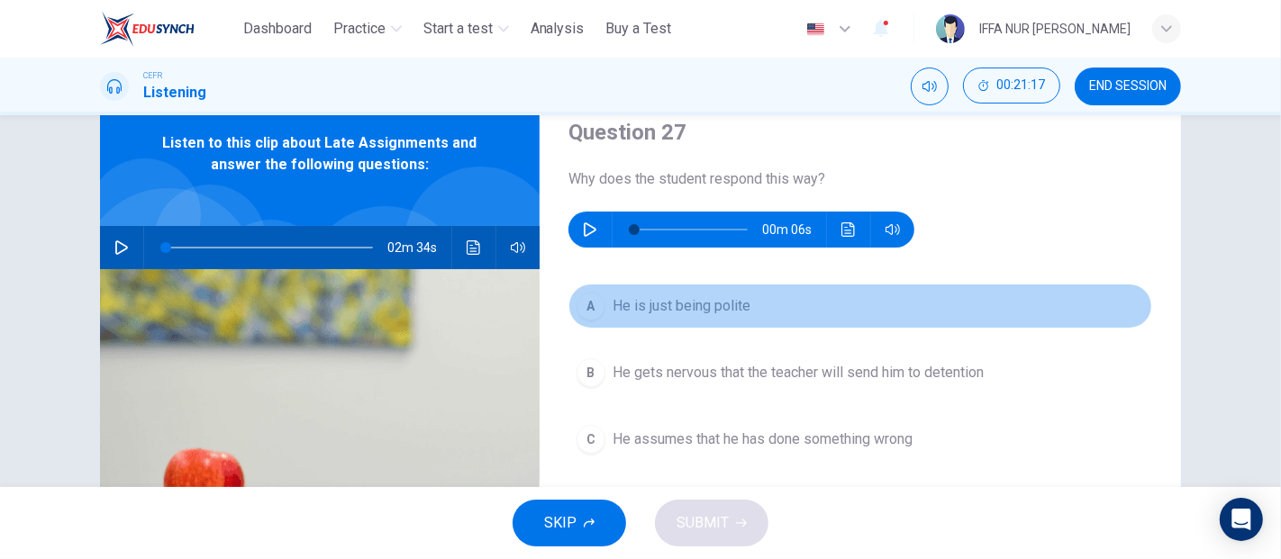
click at [633, 312] on span "He is just being polite" at bounding box center [681, 306] width 138 height 22
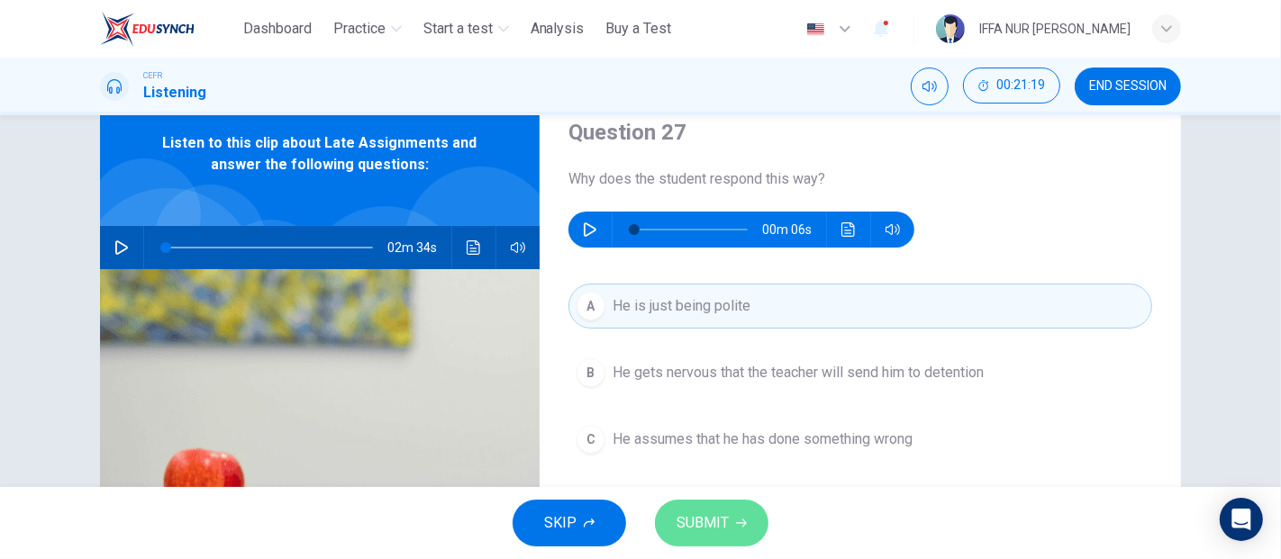
click at [696, 517] on span "SUBMIT" at bounding box center [702, 523] width 52 height 25
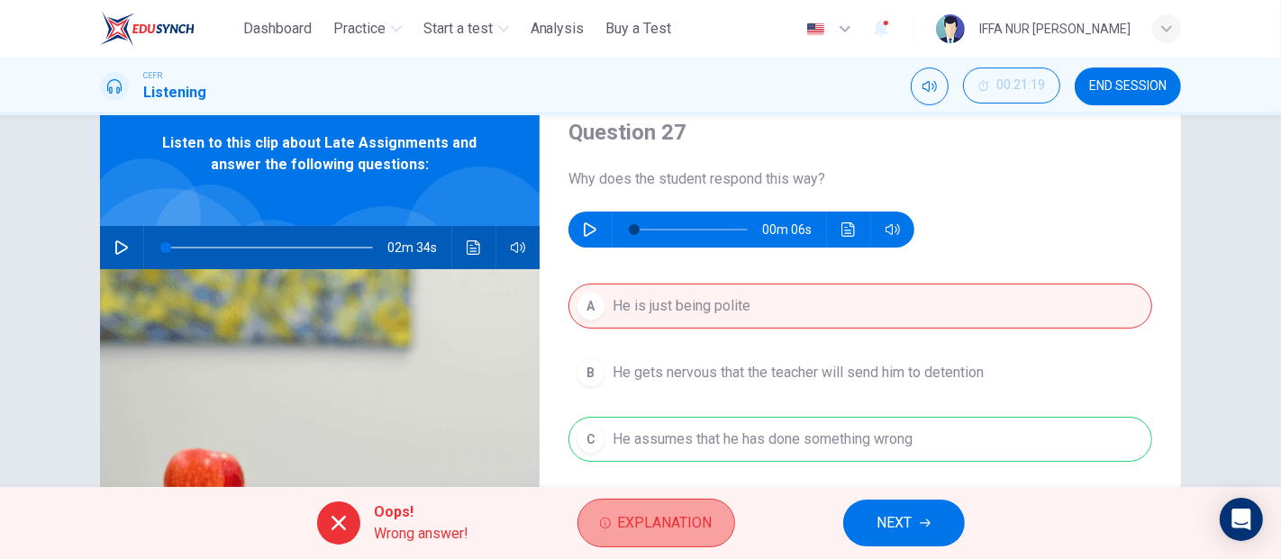
click at [691, 509] on button "Explanation" at bounding box center [656, 523] width 158 height 49
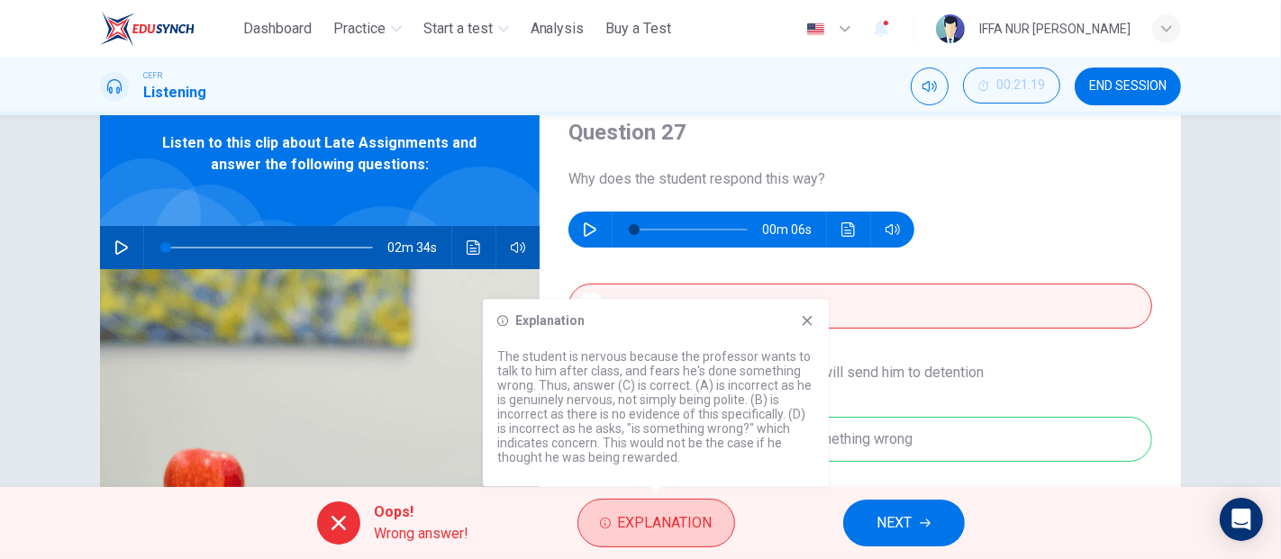
click at [691, 509] on button "Explanation" at bounding box center [656, 523] width 158 height 49
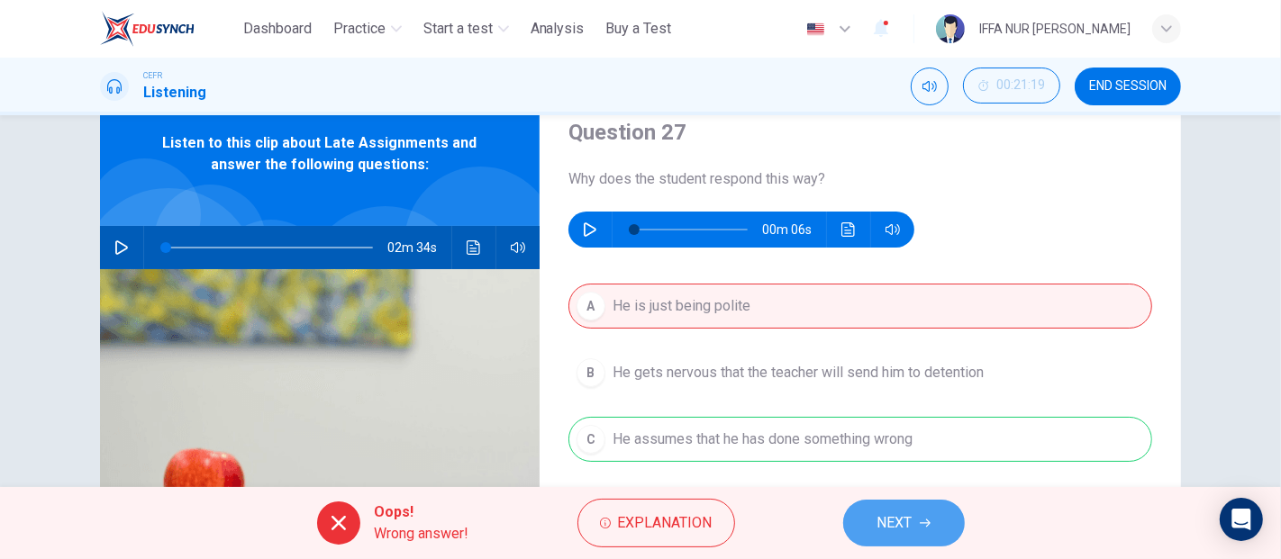
click at [884, 524] on span "NEXT" at bounding box center [894, 523] width 35 height 25
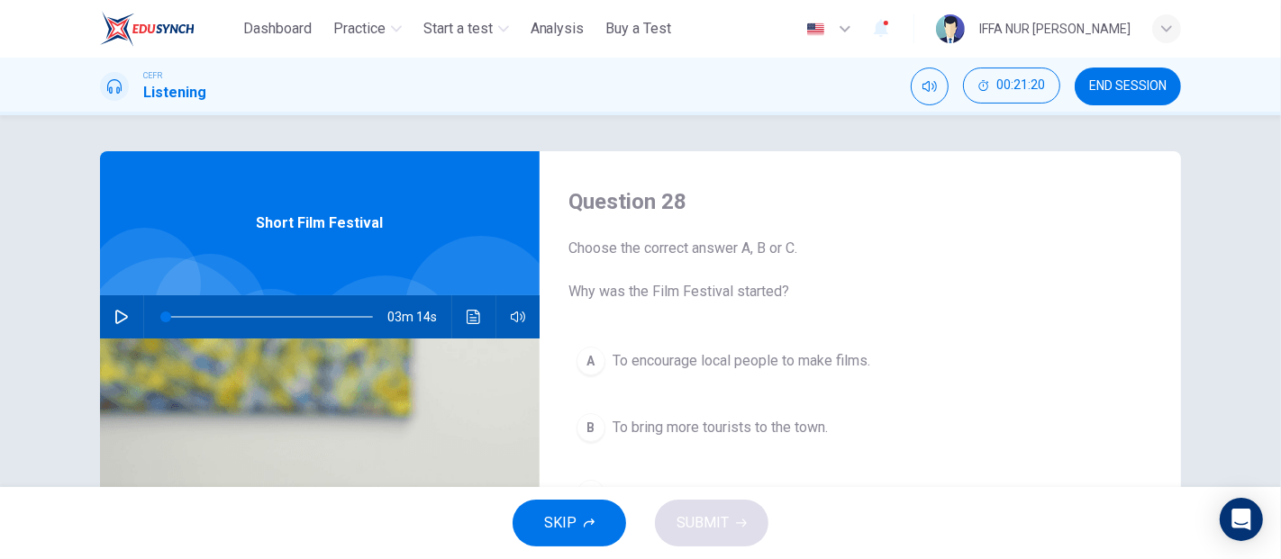
click at [122, 324] on button "button" at bounding box center [121, 316] width 29 height 43
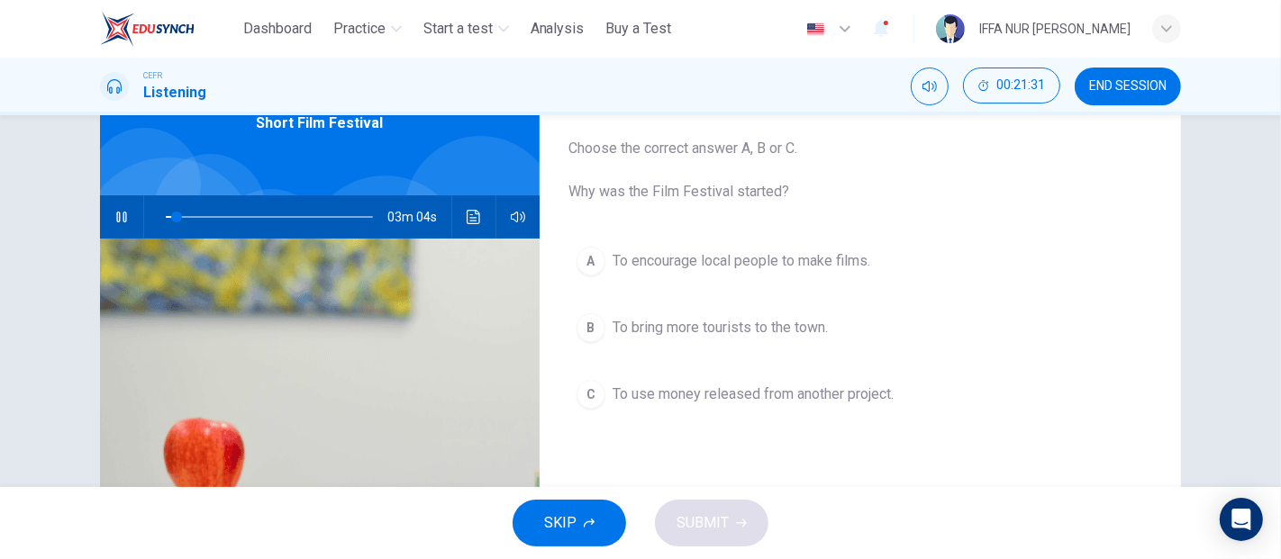
click at [476, 219] on icon "Click to see the audio transcription" at bounding box center [474, 217] width 14 height 14
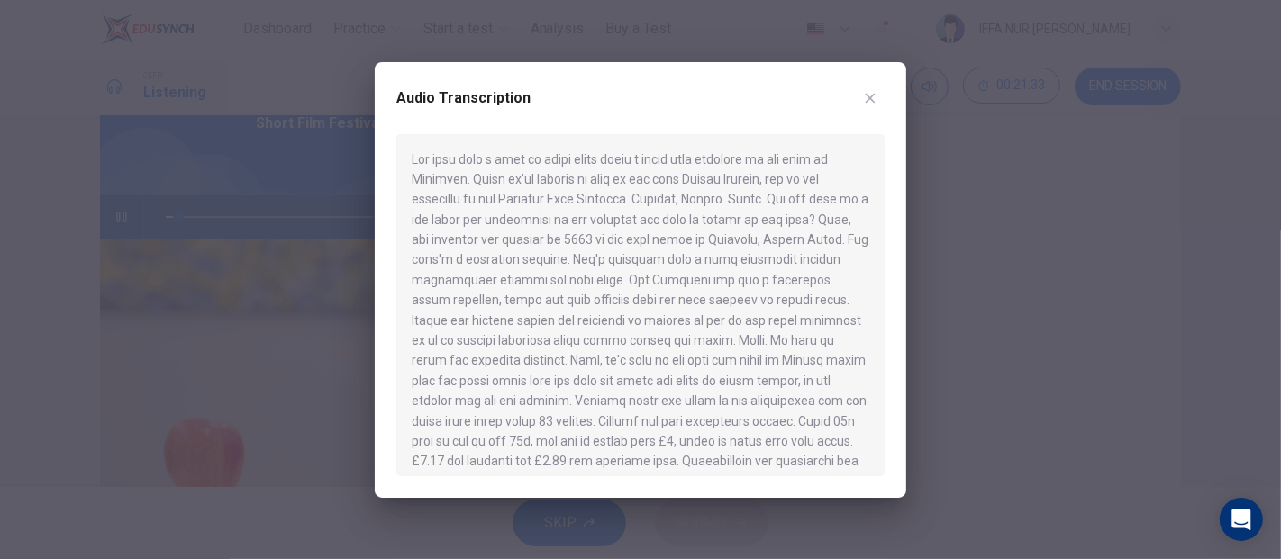
click at [876, 99] on icon "button" at bounding box center [870, 98] width 14 height 14
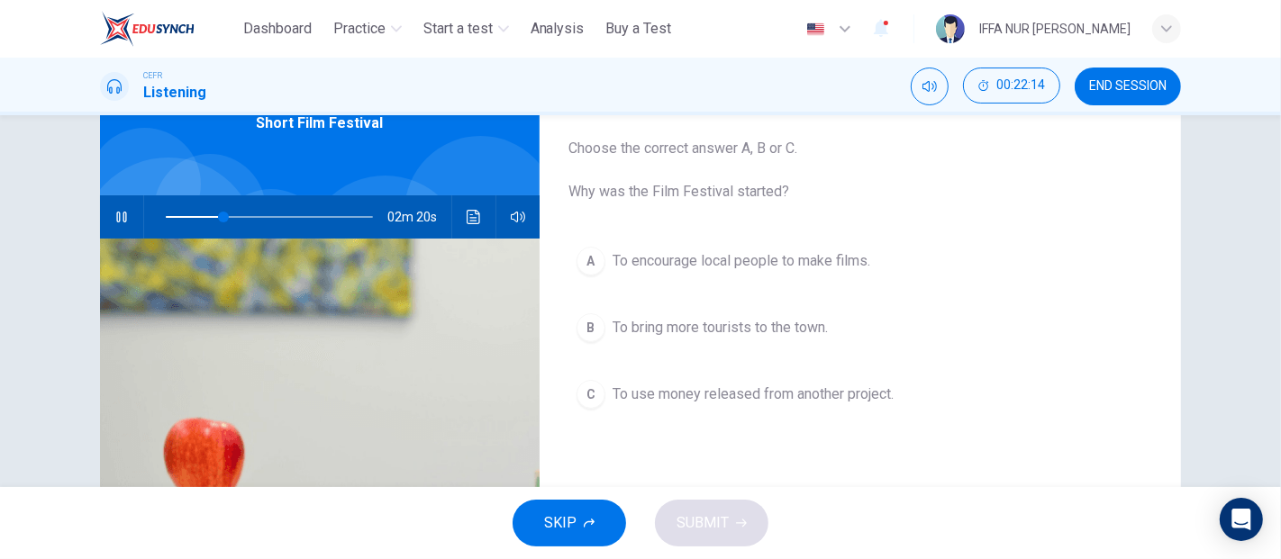
click at [675, 259] on span "To encourage local people to make films." at bounding box center [741, 261] width 258 height 22
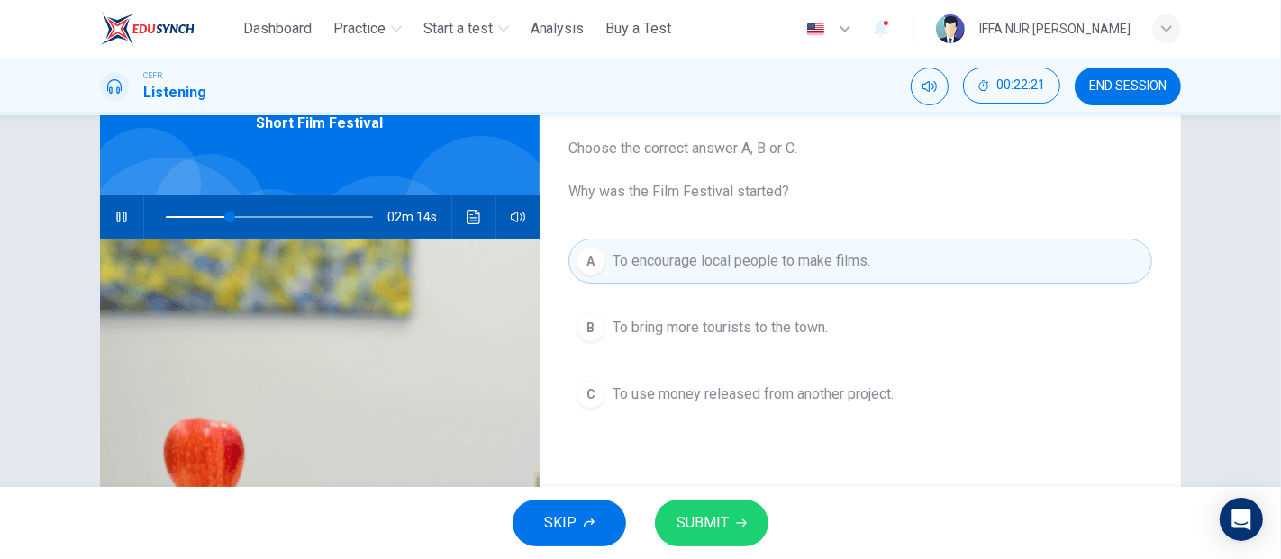
click at [707, 326] on span "To bring more tourists to the town." at bounding box center [719, 328] width 215 height 22
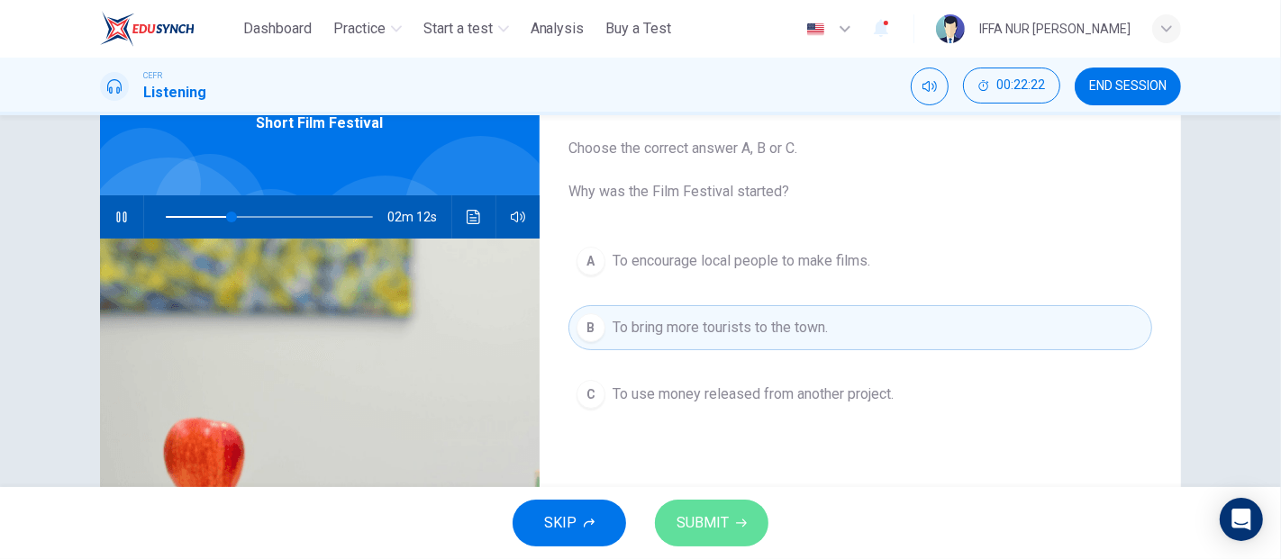
click at [716, 511] on span "SUBMIT" at bounding box center [702, 523] width 52 height 25
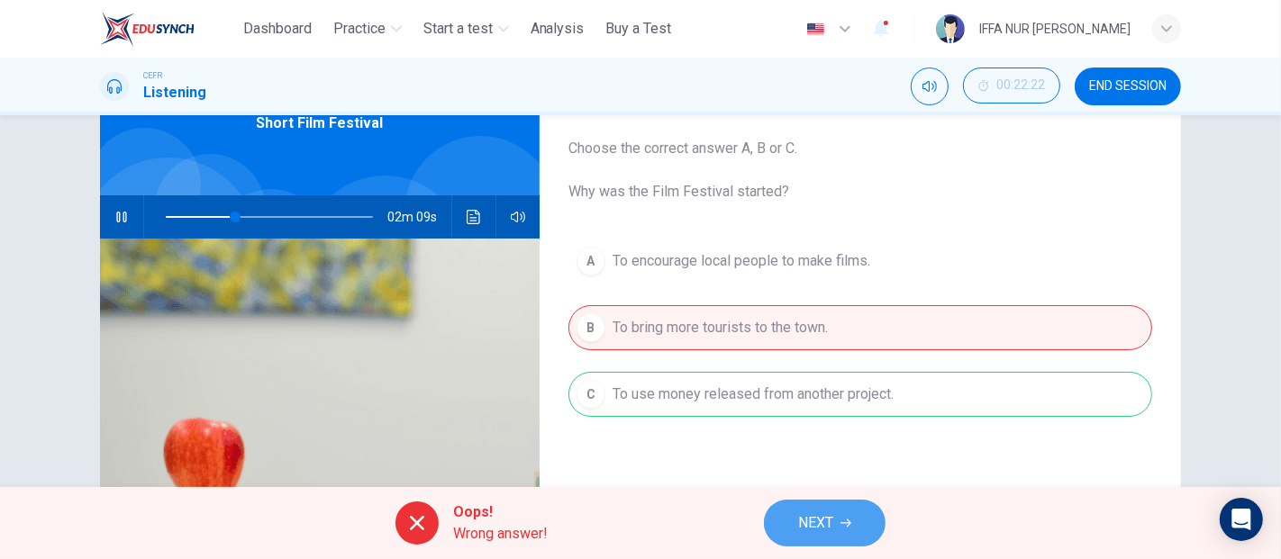
click at [813, 527] on span "NEXT" at bounding box center [815, 523] width 35 height 25
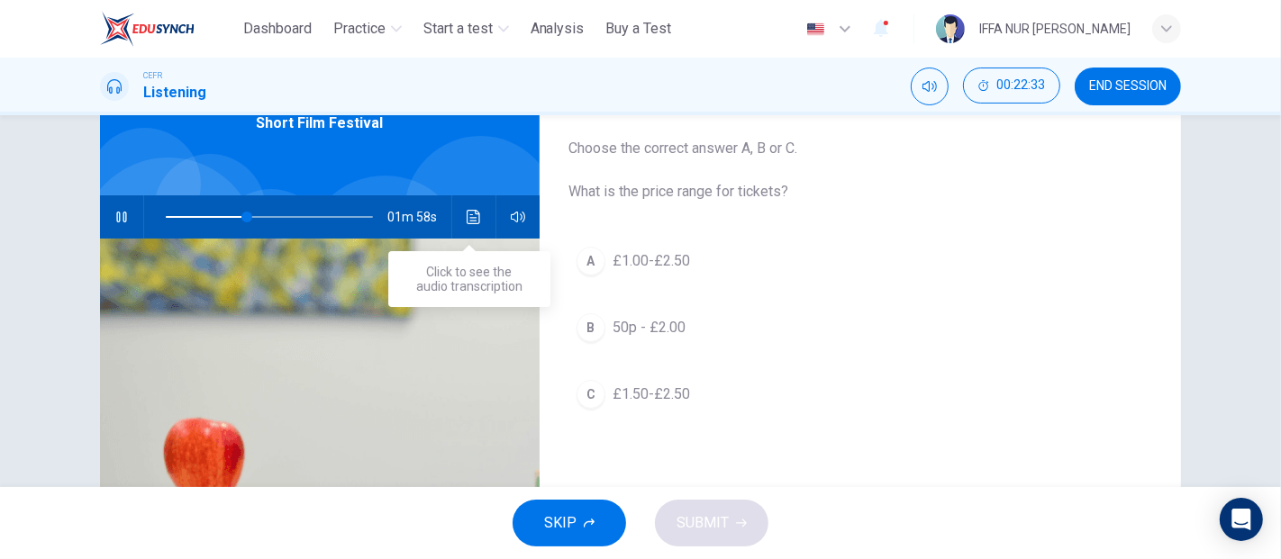
click at [462, 225] on button "Click to see the audio transcription" at bounding box center [473, 216] width 29 height 43
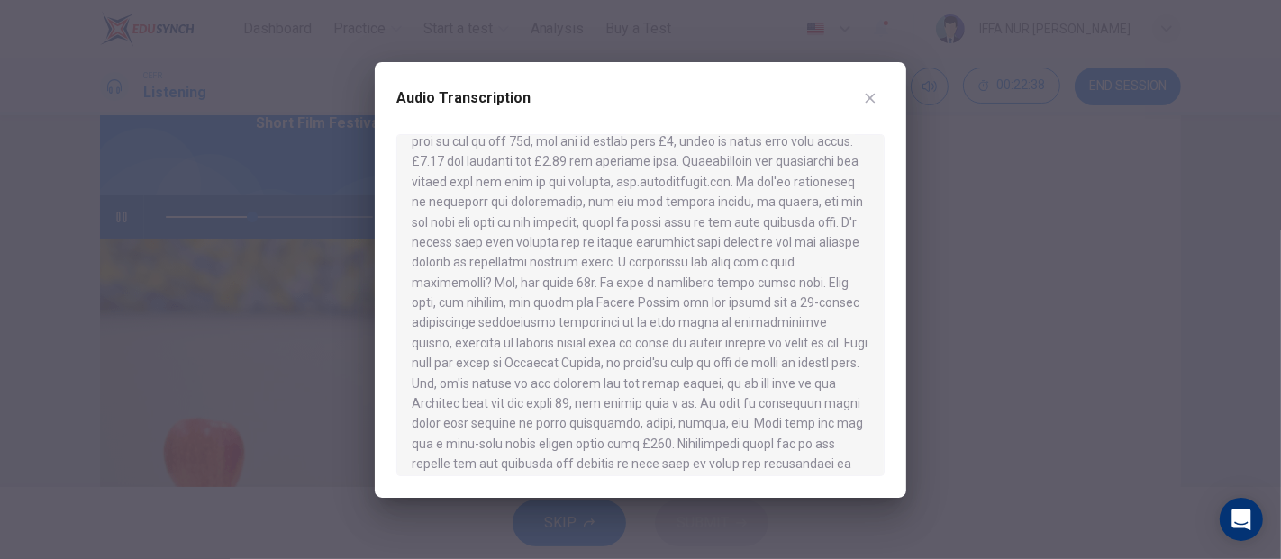
scroll to position [353, 0]
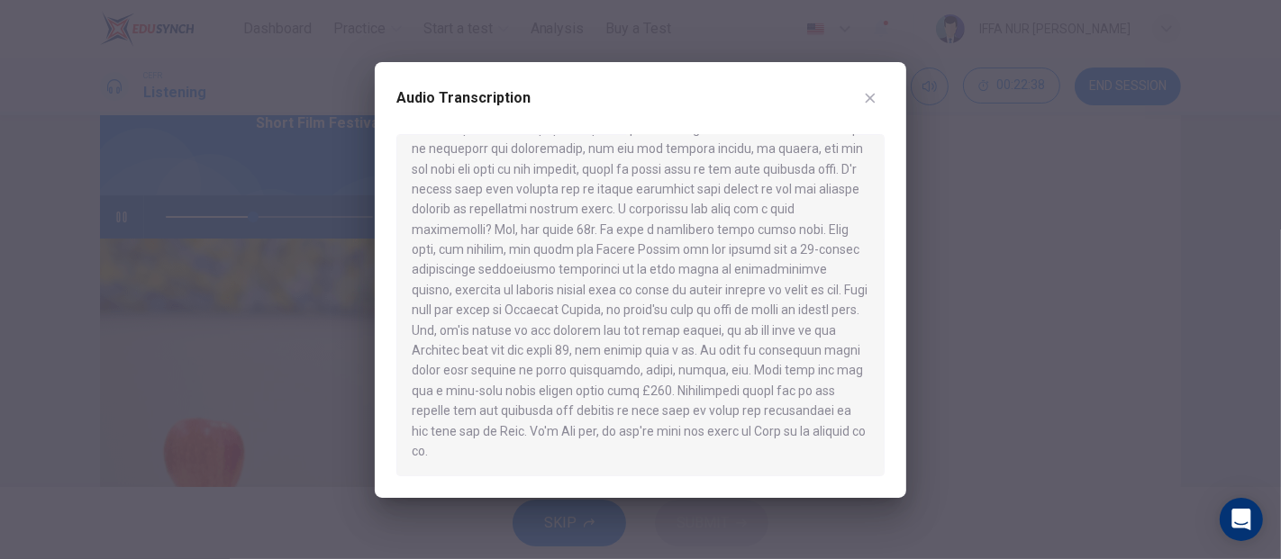
click at [1101, 231] on div at bounding box center [640, 279] width 1281 height 559
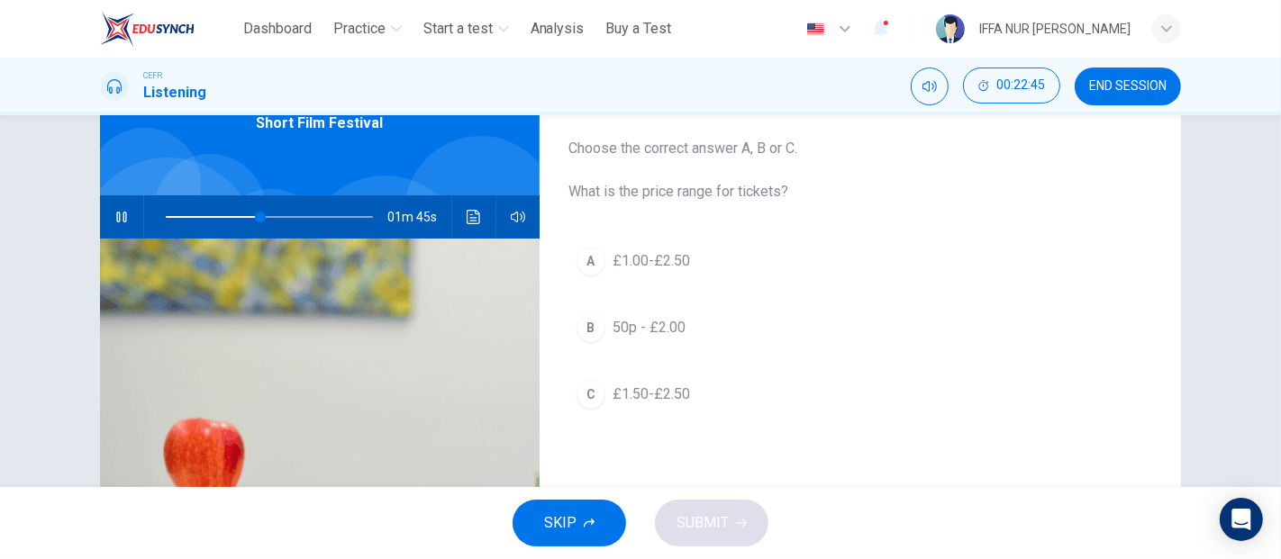
click at [637, 333] on span "50p - £2.00" at bounding box center [648, 328] width 73 height 22
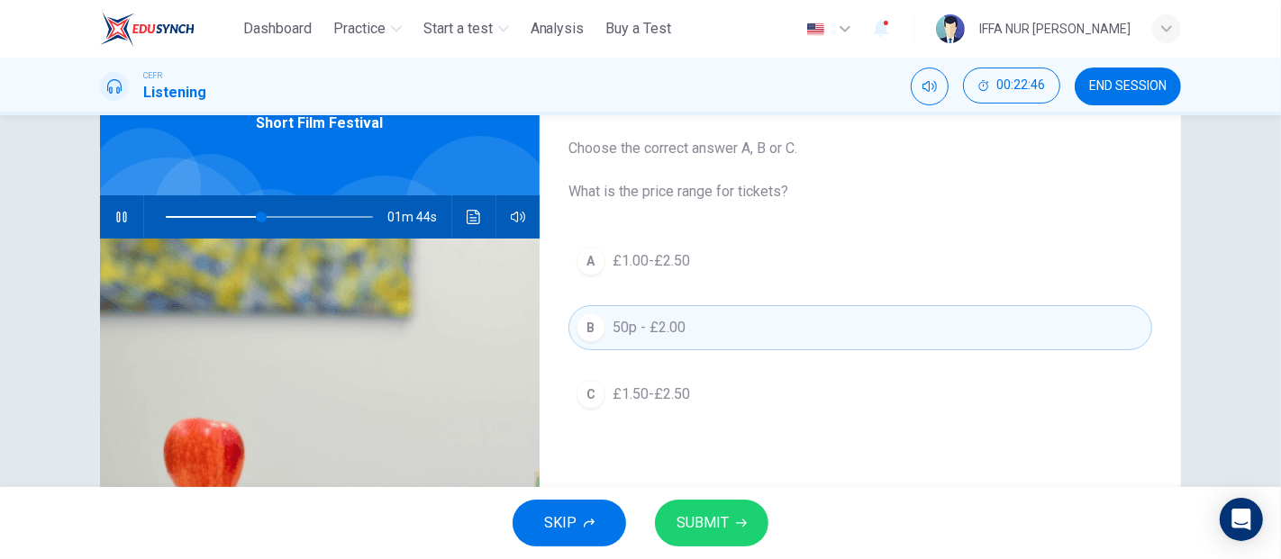
click at [716, 506] on button "SUBMIT" at bounding box center [711, 523] width 113 height 47
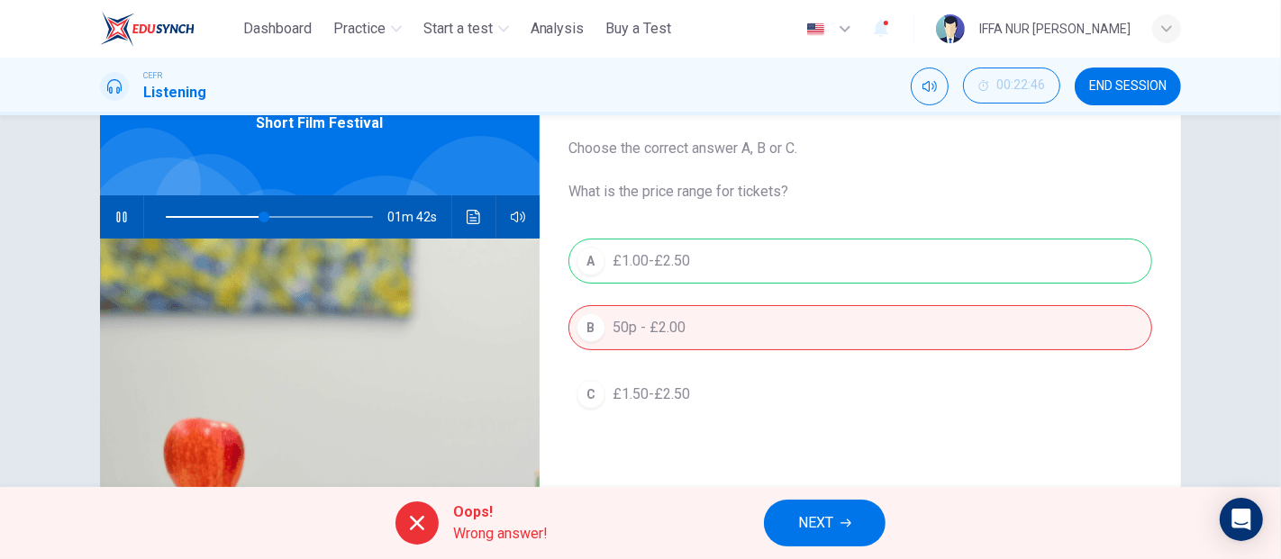
click at [785, 518] on button "NEXT" at bounding box center [825, 523] width 122 height 47
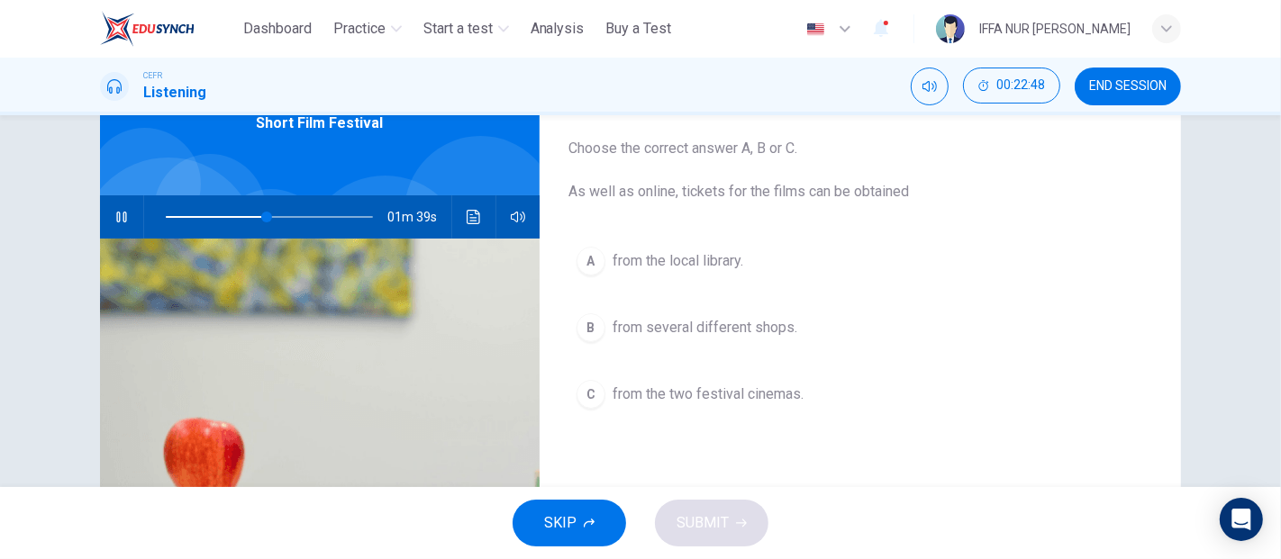
click at [604, 301] on div "A from the local library. B from several different shops. C from the two festiv…" at bounding box center [860, 346] width 584 height 214
click at [603, 347] on button "B from several different shops." at bounding box center [860, 327] width 584 height 45
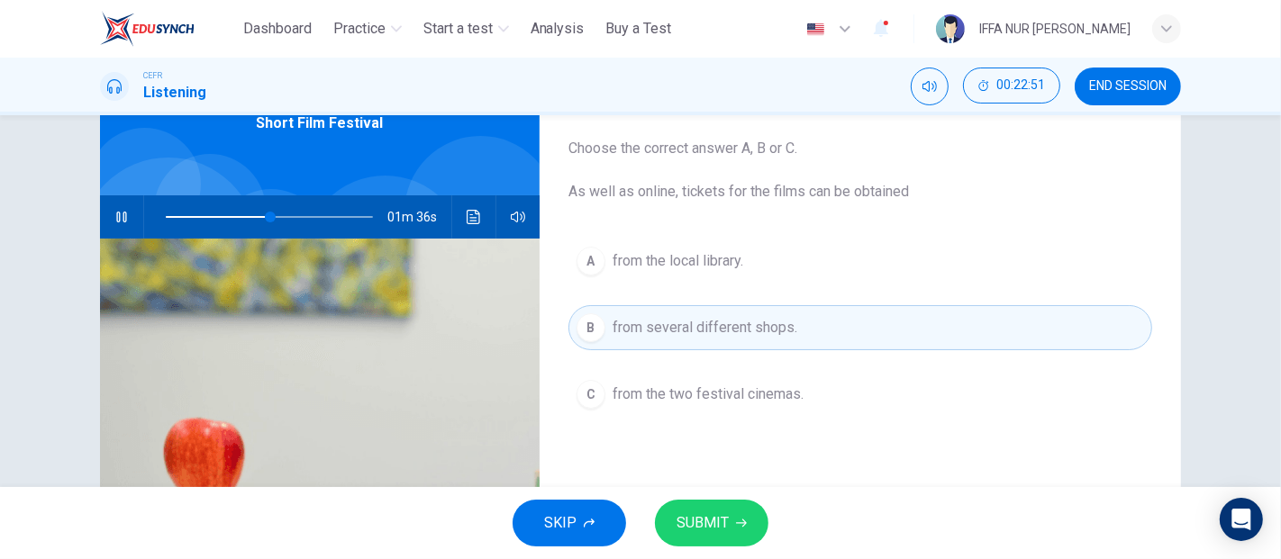
click at [474, 222] on icon "Click to see the audio transcription" at bounding box center [474, 217] width 14 height 14
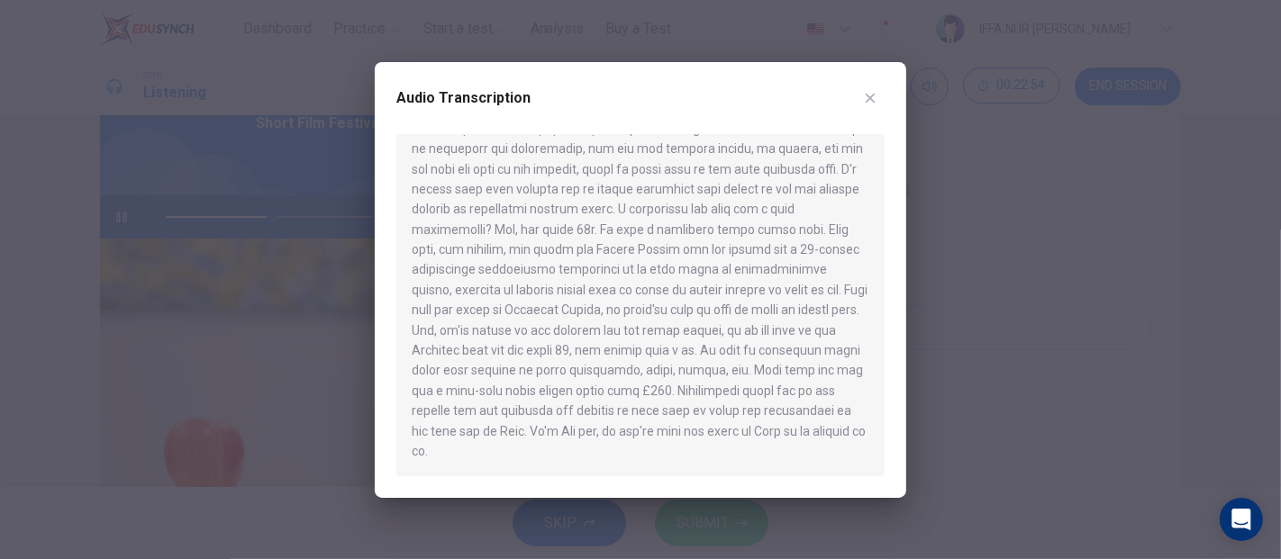
click at [977, 318] on div at bounding box center [640, 279] width 1281 height 559
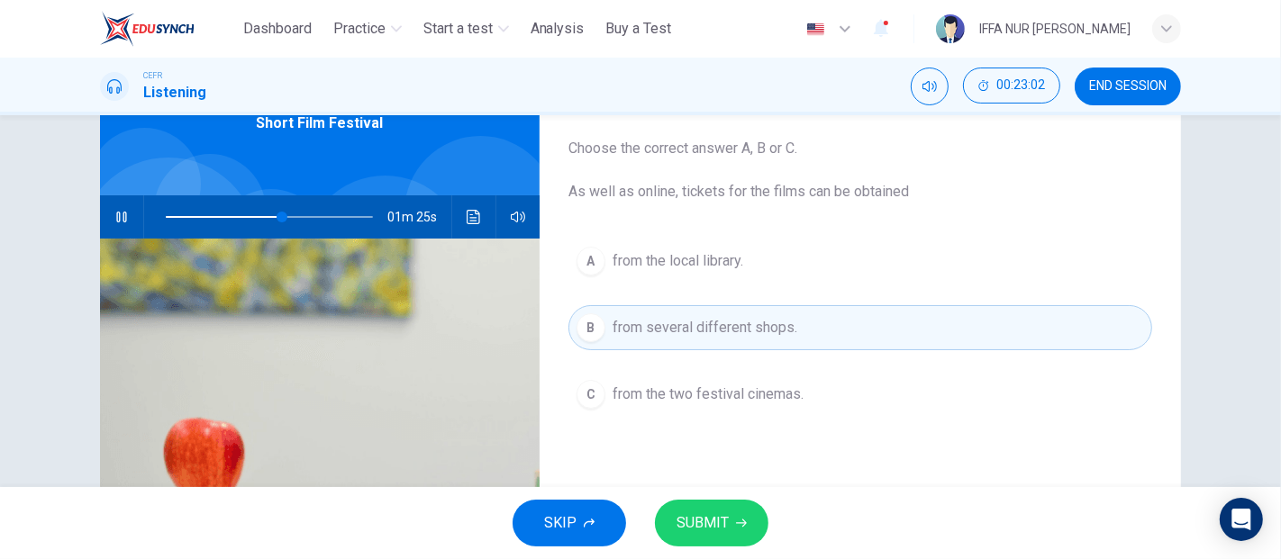
click at [704, 510] on button "SUBMIT" at bounding box center [711, 523] width 113 height 47
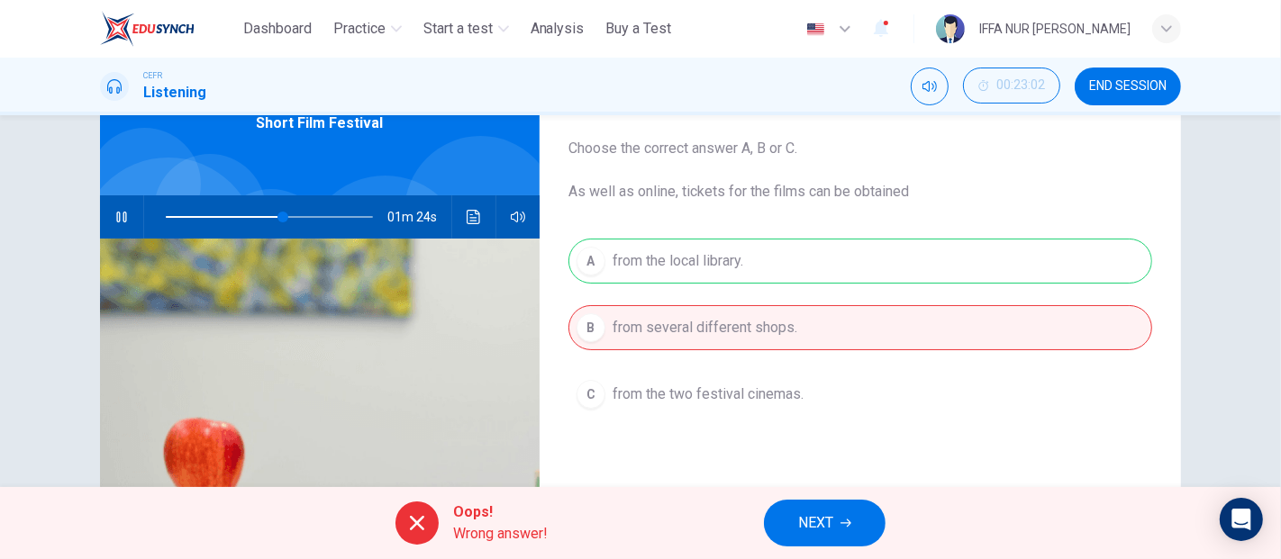
click at [833, 530] on span "NEXT" at bounding box center [815, 523] width 35 height 25
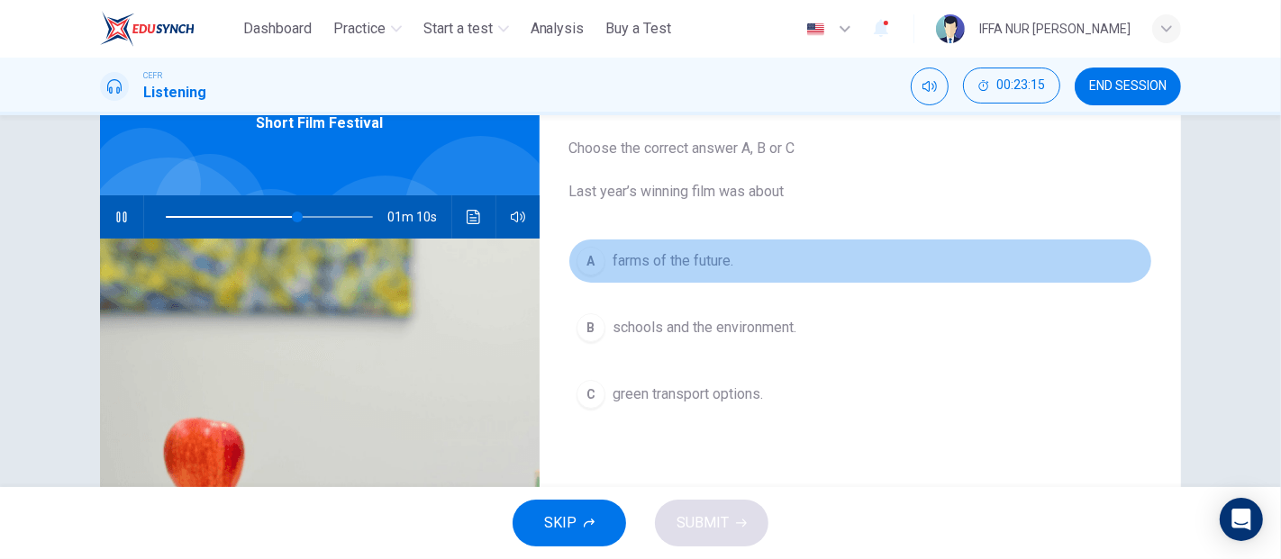
click at [602, 258] on button "A farms of the future." at bounding box center [860, 261] width 584 height 45
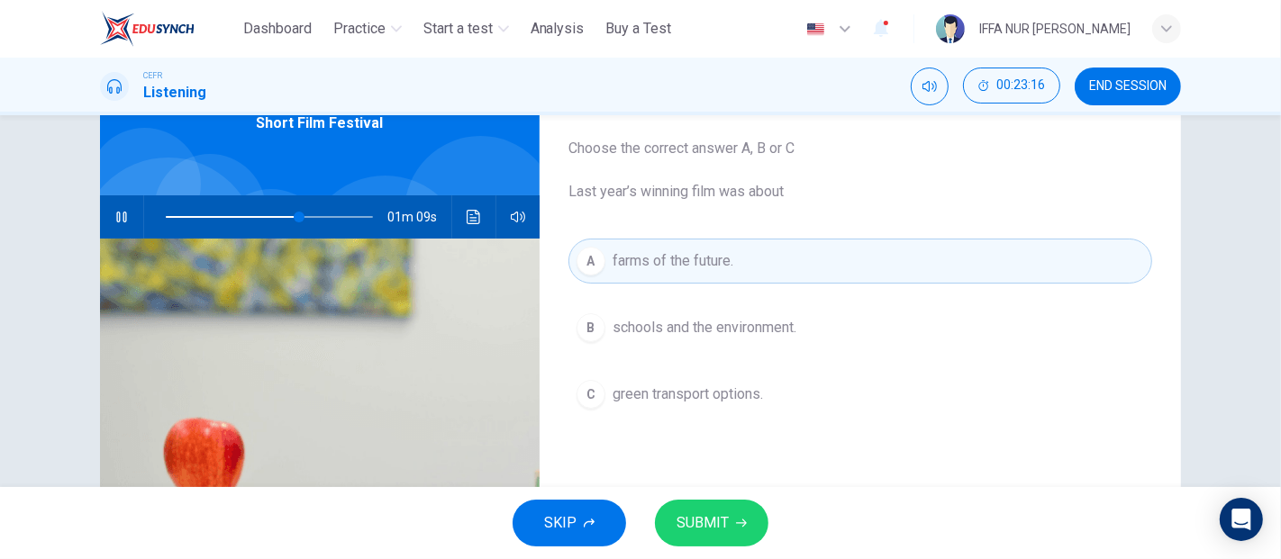
click at [624, 345] on button "B schools and the environment." at bounding box center [860, 327] width 584 height 45
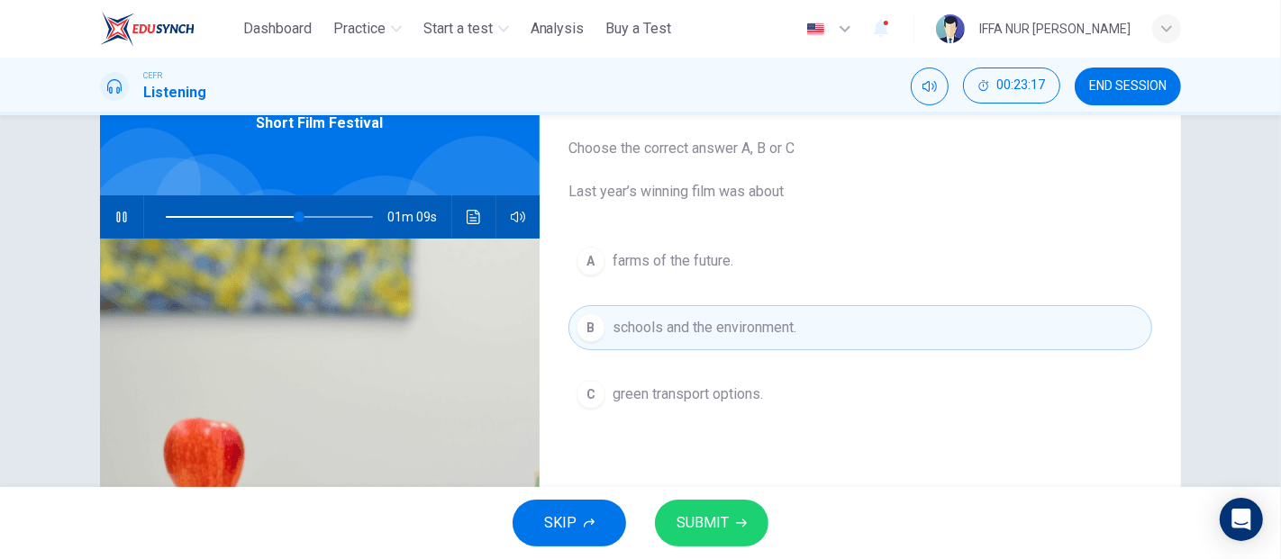
click at [687, 524] on span "SUBMIT" at bounding box center [702, 523] width 52 height 25
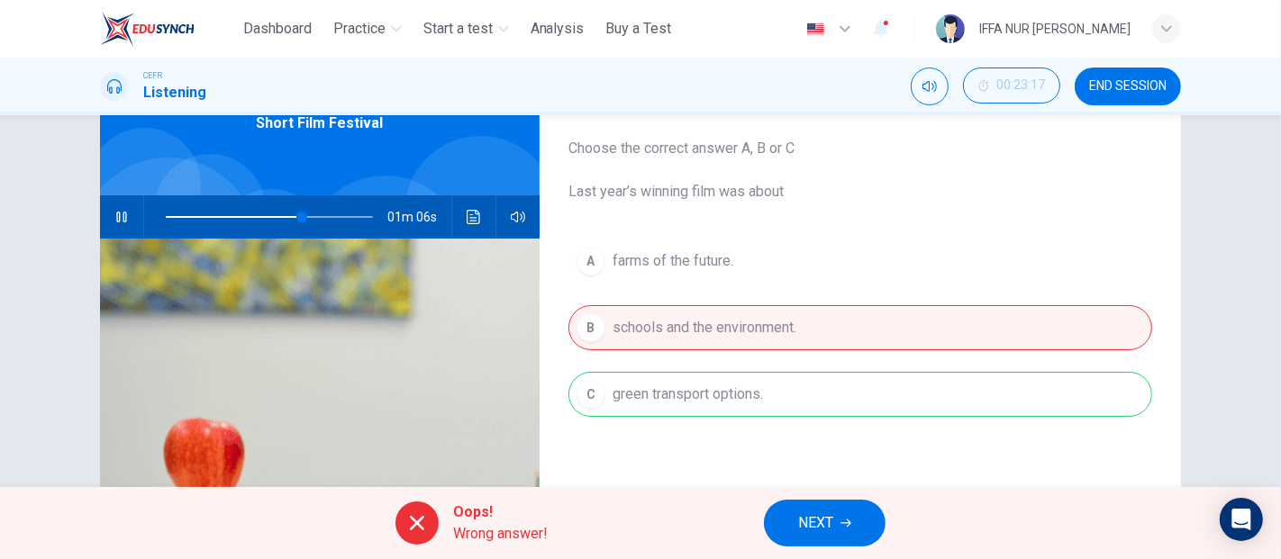
click at [799, 507] on button "NEXT" at bounding box center [825, 523] width 122 height 47
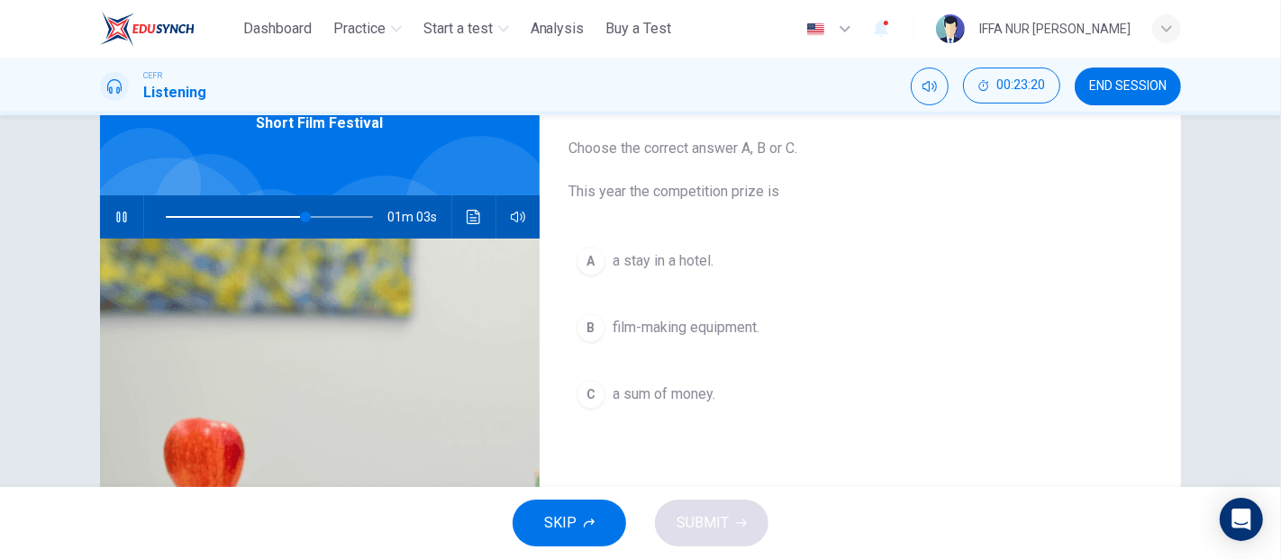
click at [640, 338] on button "B film-making equipment." at bounding box center [860, 327] width 584 height 45
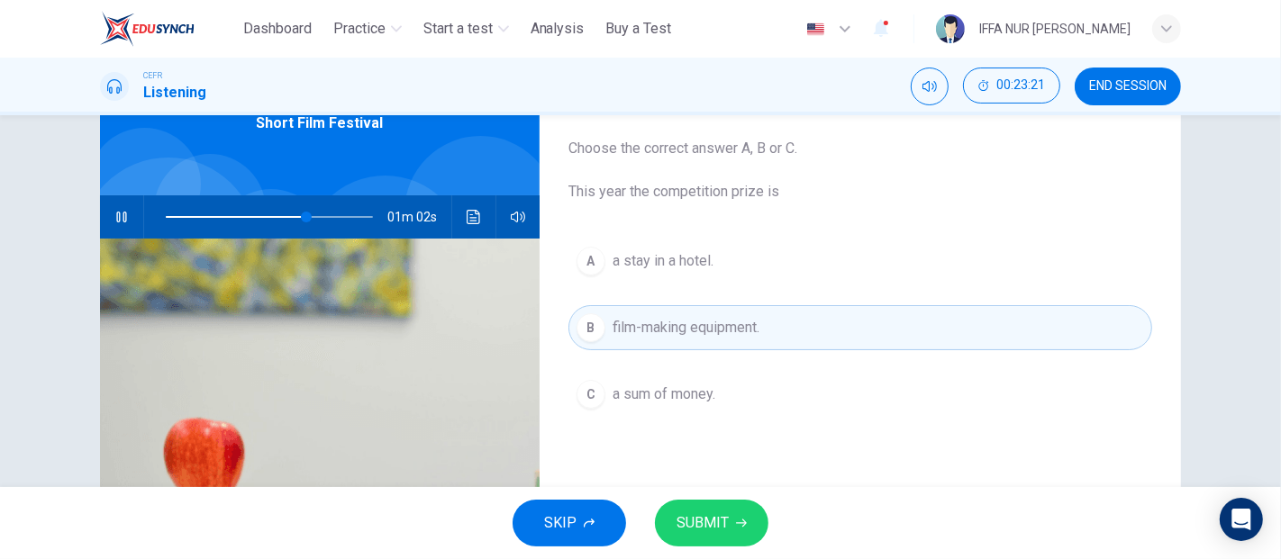
click at [713, 503] on button "SUBMIT" at bounding box center [711, 523] width 113 height 47
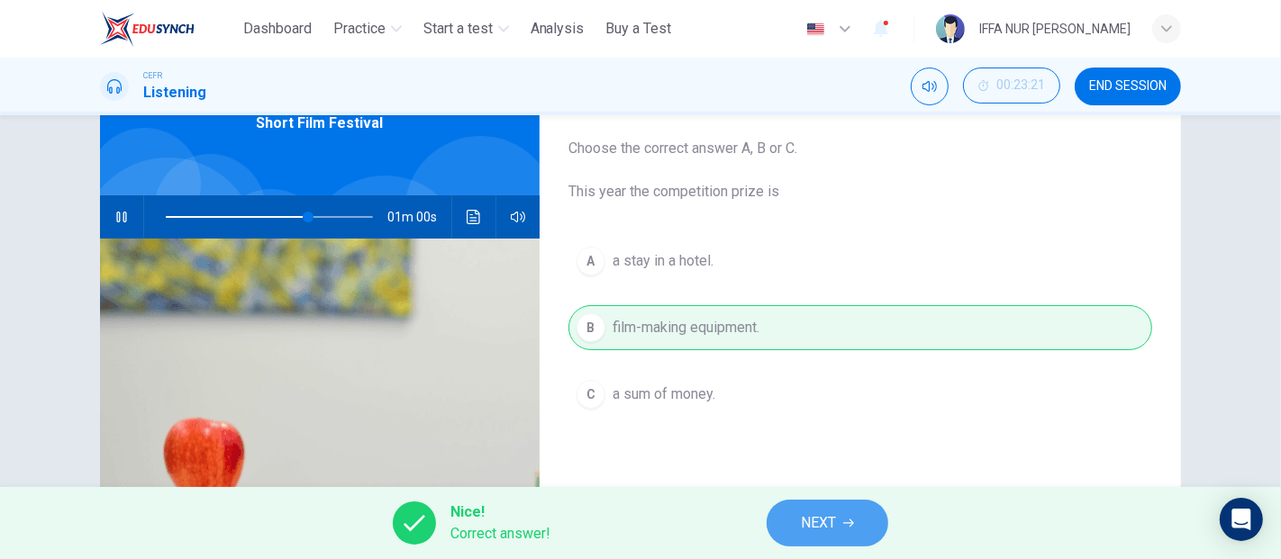
click at [842, 522] on button "NEXT" at bounding box center [827, 523] width 122 height 47
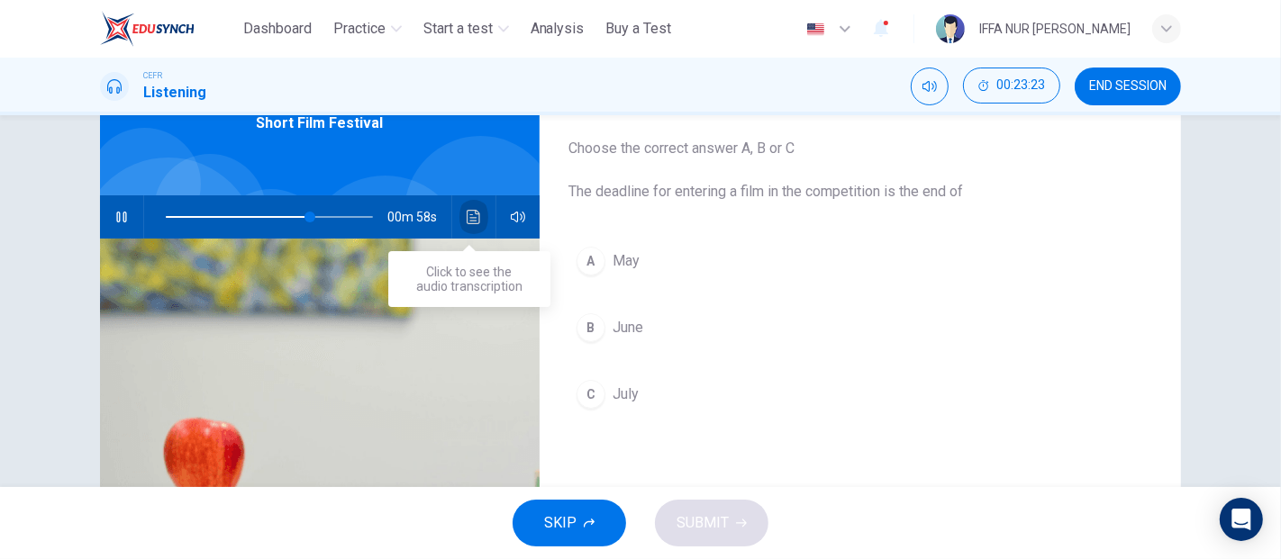
drag, startPoint x: 464, startPoint y: 212, endPoint x: 519, endPoint y: 243, distance: 63.3
click at [467, 212] on icon "Click to see the audio transcription" at bounding box center [474, 217] width 14 height 14
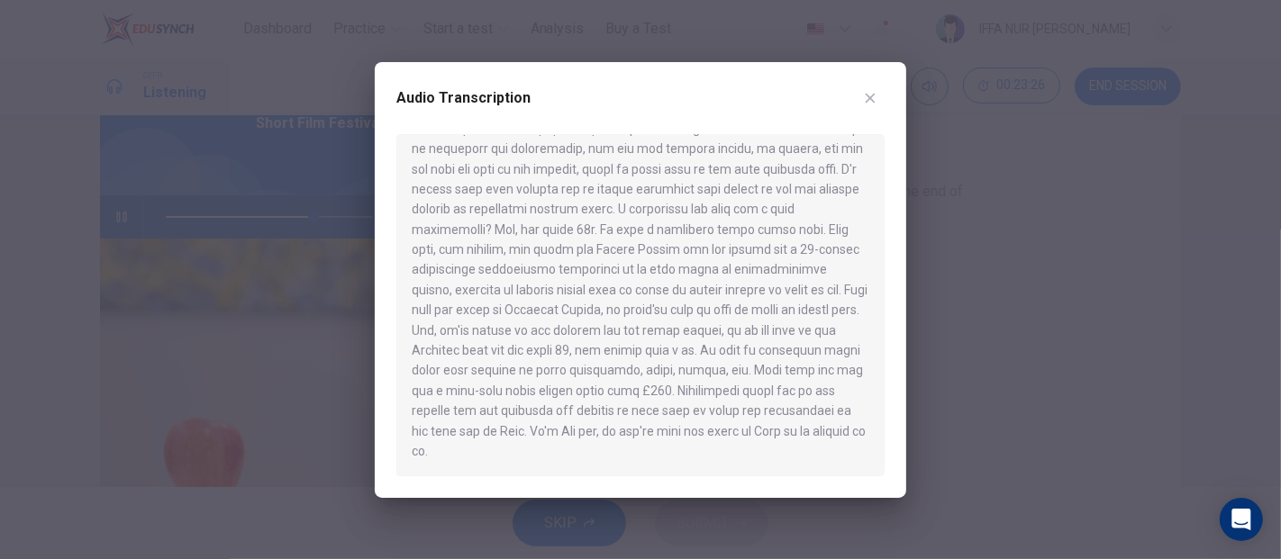
click at [926, 275] on div at bounding box center [640, 279] width 1281 height 559
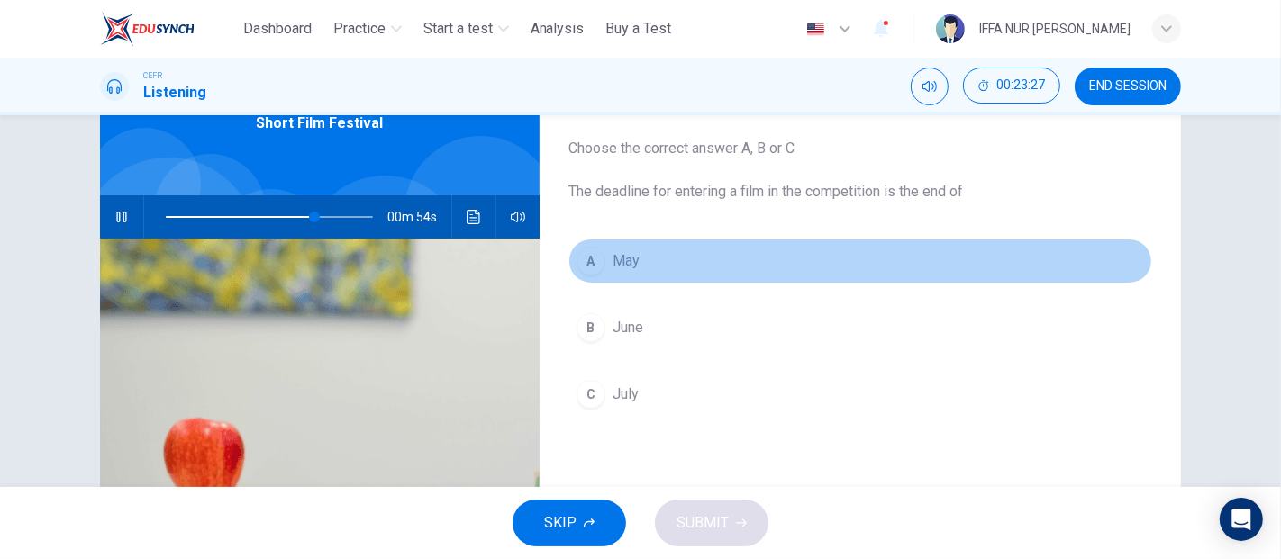
click at [612, 249] on button "A May" at bounding box center [860, 261] width 584 height 45
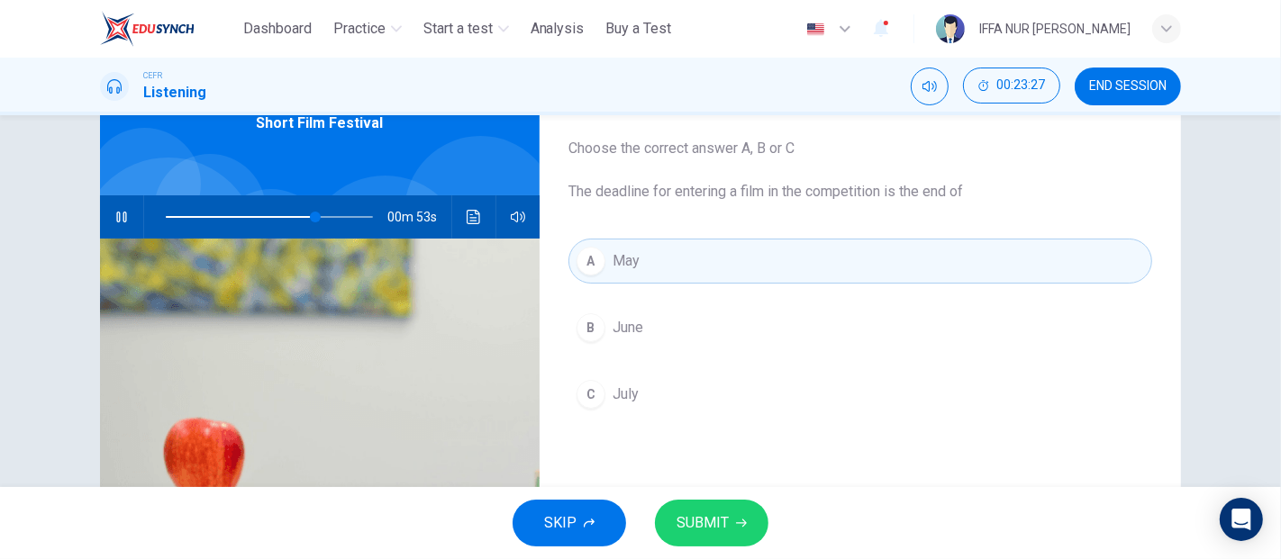
click at [685, 527] on span "SUBMIT" at bounding box center [702, 523] width 52 height 25
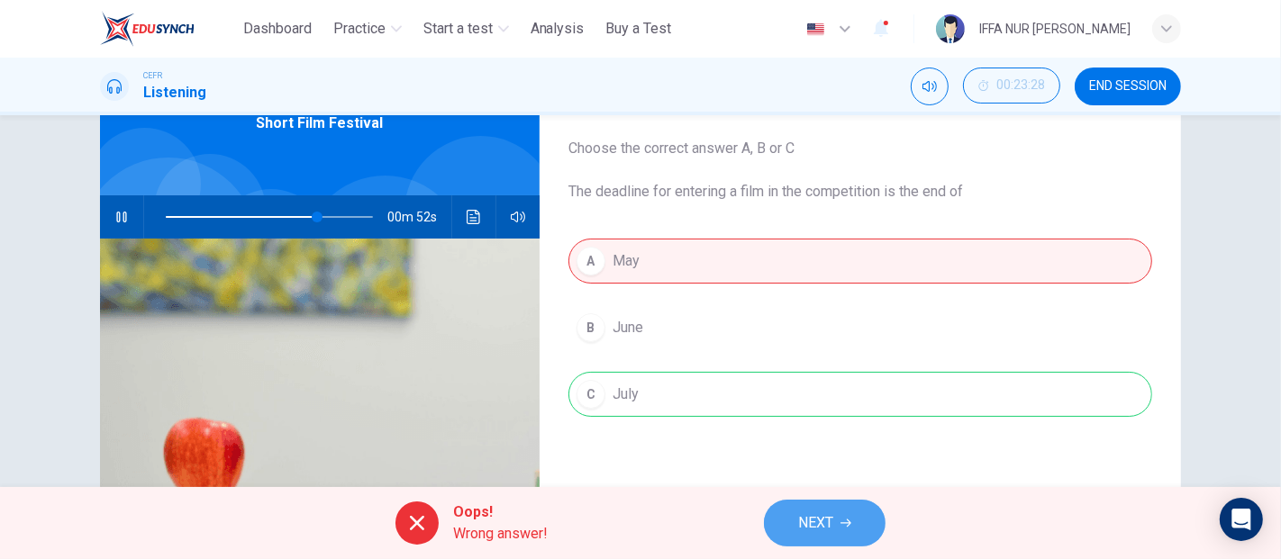
click at [836, 525] on button "NEXT" at bounding box center [825, 523] width 122 height 47
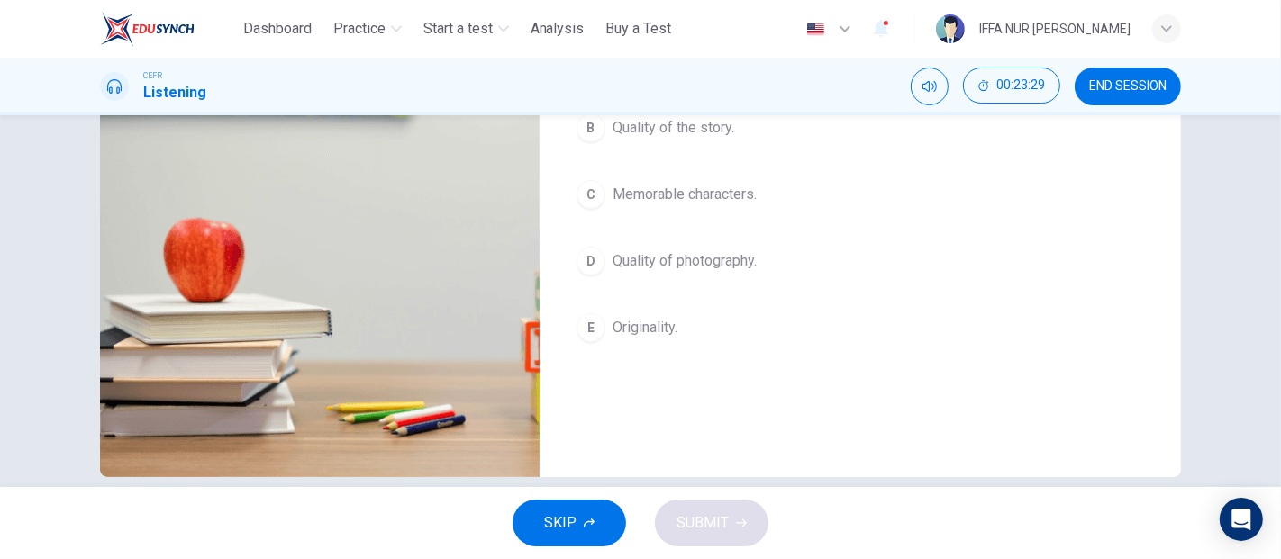
scroll to position [100, 0]
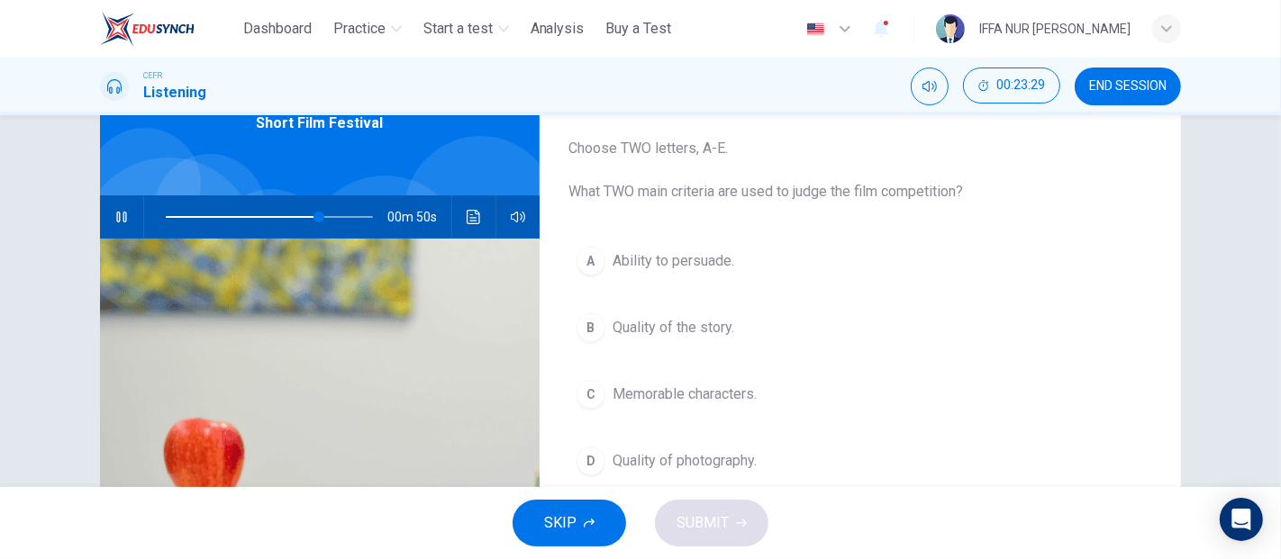
click at [671, 291] on div "A Ability to persuade. B Quality of the story. C Memorable characters. D Qualit…" at bounding box center [860, 413] width 584 height 348
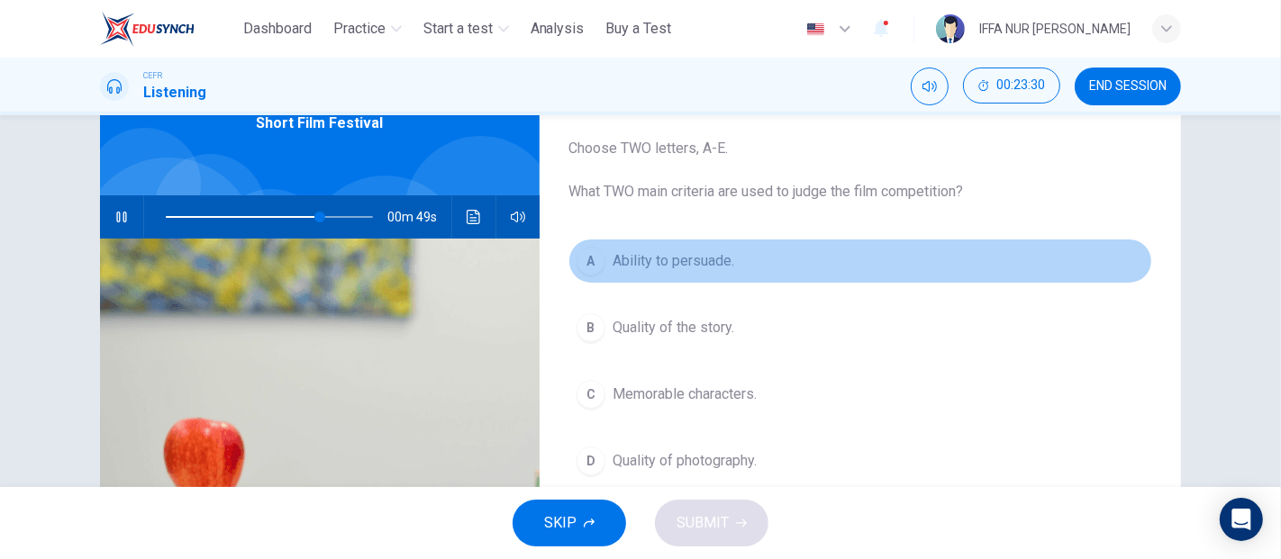
click at [658, 263] on span "Ability to persuade." at bounding box center [673, 261] width 122 height 22
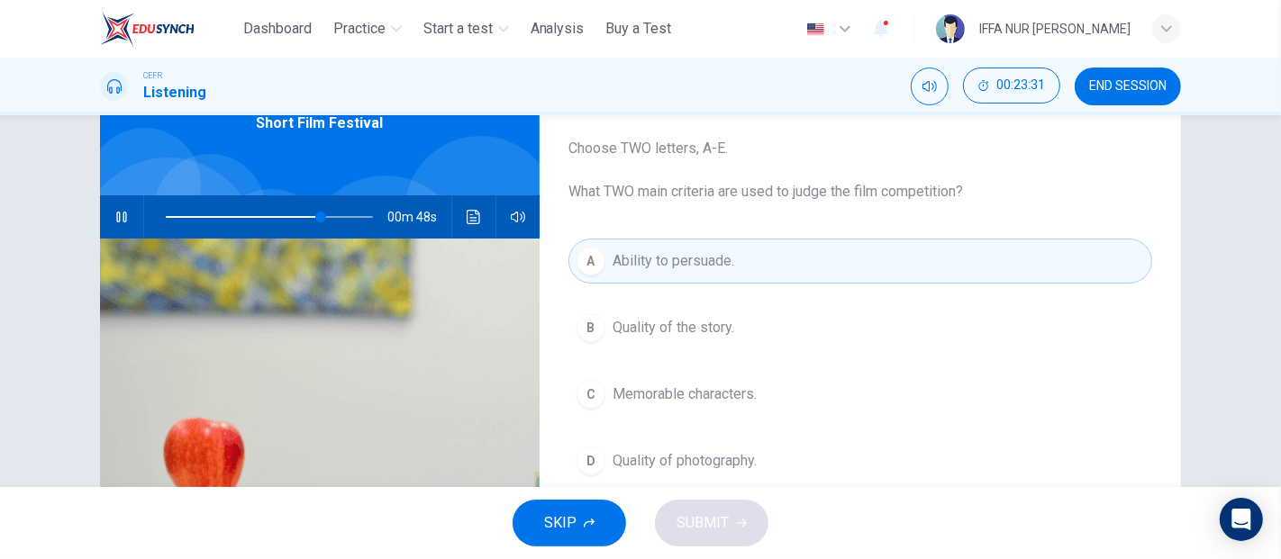
click at [467, 219] on icon "Click to see the audio transcription" at bounding box center [474, 217] width 14 height 14
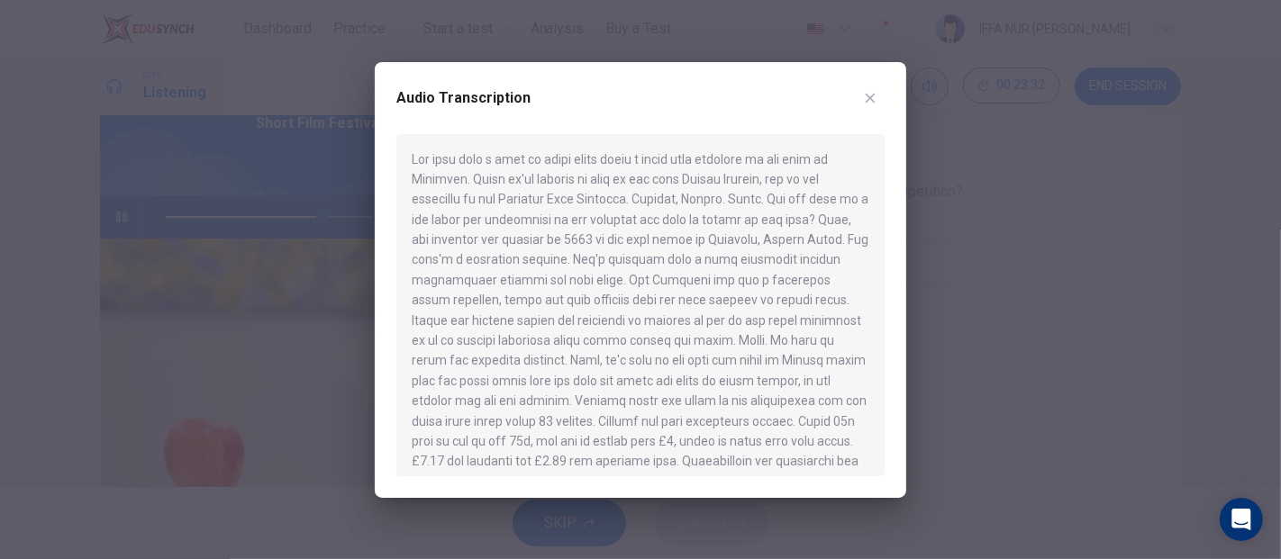
scroll to position [353, 0]
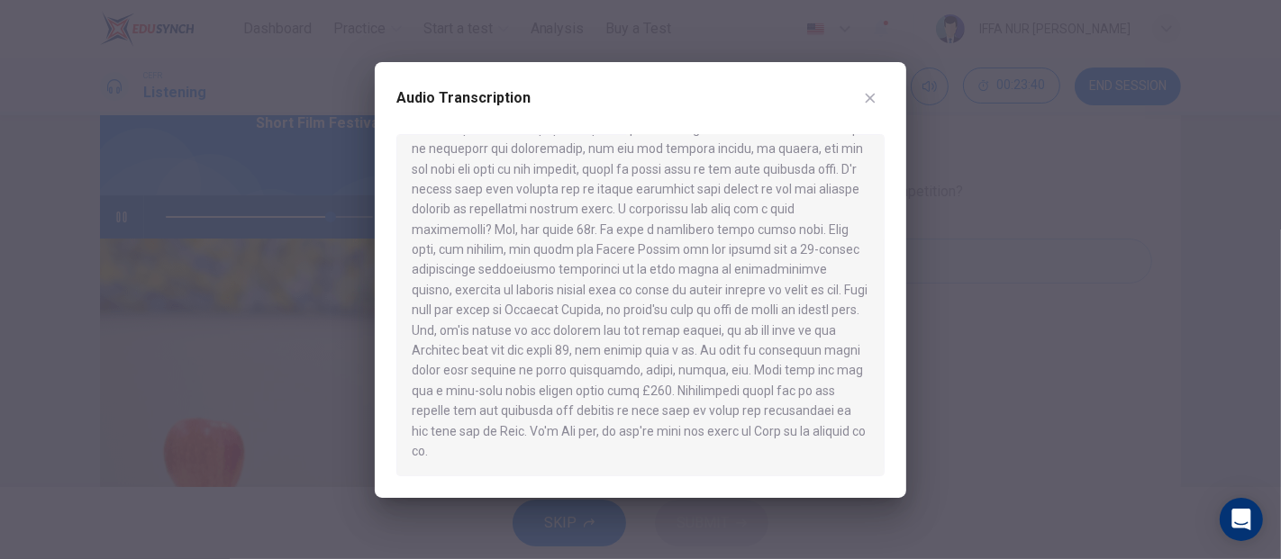
click at [871, 97] on icon "button" at bounding box center [871, 98] width 10 height 10
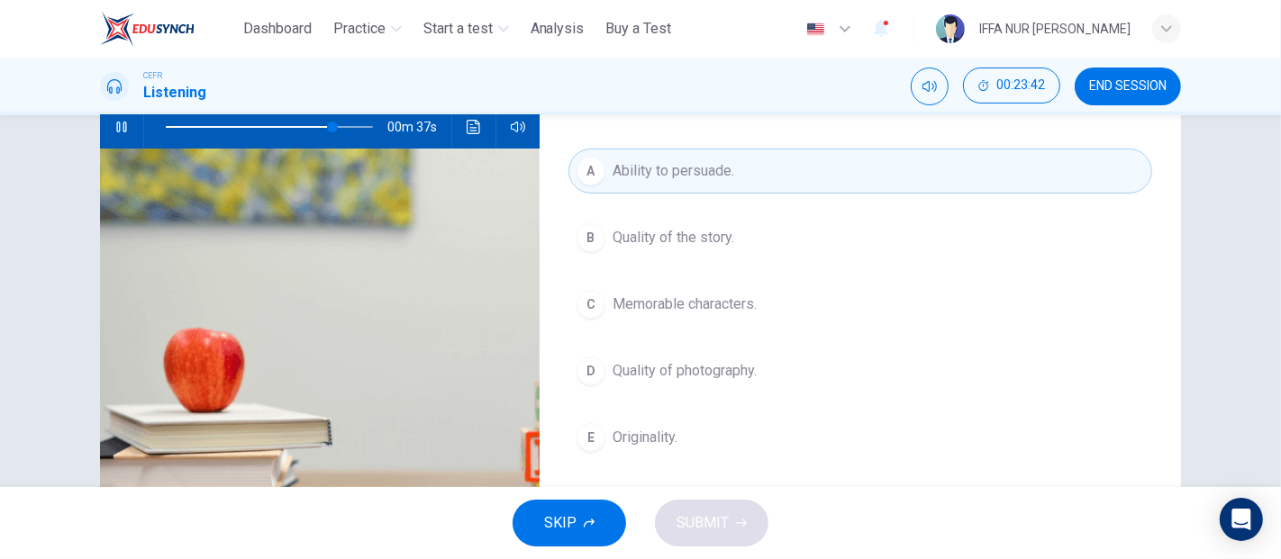
scroll to position [200, 0]
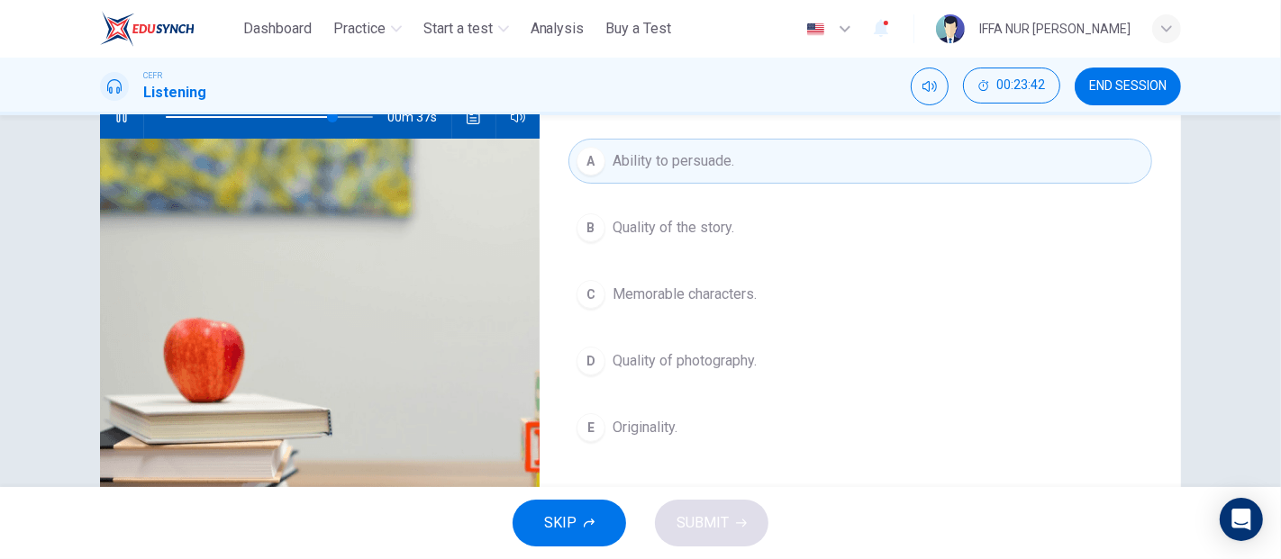
click at [698, 225] on span "Quality of the story." at bounding box center [673, 228] width 122 height 22
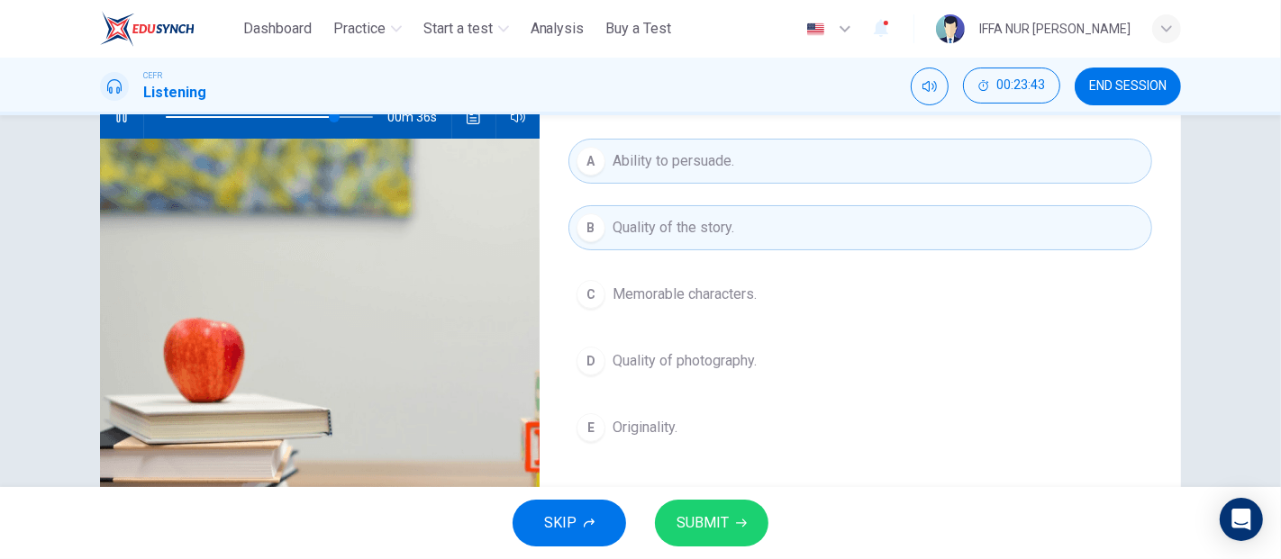
click at [640, 363] on span "Quality of photography." at bounding box center [684, 361] width 144 height 22
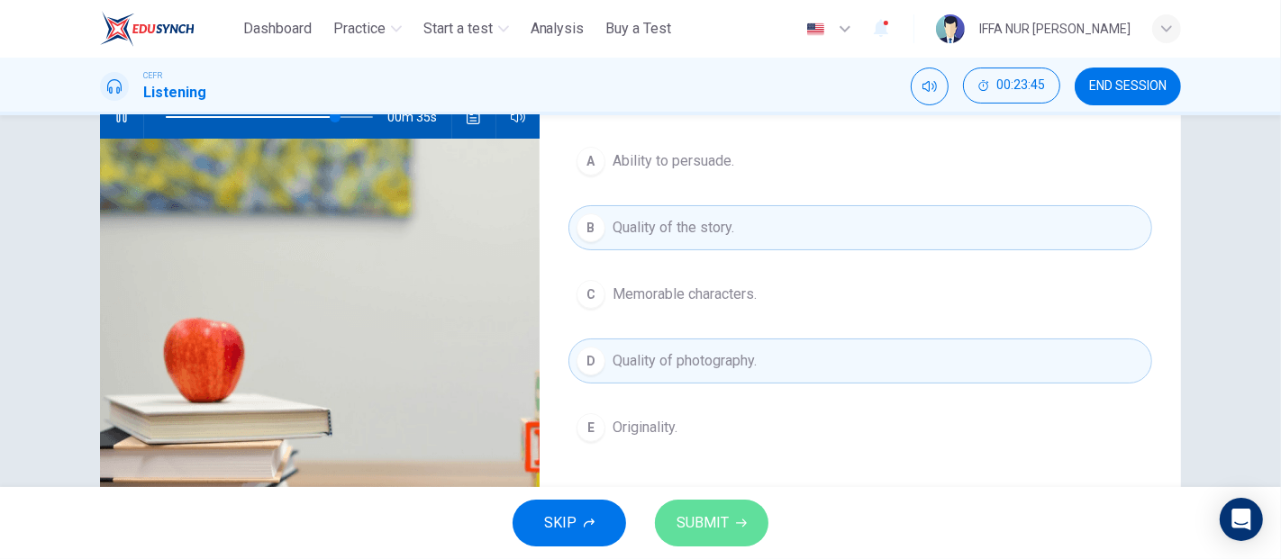
click at [704, 523] on span "SUBMIT" at bounding box center [702, 523] width 52 height 25
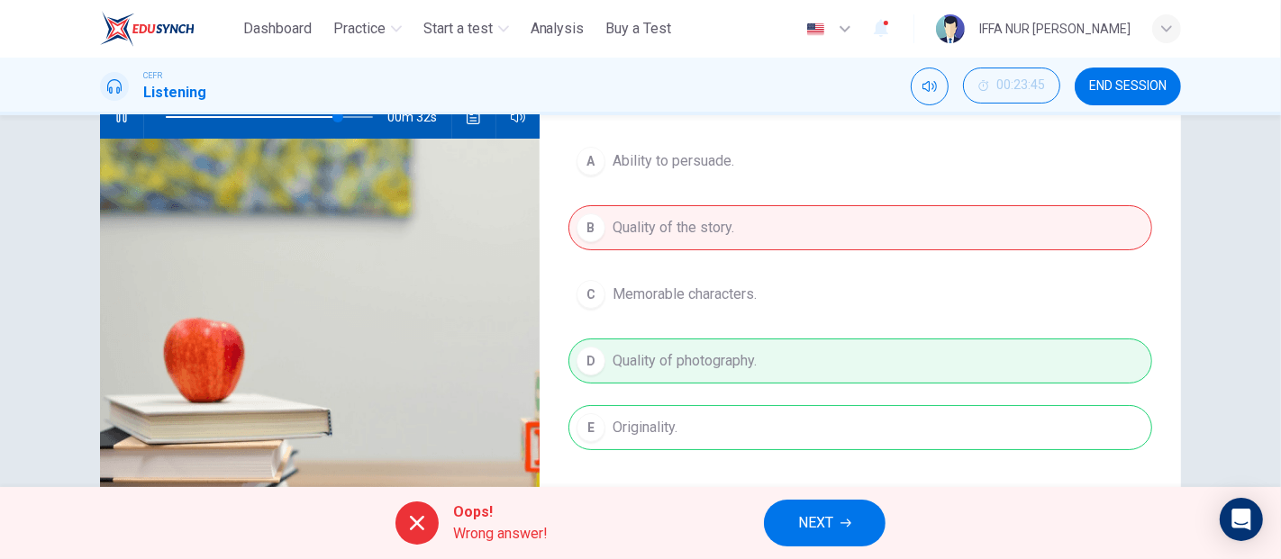
click at [808, 524] on span "NEXT" at bounding box center [815, 523] width 35 height 25
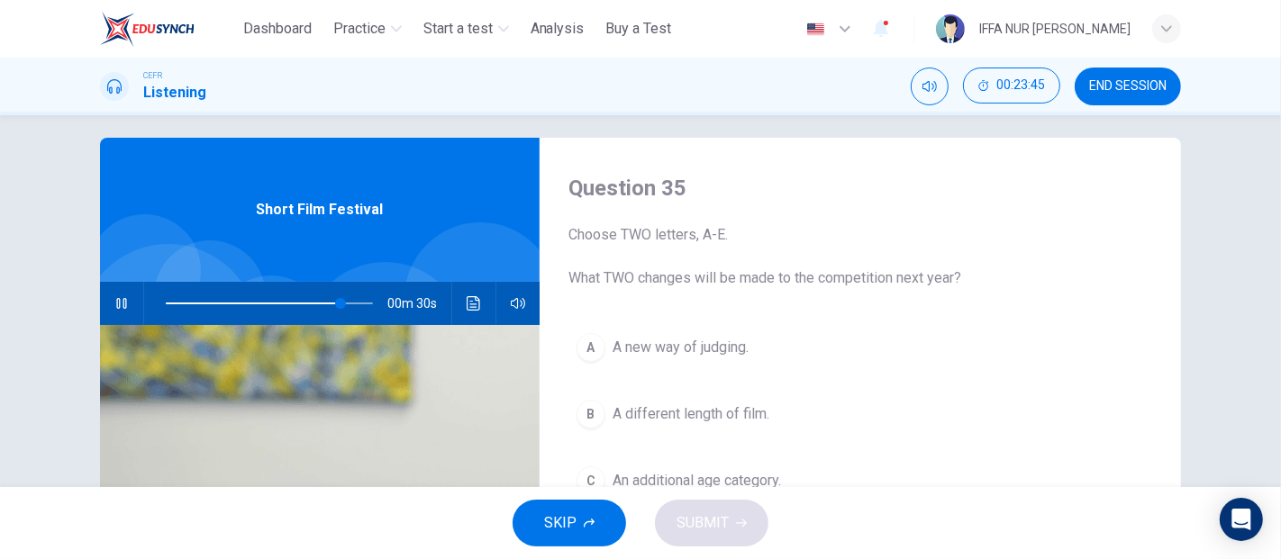
scroll to position [0, 0]
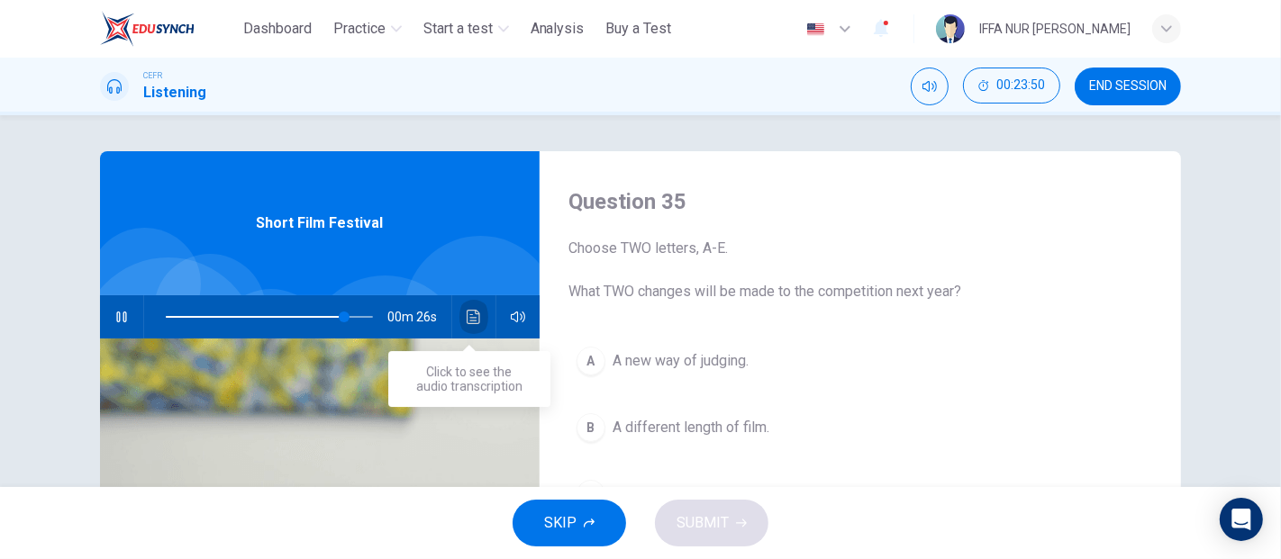
click at [462, 308] on button "Click to see the audio transcription" at bounding box center [473, 316] width 29 height 43
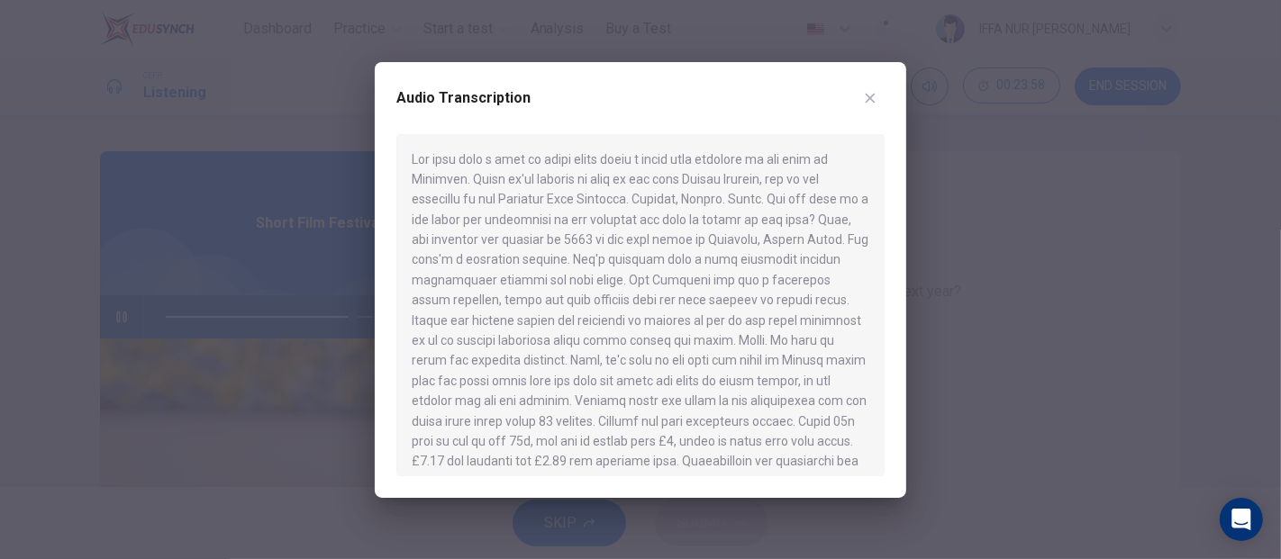
click at [872, 96] on icon "button" at bounding box center [870, 98] width 14 height 14
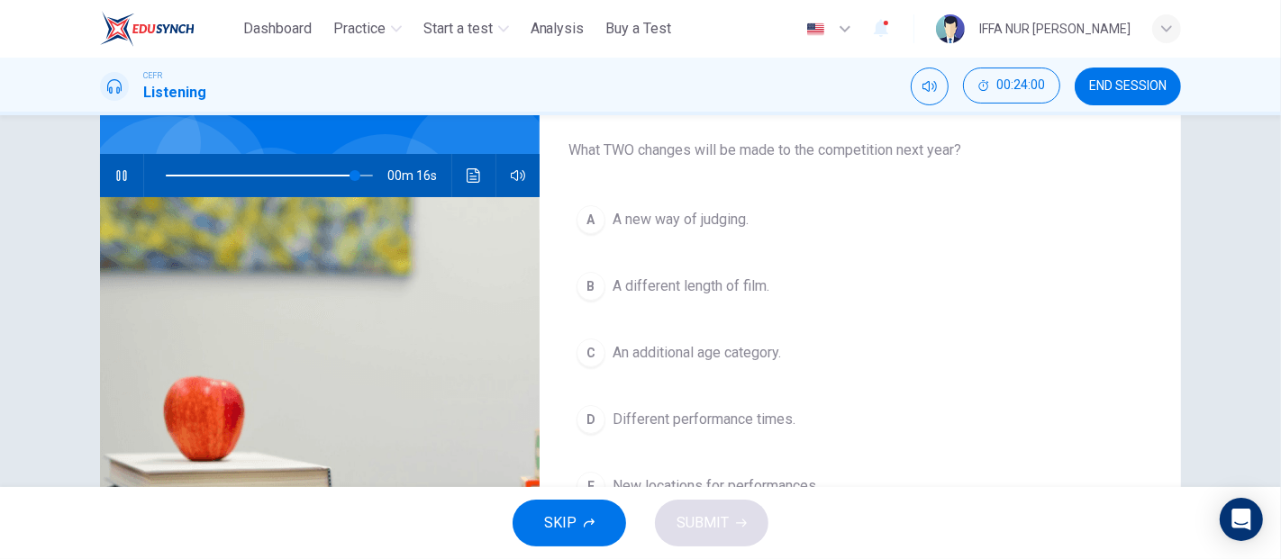
scroll to position [200, 0]
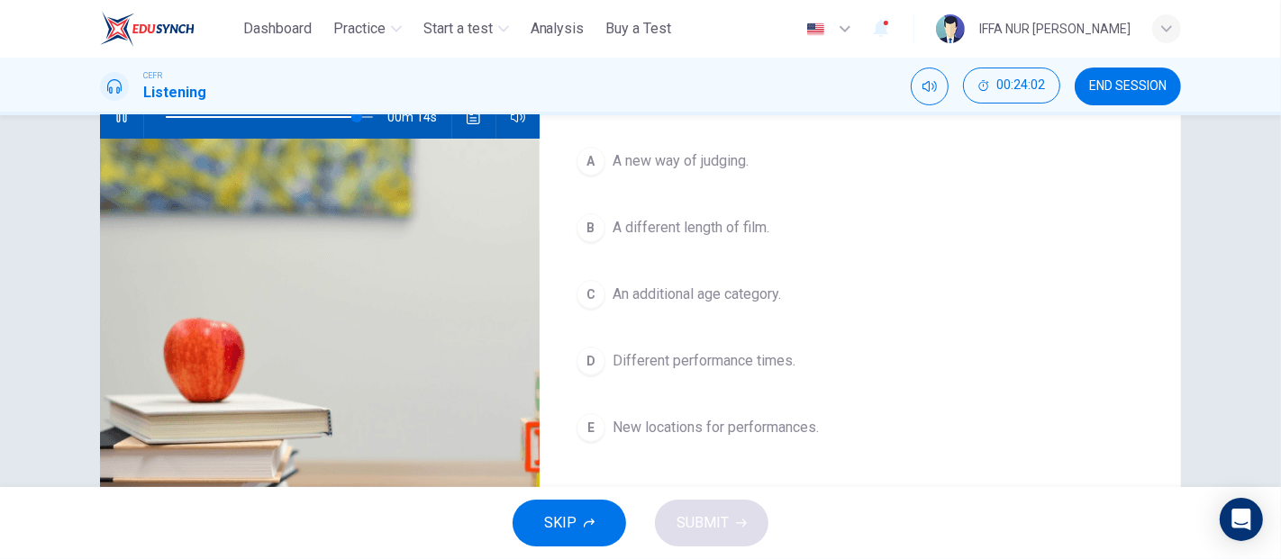
click at [699, 427] on span "New locations for performances." at bounding box center [715, 428] width 206 height 22
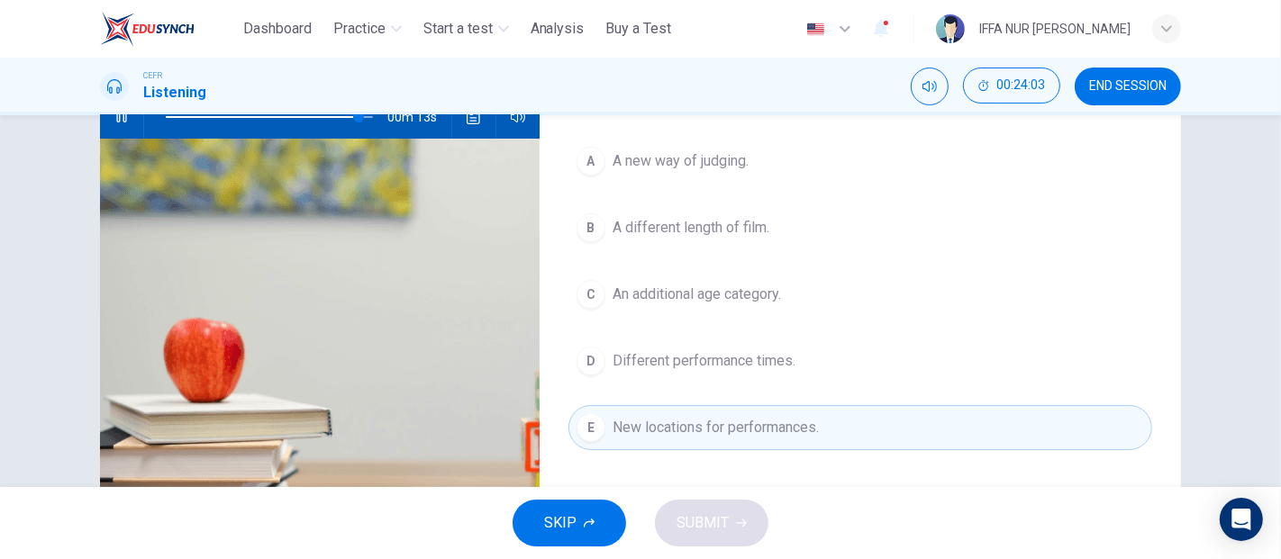
click at [711, 157] on span "A new way of judging." at bounding box center [680, 161] width 136 height 22
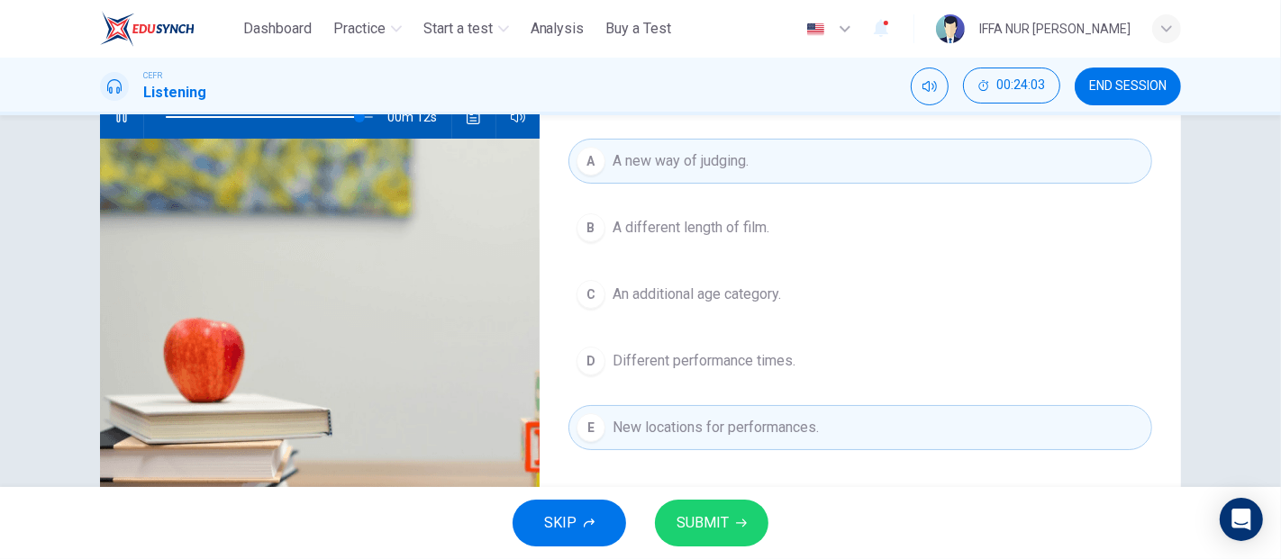
click at [726, 521] on span "SUBMIT" at bounding box center [702, 523] width 52 height 25
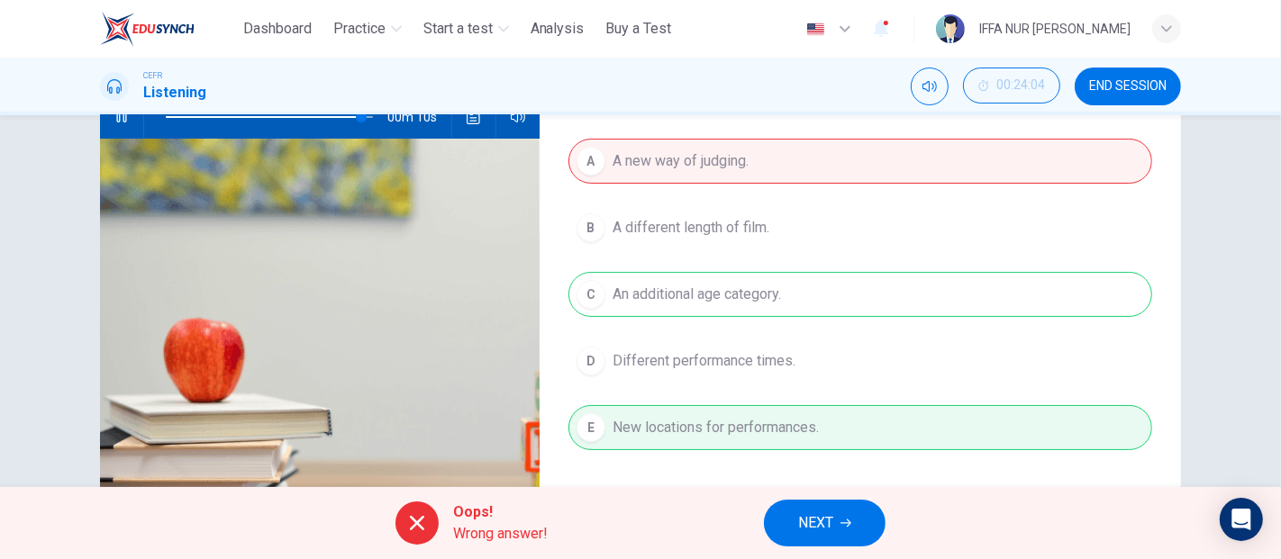
type input "**"
click at [800, 515] on span "NEXT" at bounding box center [815, 523] width 35 height 25
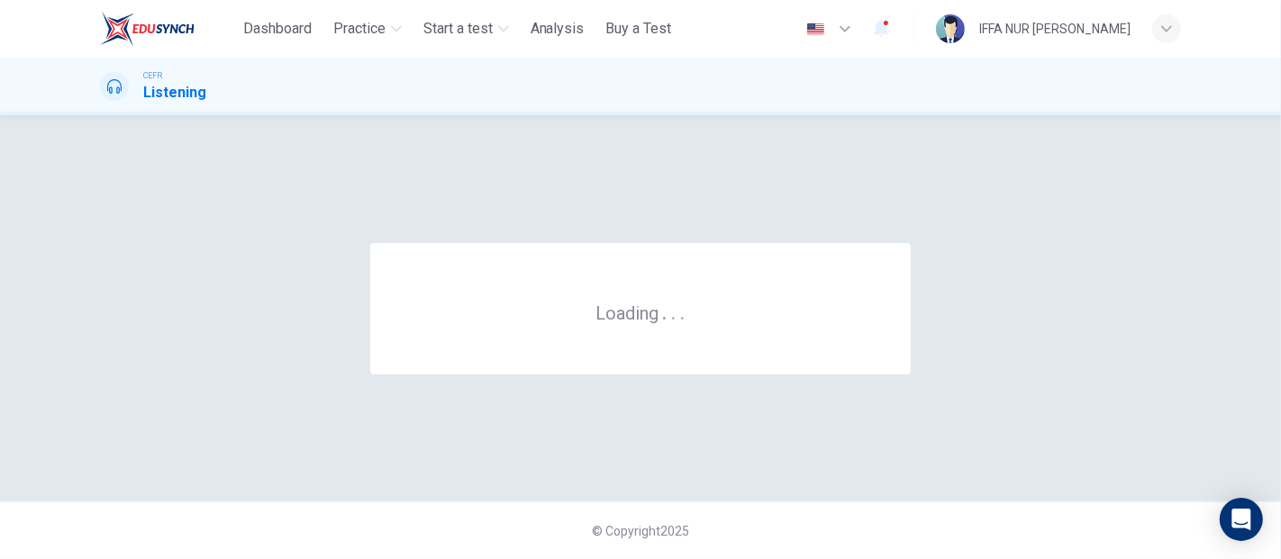
scroll to position [0, 0]
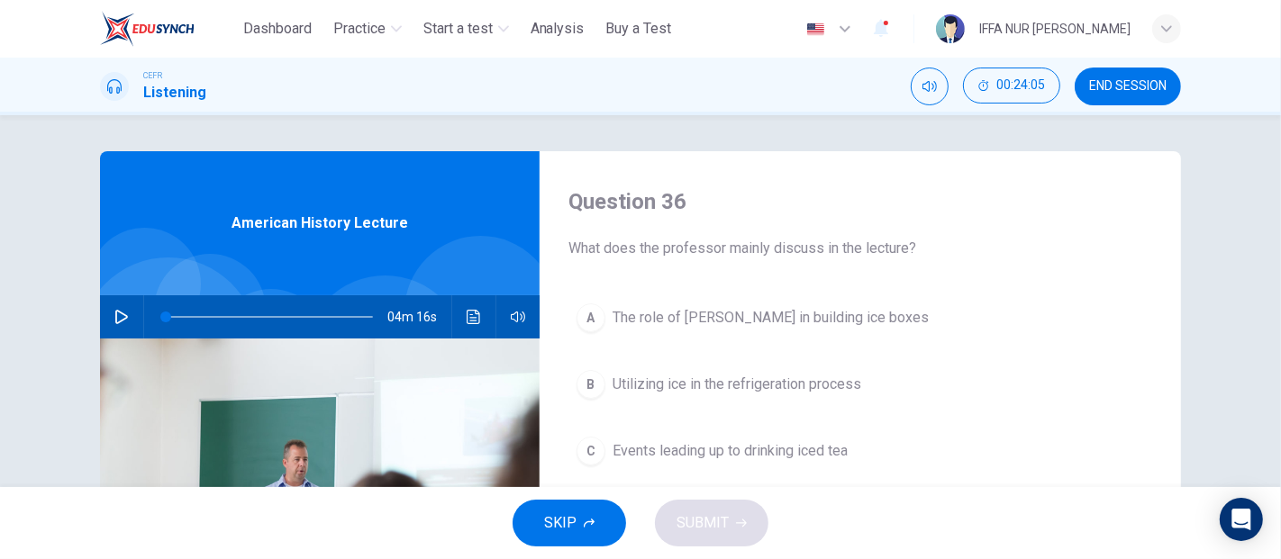
click at [1122, 77] on button "END SESSION" at bounding box center [1127, 87] width 106 height 38
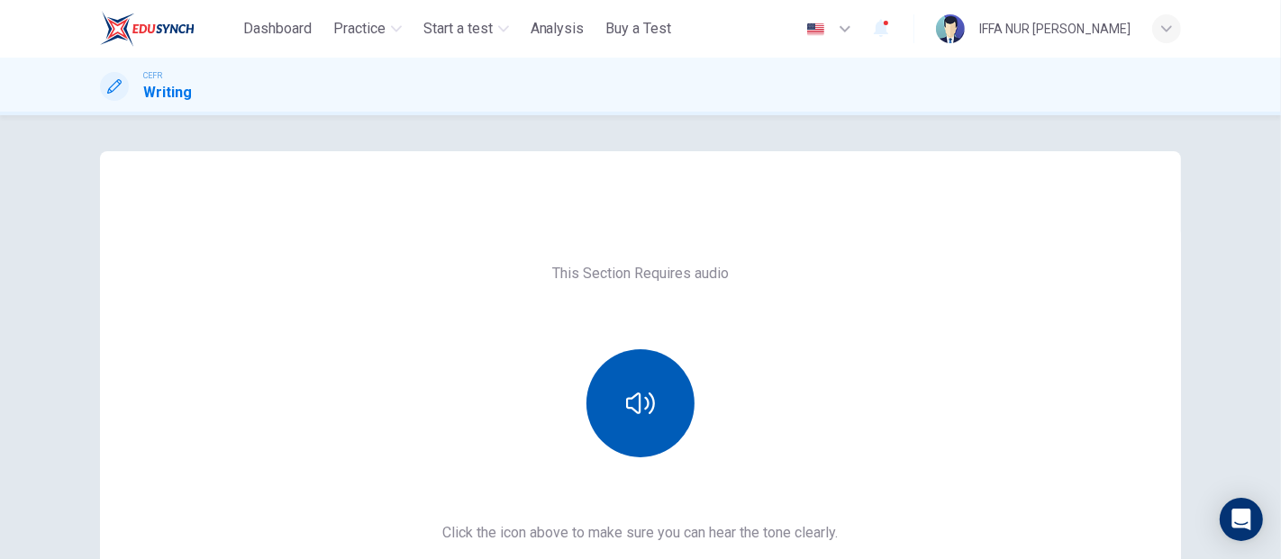
click at [633, 391] on icon "button" at bounding box center [640, 403] width 29 height 29
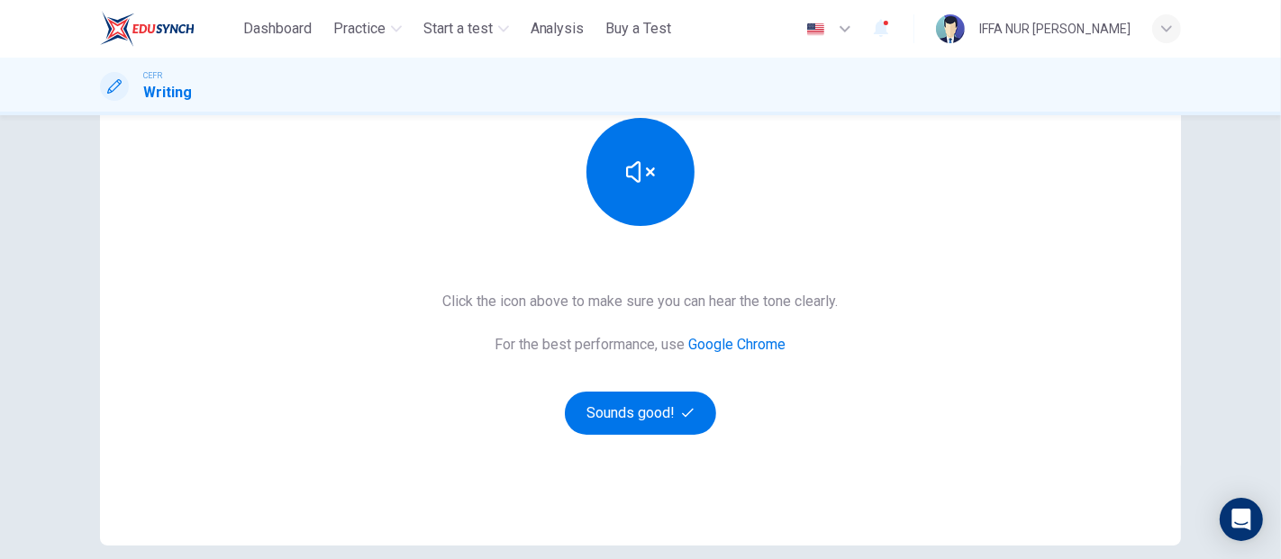
scroll to position [311, 0]
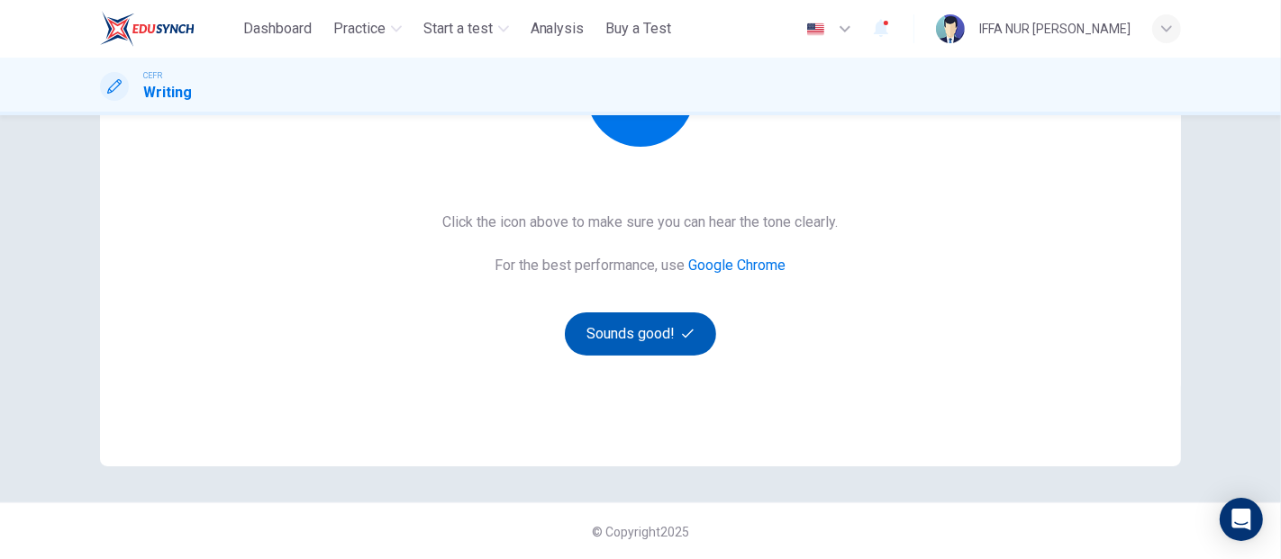
click at [686, 331] on icon "button" at bounding box center [688, 334] width 12 height 9
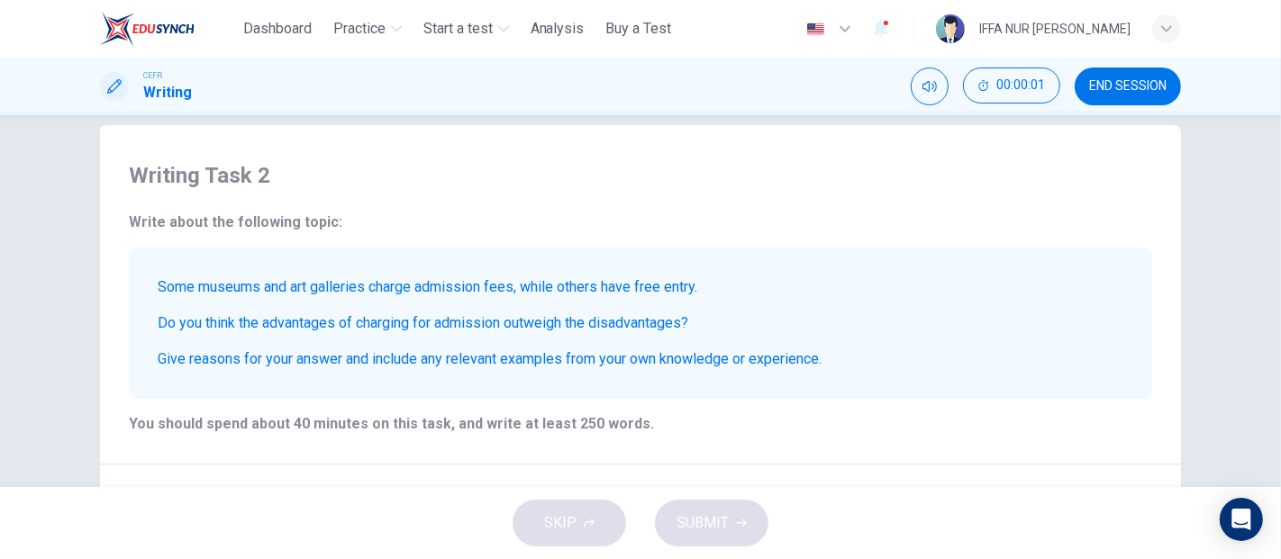
scroll to position [25, 0]
click at [159, 289] on h6 "Some museums and art galleries charge admission fees, while others have free en…" at bounding box center [640, 288] width 965 height 22
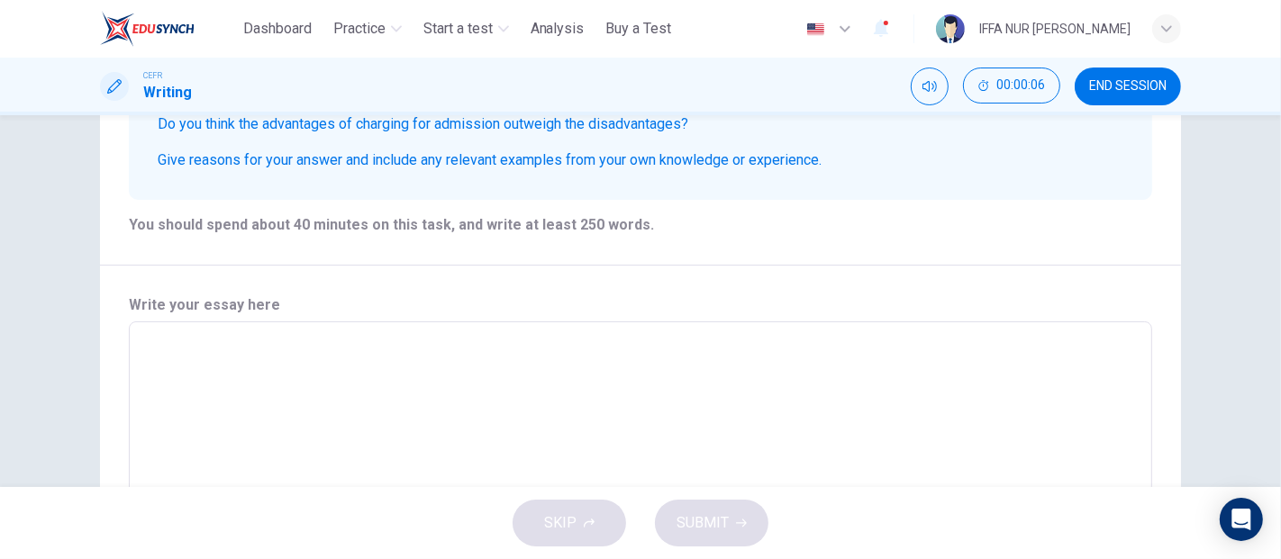
scroll to position [325, 0]
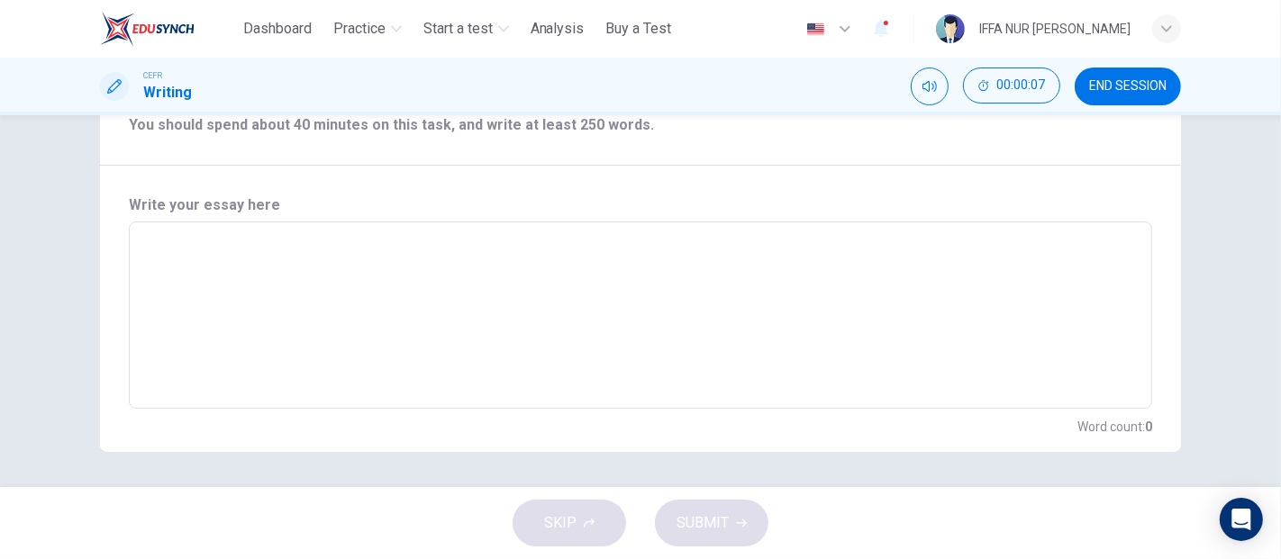
click at [392, 287] on textarea at bounding box center [640, 316] width 998 height 158
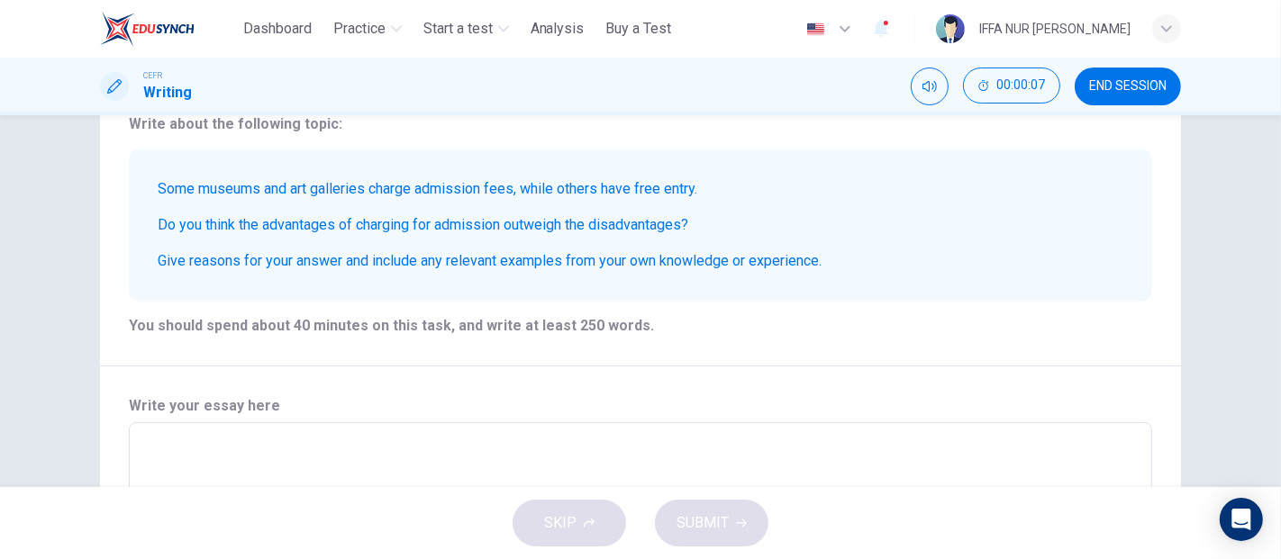
scroll to position [0, 0]
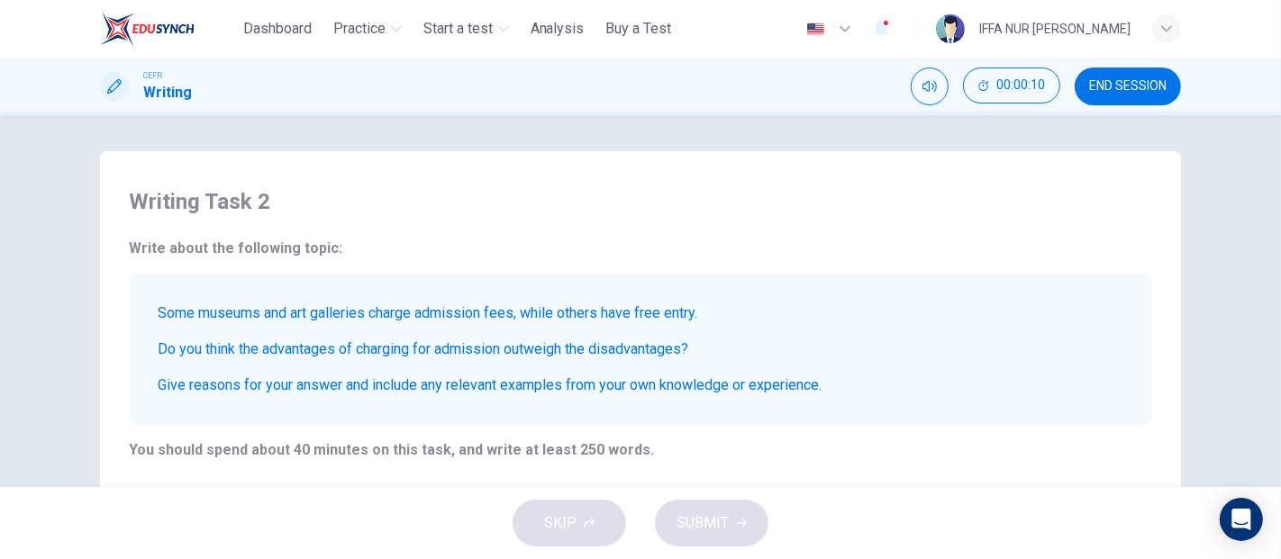
drag, startPoint x: 155, startPoint y: 307, endPoint x: 602, endPoint y: 367, distance: 450.8
click at [534, 376] on div "Some museums and art galleries charge admission fees, while others have free en…" at bounding box center [640, 349] width 1023 height 151
click at [603, 367] on div "Some museums and art galleries charge admission fees, while others have free en…" at bounding box center [640, 349] width 1023 height 151
drag, startPoint x: 603, startPoint y: 380, endPoint x: 601, endPoint y: 391, distance: 11.0
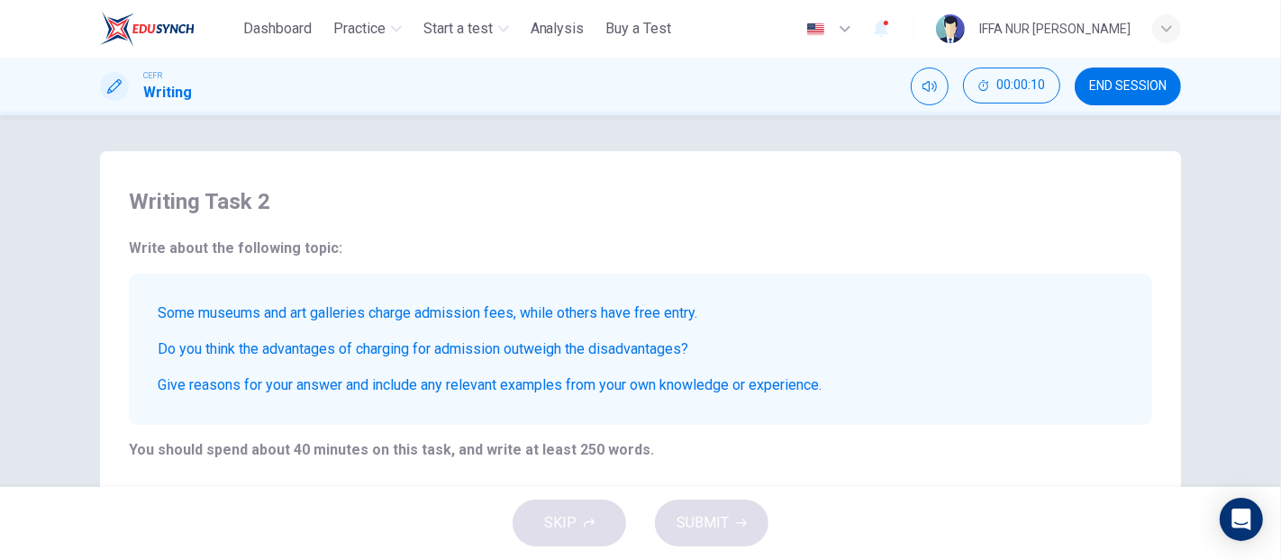
click at [601, 391] on h6 "Give reasons for your answer and include any relevant examples from your own kn…" at bounding box center [640, 386] width 965 height 22
click at [600, 391] on h6 "Give reasons for your answer and include any relevant examples from your own kn…" at bounding box center [640, 386] width 965 height 22
click at [597, 391] on h6 "Give reasons for your answer and include any relevant examples from your own kn…" at bounding box center [640, 386] width 965 height 22
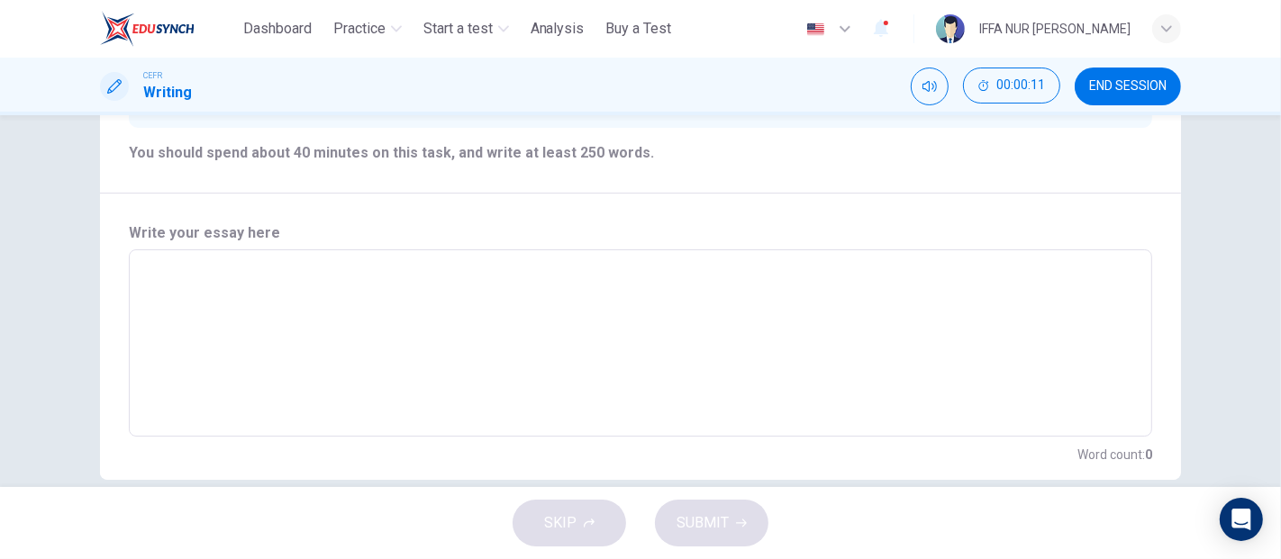
scroll to position [325, 0]
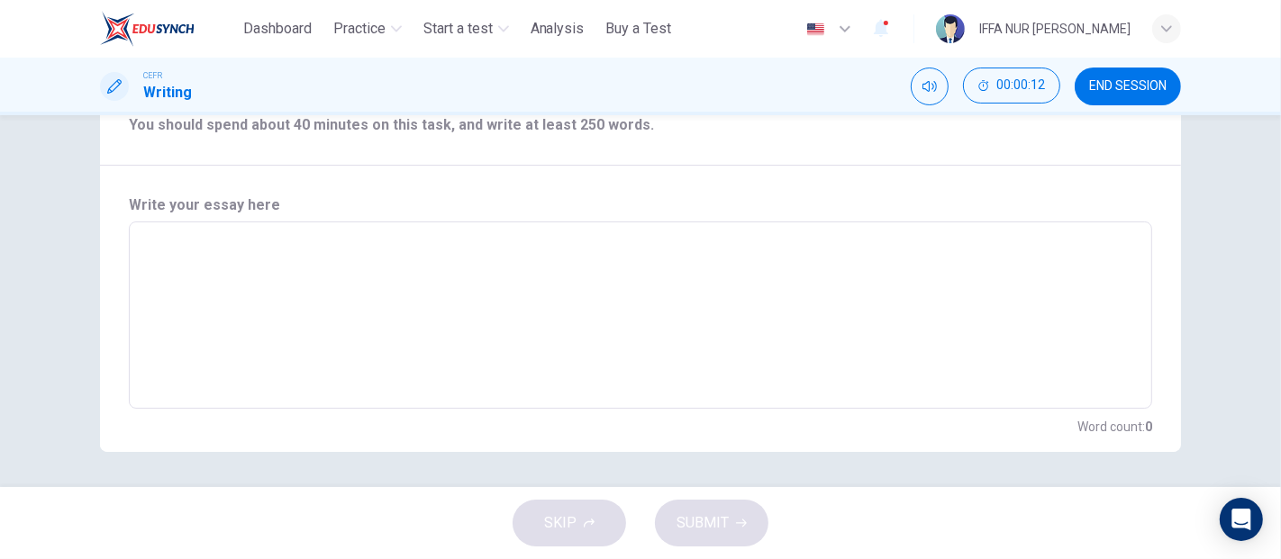
click at [497, 255] on textarea at bounding box center [640, 316] width 998 height 158
type textarea "*"
click at [638, 518] on div "SKIP SUBMIT" at bounding box center [640, 523] width 1281 height 72
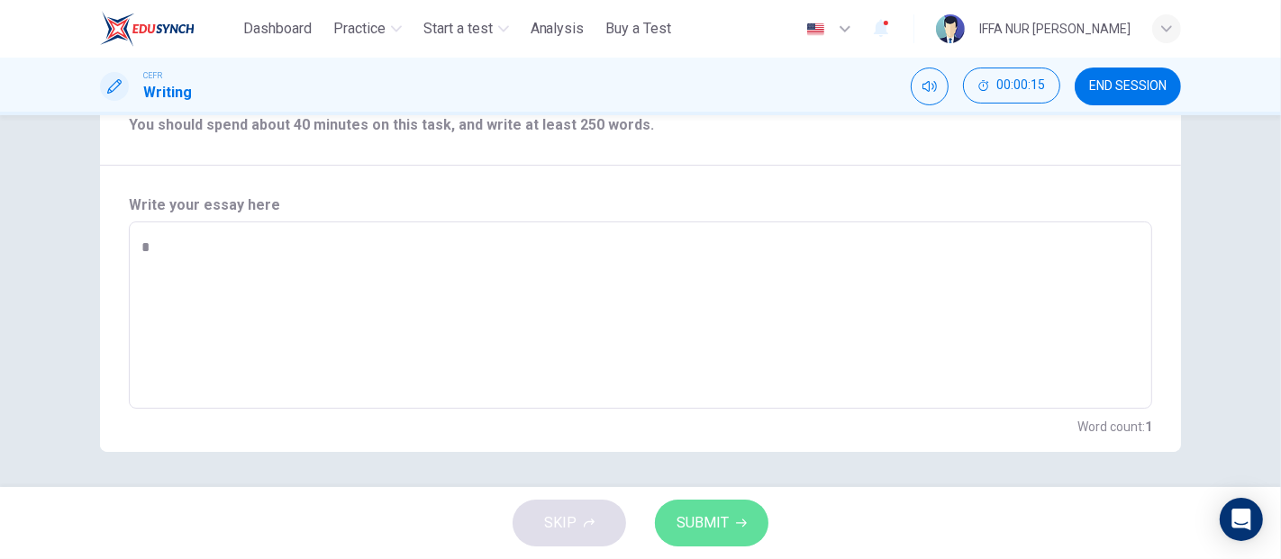
click at [723, 520] on span "SUBMIT" at bounding box center [702, 523] width 52 height 25
type textarea "*"
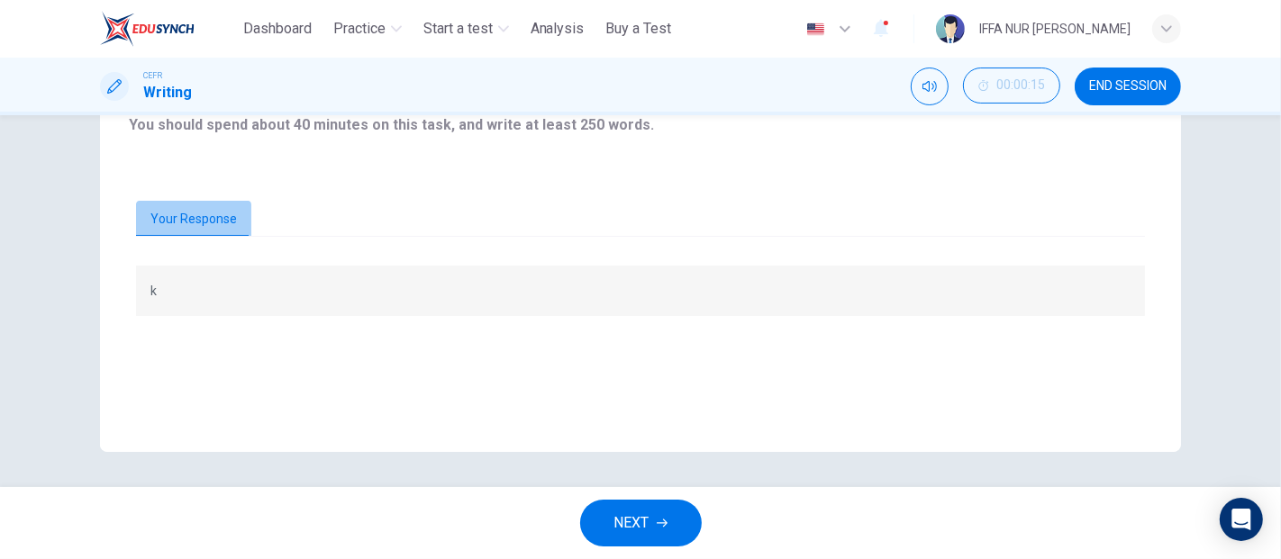
click at [189, 216] on button "Your Response" at bounding box center [193, 220] width 115 height 38
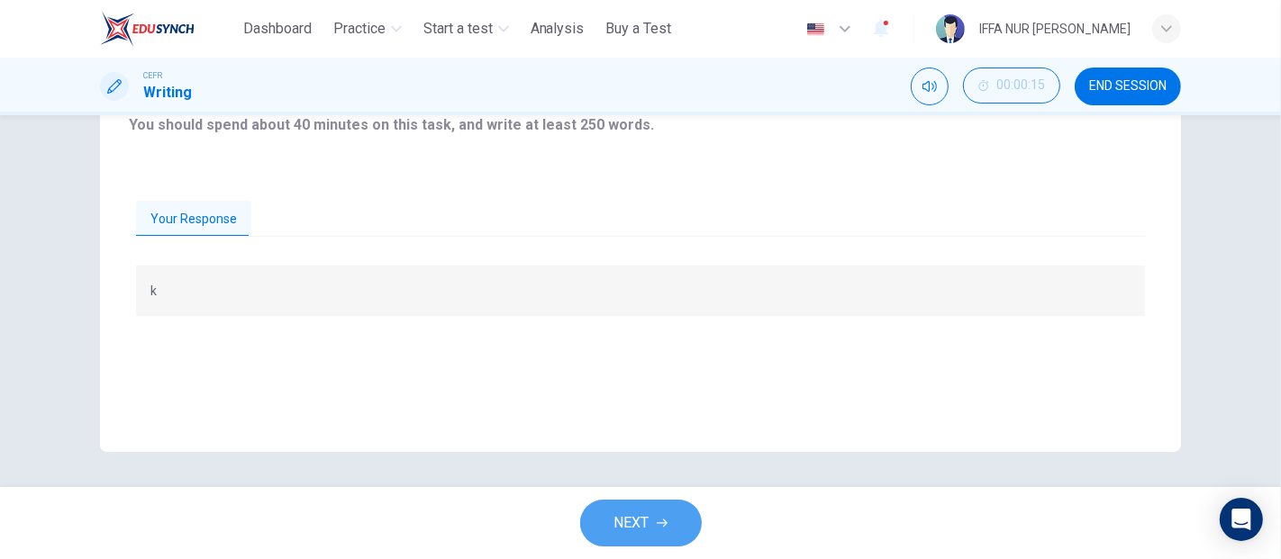
click at [676, 524] on button "NEXT" at bounding box center [641, 523] width 122 height 47
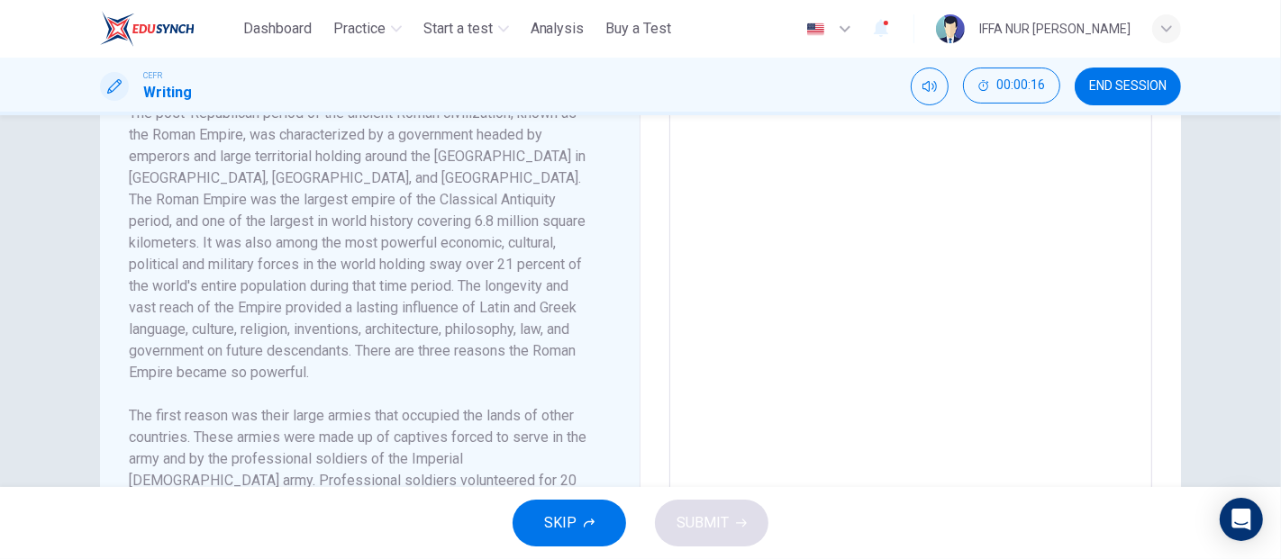
scroll to position [658, 0]
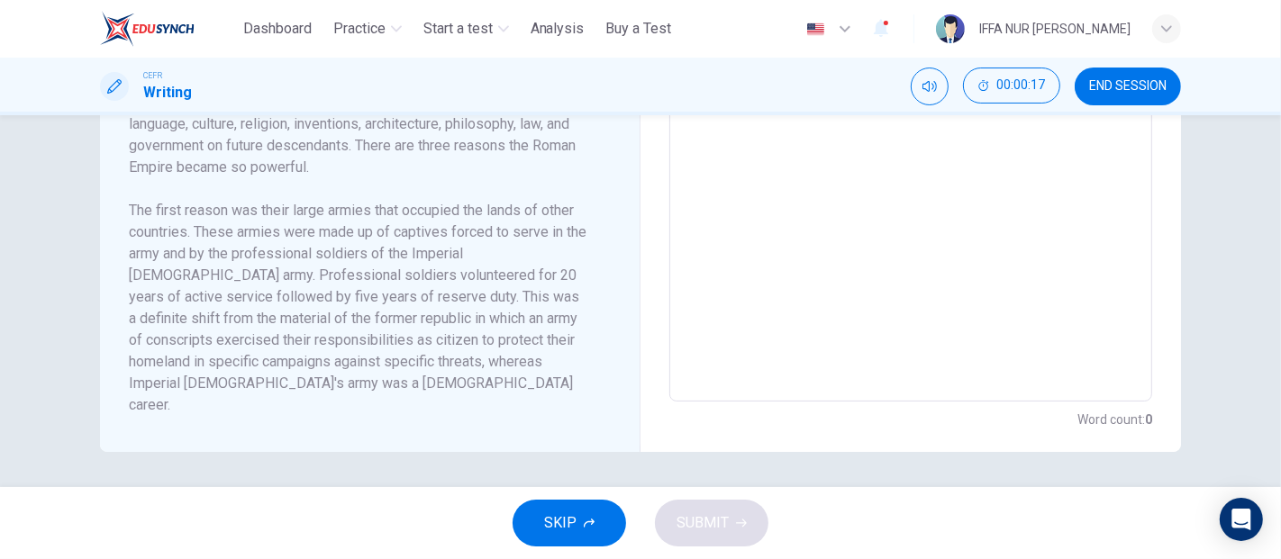
click at [570, 527] on span "SKIP" at bounding box center [560, 523] width 32 height 25
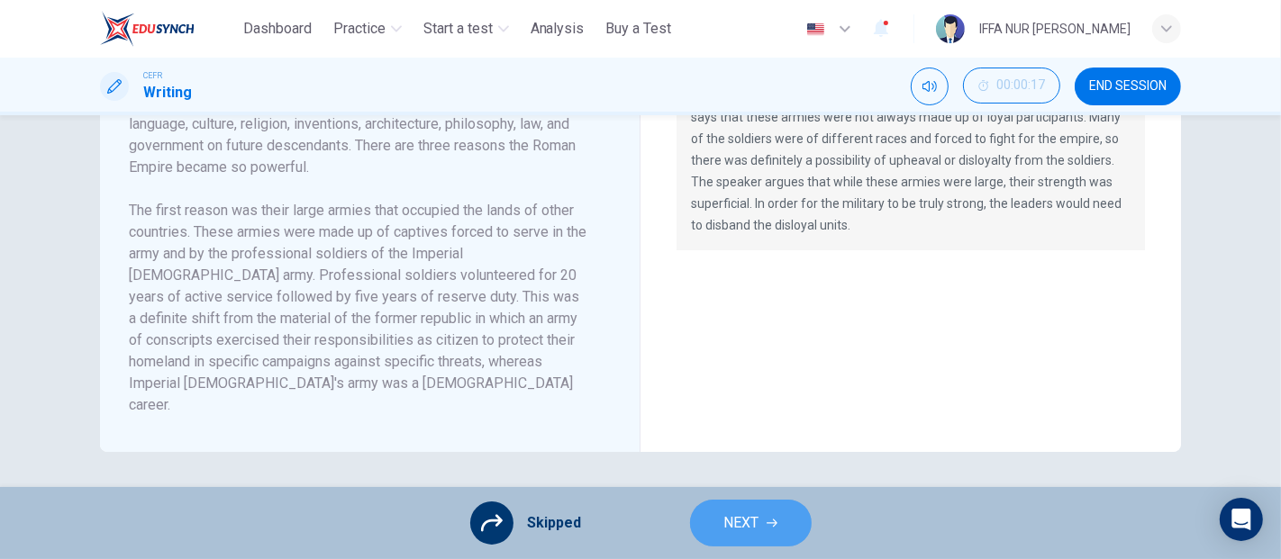
click at [741, 515] on span "NEXT" at bounding box center [741, 523] width 35 height 25
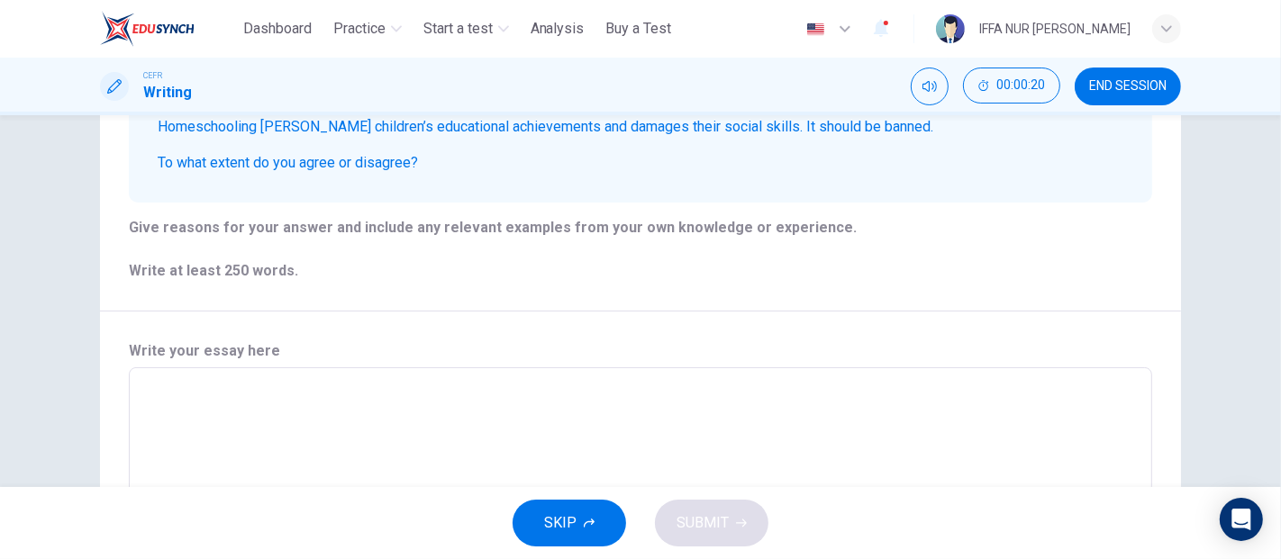
scroll to position [52, 0]
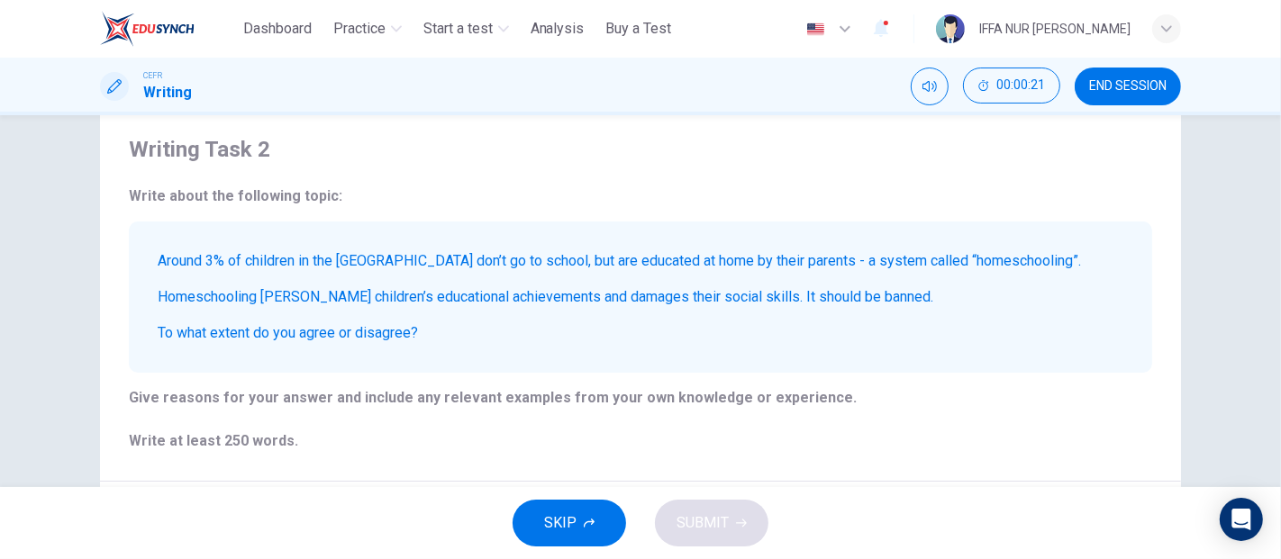
click at [582, 517] on button "SKIP" at bounding box center [568, 523] width 113 height 47
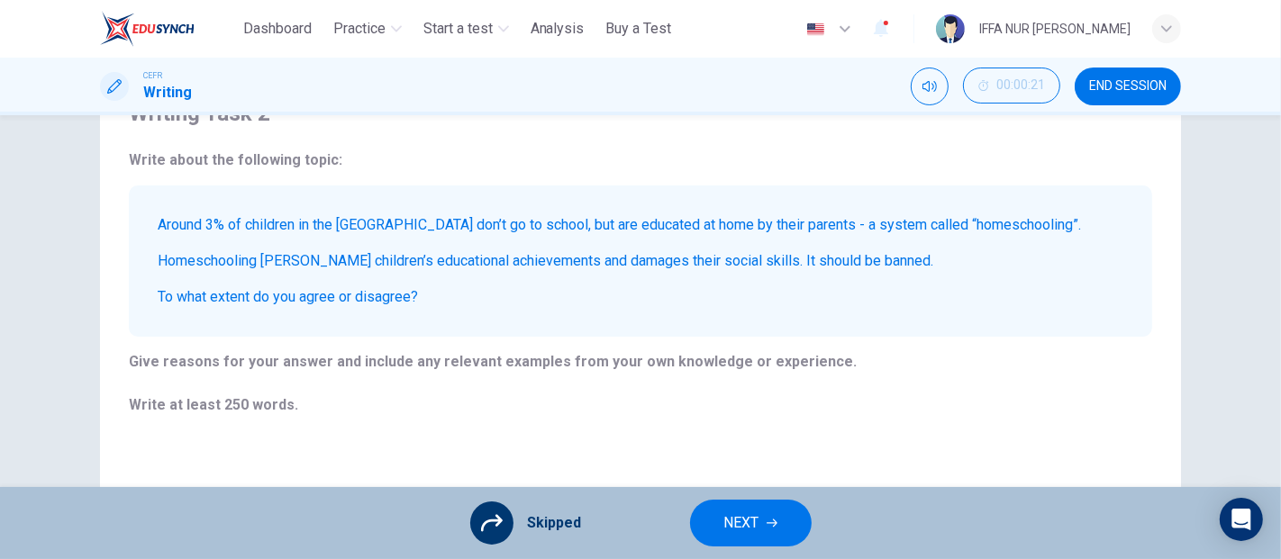
scroll to position [125, 0]
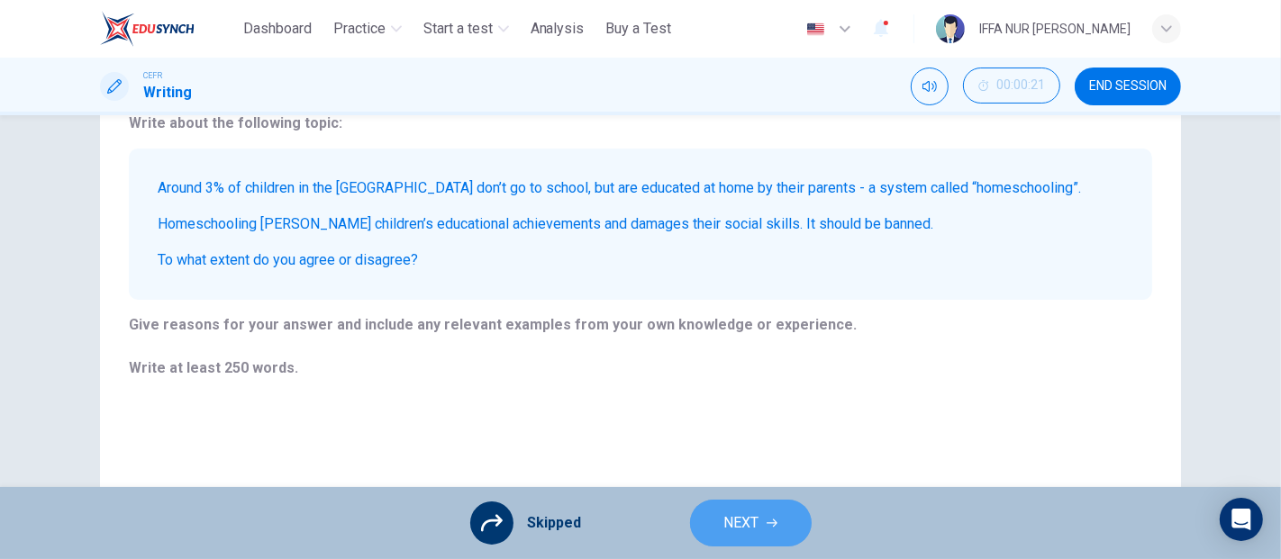
click at [708, 502] on button "NEXT" at bounding box center [751, 523] width 122 height 47
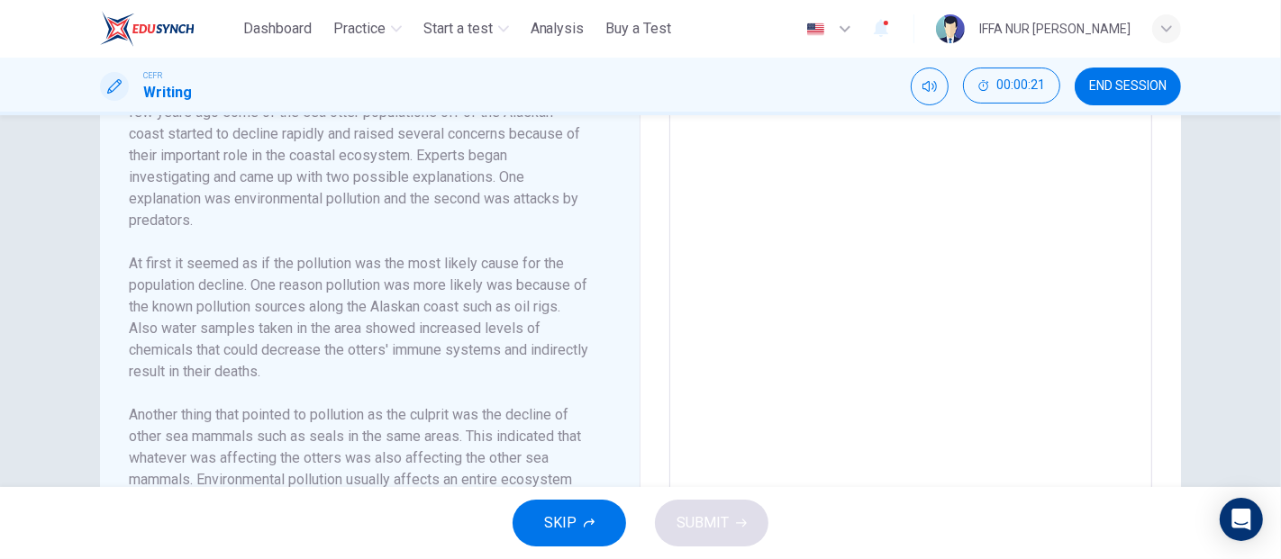
scroll to position [500, 0]
click at [538, 512] on button "SKIP" at bounding box center [568, 523] width 113 height 47
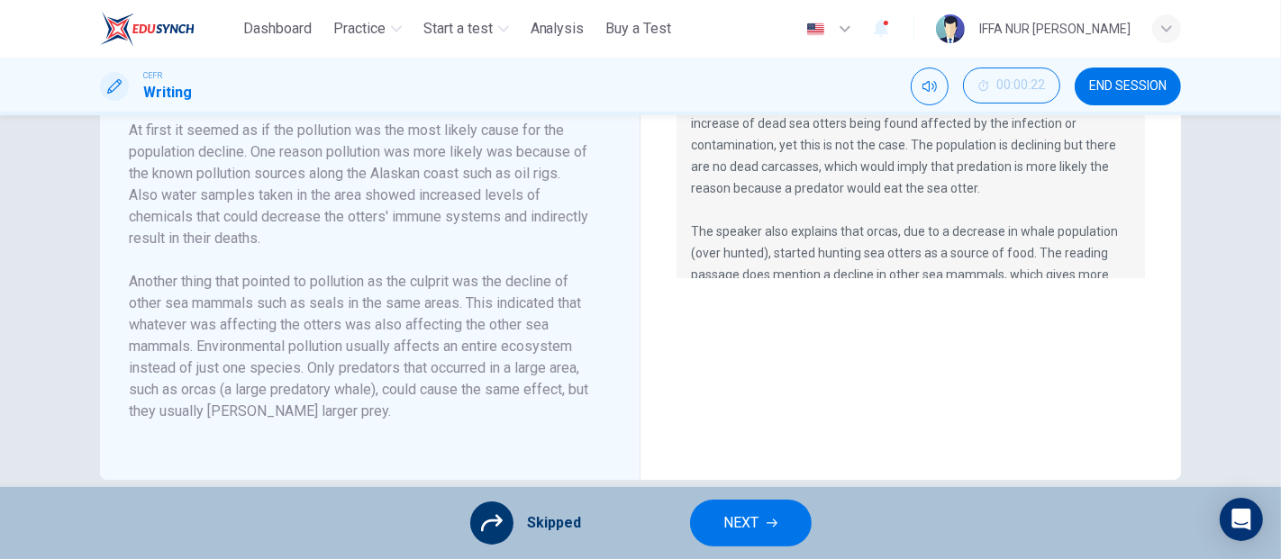
scroll to position [658, 0]
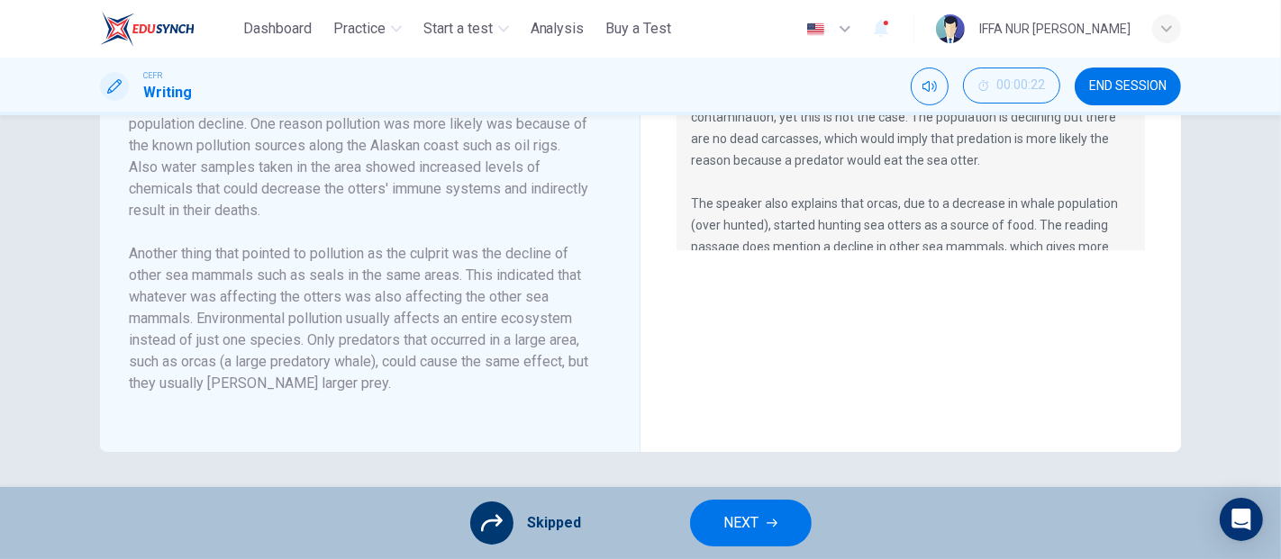
click at [705, 519] on button "NEXT" at bounding box center [751, 523] width 122 height 47
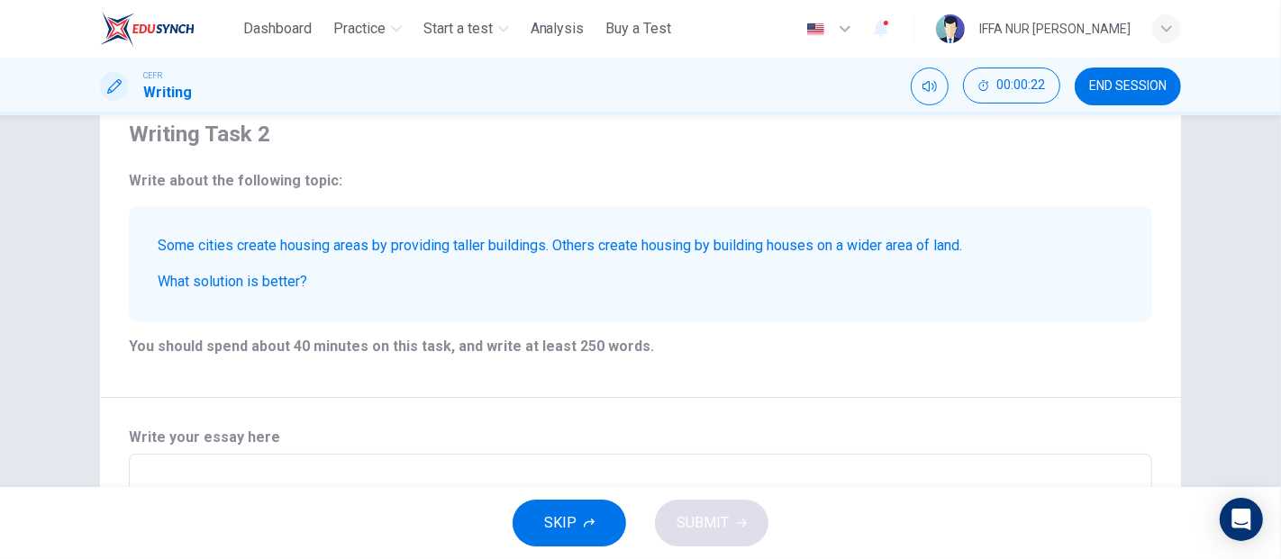
scroll to position [100, 0]
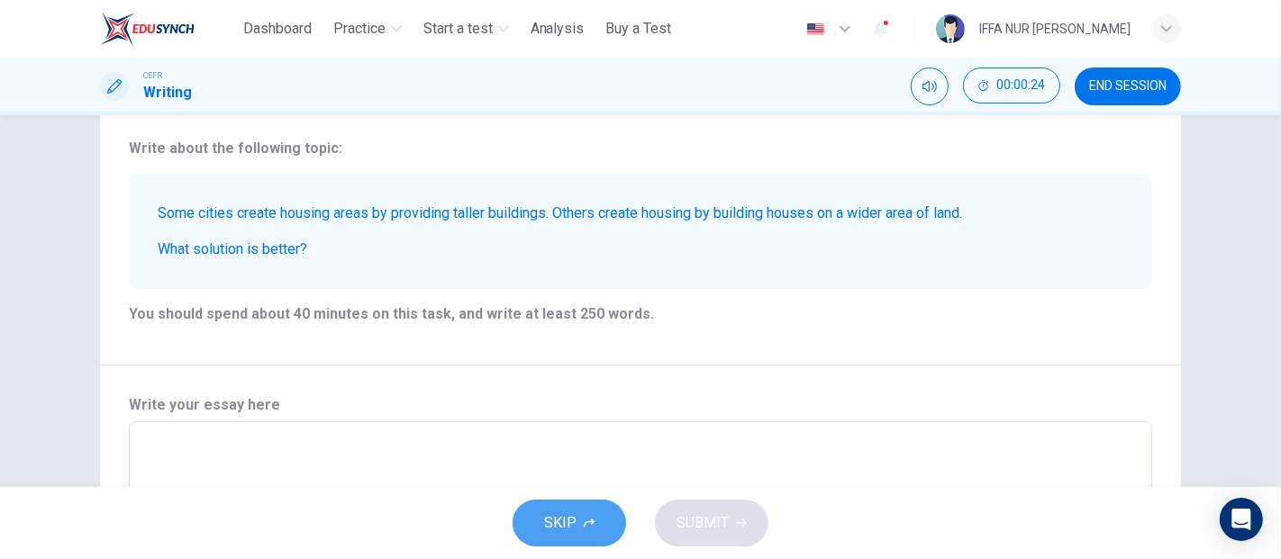
click at [582, 513] on button "SKIP" at bounding box center [568, 523] width 113 height 47
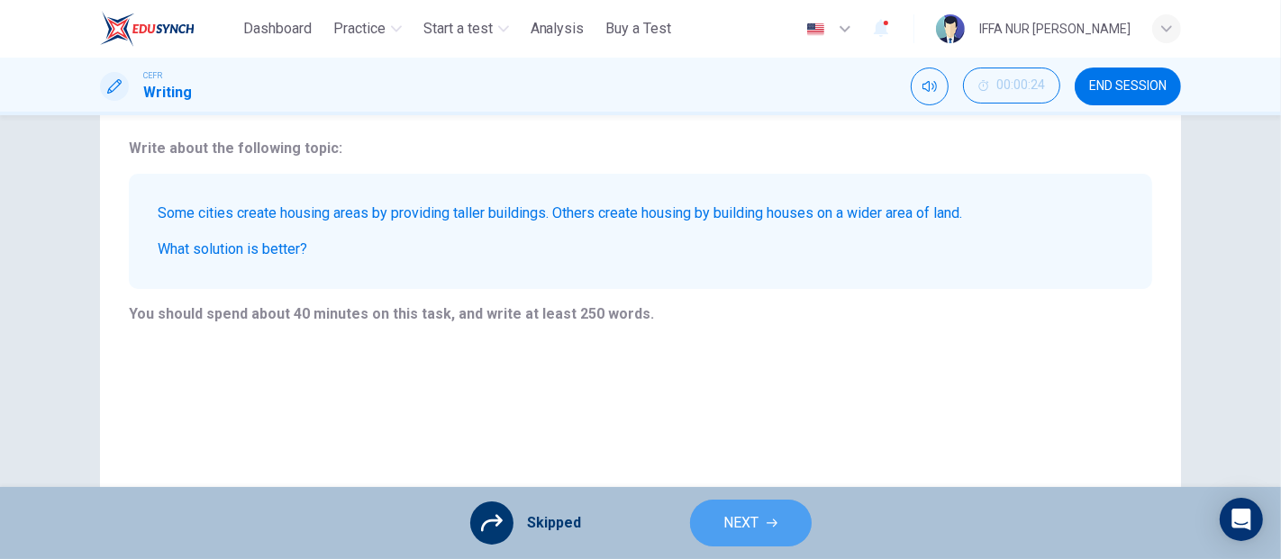
click at [764, 524] on button "NEXT" at bounding box center [751, 523] width 122 height 47
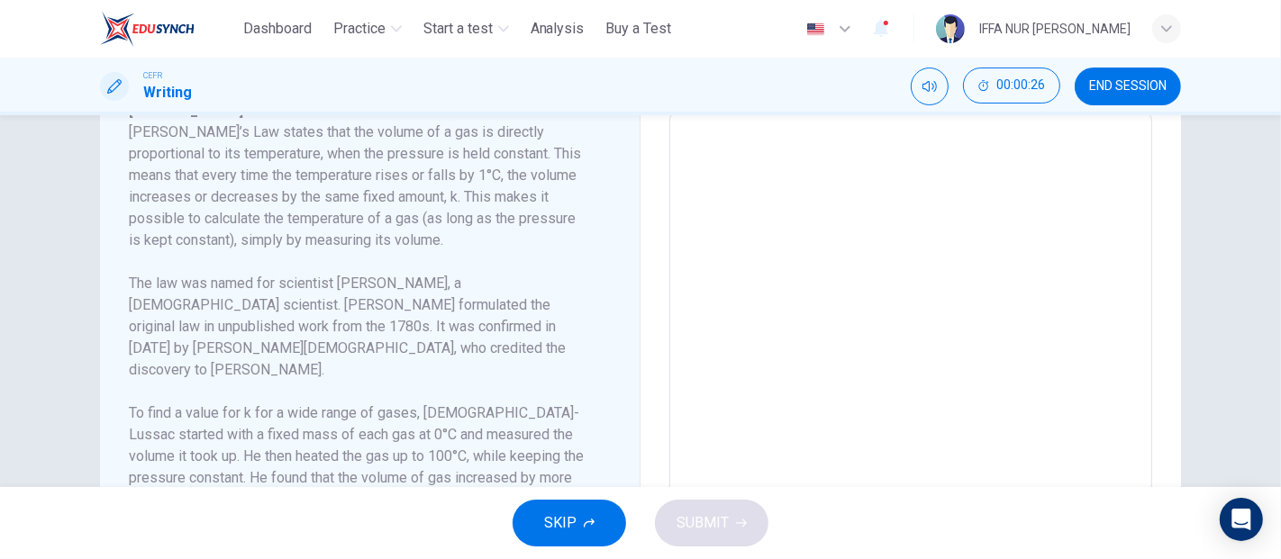
scroll to position [59, 0]
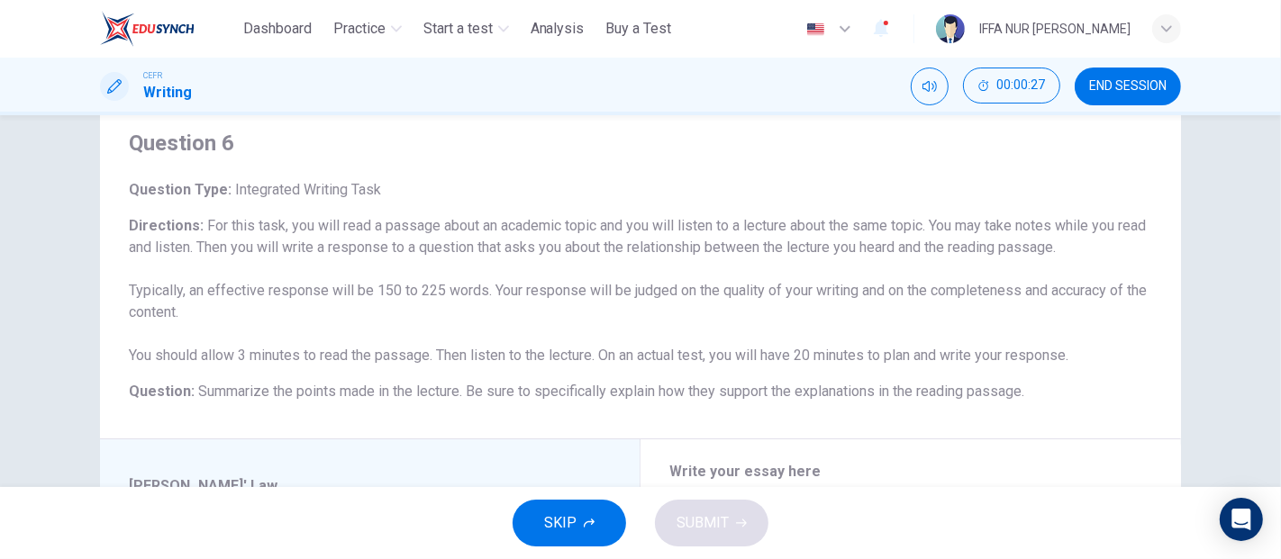
click at [581, 534] on button "SKIP" at bounding box center [568, 523] width 113 height 47
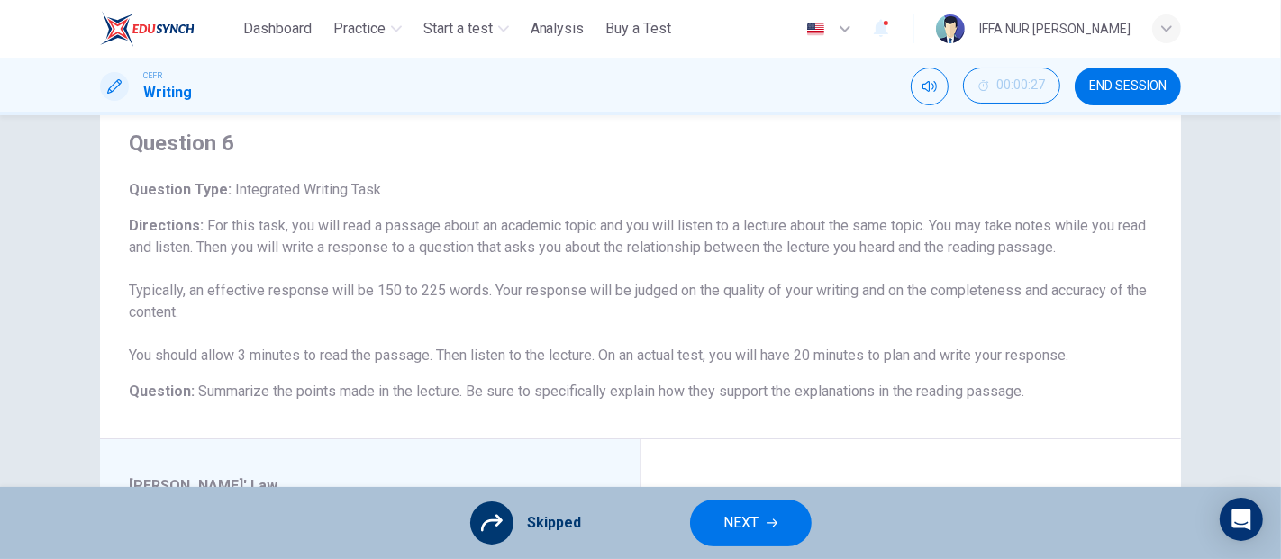
scroll to position [258, 0]
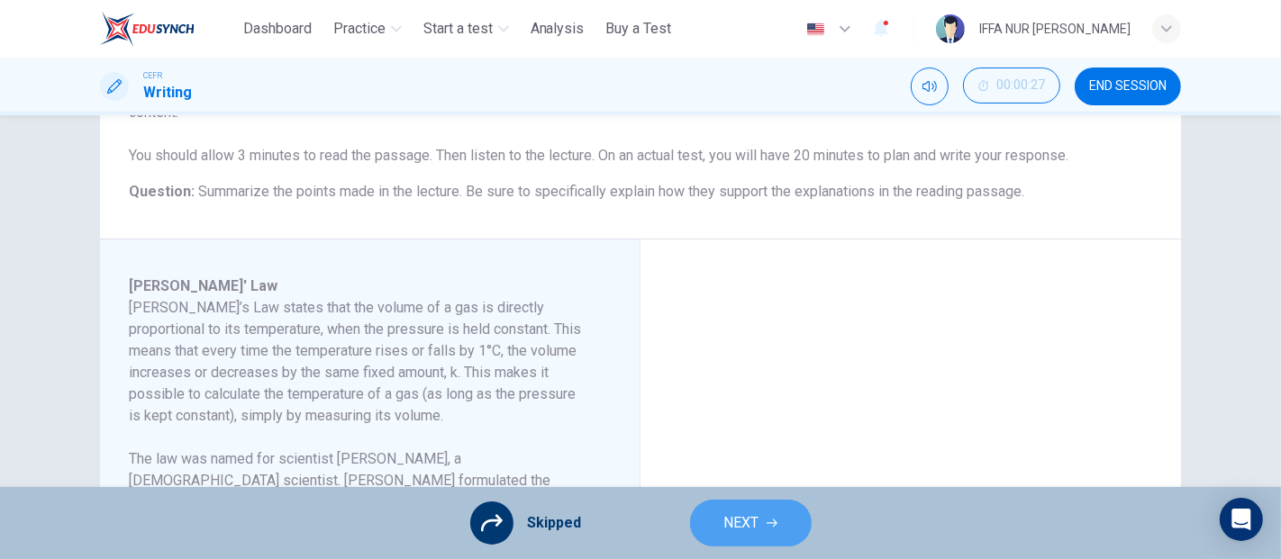
click at [703, 523] on button "NEXT" at bounding box center [751, 523] width 122 height 47
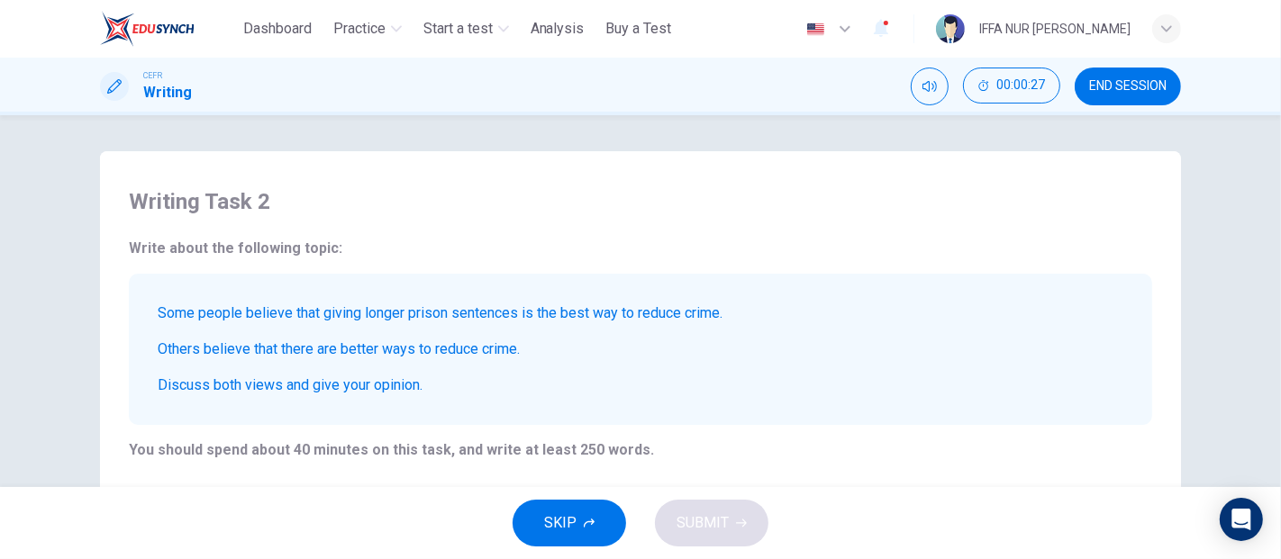
scroll to position [200, 0]
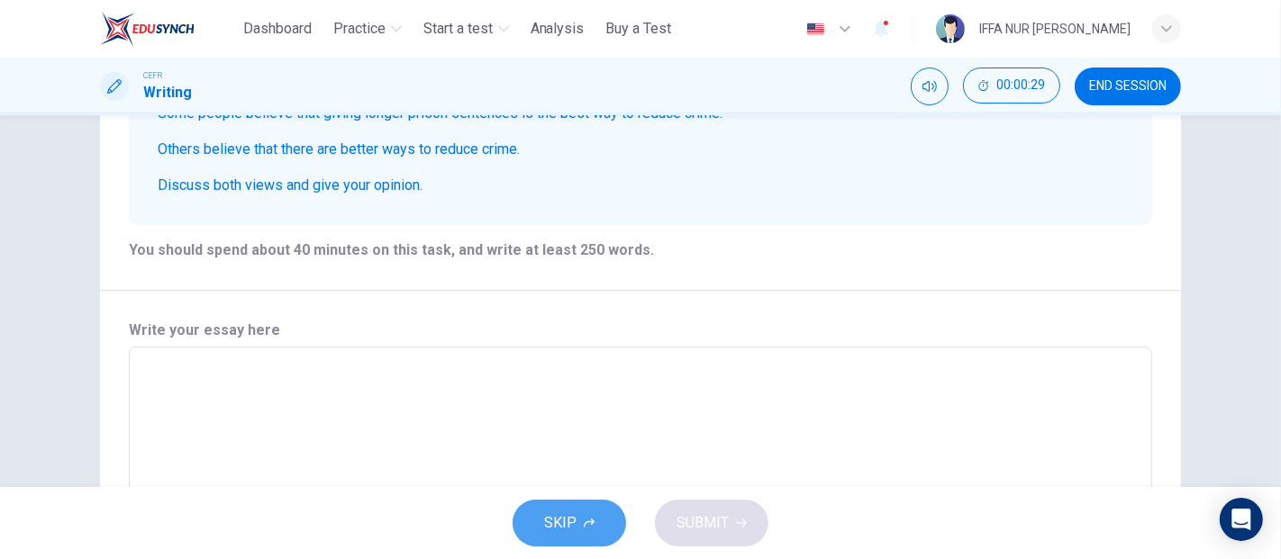
click at [573, 525] on span "SKIP" at bounding box center [560, 523] width 32 height 25
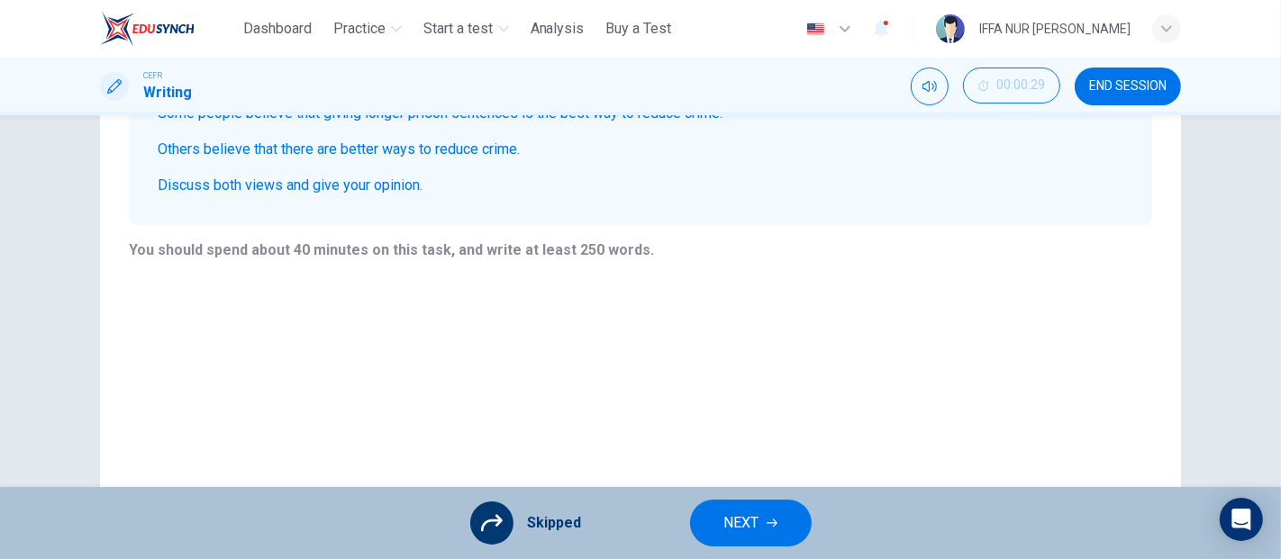
click at [746, 533] on span "NEXT" at bounding box center [741, 523] width 35 height 25
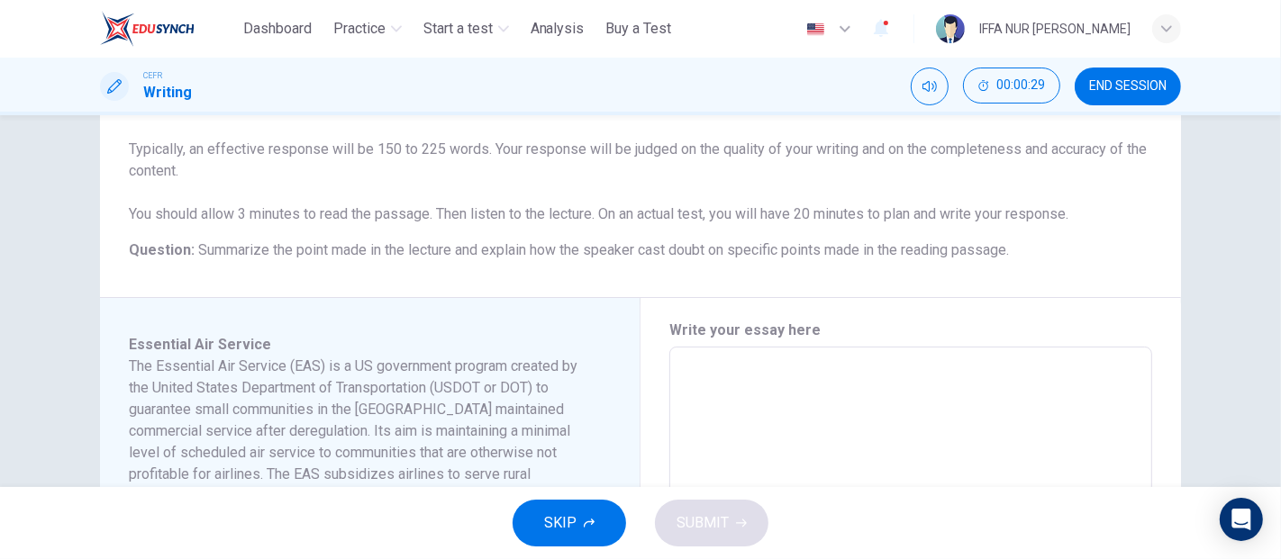
scroll to position [500, 0]
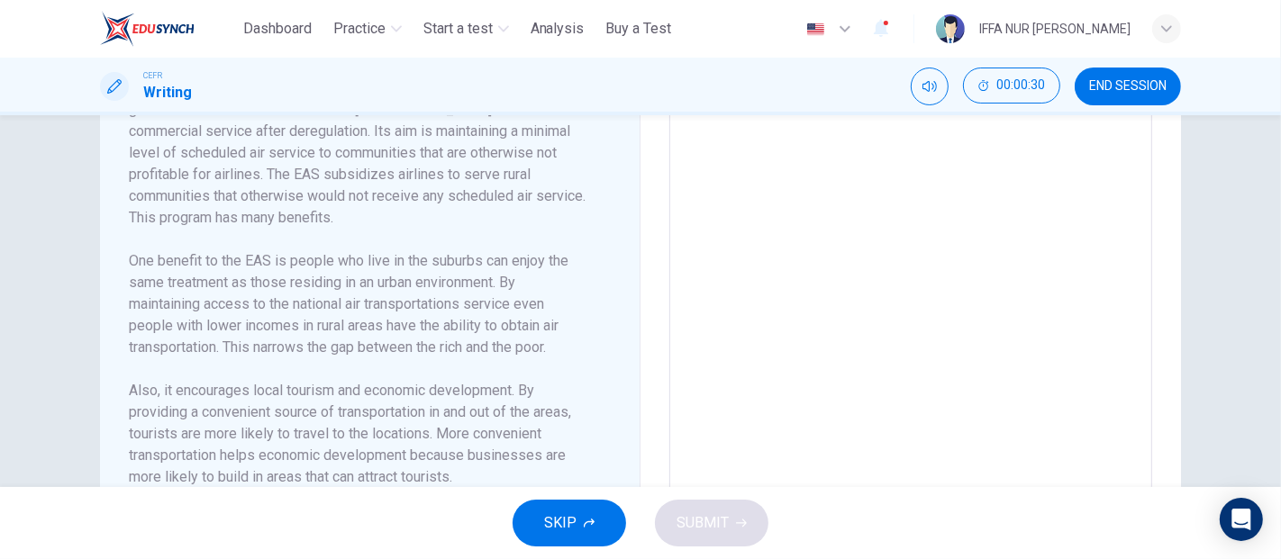
click at [567, 546] on button "SKIP" at bounding box center [568, 523] width 113 height 47
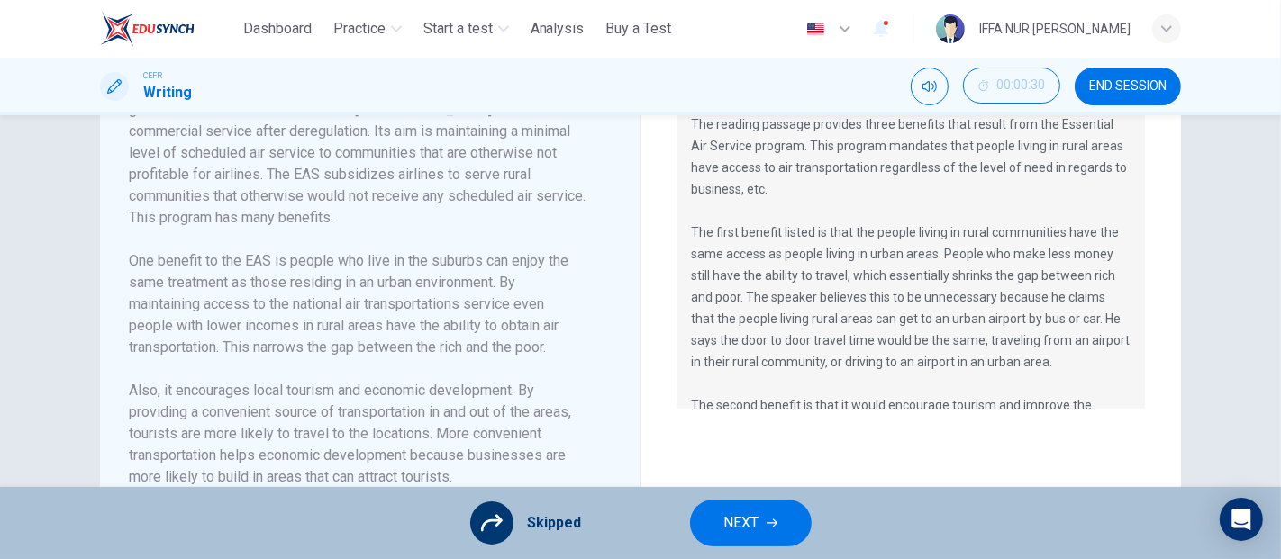
click at [761, 513] on button "NEXT" at bounding box center [751, 523] width 122 height 47
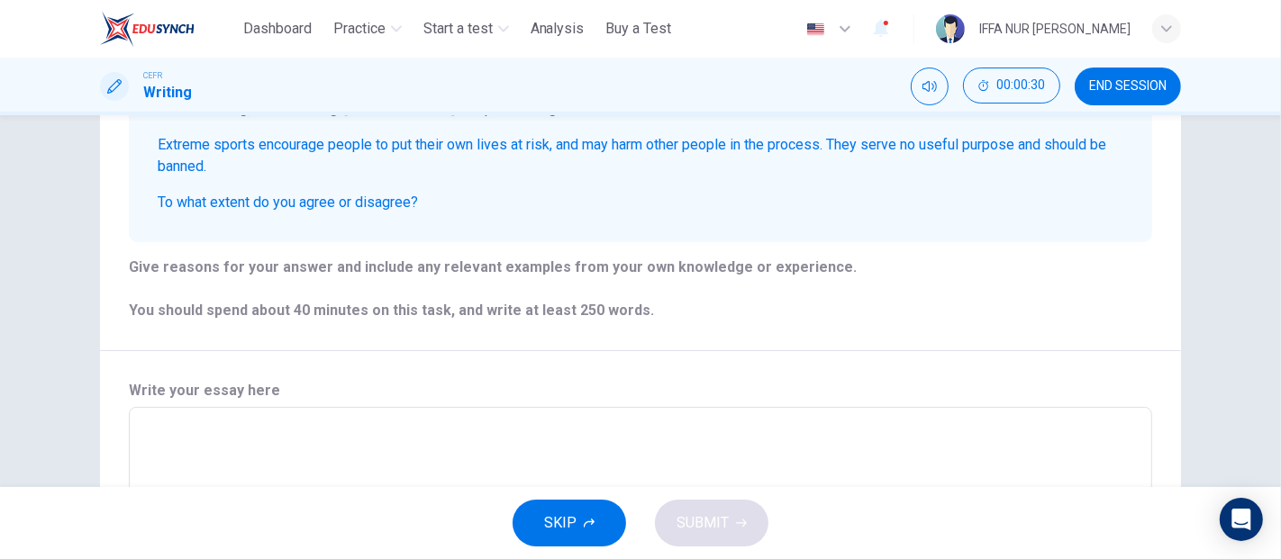
scroll to position [300, 0]
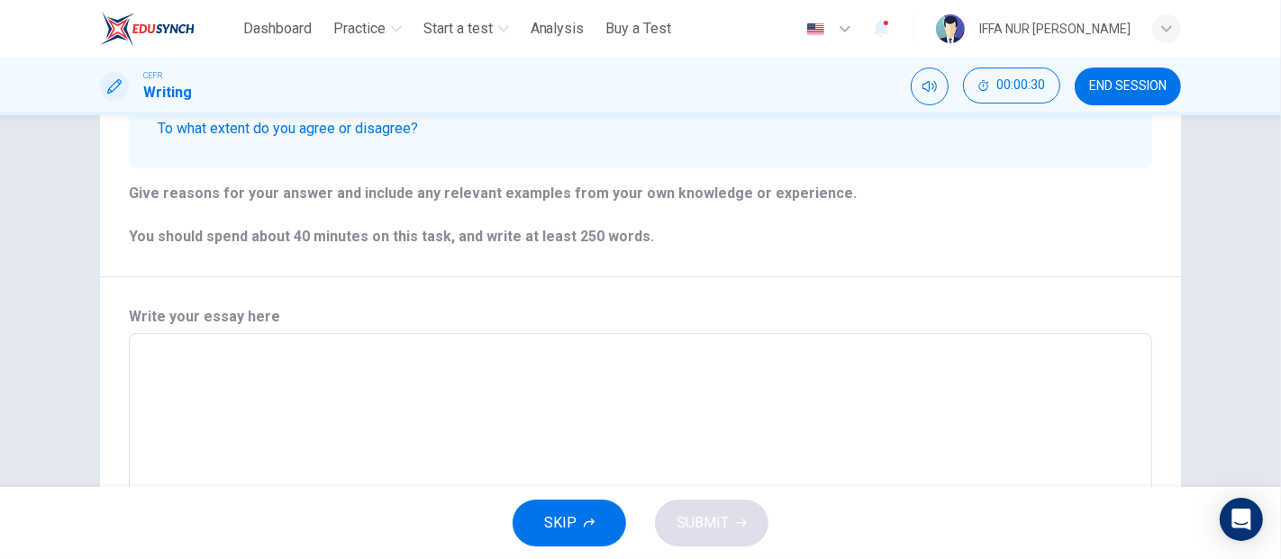
click at [561, 517] on span "SKIP" at bounding box center [560, 523] width 32 height 25
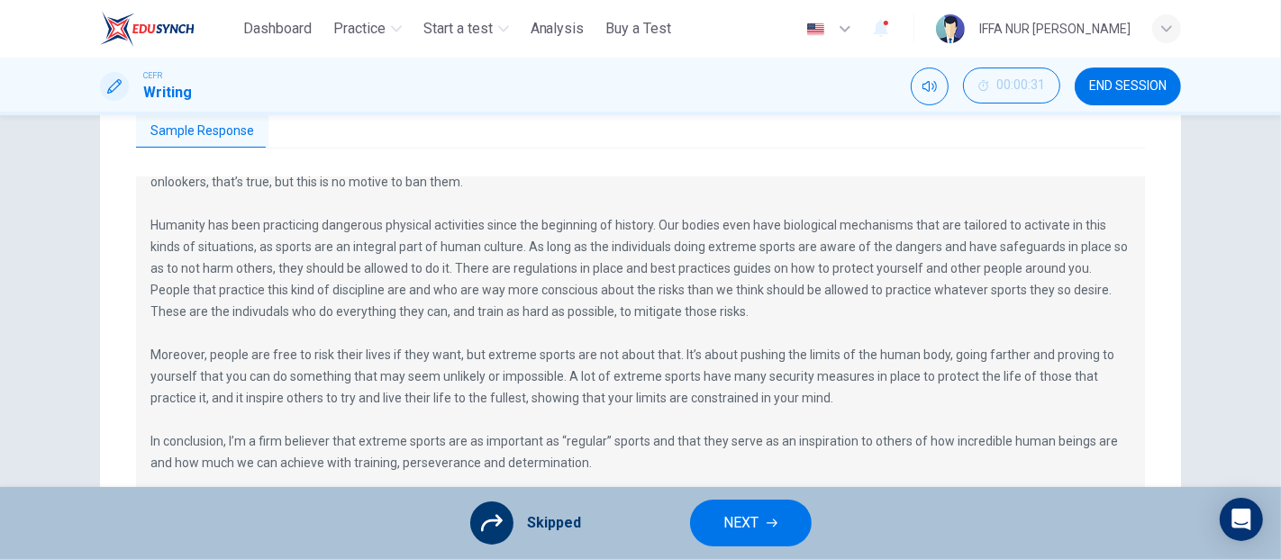
scroll to position [602, 0]
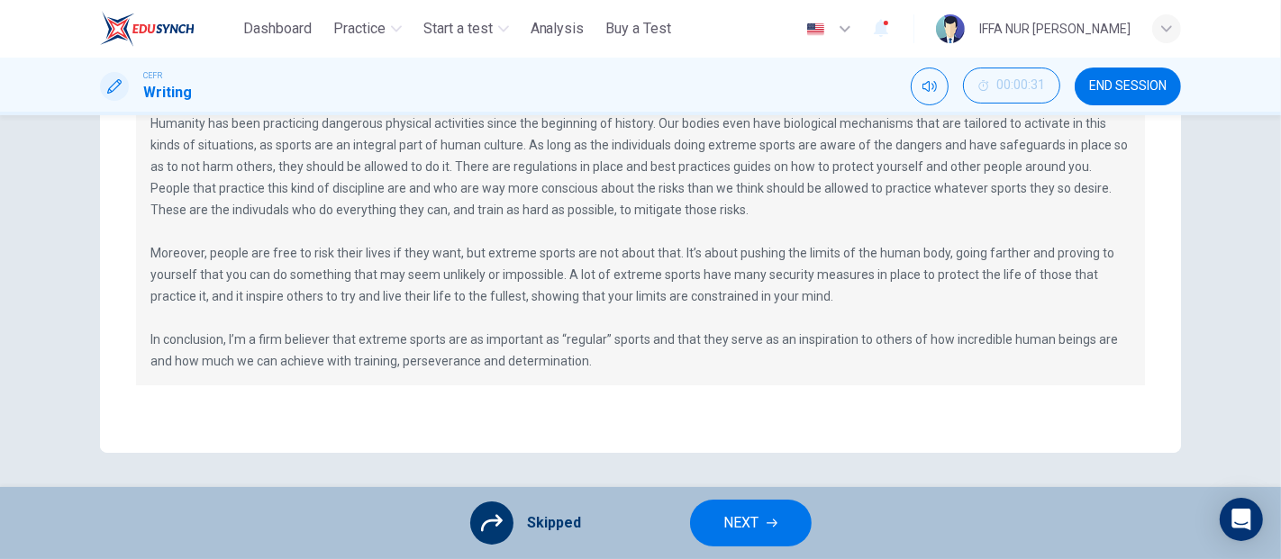
click at [712, 518] on button "NEXT" at bounding box center [751, 523] width 122 height 47
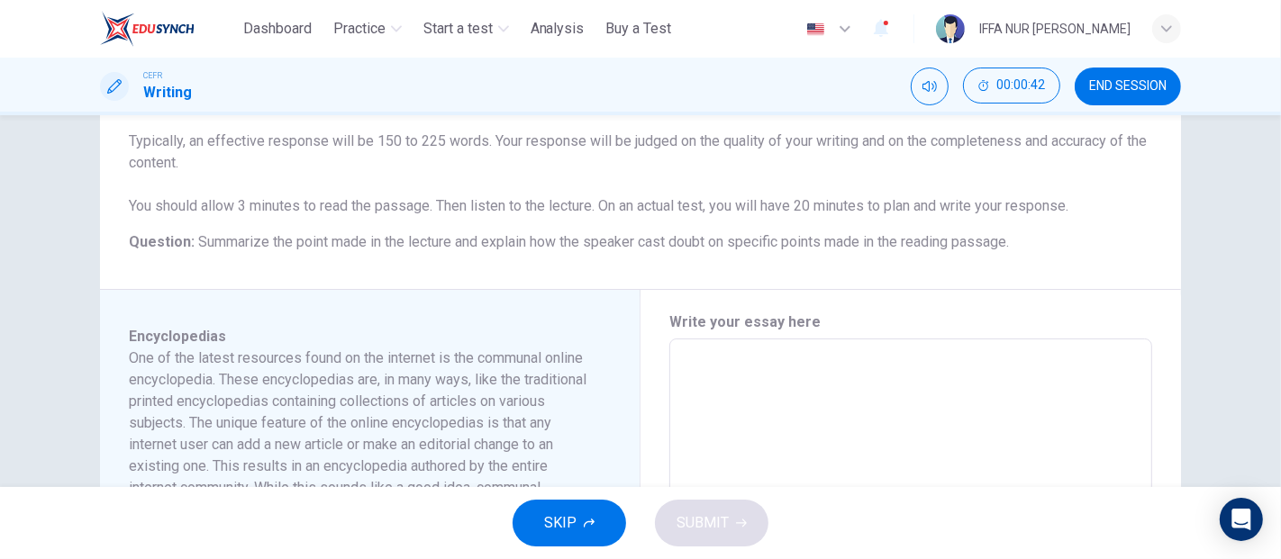
scroll to position [658, 0]
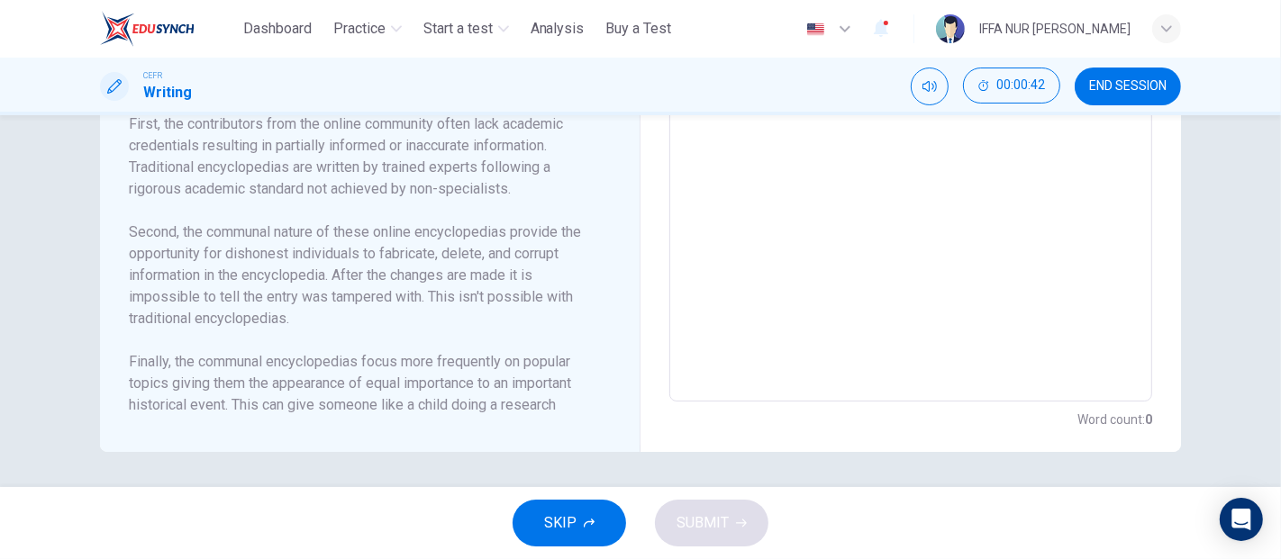
click at [565, 521] on span "SKIP" at bounding box center [560, 523] width 32 height 25
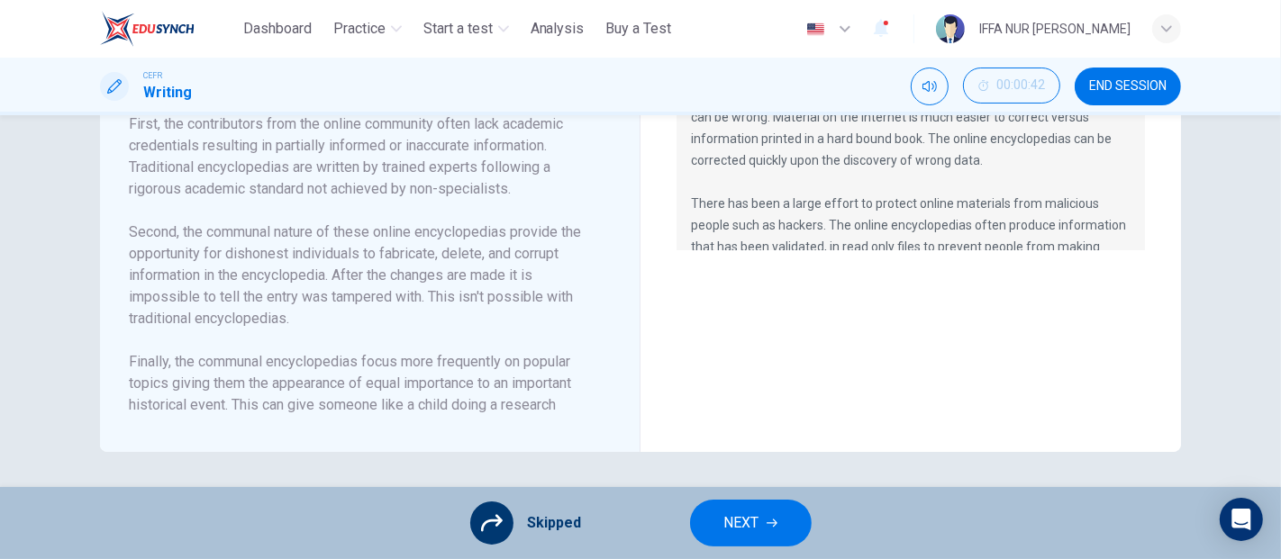
click at [765, 526] on button "NEXT" at bounding box center [751, 523] width 122 height 47
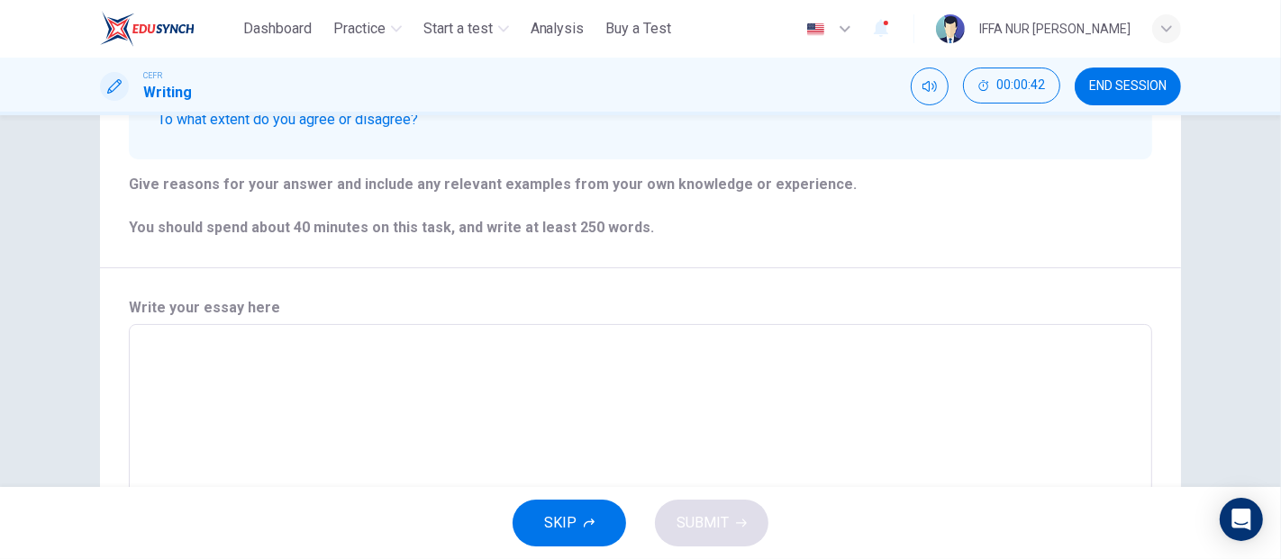
scroll to position [395, 0]
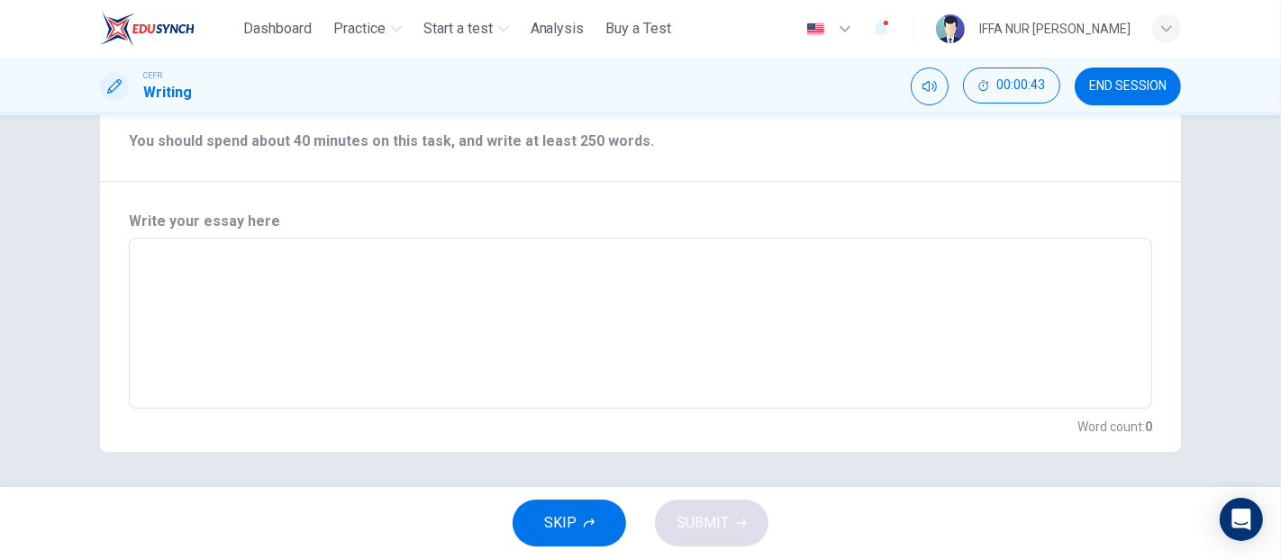
click at [590, 534] on button "SKIP" at bounding box center [568, 523] width 113 height 47
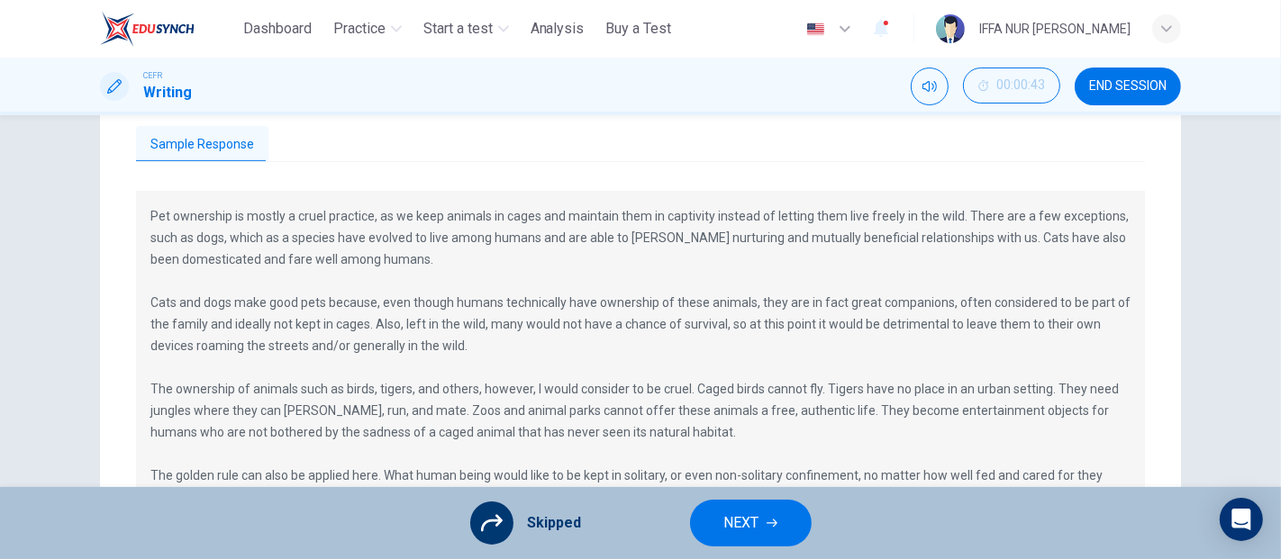
scroll to position [595, 0]
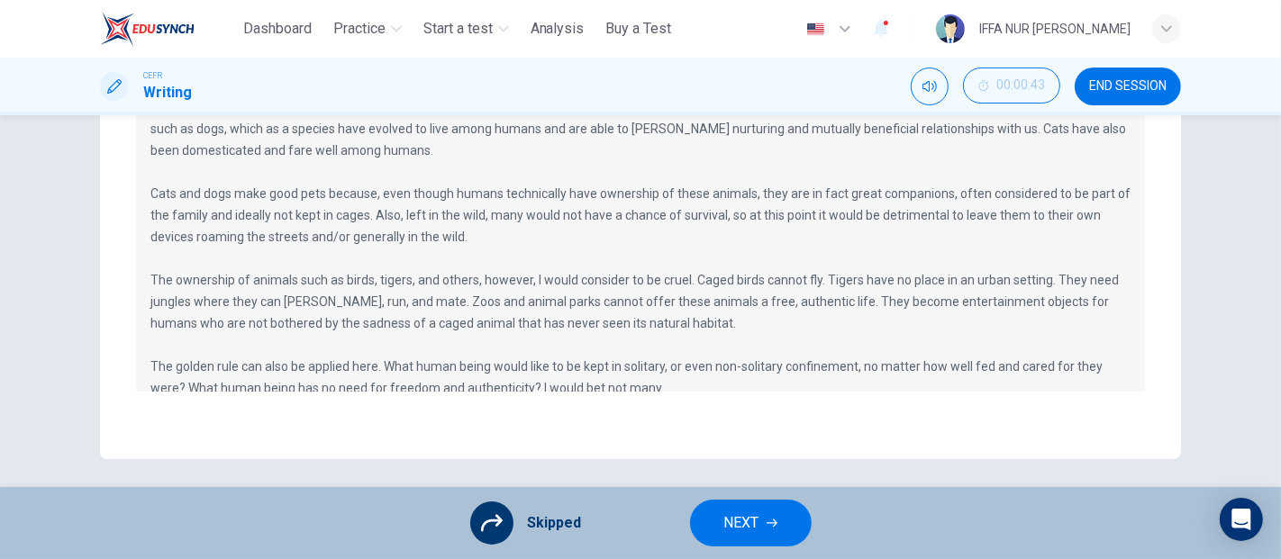
click at [737, 515] on span "NEXT" at bounding box center [741, 523] width 35 height 25
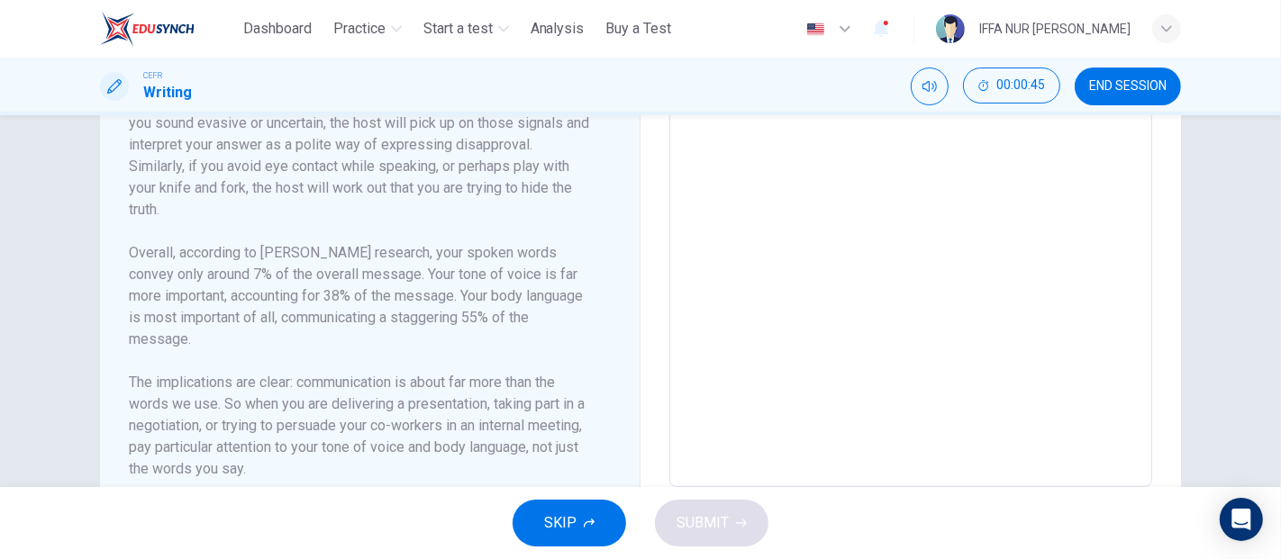
scroll to position [658, 0]
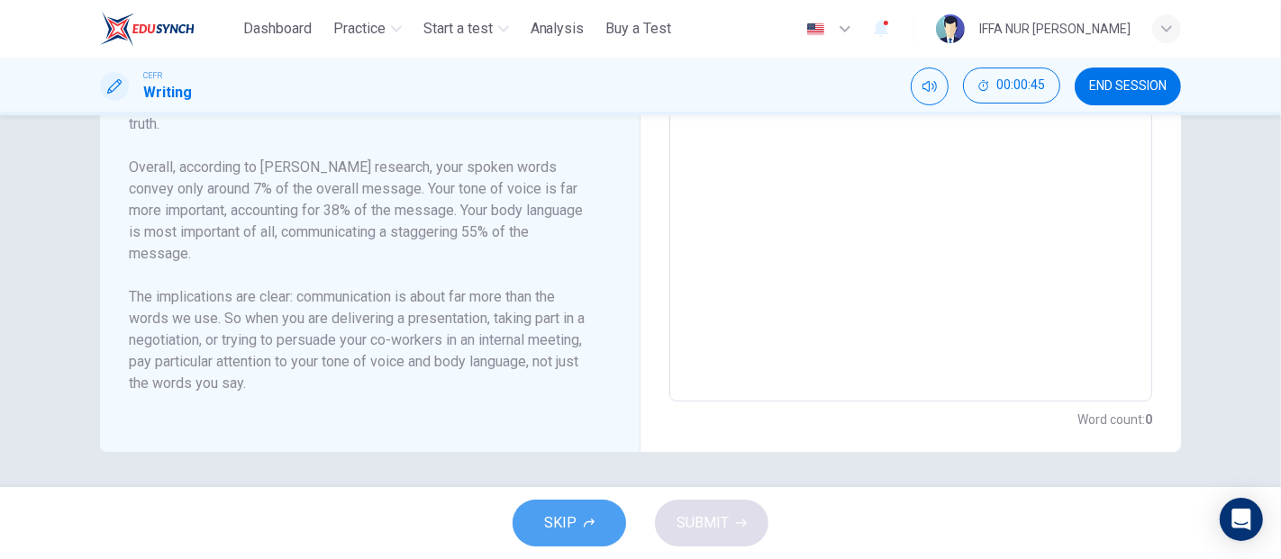
click at [601, 529] on button "SKIP" at bounding box center [568, 523] width 113 height 47
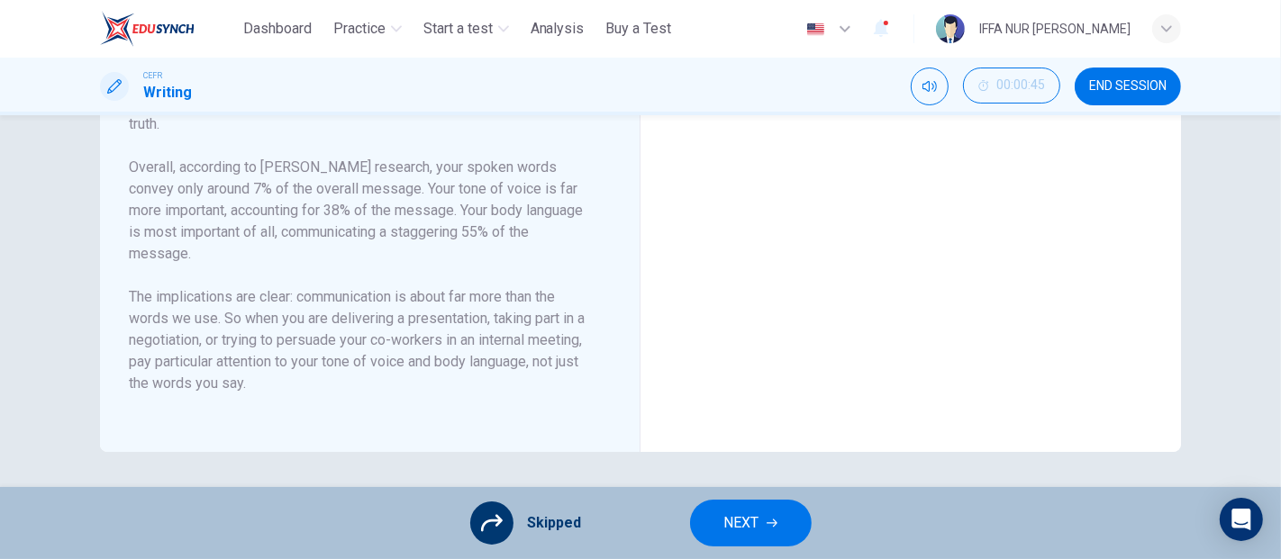
scroll to position [258, 0]
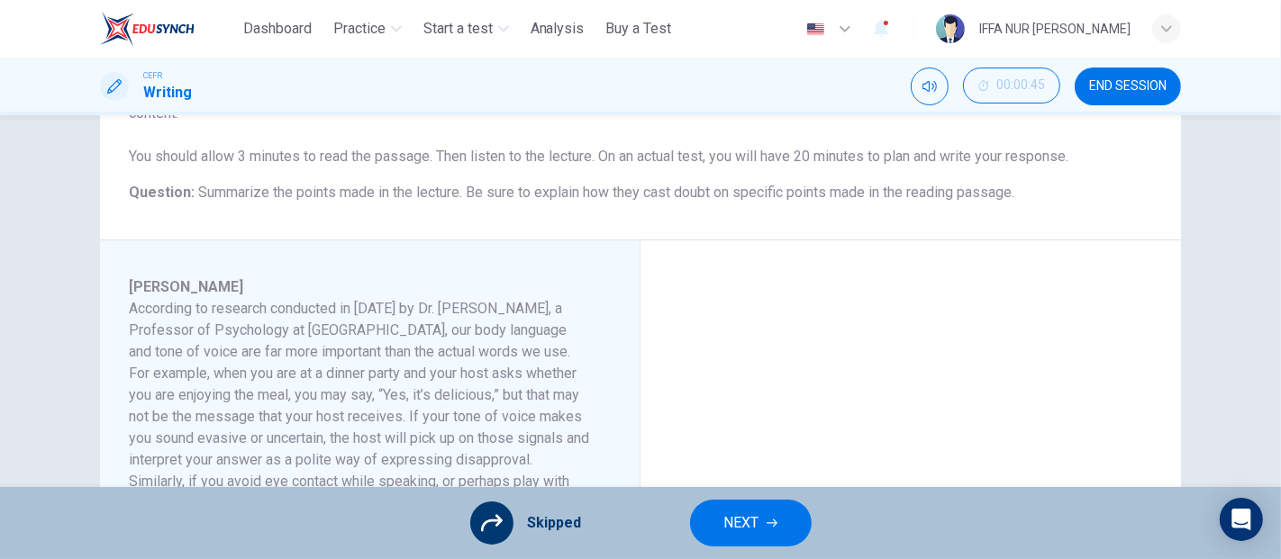
click at [708, 525] on button "NEXT" at bounding box center [751, 523] width 122 height 47
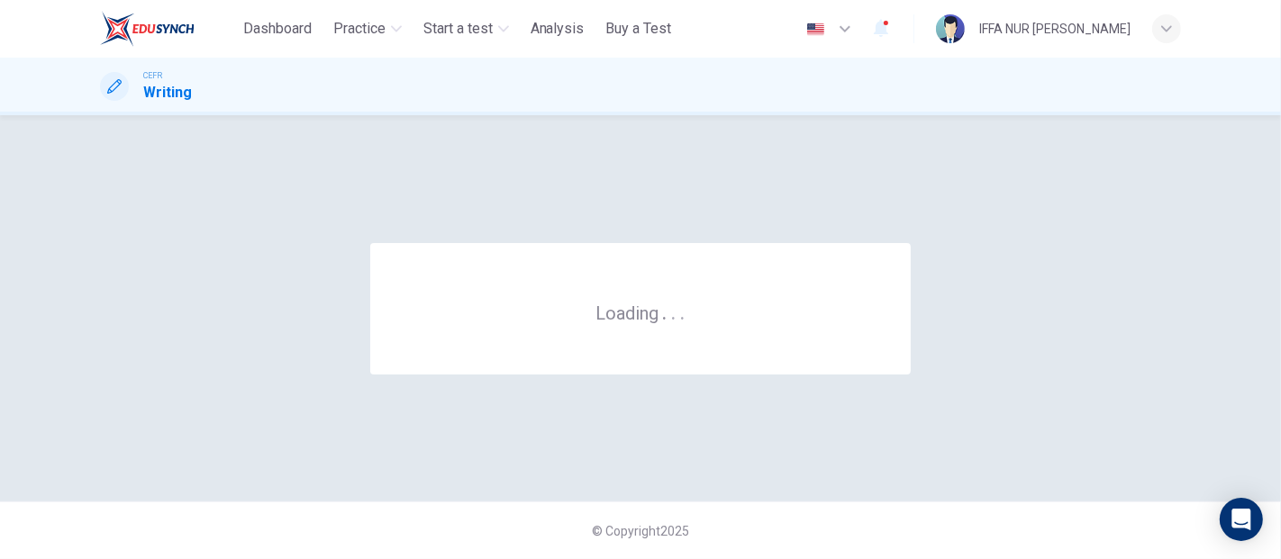
scroll to position [0, 0]
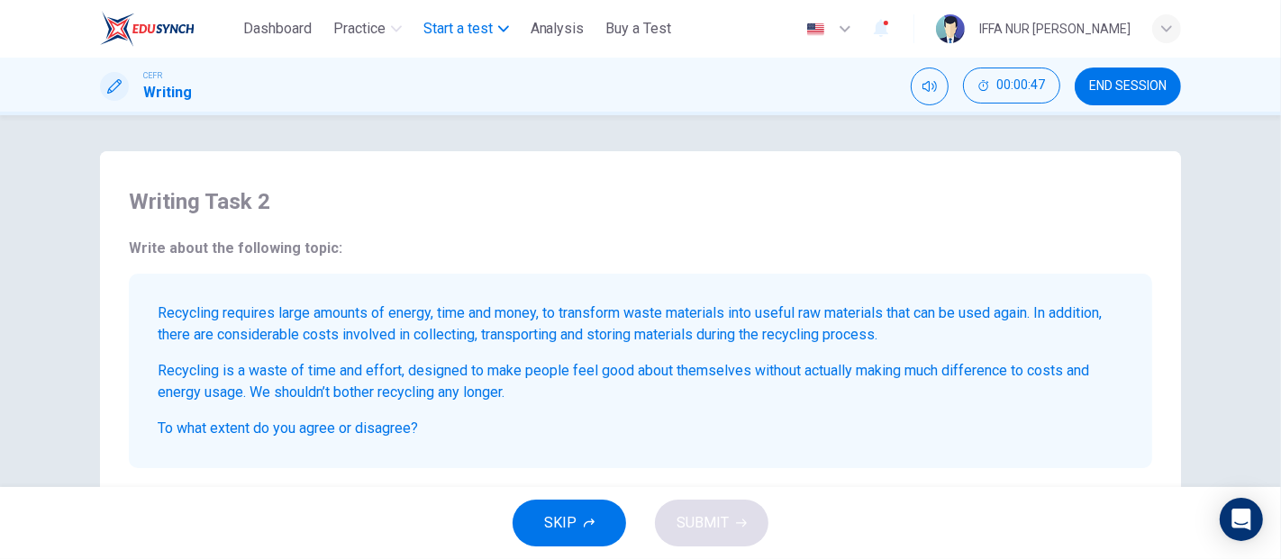
click at [439, 40] on button "Start a test" at bounding box center [466, 29] width 100 height 32
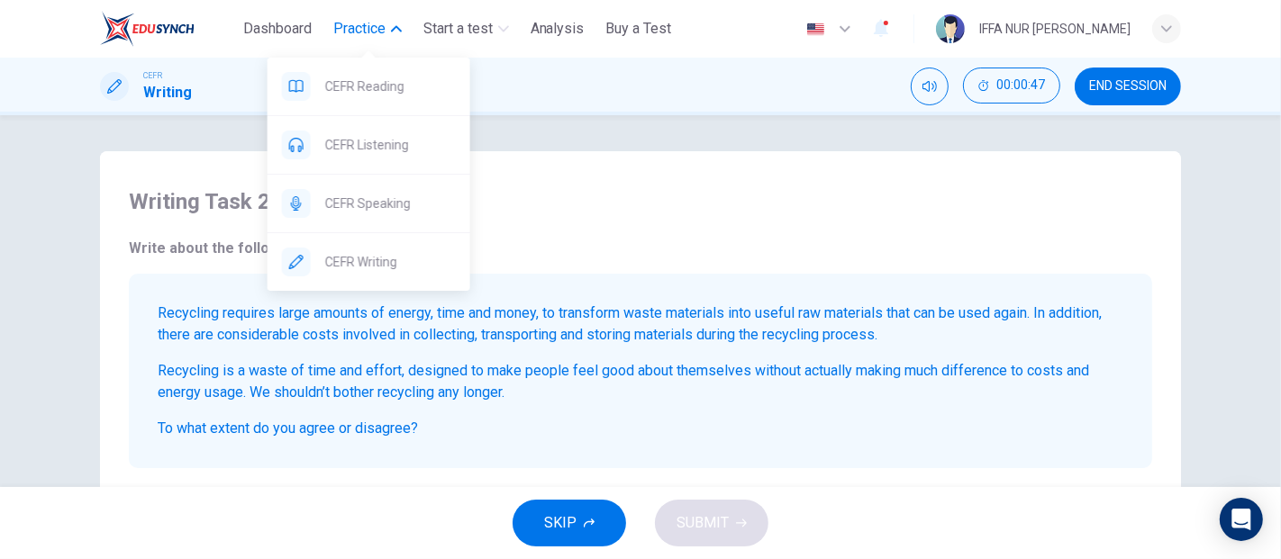
click at [358, 36] on span "Practice" at bounding box center [359, 29] width 52 height 22
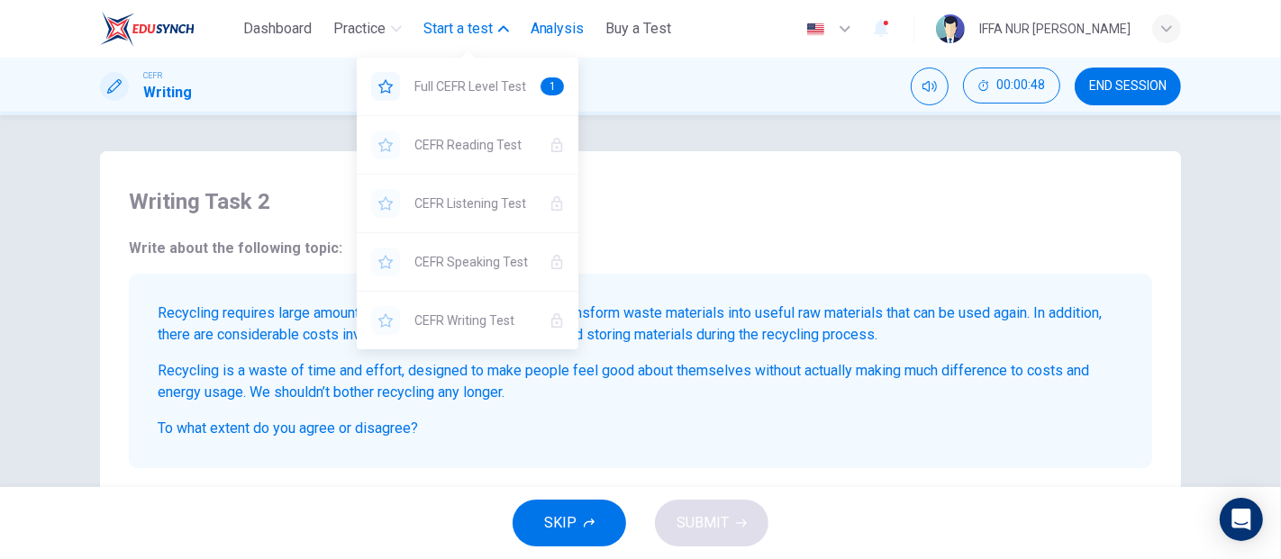
click at [567, 15] on button "Analysis" at bounding box center [557, 29] width 68 height 32
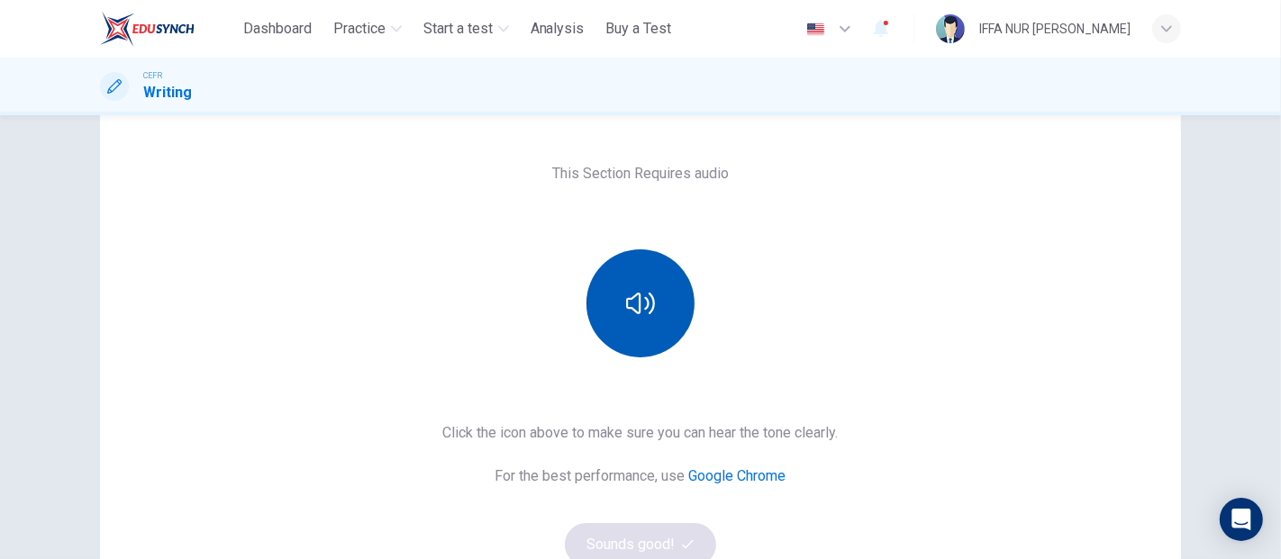
click at [634, 312] on icon "button" at bounding box center [640, 304] width 29 height 22
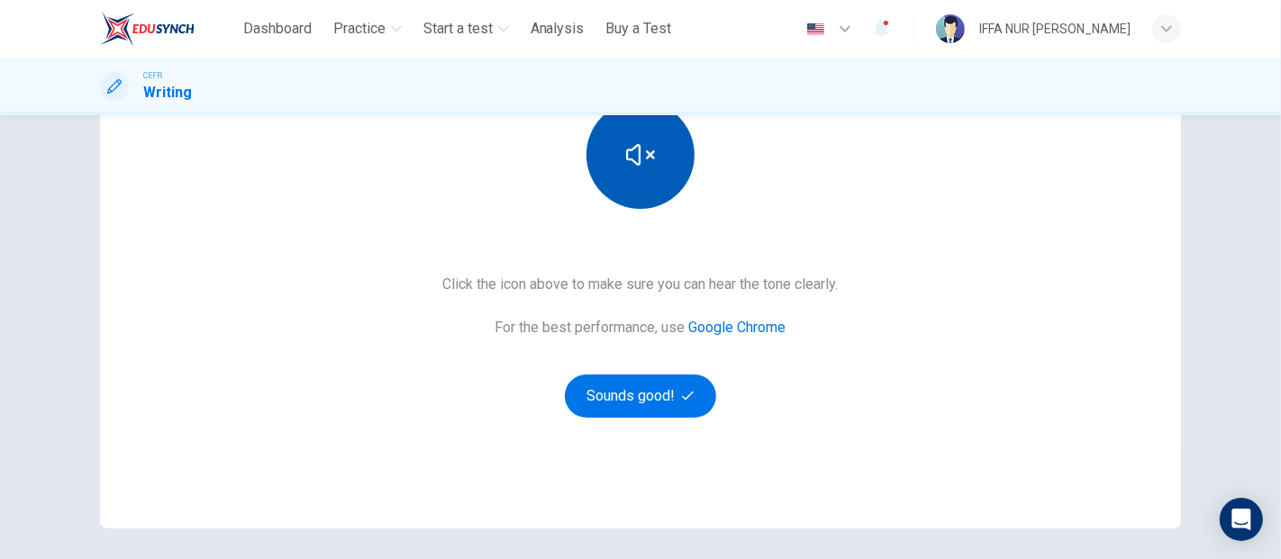
scroll to position [300, 0]
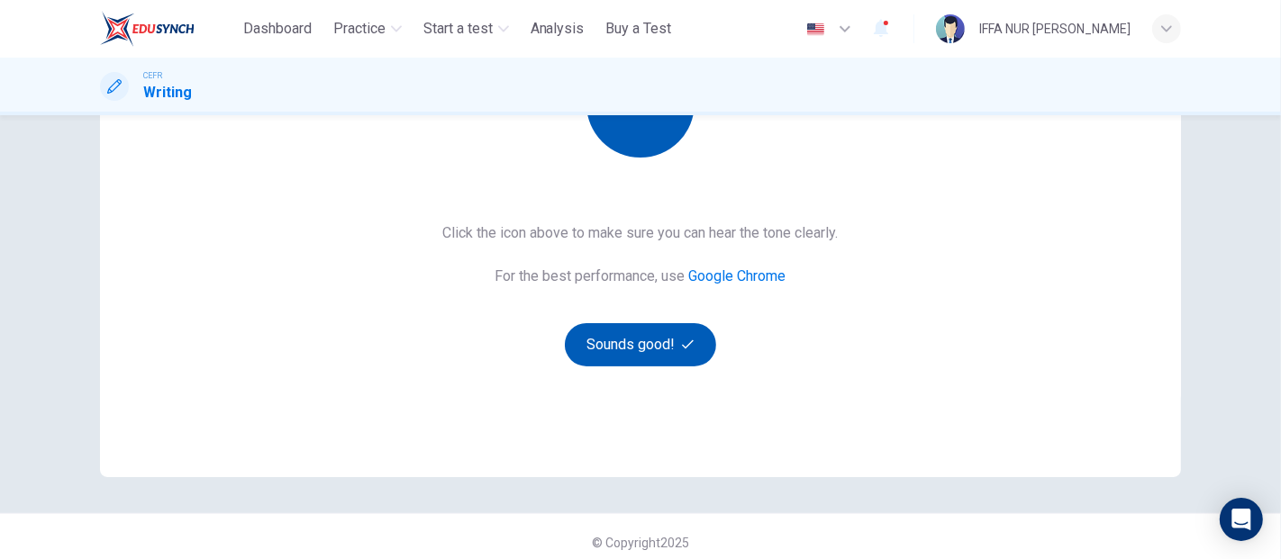
click at [653, 353] on button "Sounds good!" at bounding box center [640, 344] width 151 height 43
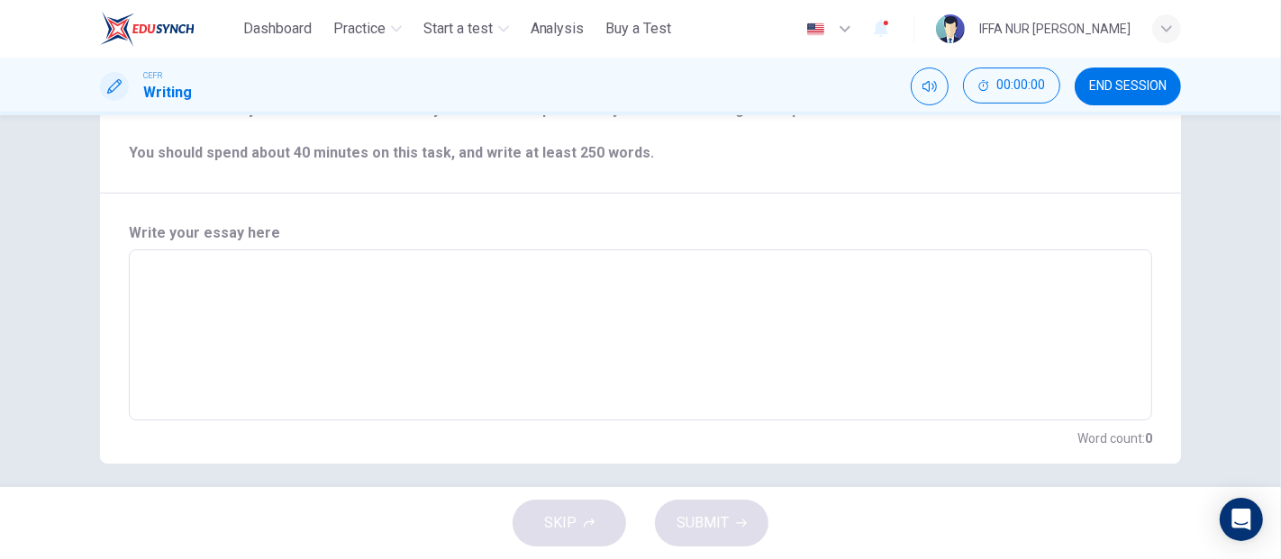
scroll to position [395, 0]
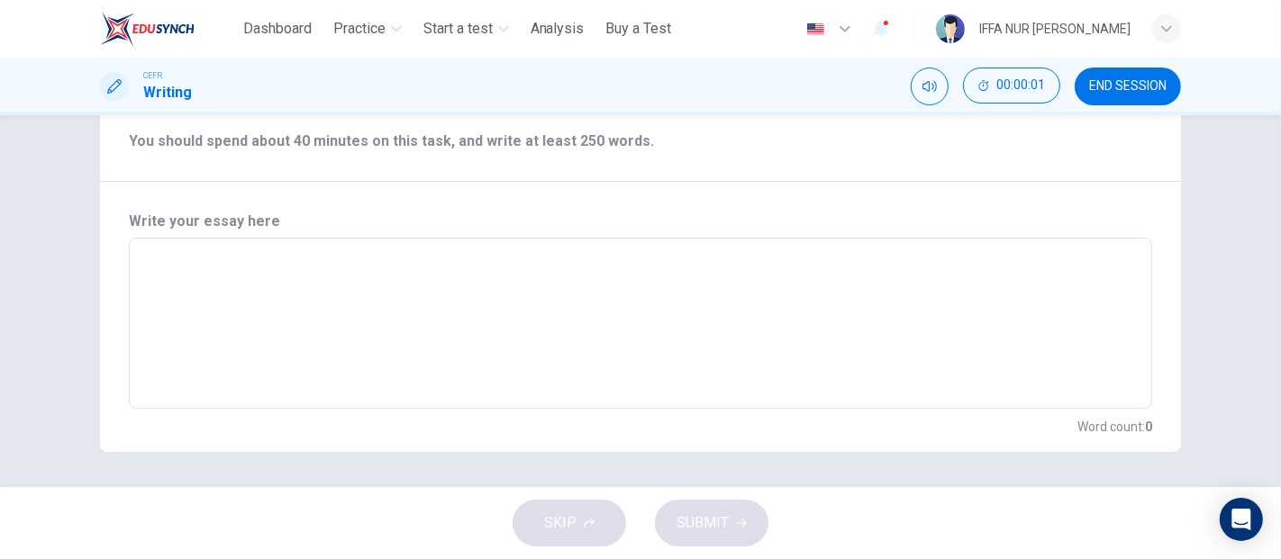
click at [357, 318] on textarea at bounding box center [640, 323] width 998 height 141
type textarea "**"
type textarea "*"
type textarea "***"
type textarea "*"
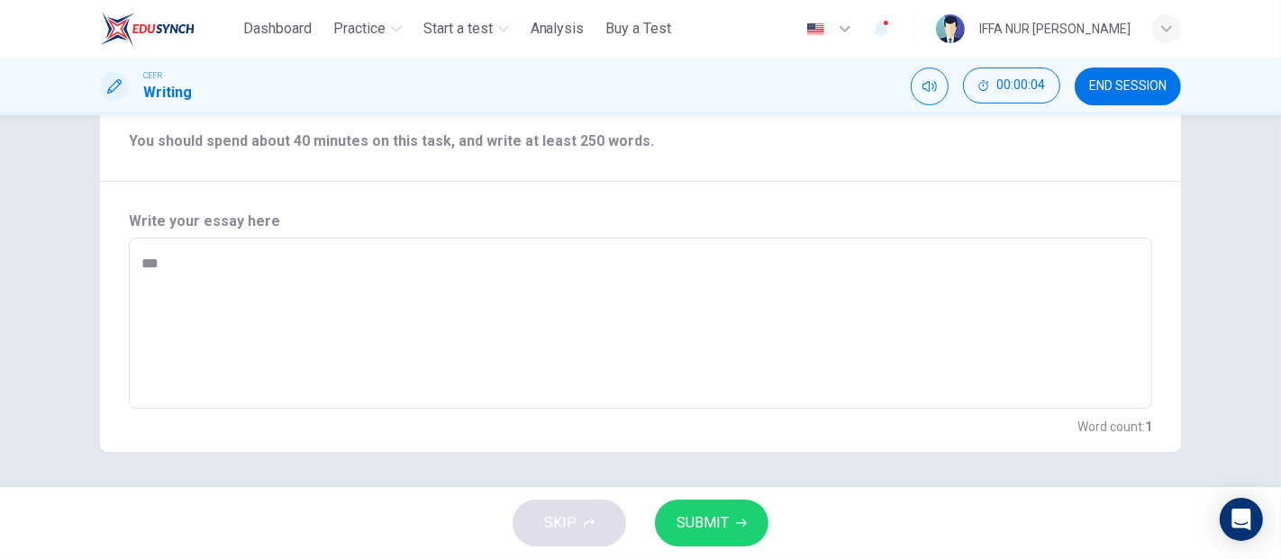
type textarea "****"
type textarea "*"
type textarea "*****"
type textarea "*"
type textarea "*****"
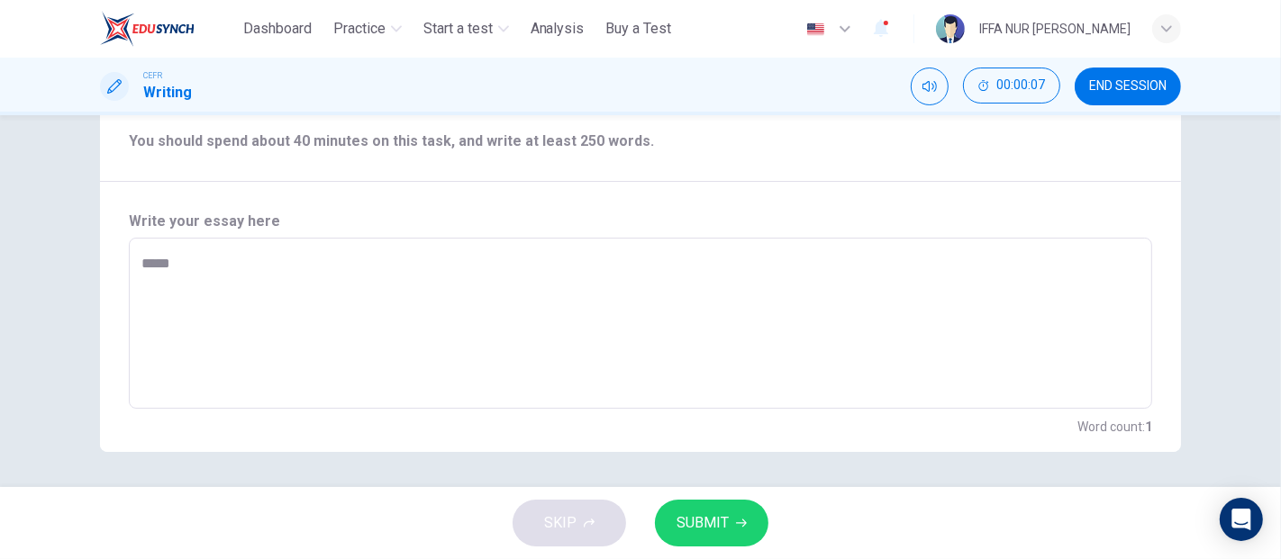
click at [721, 543] on button "SUBMIT" at bounding box center [711, 523] width 113 height 47
type textarea "*"
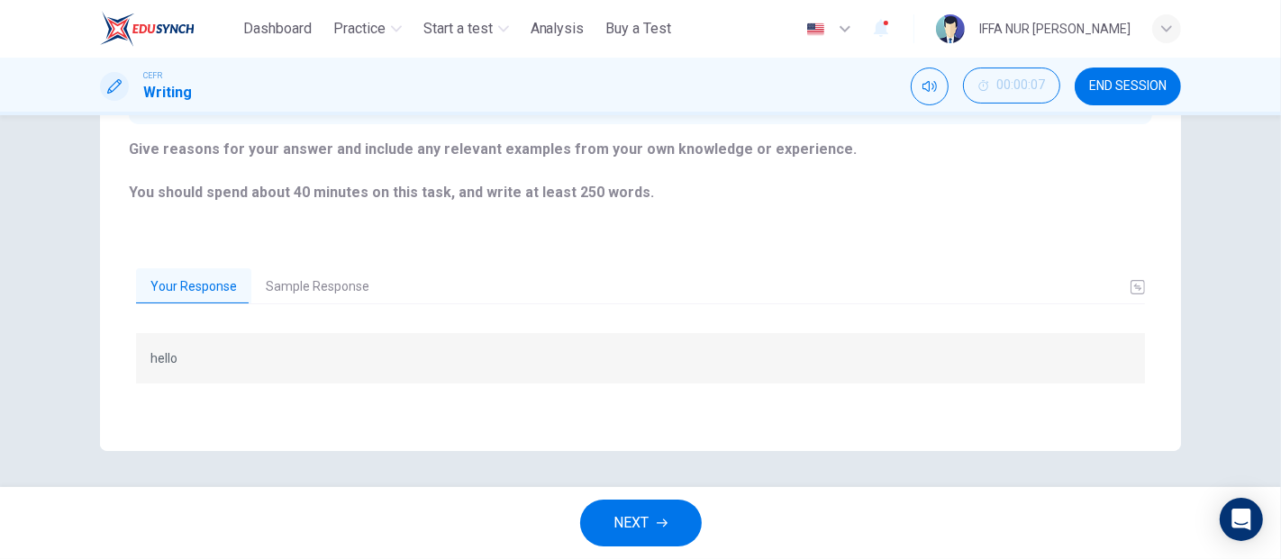
scroll to position [342, 0]
click at [626, 523] on span "NEXT" at bounding box center [631, 523] width 35 height 25
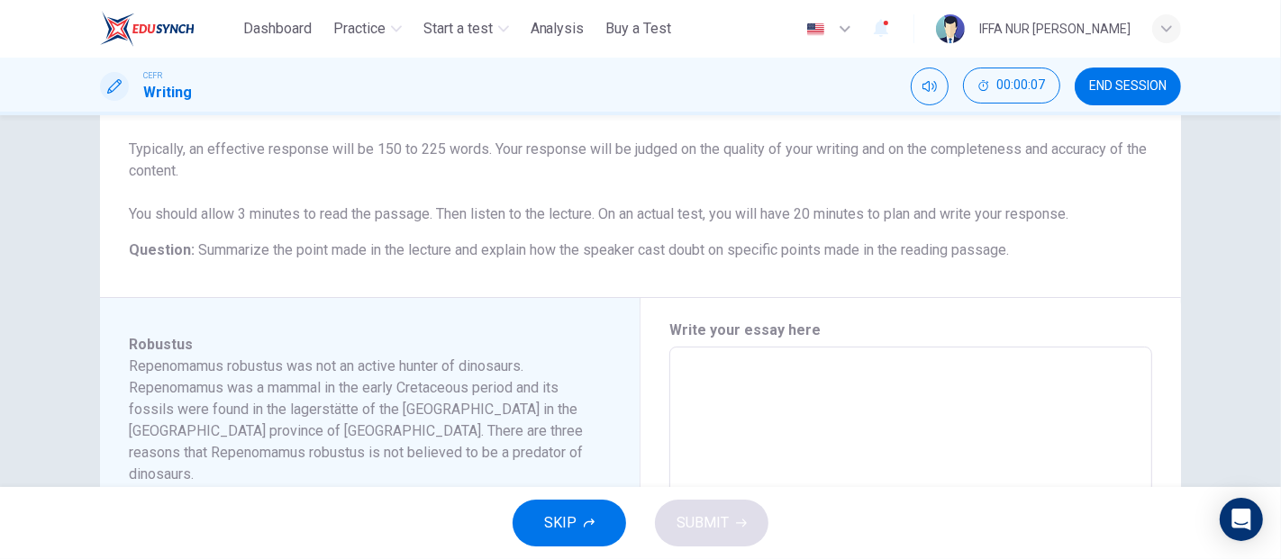
scroll to position [600, 0]
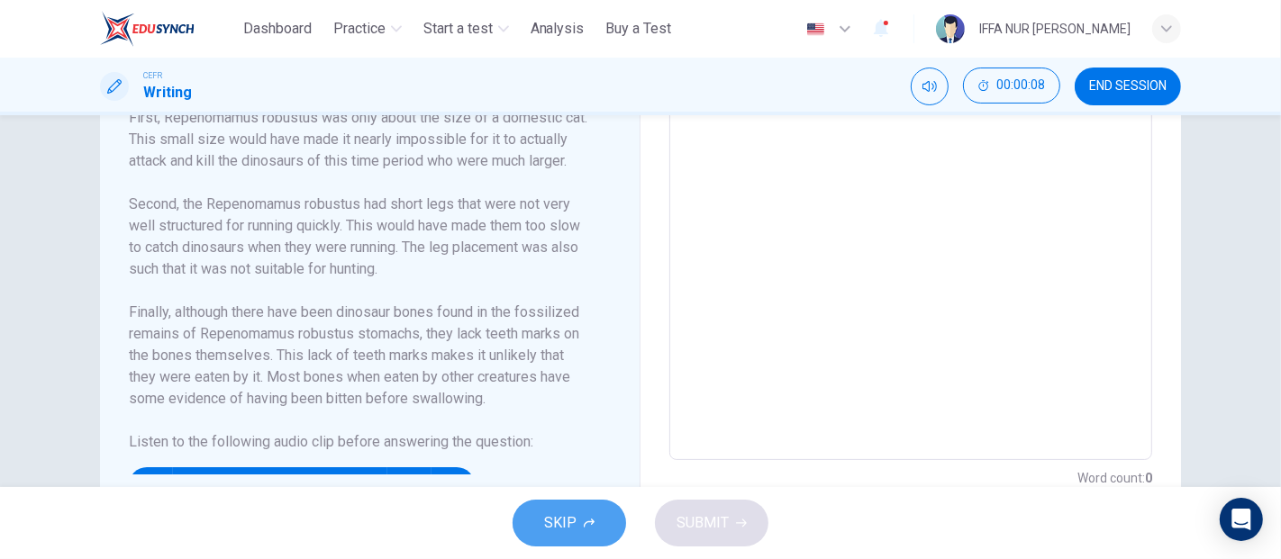
click at [552, 525] on span "SKIP" at bounding box center [560, 523] width 32 height 25
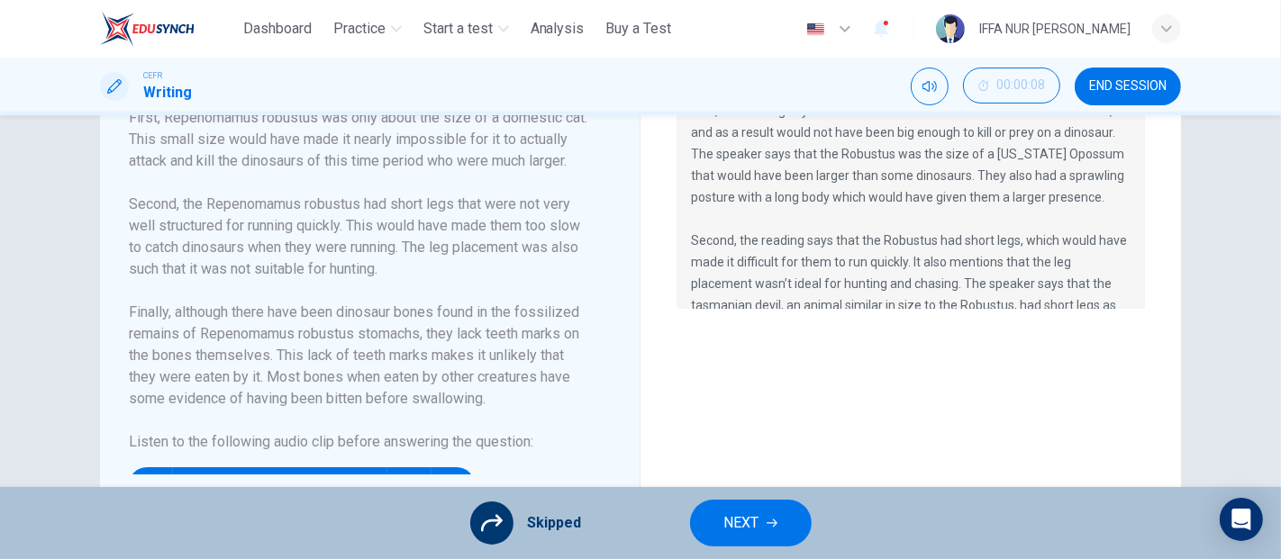
scroll to position [658, 0]
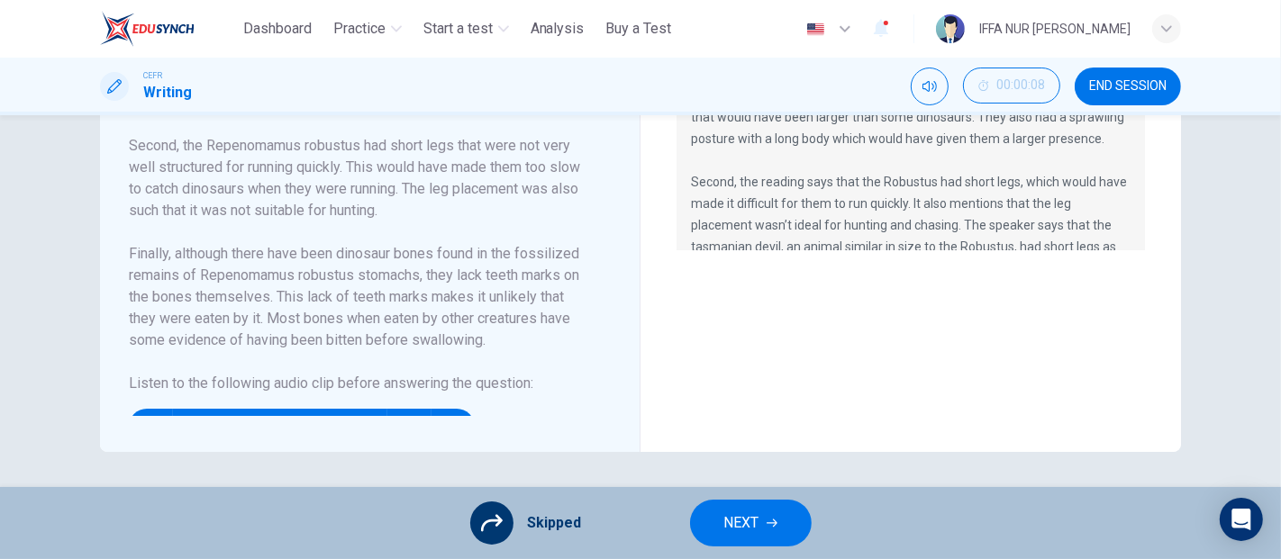
click at [734, 512] on span "NEXT" at bounding box center [741, 523] width 35 height 25
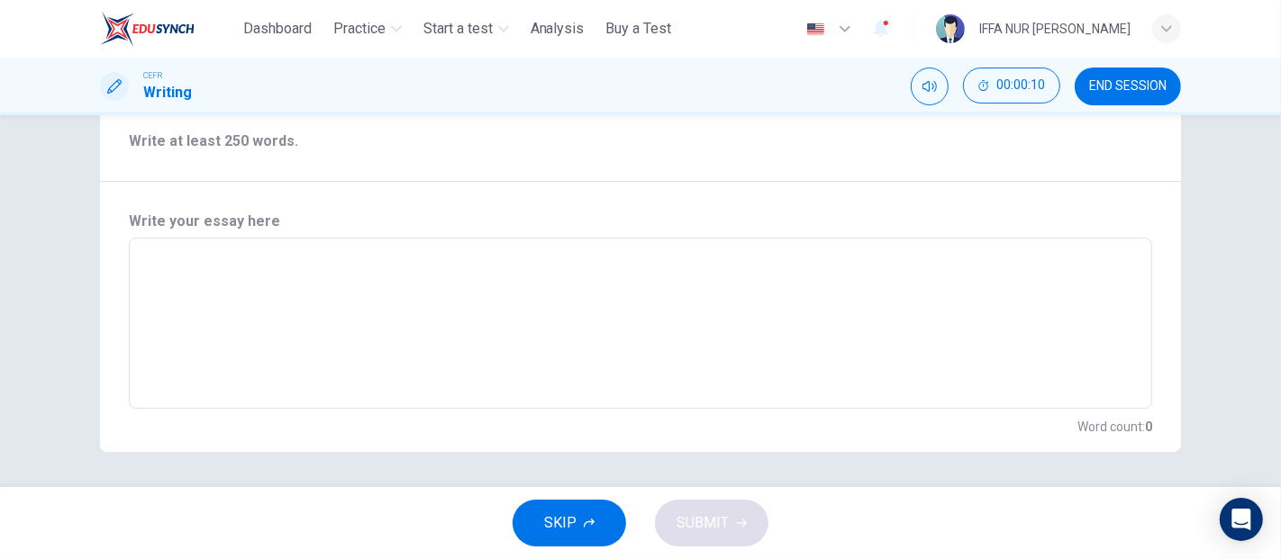
click at [580, 538] on button "SKIP" at bounding box center [568, 523] width 113 height 47
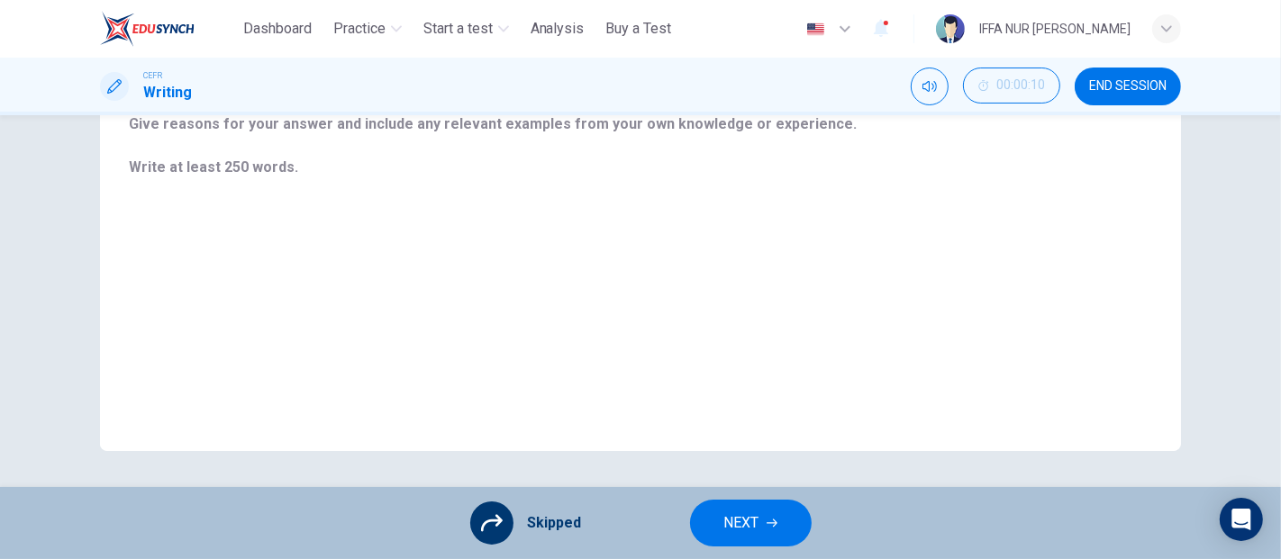
scroll to position [325, 0]
click at [752, 521] on span "NEXT" at bounding box center [741, 523] width 35 height 25
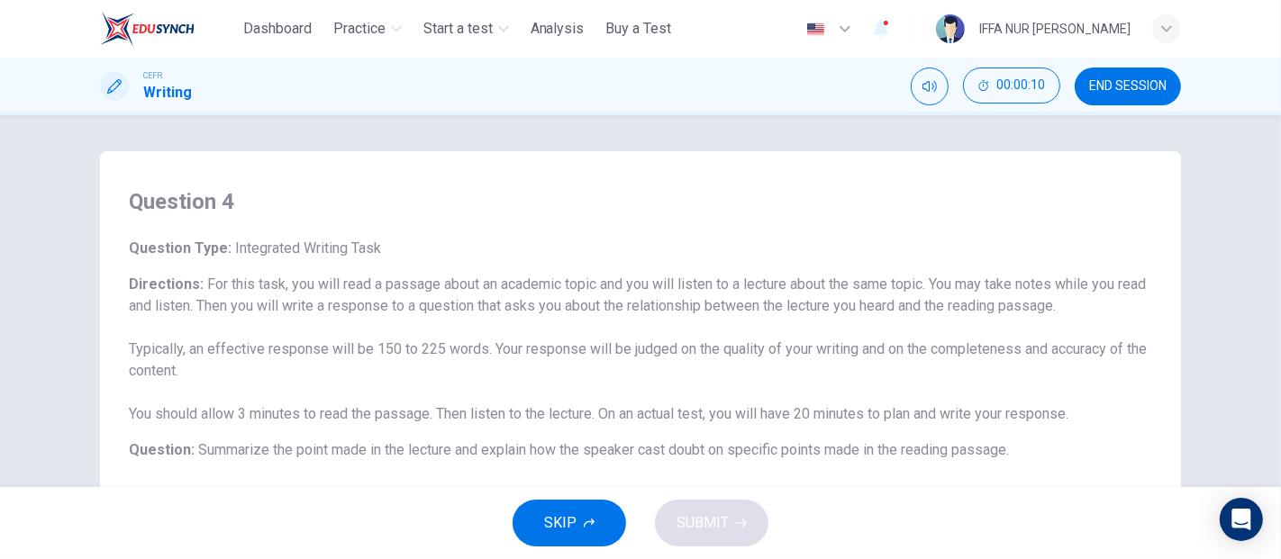
scroll to position [658, 0]
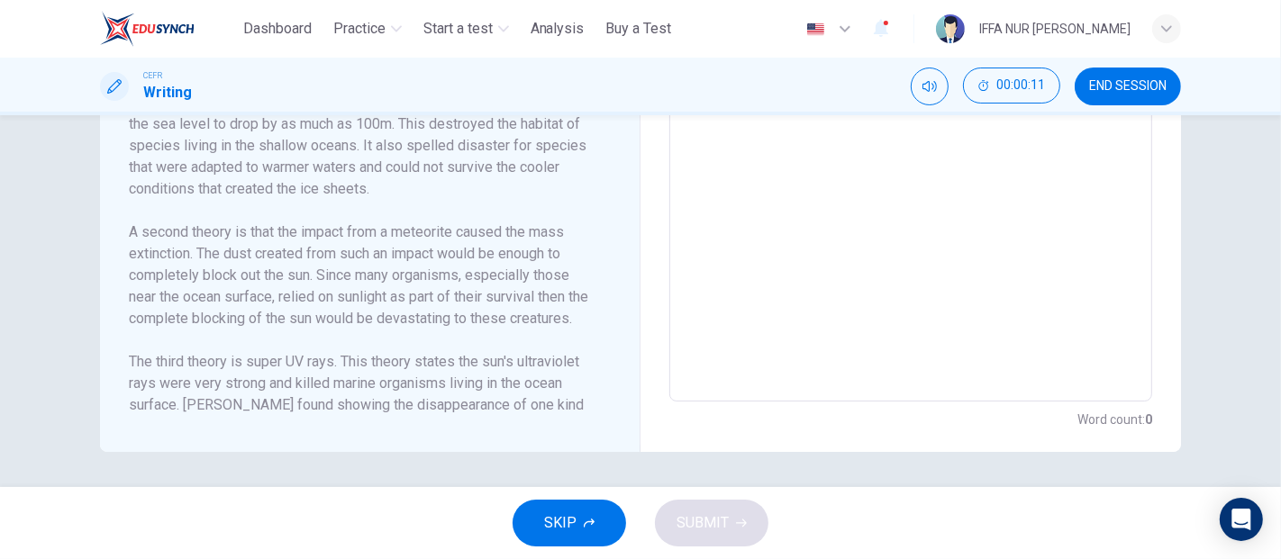
click at [587, 507] on button "SKIP" at bounding box center [568, 523] width 113 height 47
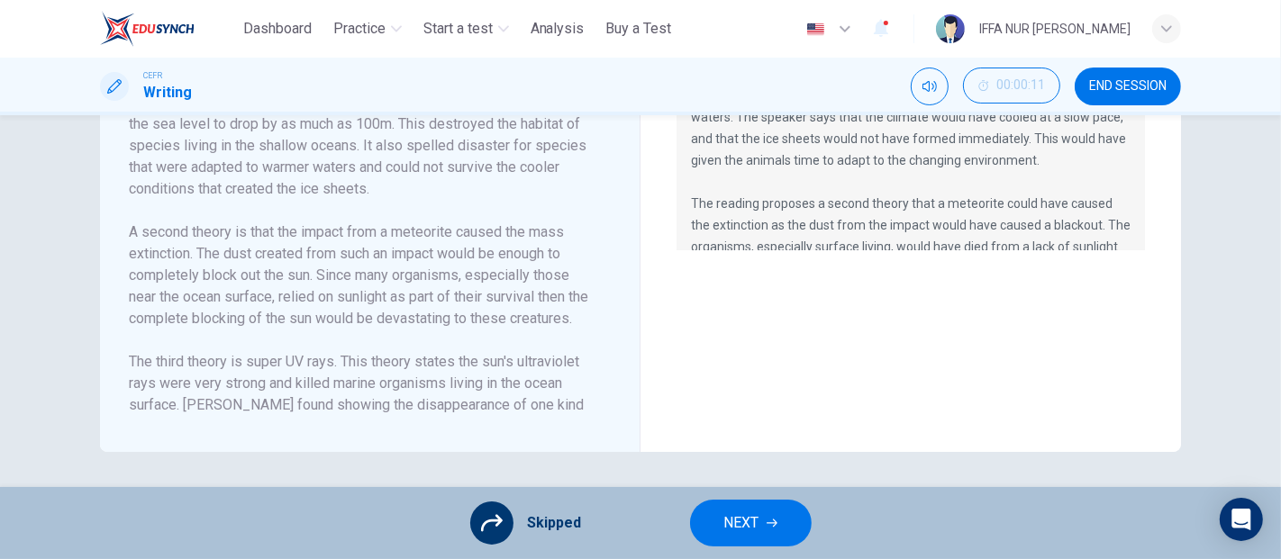
click at [776, 536] on button "NEXT" at bounding box center [751, 523] width 122 height 47
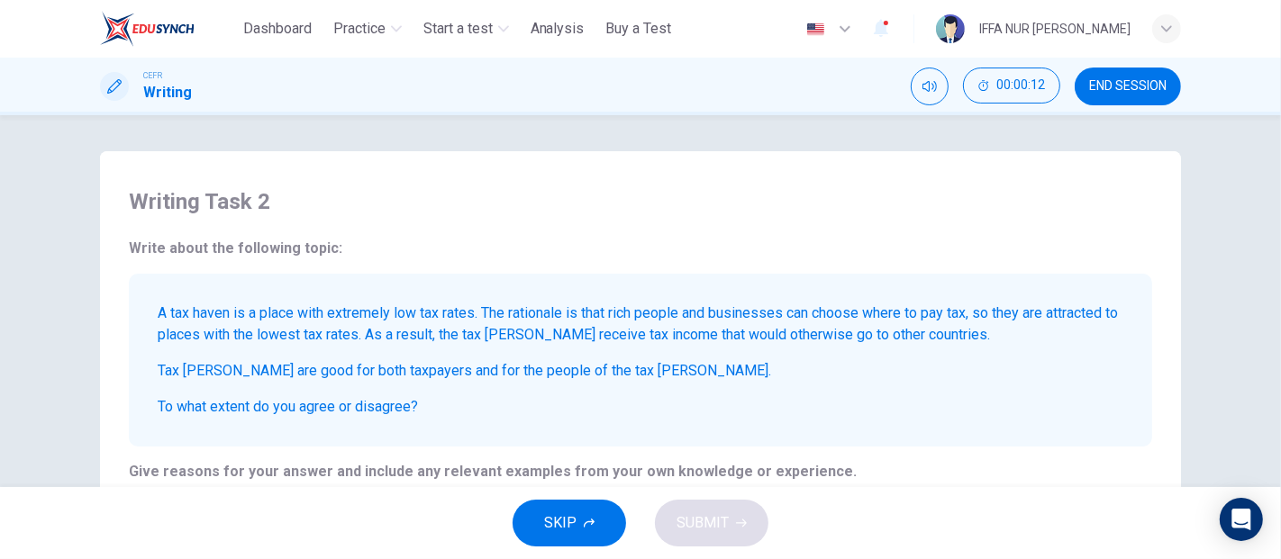
scroll to position [374, 0]
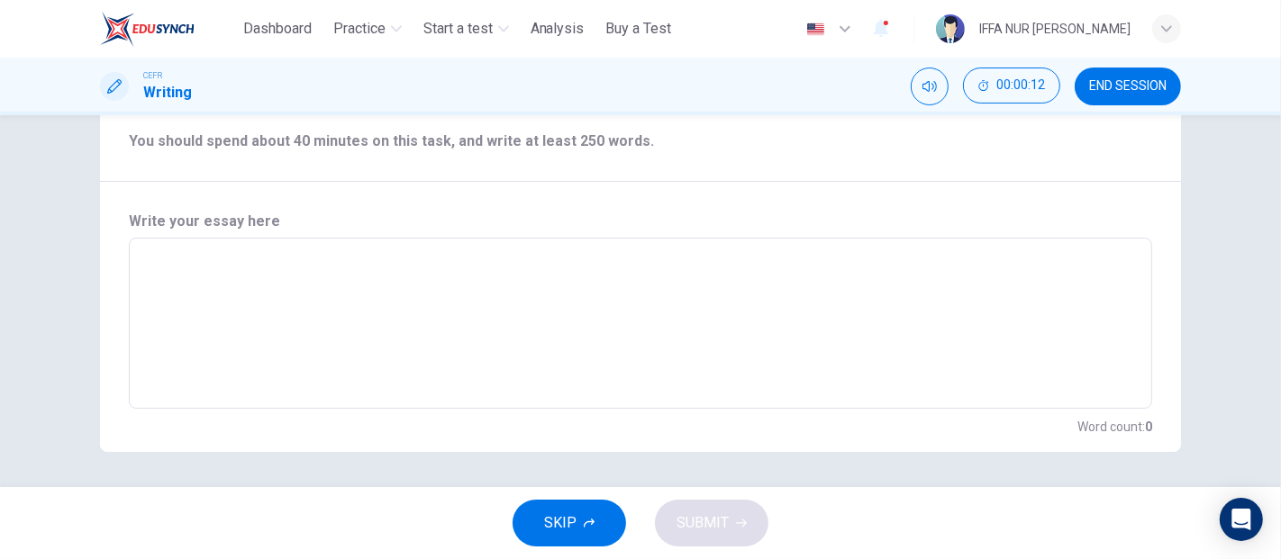
click at [587, 516] on button "SKIP" at bounding box center [568, 523] width 113 height 47
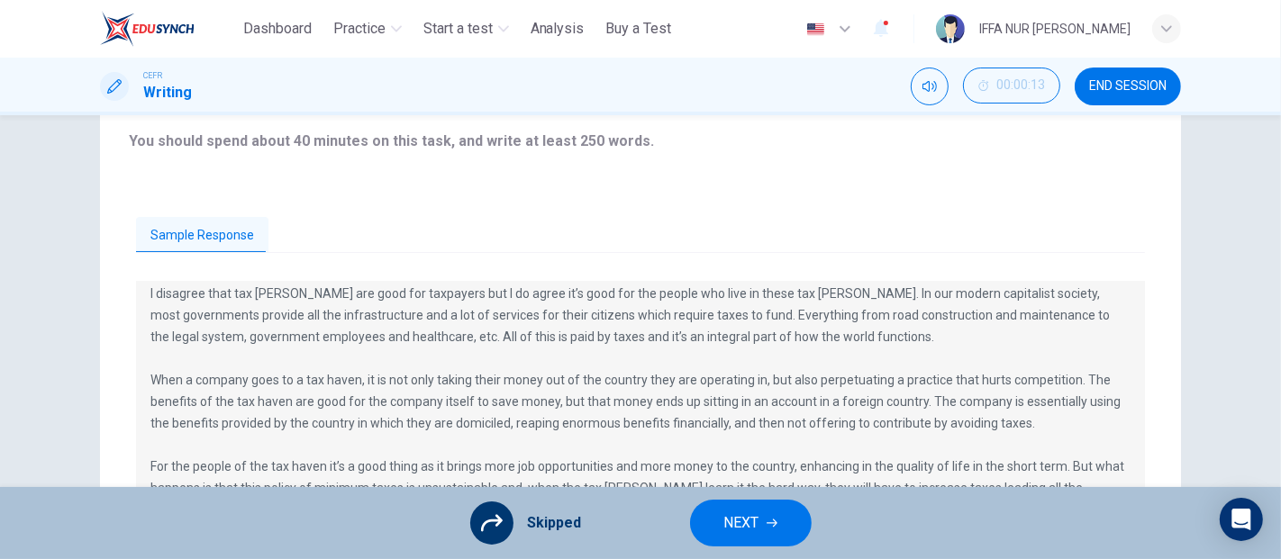
scroll to position [21, 0]
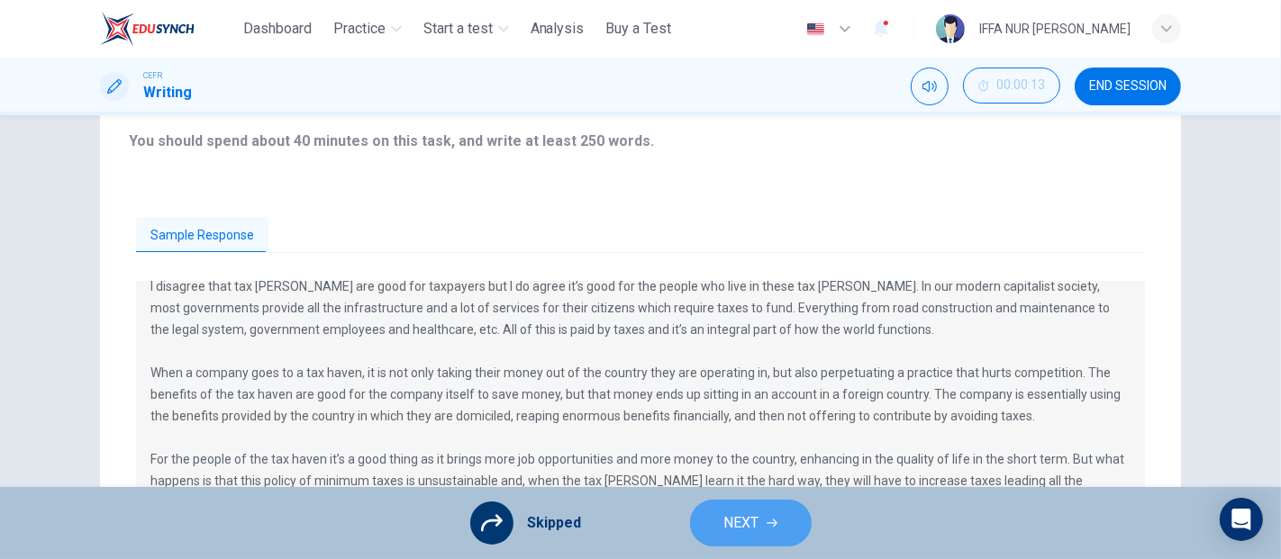
click at [735, 518] on span "NEXT" at bounding box center [741, 523] width 35 height 25
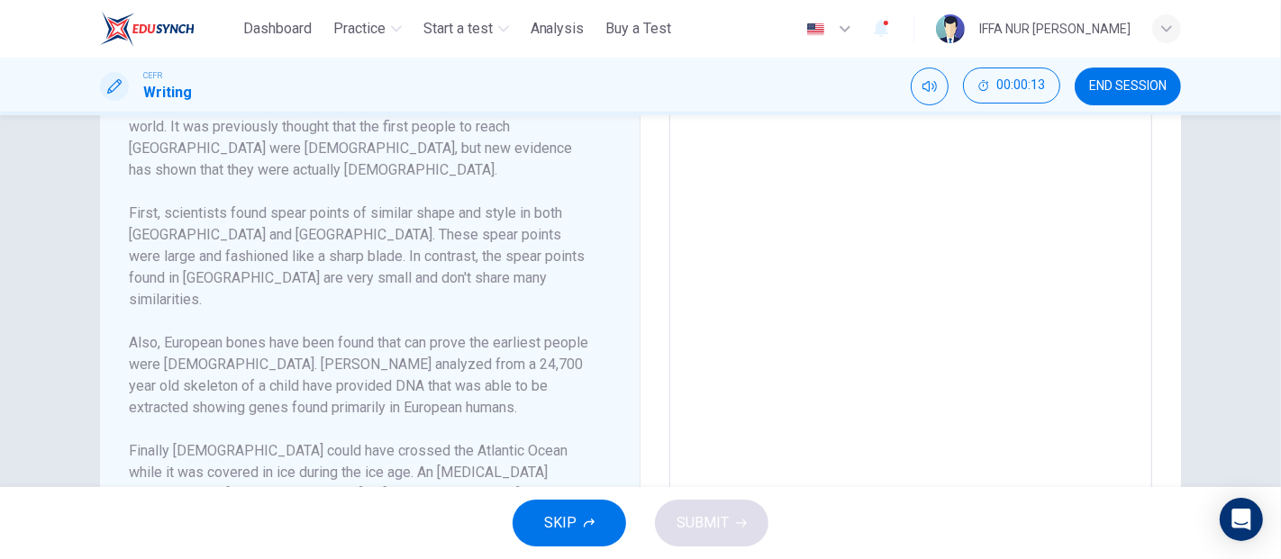
scroll to position [658, 0]
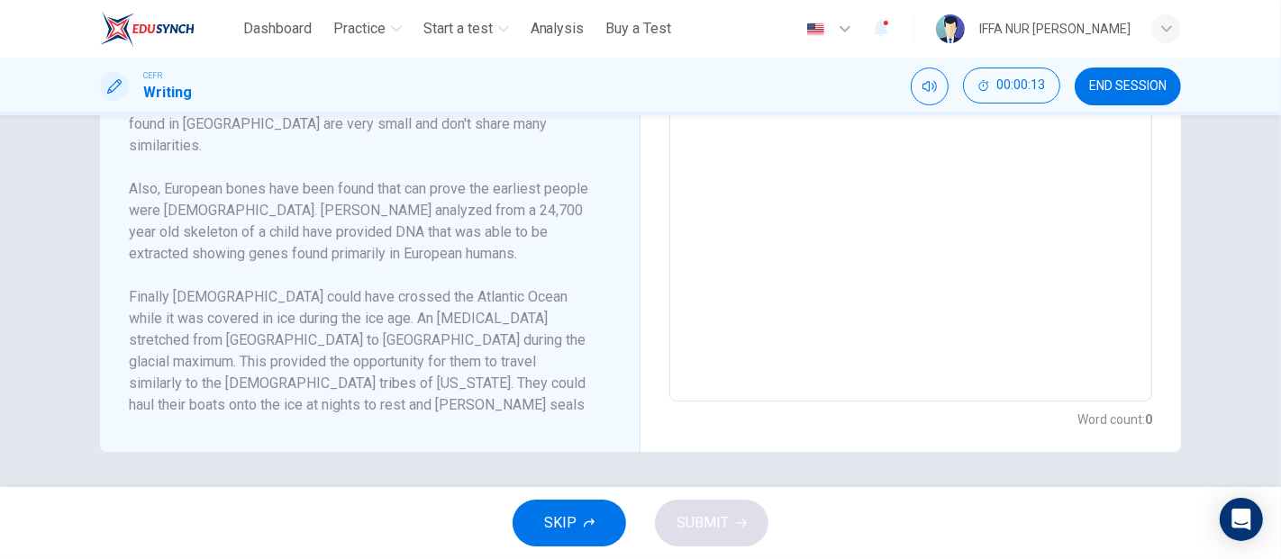
click at [540, 495] on div "SKIP SUBMIT" at bounding box center [640, 523] width 1281 height 72
click at [548, 514] on span "SKIP" at bounding box center [560, 523] width 32 height 25
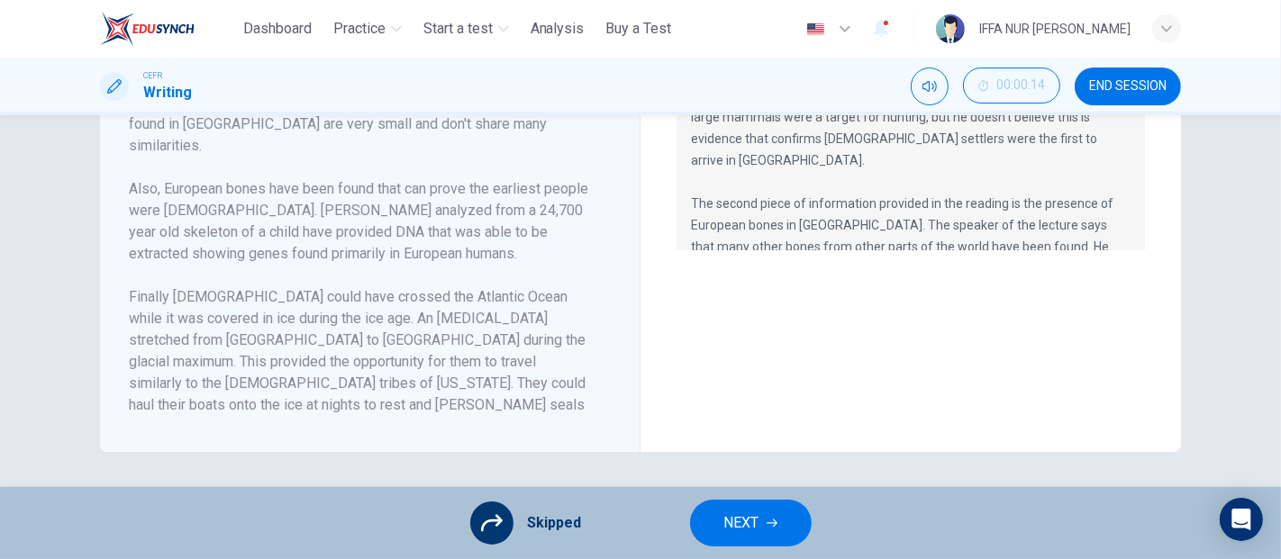
click at [732, 530] on span "NEXT" at bounding box center [741, 523] width 35 height 25
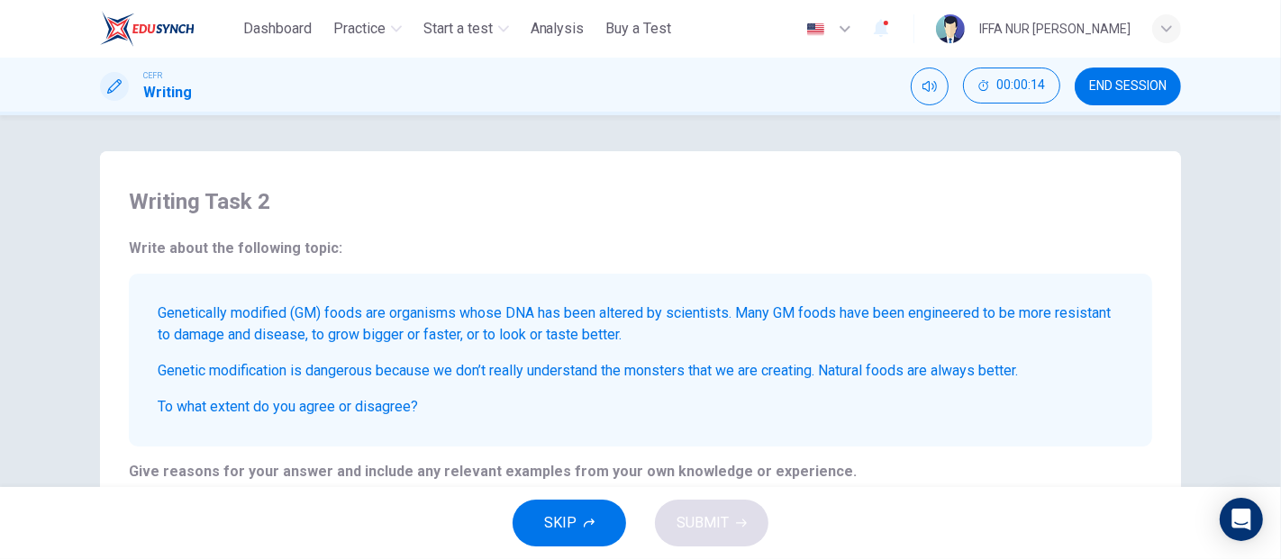
scroll to position [300, 0]
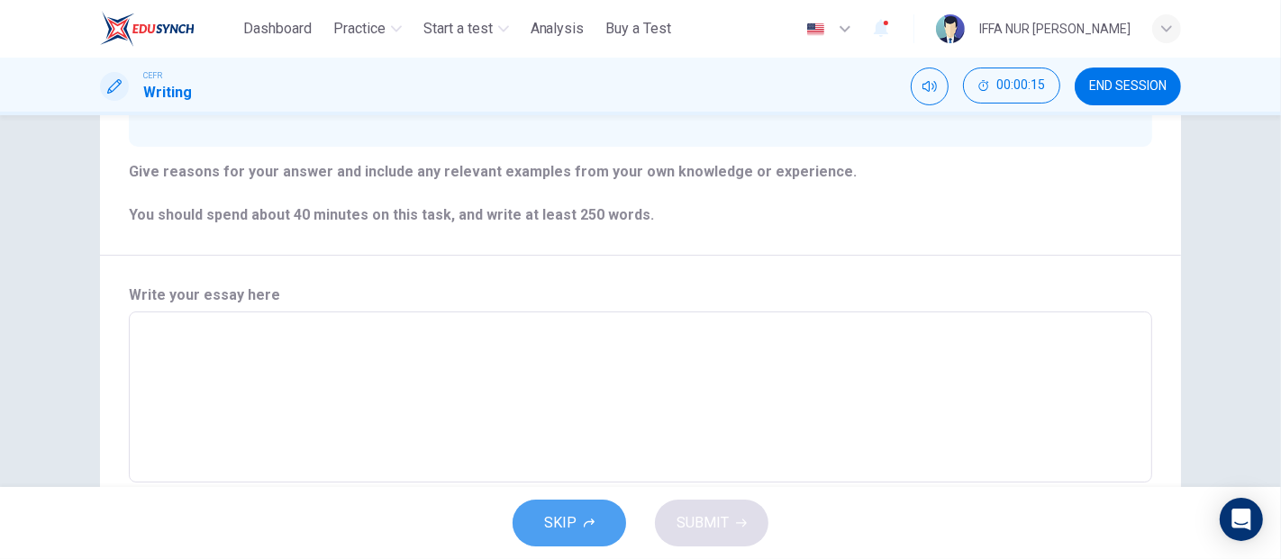
click at [604, 503] on button "SKIP" at bounding box center [568, 523] width 113 height 47
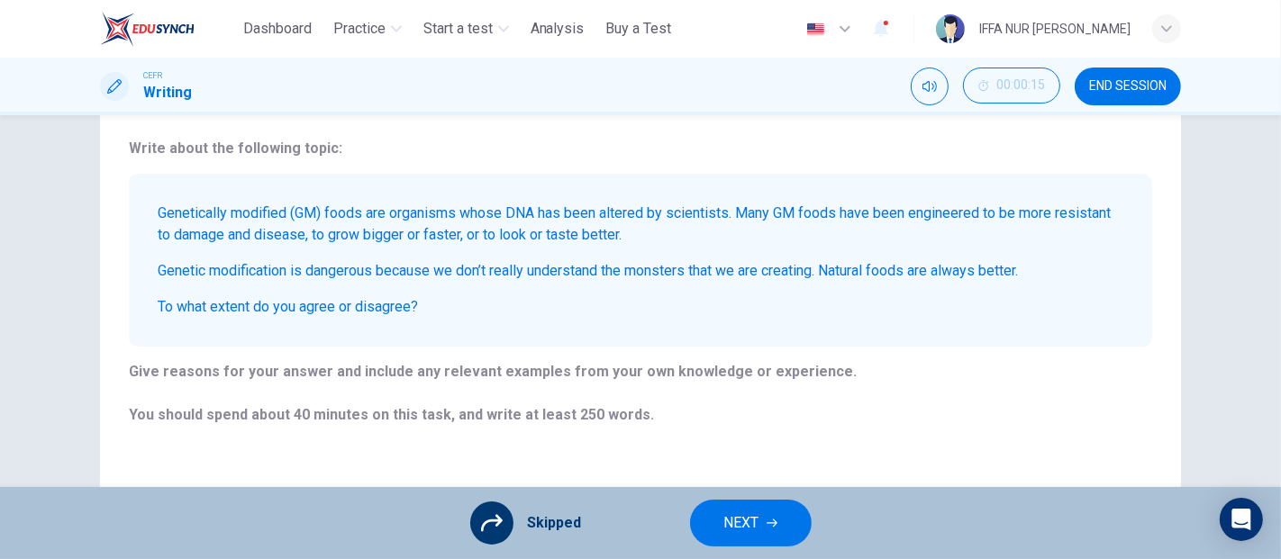
scroll to position [580, 0]
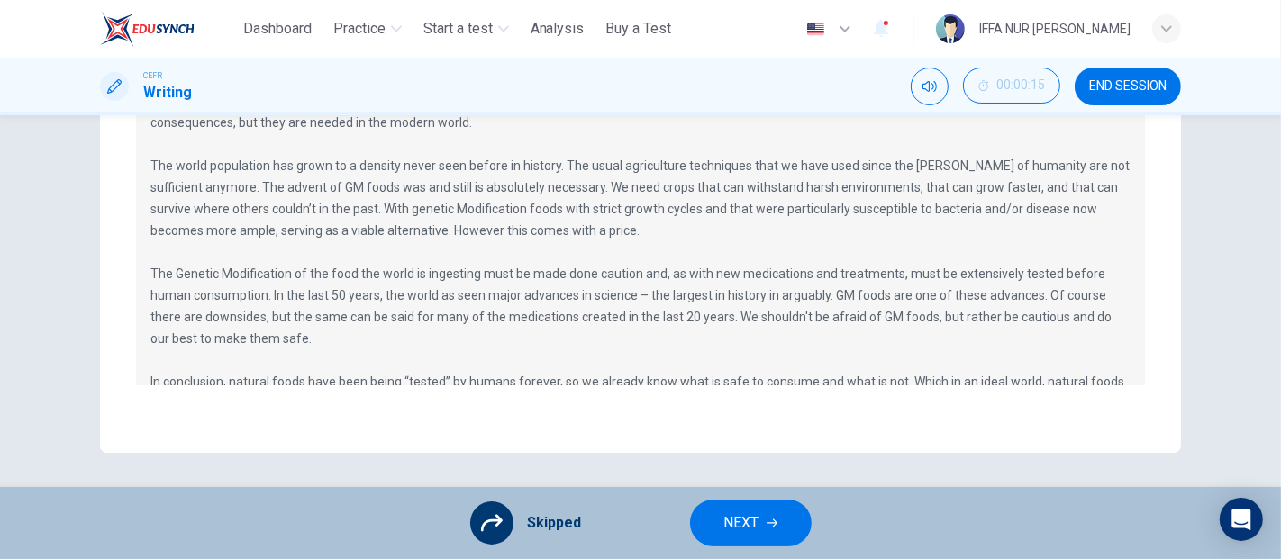
click at [693, 517] on button "NEXT" at bounding box center [751, 523] width 122 height 47
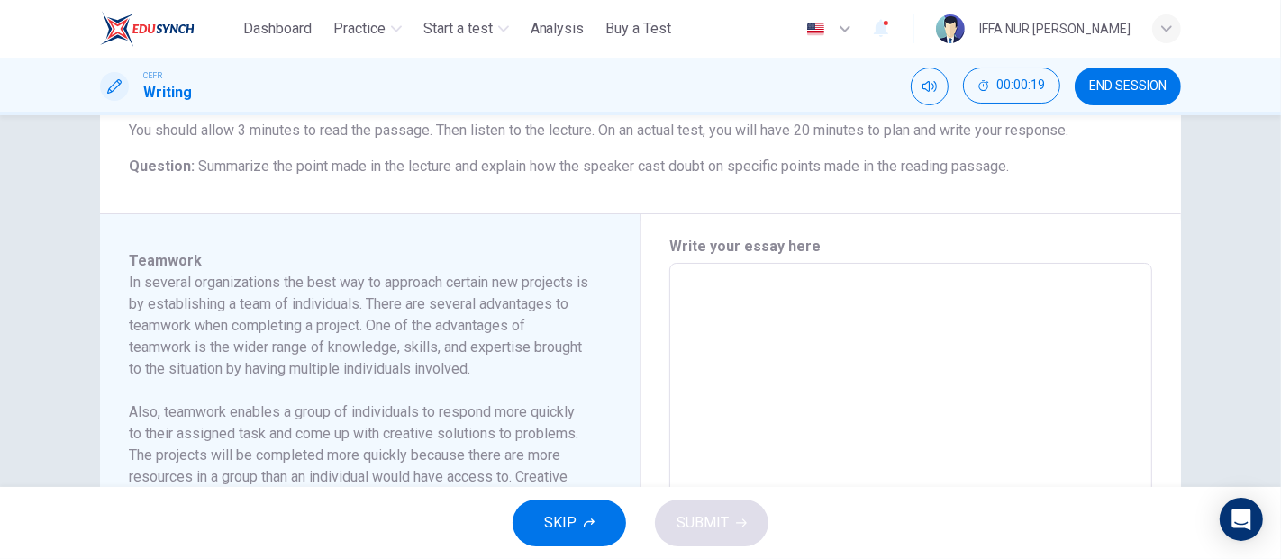
scroll to position [400, 0]
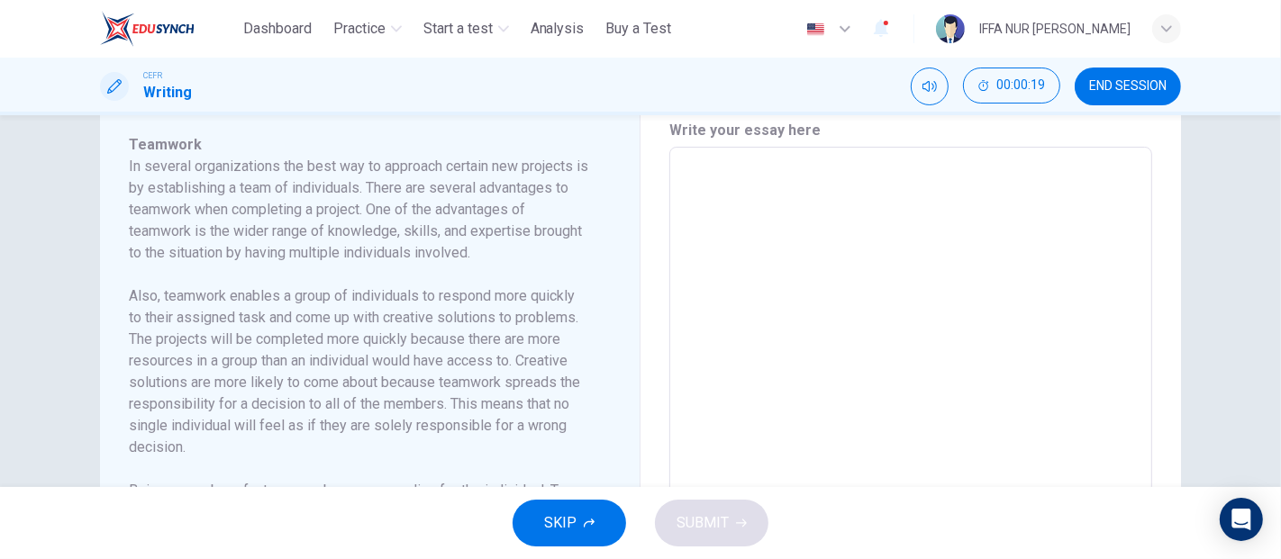
click at [549, 527] on span "SKIP" at bounding box center [560, 523] width 32 height 25
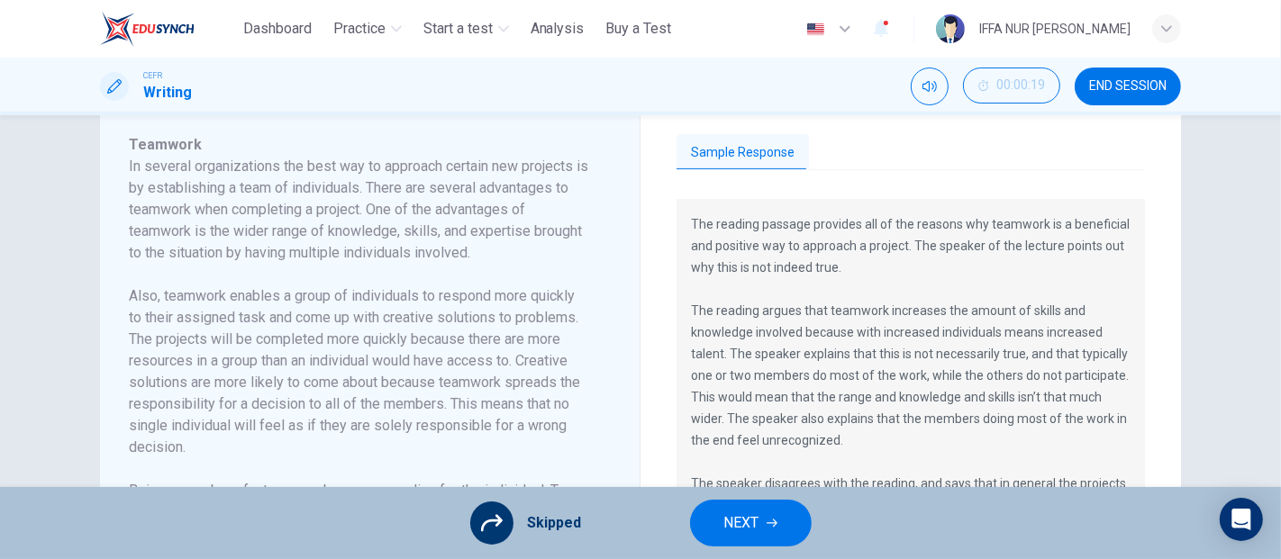
click at [738, 517] on span "NEXT" at bounding box center [741, 523] width 35 height 25
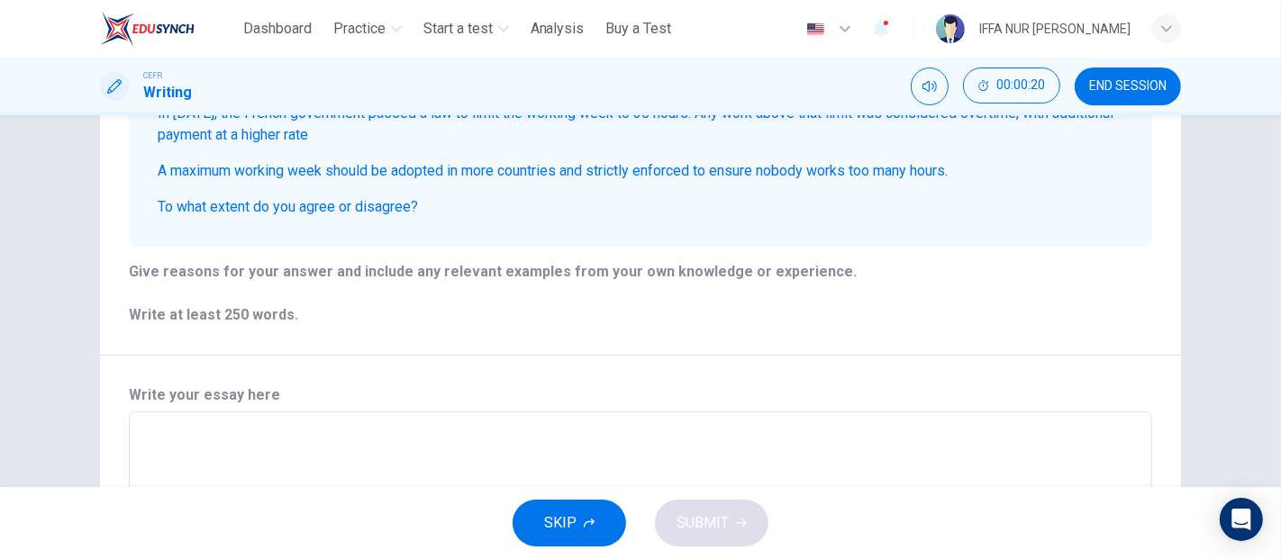
scroll to position [374, 0]
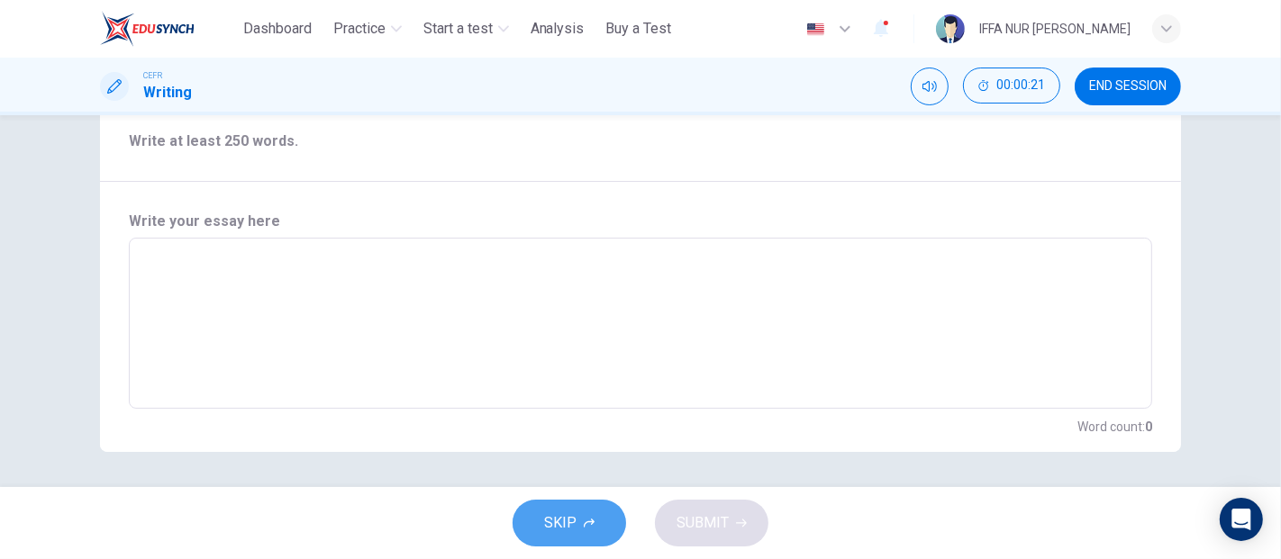
click at [569, 536] on button "SKIP" at bounding box center [568, 523] width 113 height 47
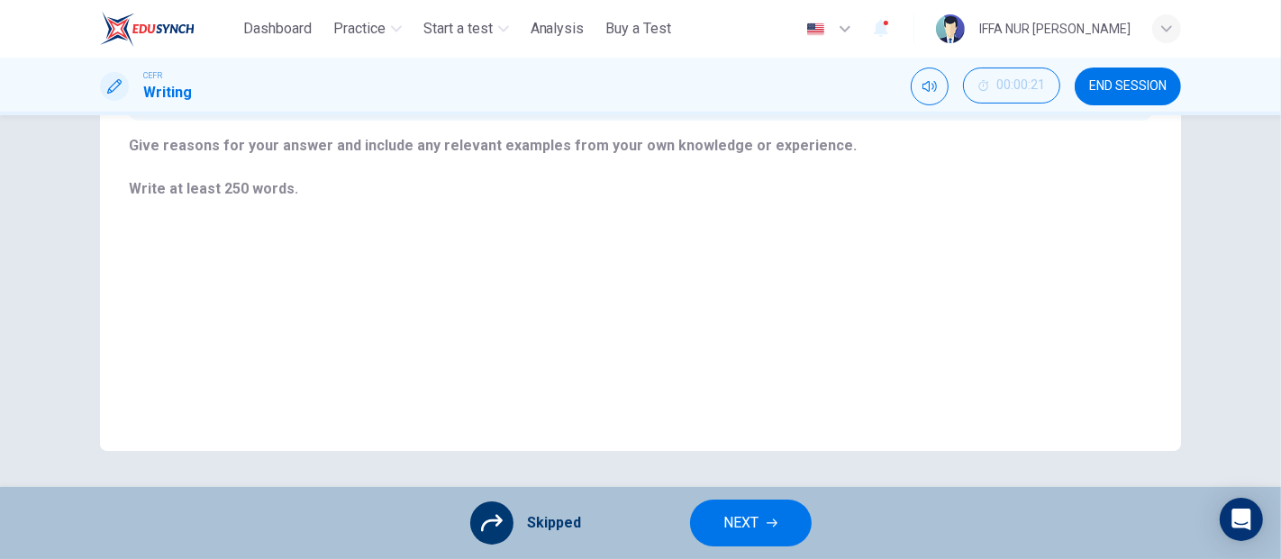
scroll to position [325, 0]
click at [715, 525] on button "NEXT" at bounding box center [751, 523] width 122 height 47
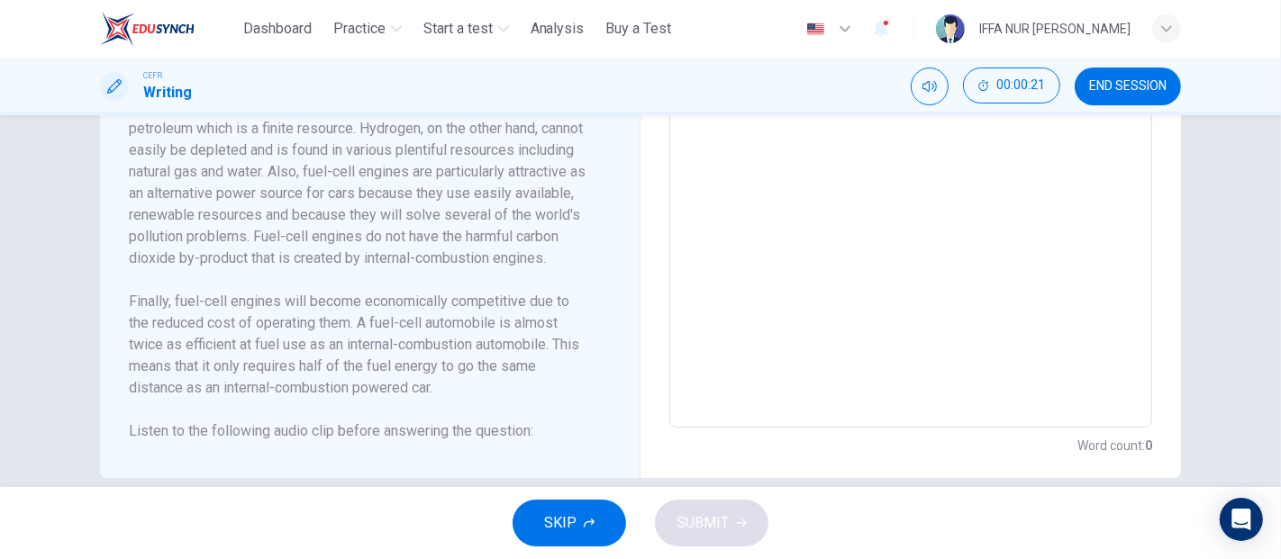
scroll to position [658, 0]
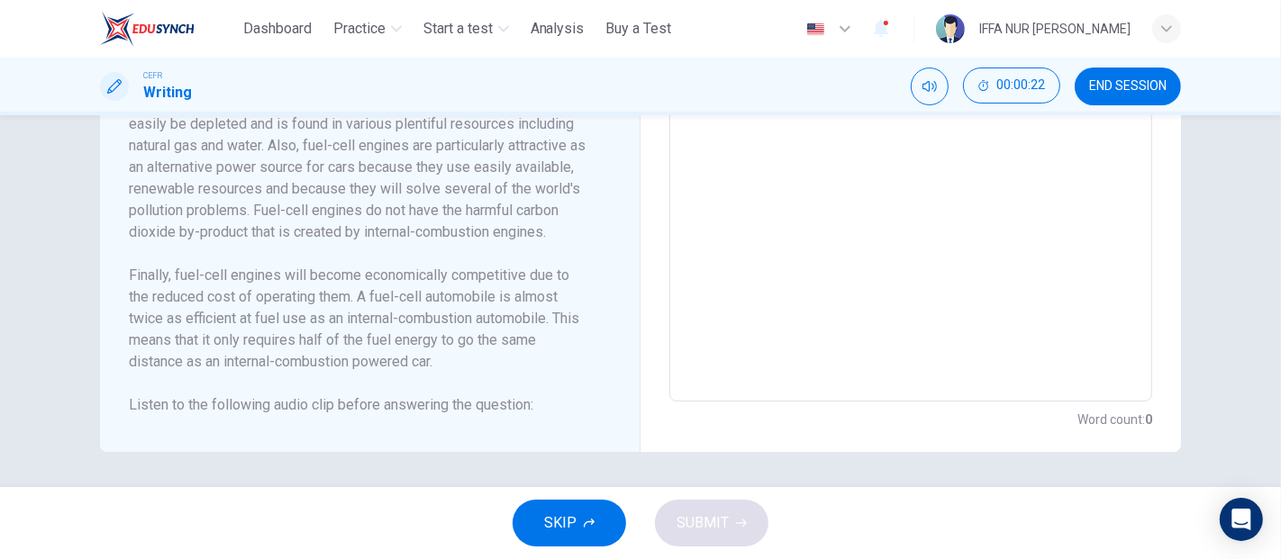
click at [534, 530] on button "SKIP" at bounding box center [568, 523] width 113 height 47
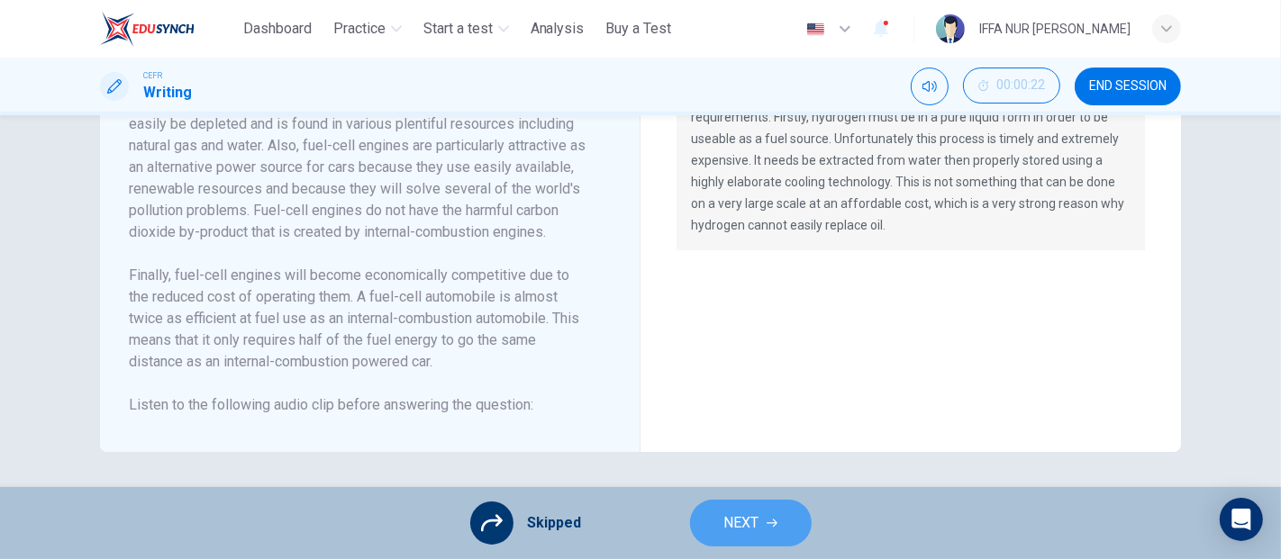
click at [777, 529] on button "NEXT" at bounding box center [751, 523] width 122 height 47
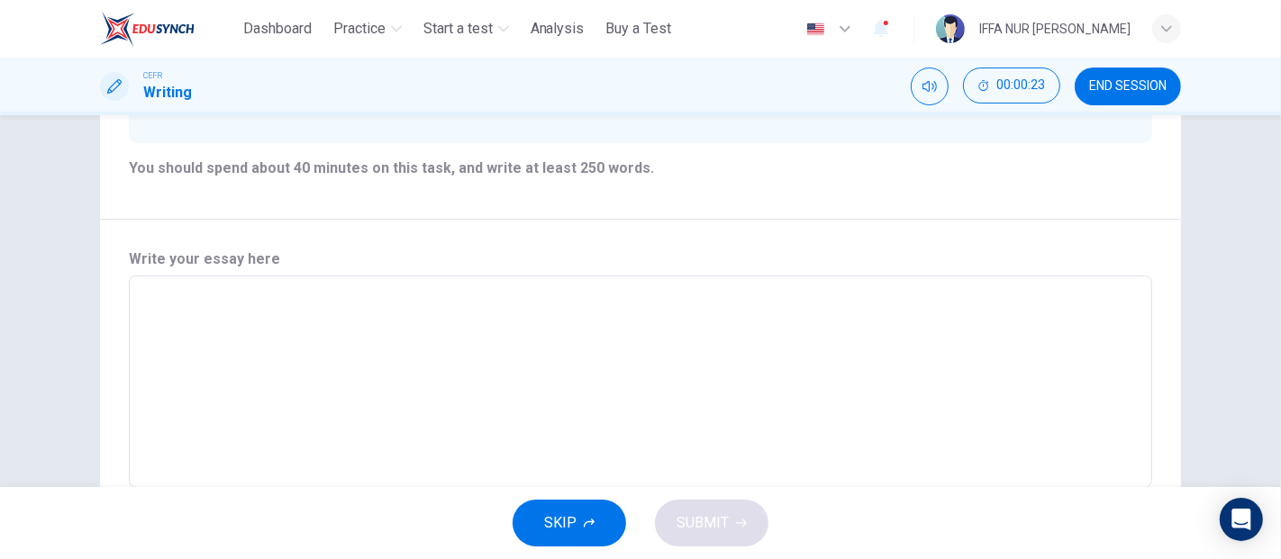
scroll to position [325, 0]
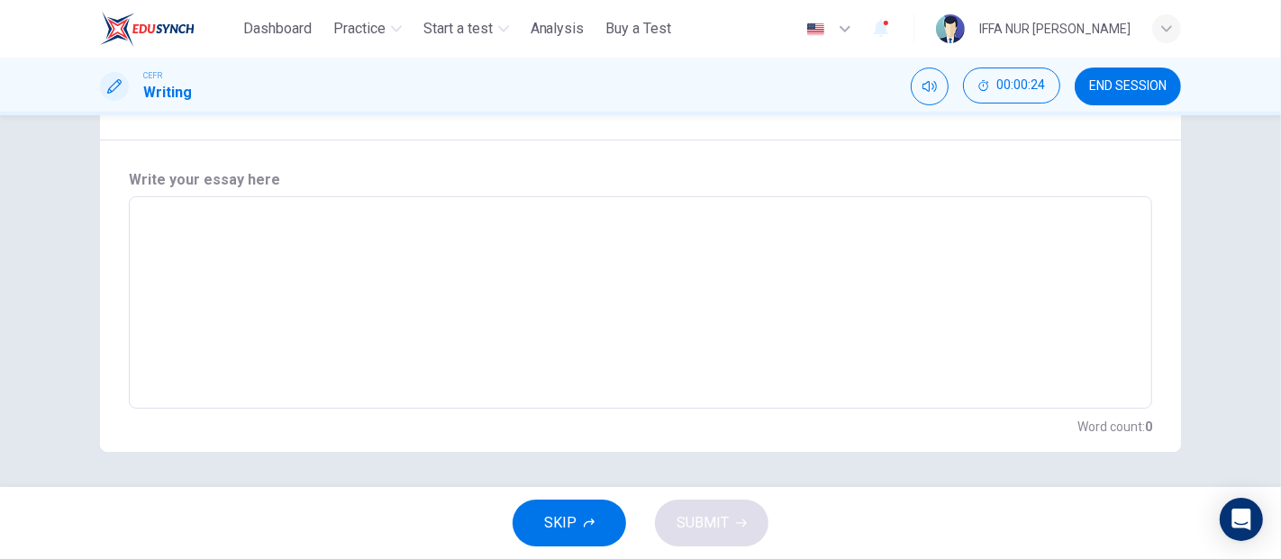
click at [606, 537] on button "SKIP" at bounding box center [568, 523] width 113 height 47
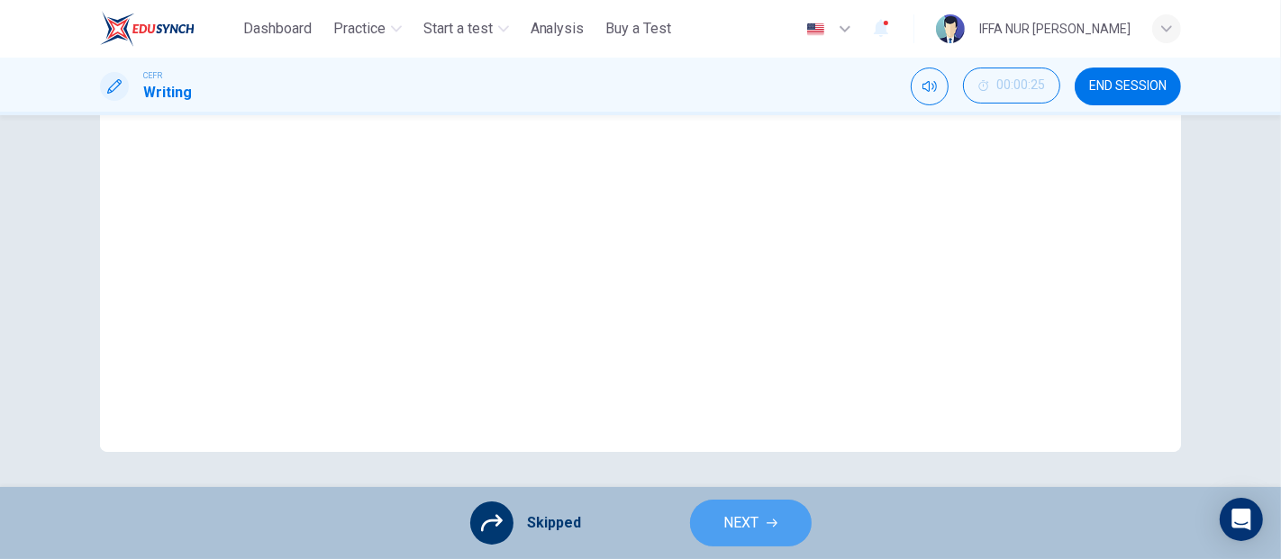
click at [749, 537] on button "NEXT" at bounding box center [751, 523] width 122 height 47
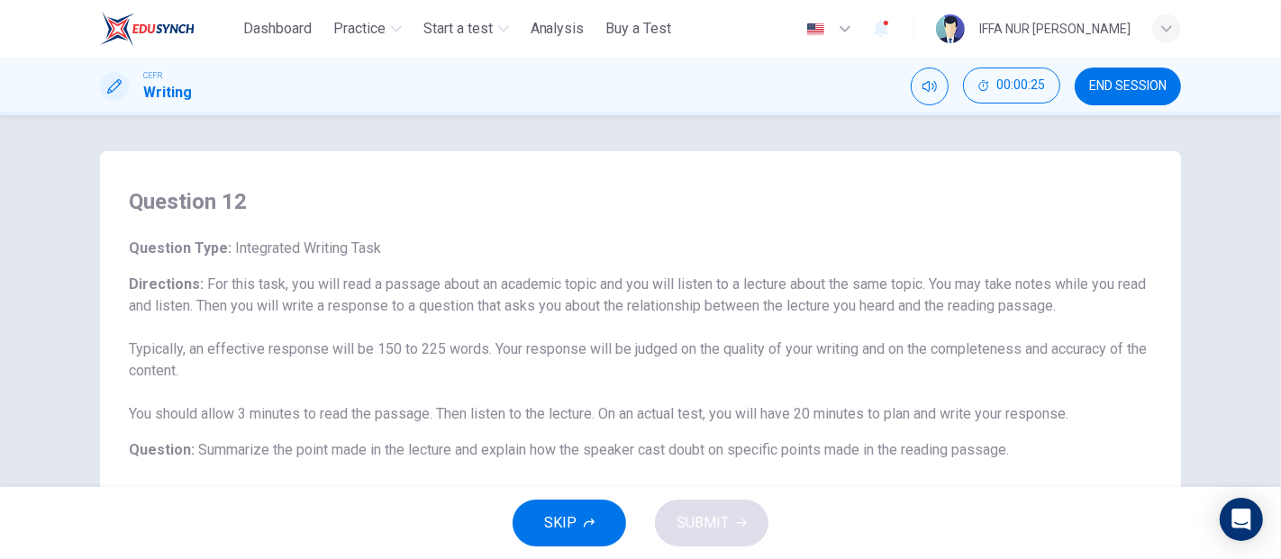
scroll to position [500, 0]
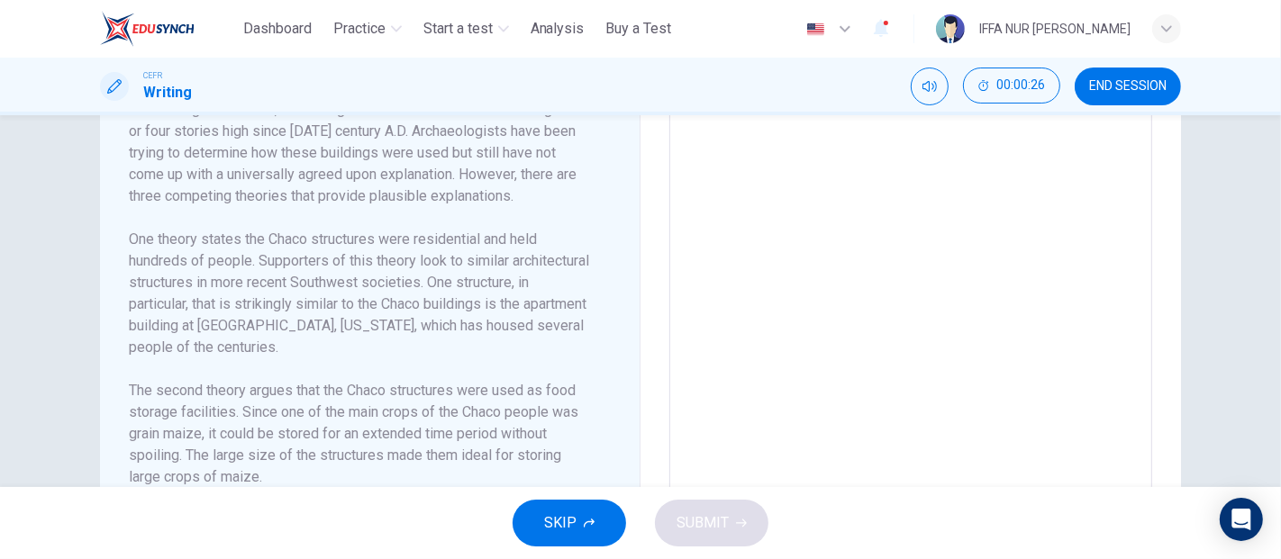
click at [567, 523] on span "SKIP" at bounding box center [560, 523] width 32 height 25
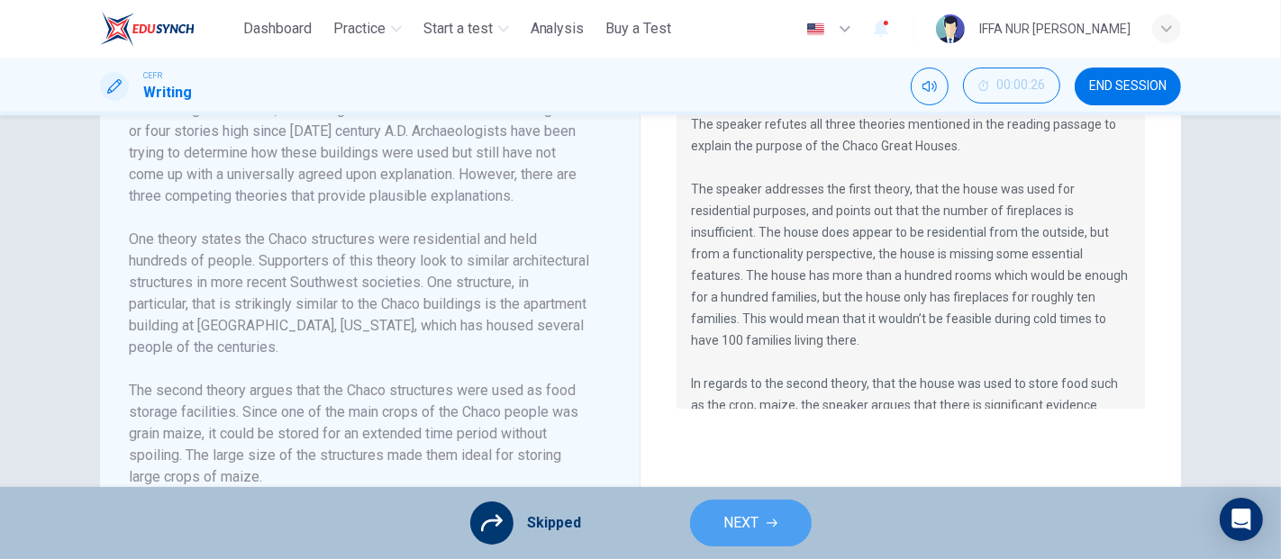
click at [717, 533] on button "NEXT" at bounding box center [751, 523] width 122 height 47
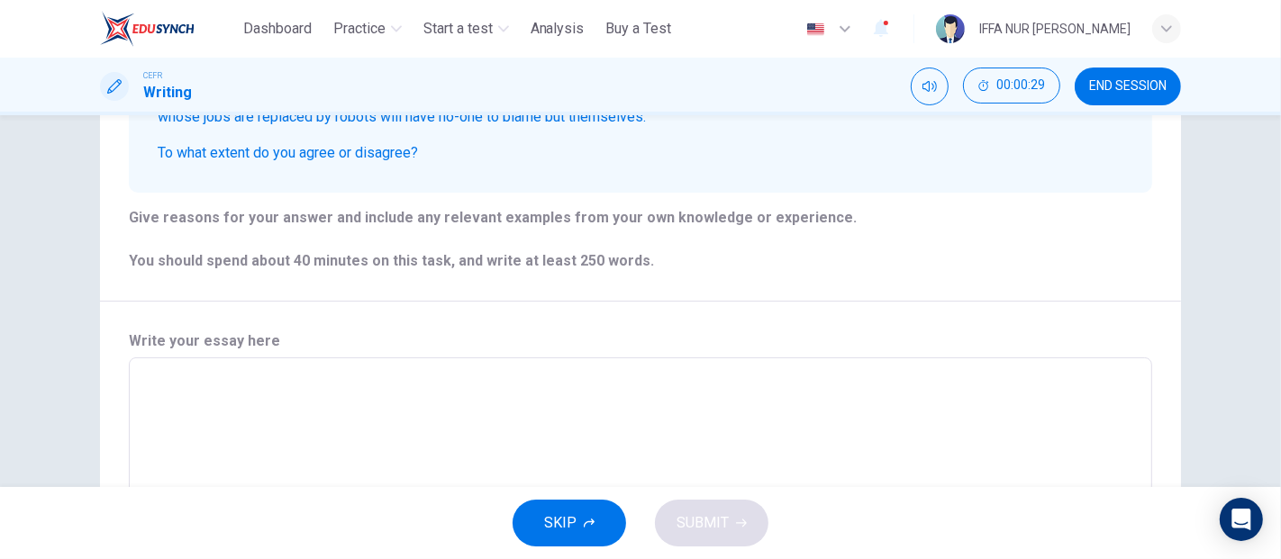
scroll to position [300, 0]
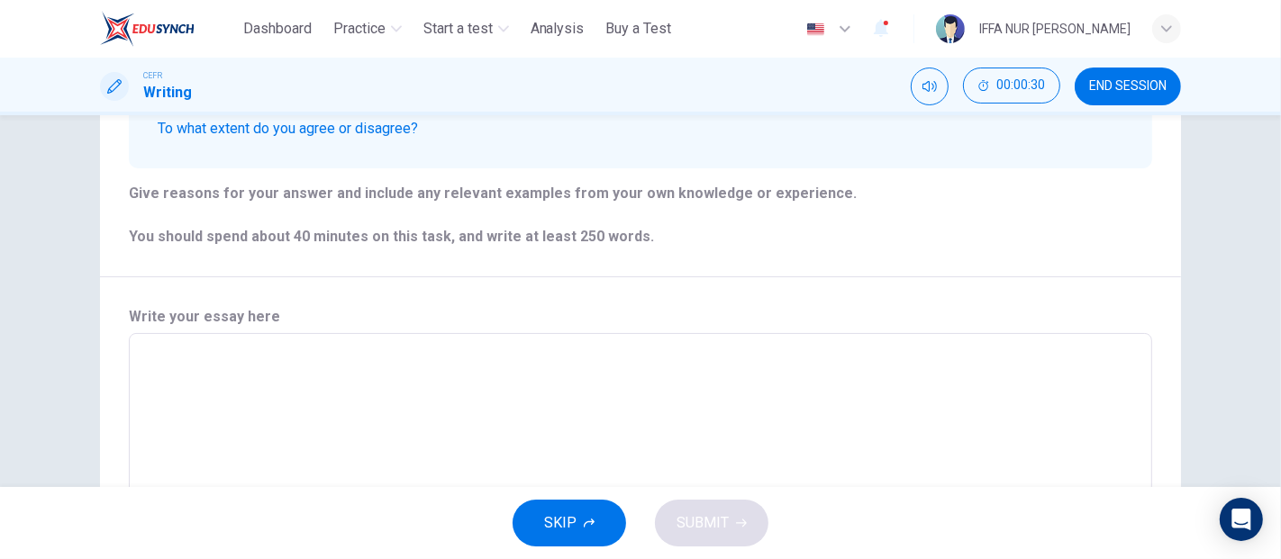
click at [545, 519] on span "SKIP" at bounding box center [560, 523] width 32 height 25
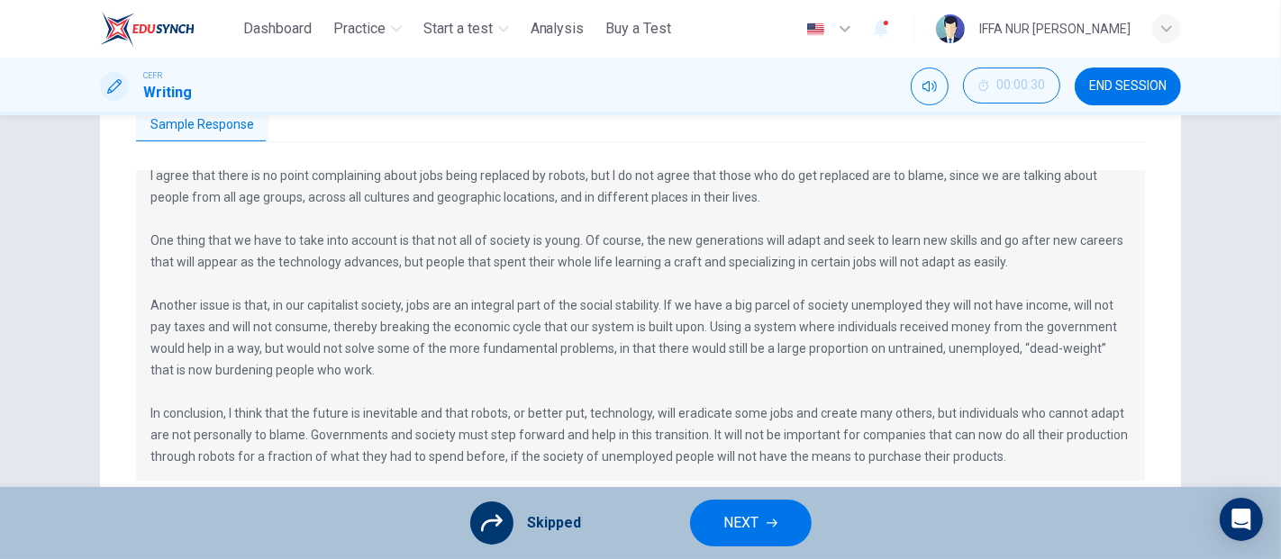
scroll to position [600, 0]
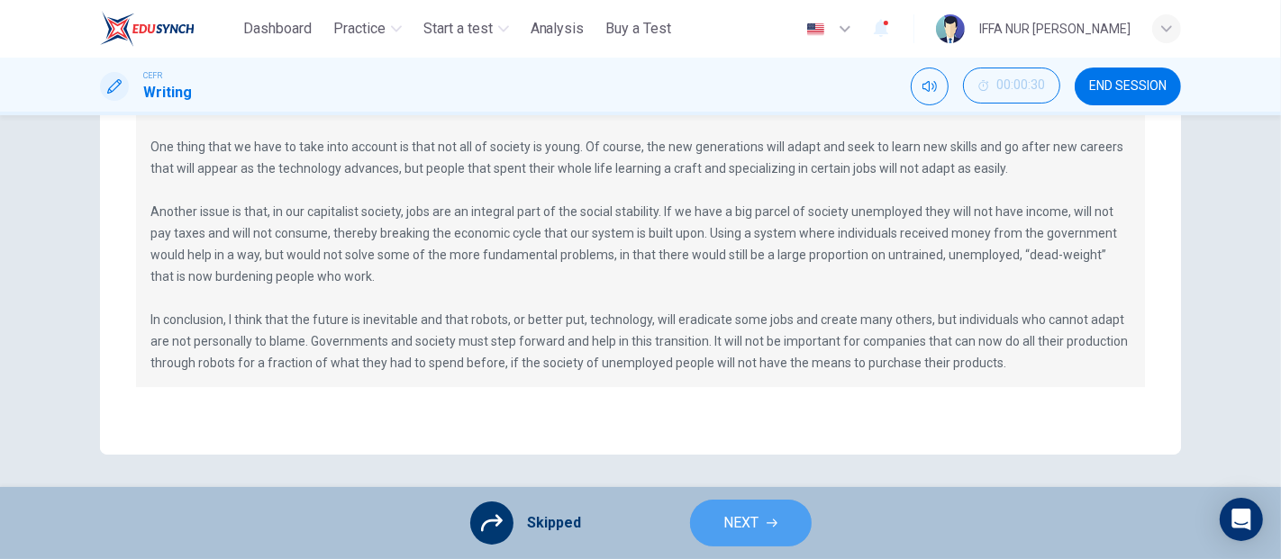
click at [780, 525] on button "NEXT" at bounding box center [751, 523] width 122 height 47
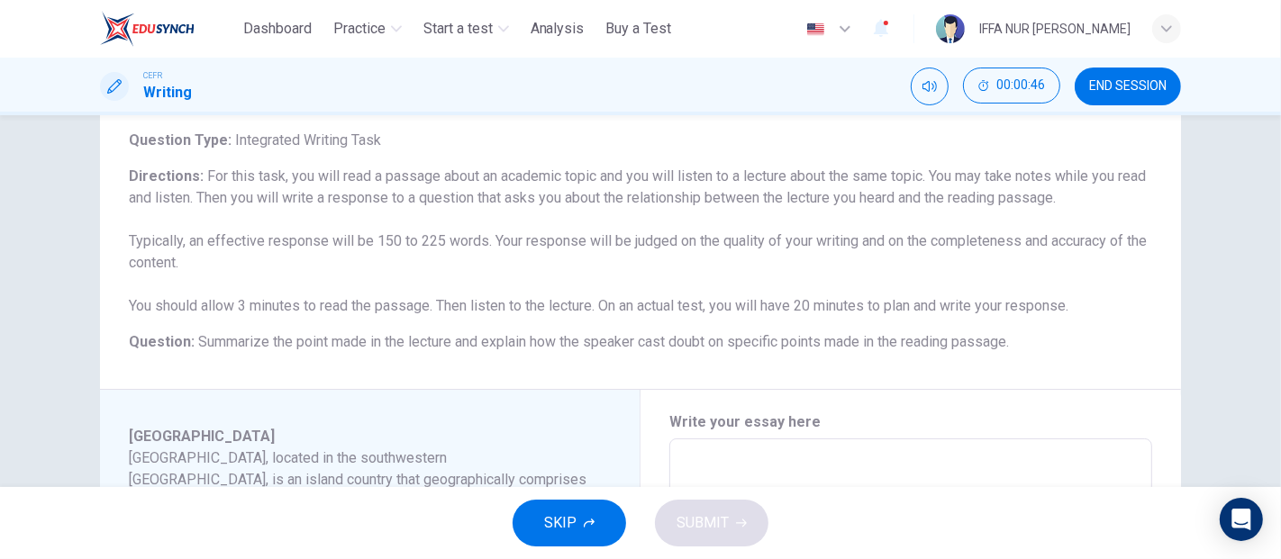
scroll to position [658, 0]
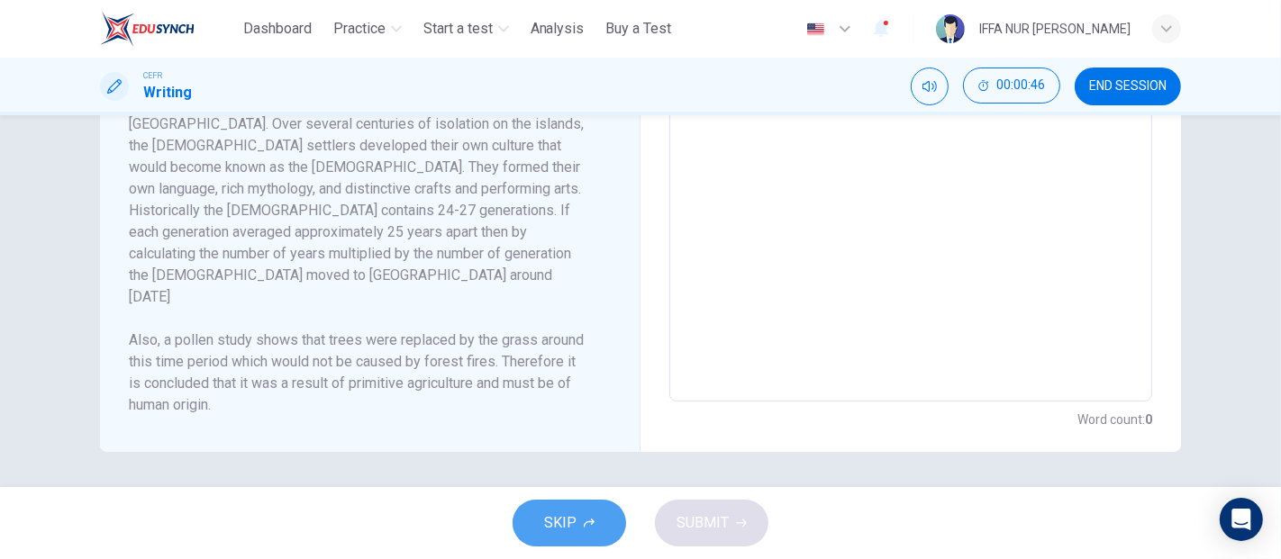
click at [559, 530] on span "SKIP" at bounding box center [560, 523] width 32 height 25
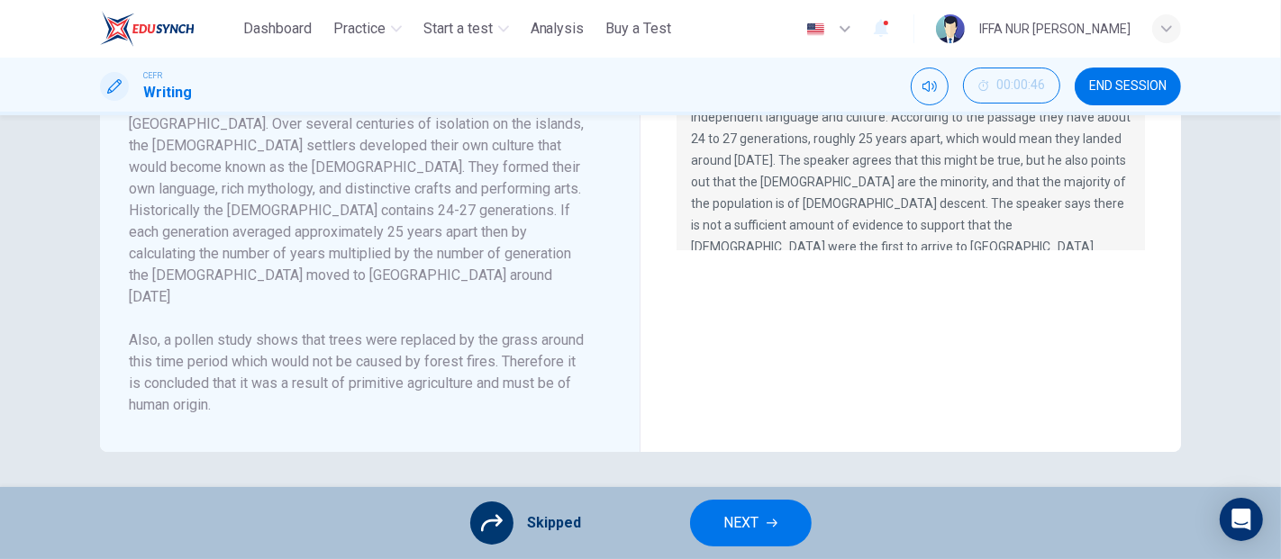
click at [741, 518] on span "NEXT" at bounding box center [741, 523] width 35 height 25
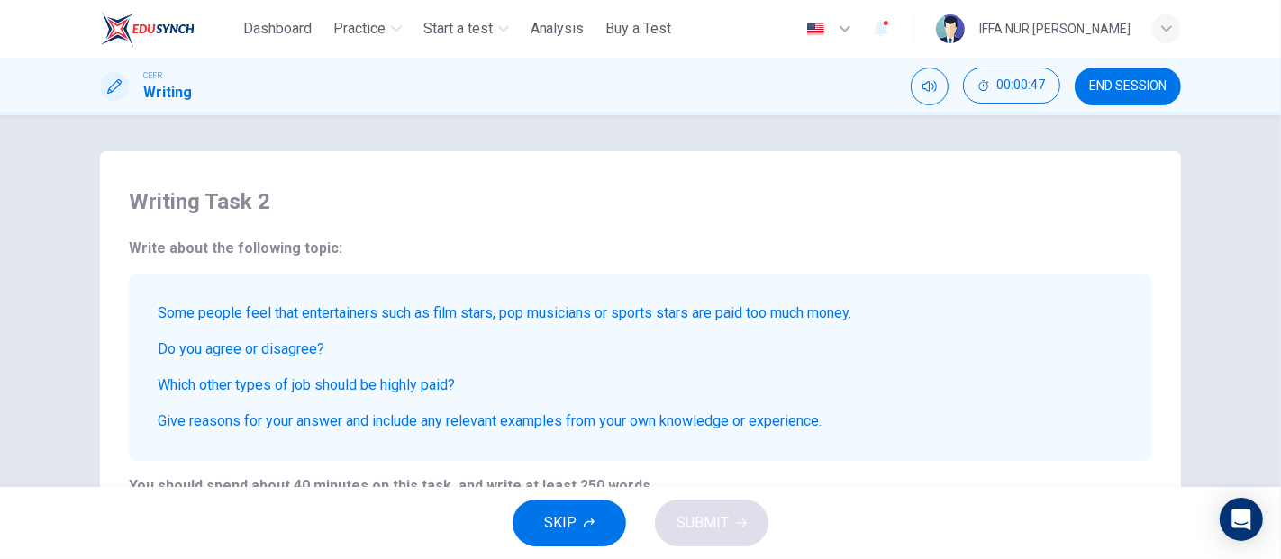
scroll to position [200, 0]
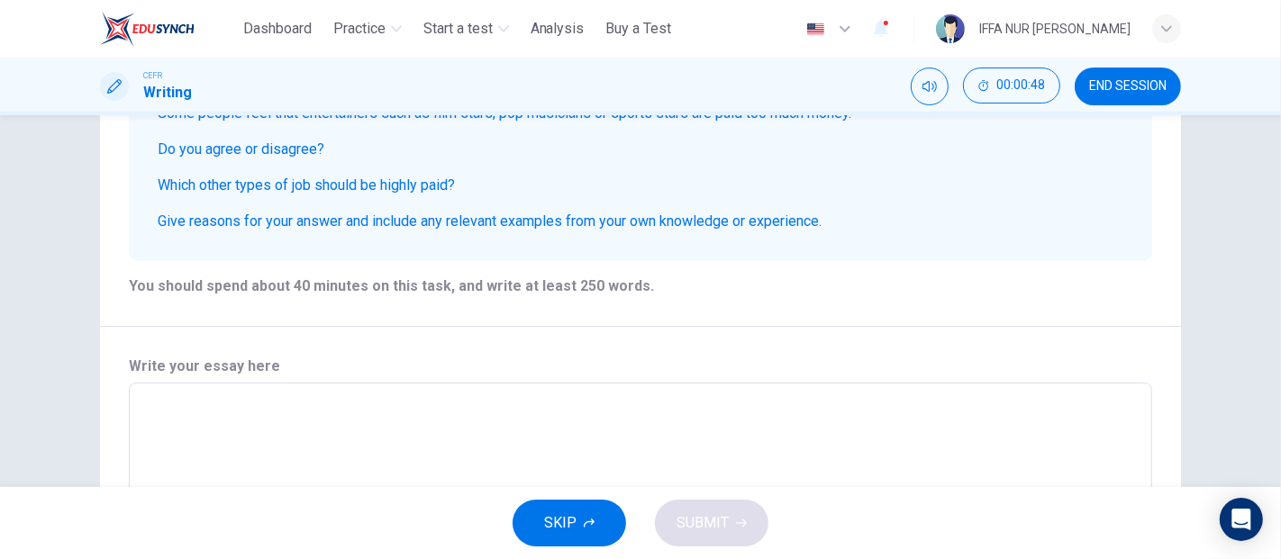
click at [587, 523] on icon "button" at bounding box center [589, 523] width 11 height 11
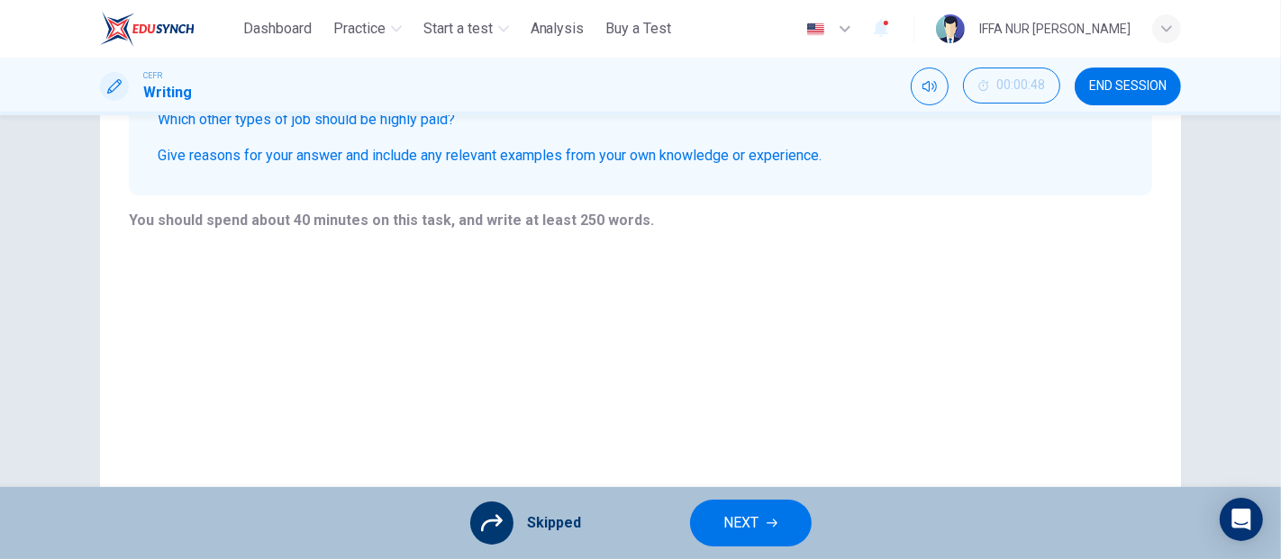
scroll to position [300, 0]
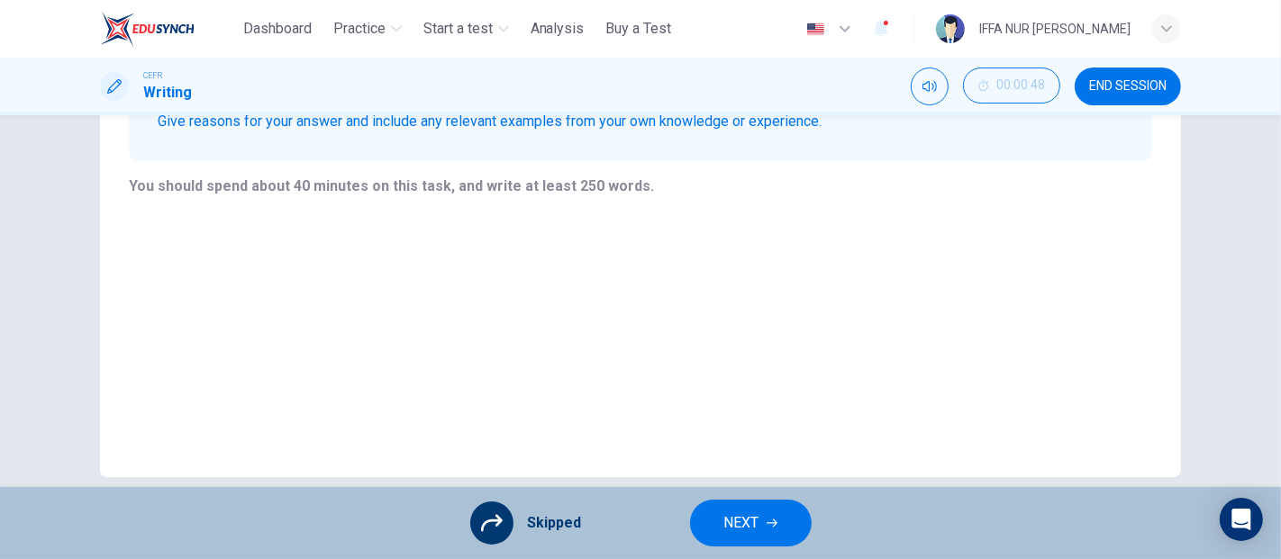
click at [736, 529] on span "NEXT" at bounding box center [741, 523] width 35 height 25
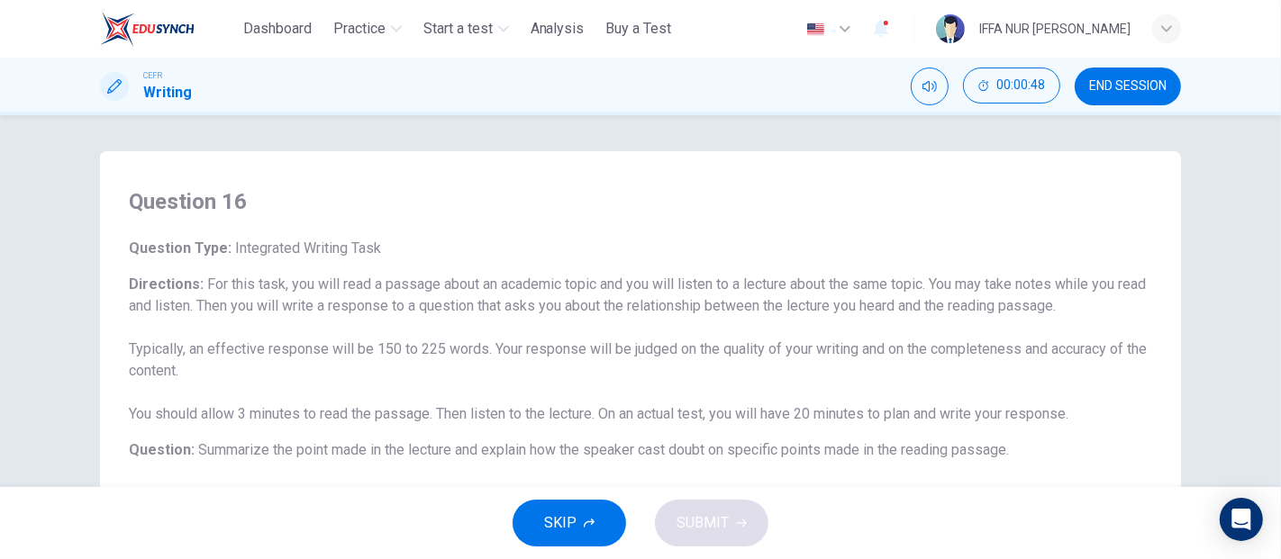
scroll to position [500, 0]
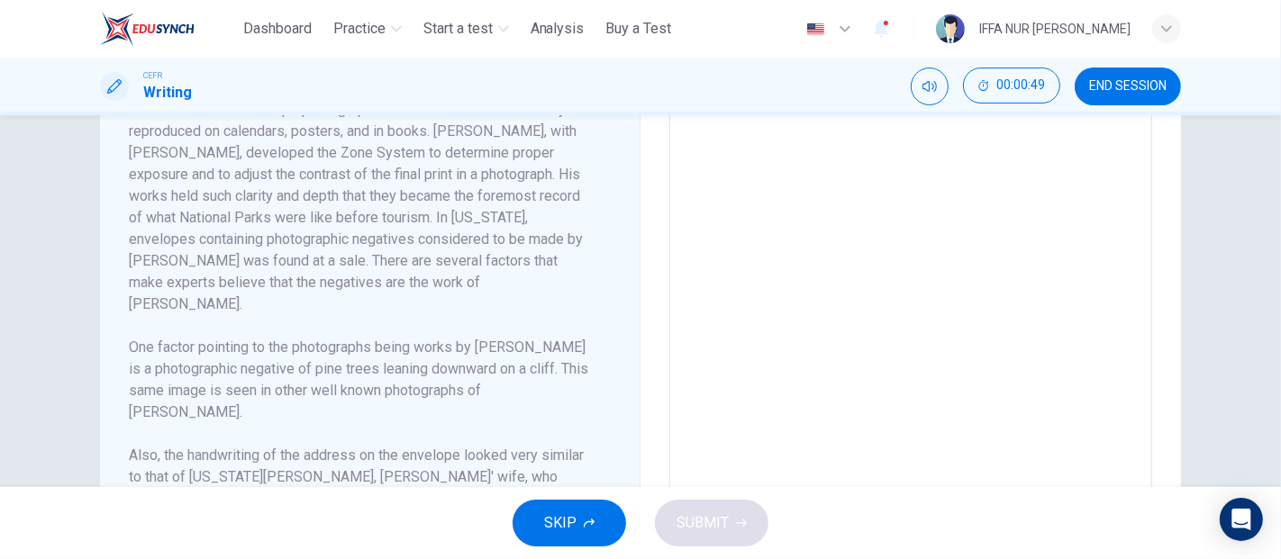
click at [582, 509] on button "SKIP" at bounding box center [568, 523] width 113 height 47
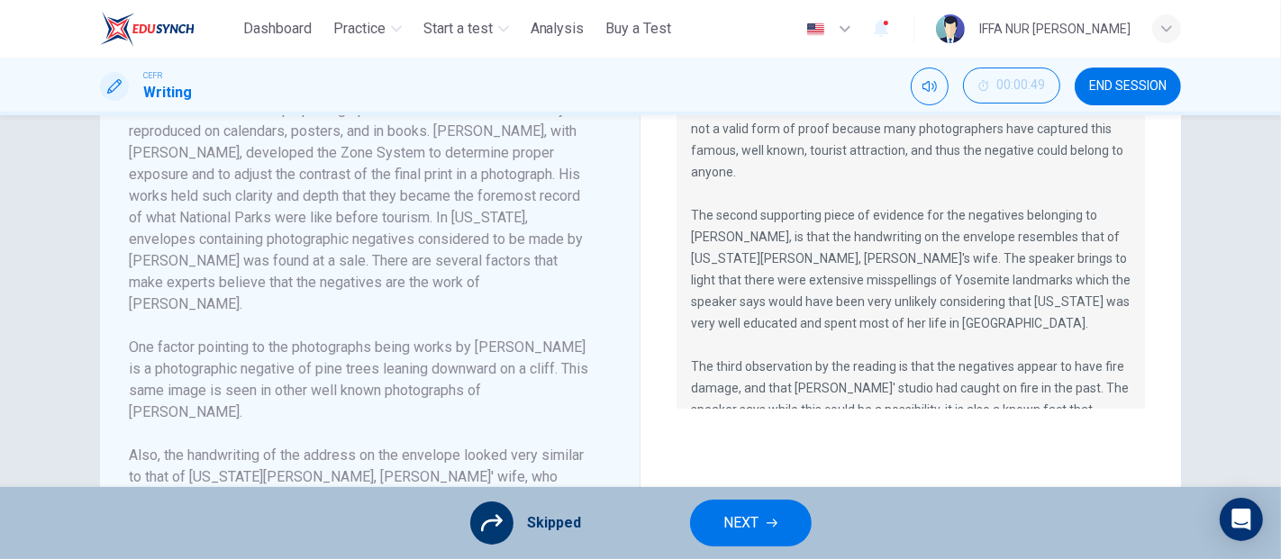
scroll to position [345, 0]
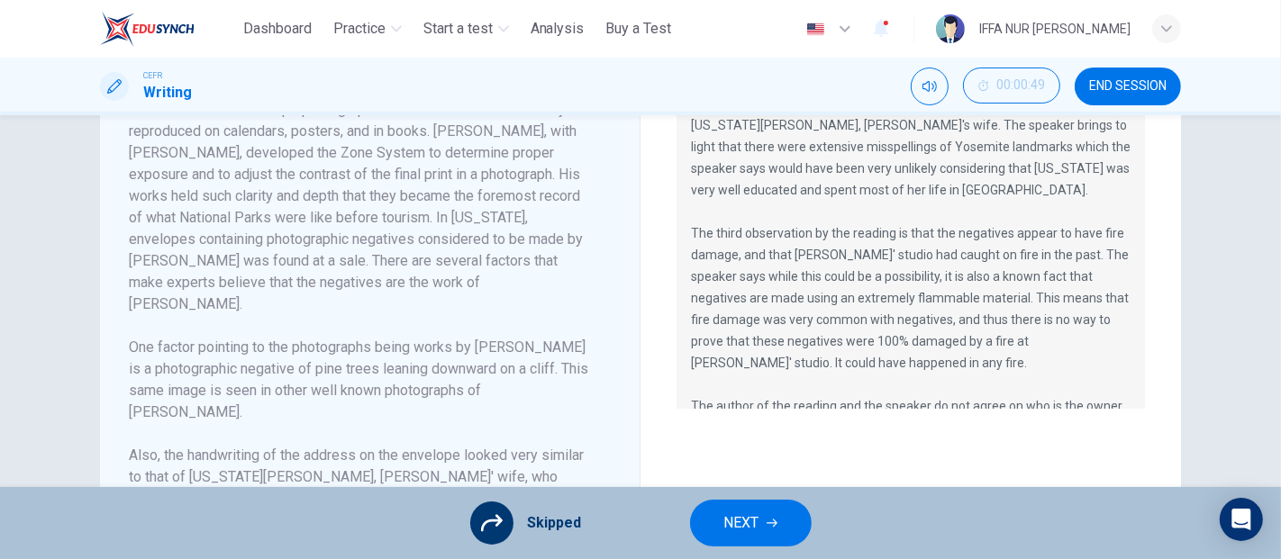
click at [739, 508] on button "NEXT" at bounding box center [751, 523] width 122 height 47
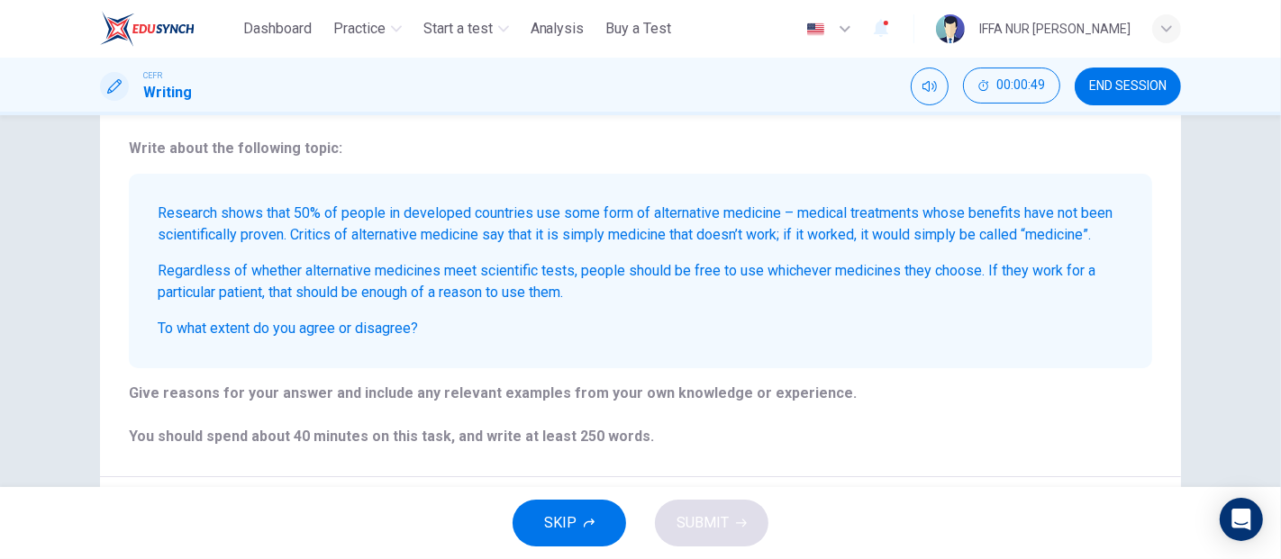
scroll to position [300, 0]
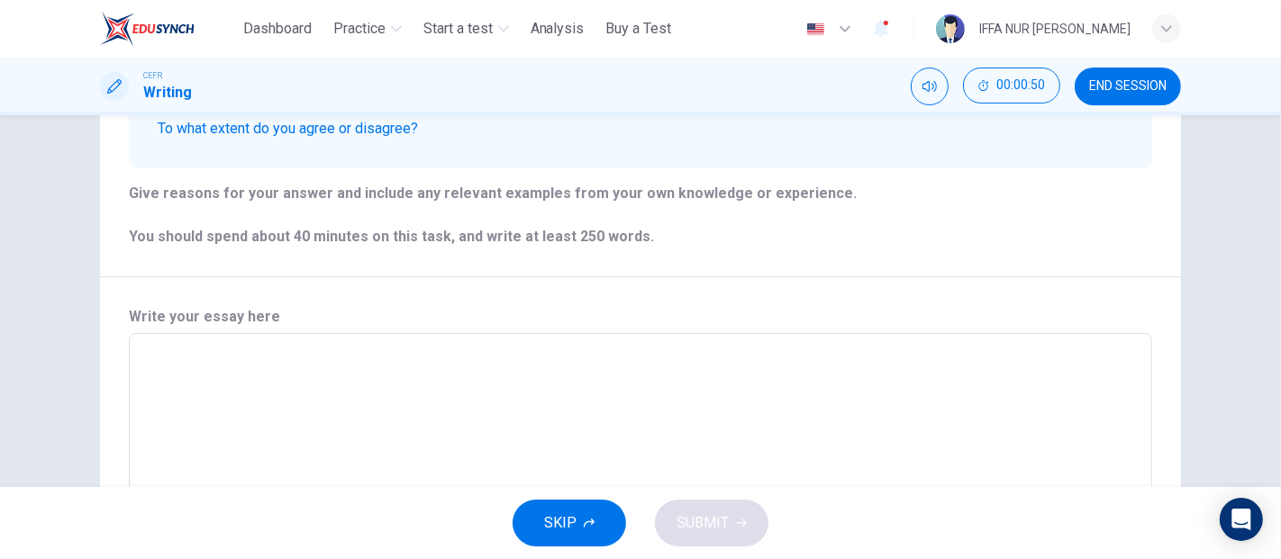
click at [571, 532] on span "SKIP" at bounding box center [560, 523] width 32 height 25
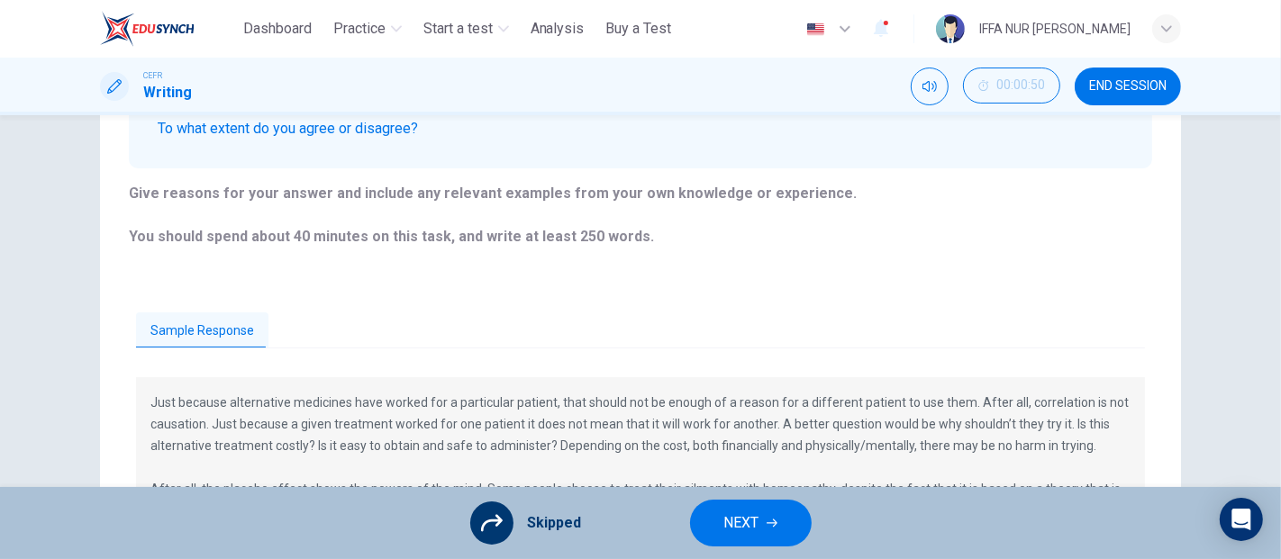
scroll to position [500, 0]
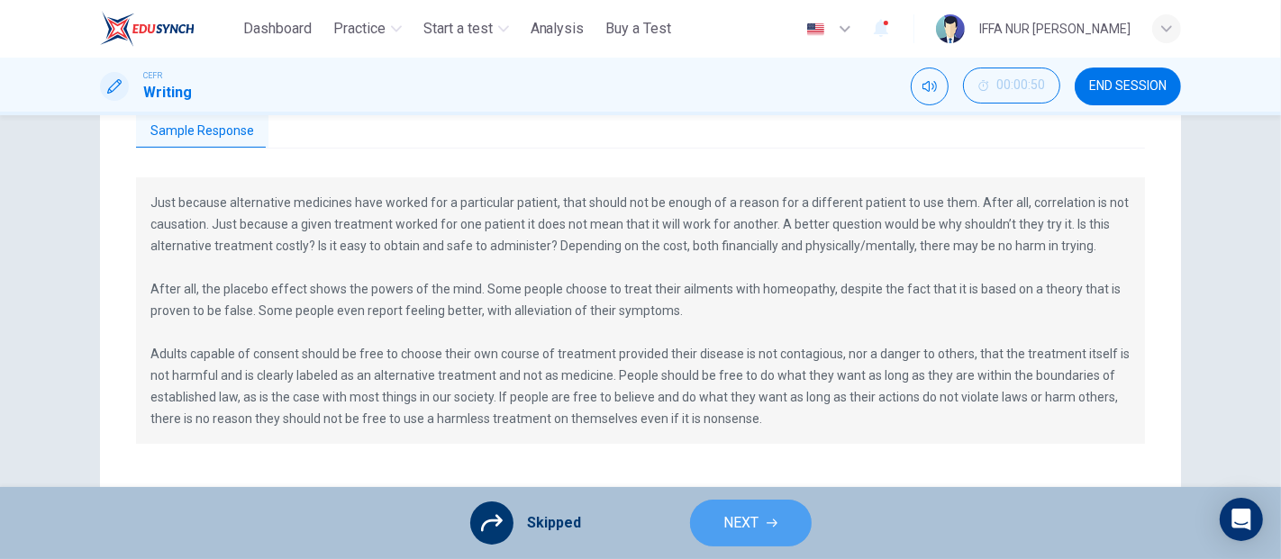
click at [734, 529] on span "NEXT" at bounding box center [741, 523] width 35 height 25
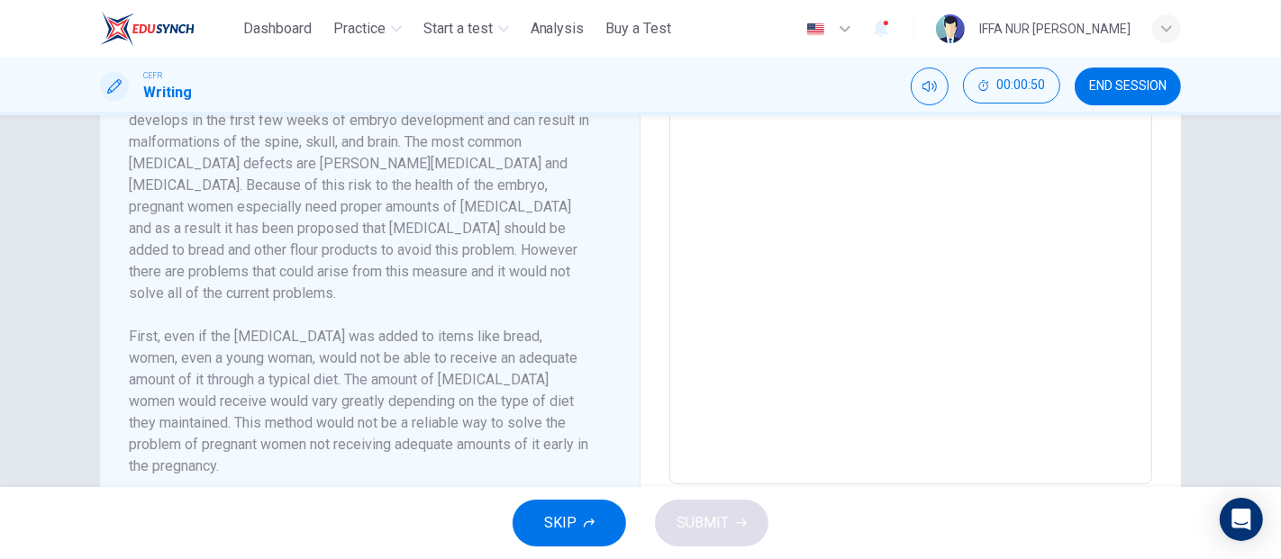
scroll to position [658, 0]
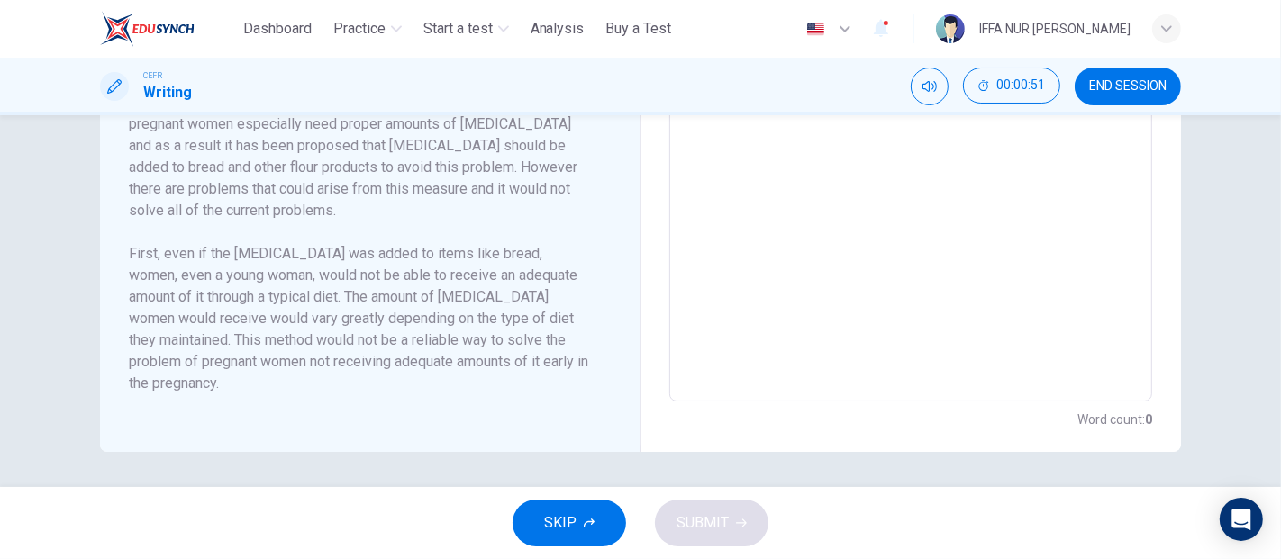
click at [603, 548] on div "SKIP SUBMIT" at bounding box center [640, 523] width 1281 height 72
click at [602, 529] on button "SKIP" at bounding box center [568, 523] width 113 height 47
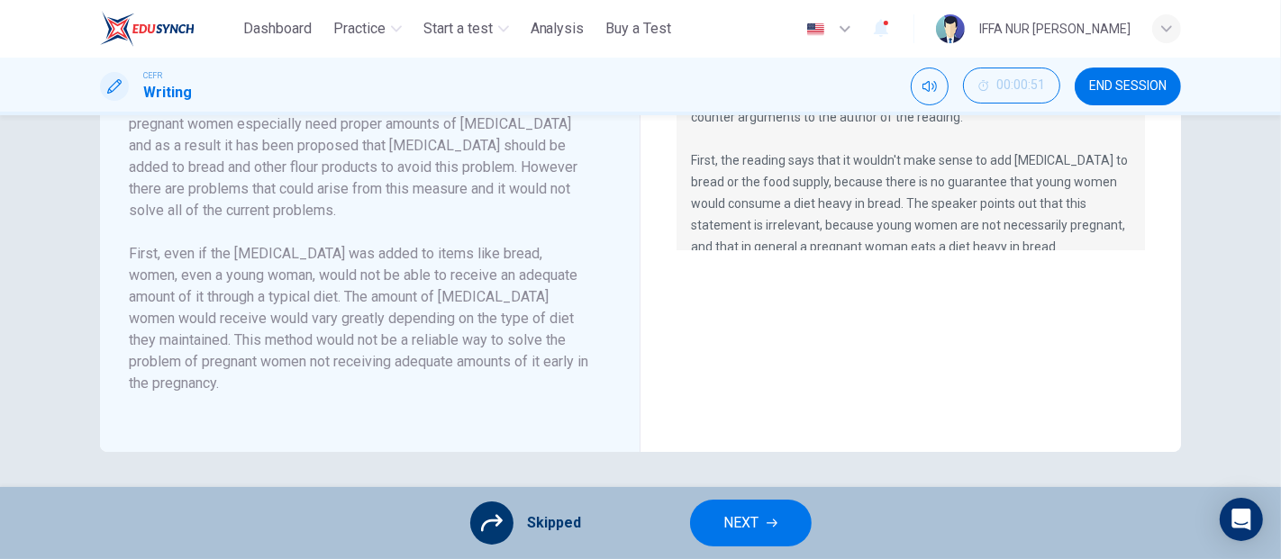
click at [718, 522] on button "NEXT" at bounding box center [751, 523] width 122 height 47
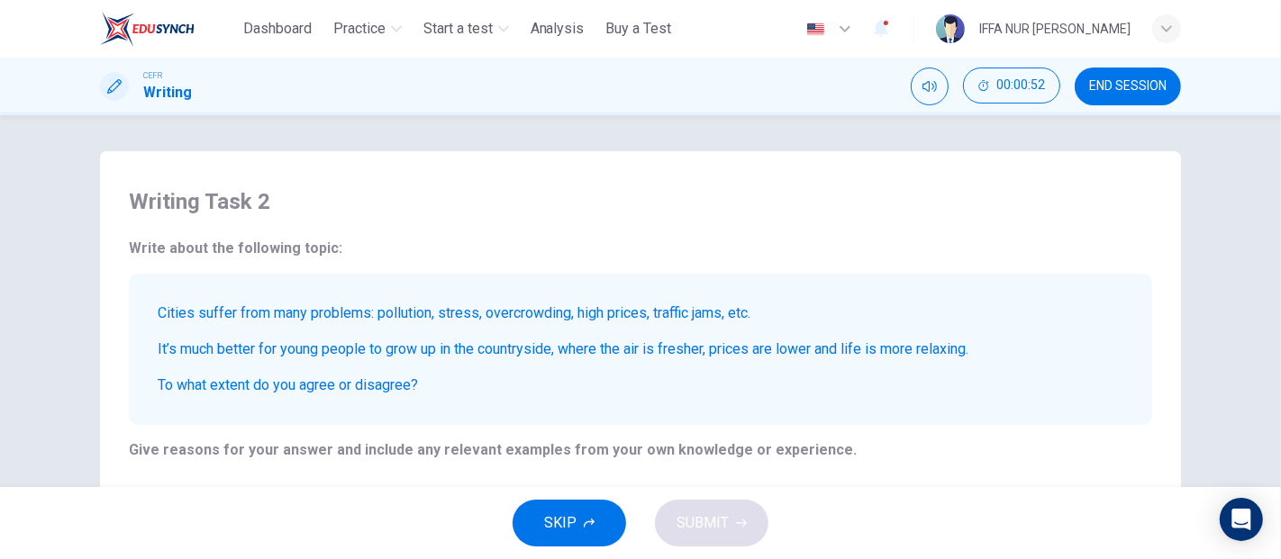
scroll to position [200, 0]
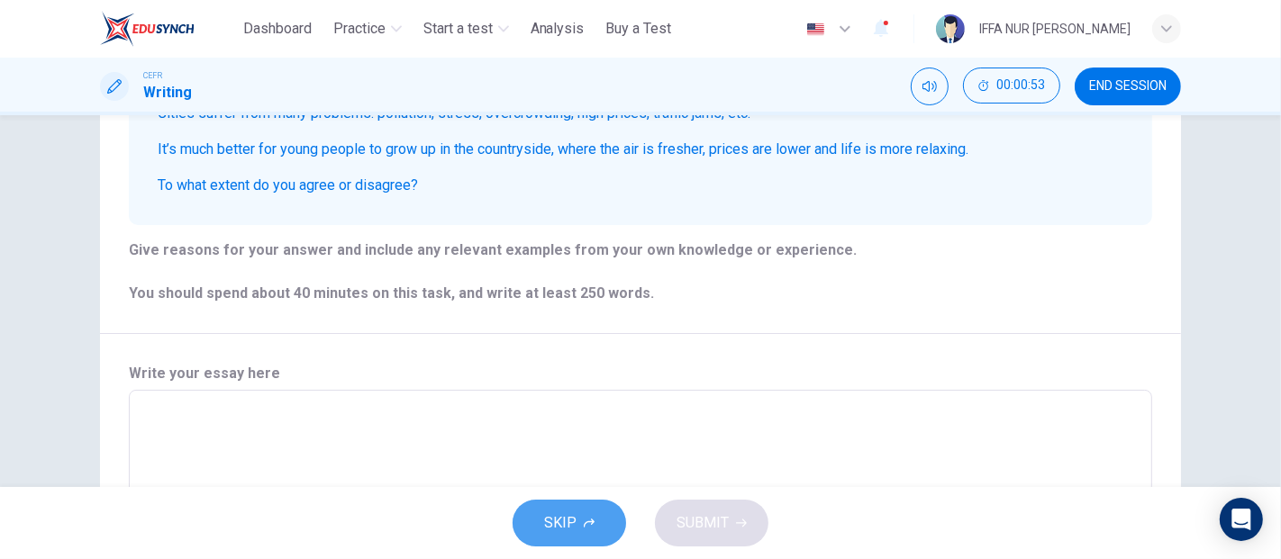
click at [598, 510] on button "SKIP" at bounding box center [568, 523] width 113 height 47
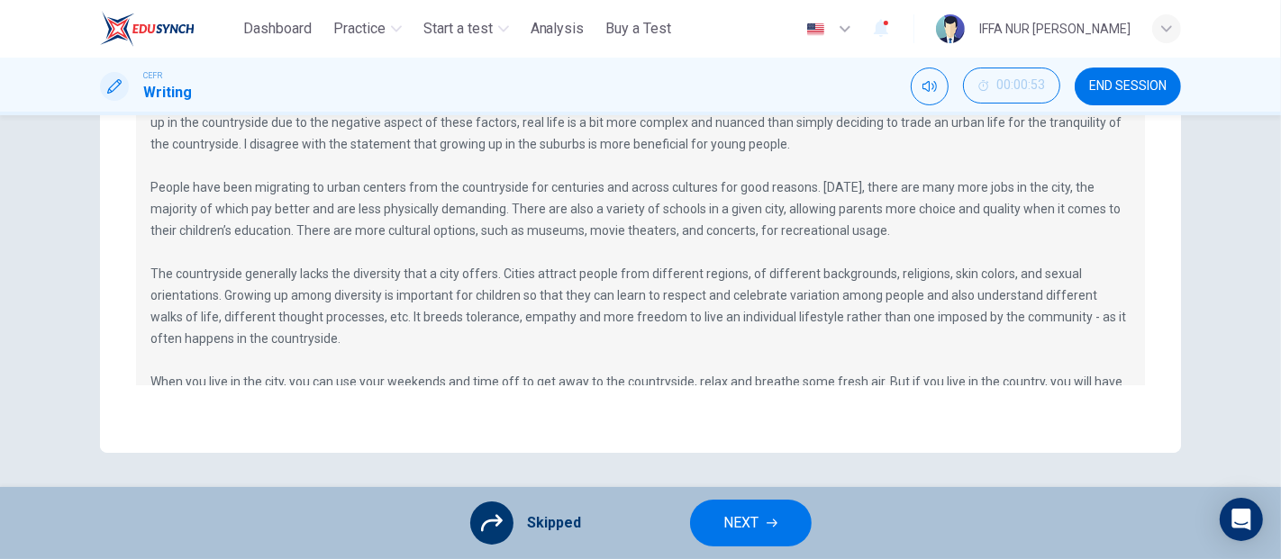
scroll to position [43, 0]
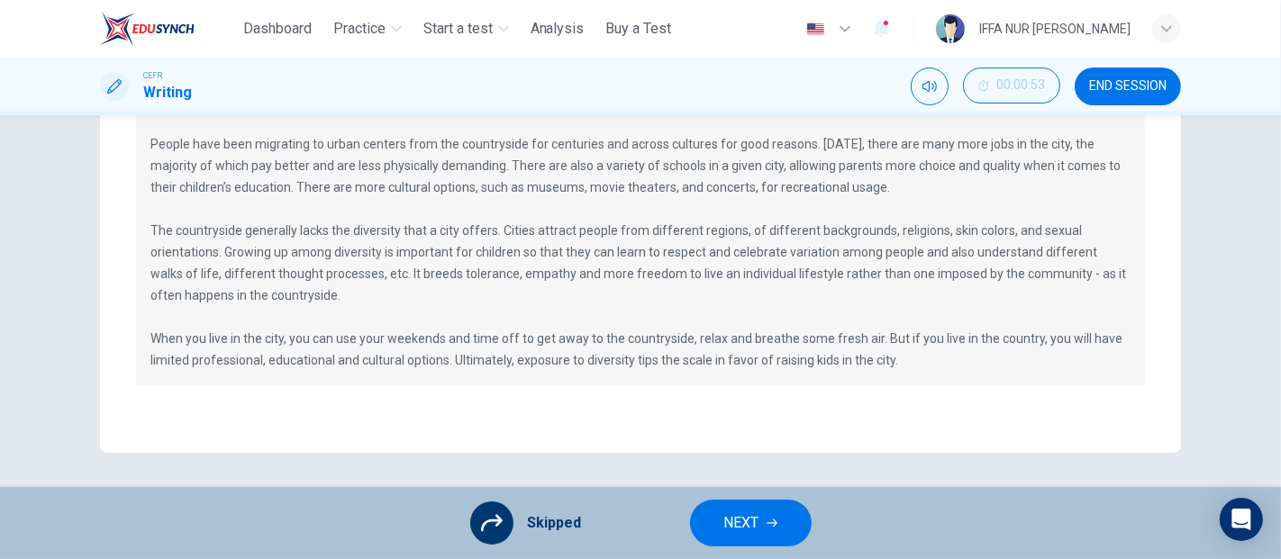
click at [745, 498] on div "Skipped NEXT" at bounding box center [640, 523] width 1281 height 72
click at [745, 508] on button "NEXT" at bounding box center [751, 523] width 122 height 47
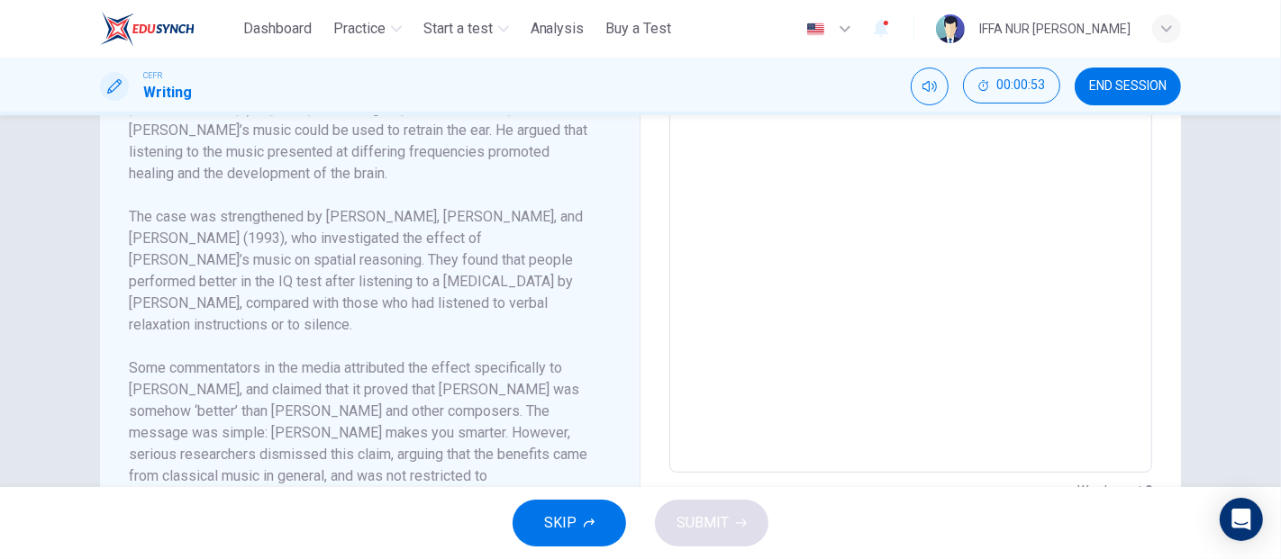
scroll to position [658, 0]
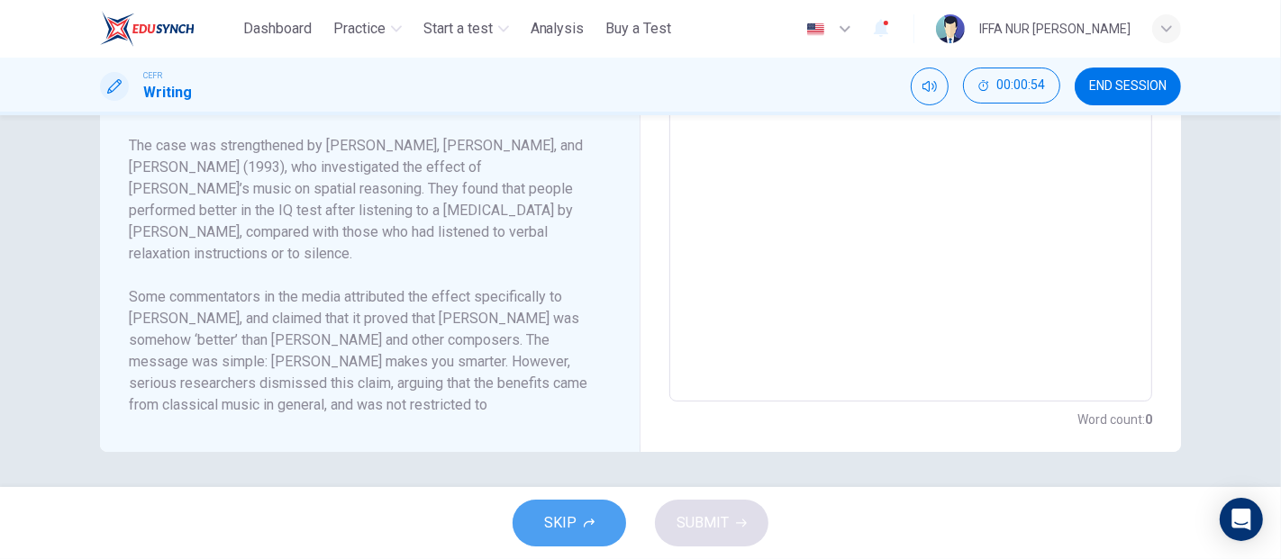
click at [567, 530] on span "SKIP" at bounding box center [560, 523] width 32 height 25
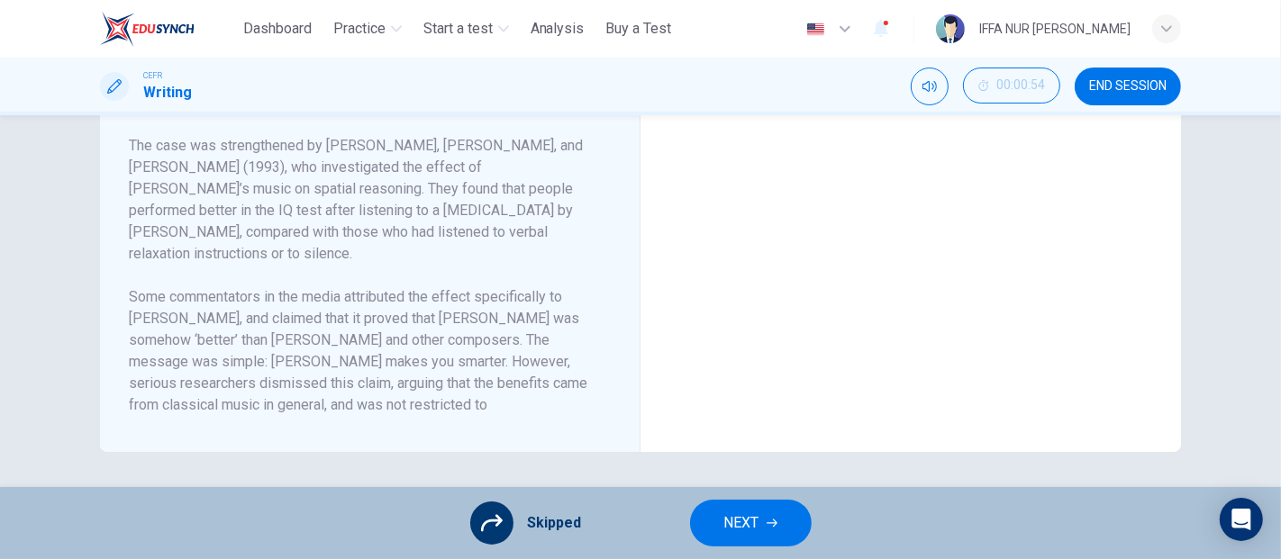
click at [763, 503] on button "NEXT" at bounding box center [751, 523] width 122 height 47
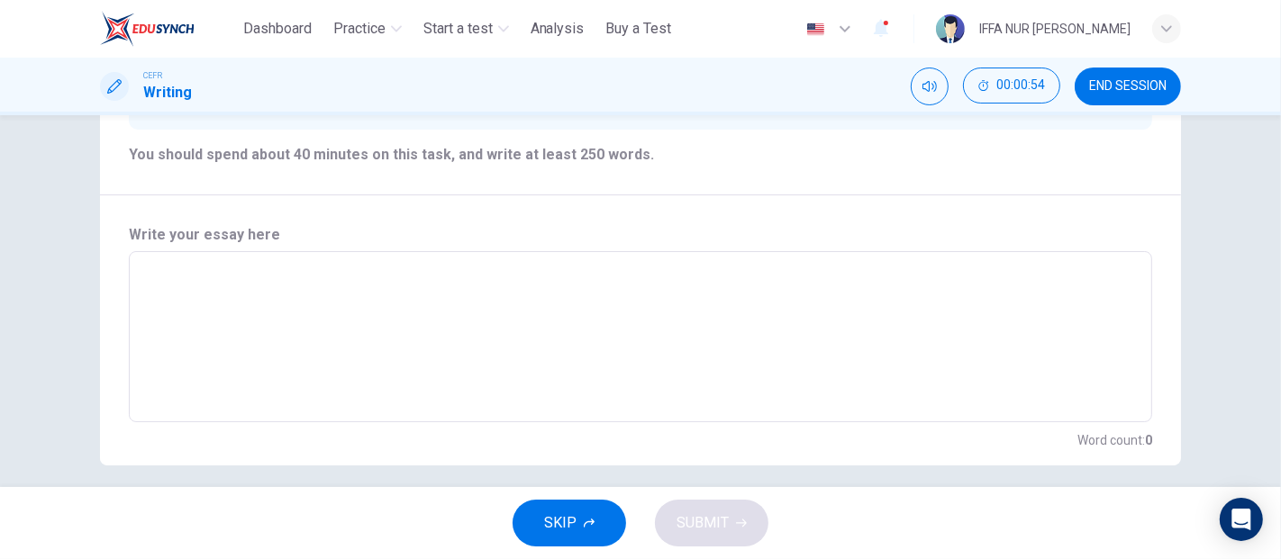
scroll to position [345, 0]
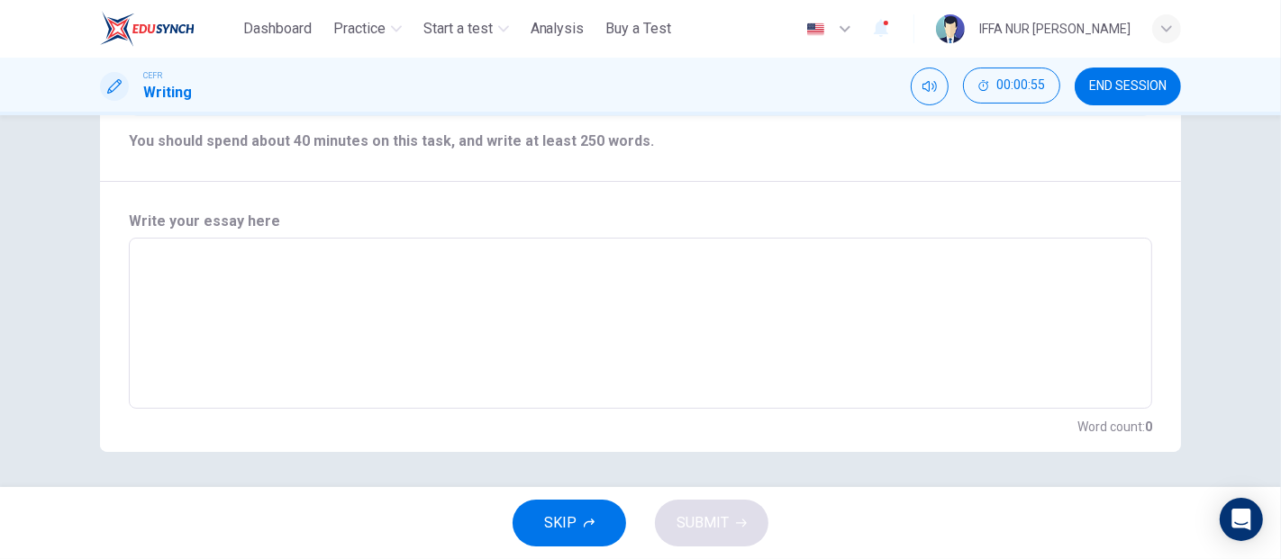
click at [578, 540] on button "SKIP" at bounding box center [568, 523] width 113 height 47
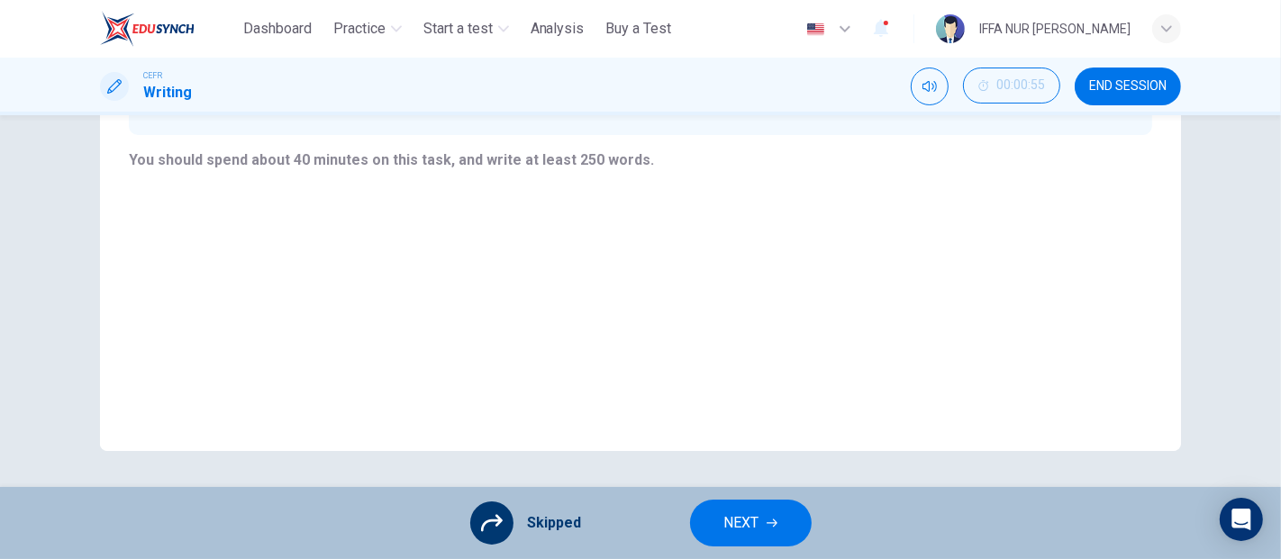
scroll to position [325, 0]
click at [734, 515] on span "NEXT" at bounding box center [741, 523] width 35 height 25
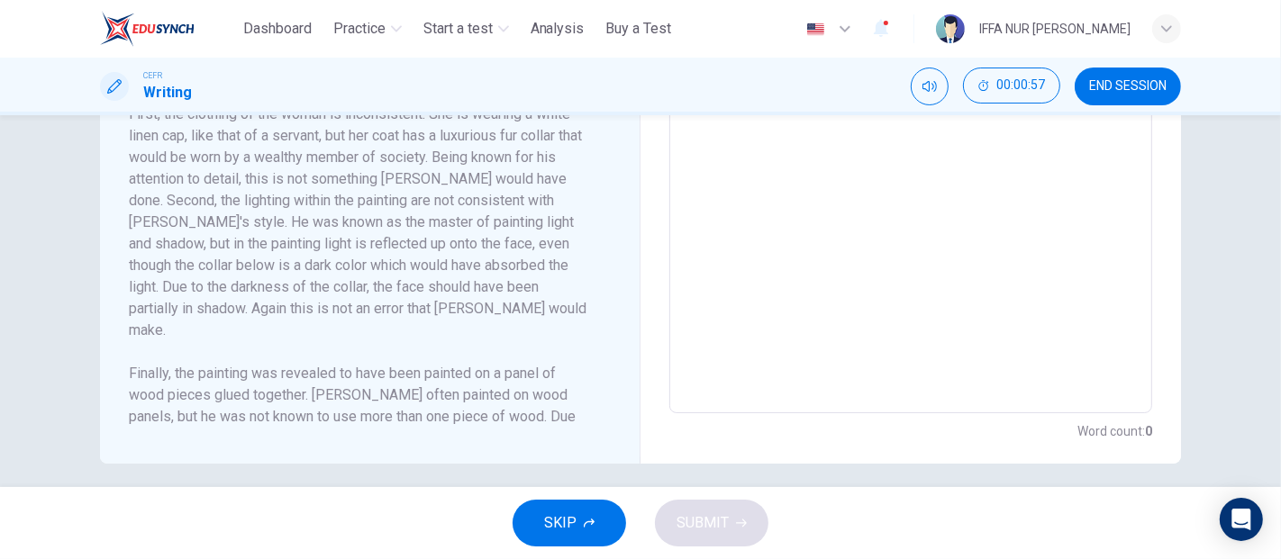
scroll to position [658, 0]
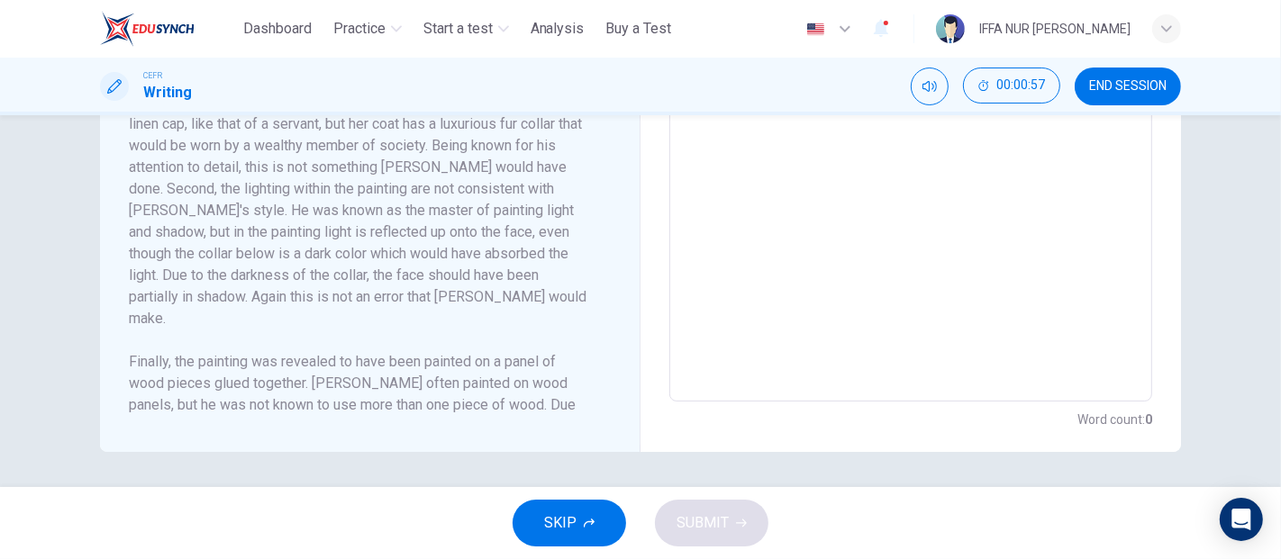
click at [578, 542] on button "SKIP" at bounding box center [568, 523] width 113 height 47
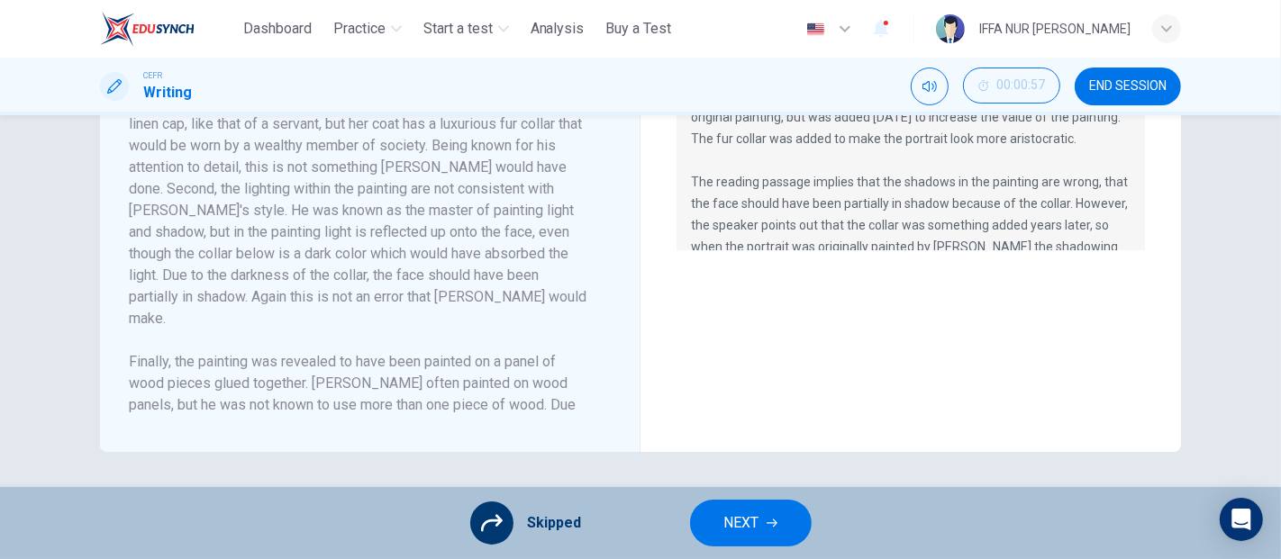
click at [740, 513] on span "NEXT" at bounding box center [741, 523] width 35 height 25
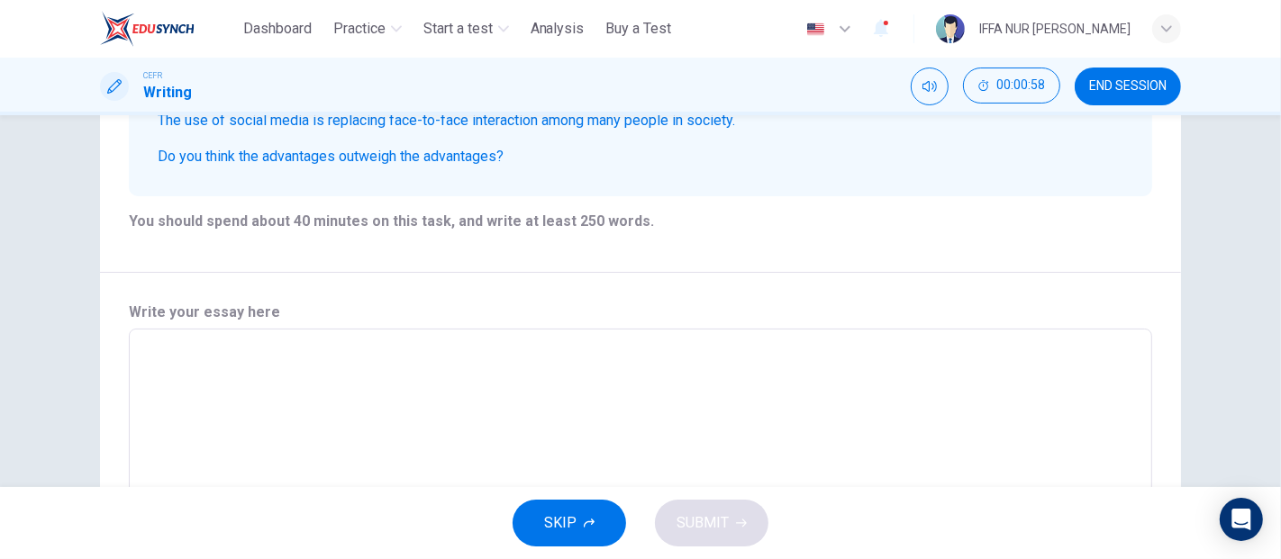
scroll to position [300, 0]
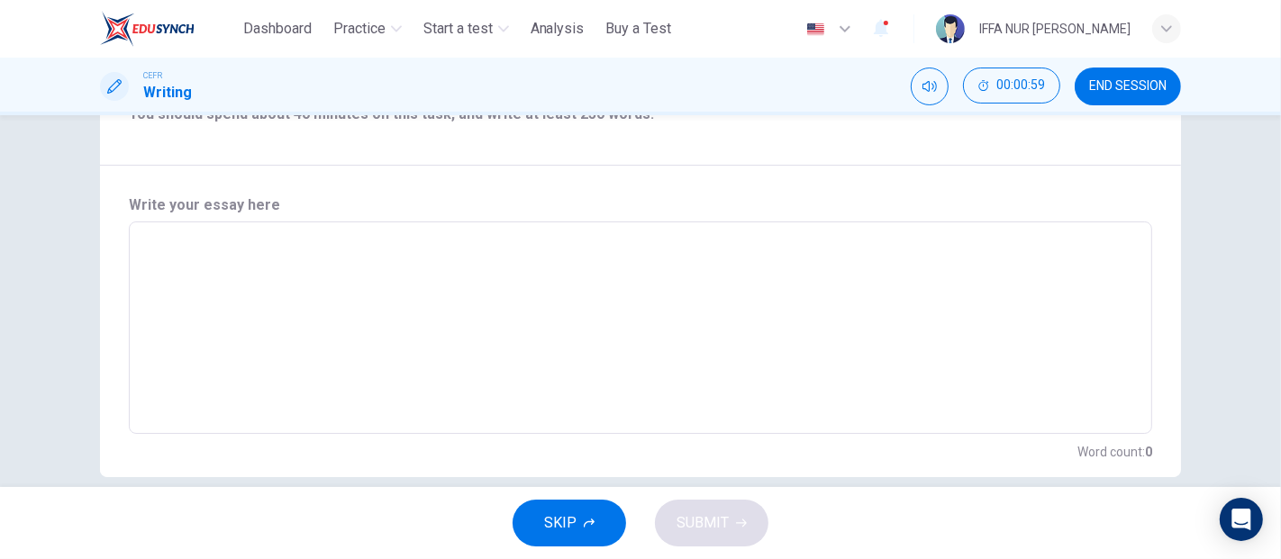
click at [559, 521] on span "SKIP" at bounding box center [560, 523] width 32 height 25
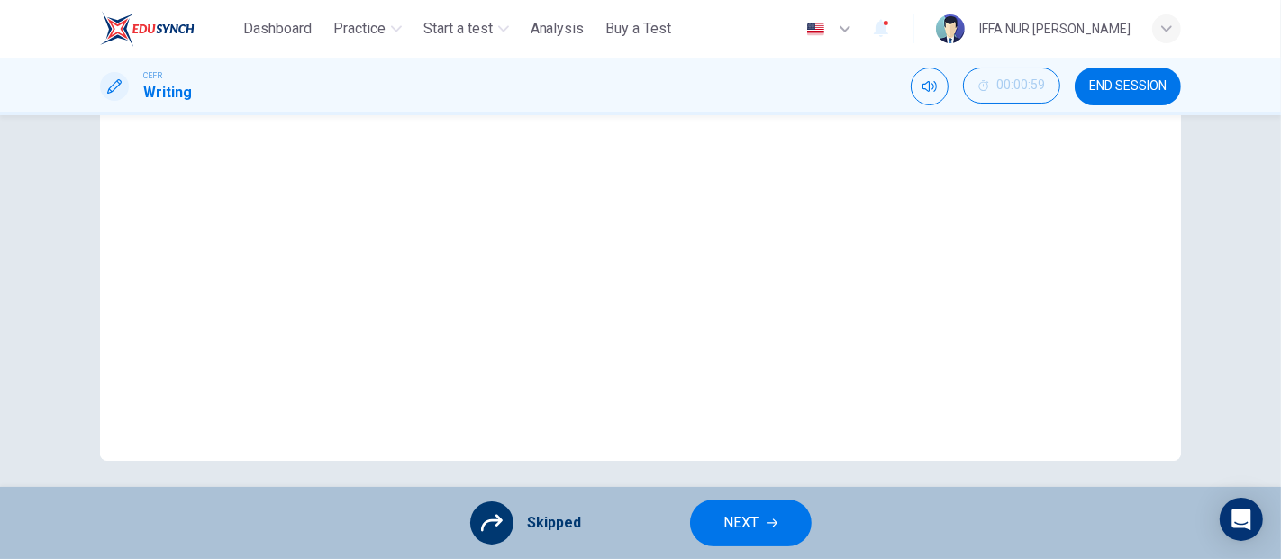
scroll to position [325, 0]
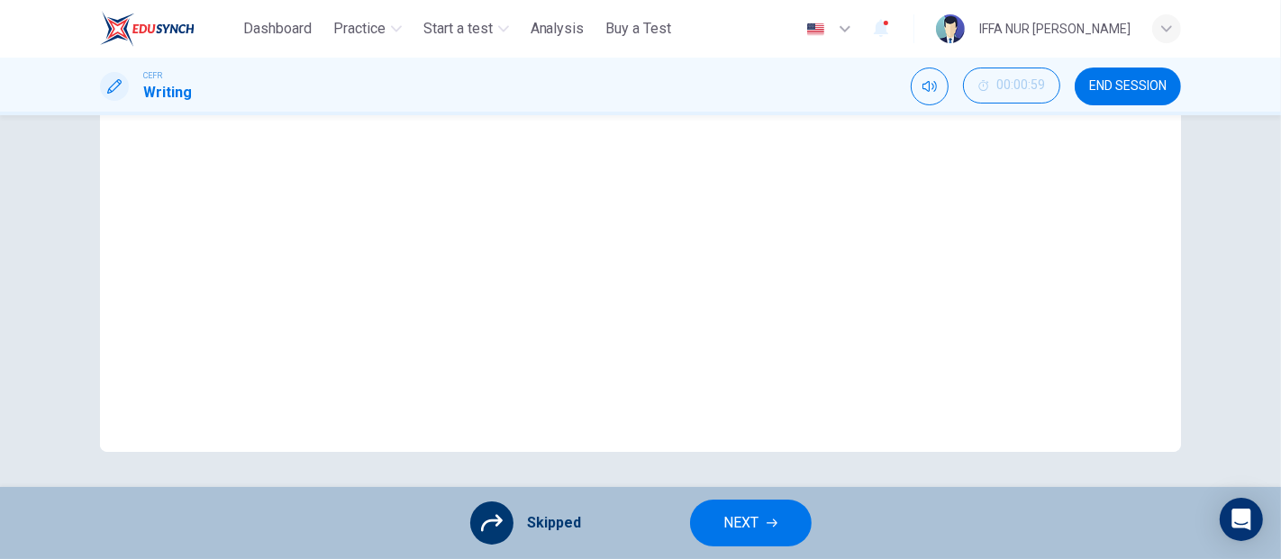
click at [709, 531] on button "NEXT" at bounding box center [751, 523] width 122 height 47
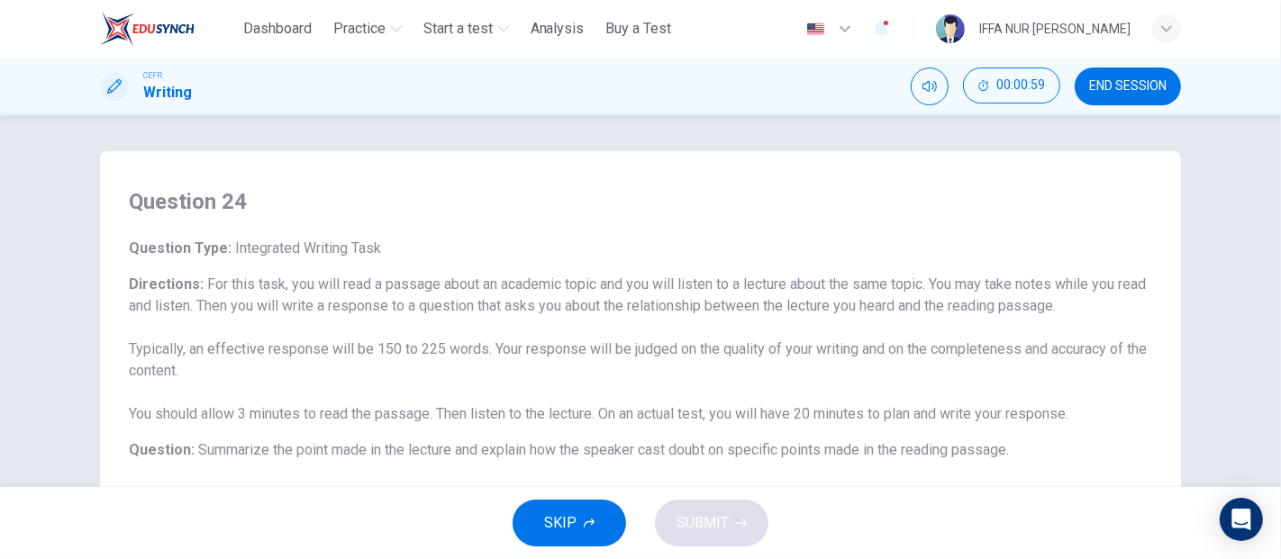
scroll to position [658, 0]
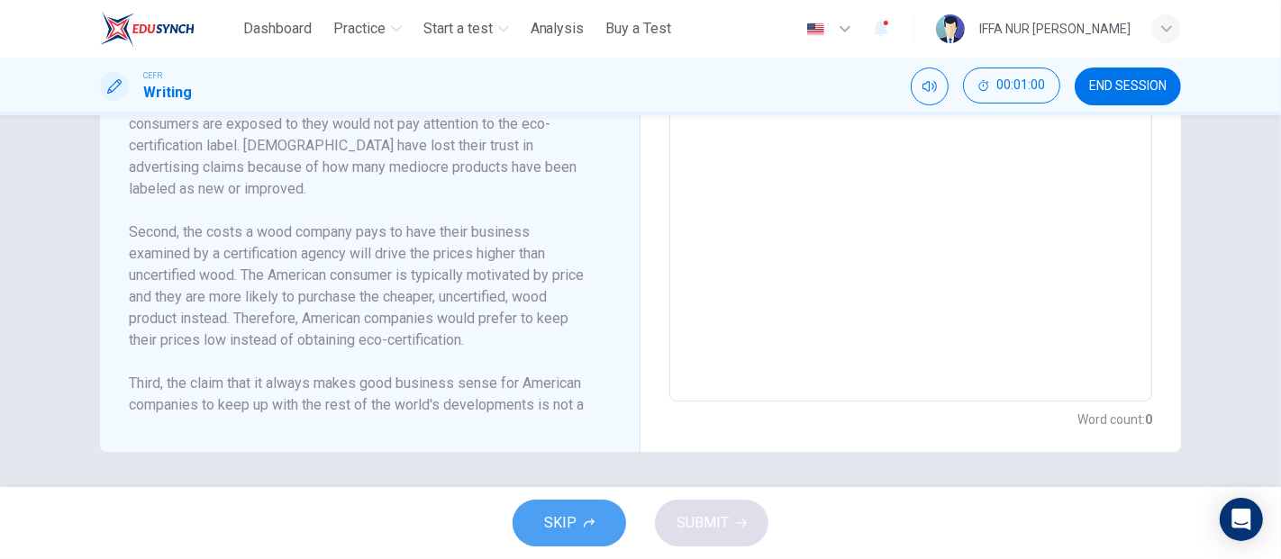
click at [567, 527] on span "SKIP" at bounding box center [560, 523] width 32 height 25
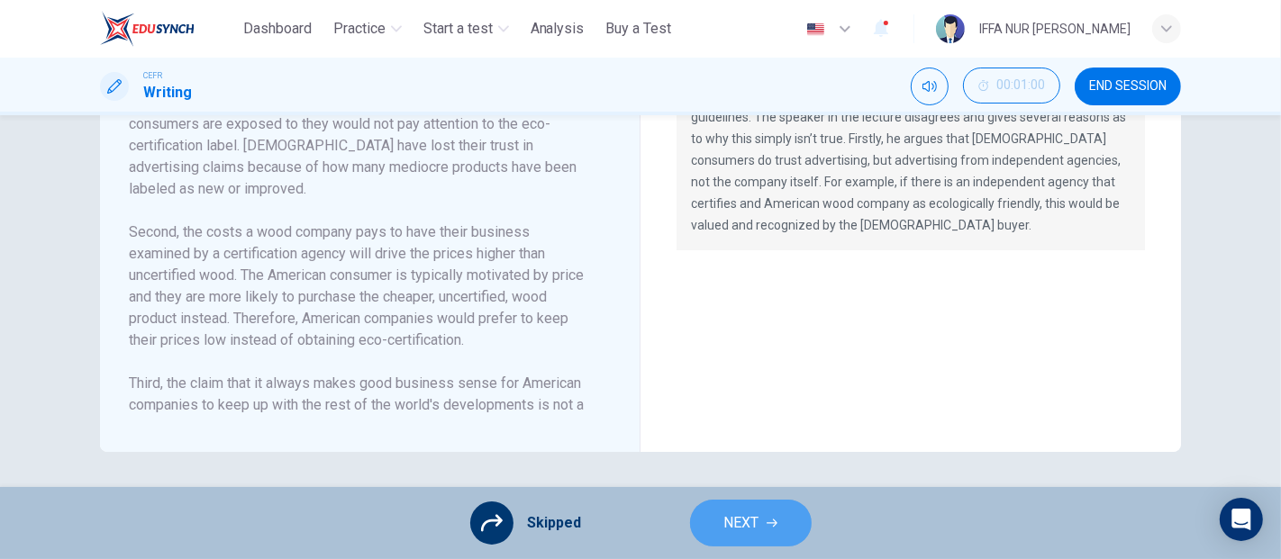
click at [727, 522] on span "NEXT" at bounding box center [741, 523] width 35 height 25
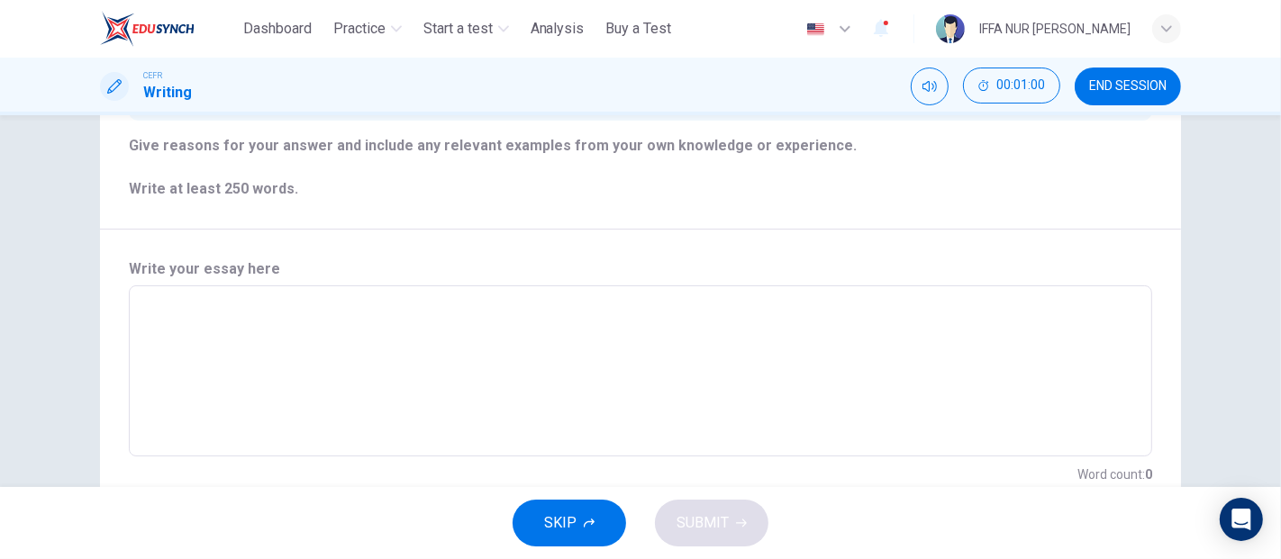
scroll to position [374, 0]
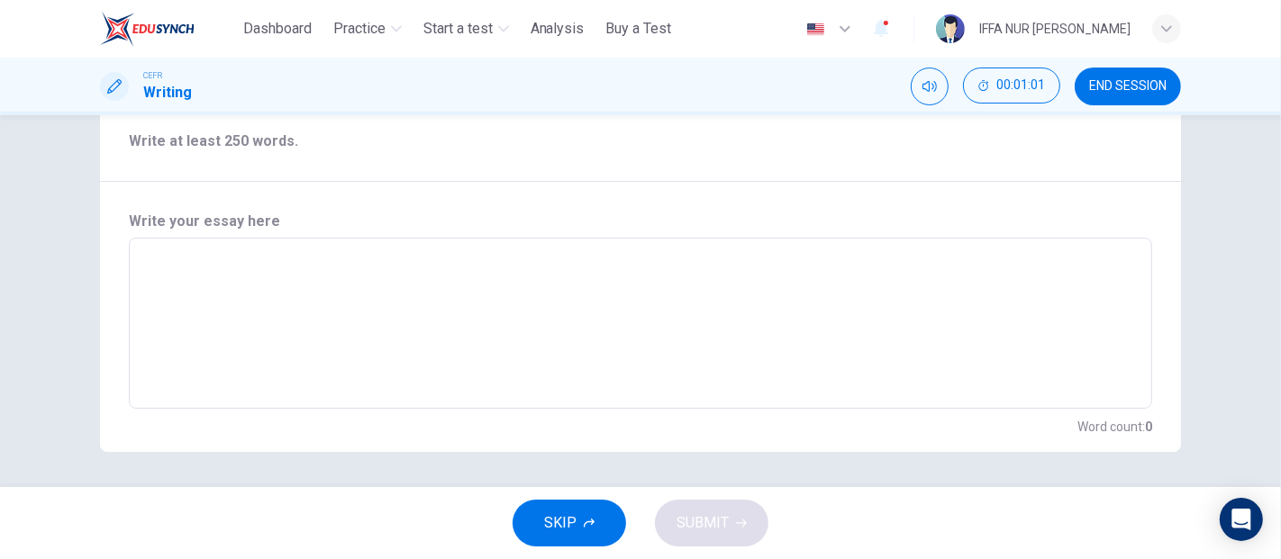
click at [594, 525] on button "SKIP" at bounding box center [568, 523] width 113 height 47
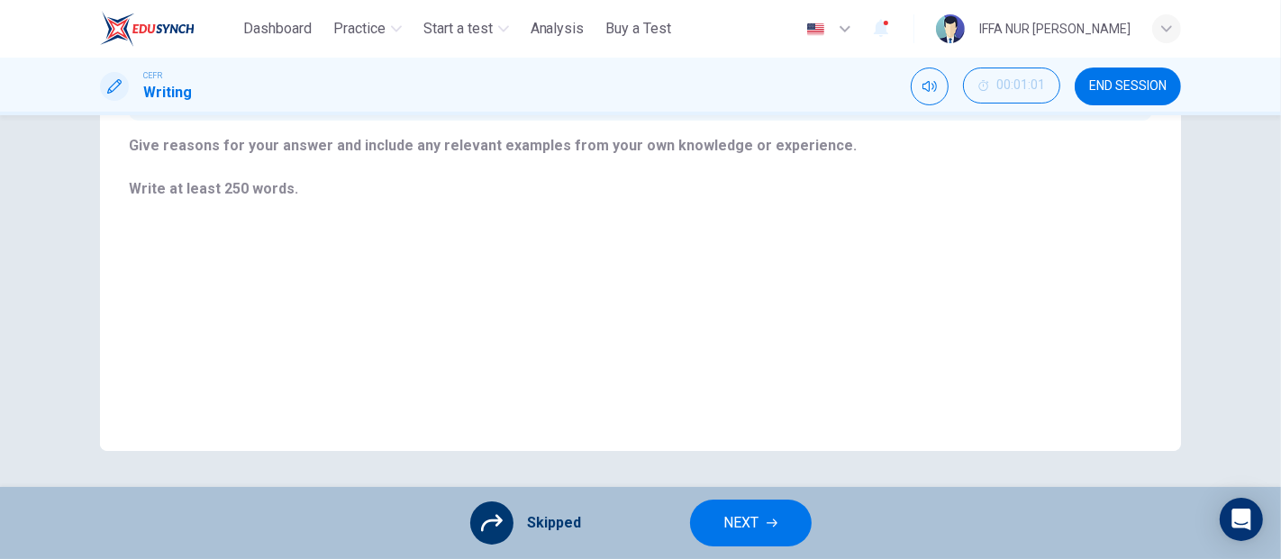
scroll to position [325, 0]
click at [739, 536] on button "NEXT" at bounding box center [751, 523] width 122 height 47
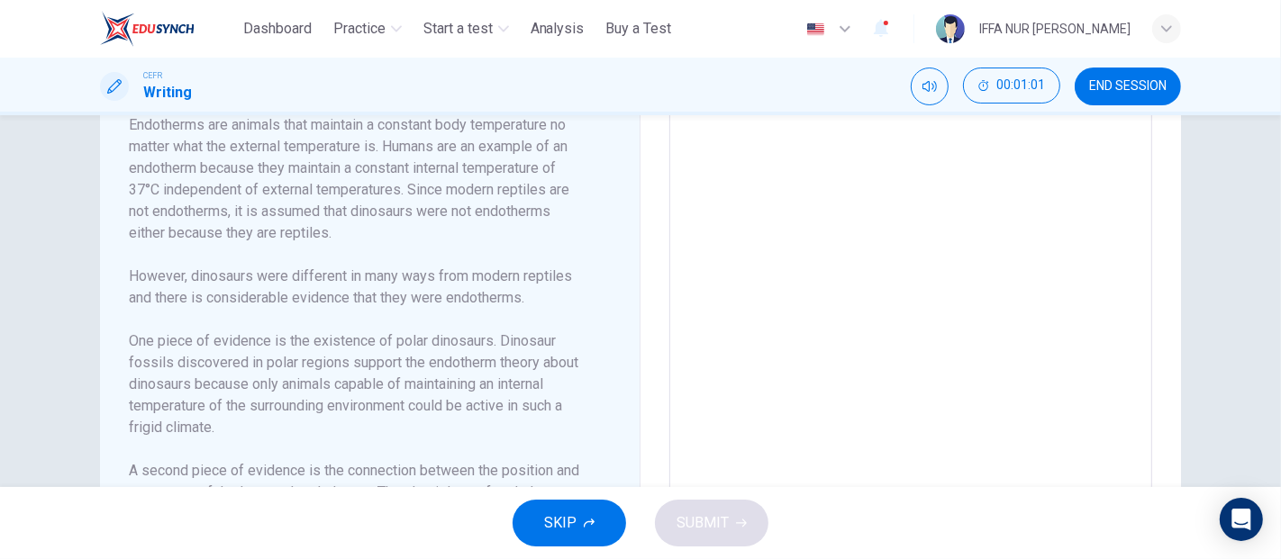
scroll to position [658, 0]
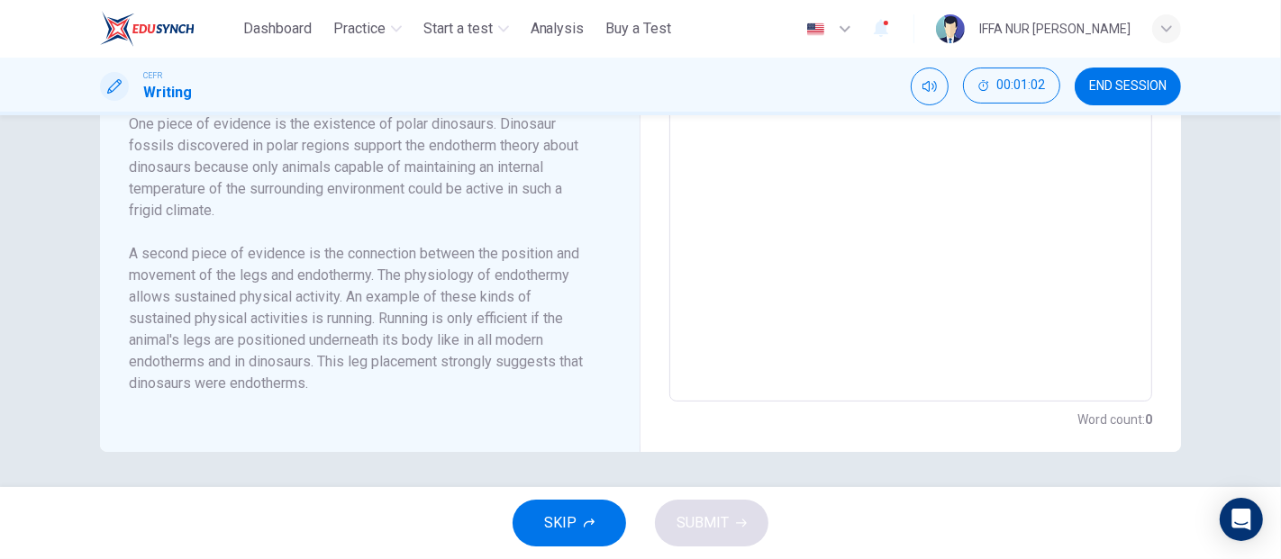
click at [542, 530] on button "SKIP" at bounding box center [568, 523] width 113 height 47
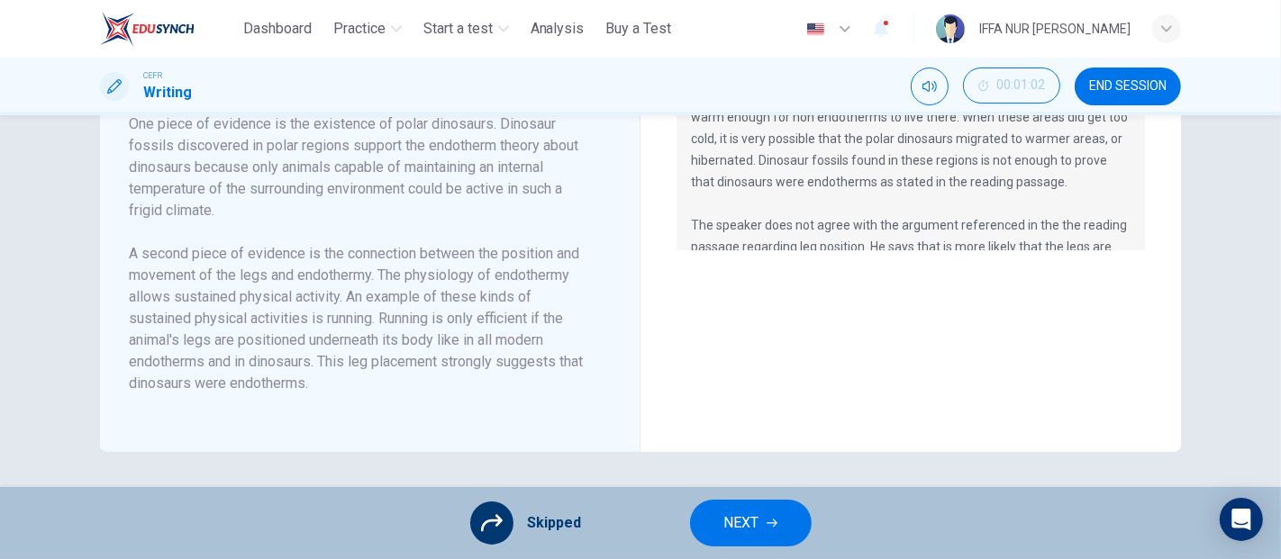
click at [782, 534] on button "NEXT" at bounding box center [751, 523] width 122 height 47
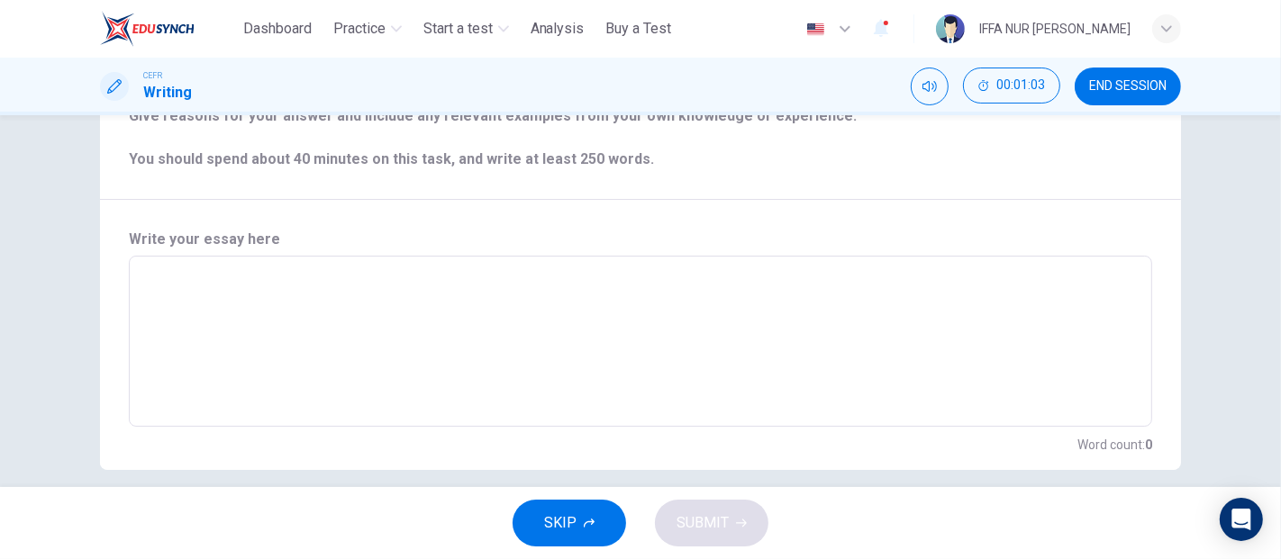
scroll to position [352, 0]
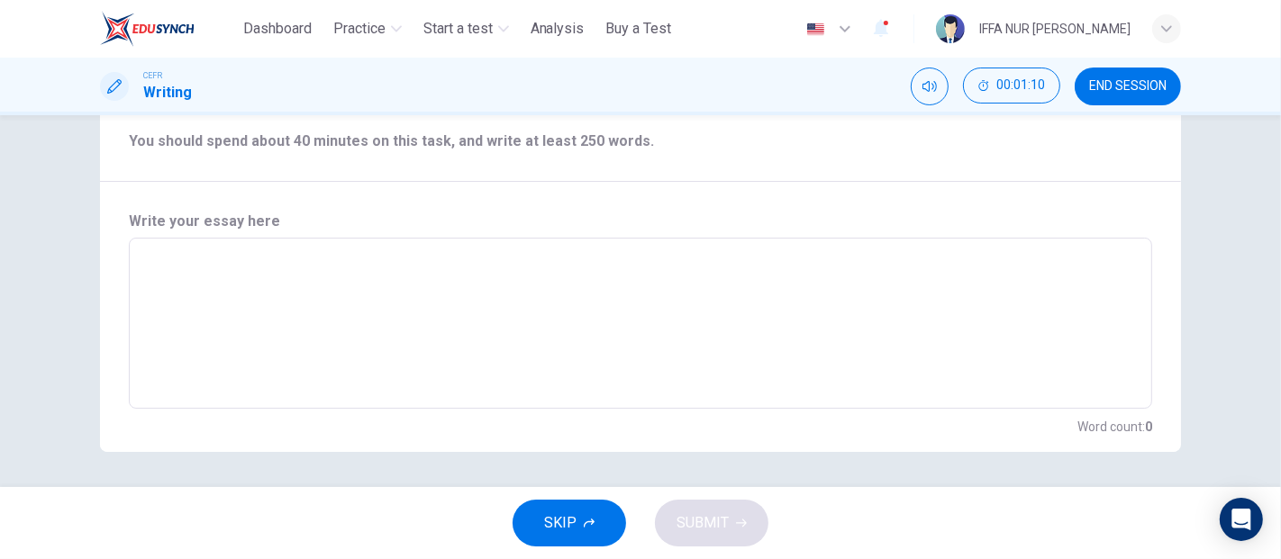
click at [585, 536] on button "SKIP" at bounding box center [568, 523] width 113 height 47
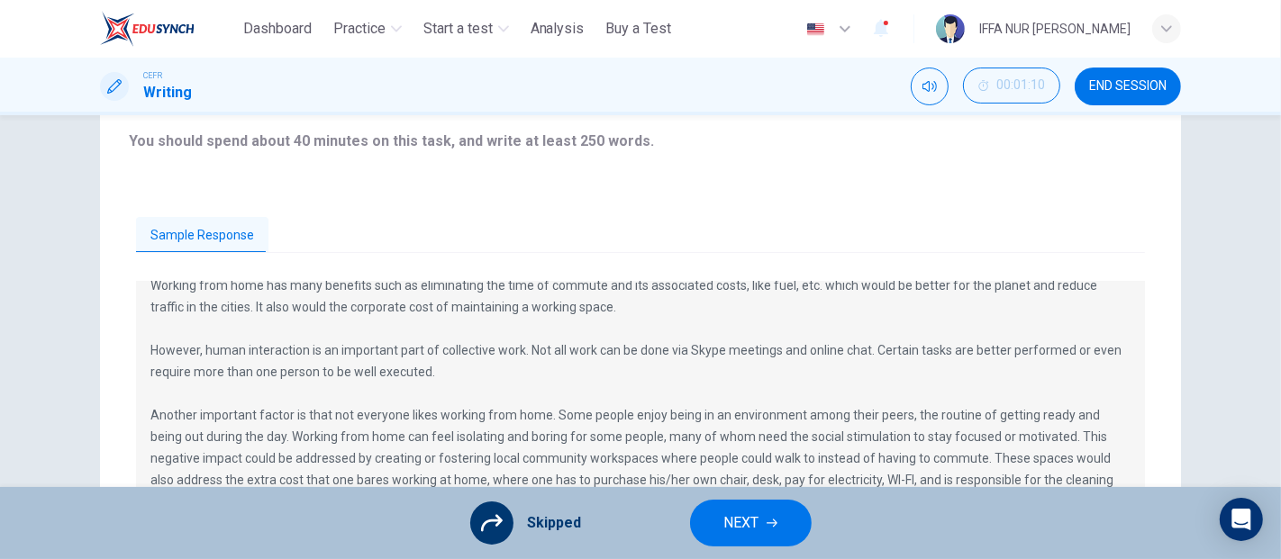
scroll to position [558, 0]
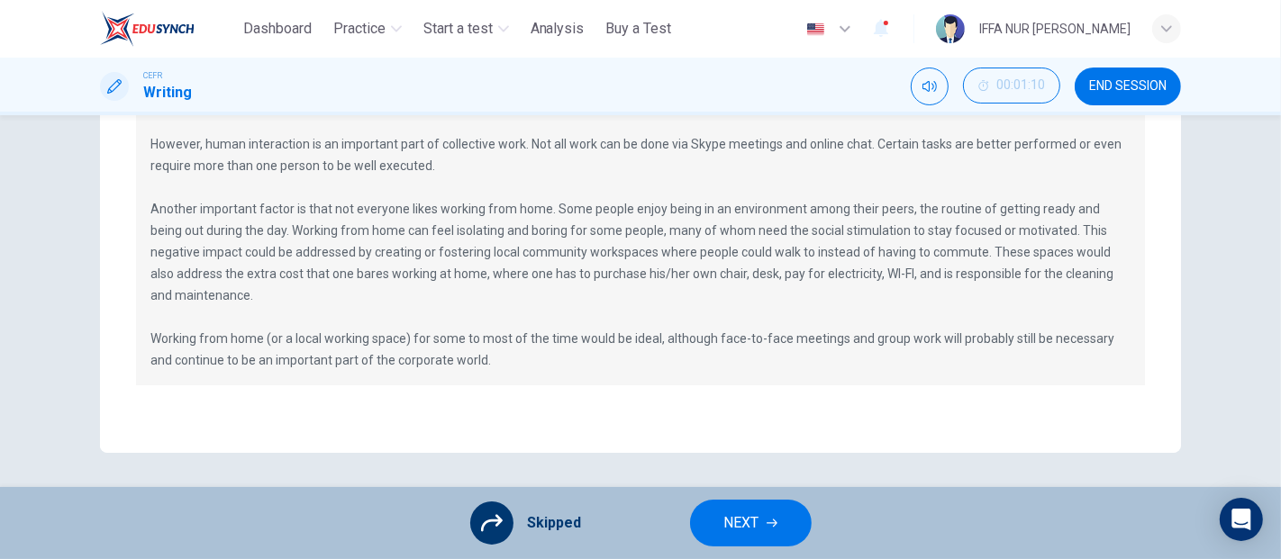
click at [799, 515] on button "NEXT" at bounding box center [751, 523] width 122 height 47
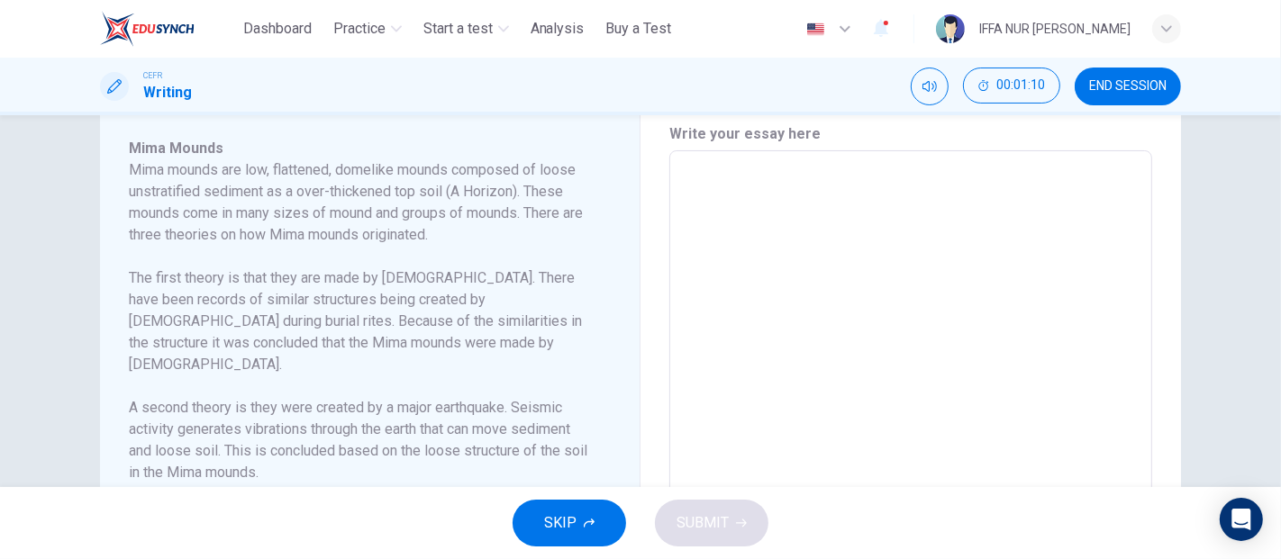
scroll to position [400, 0]
click at [604, 546] on button "SKIP" at bounding box center [568, 523] width 113 height 47
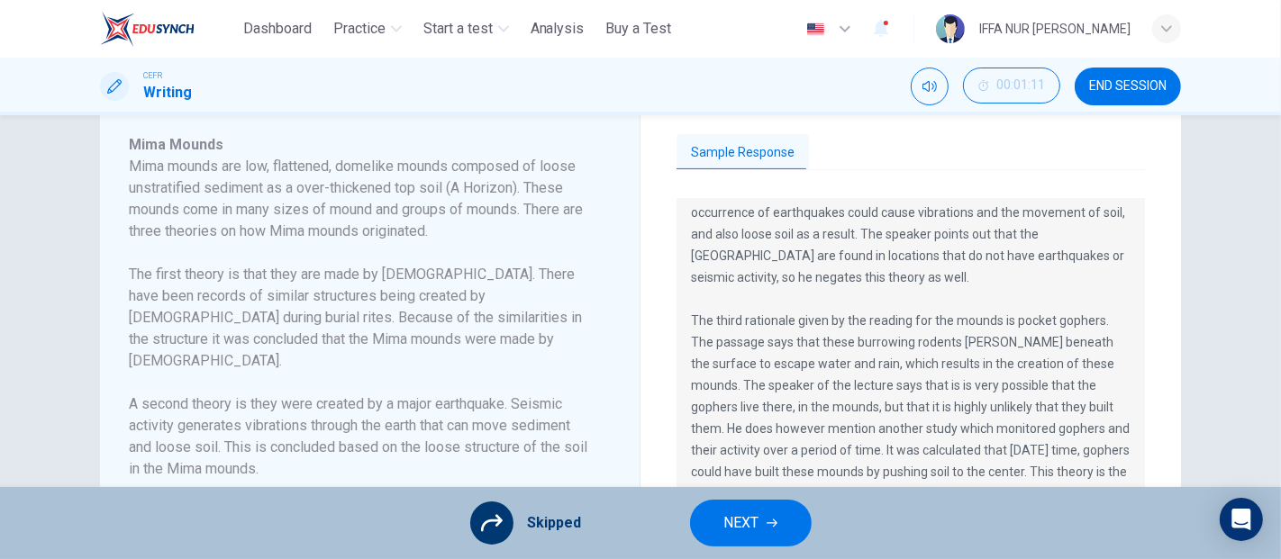
scroll to position [281, 0]
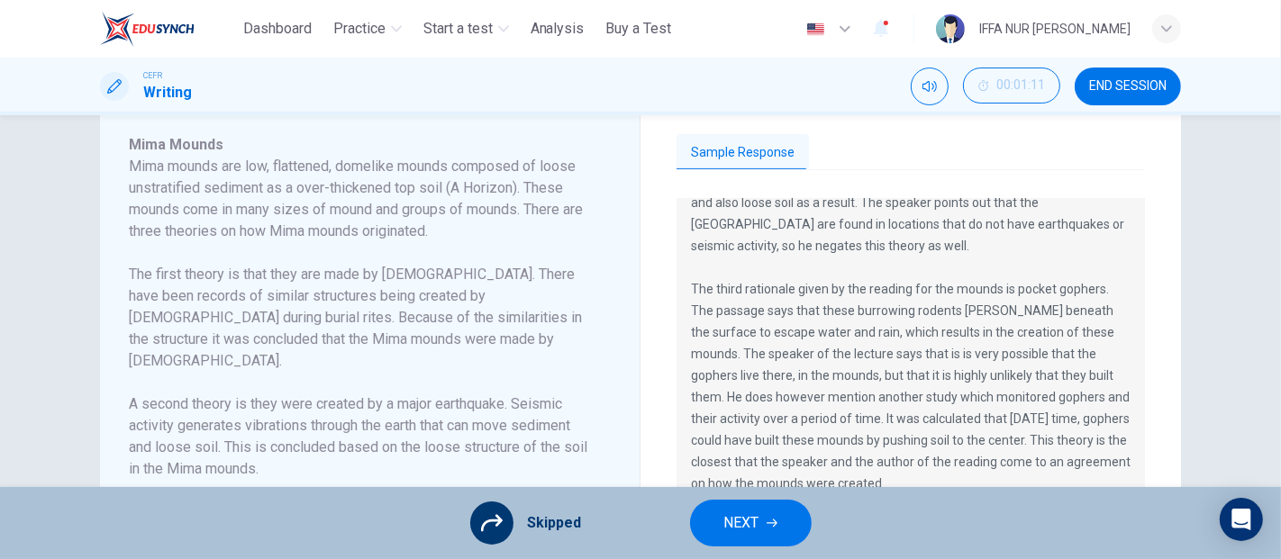
click at [767, 522] on icon "button" at bounding box center [771, 524] width 11 height 8
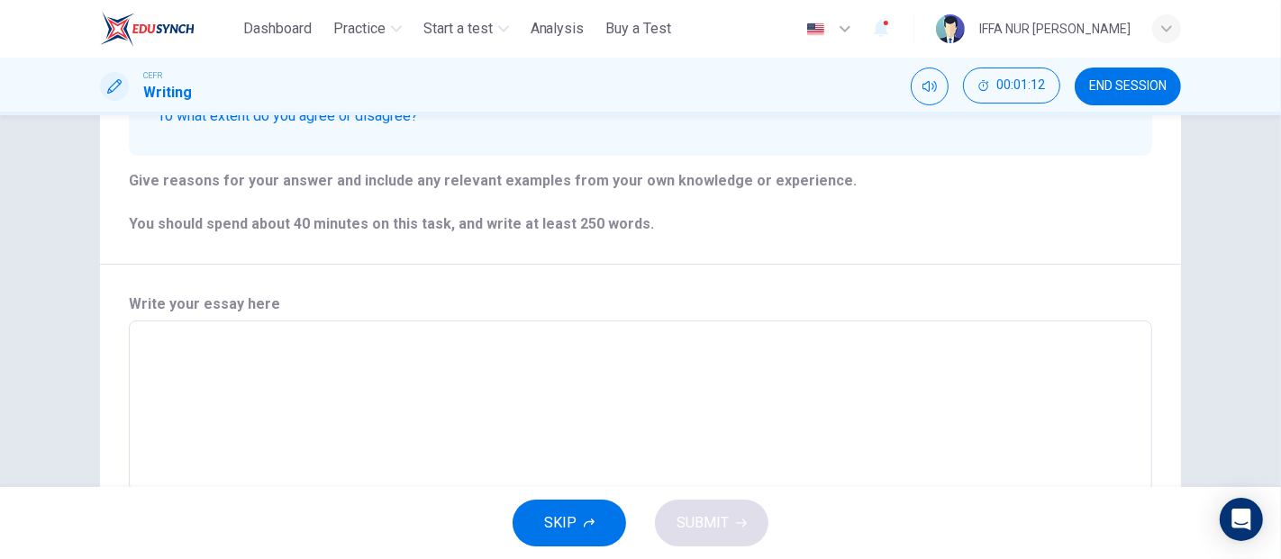
scroll to position [295, 0]
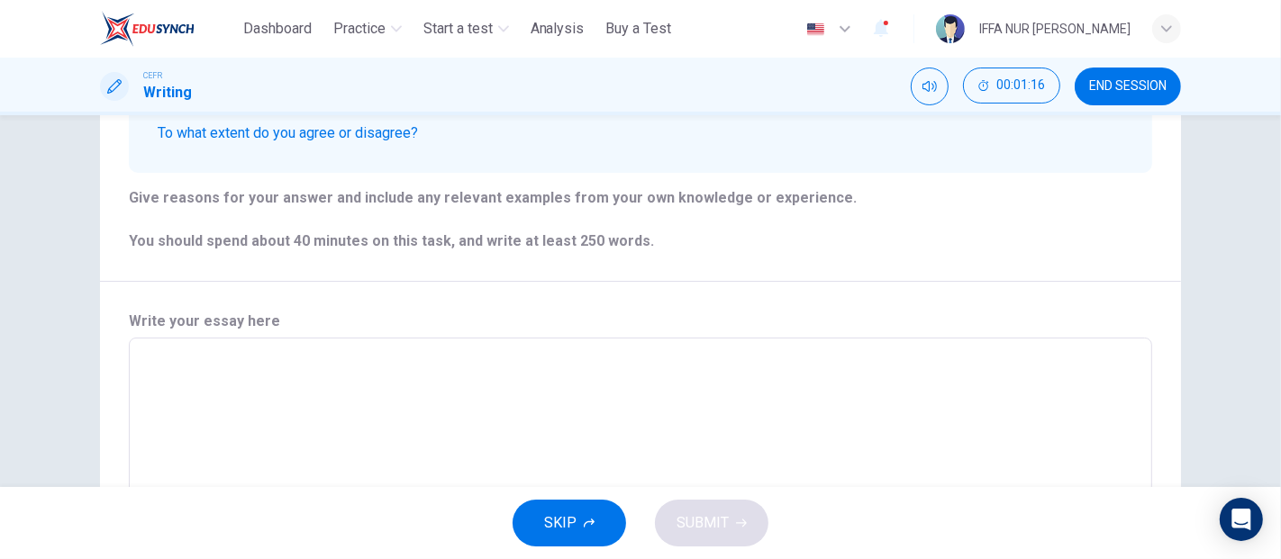
click at [574, 530] on span "SKIP" at bounding box center [560, 523] width 32 height 25
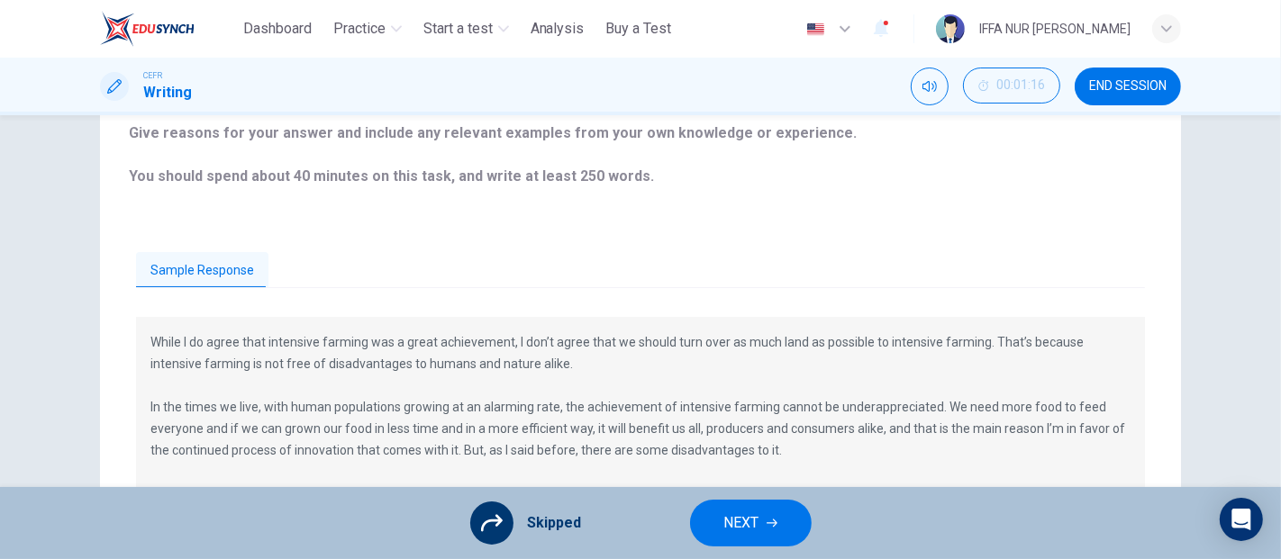
scroll to position [395, 0]
